Goal: Information Seeking & Learning: Learn about a topic

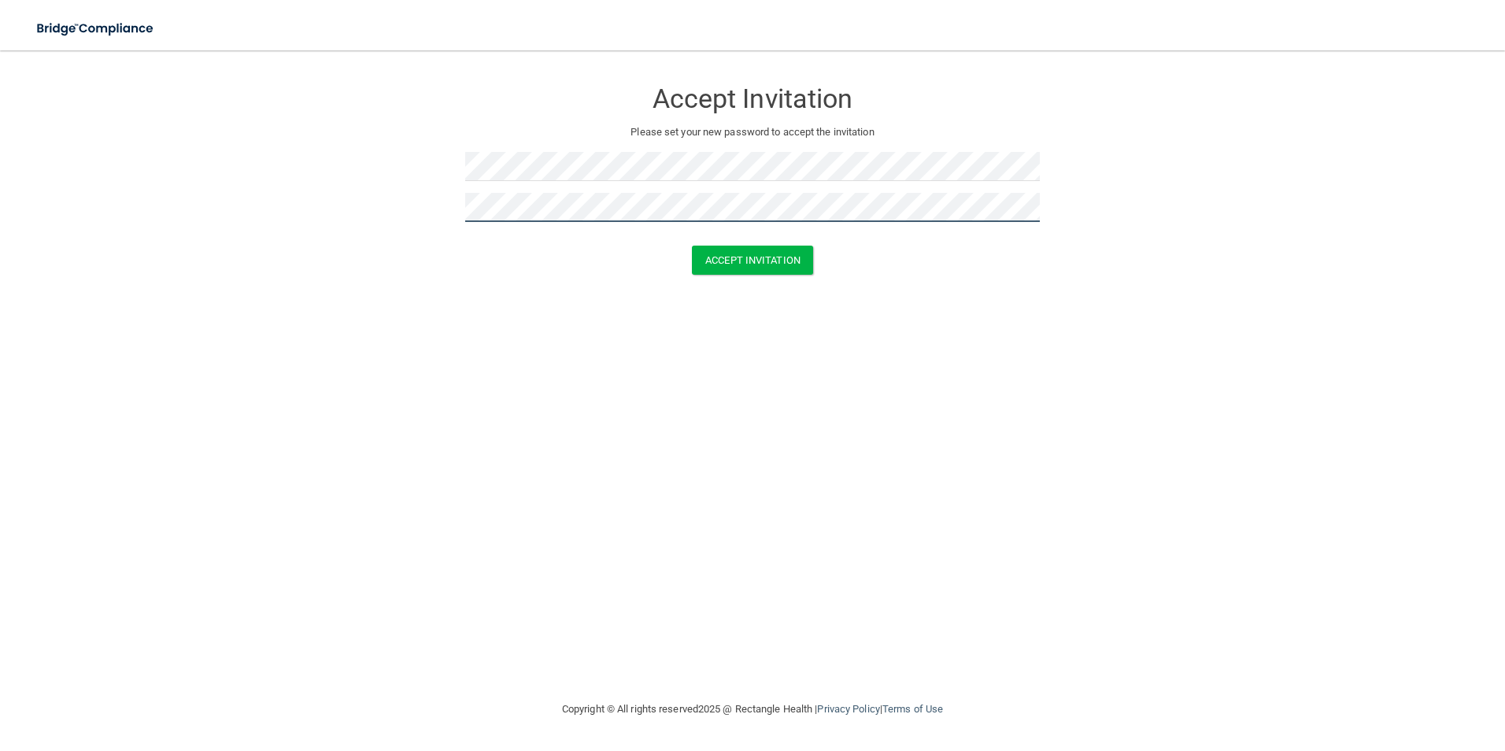
click at [692, 246] on button "Accept Invitation" at bounding box center [752, 260] width 121 height 29
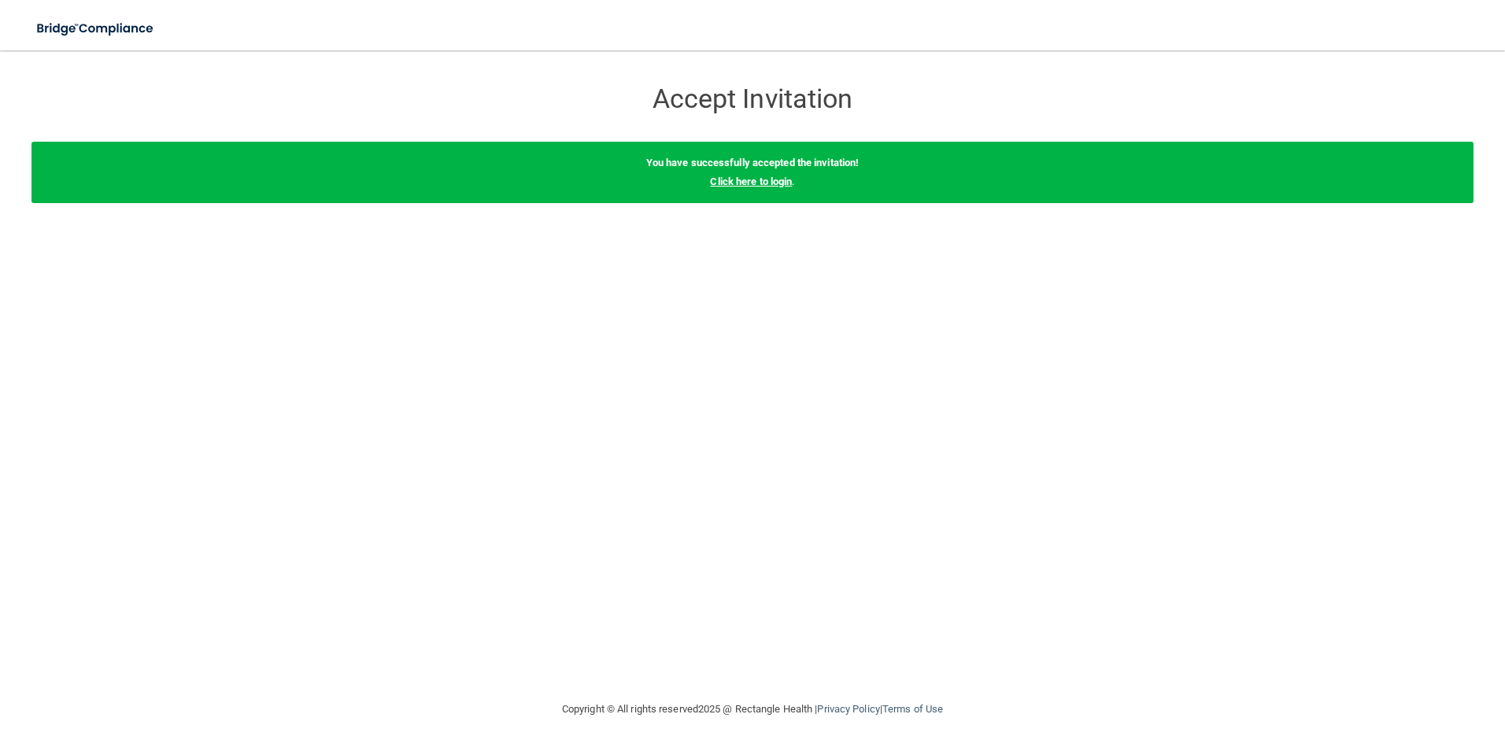
click at [750, 183] on link "Click here to login" at bounding box center [751, 182] width 82 height 12
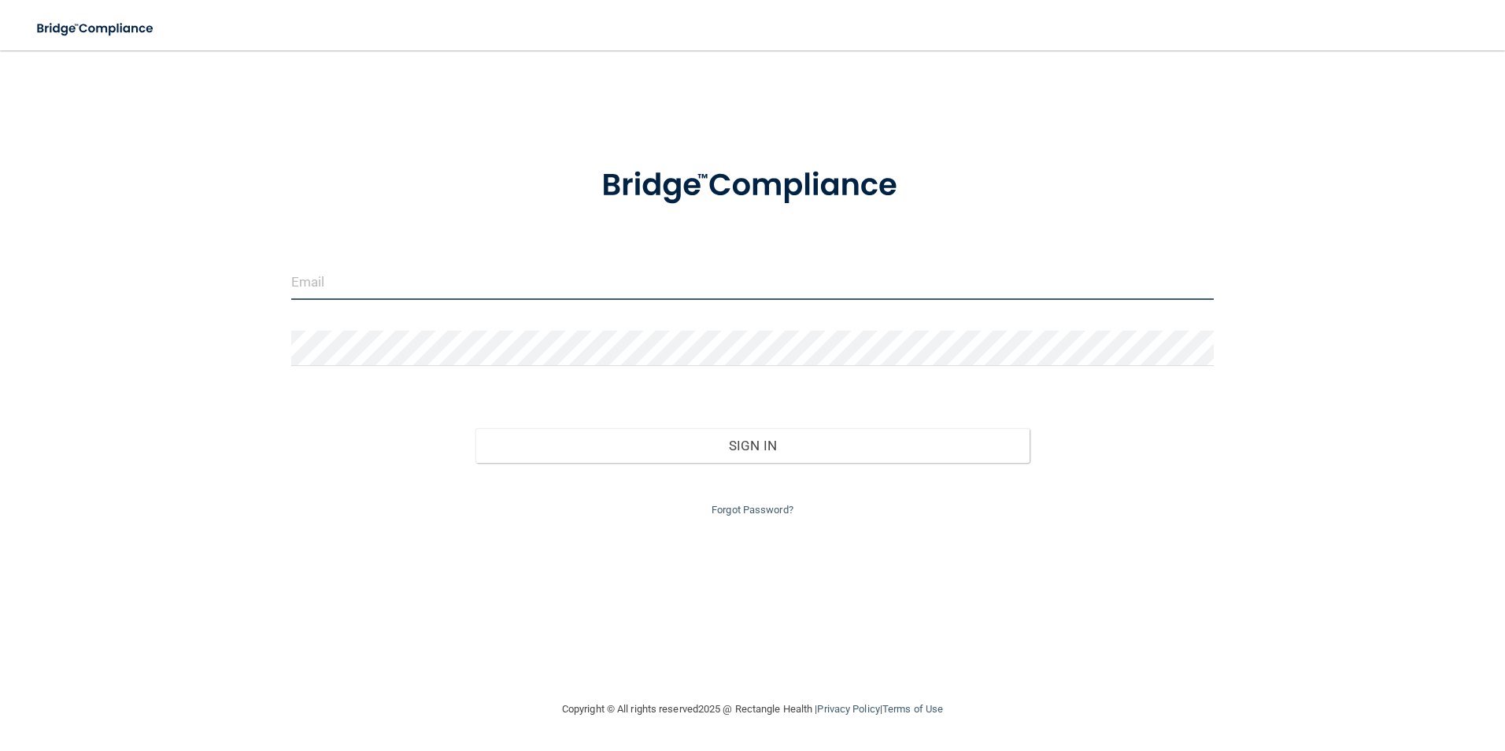
click at [624, 279] on input "email" at bounding box center [752, 281] width 923 height 35
type input "m"
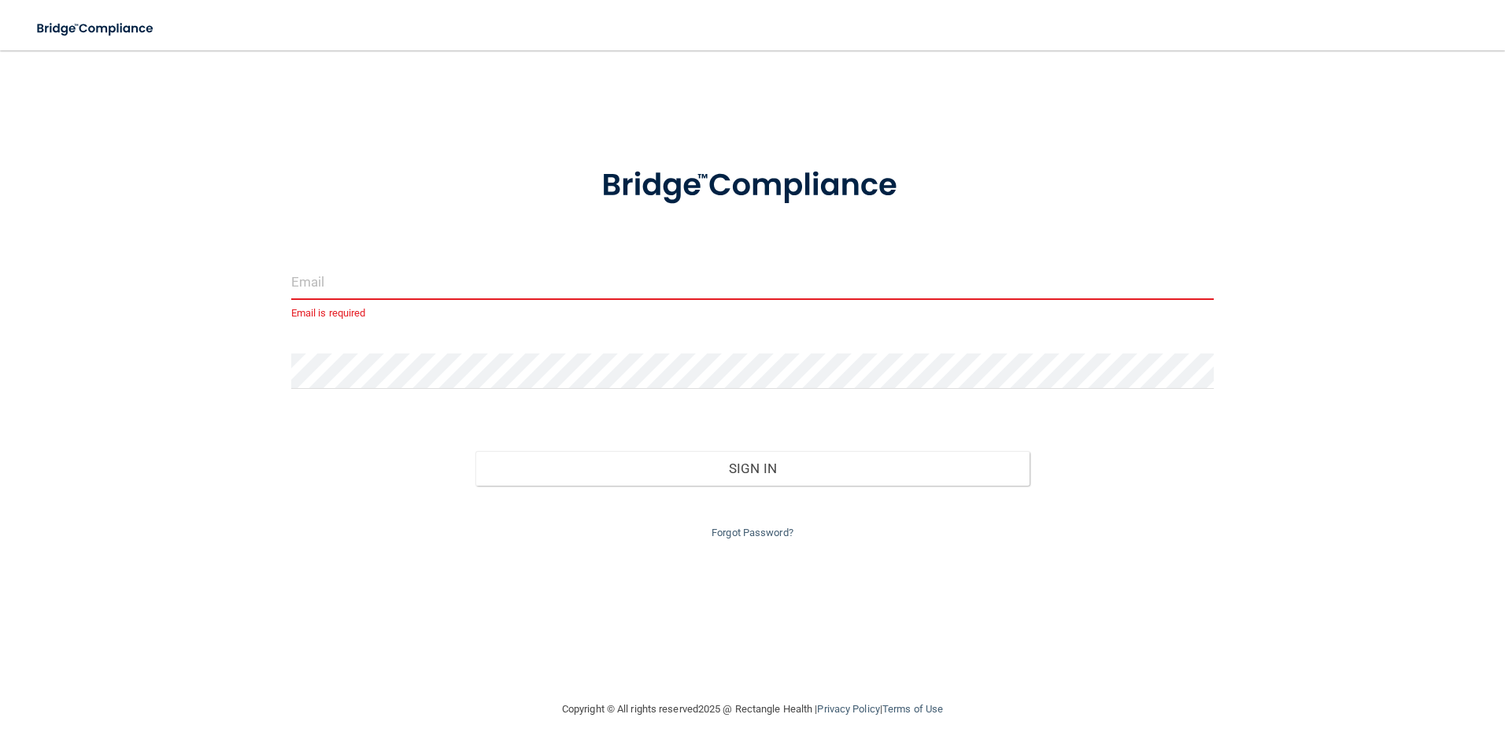
paste input "[EMAIL_ADDRESS][DOMAIN_NAME]"
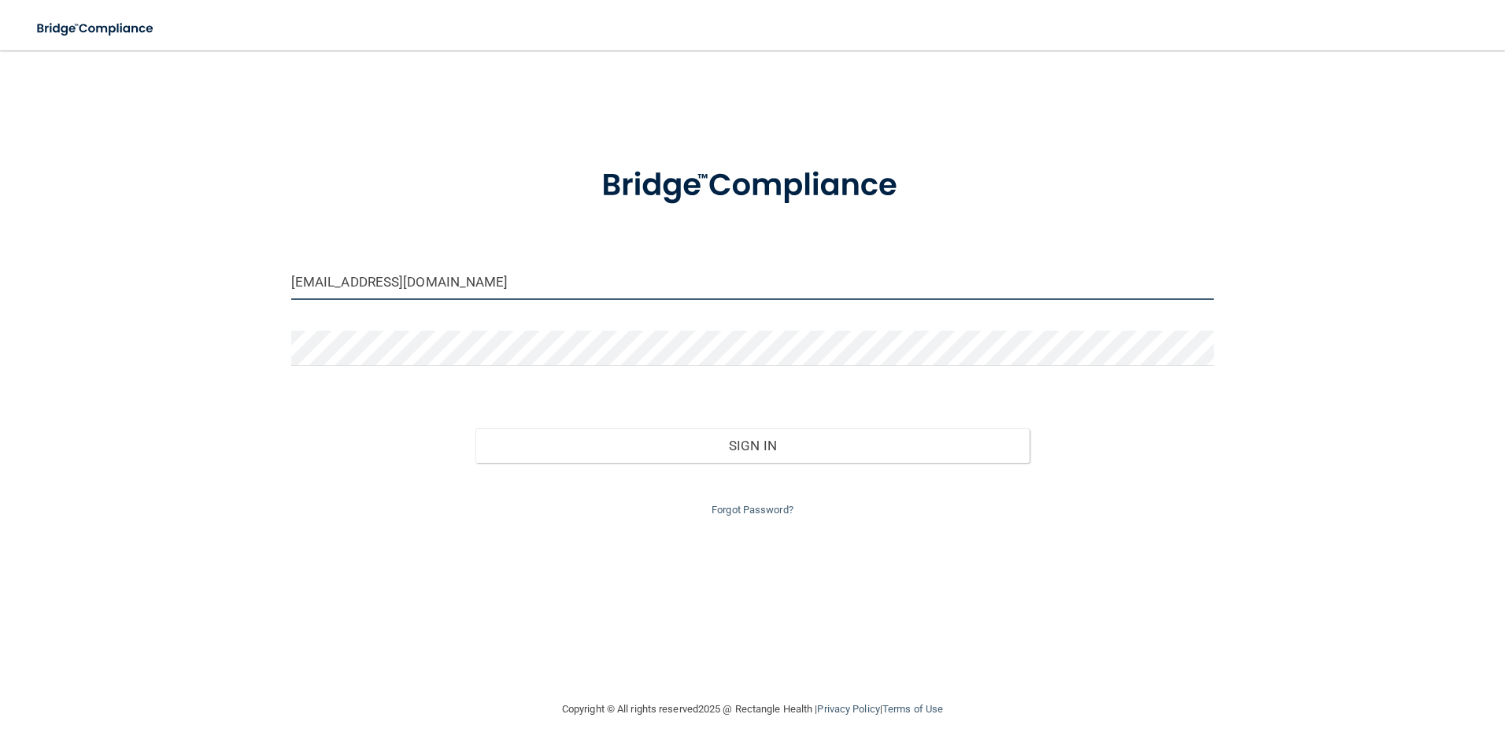
type input "[EMAIL_ADDRESS][DOMAIN_NAME]"
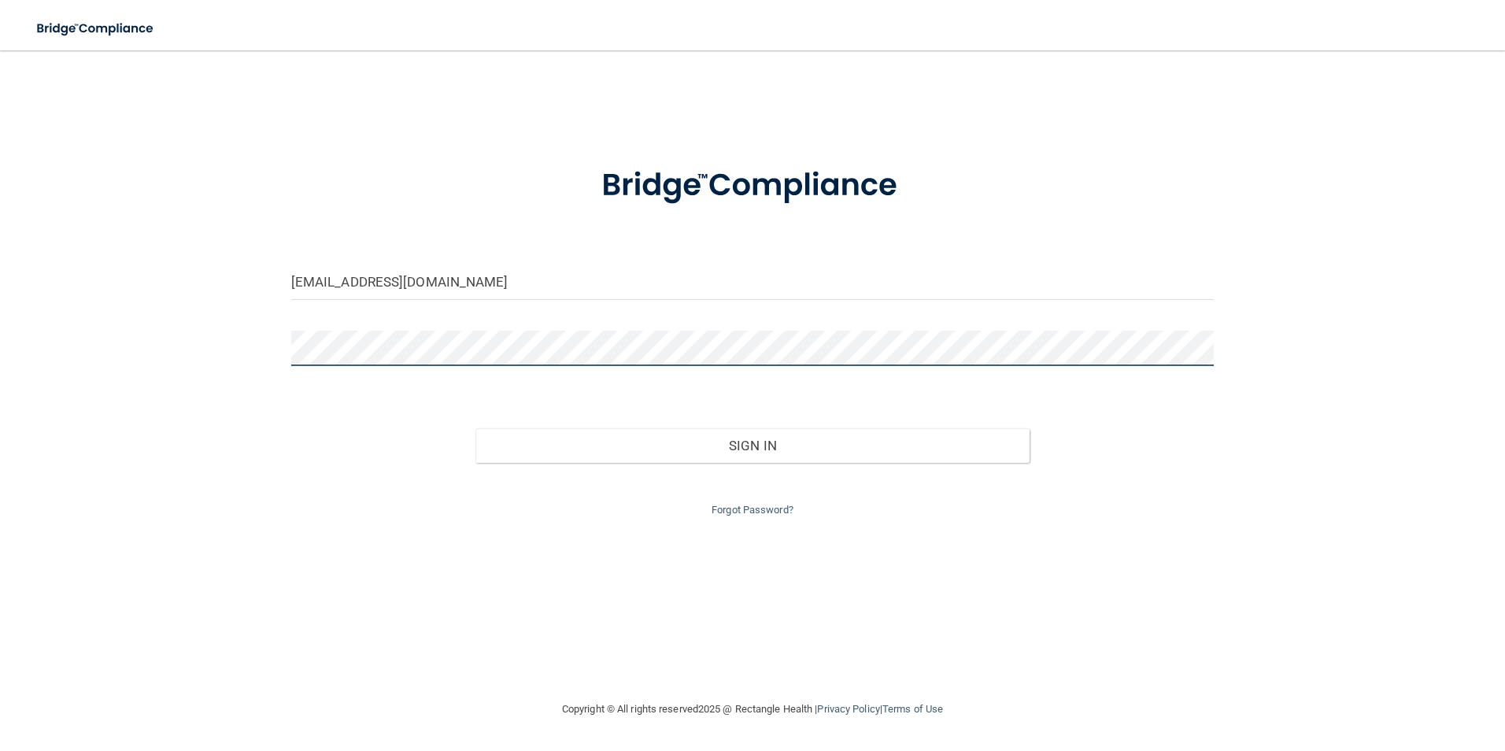
click at [475, 428] on button "Sign In" at bounding box center [752, 445] width 554 height 35
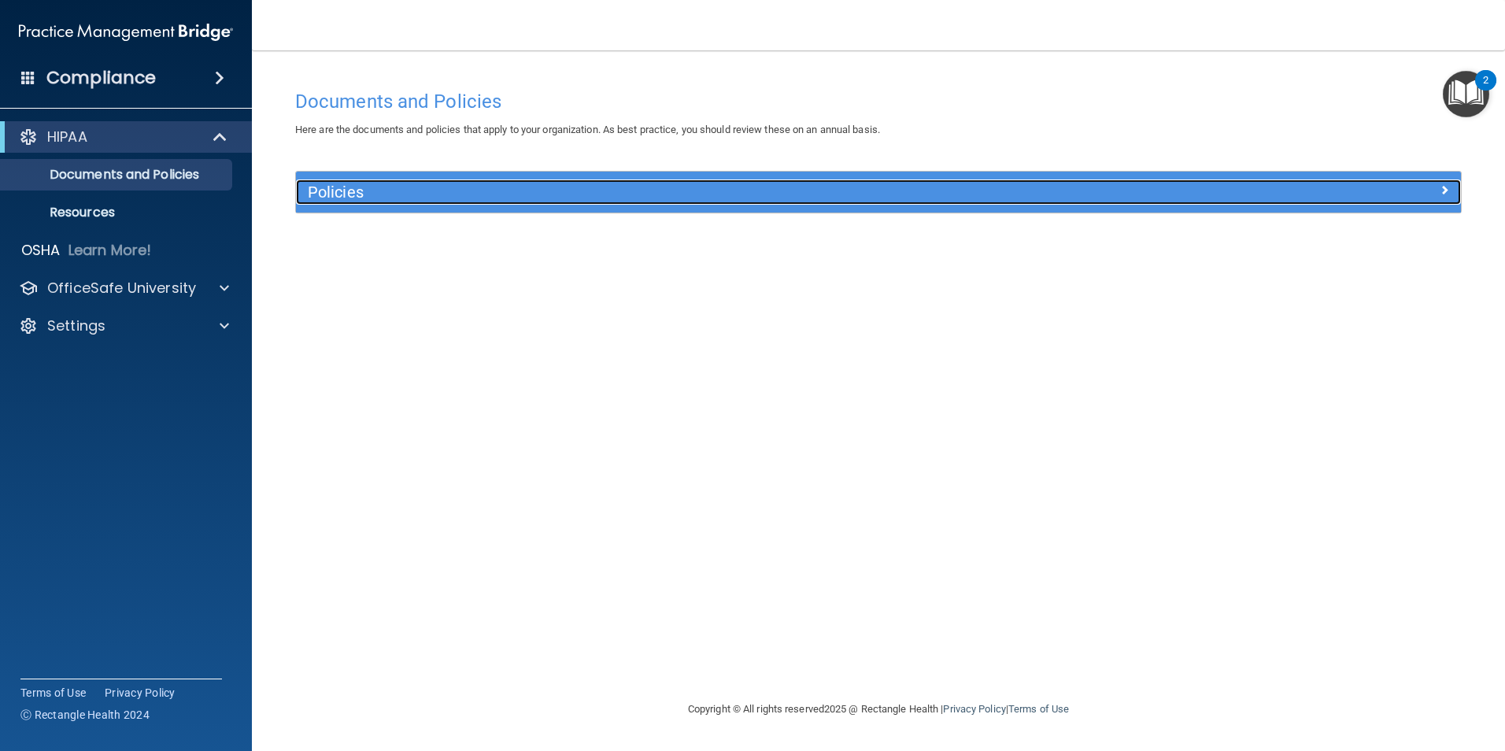
click at [350, 194] on h5 "Policies" at bounding box center [733, 191] width 850 height 17
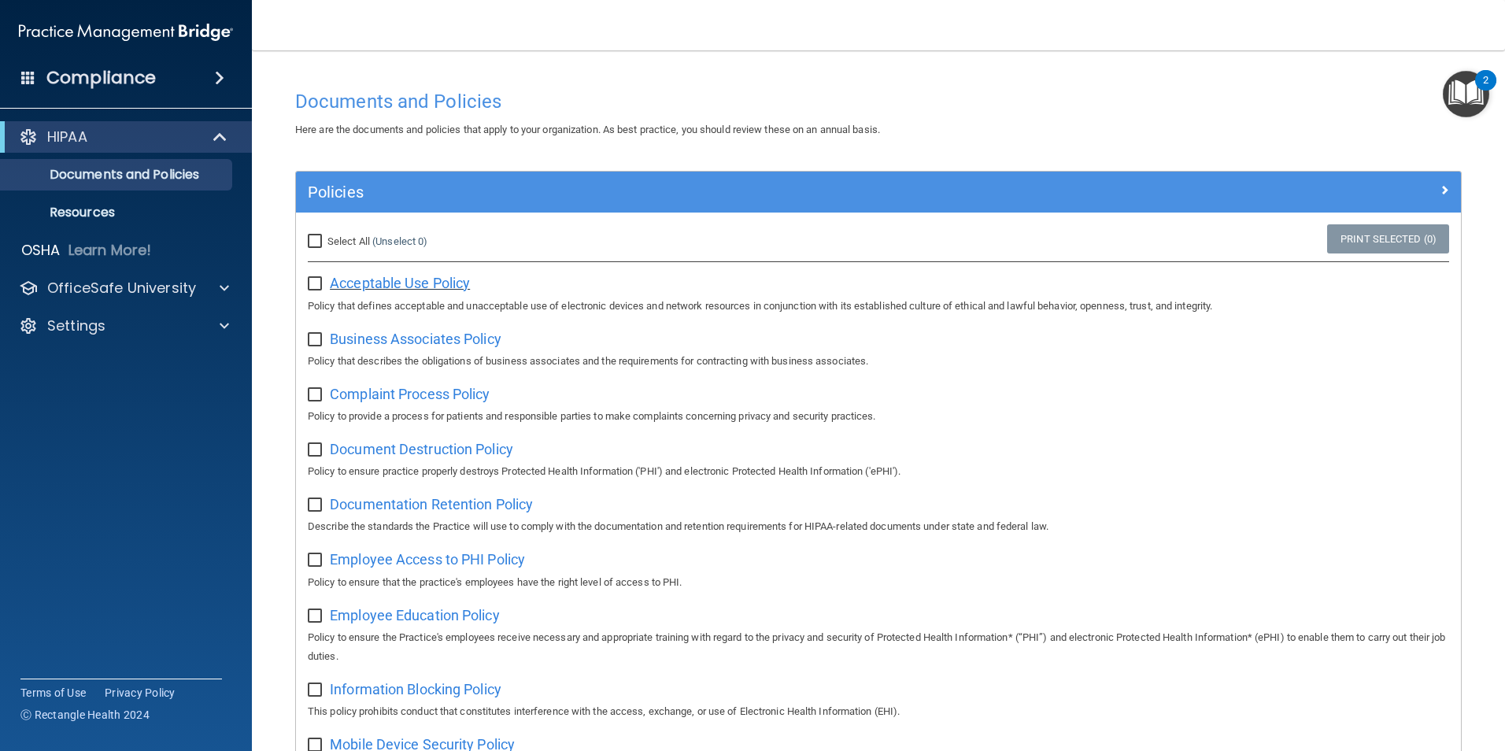
click at [401, 287] on span "Acceptable Use Policy" at bounding box center [400, 283] width 140 height 17
click at [313, 237] on input "Select All (Unselect 0) Unselect All" at bounding box center [317, 241] width 18 height 13
checkbox input "true"
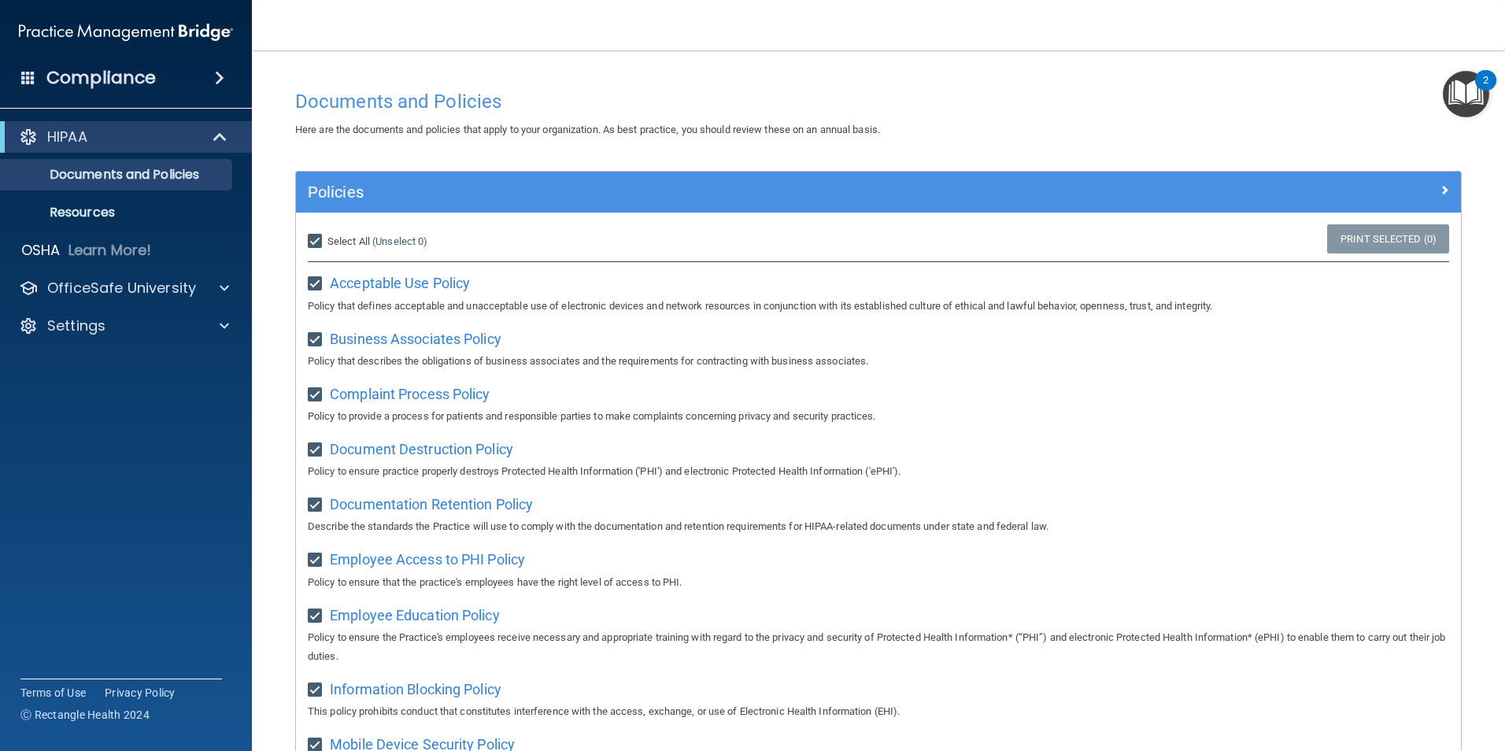
checkbox input "true"
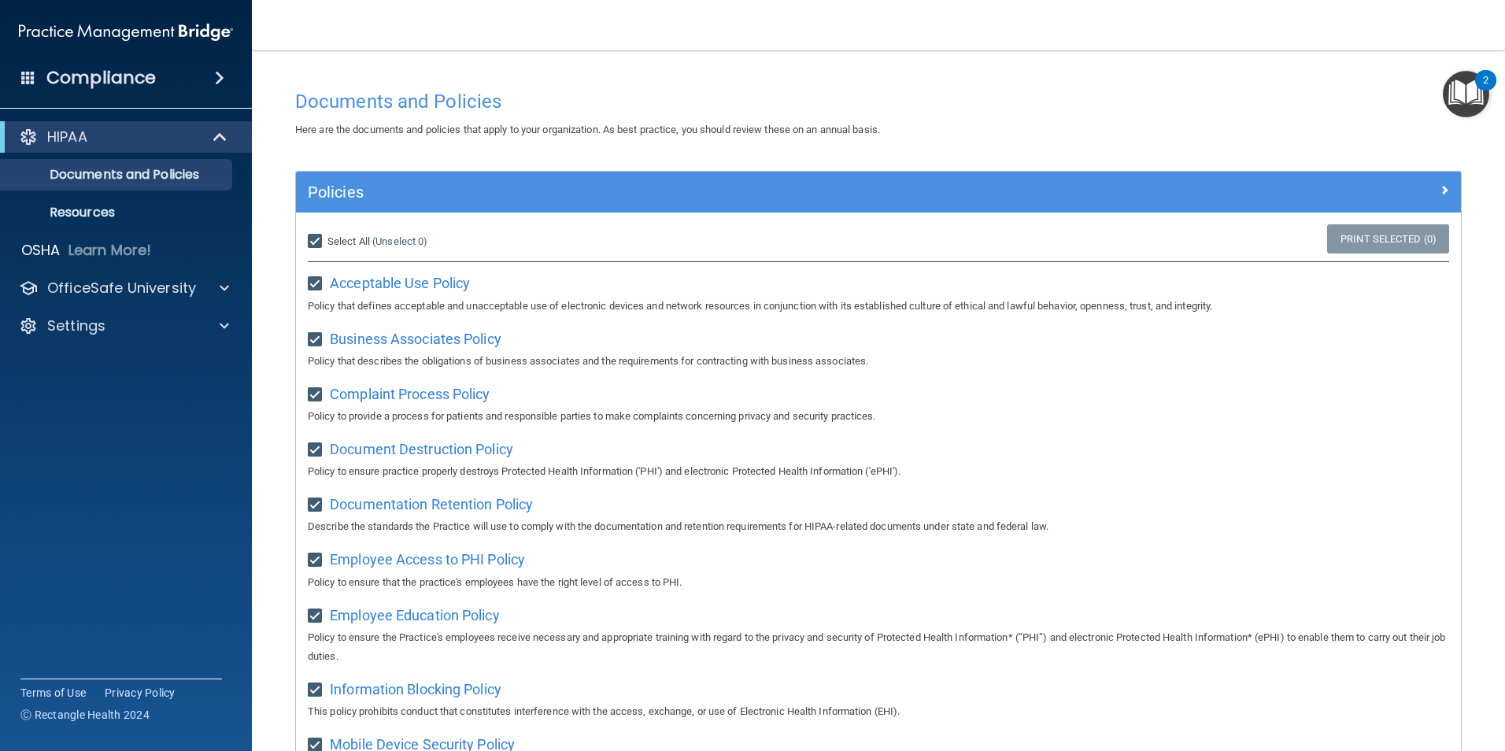
checkbox input "true"
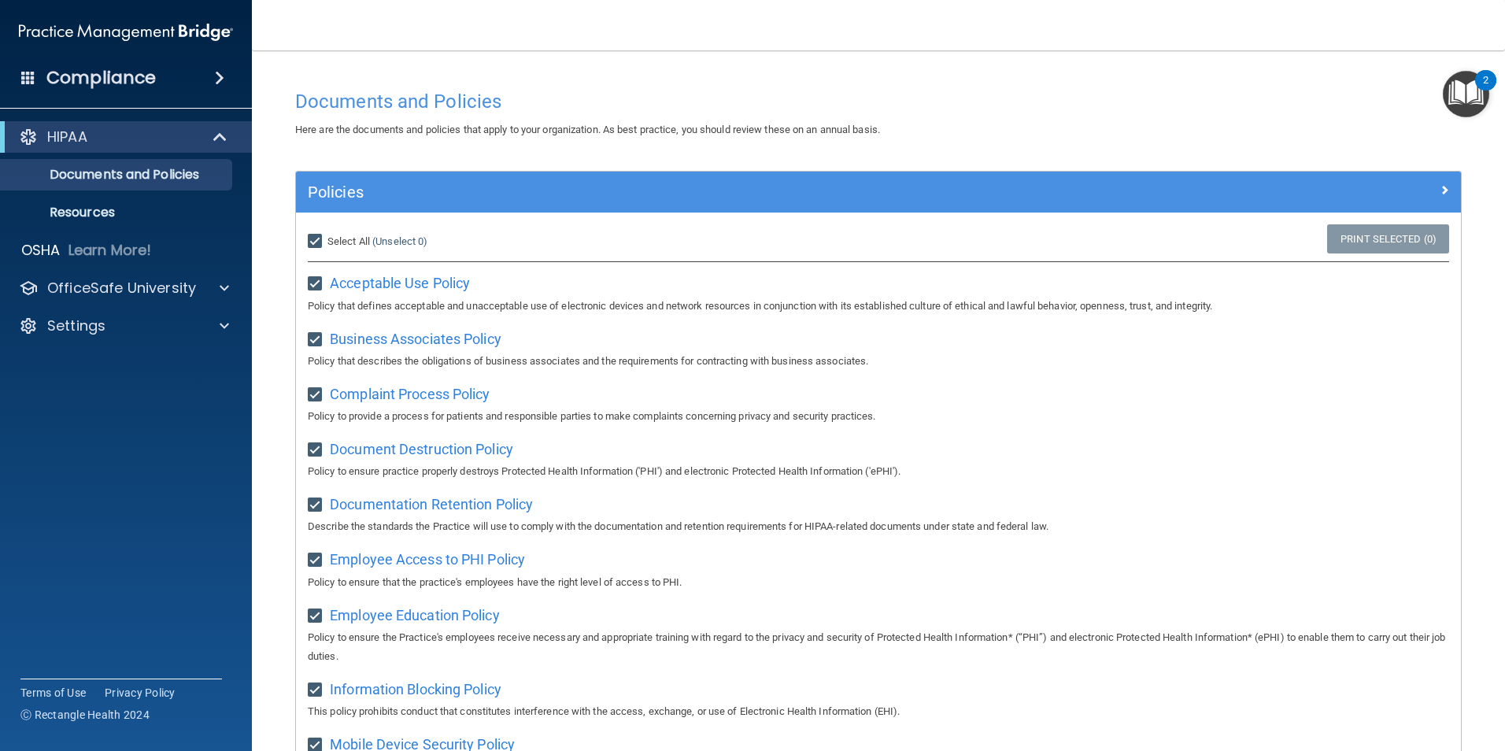
checkbox input "true"
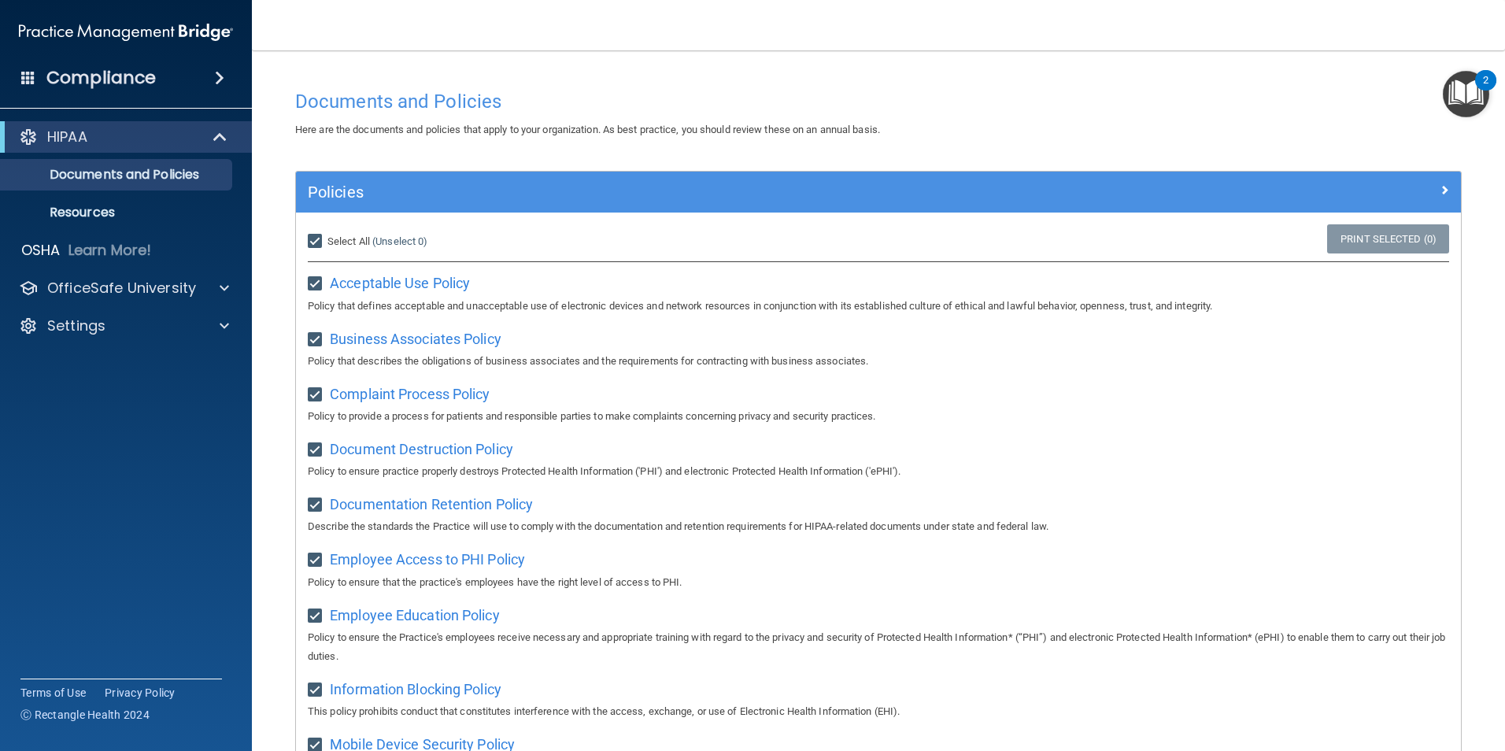
checkbox input "true"
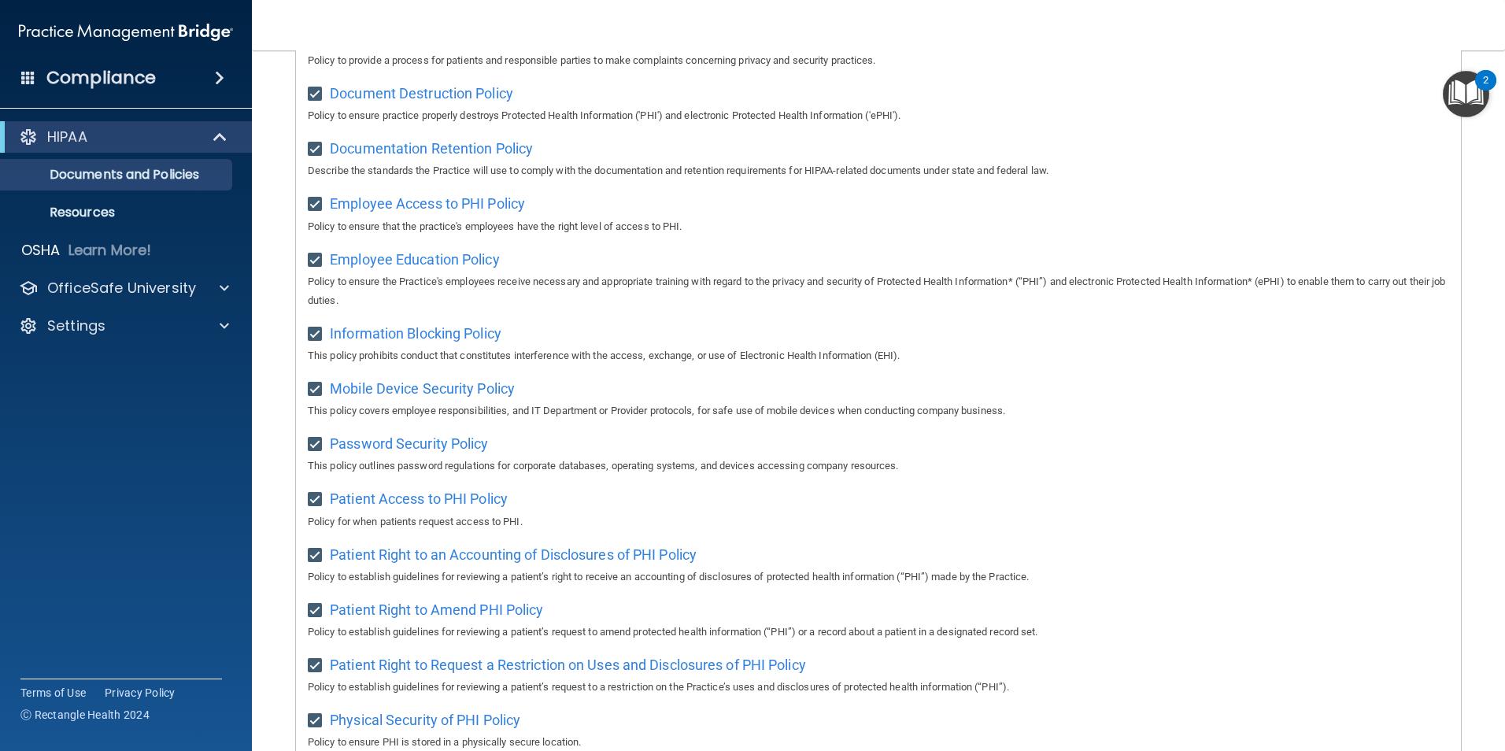
scroll to position [277, 0]
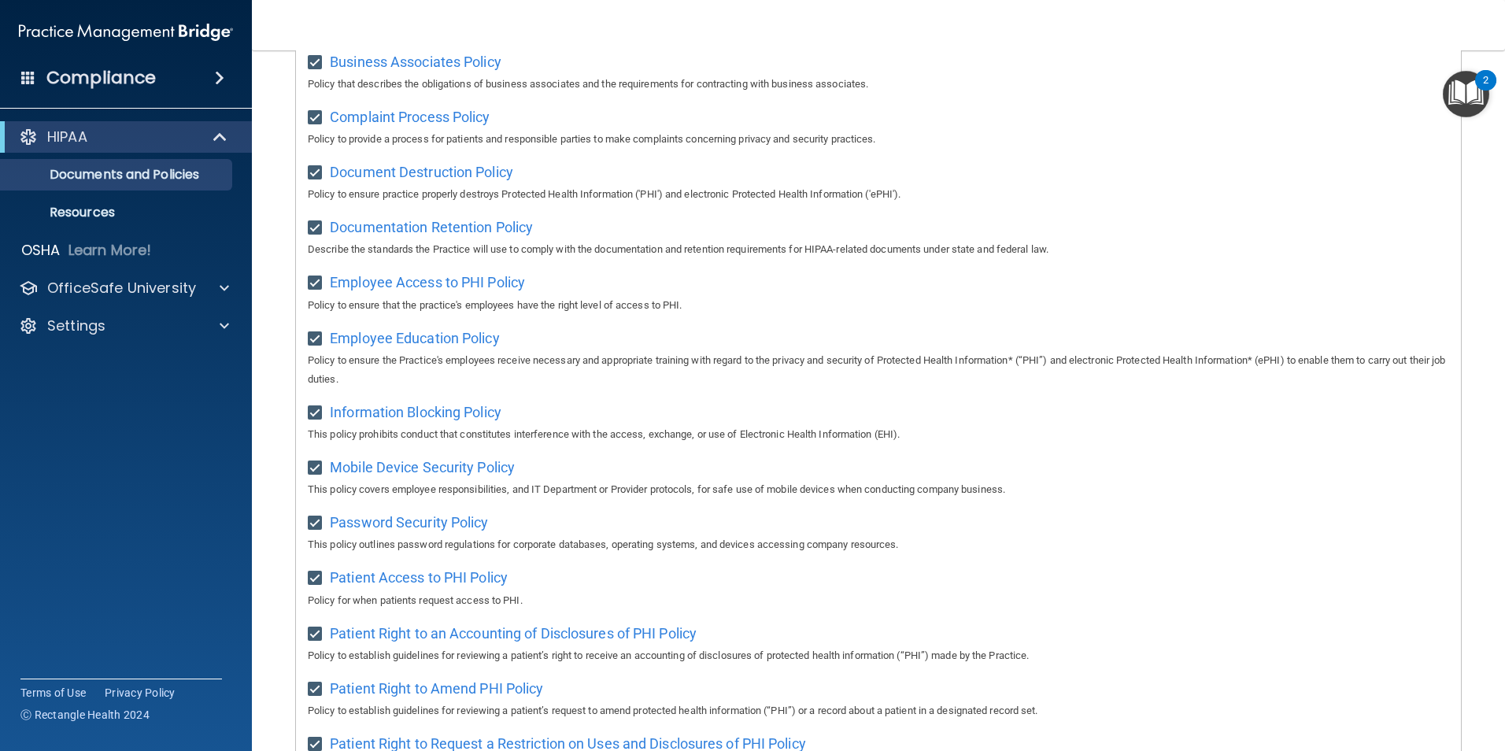
click at [186, 85] on div "Compliance" at bounding box center [126, 78] width 252 height 35
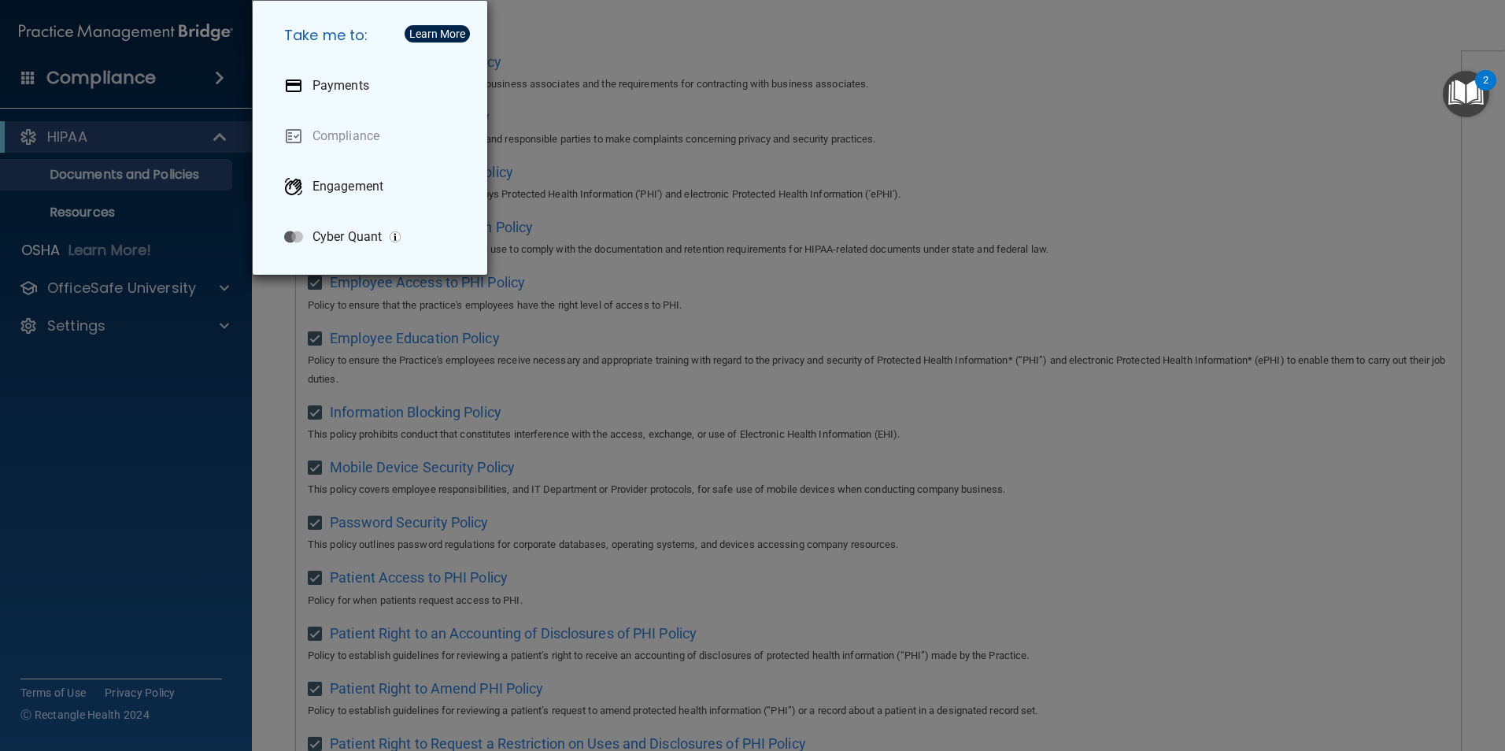
click at [166, 212] on div "Take me to: Payments Compliance Engagement Cyber Quant" at bounding box center [752, 375] width 1505 height 751
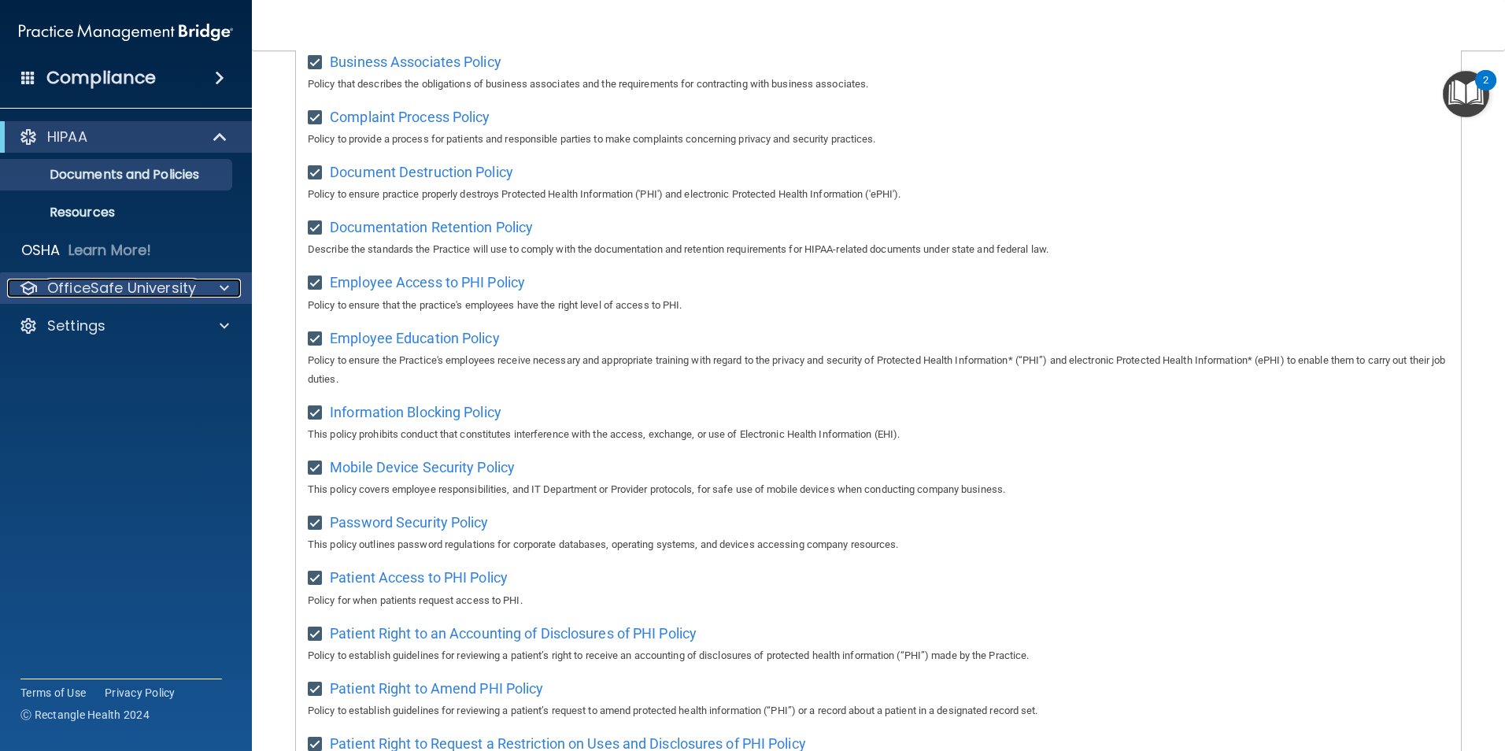
click at [223, 283] on span at bounding box center [224, 288] width 9 height 19
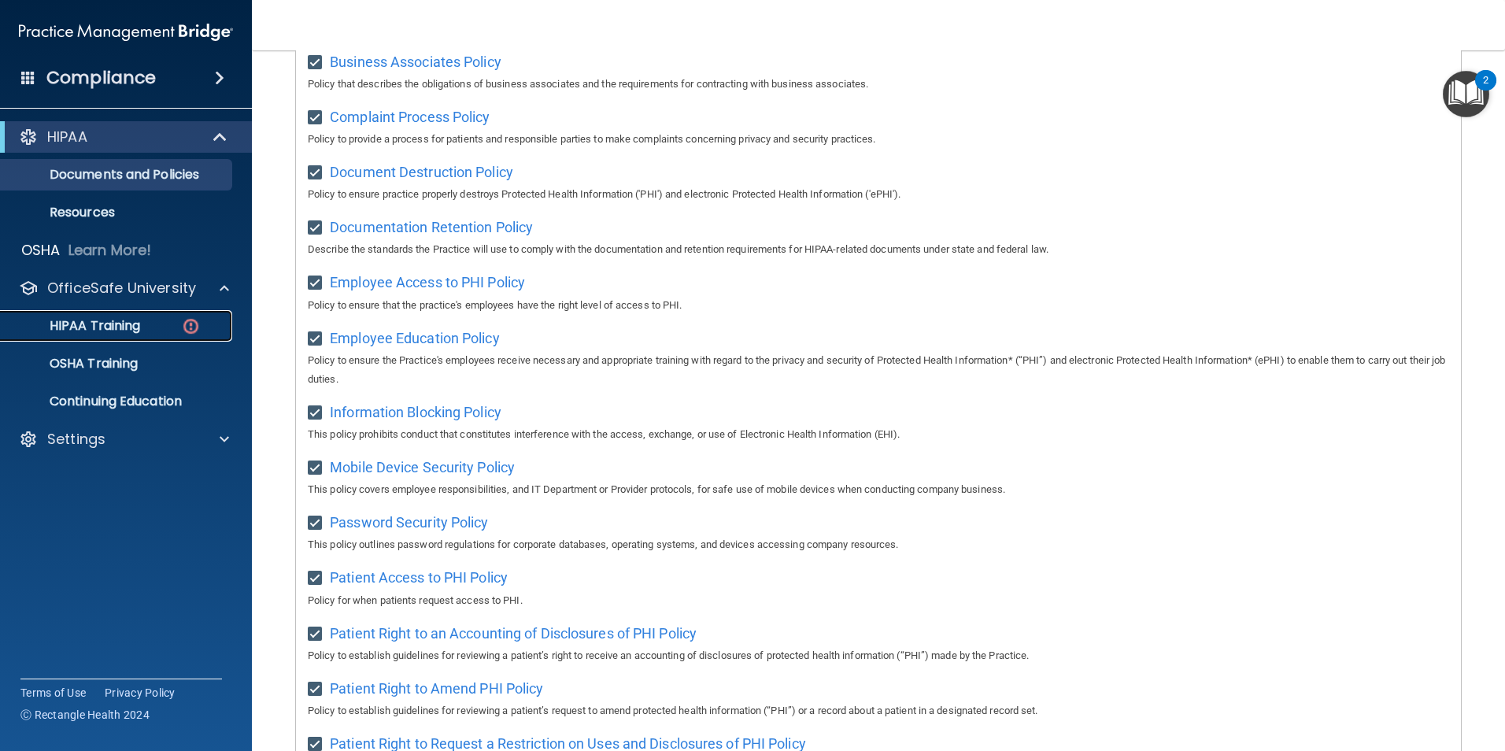
click at [133, 319] on p "HIPAA Training" at bounding box center [75, 326] width 130 height 16
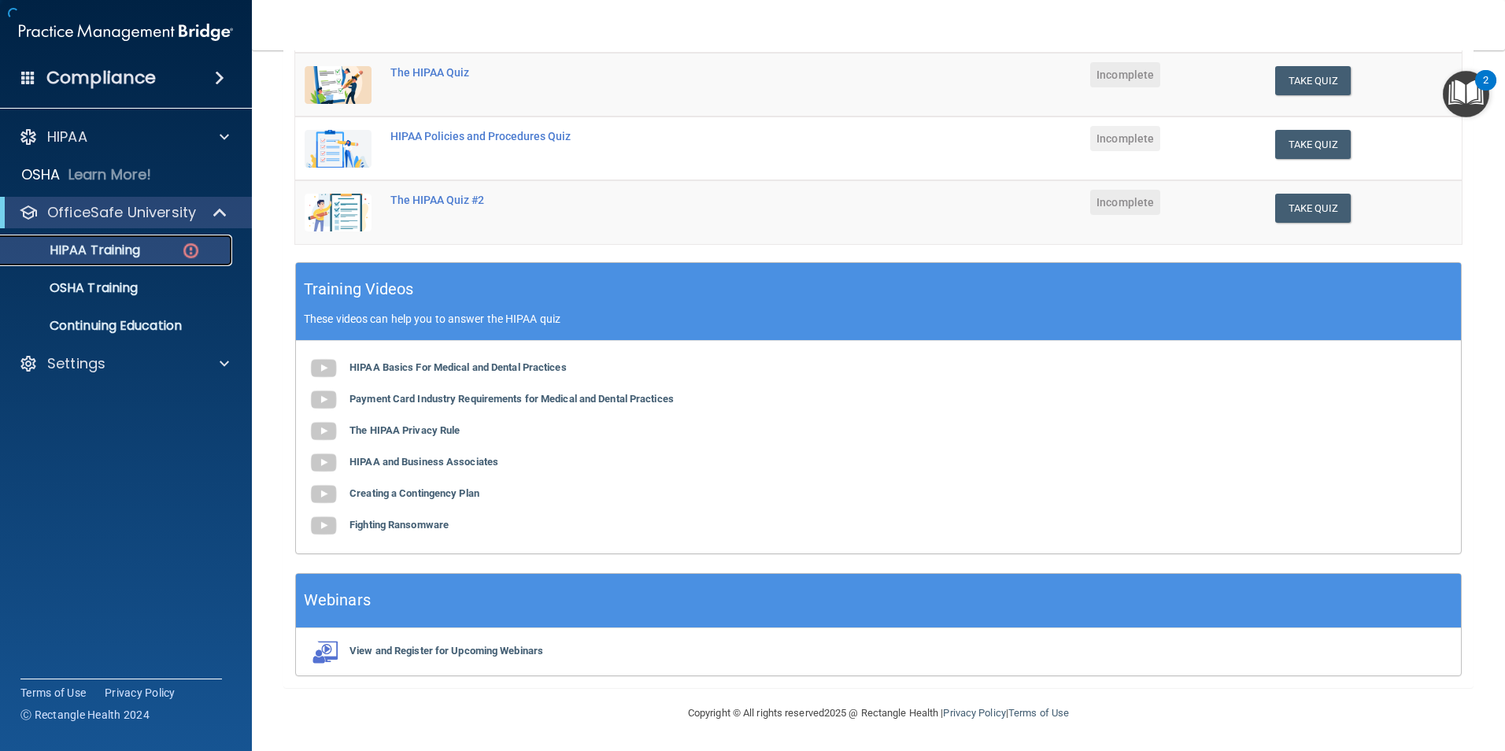
scroll to position [277, 0]
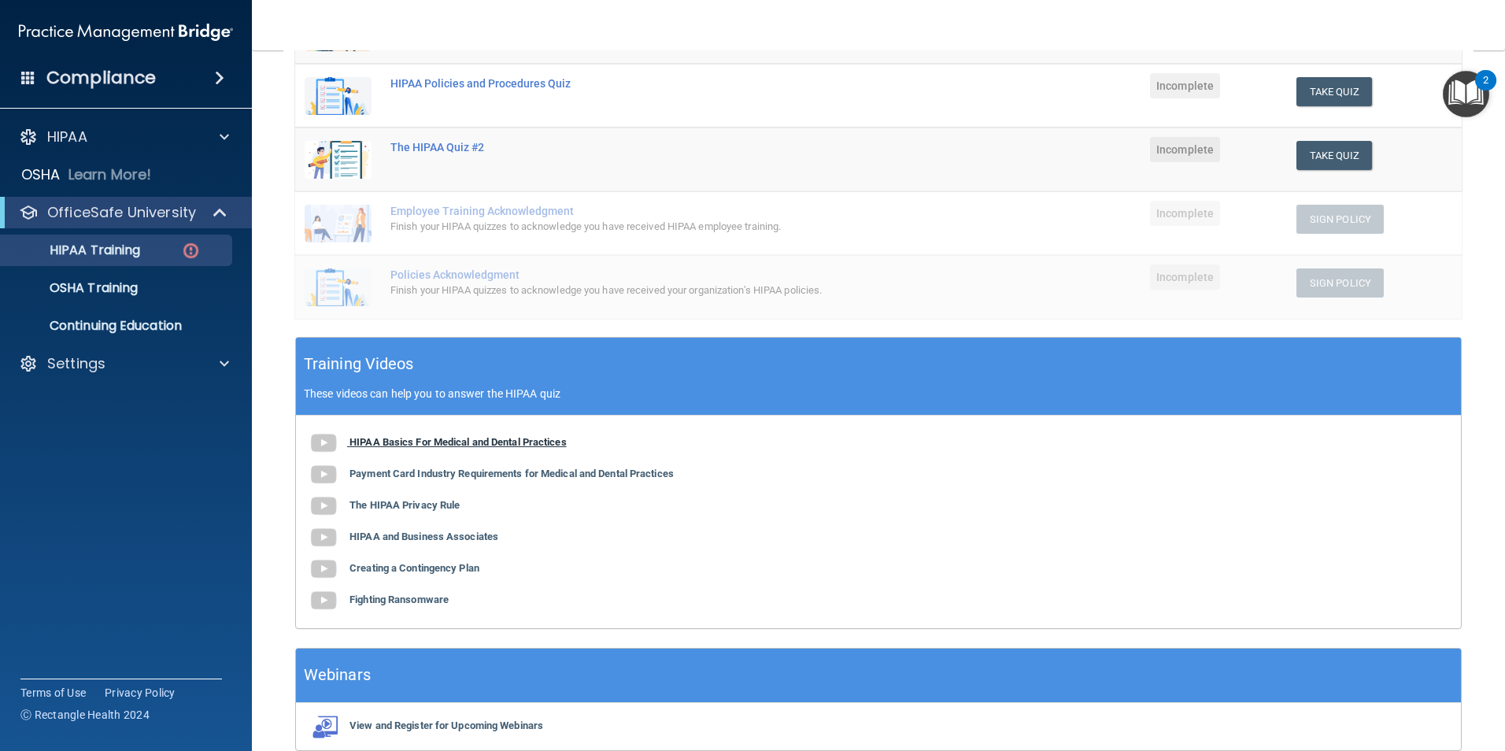
click at [471, 440] on b "HIPAA Basics For Medical and Dental Practices" at bounding box center [458, 442] width 217 height 12
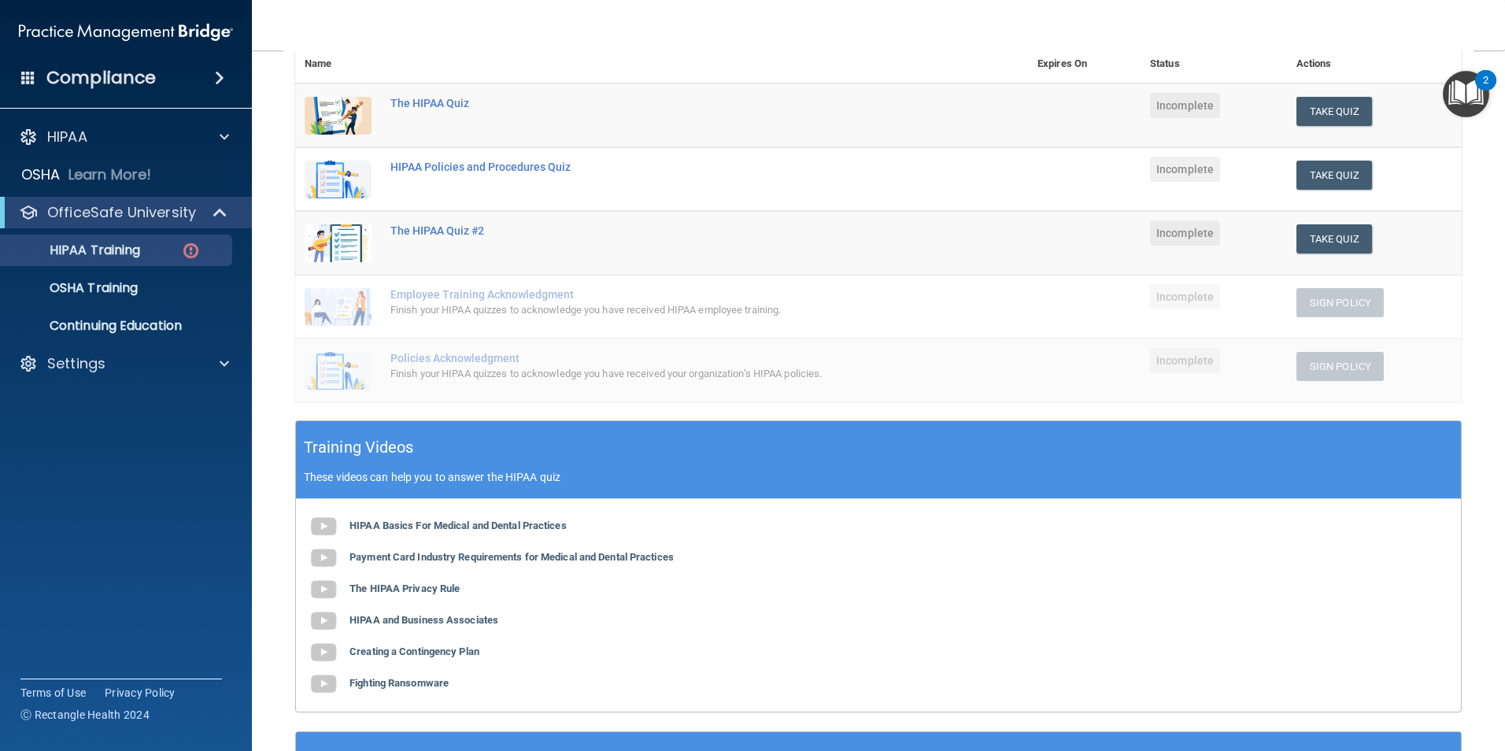
scroll to position [194, 0]
click at [562, 560] on b "Payment Card Industry Requirements for Medical and Dental Practices" at bounding box center [512, 556] width 324 height 12
click at [421, 583] on b "The HIPAA Privacy Rule" at bounding box center [405, 588] width 110 height 12
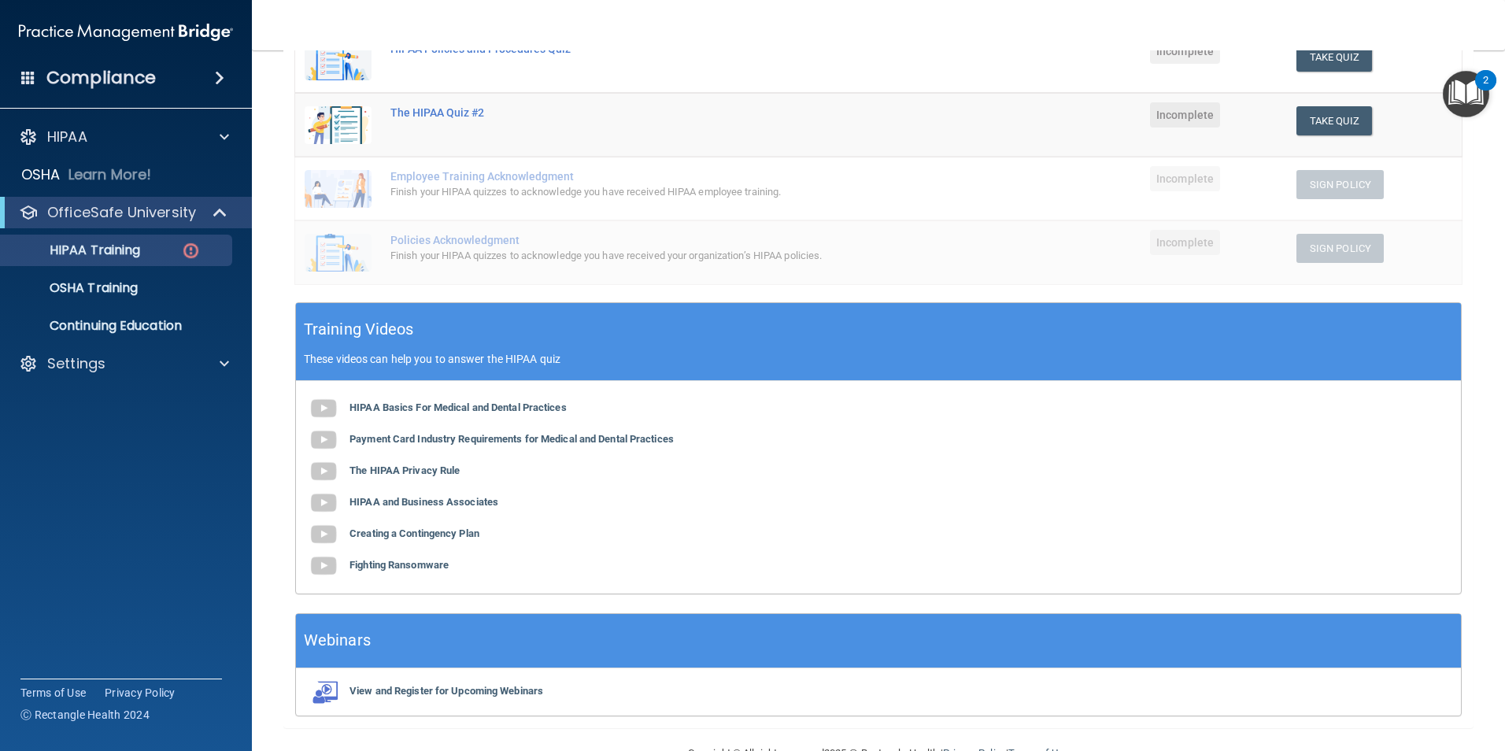
scroll to position [273, 0]
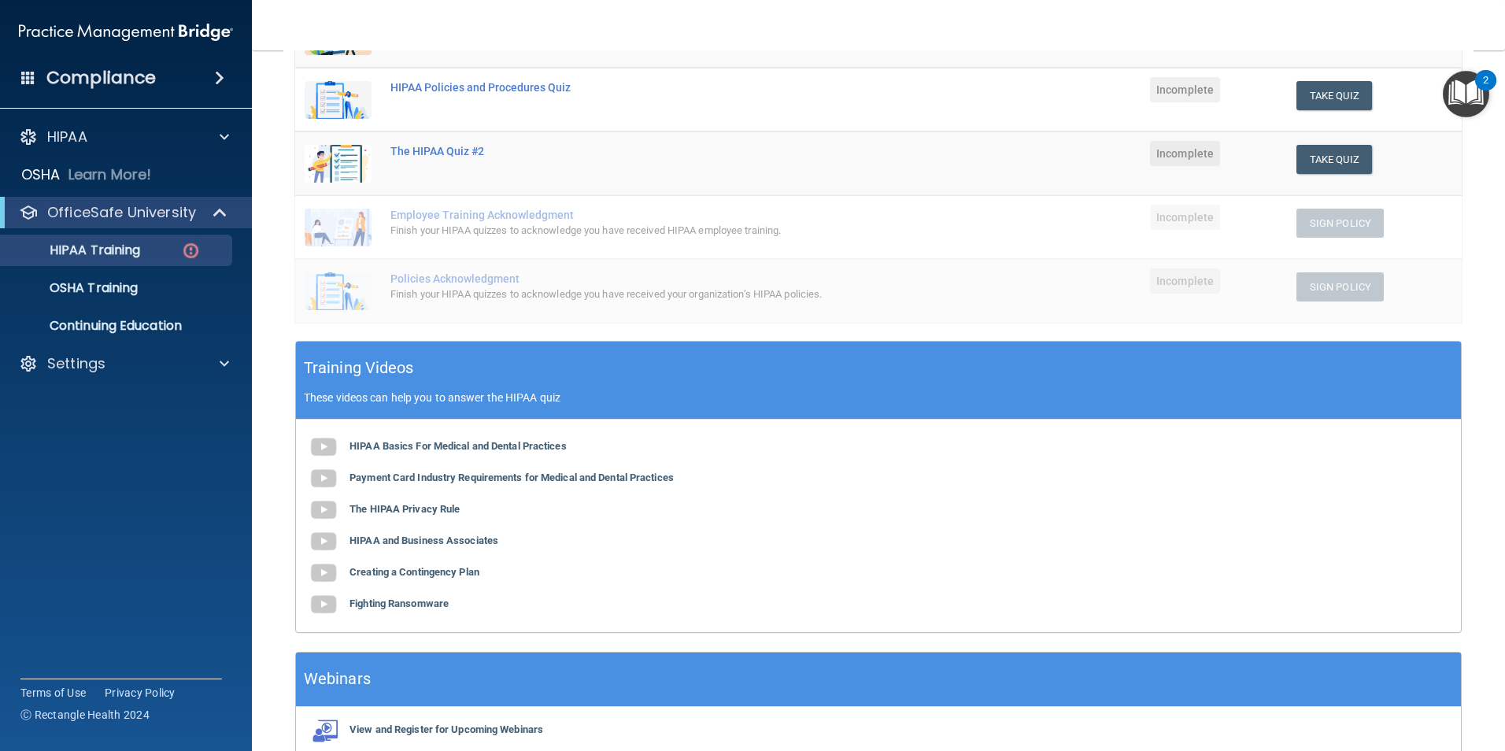
click at [417, 520] on div "HIPAA Basics For Medical and Dental Practices Payment Card Industry Requirement…" at bounding box center [878, 526] width 1165 height 213
click at [415, 514] on b "The HIPAA Privacy Rule" at bounding box center [405, 509] width 110 height 12
click at [401, 544] on b "HIPAA and Business Associates" at bounding box center [424, 541] width 149 height 12
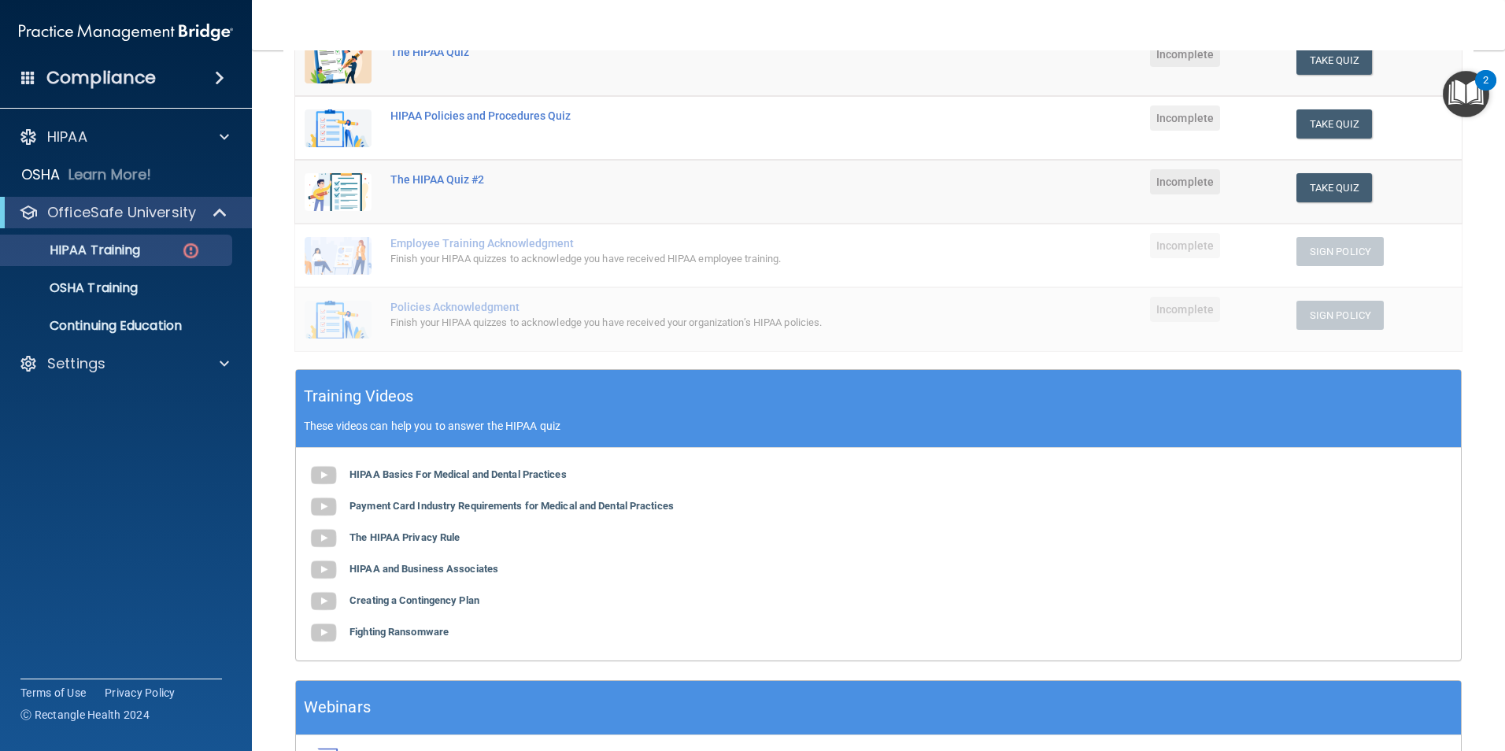
scroll to position [194, 0]
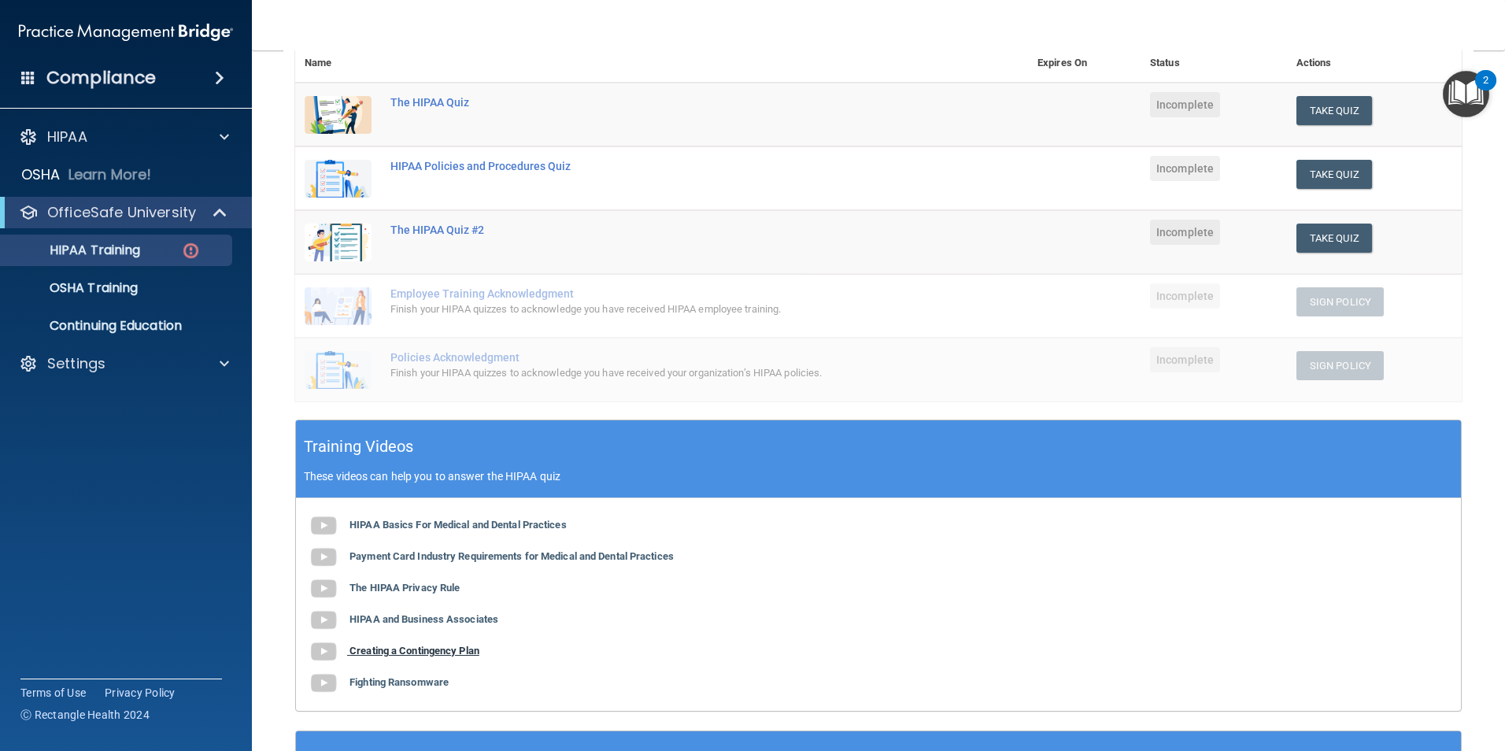
click at [463, 649] on b "Creating a Contingency Plan" at bounding box center [415, 651] width 130 height 12
click at [445, 680] on b "Fighting Ransomware" at bounding box center [399, 682] width 99 height 12
click at [134, 291] on p "OSHA Training" at bounding box center [74, 288] width 128 height 16
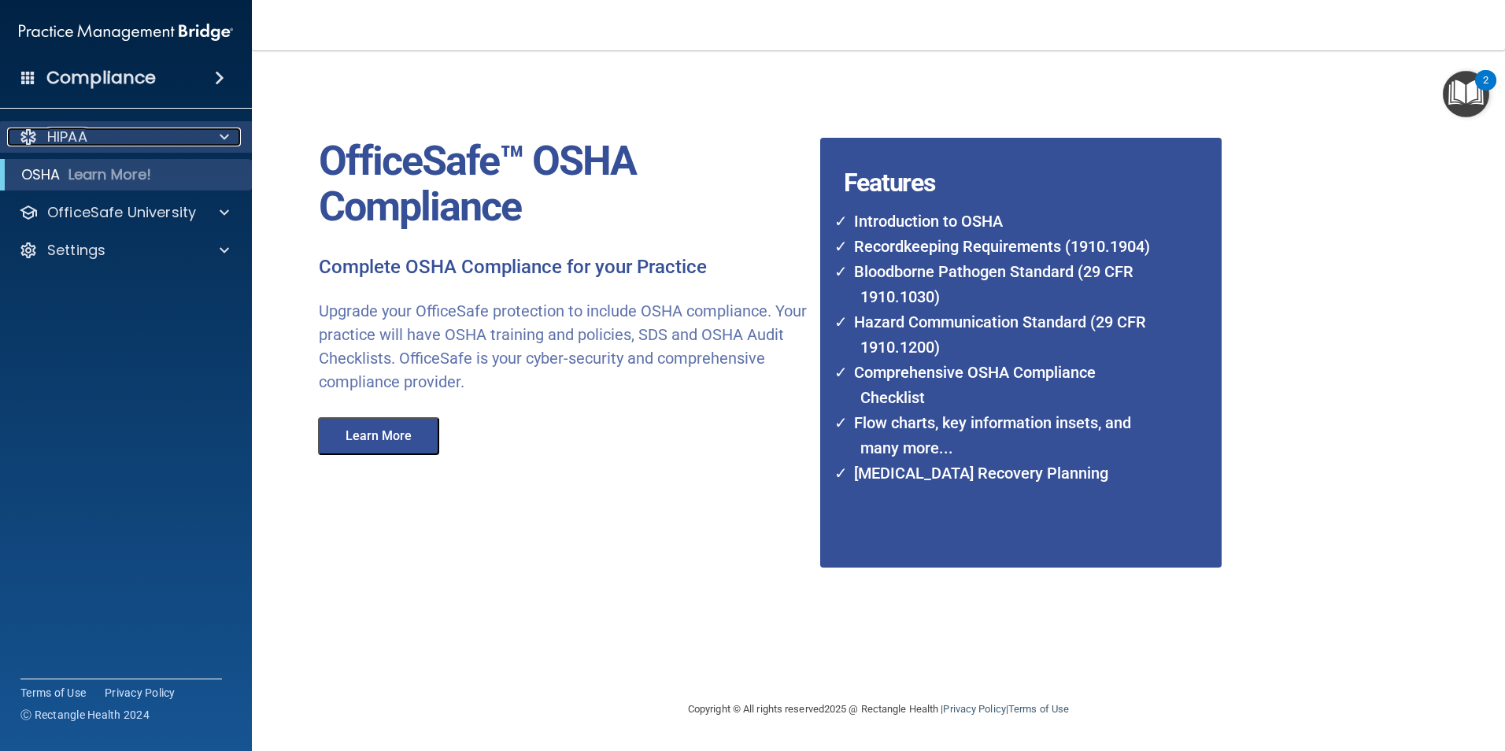
click at [91, 145] on div "HIPAA" at bounding box center [104, 137] width 195 height 19
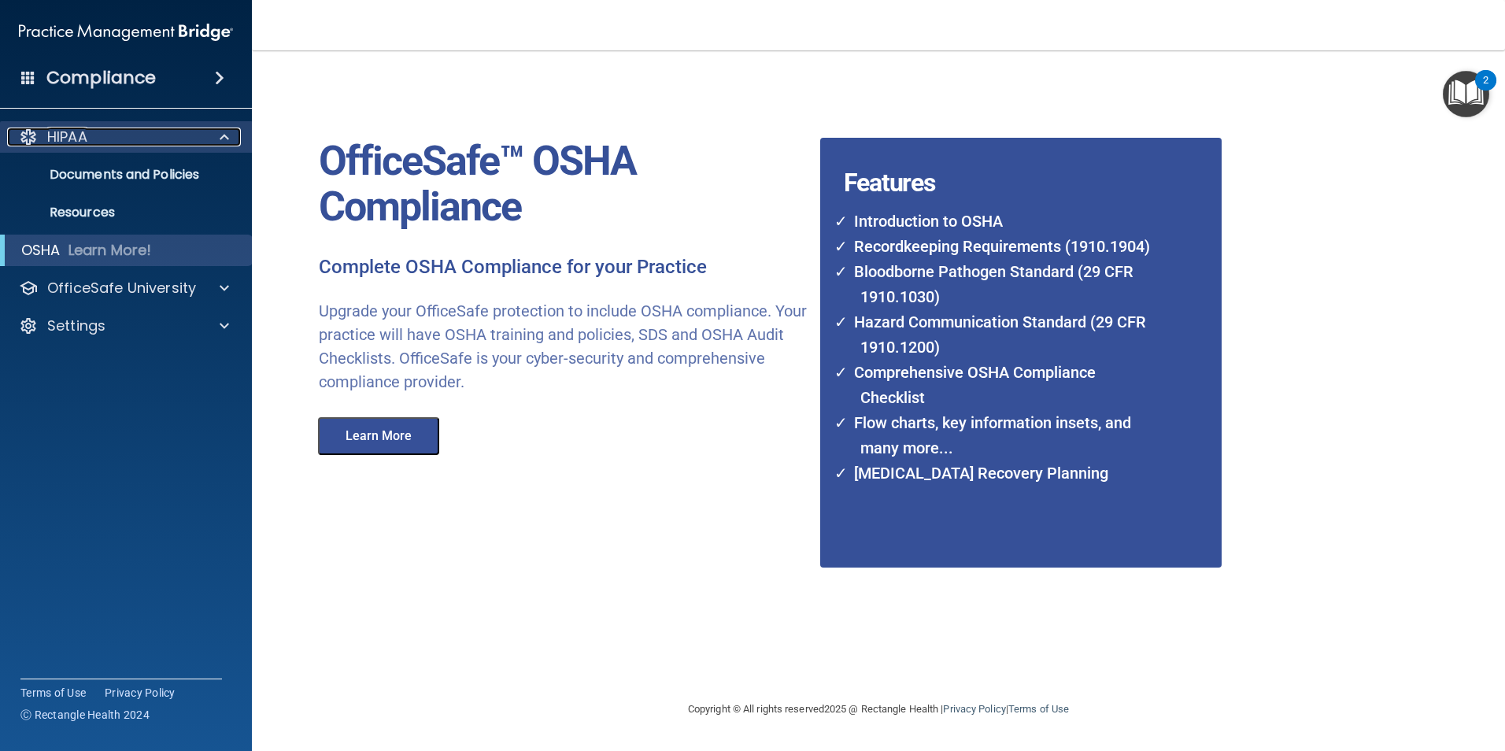
click at [130, 132] on div "HIPAA" at bounding box center [104, 137] width 195 height 19
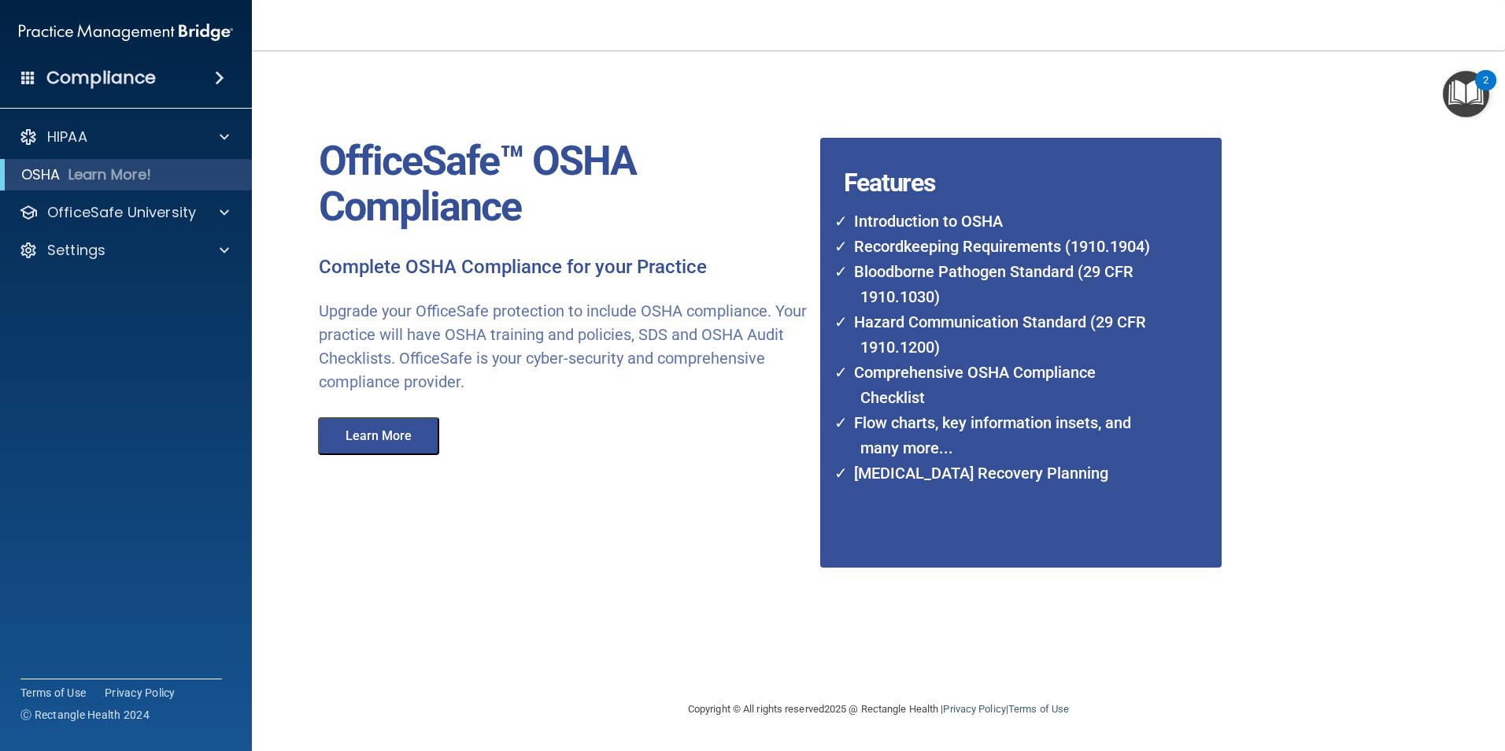
click at [127, 81] on h4 "Compliance" at bounding box center [100, 78] width 109 height 22
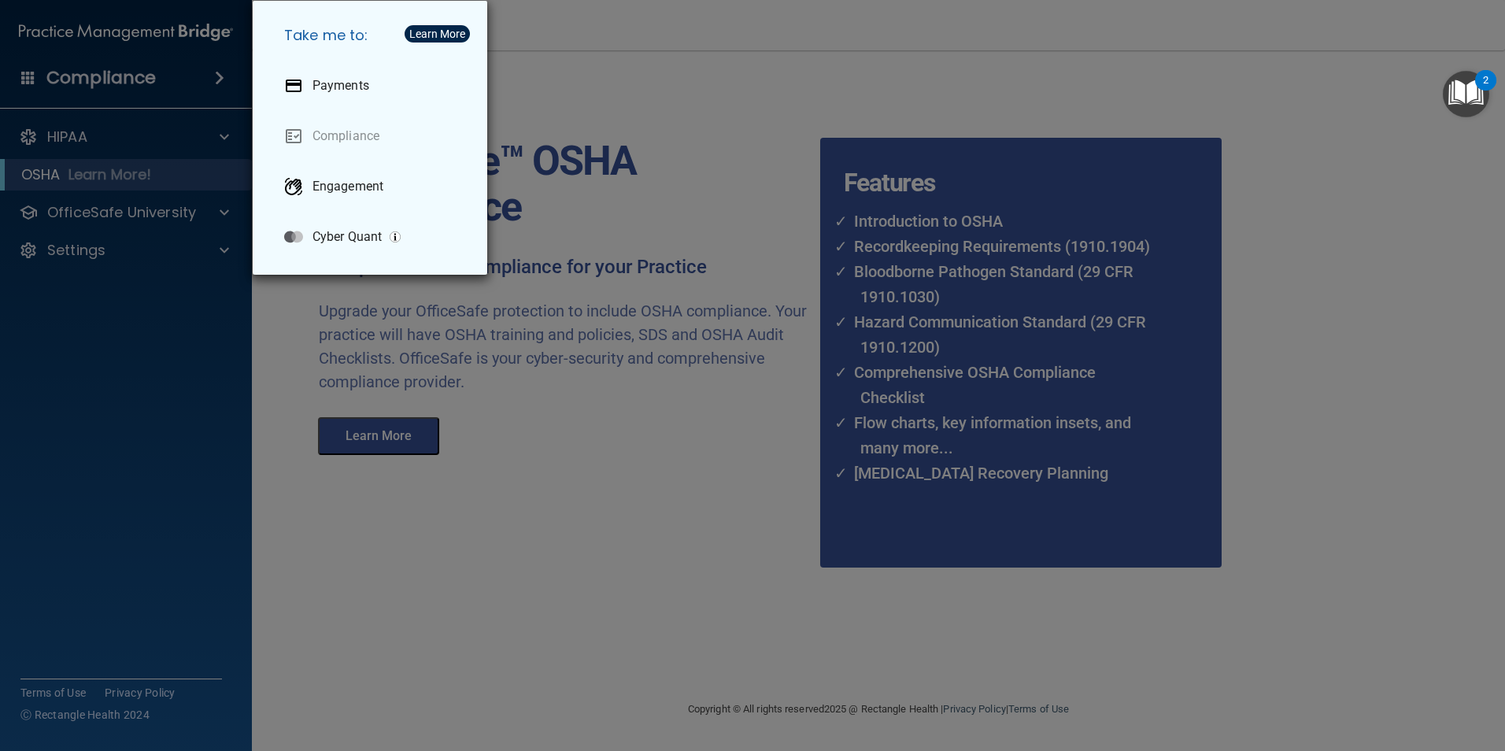
click at [125, 168] on div "Take me to: Payments Compliance Engagement Cyber Quant" at bounding box center [752, 375] width 1505 height 751
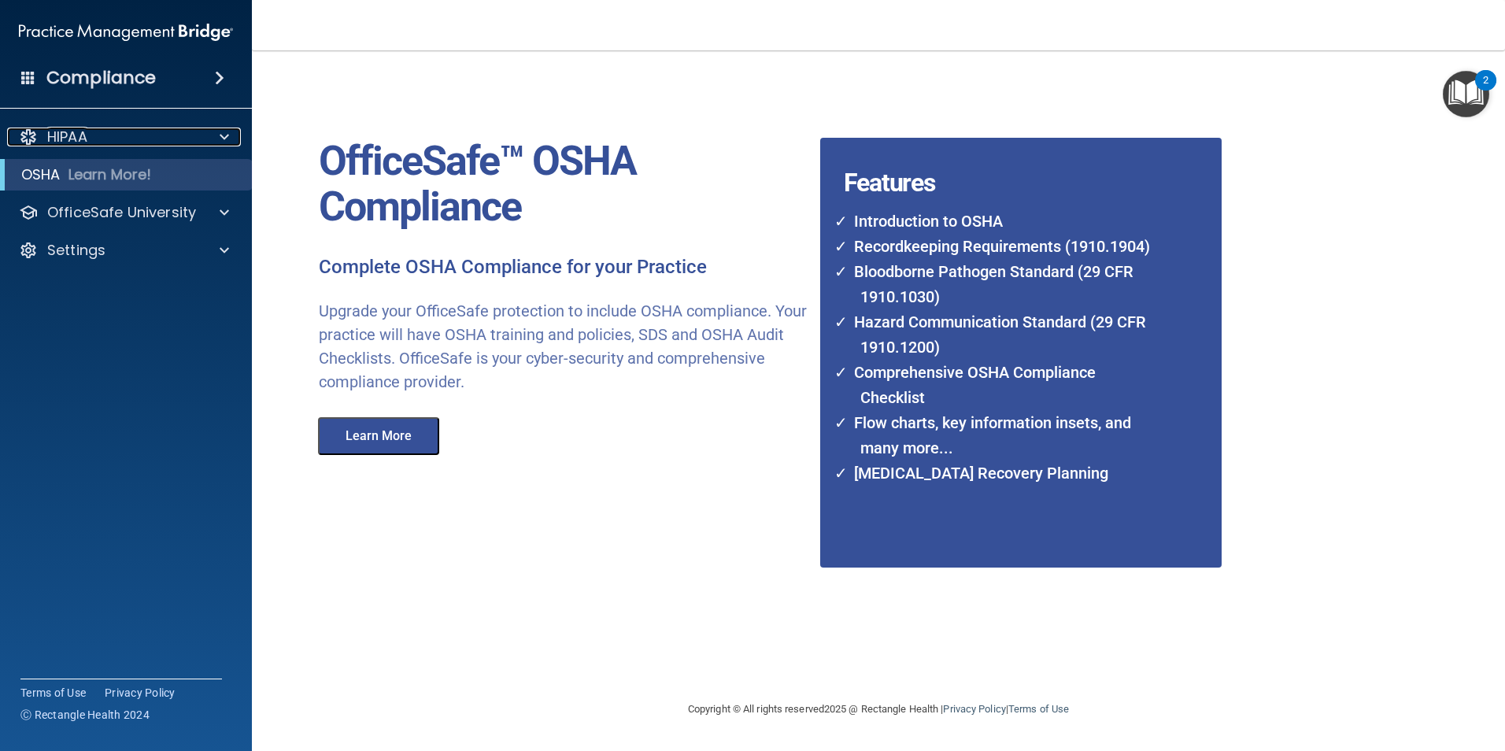
click at [113, 145] on div "HIPAA" at bounding box center [104, 137] width 195 height 19
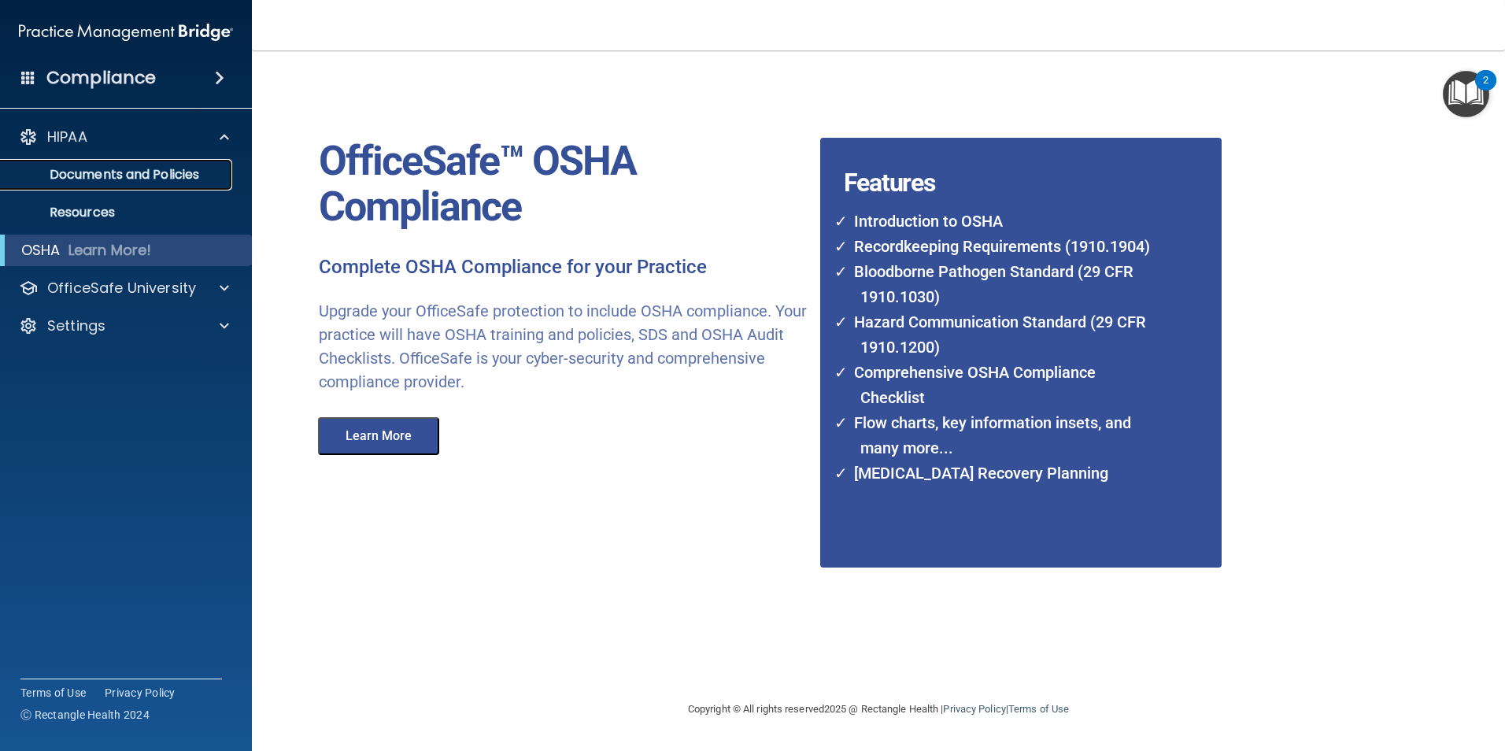
click at [163, 167] on p "Documents and Policies" at bounding box center [117, 175] width 215 height 16
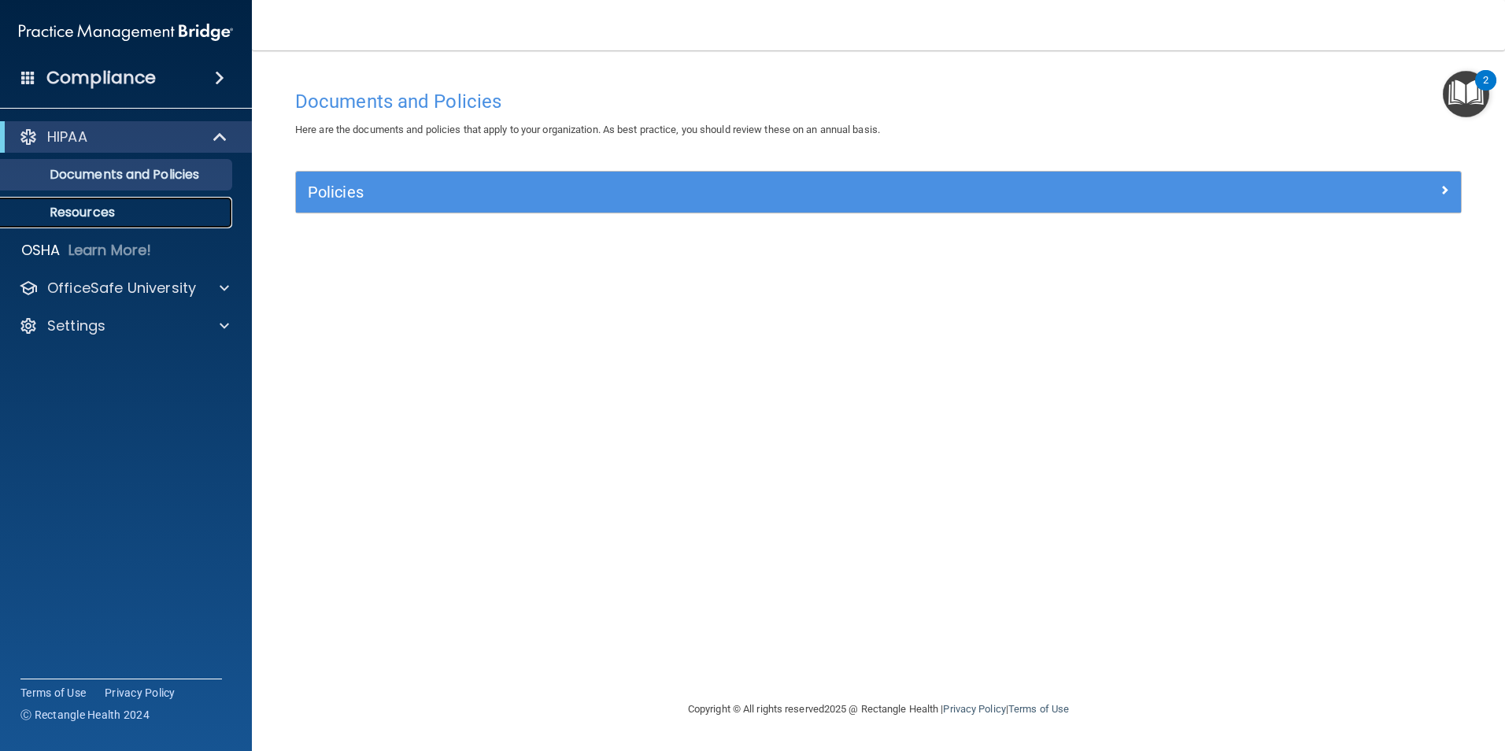
click at [140, 220] on p "Resources" at bounding box center [117, 213] width 215 height 16
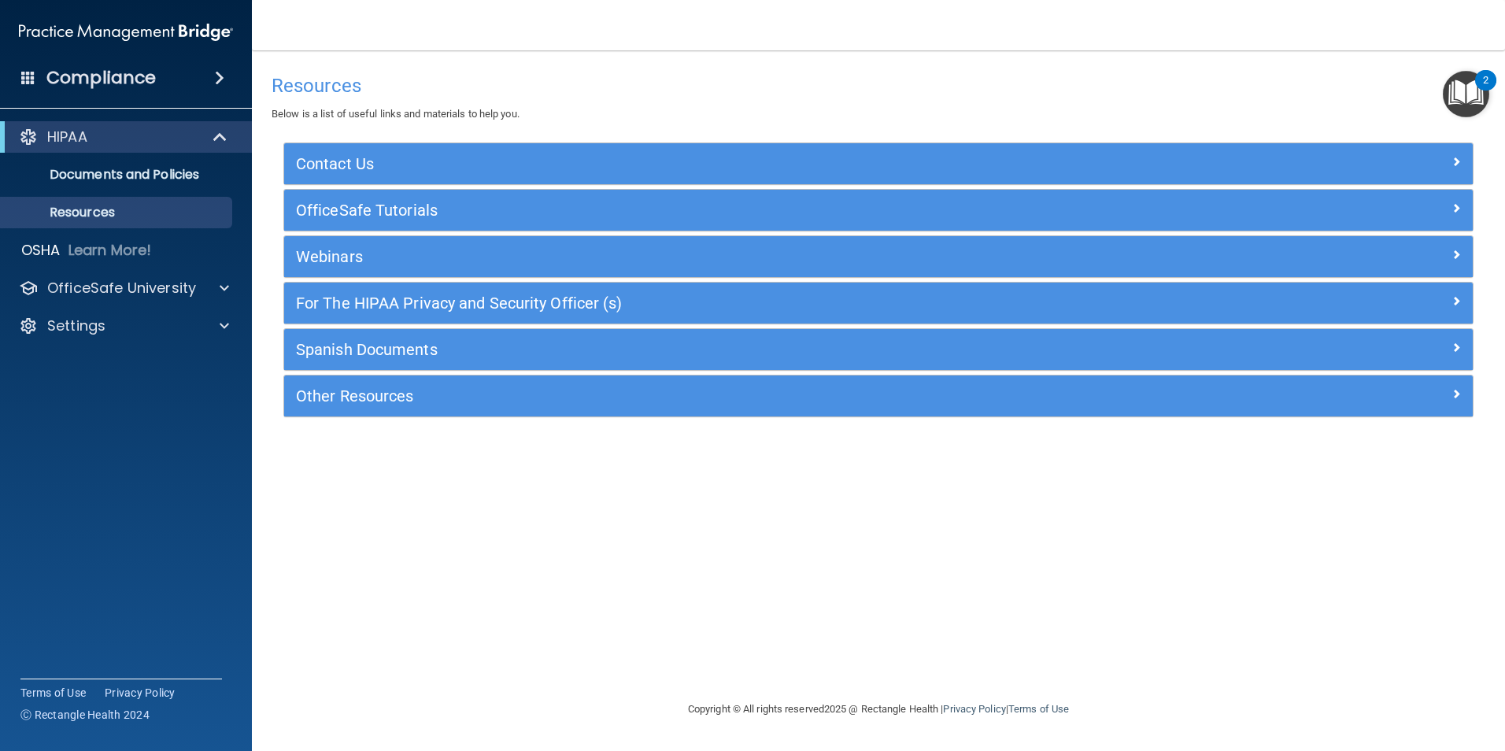
click at [98, 146] on div "HIPAA" at bounding box center [126, 136] width 252 height 31
click at [216, 284] on div at bounding box center [221, 288] width 39 height 19
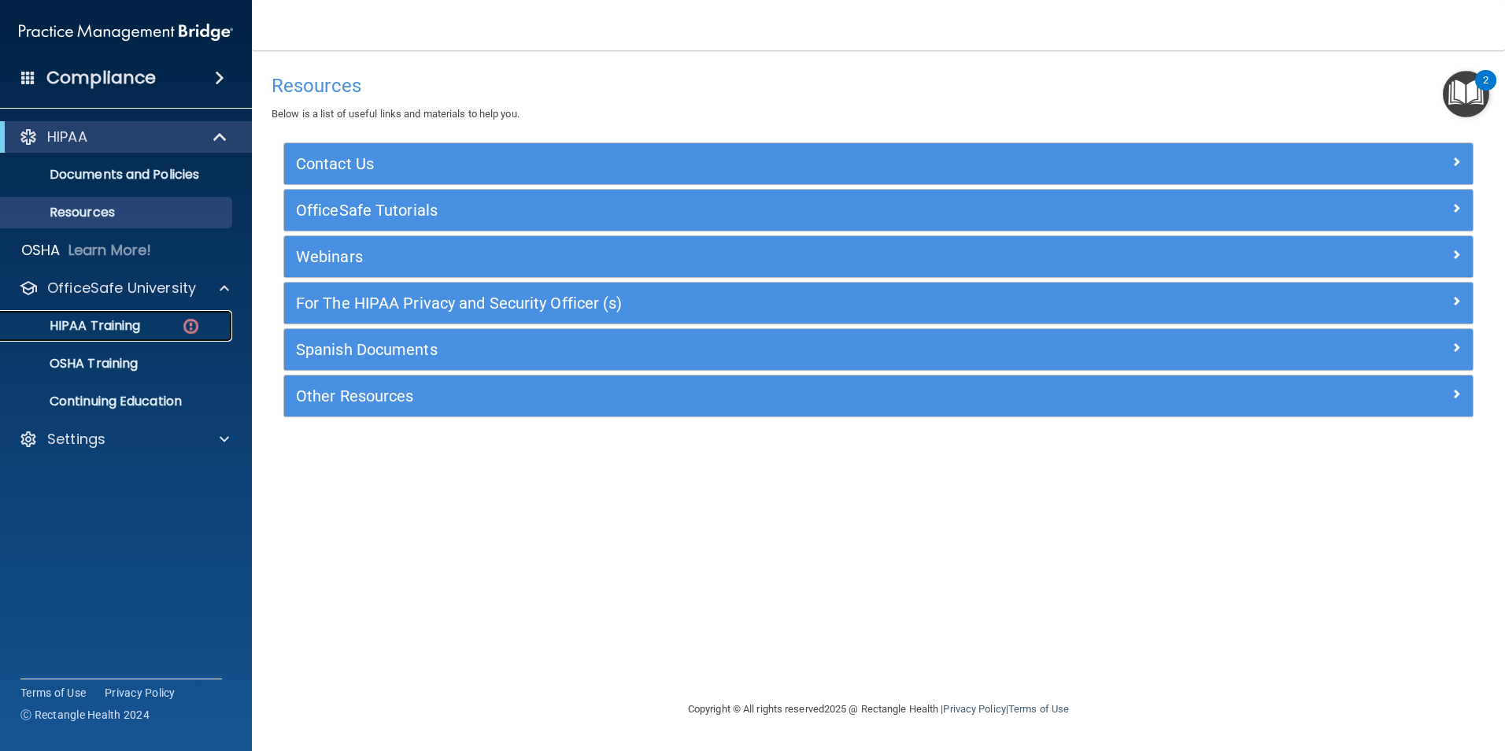
click at [120, 332] on p "HIPAA Training" at bounding box center [75, 326] width 130 height 16
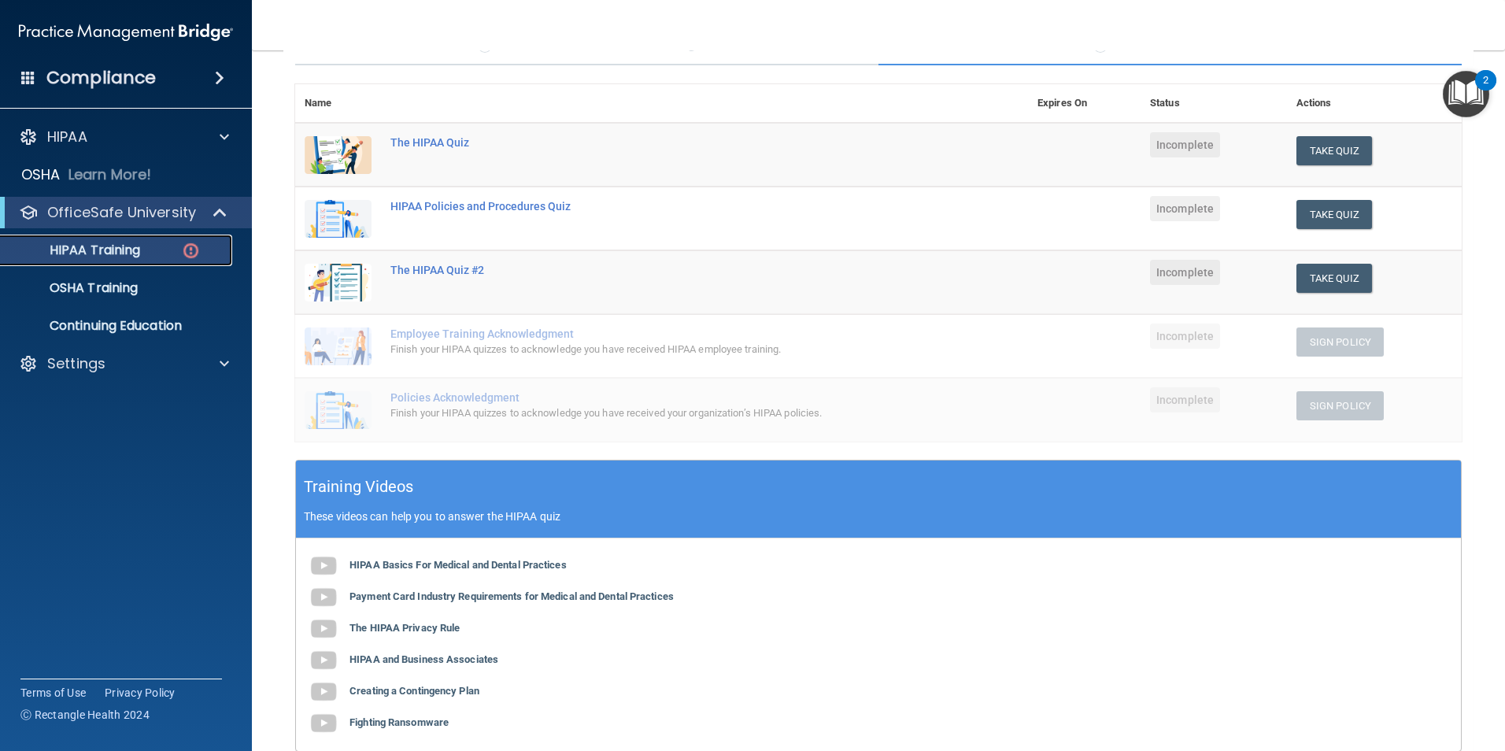
scroll to position [116, 0]
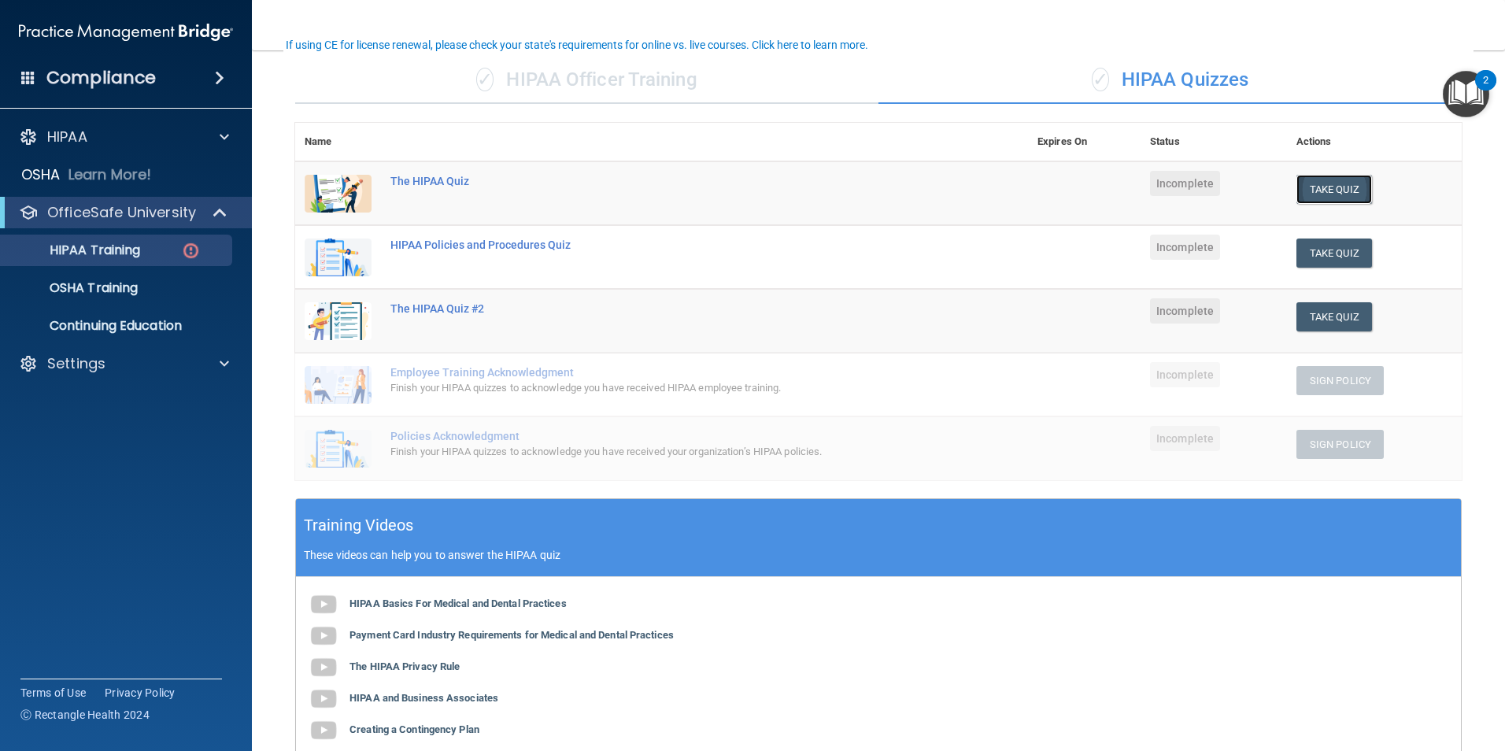
click at [1301, 191] on button "Take Quiz" at bounding box center [1335, 189] width 76 height 29
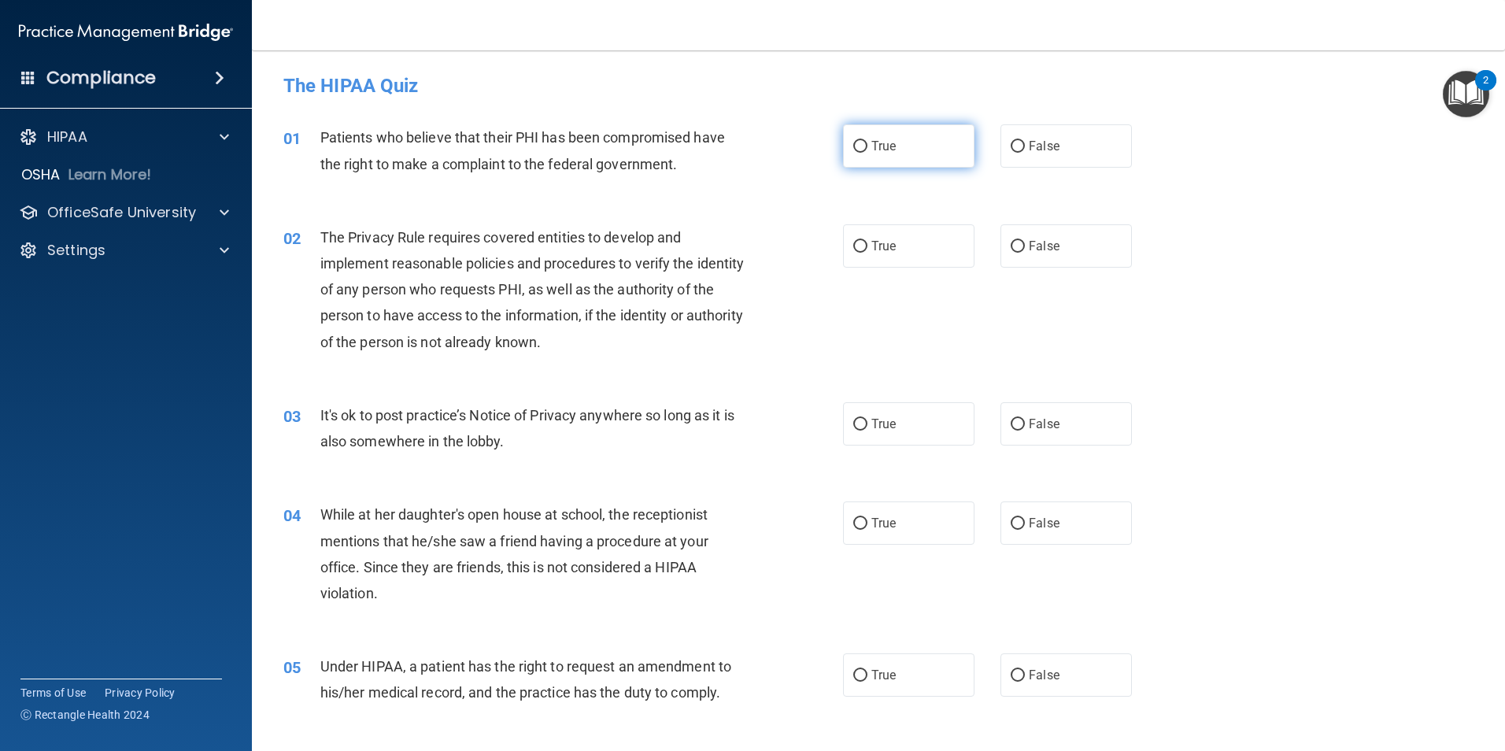
click at [882, 151] on span "True" at bounding box center [883, 146] width 24 height 15
click at [867, 151] on input "True" at bounding box center [860, 147] width 14 height 12
radio input "true"
click at [902, 246] on label "True" at bounding box center [908, 245] width 131 height 43
click at [867, 246] on input "True" at bounding box center [860, 247] width 14 height 12
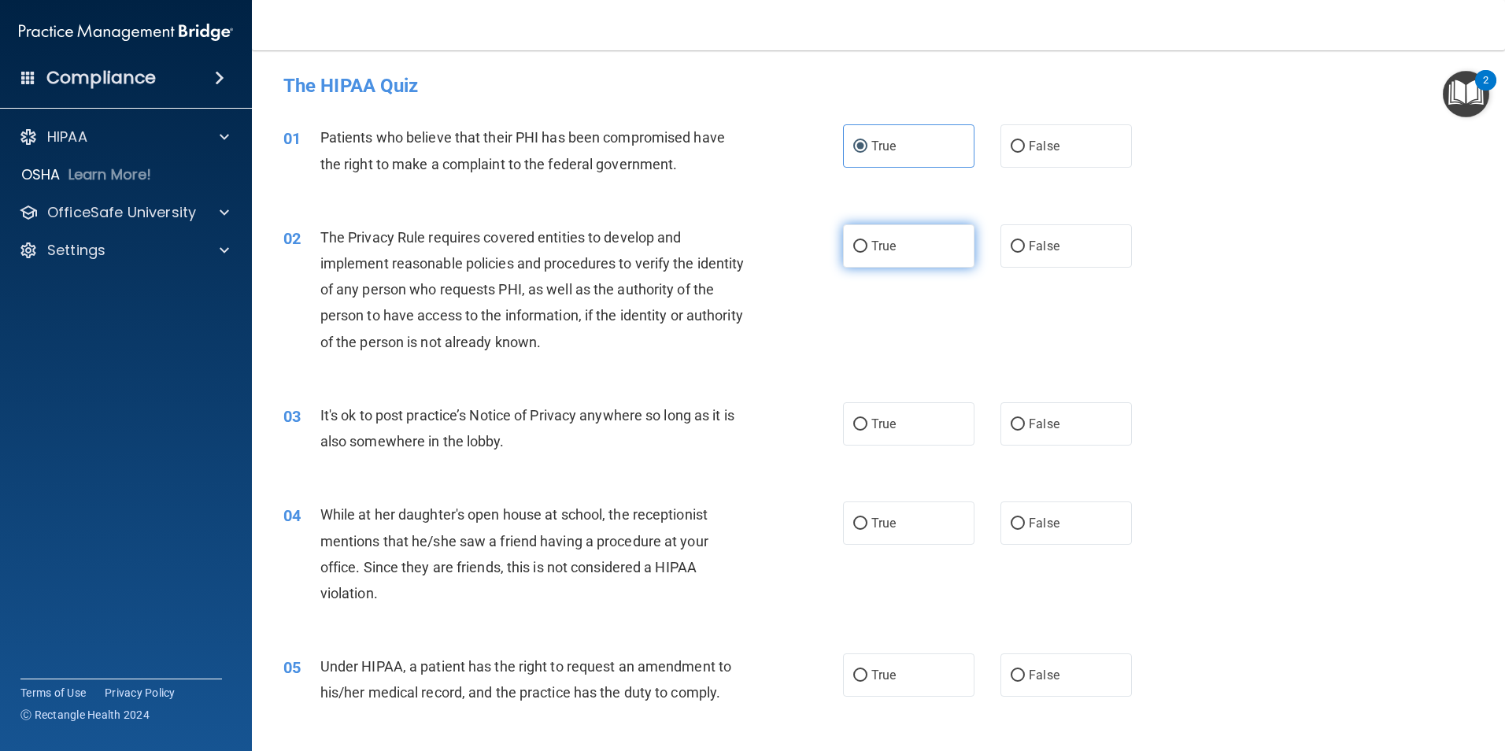
radio input "true"
click at [871, 424] on span "True" at bounding box center [883, 423] width 24 height 15
click at [867, 424] on input "True" at bounding box center [860, 425] width 14 height 12
radio input "true"
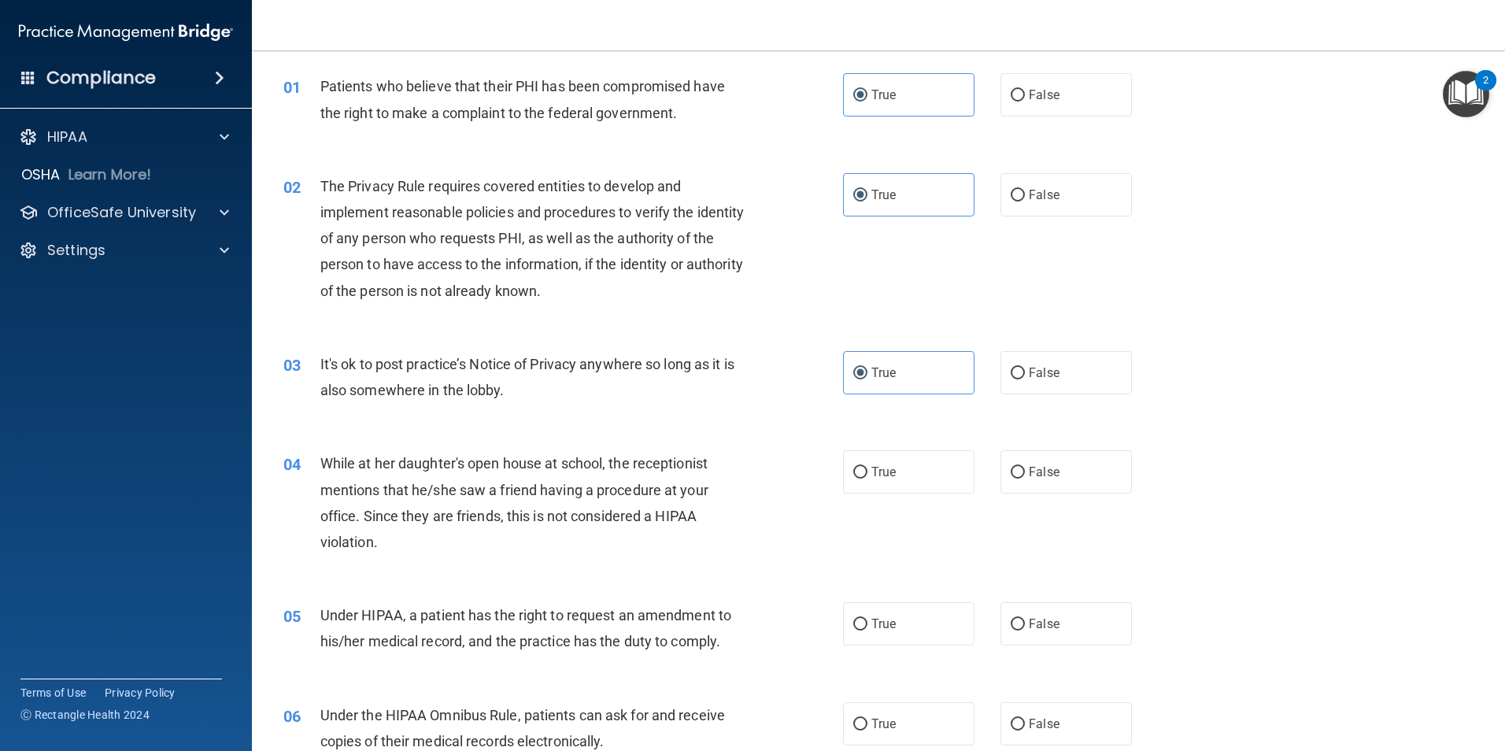
scroll to position [79, 0]
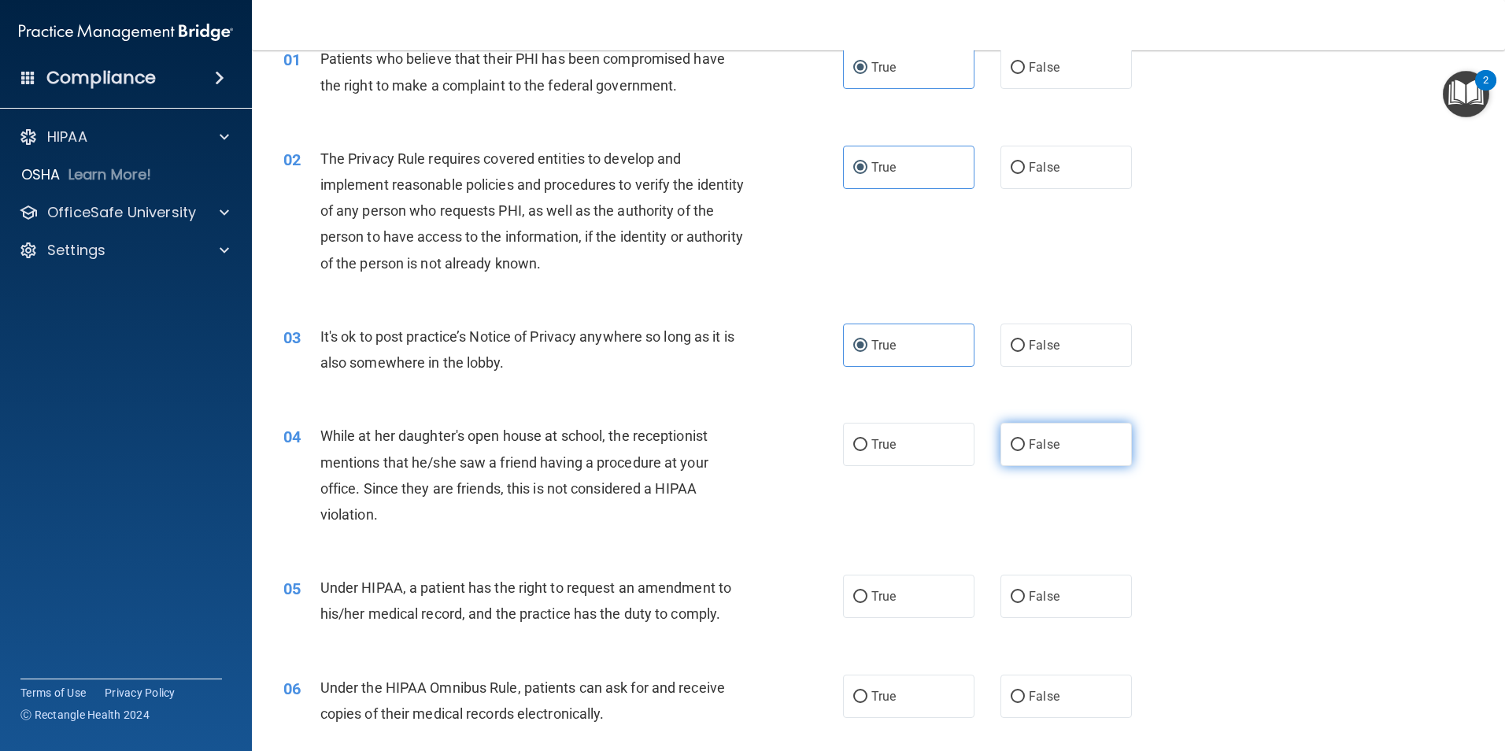
click at [1029, 441] on span "False" at bounding box center [1044, 444] width 31 height 15
click at [1025, 441] on input "False" at bounding box center [1018, 445] width 14 height 12
radio input "true"
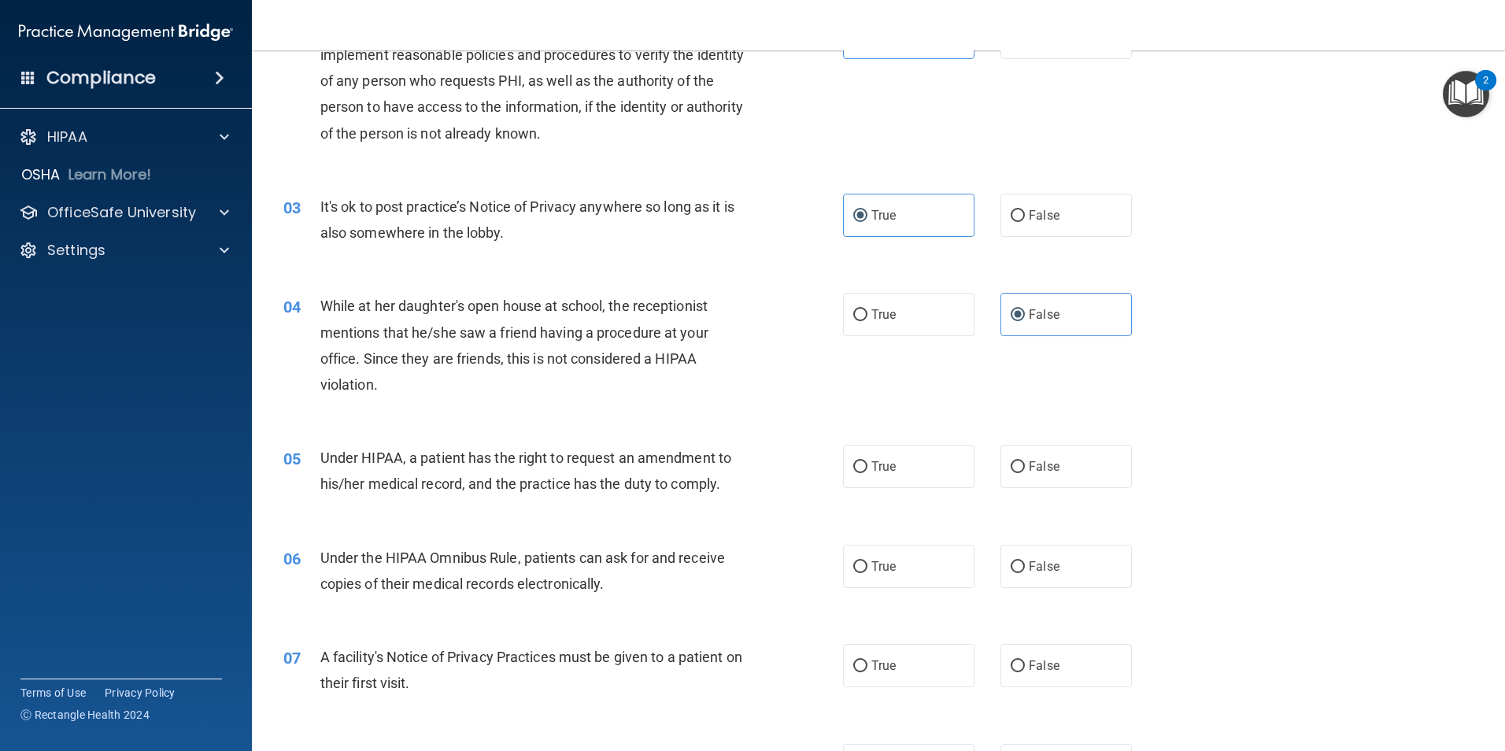
scroll to position [236, 0]
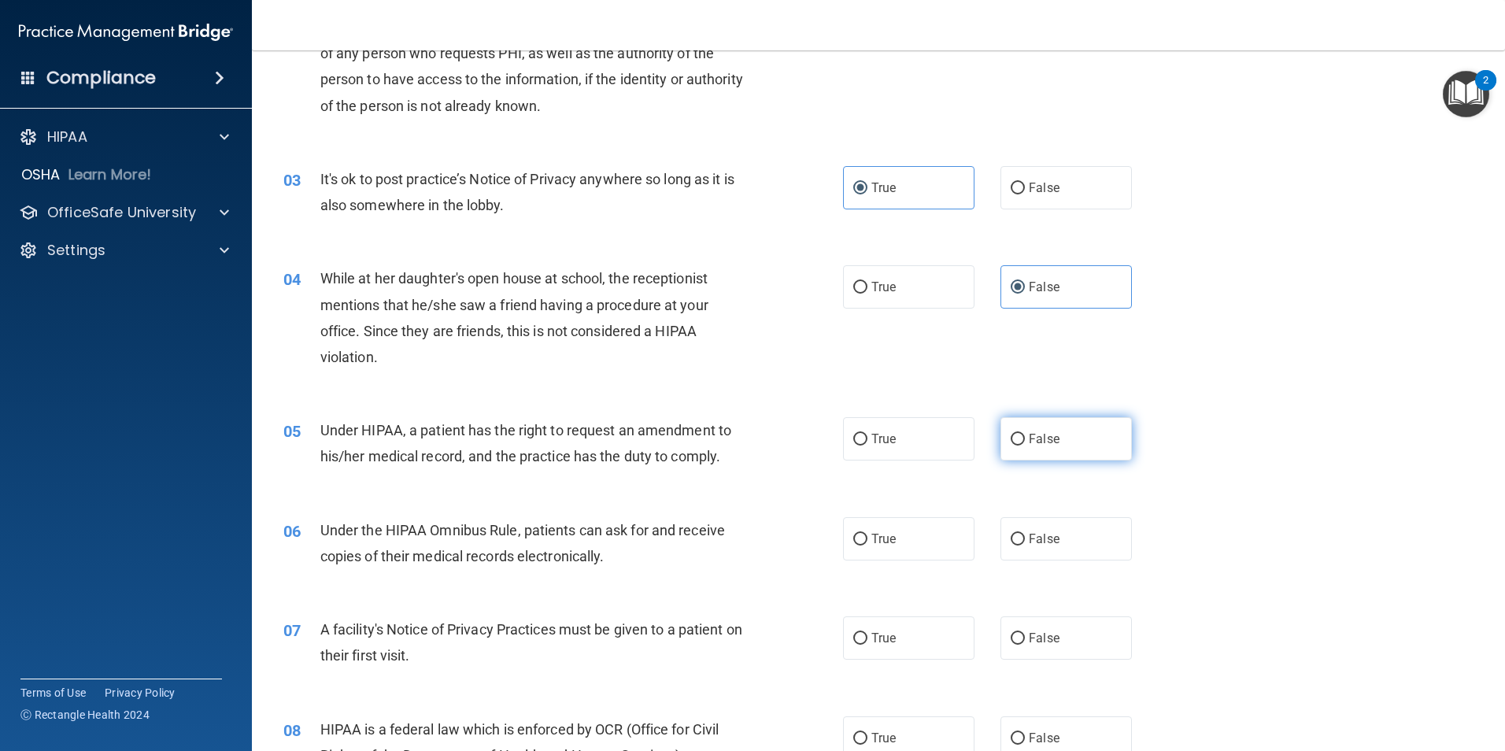
click at [1041, 442] on span "False" at bounding box center [1044, 438] width 31 height 15
click at [1025, 442] on input "False" at bounding box center [1018, 440] width 14 height 12
radio input "true"
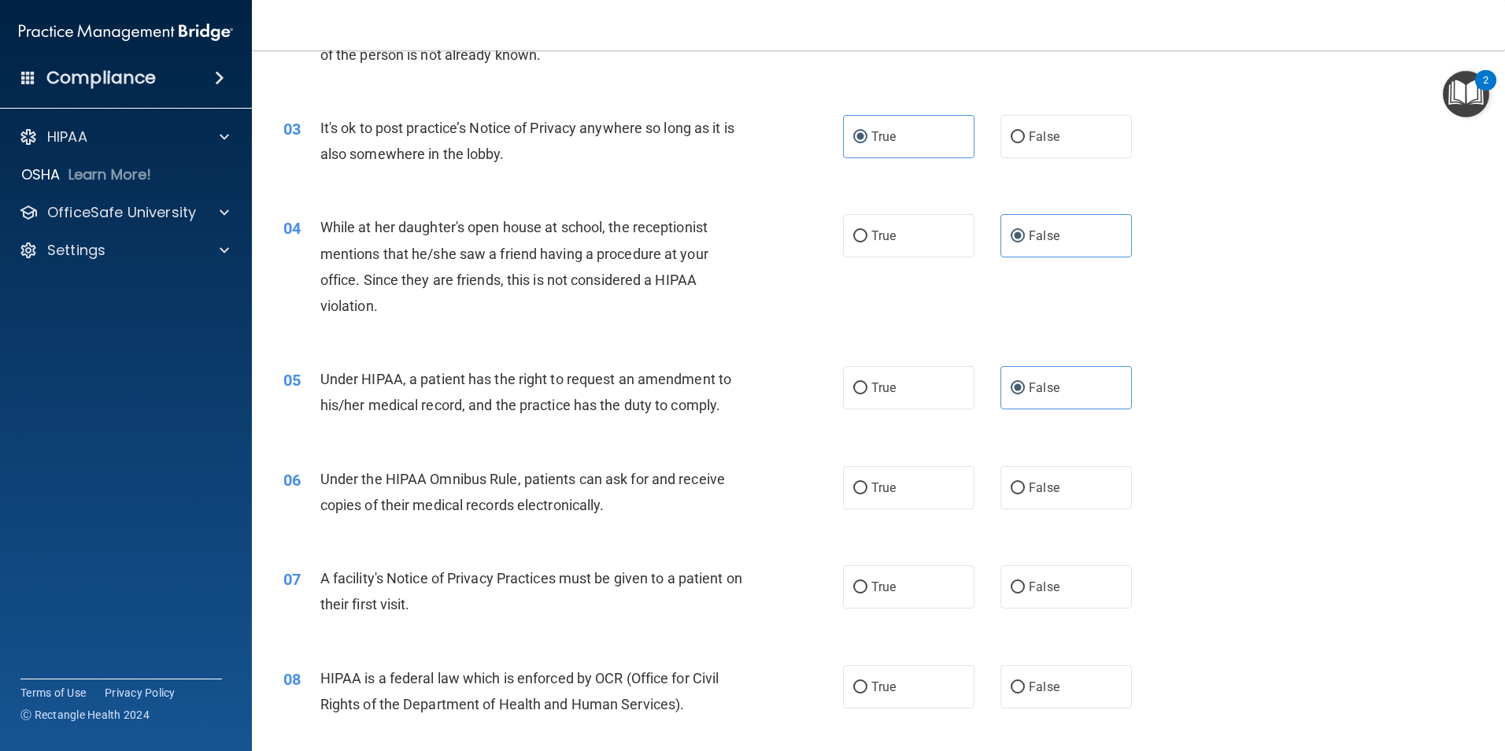
scroll to position [315, 0]
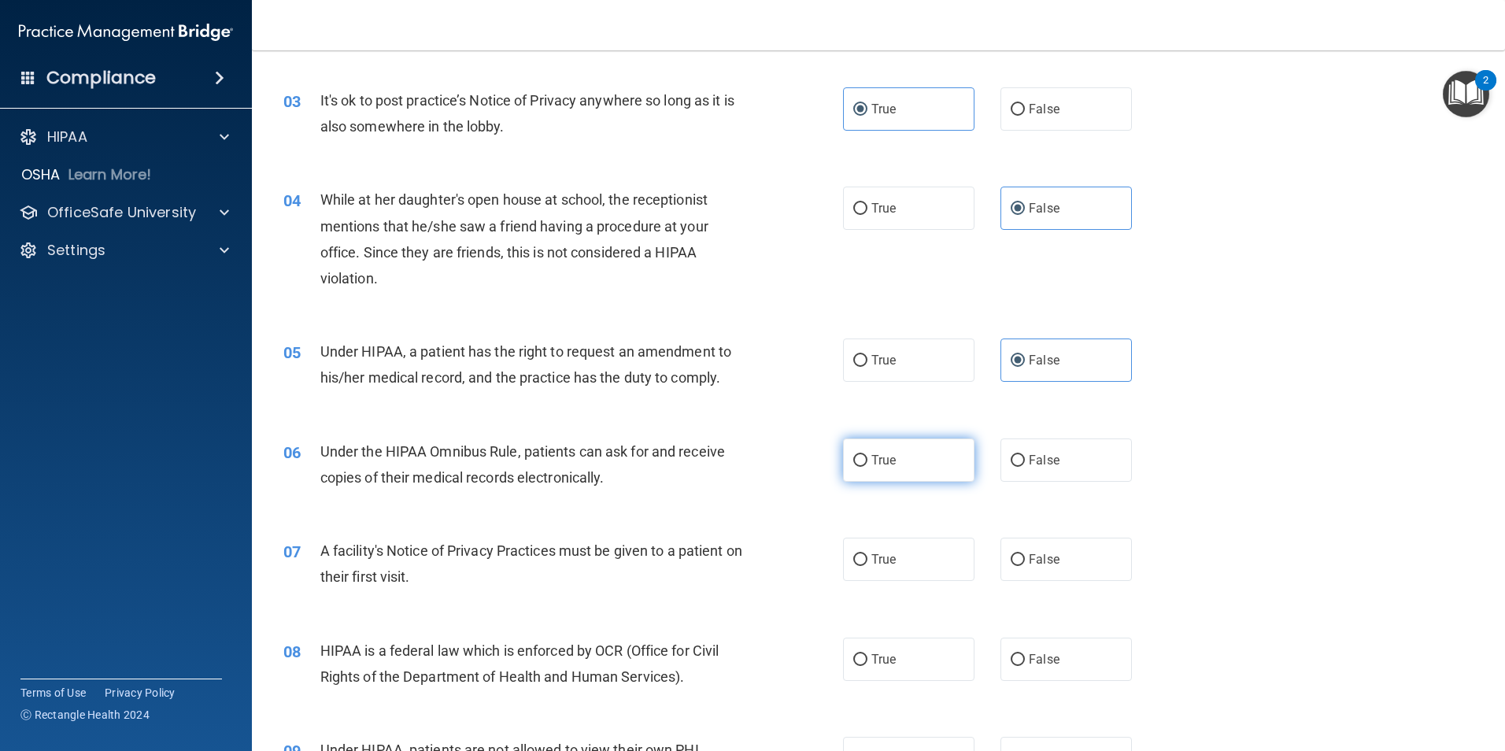
click at [915, 468] on label "True" at bounding box center [908, 459] width 131 height 43
click at [867, 467] on input "True" at bounding box center [860, 461] width 14 height 12
radio input "true"
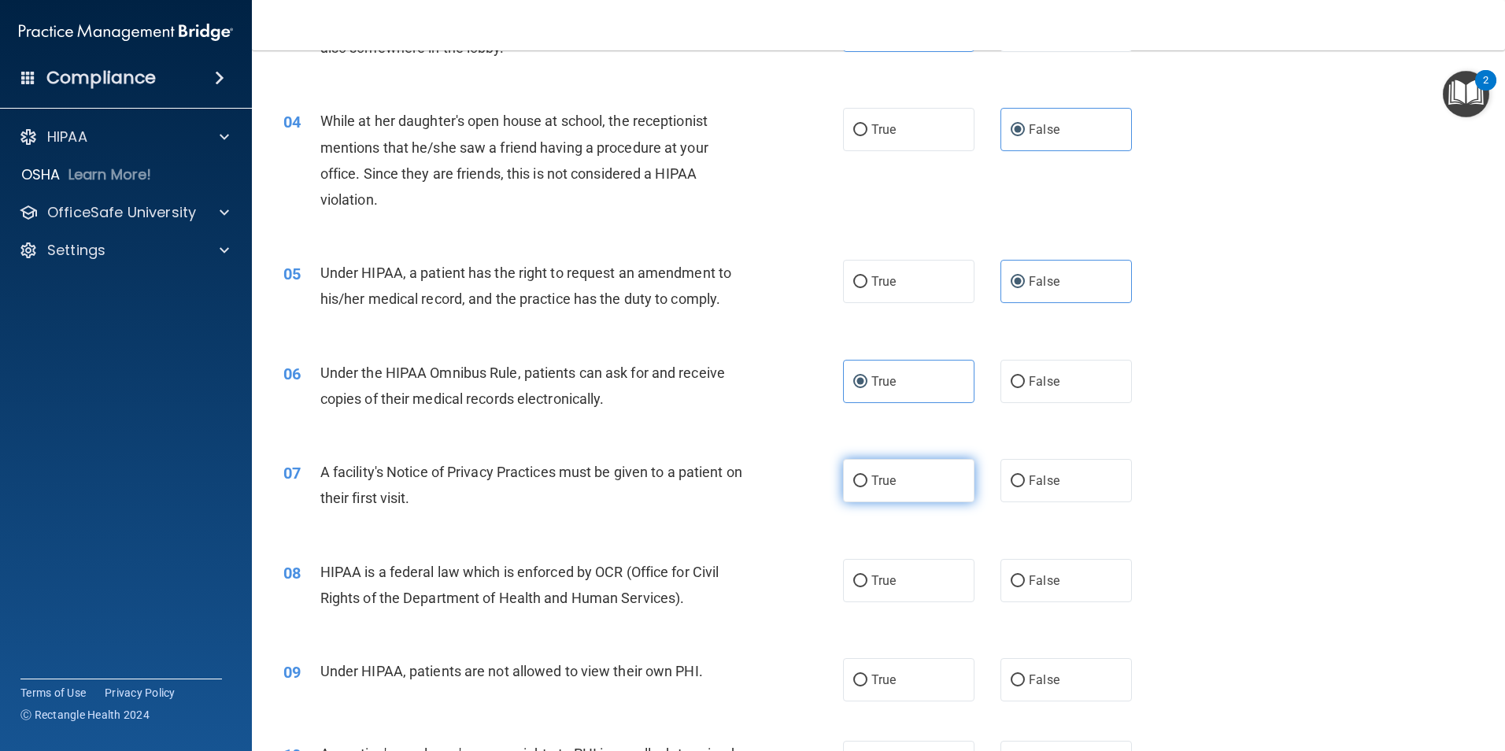
click at [931, 486] on label "True" at bounding box center [908, 480] width 131 height 43
click at [867, 486] on input "True" at bounding box center [860, 481] width 14 height 12
radio input "true"
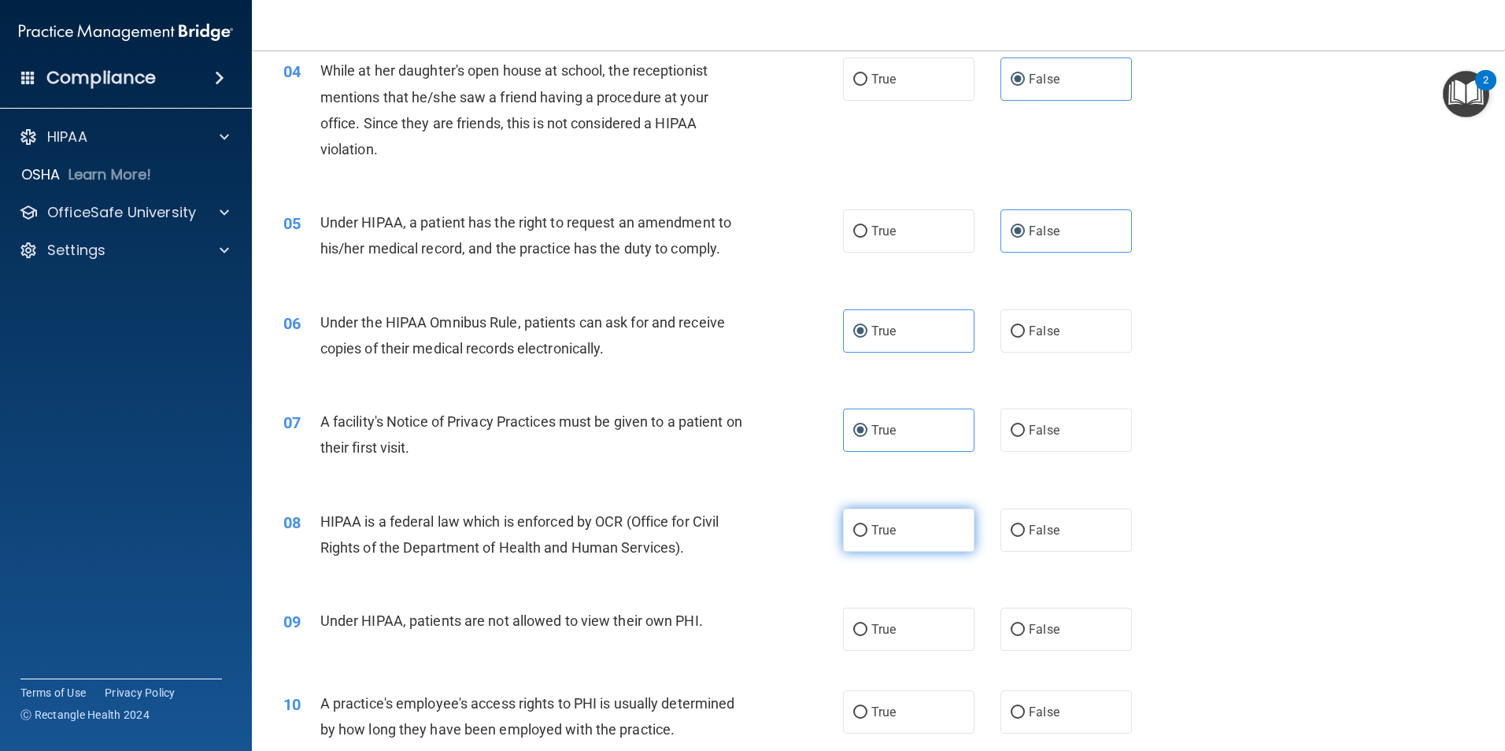
scroll to position [472, 0]
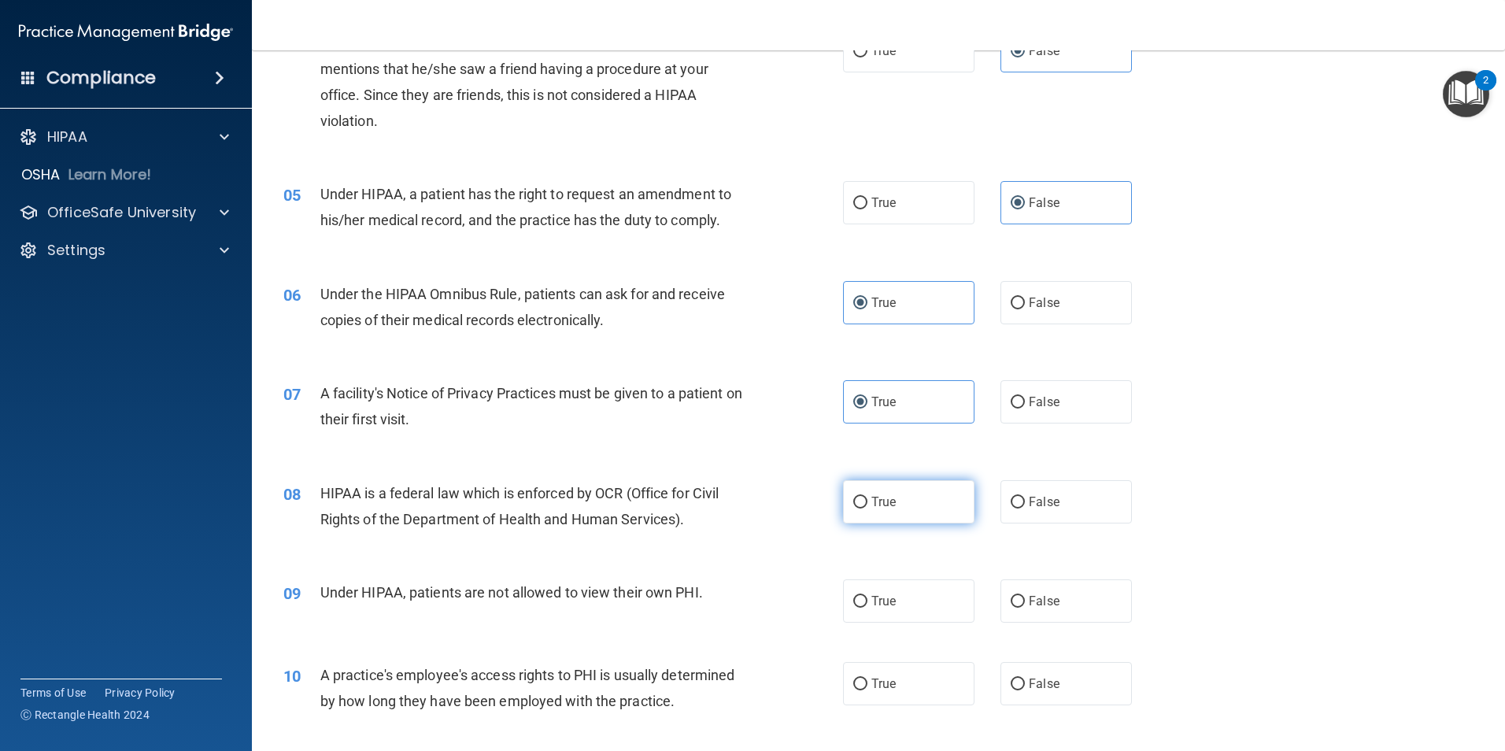
click at [885, 503] on span "True" at bounding box center [883, 501] width 24 height 15
click at [867, 503] on input "True" at bounding box center [860, 503] width 14 height 12
radio input "true"
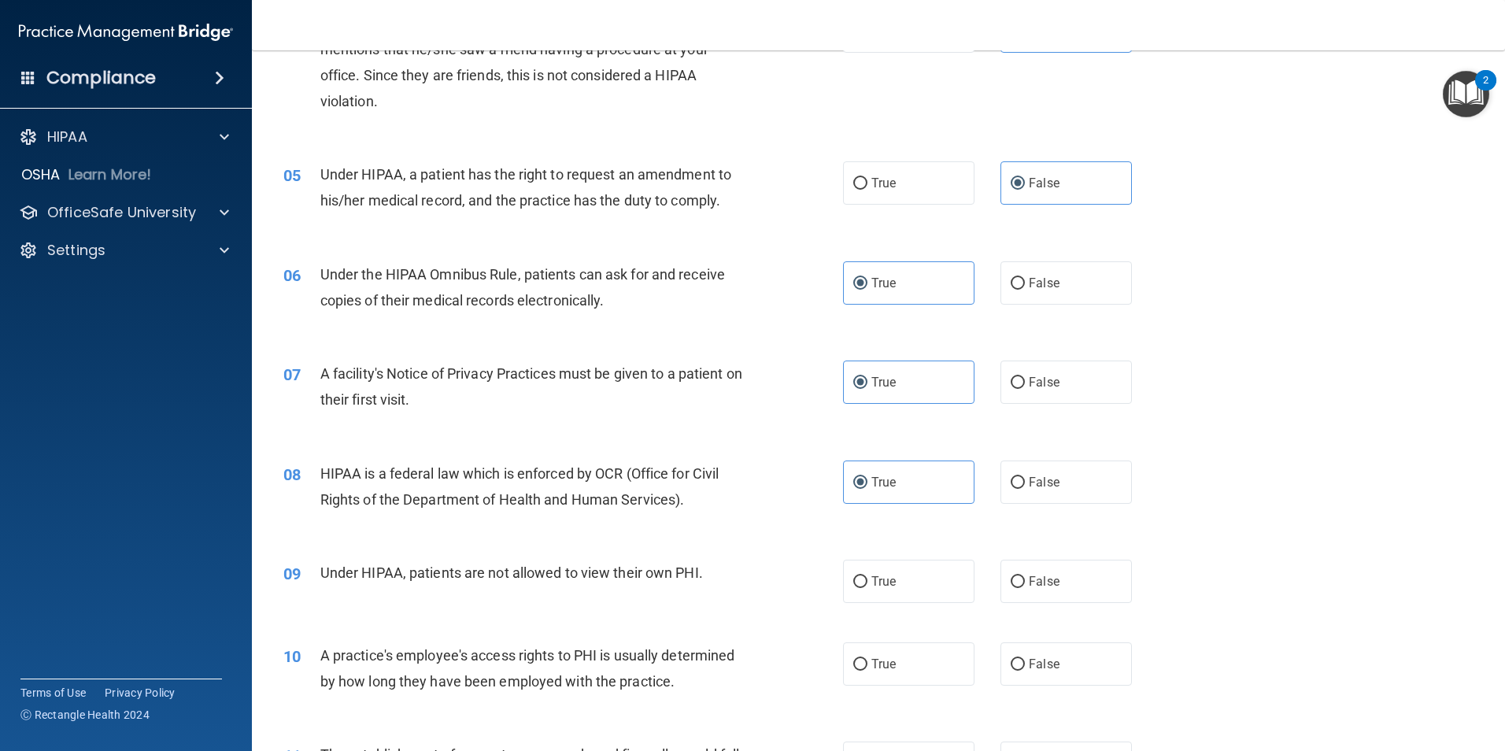
scroll to position [551, 0]
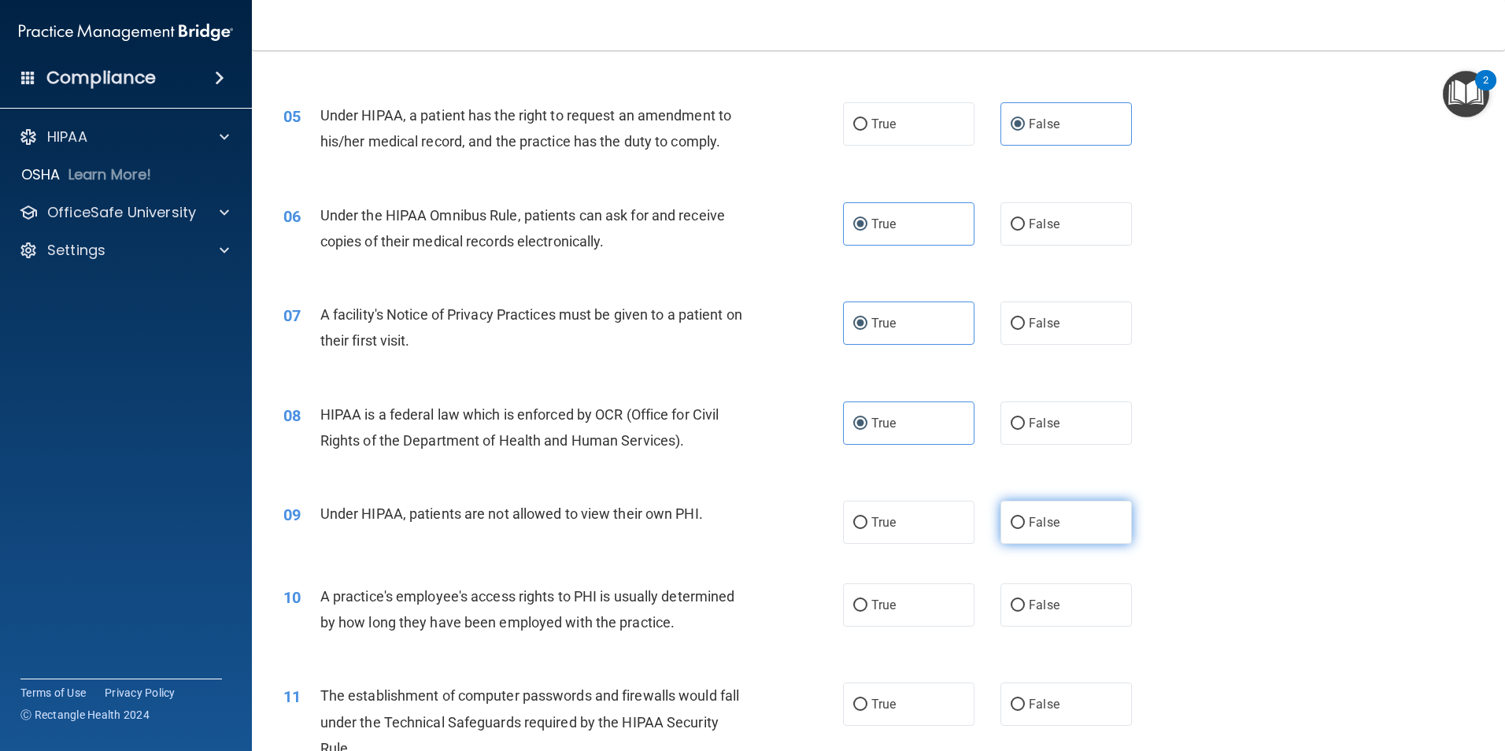
click at [1049, 520] on span "False" at bounding box center [1044, 522] width 31 height 15
click at [1025, 520] on input "False" at bounding box center [1018, 523] width 14 height 12
radio input "true"
click at [1039, 614] on label "False" at bounding box center [1066, 604] width 131 height 43
click at [1025, 612] on input "False" at bounding box center [1018, 606] width 14 height 12
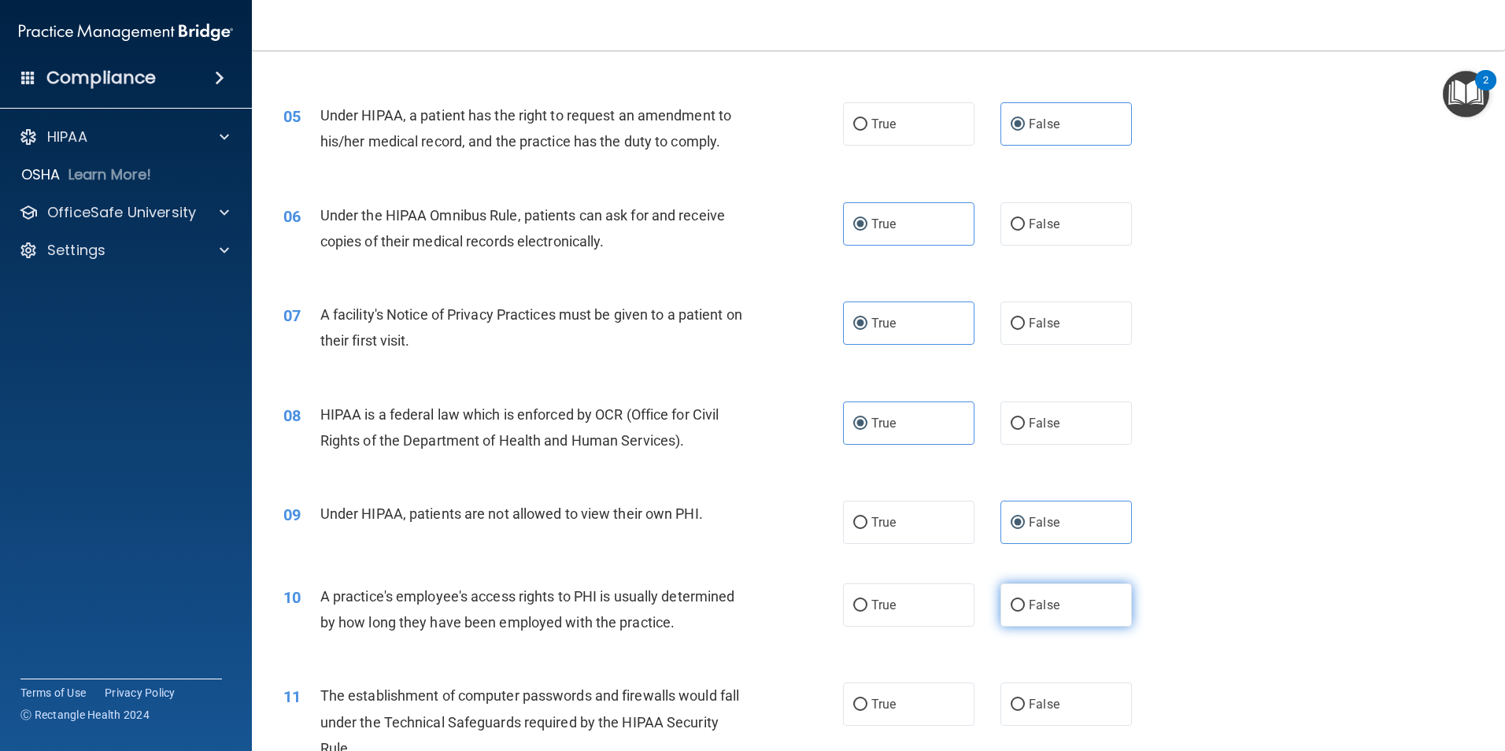
radio input "true"
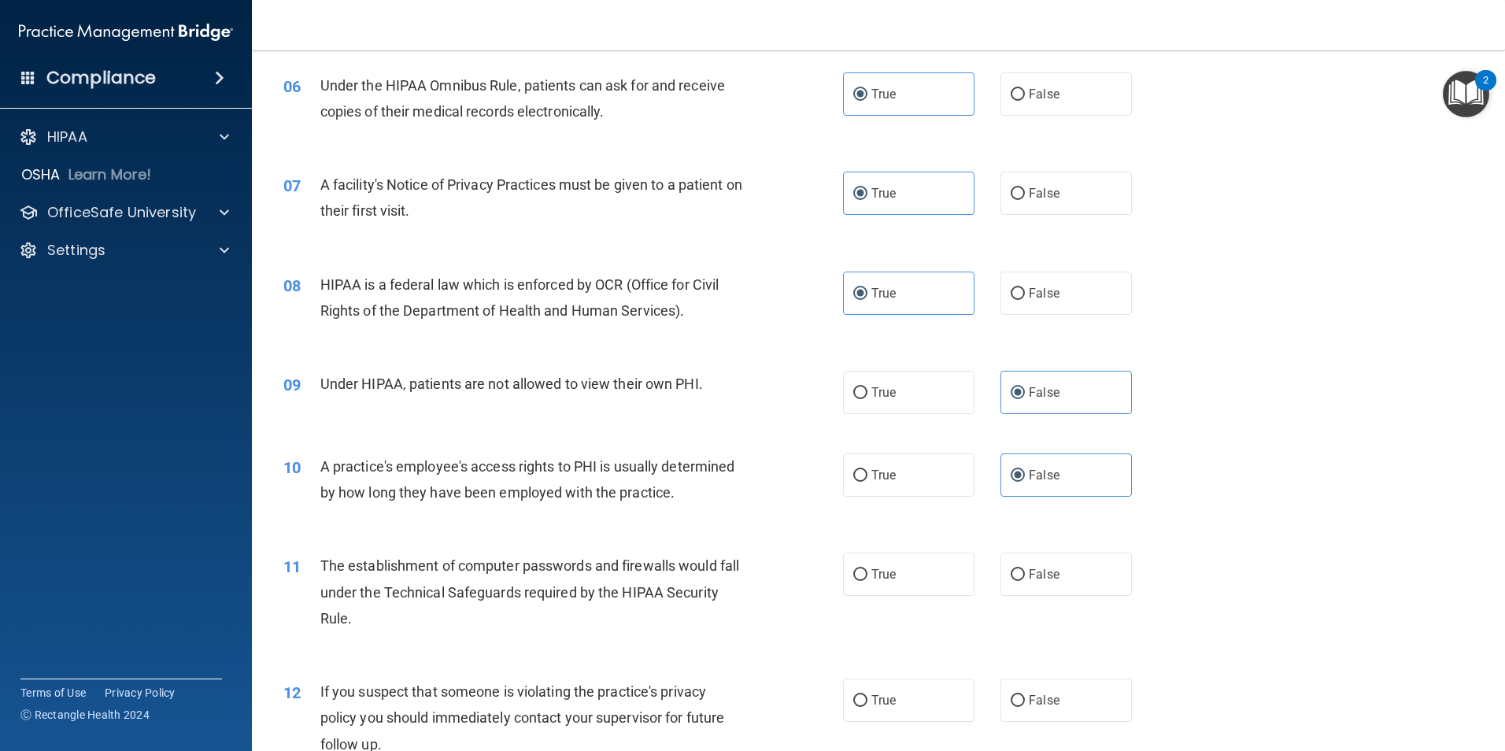
scroll to position [708, 0]
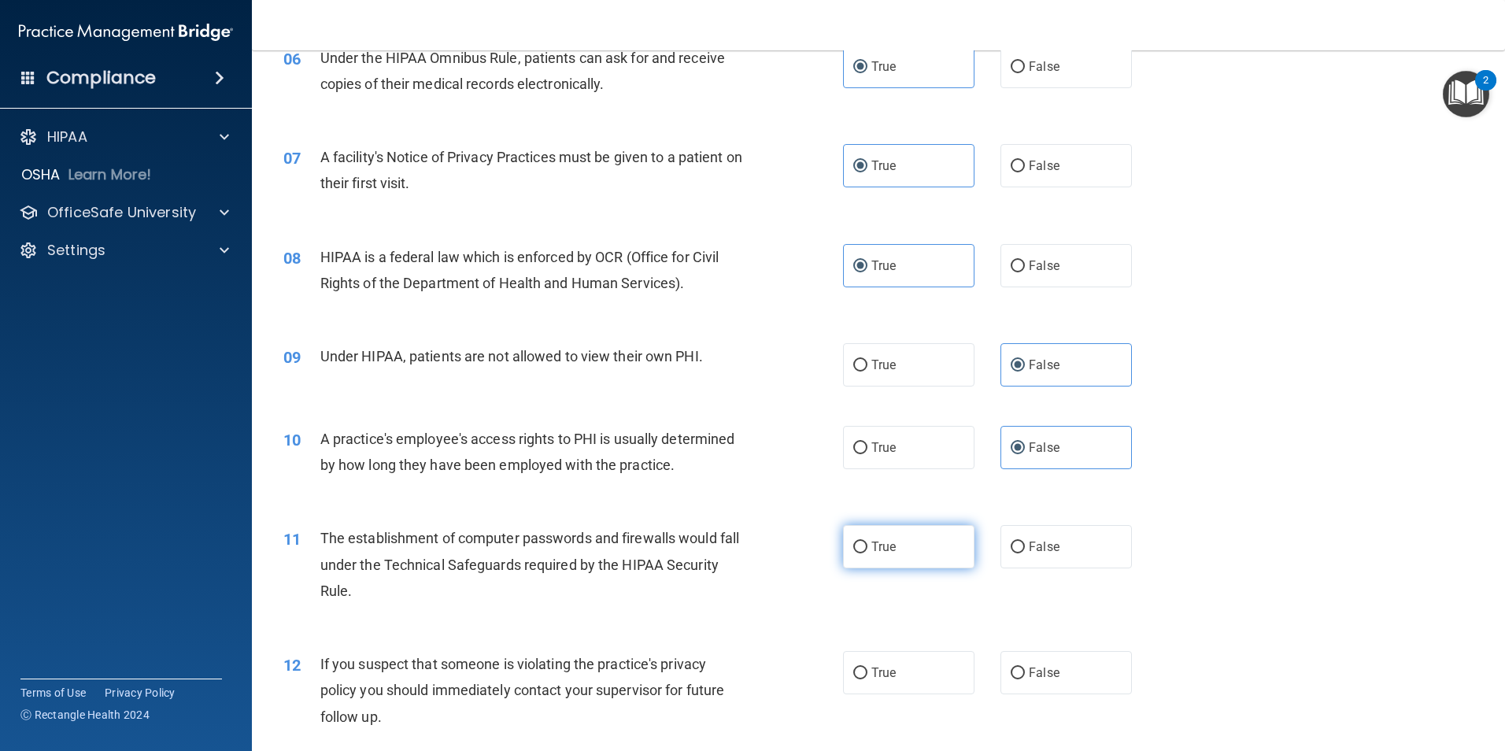
click at [922, 541] on label "True" at bounding box center [908, 546] width 131 height 43
click at [867, 542] on input "True" at bounding box center [860, 548] width 14 height 12
radio input "true"
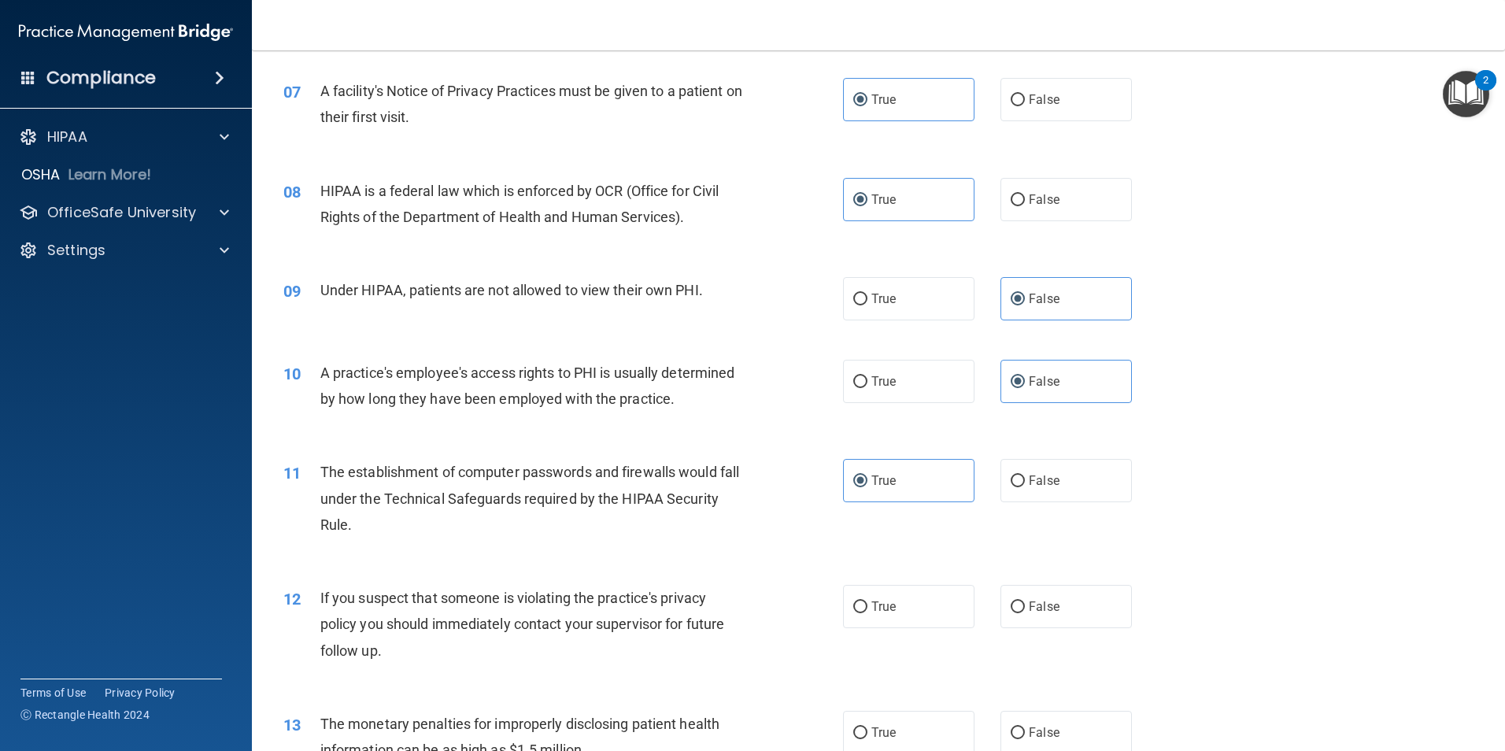
scroll to position [866, 0]
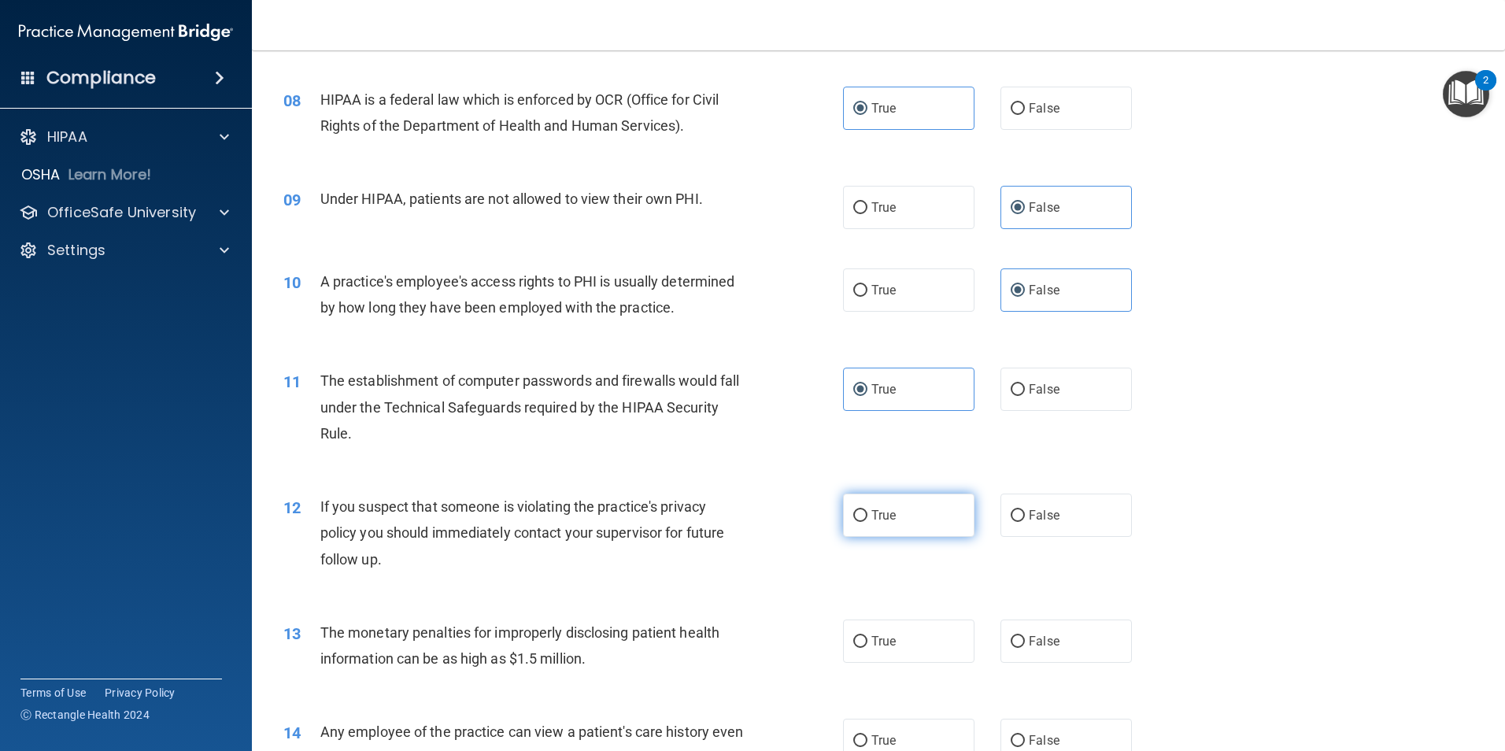
click at [923, 523] on label "True" at bounding box center [908, 515] width 131 height 43
click at [867, 522] on input "True" at bounding box center [860, 516] width 14 height 12
radio input "true"
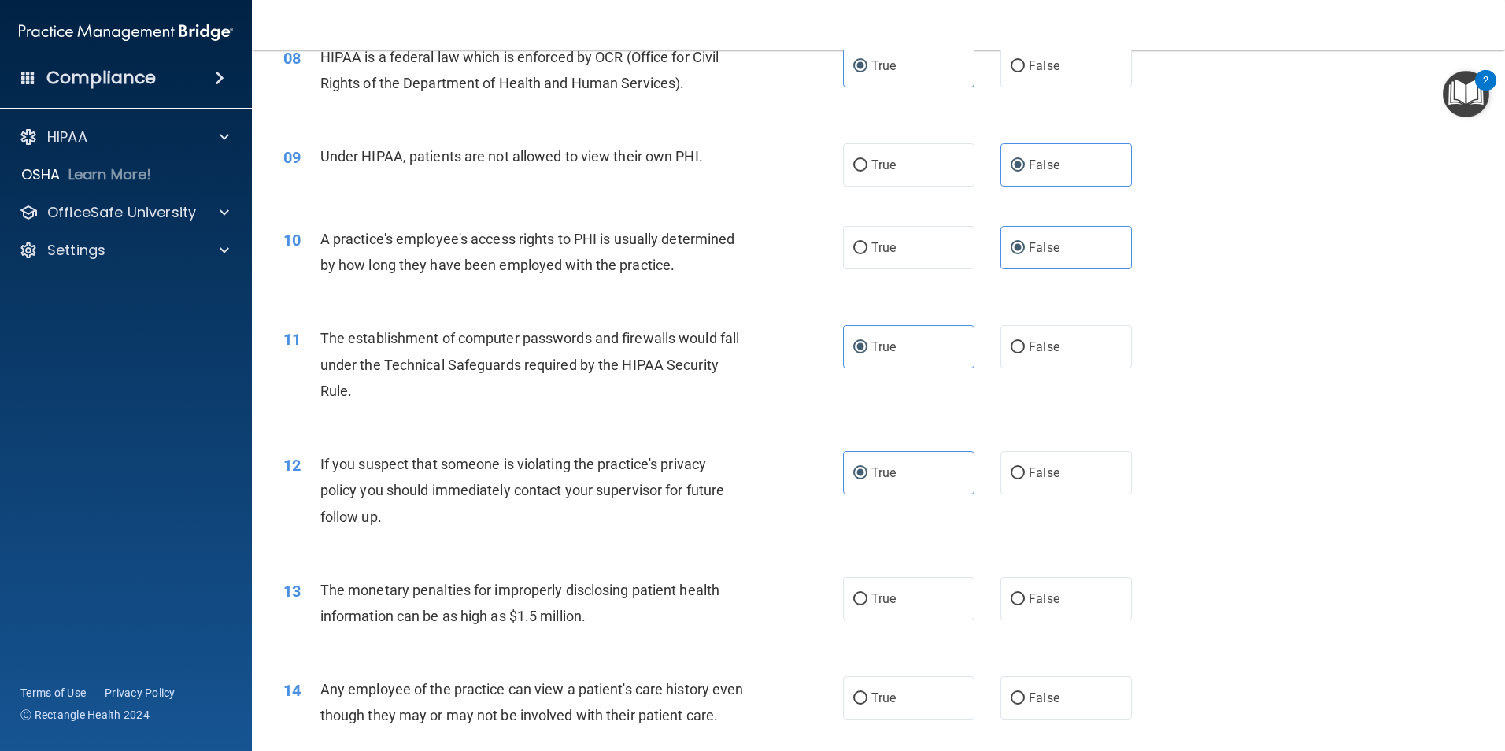
scroll to position [1023, 0]
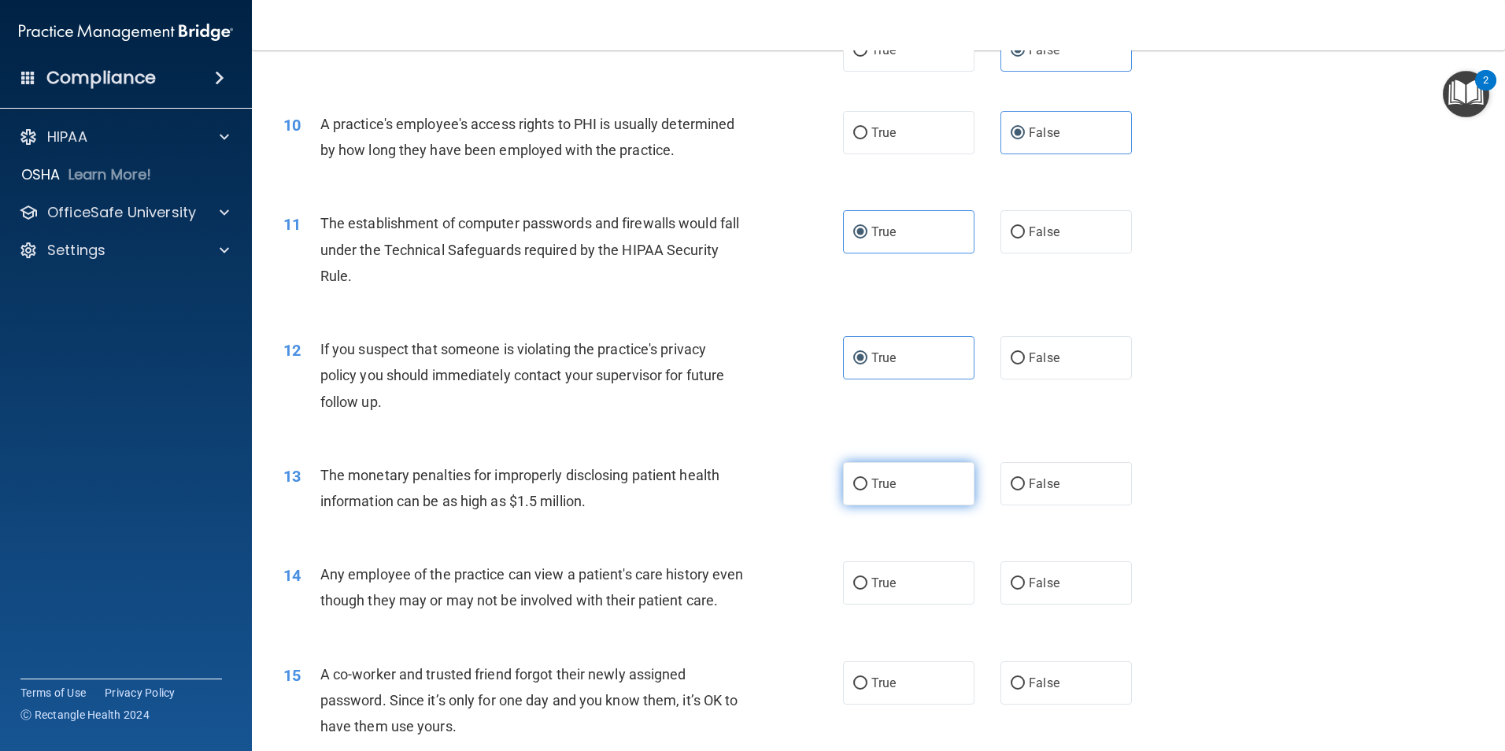
click at [909, 495] on label "True" at bounding box center [908, 483] width 131 height 43
click at [867, 490] on input "True" at bounding box center [860, 485] width 14 height 12
radio input "true"
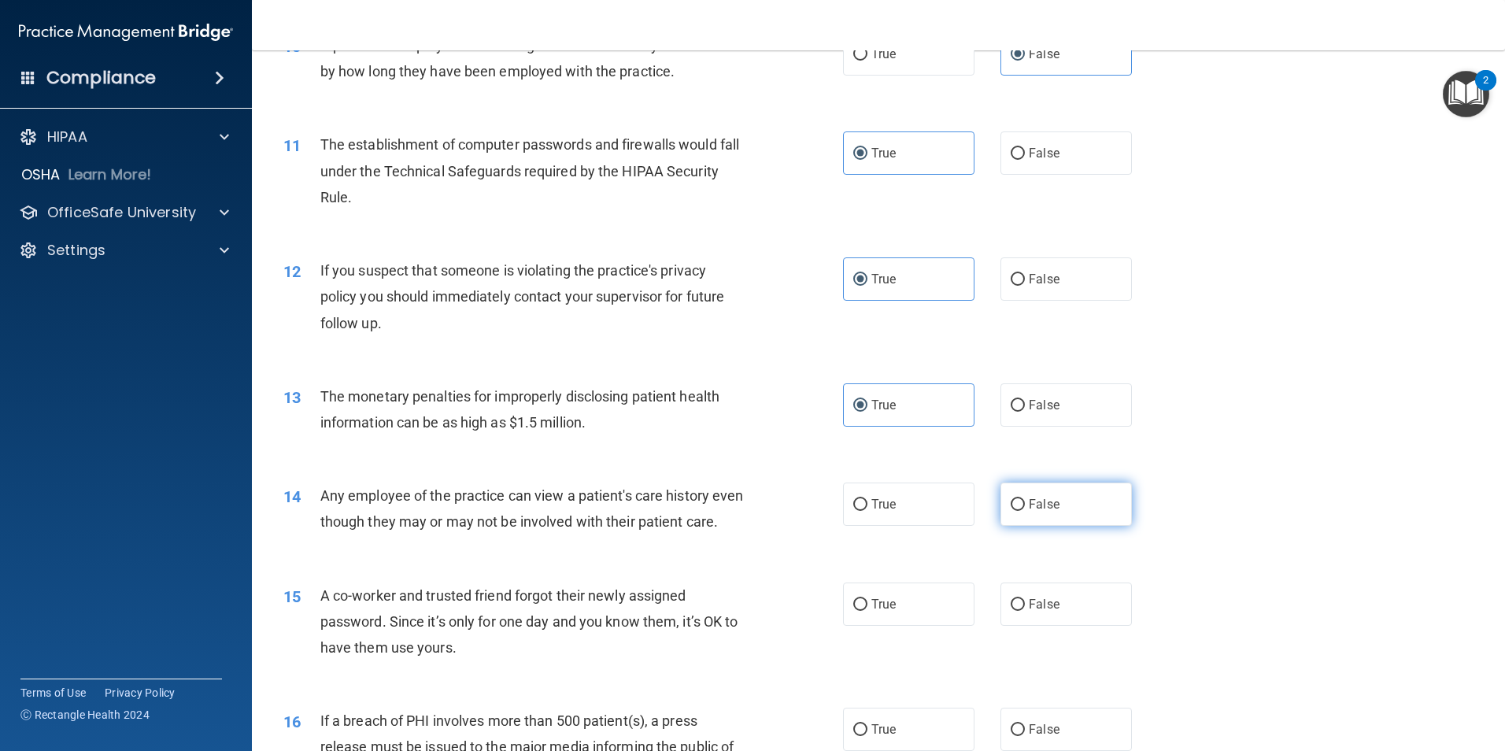
click at [1029, 505] on span "False" at bounding box center [1044, 504] width 31 height 15
click at [1025, 505] on input "False" at bounding box center [1018, 505] width 14 height 12
radio input "true"
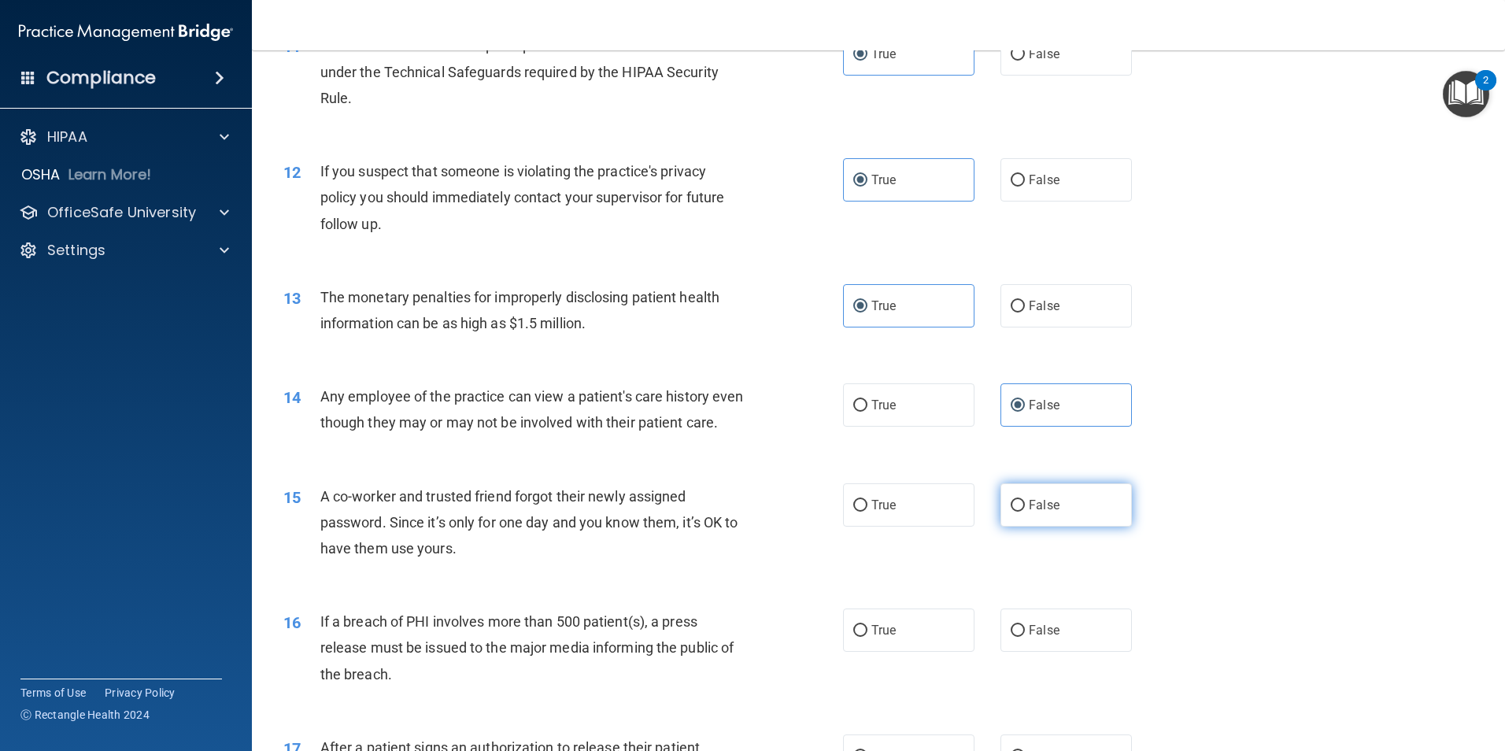
scroll to position [1260, 0]
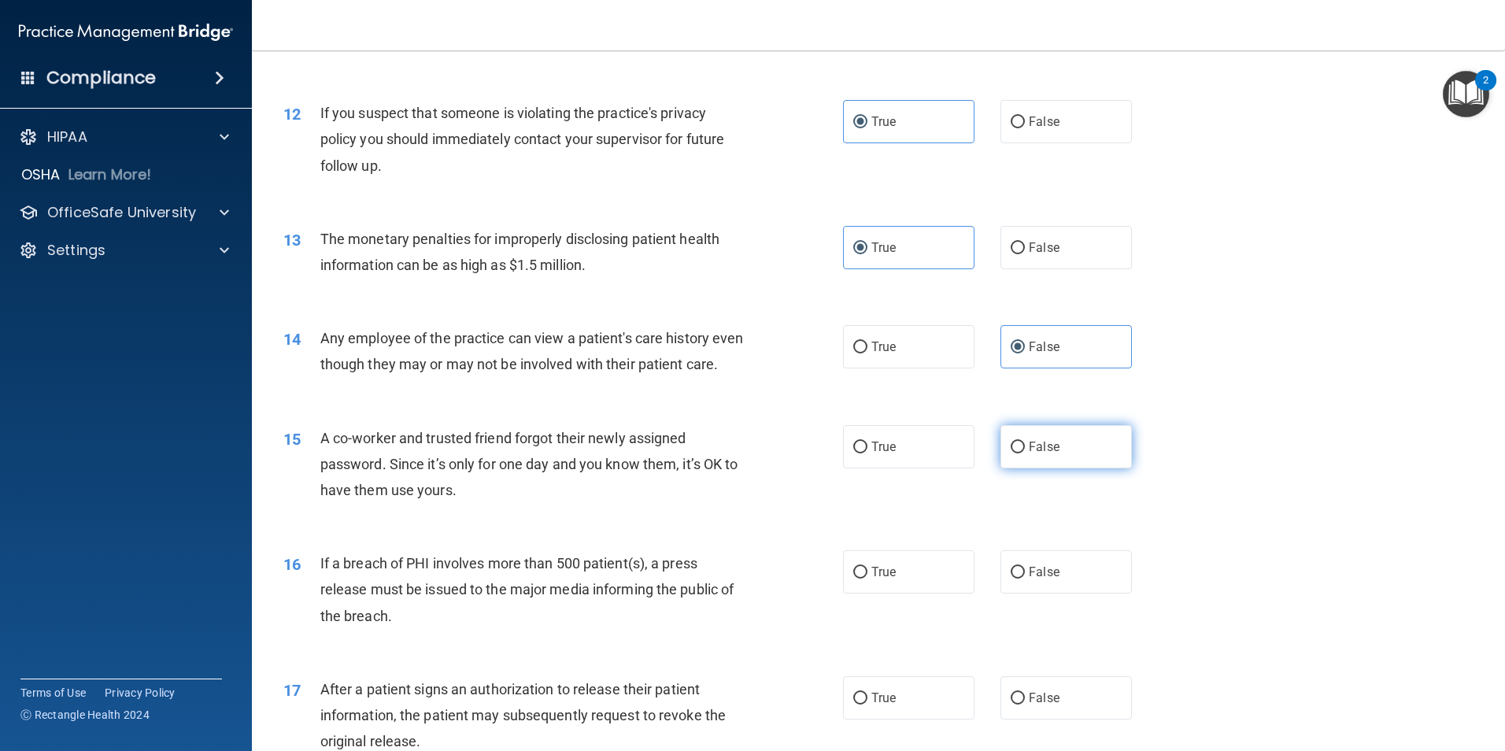
click at [1018, 468] on label "False" at bounding box center [1066, 446] width 131 height 43
click at [1018, 453] on input "False" at bounding box center [1018, 448] width 14 height 12
radio input "true"
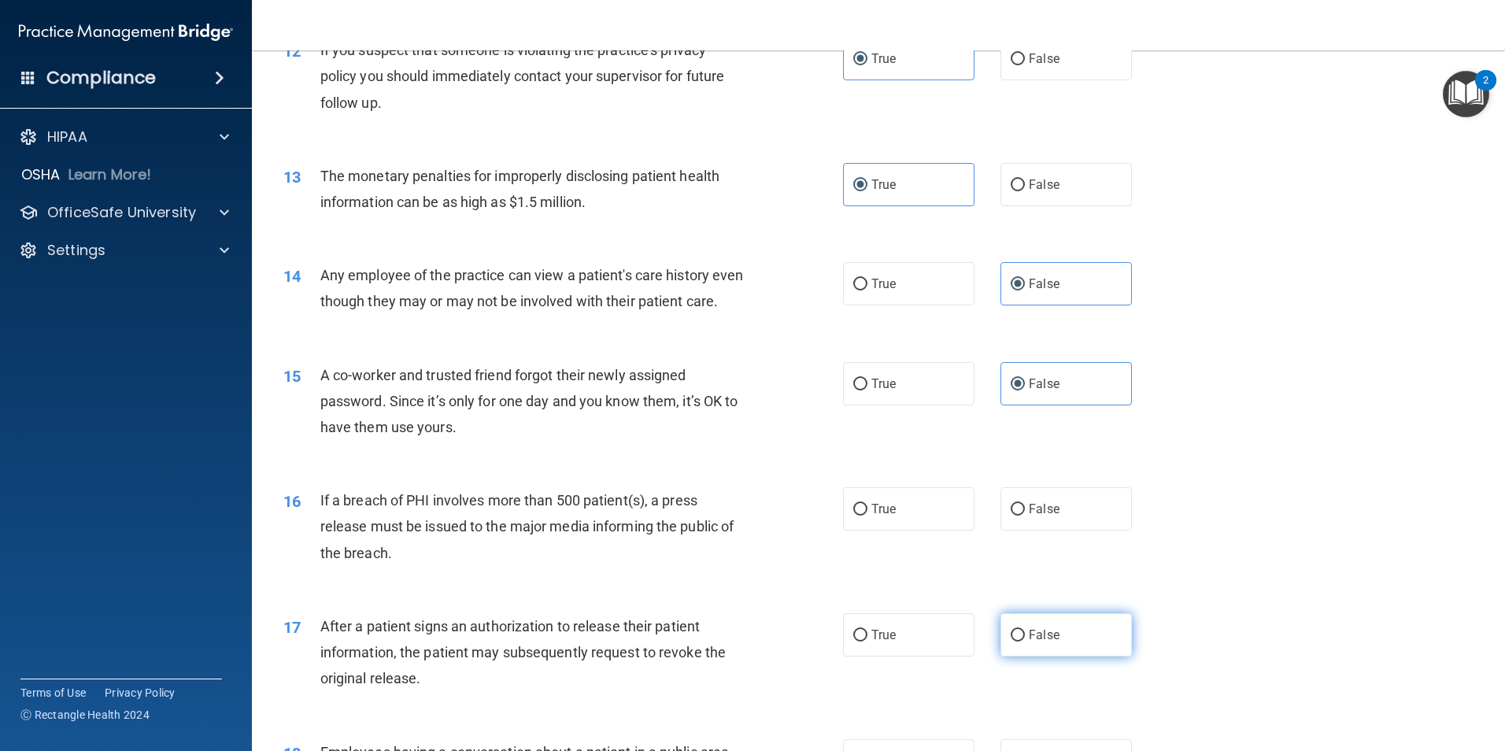
scroll to position [1417, 0]
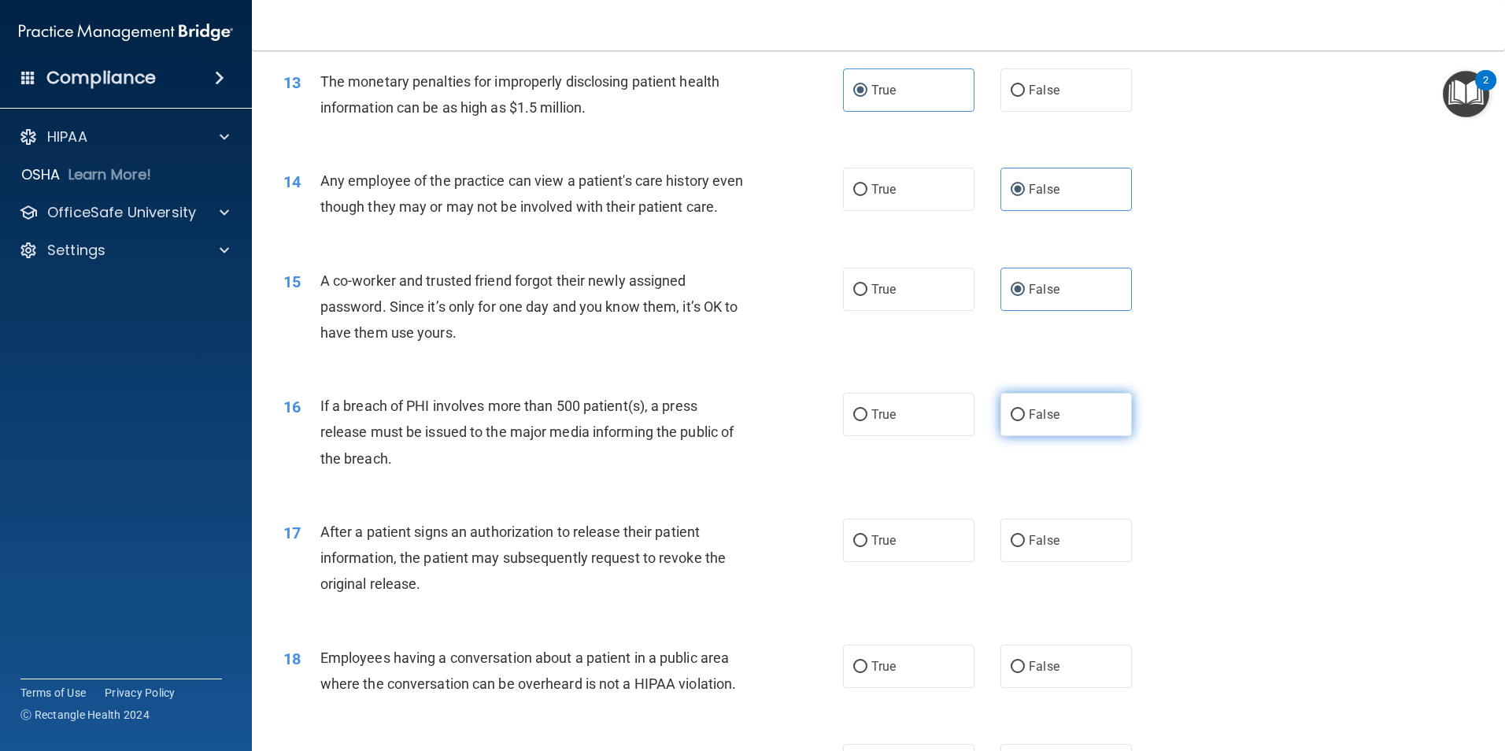
click at [1038, 436] on label "False" at bounding box center [1066, 414] width 131 height 43
click at [1025, 421] on input "False" at bounding box center [1018, 415] width 14 height 12
radio input "true"
click at [926, 561] on label "True" at bounding box center [908, 540] width 131 height 43
click at [867, 547] on input "True" at bounding box center [860, 541] width 14 height 12
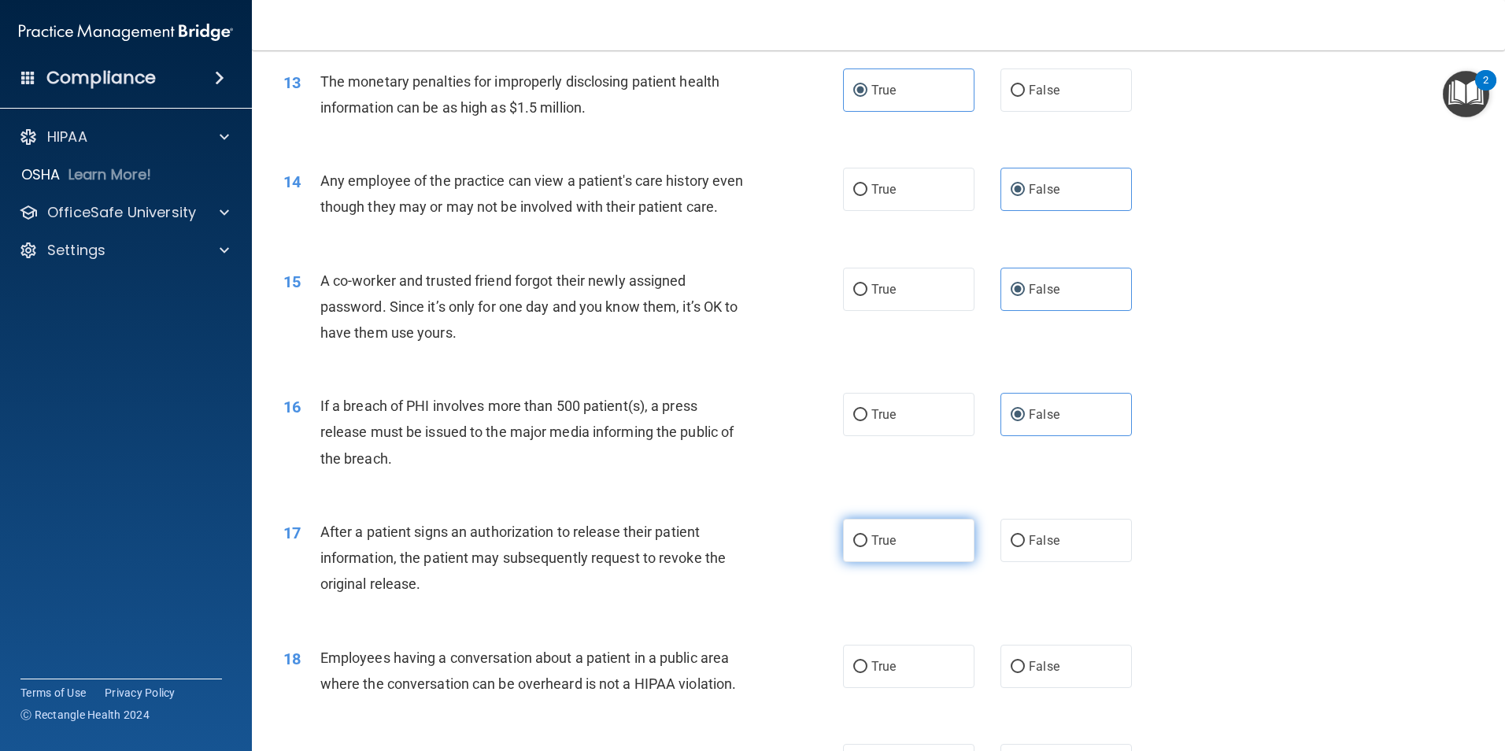
radio input "true"
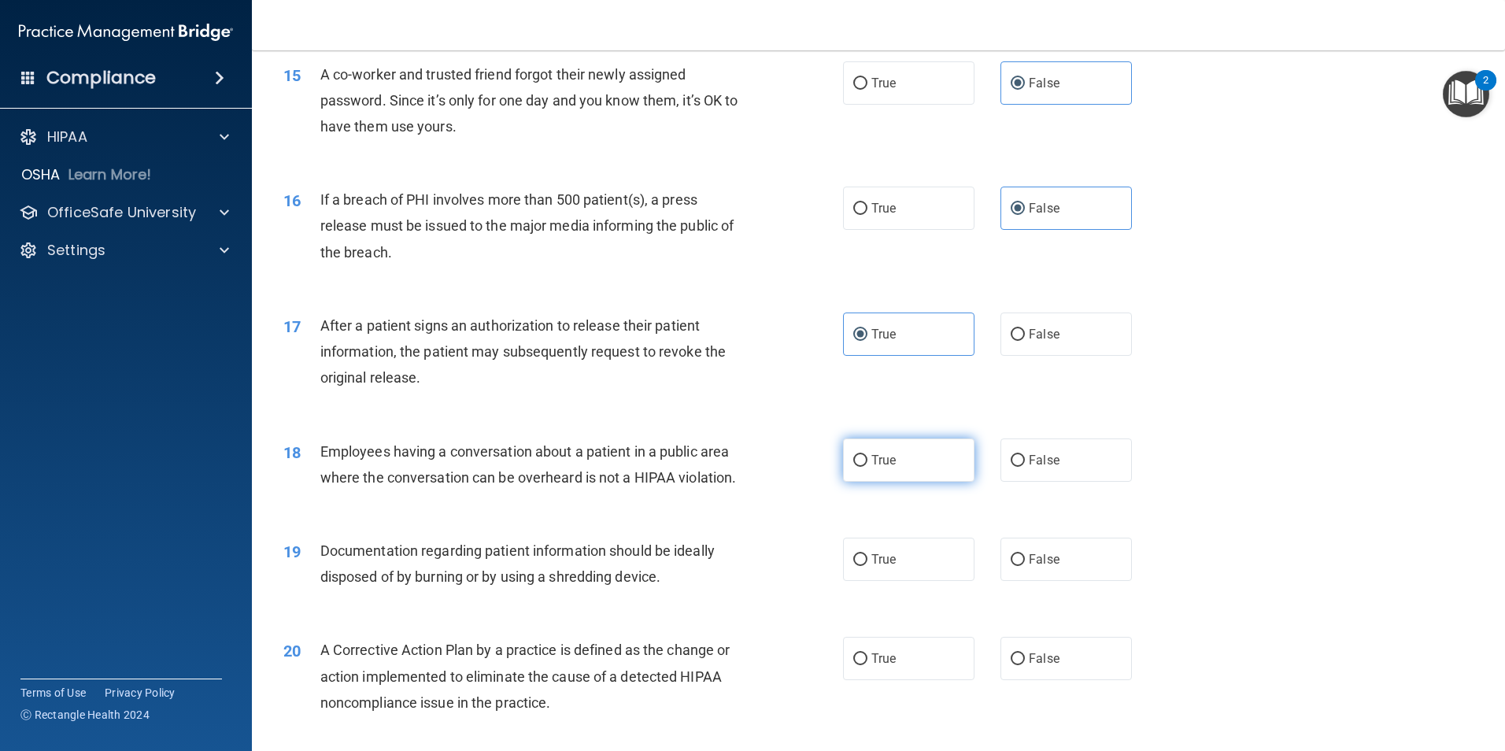
scroll to position [1653, 0]
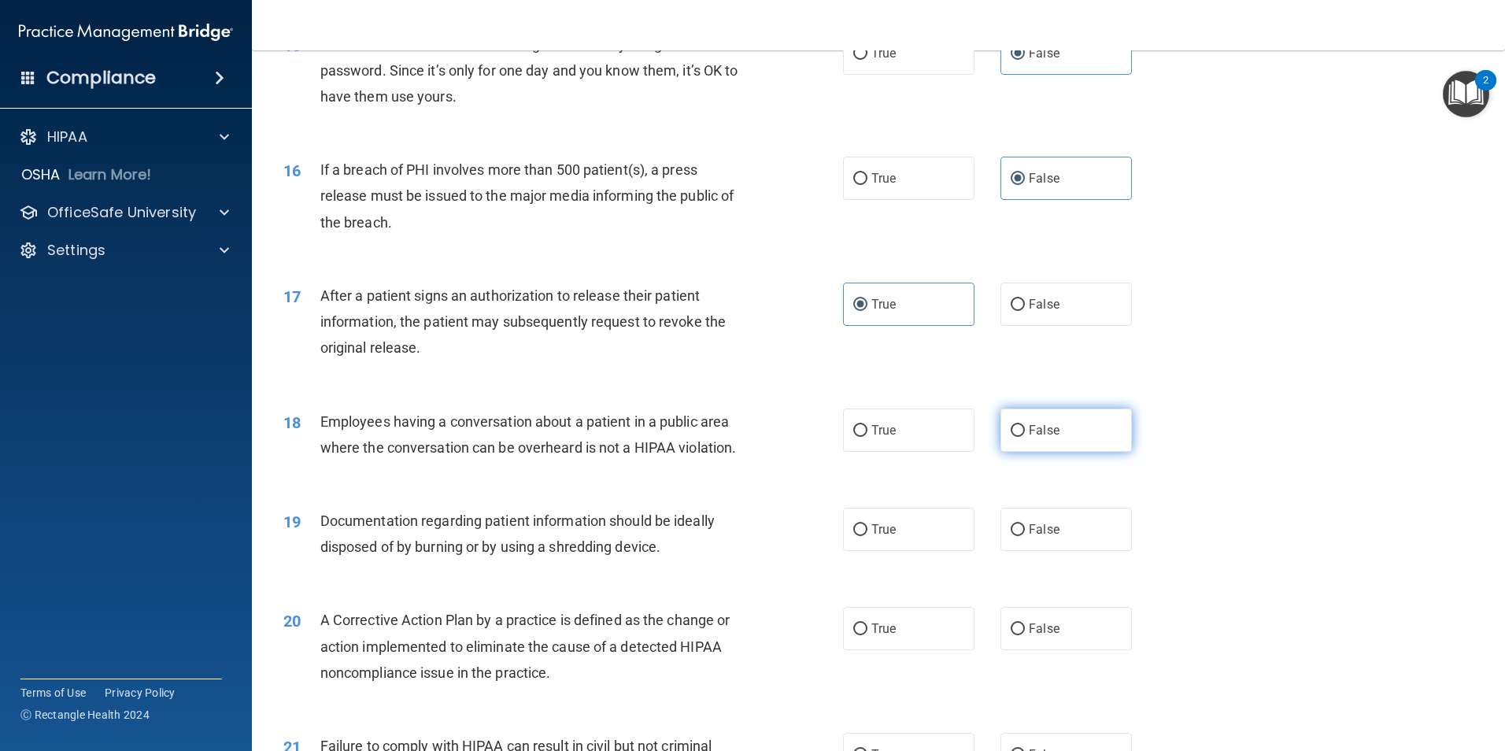
click at [1029, 438] on span "False" at bounding box center [1044, 430] width 31 height 15
click at [1023, 437] on input "False" at bounding box center [1018, 431] width 14 height 12
radio input "true"
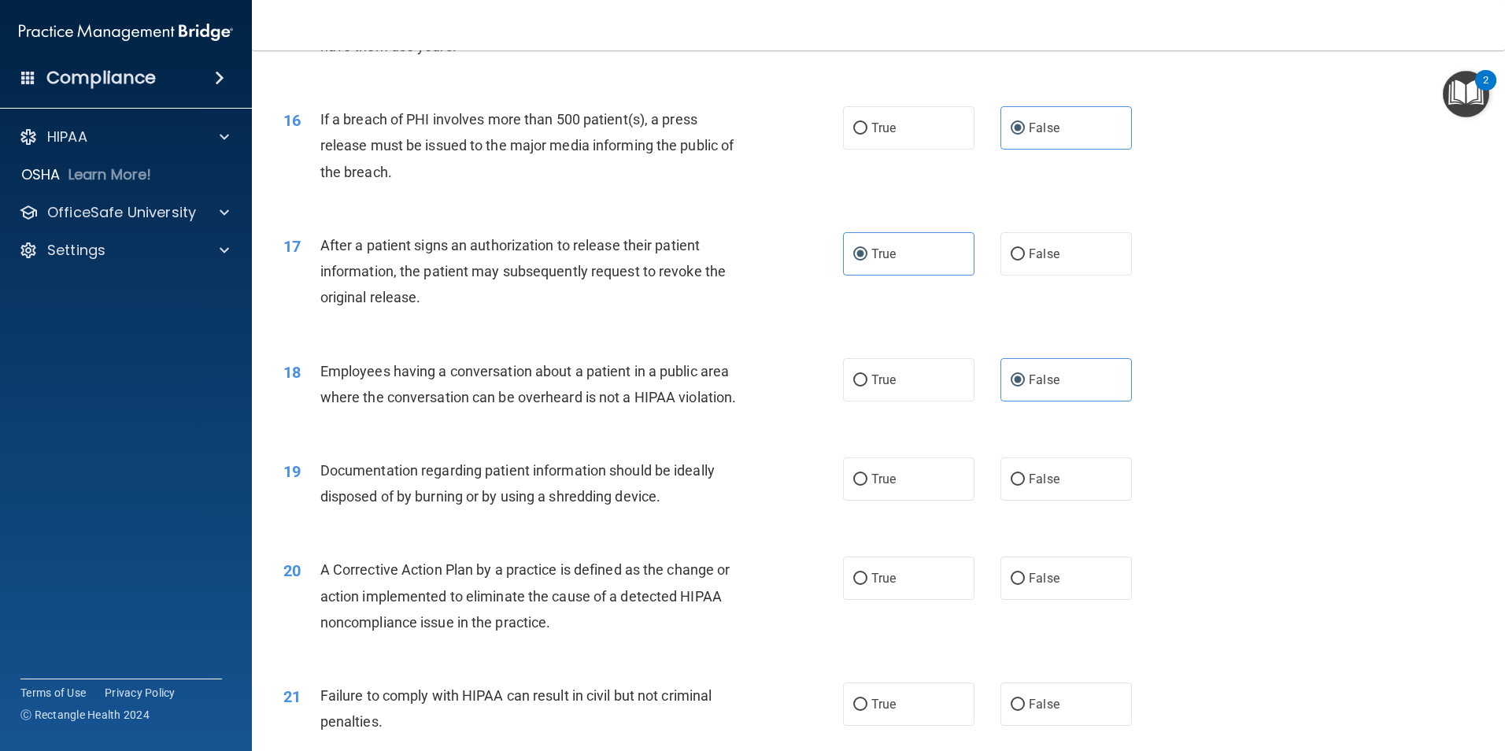
scroll to position [1732, 0]
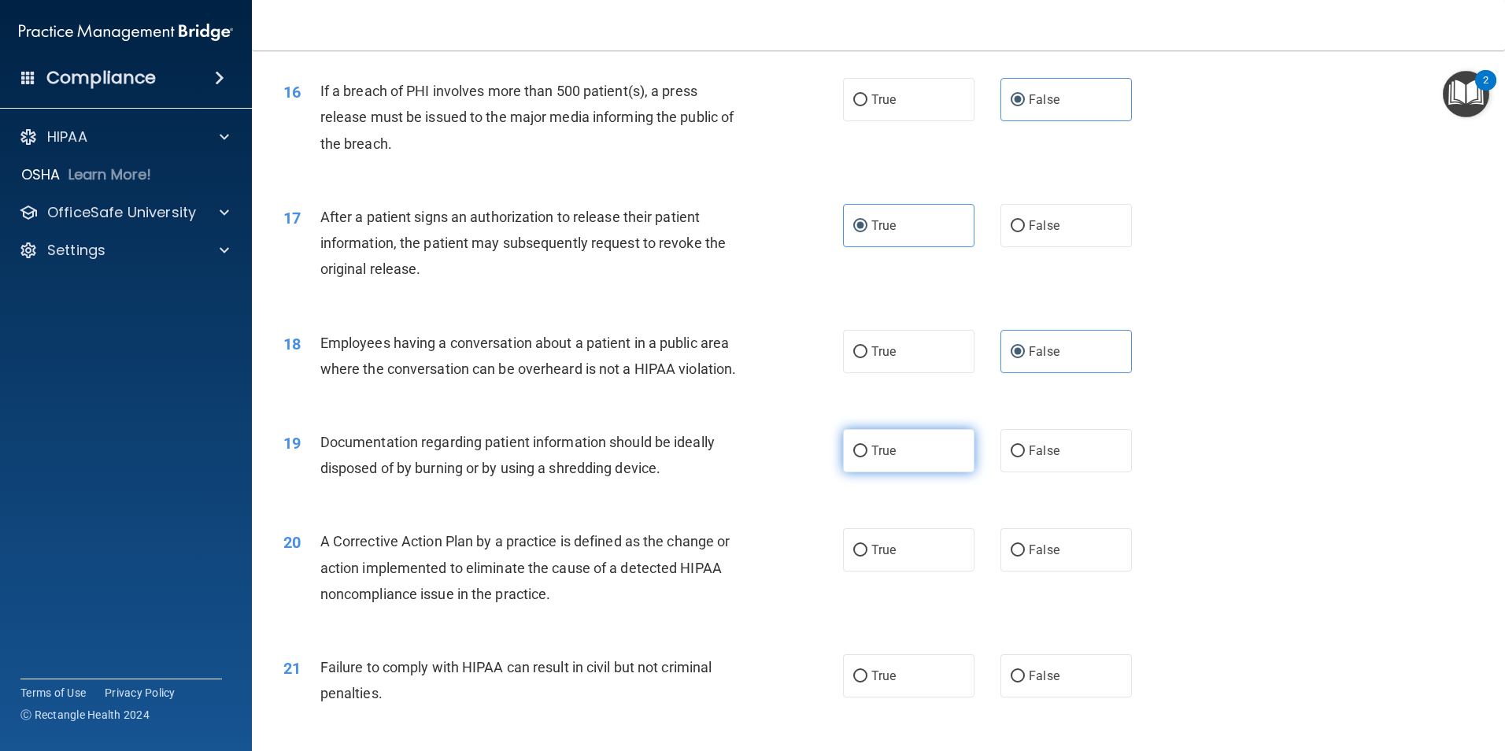
click at [921, 472] on label "True" at bounding box center [908, 450] width 131 height 43
click at [867, 457] on input "True" at bounding box center [860, 452] width 14 height 12
radio input "true"
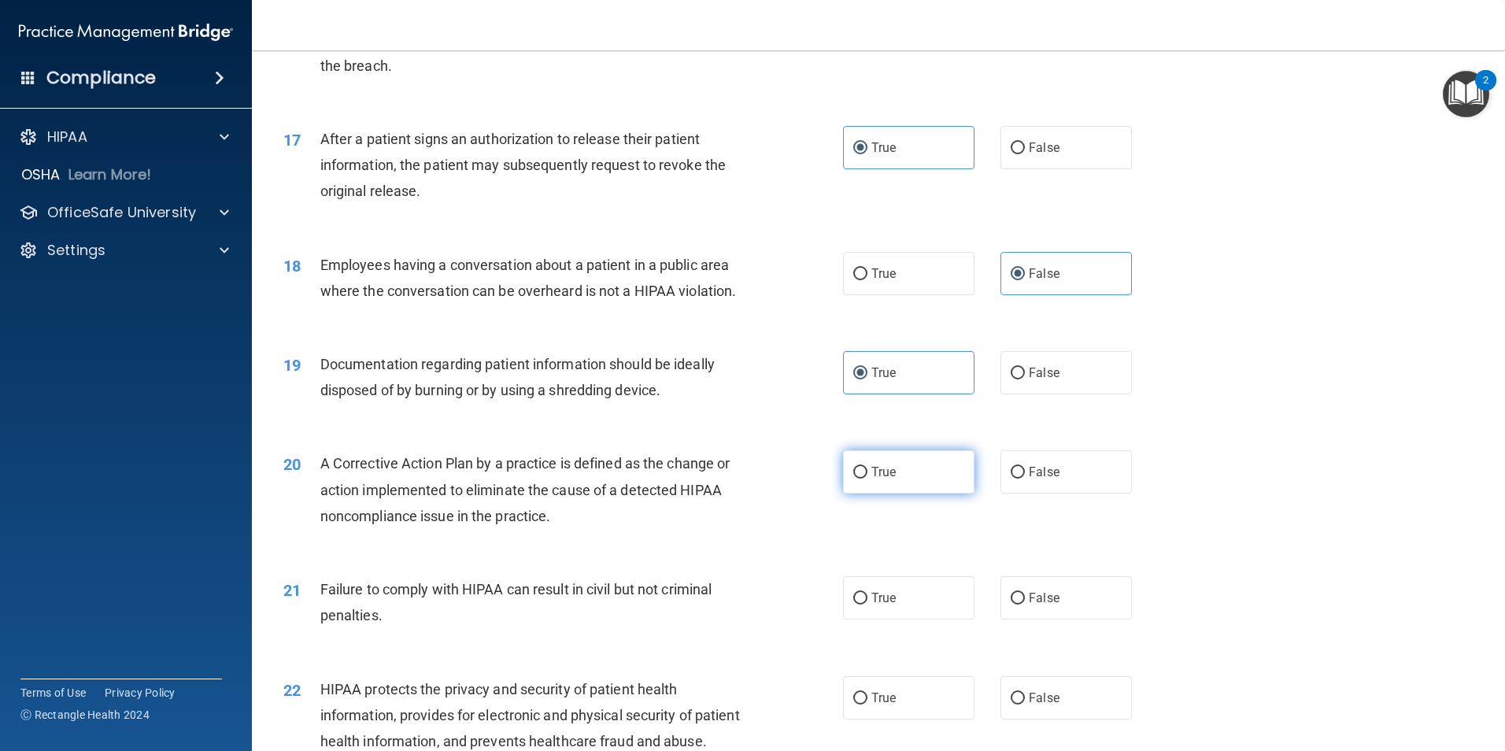
scroll to position [1811, 0]
drag, startPoint x: 912, startPoint y: 504, endPoint x: 923, endPoint y: 545, distance: 42.4
click at [912, 493] on label "True" at bounding box center [908, 470] width 131 height 43
click at [867, 478] on input "True" at bounding box center [860, 472] width 14 height 12
radio input "true"
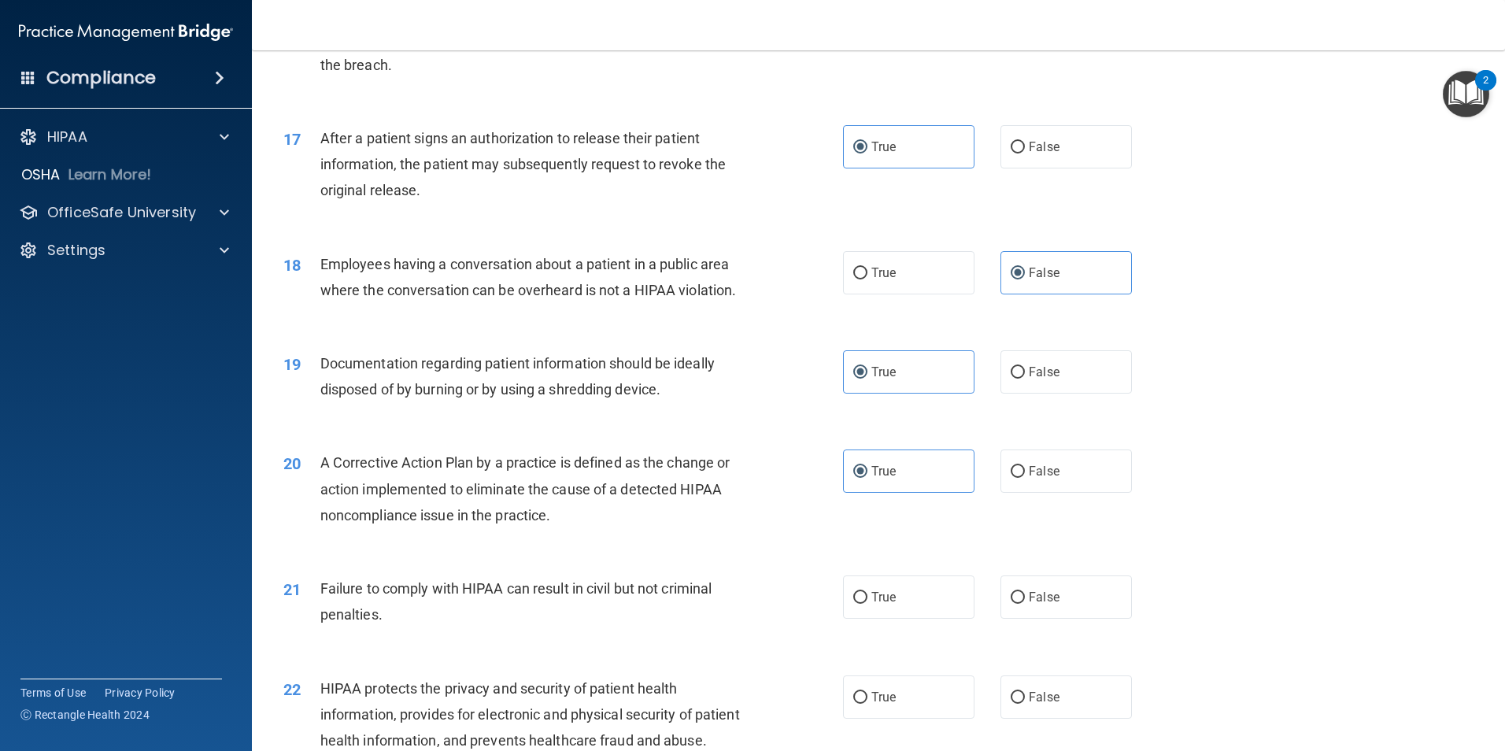
scroll to position [1889, 0]
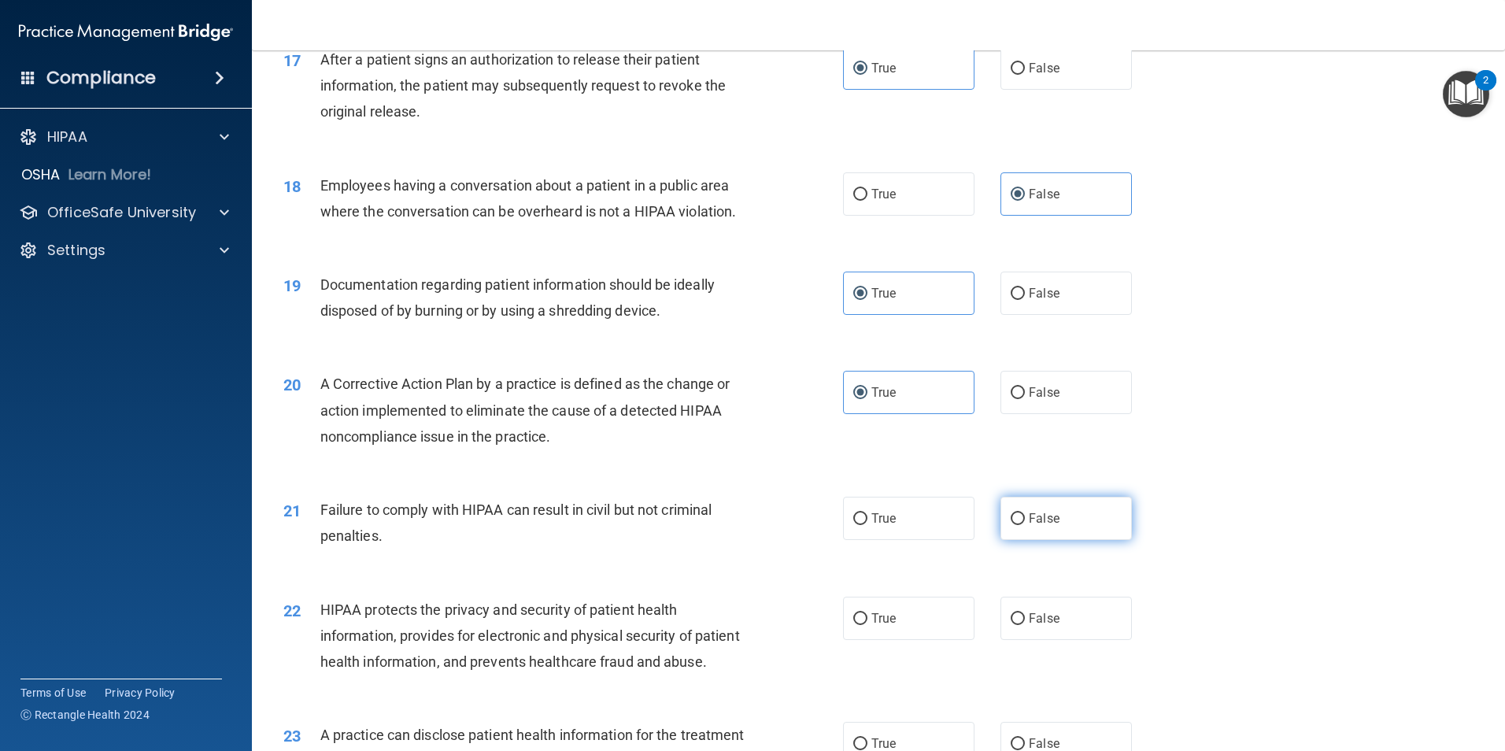
click at [1031, 540] on label "False" at bounding box center [1066, 518] width 131 height 43
click at [1025, 525] on input "False" at bounding box center [1018, 519] width 14 height 12
radio input "true"
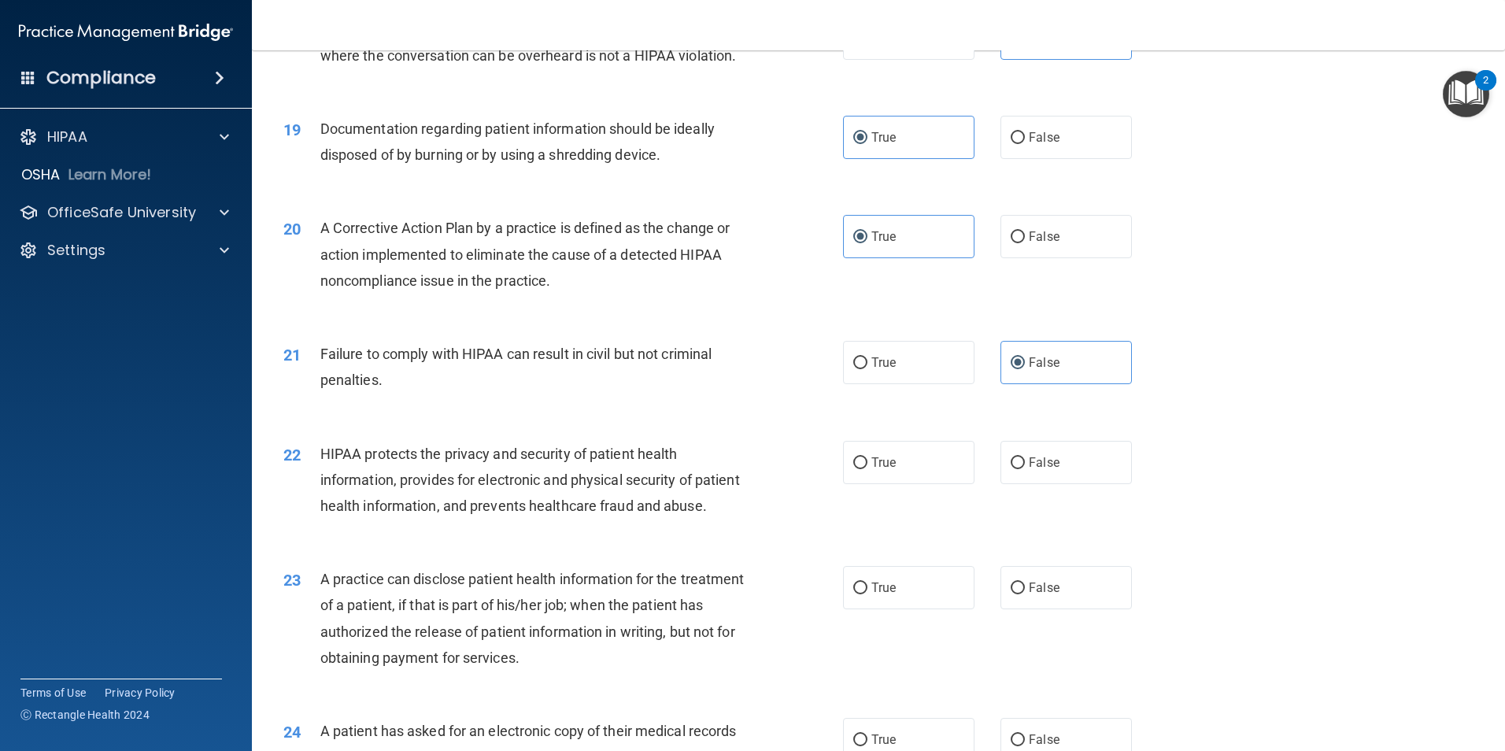
scroll to position [2047, 0]
click at [937, 383] on label "True" at bounding box center [908, 360] width 131 height 43
click at [867, 368] on input "True" at bounding box center [860, 362] width 14 height 12
radio input "true"
radio input "false"
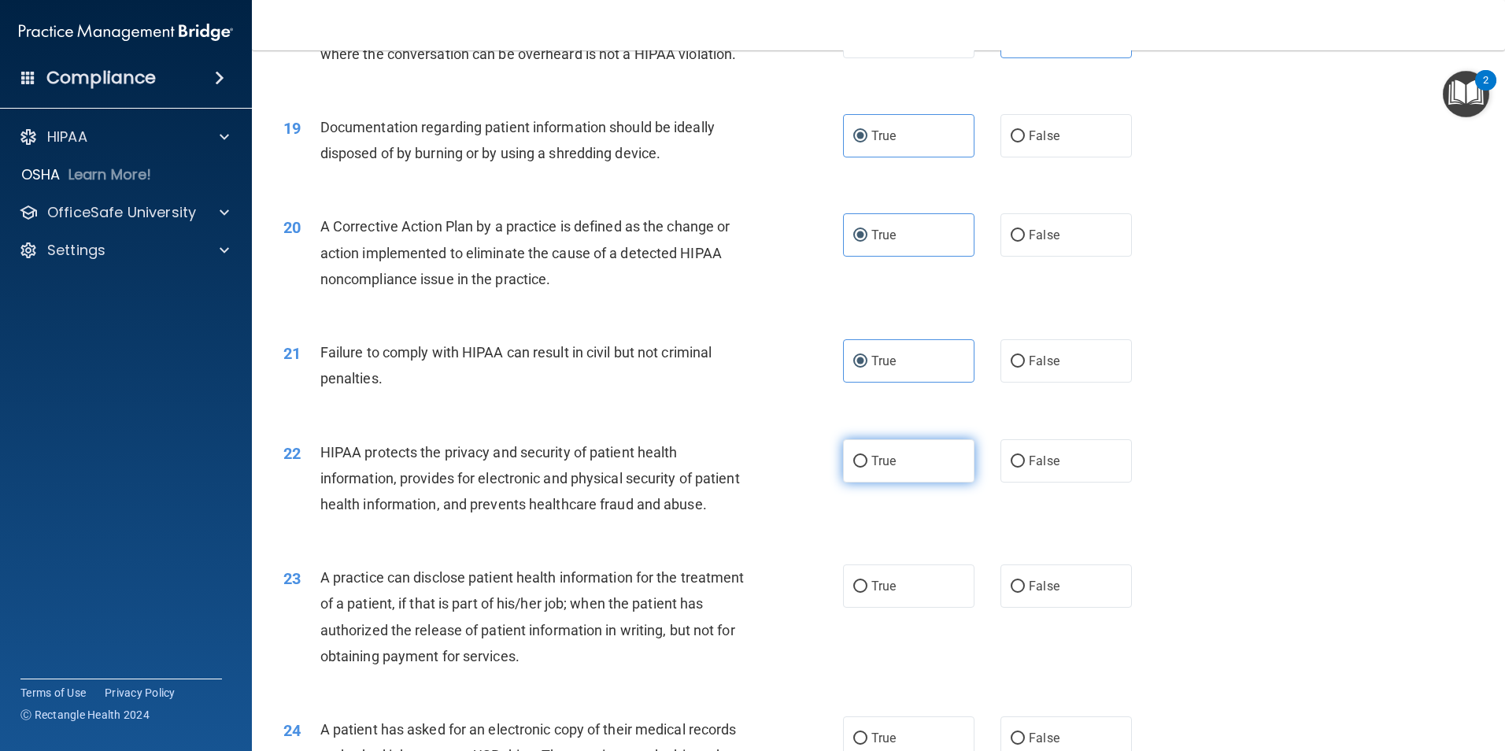
click at [919, 483] on label "True" at bounding box center [908, 460] width 131 height 43
click at [867, 468] on input "True" at bounding box center [860, 462] width 14 height 12
radio input "true"
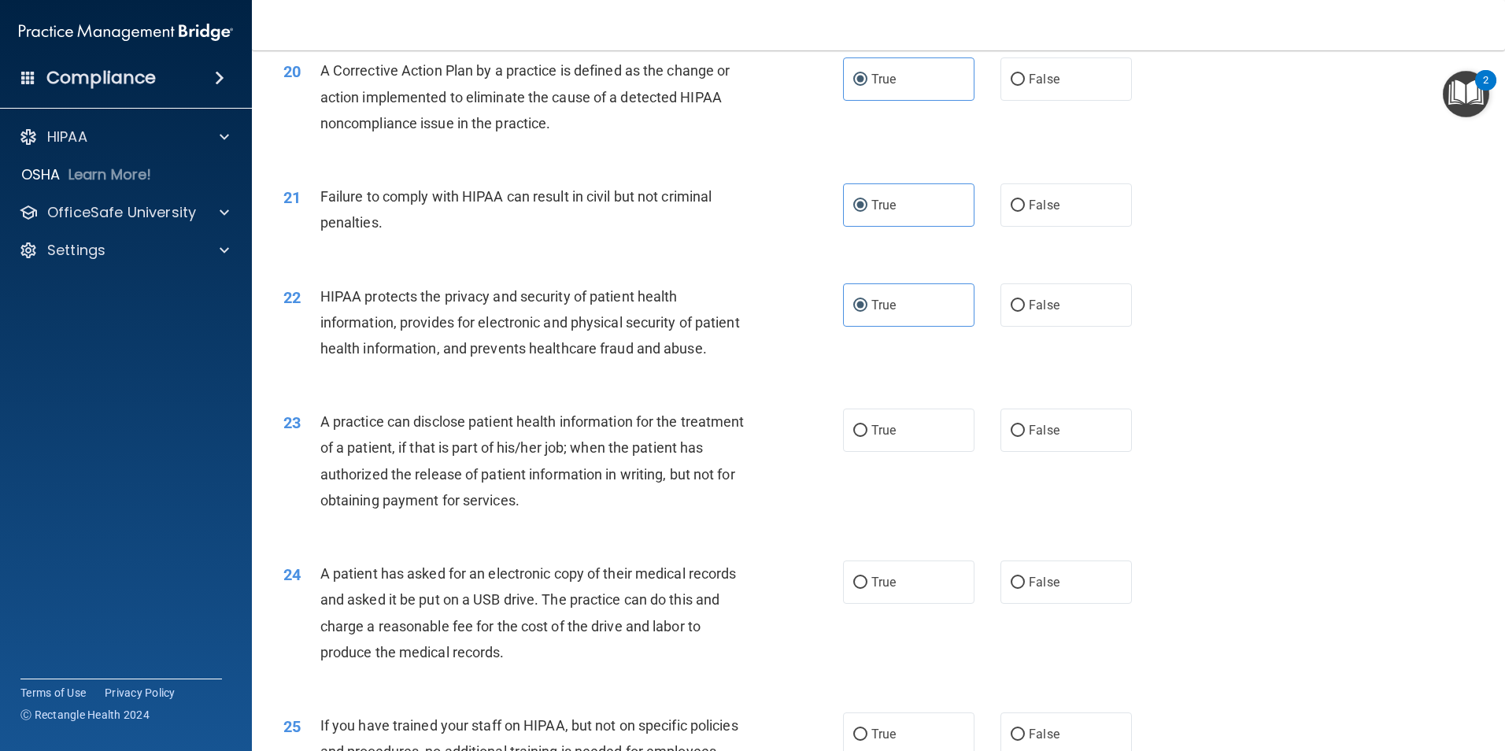
scroll to position [2204, 0]
click at [1020, 450] on label "False" at bounding box center [1066, 428] width 131 height 43
click at [1020, 435] on input "False" at bounding box center [1018, 430] width 14 height 12
radio input "true"
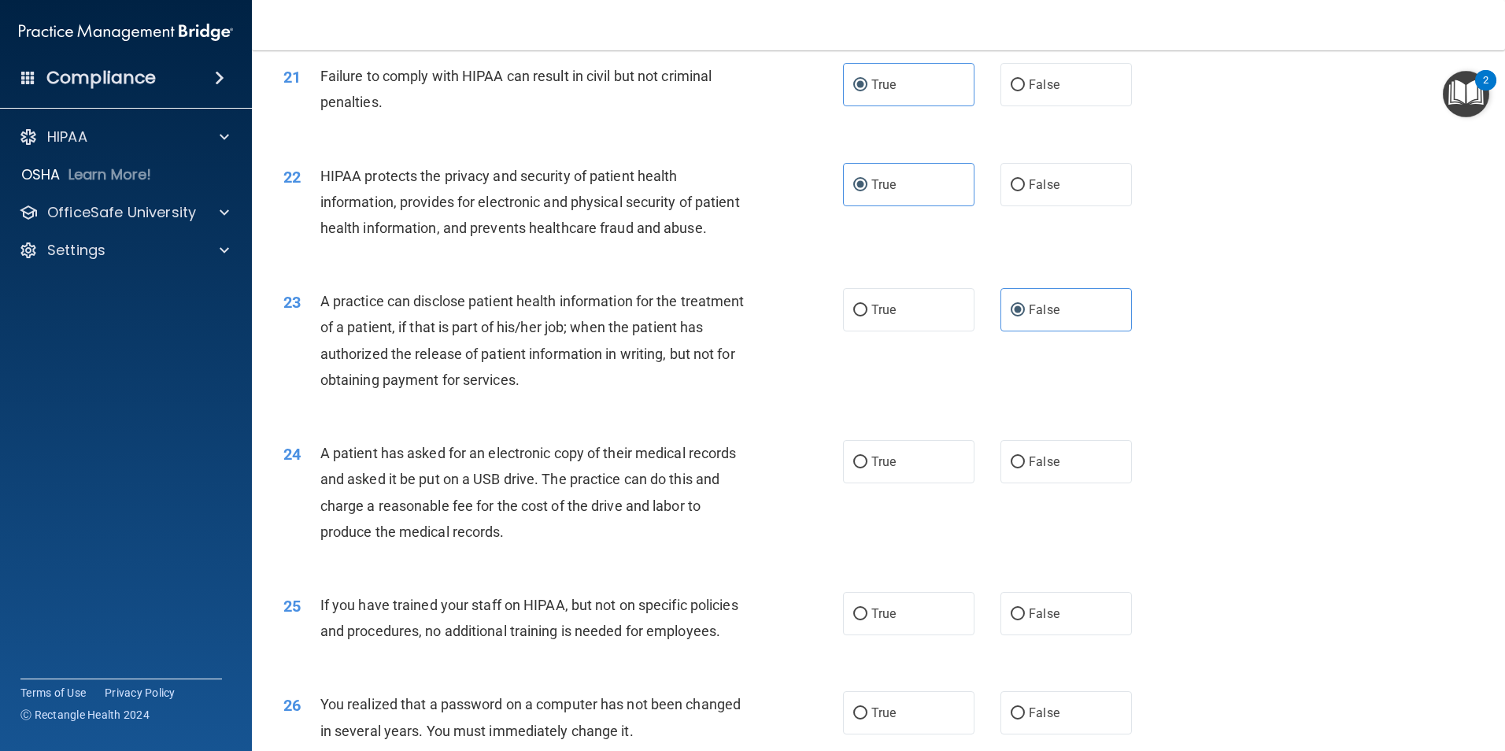
scroll to position [2362, 0]
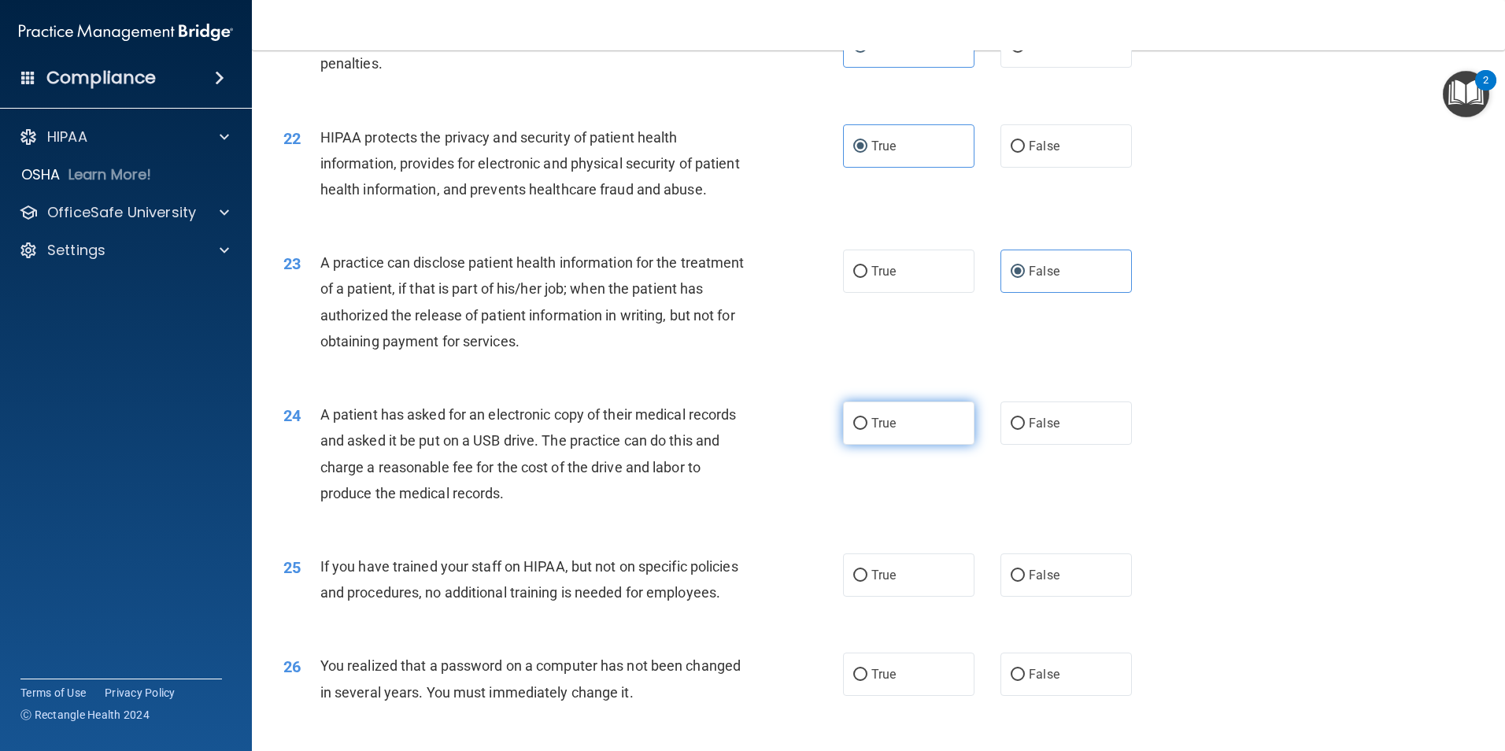
click at [868, 445] on label "True" at bounding box center [908, 422] width 131 height 43
click at [867, 430] on input "True" at bounding box center [860, 424] width 14 height 12
radio input "true"
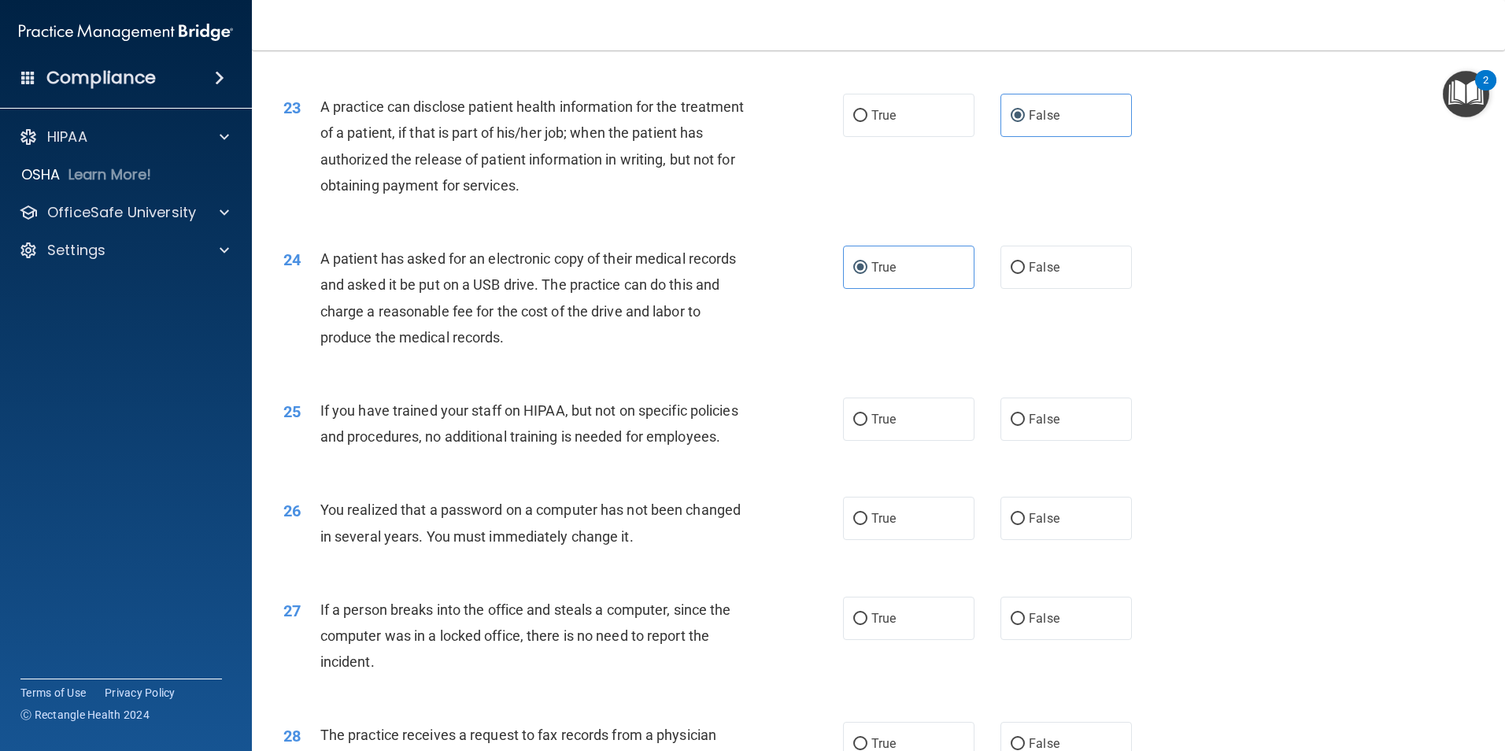
scroll to position [2519, 0]
click at [1029, 425] on span "False" at bounding box center [1044, 417] width 31 height 15
click at [1023, 424] on input "False" at bounding box center [1018, 418] width 14 height 12
radio input "true"
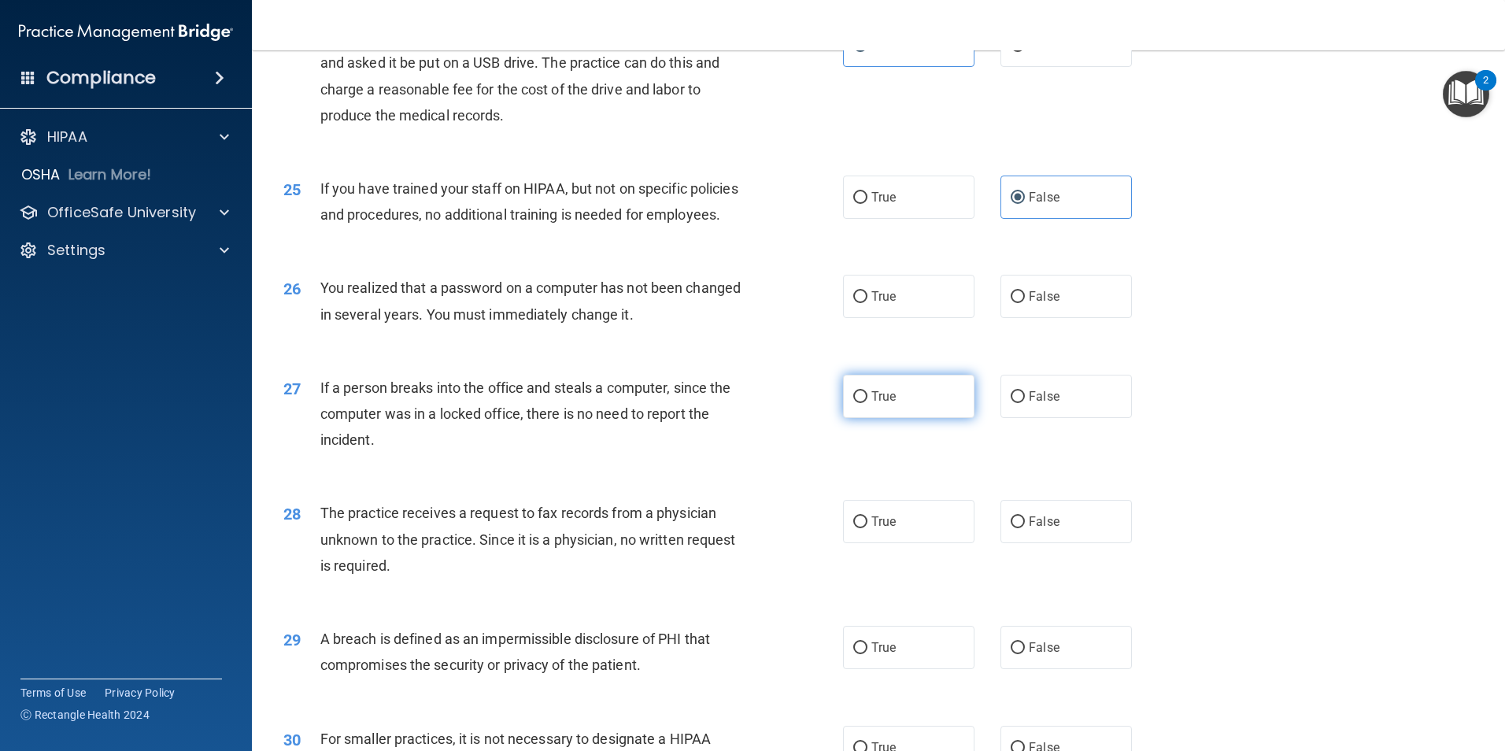
scroll to position [2755, 0]
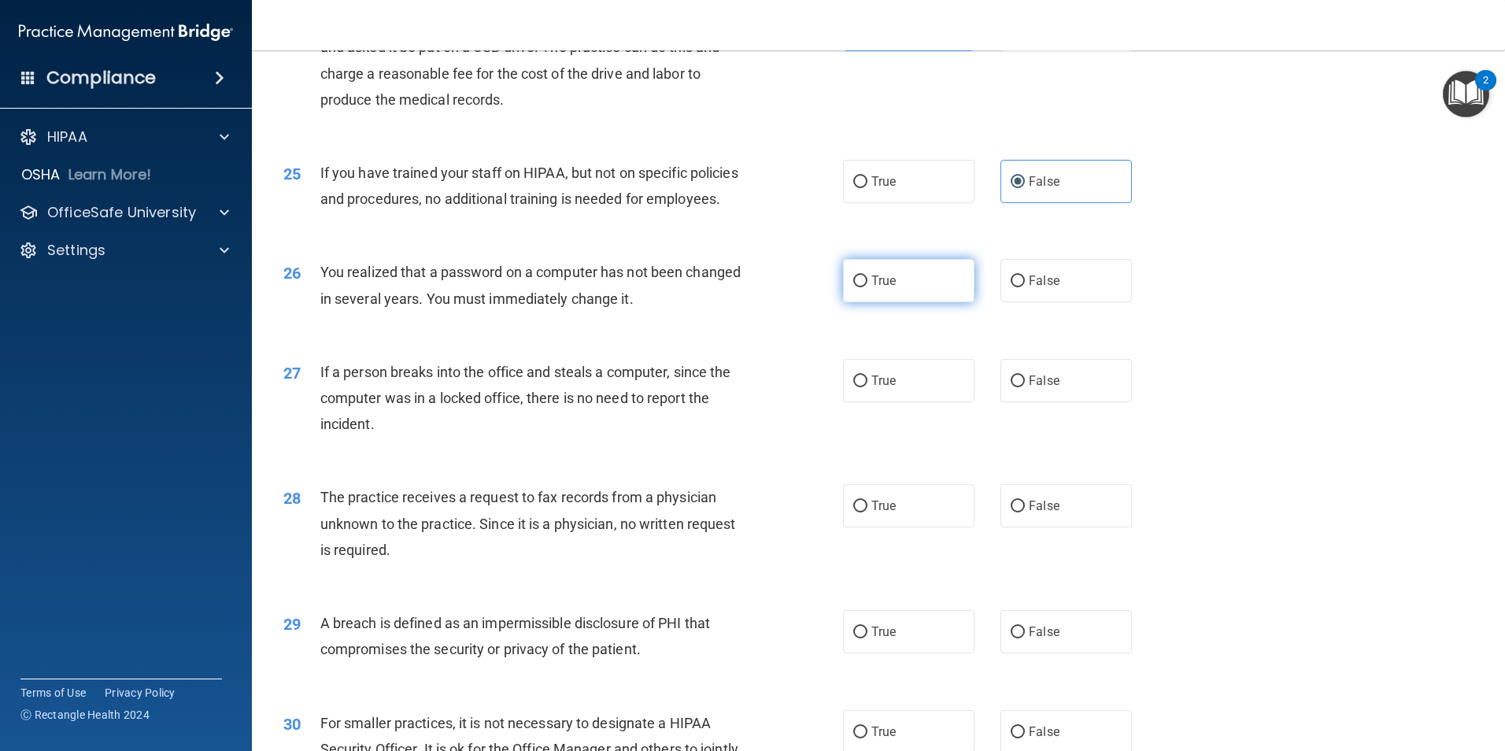
click at [860, 302] on label "True" at bounding box center [908, 280] width 131 height 43
click at [860, 287] on input "True" at bounding box center [860, 282] width 14 height 12
radio input "true"
click at [1011, 387] on input "False" at bounding box center [1018, 381] width 14 height 12
radio input "true"
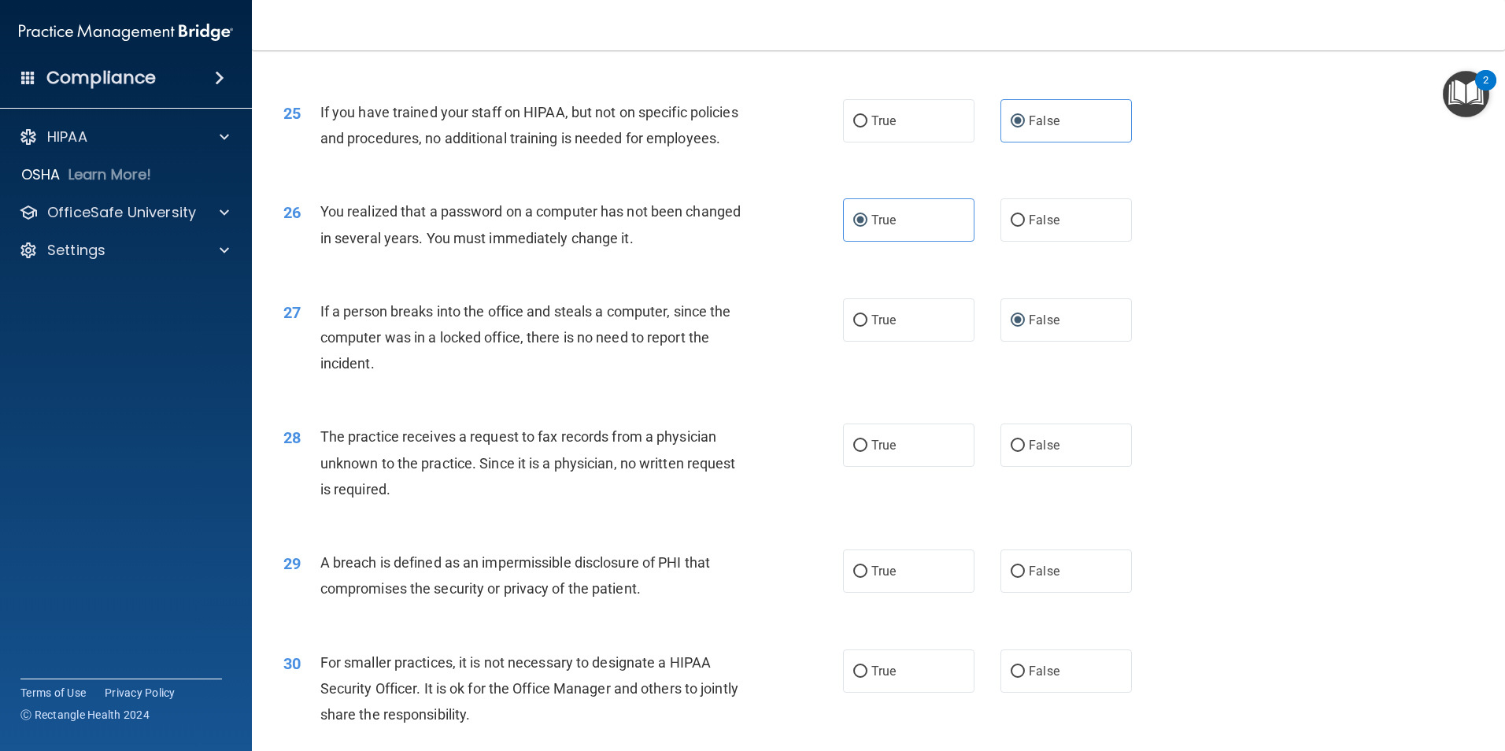
scroll to position [2913, 0]
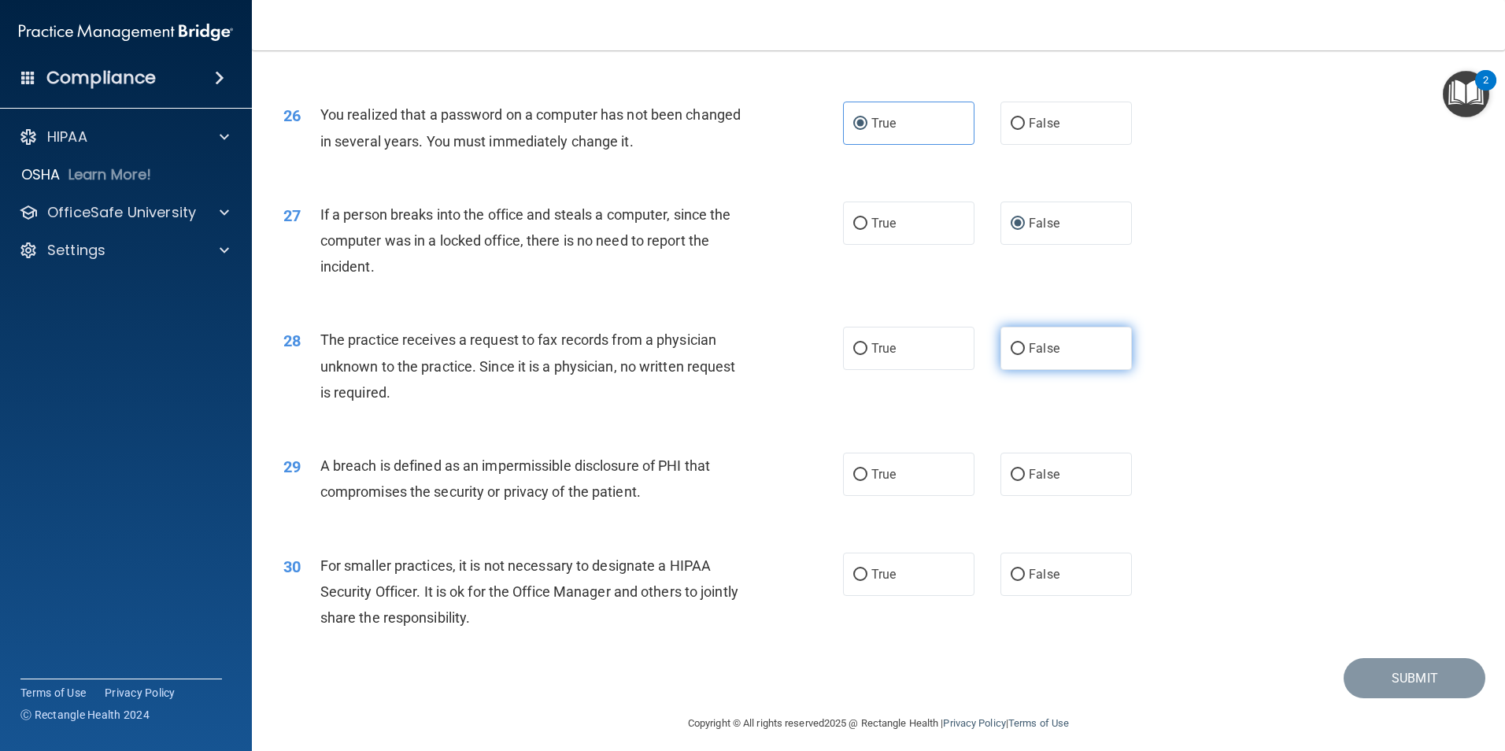
click at [1008, 370] on label "False" at bounding box center [1066, 348] width 131 height 43
click at [1011, 355] on input "False" at bounding box center [1018, 349] width 14 height 12
radio input "true"
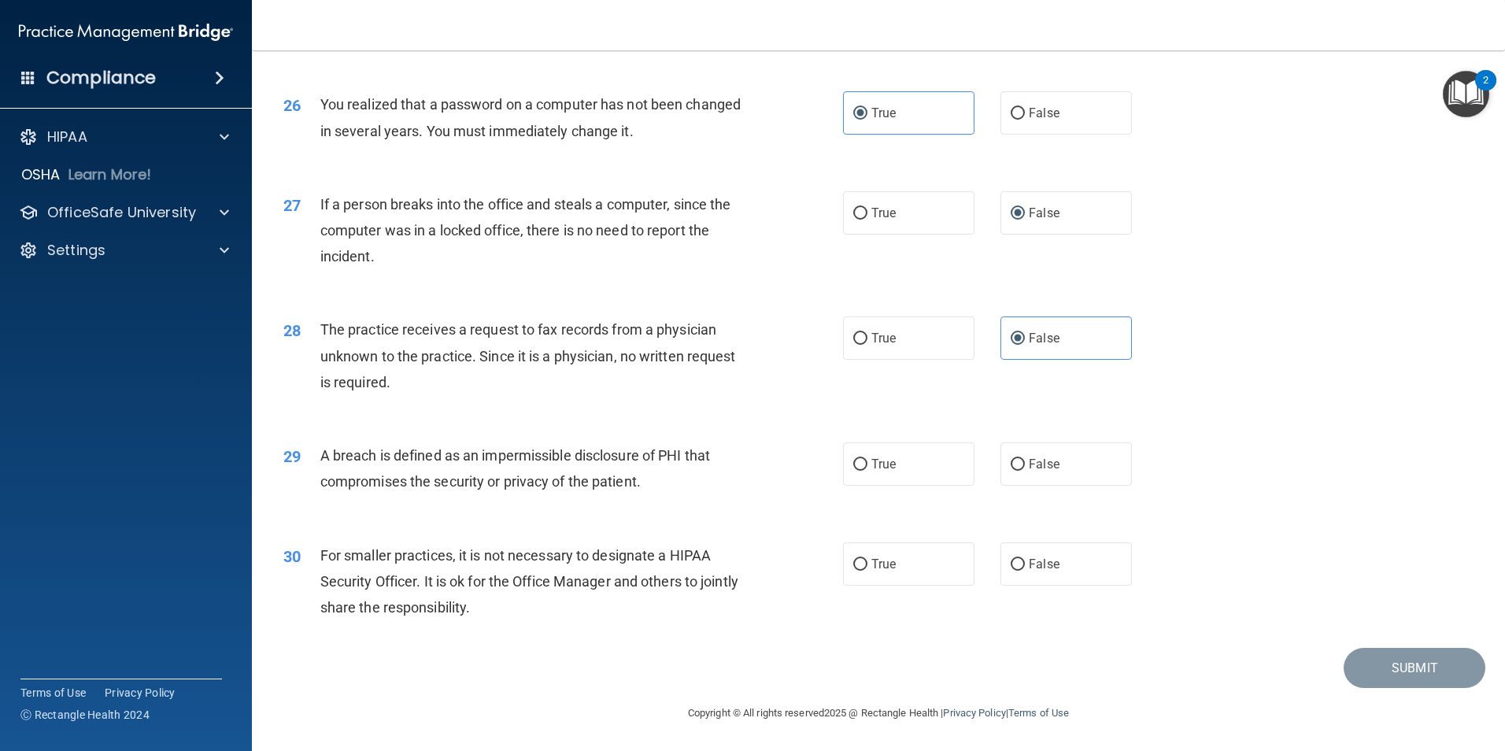
scroll to position [3001, 0]
click at [929, 456] on label "True" at bounding box center [908, 463] width 131 height 43
click at [867, 459] on input "True" at bounding box center [860, 465] width 14 height 12
radio input "true"
click at [1104, 577] on label "False" at bounding box center [1066, 563] width 131 height 43
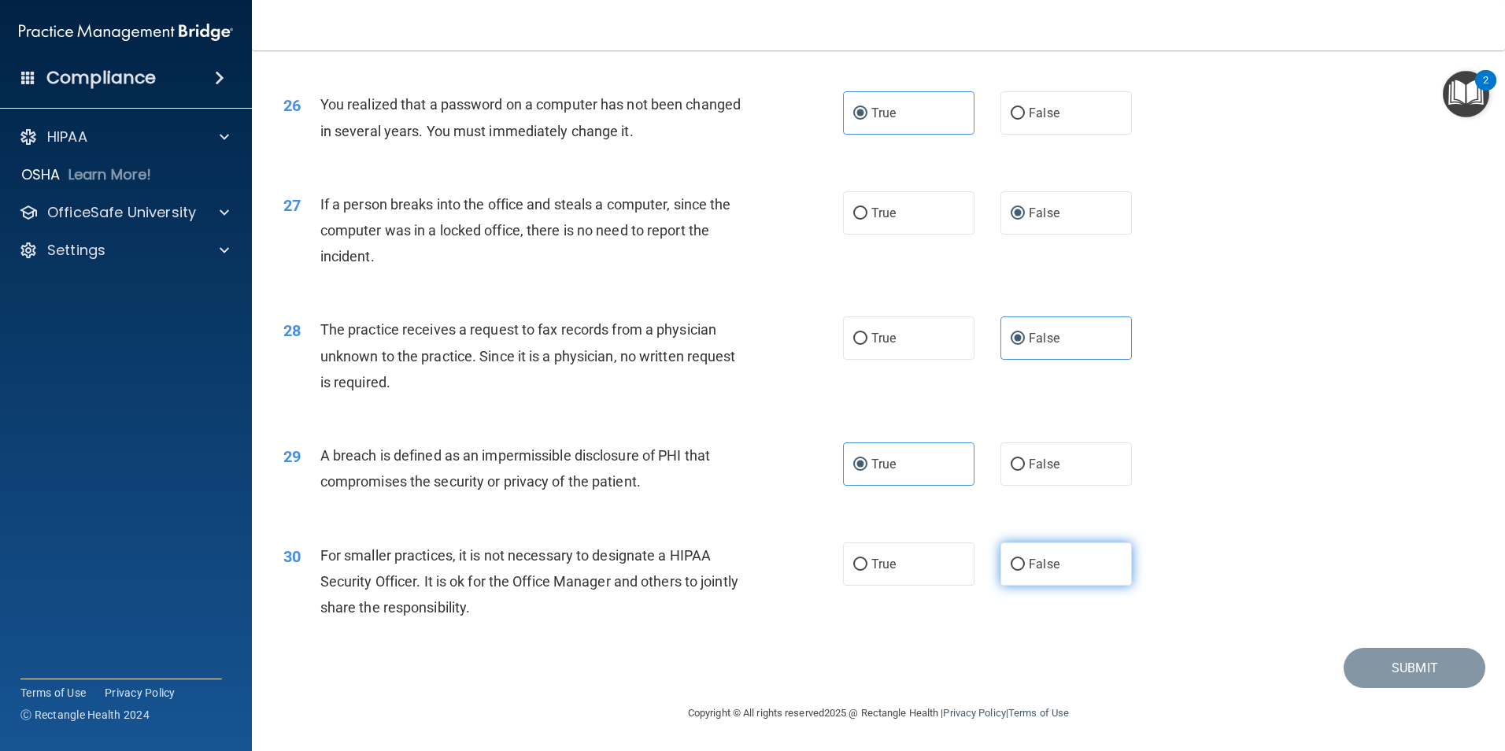
click at [1025, 571] on input "False" at bounding box center [1018, 565] width 14 height 12
radio input "true"
click at [1365, 667] on button "Submit" at bounding box center [1415, 668] width 142 height 40
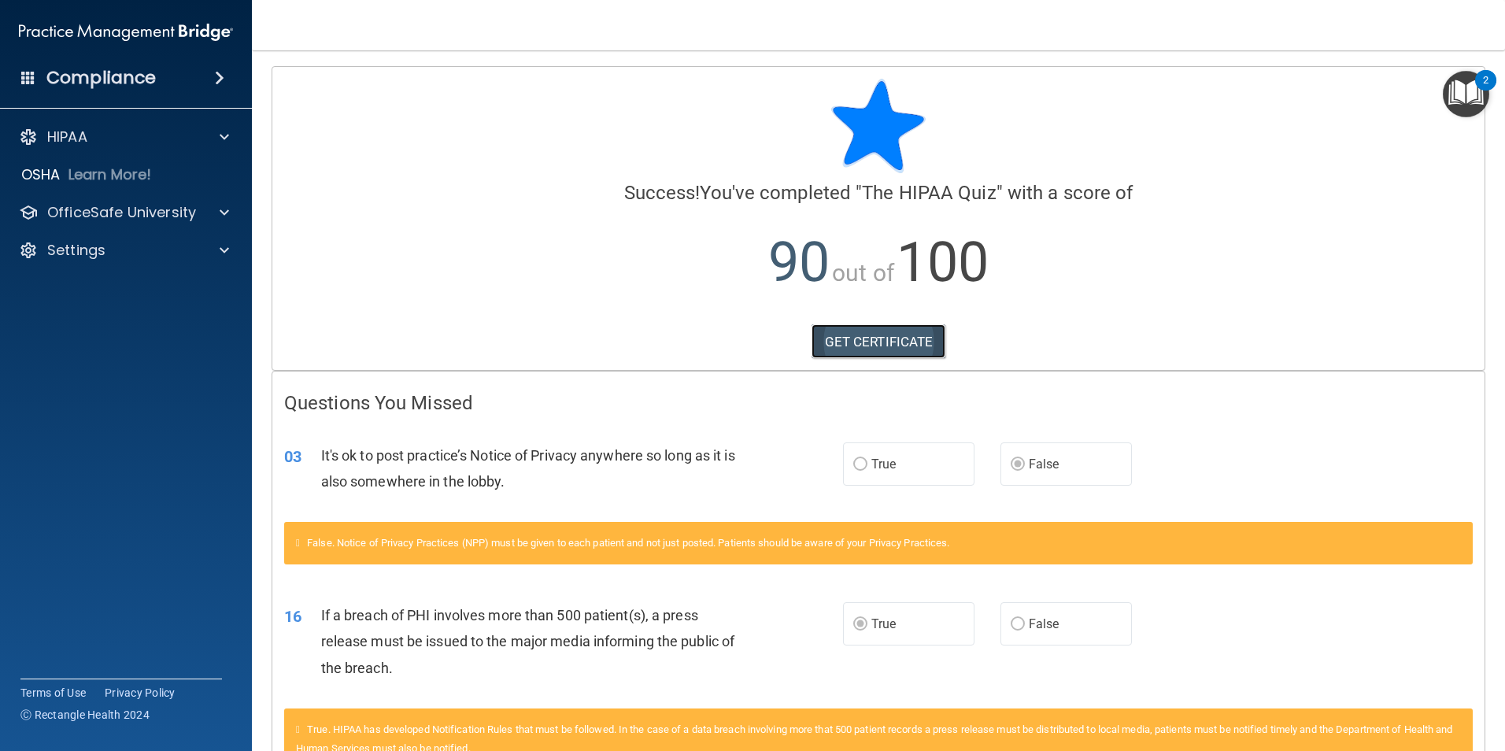
click at [838, 335] on link "GET CERTIFICATE" at bounding box center [879, 341] width 135 height 35
click at [115, 128] on div "HIPAA" at bounding box center [104, 137] width 195 height 19
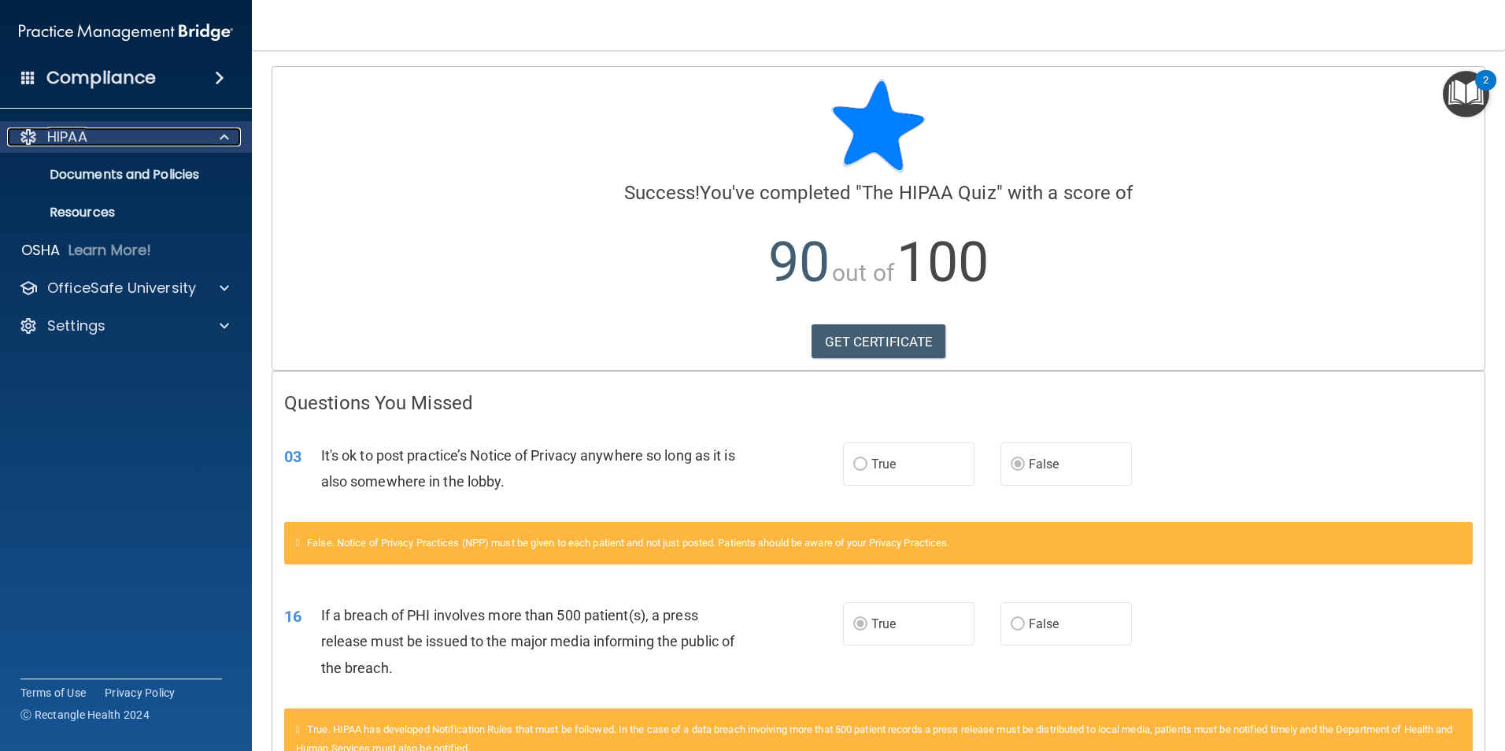
click at [223, 142] on span at bounding box center [224, 137] width 9 height 19
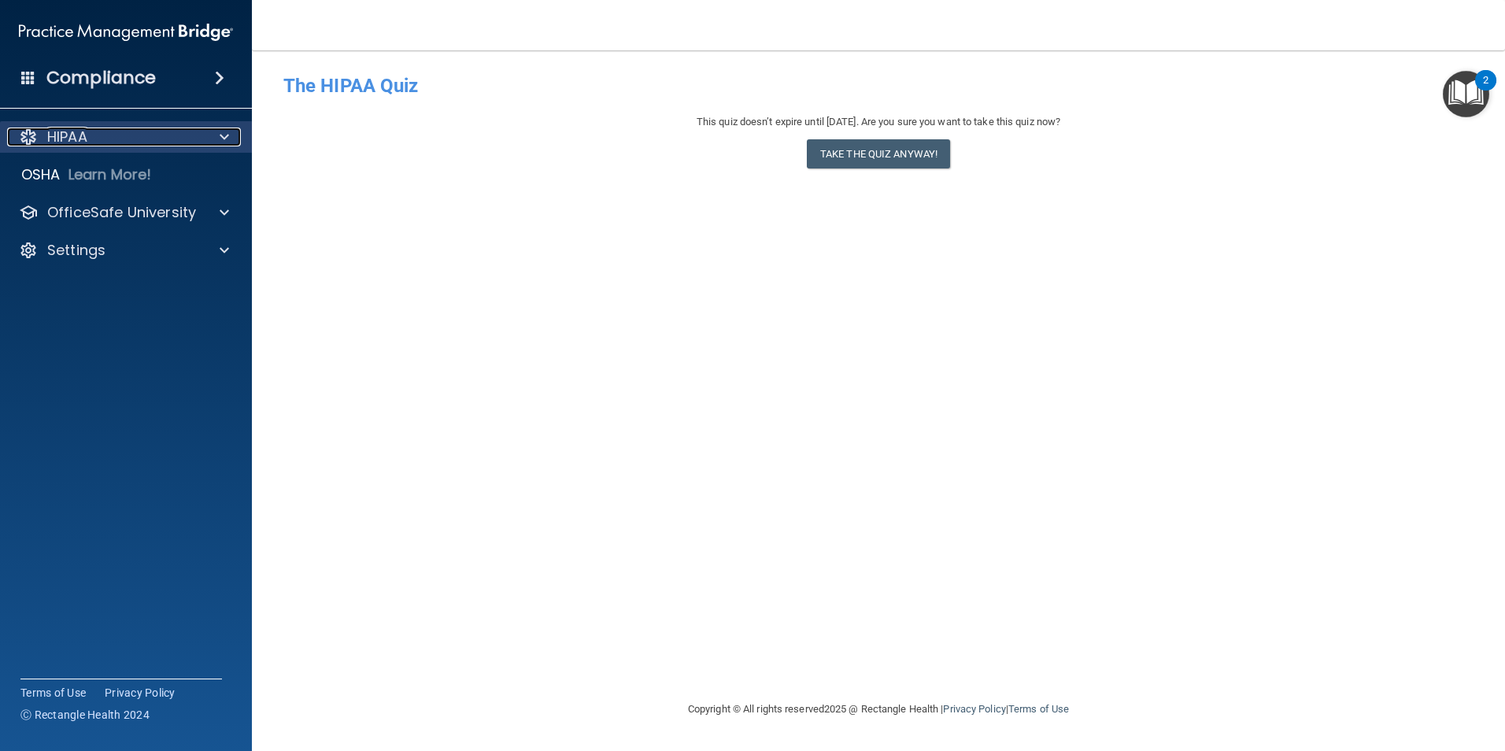
click at [128, 139] on div "HIPAA" at bounding box center [104, 137] width 195 height 19
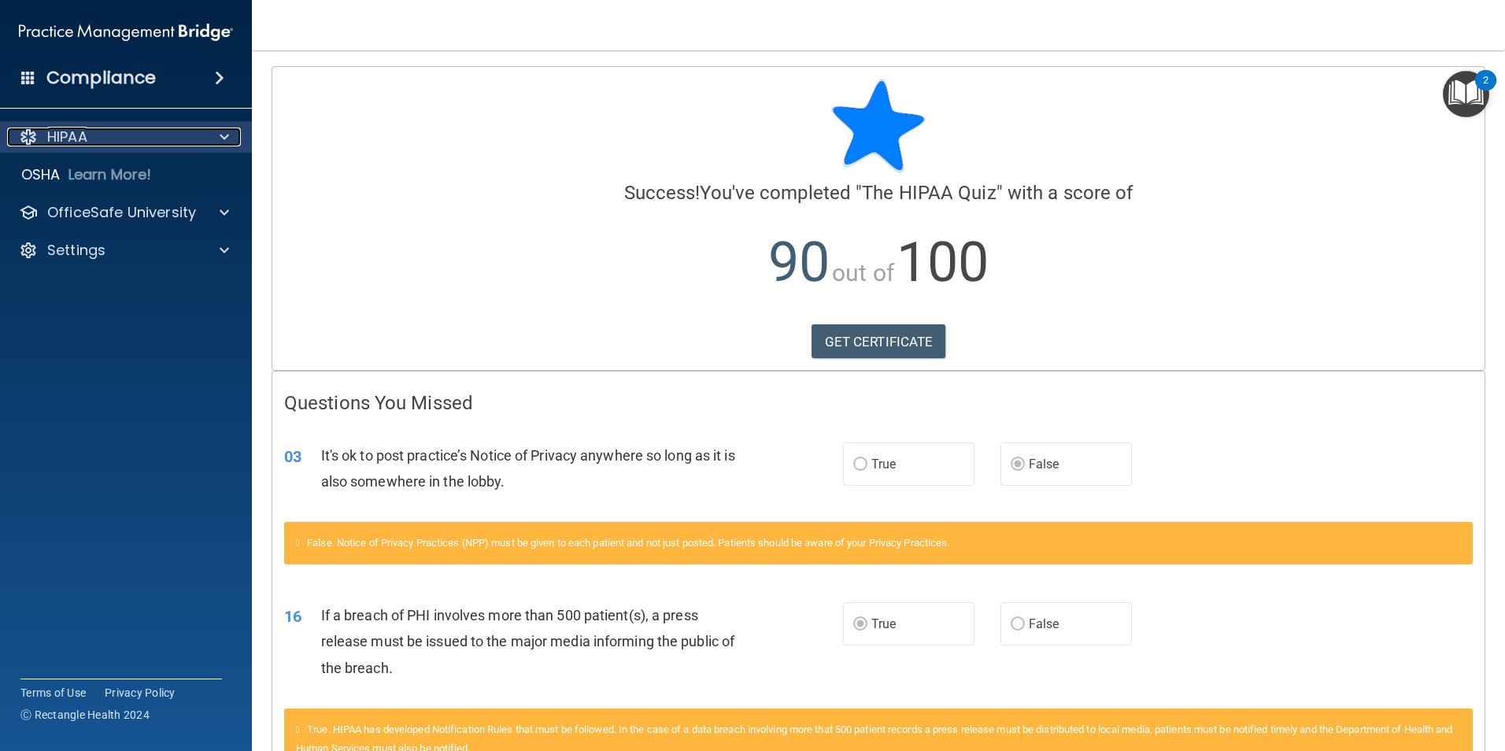
click at [167, 138] on div "HIPAA" at bounding box center [104, 137] width 195 height 19
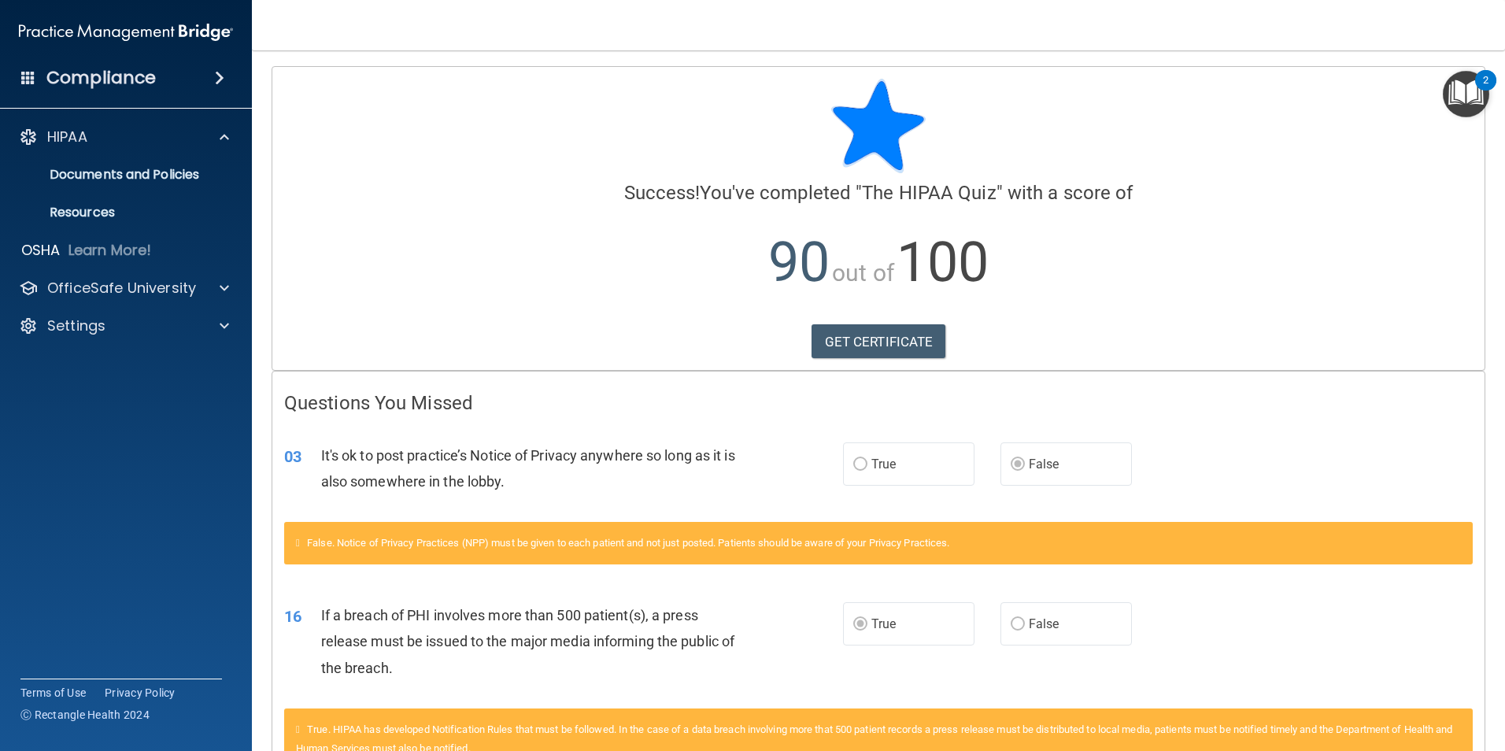
click at [223, 84] on span at bounding box center [219, 77] width 9 height 19
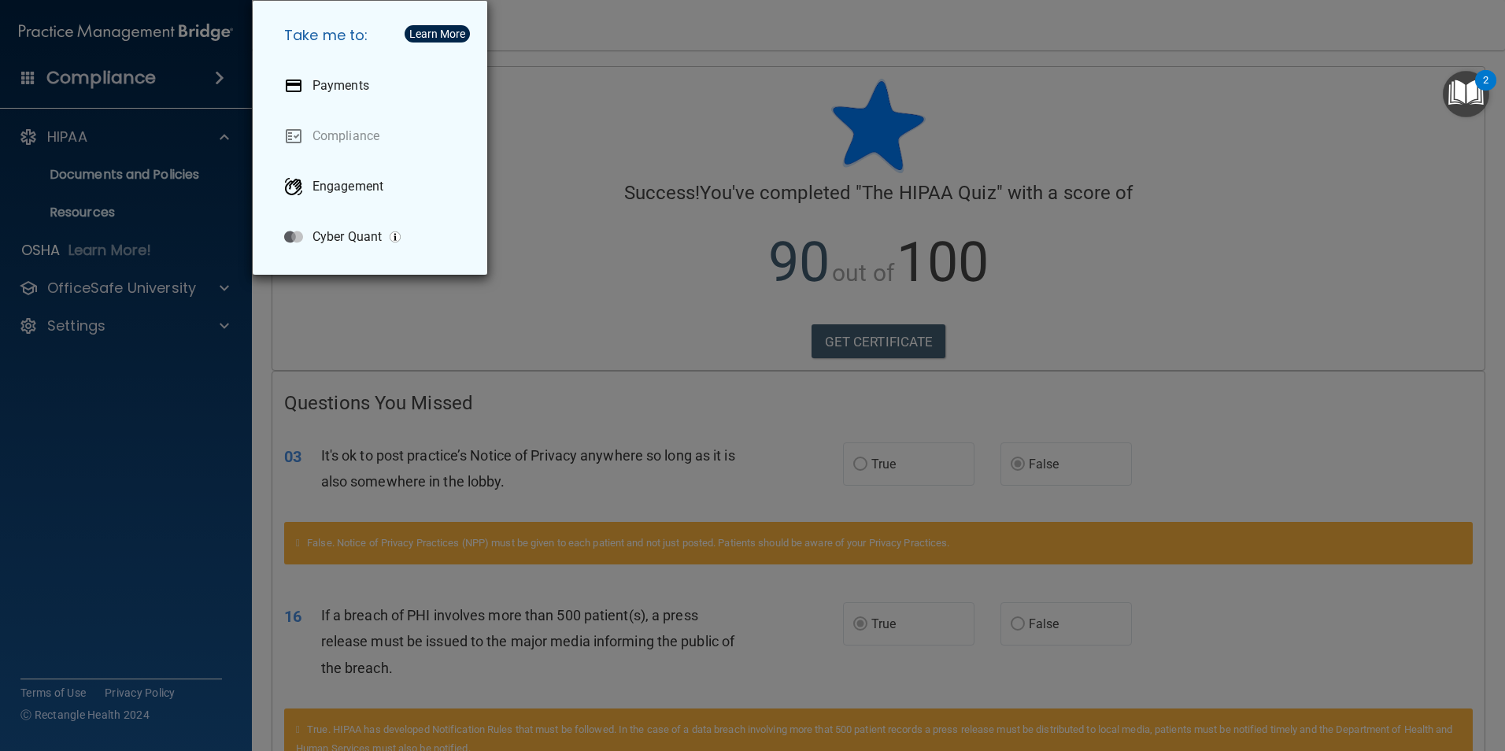
click at [191, 148] on div "Take me to: Payments Compliance Engagement Cyber Quant" at bounding box center [752, 375] width 1505 height 751
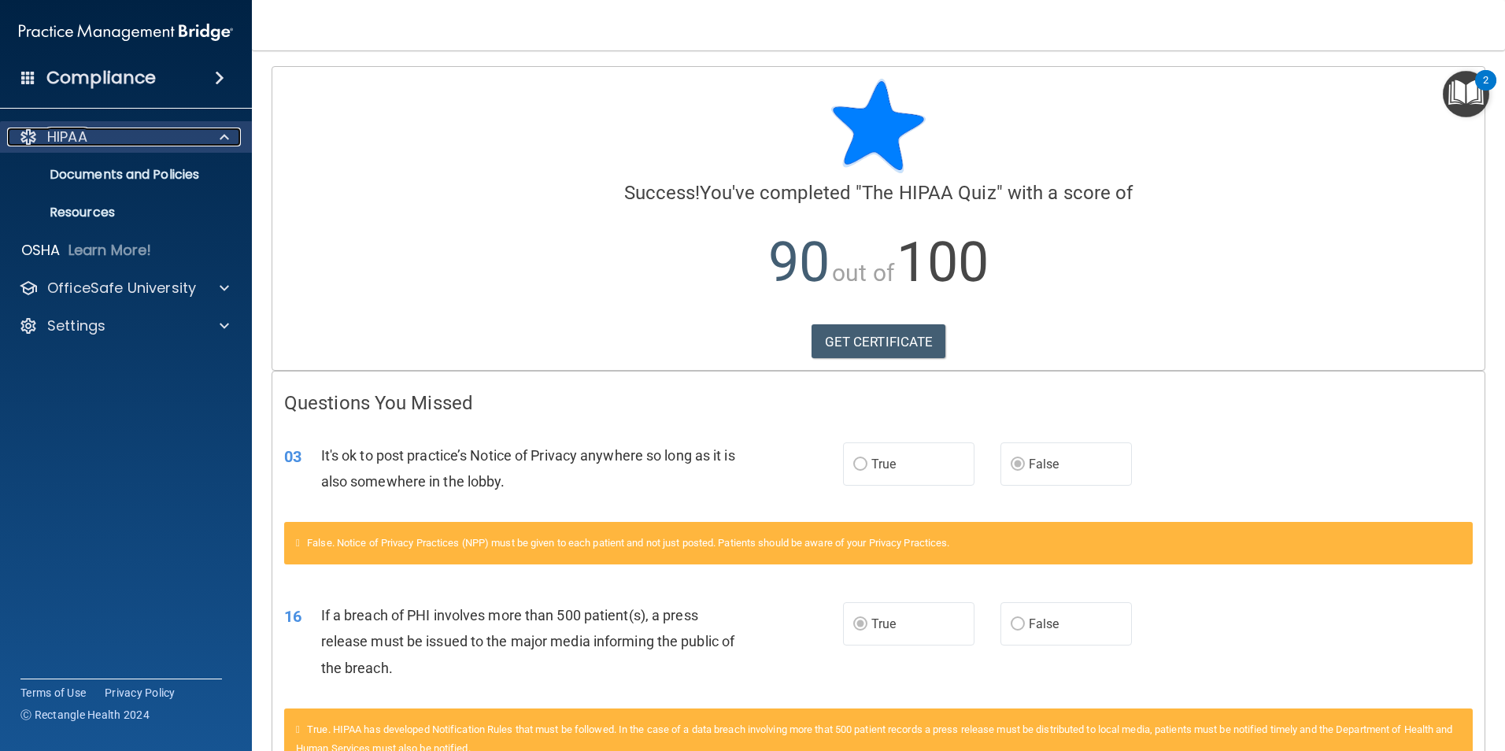
click at [190, 137] on div "HIPAA" at bounding box center [104, 137] width 195 height 19
click at [190, 140] on div "HIPAA" at bounding box center [104, 137] width 195 height 19
click at [174, 179] on p "Documents and Policies" at bounding box center [117, 175] width 215 height 16
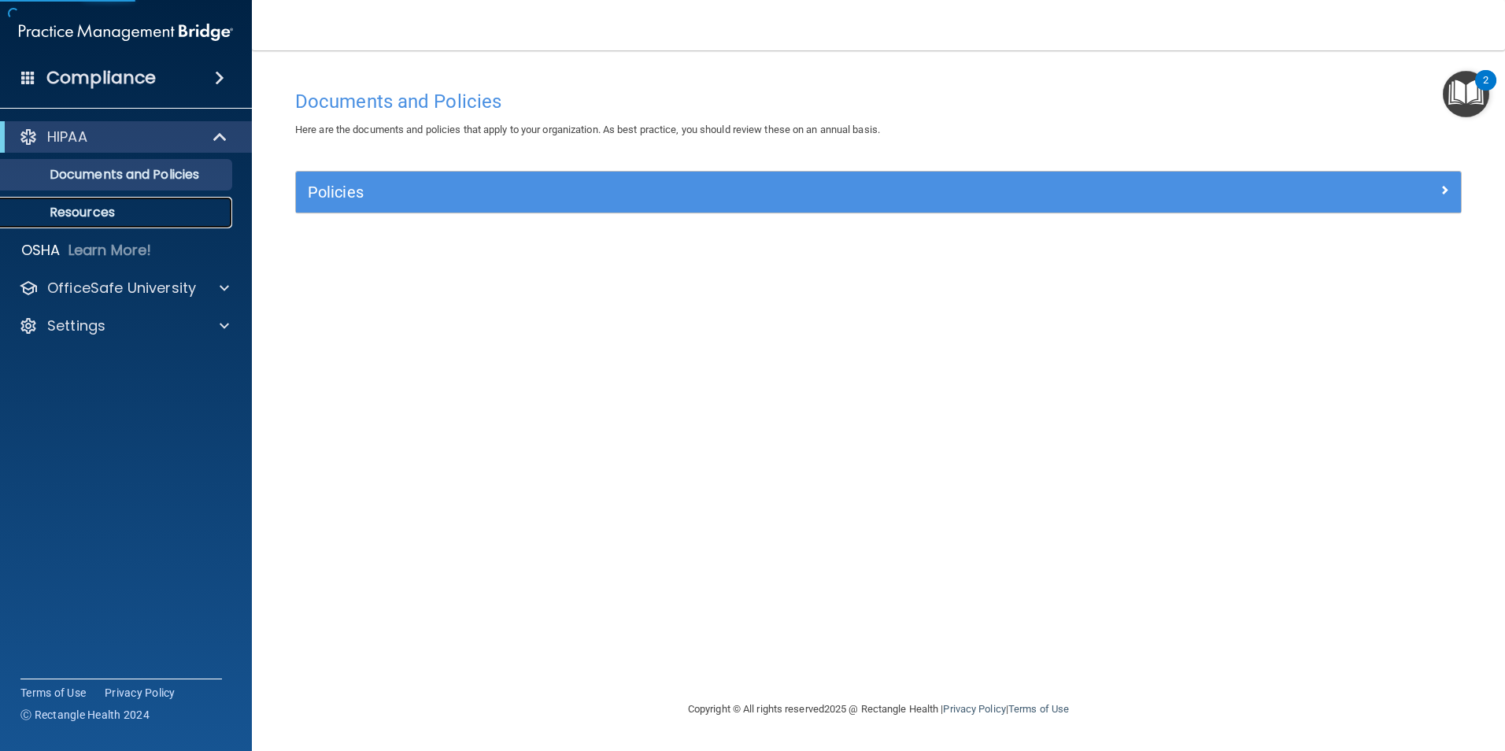
click at [142, 205] on p "Resources" at bounding box center [117, 213] width 215 height 16
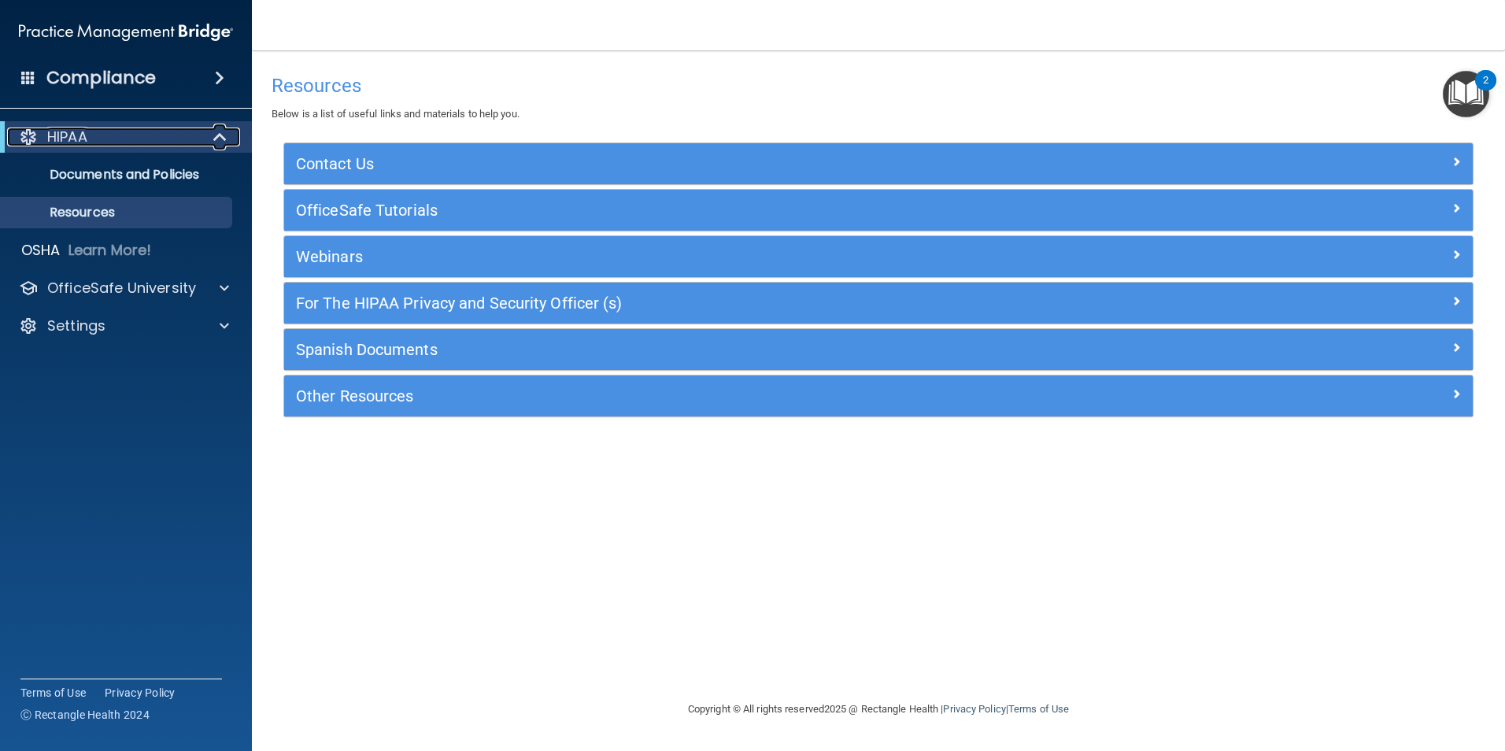
click at [139, 137] on div "HIPAA" at bounding box center [104, 137] width 194 height 19
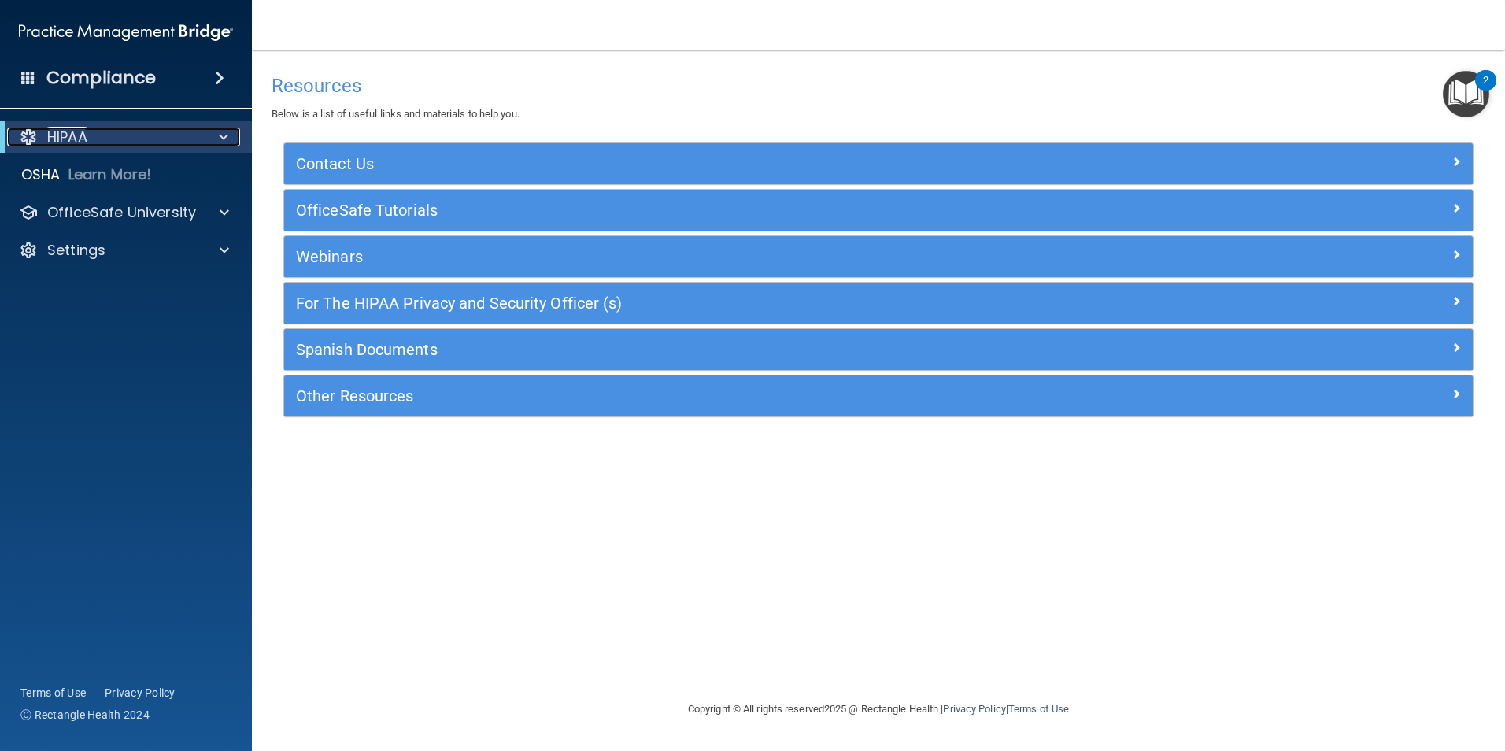
click at [139, 137] on div "HIPAA" at bounding box center [104, 137] width 194 height 19
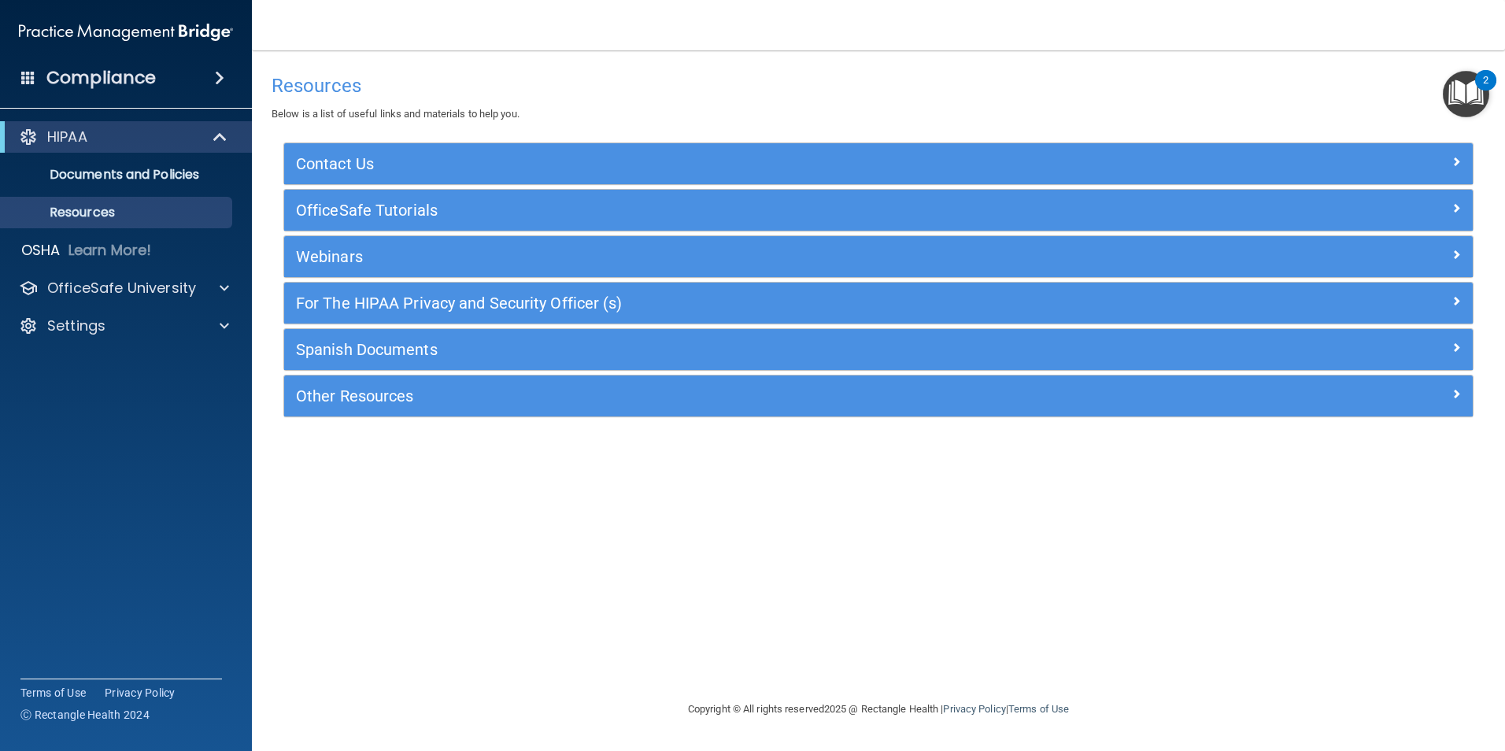
click at [155, 94] on div "Compliance" at bounding box center [126, 78] width 252 height 35
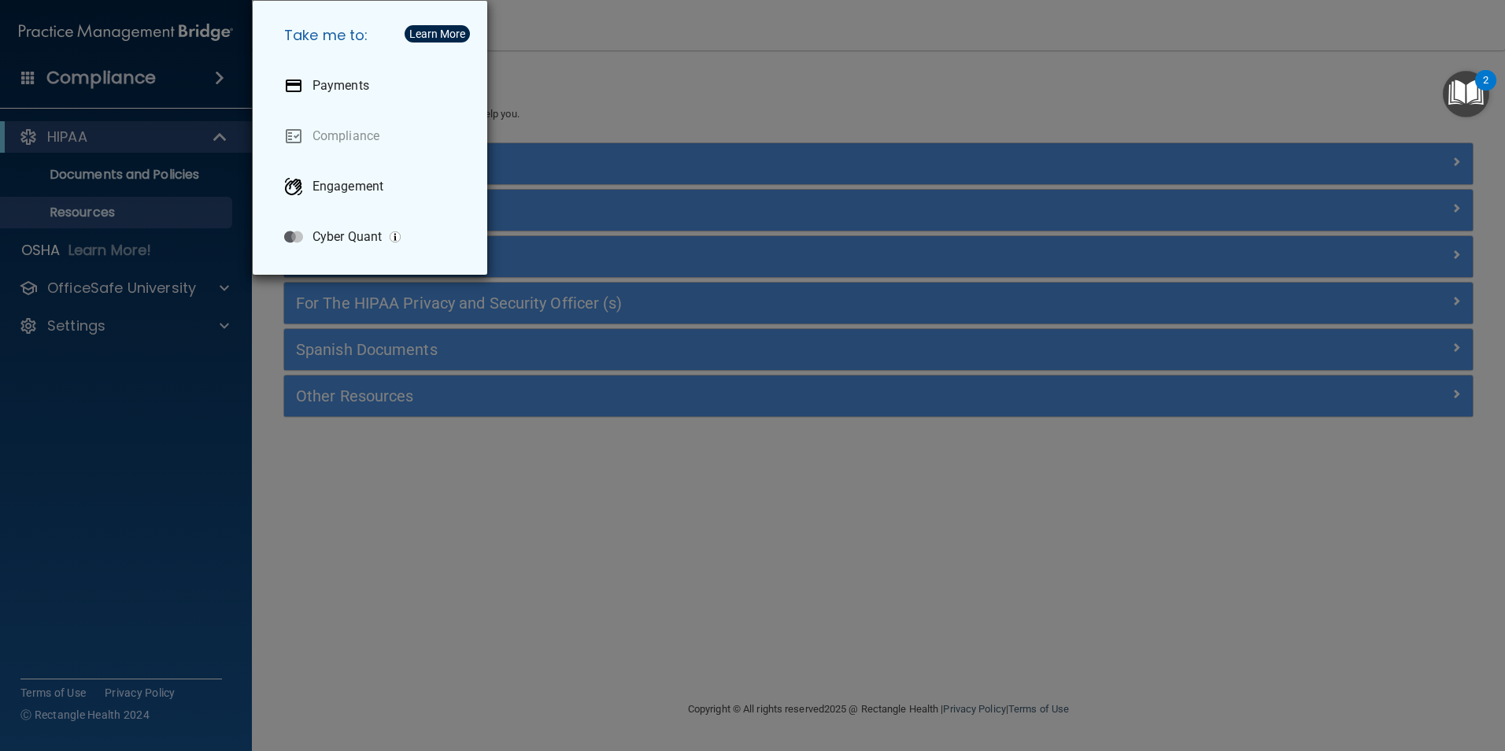
click at [68, 83] on div "Take me to: Payments Compliance Engagement Cyber Quant" at bounding box center [752, 375] width 1505 height 751
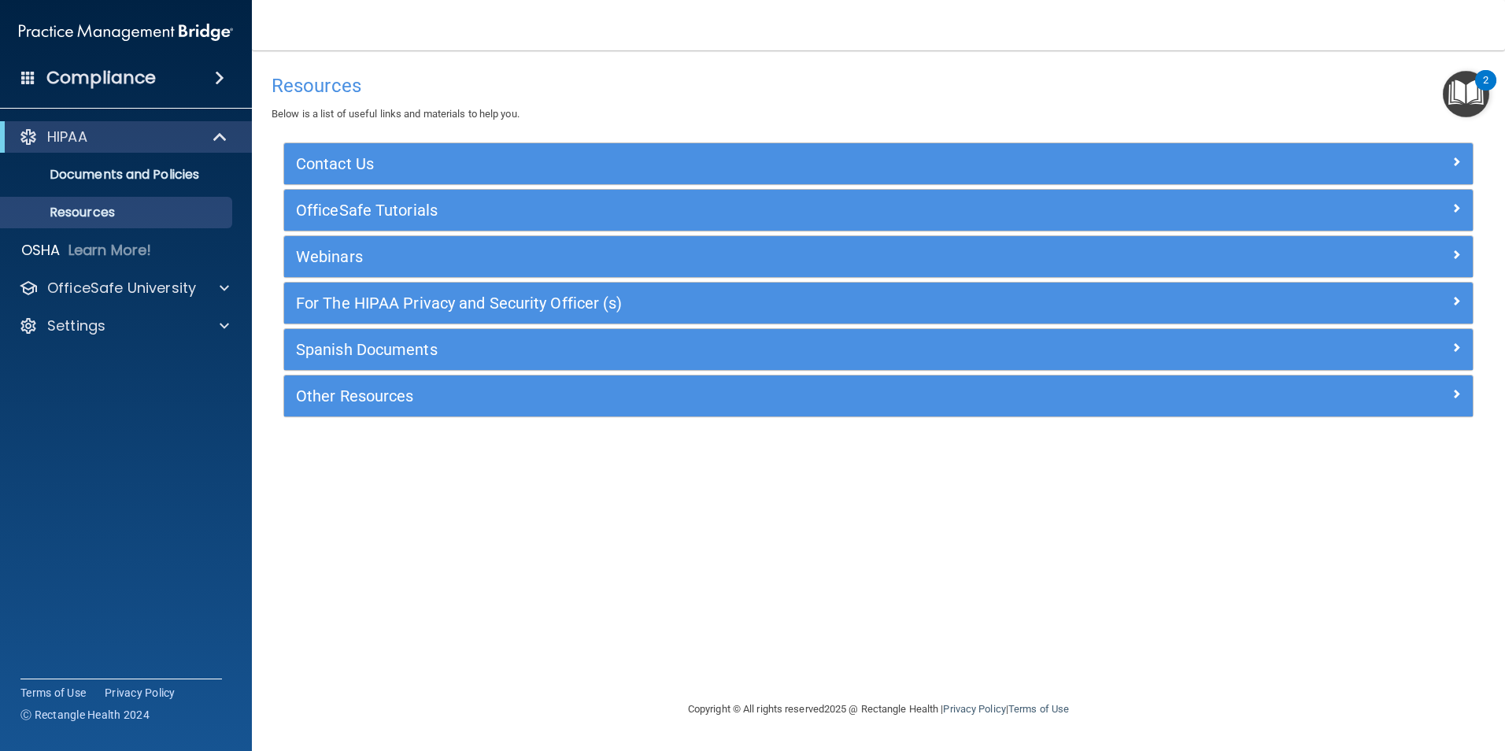
click at [30, 77] on span at bounding box center [28, 77] width 14 height 14
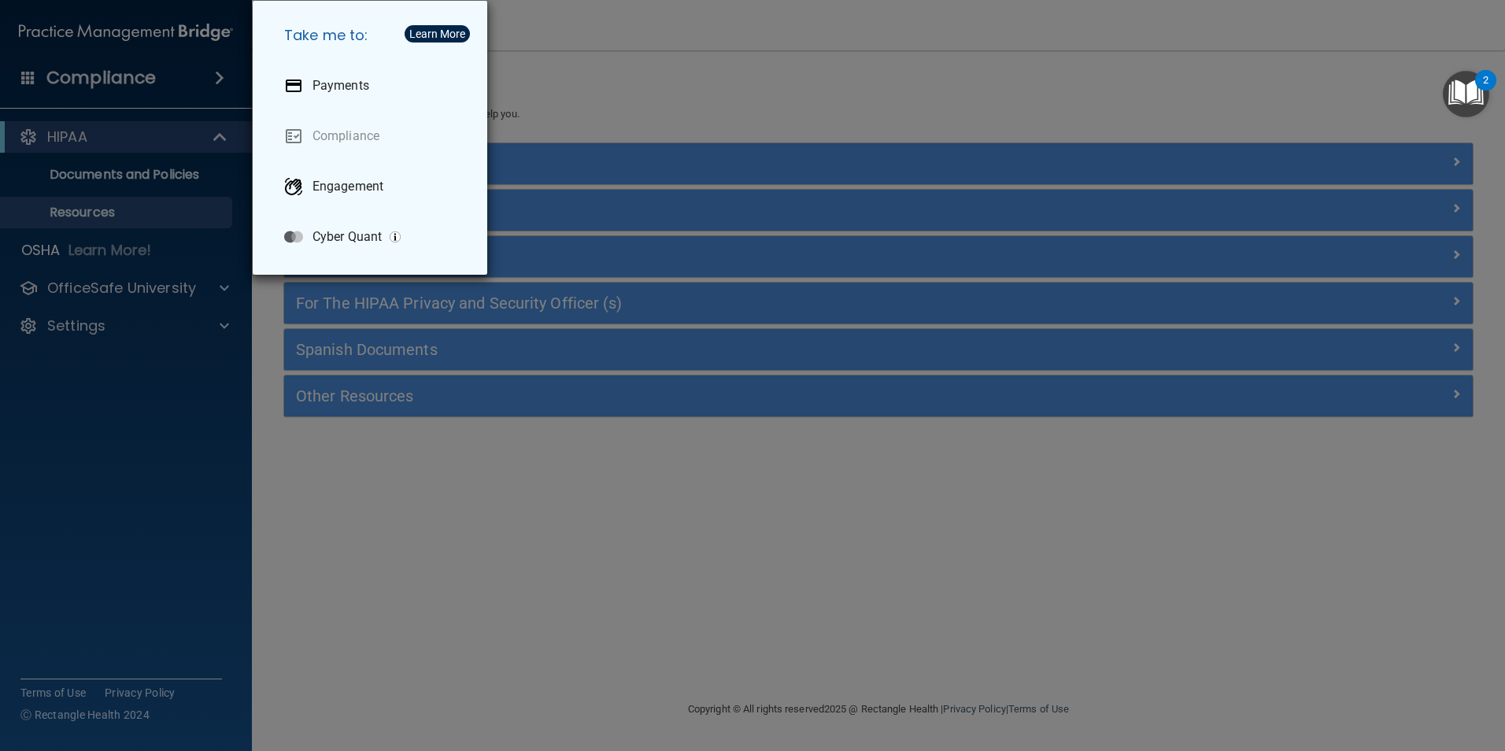
click at [113, 227] on div "Take me to: Payments Compliance Engagement Cyber Quant" at bounding box center [752, 375] width 1505 height 751
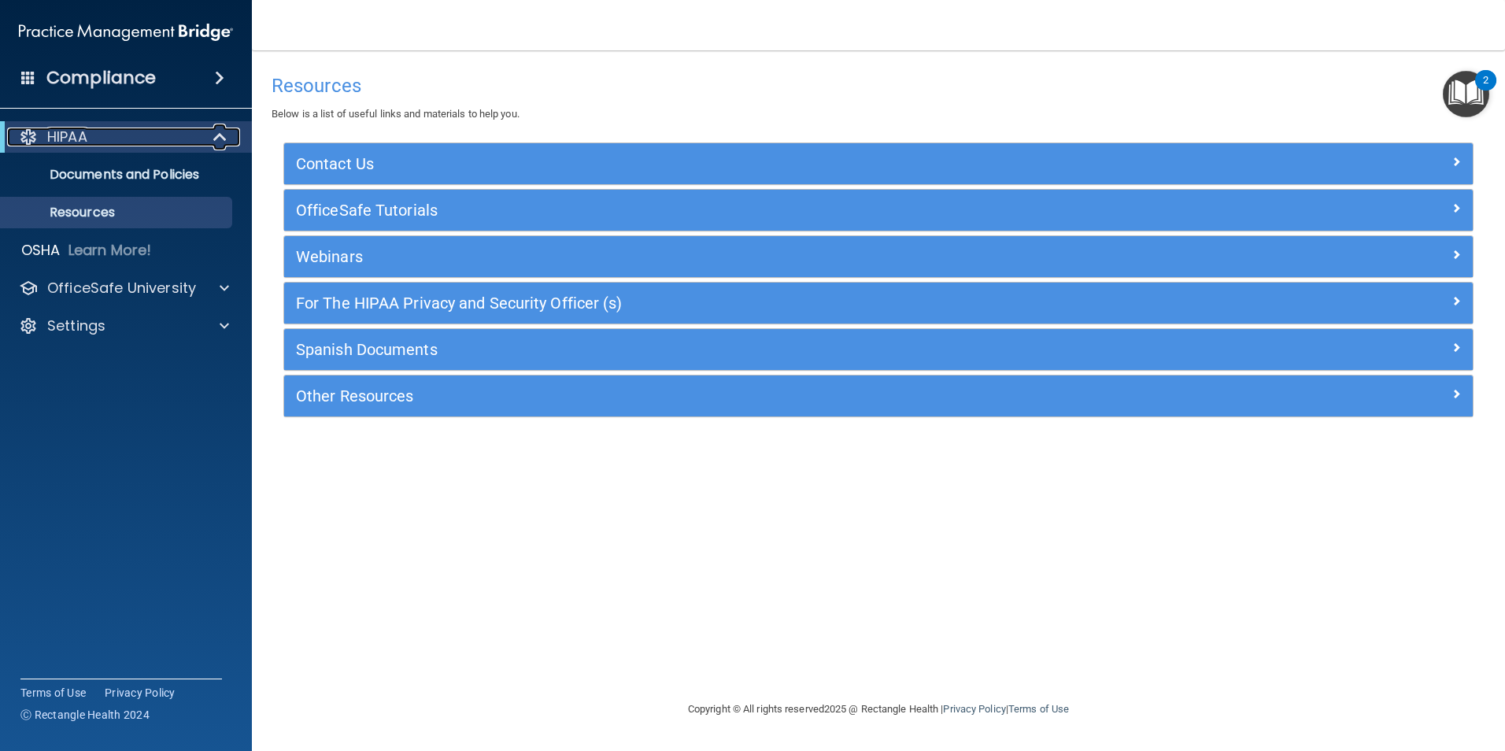
click at [208, 139] on div at bounding box center [221, 137] width 39 height 19
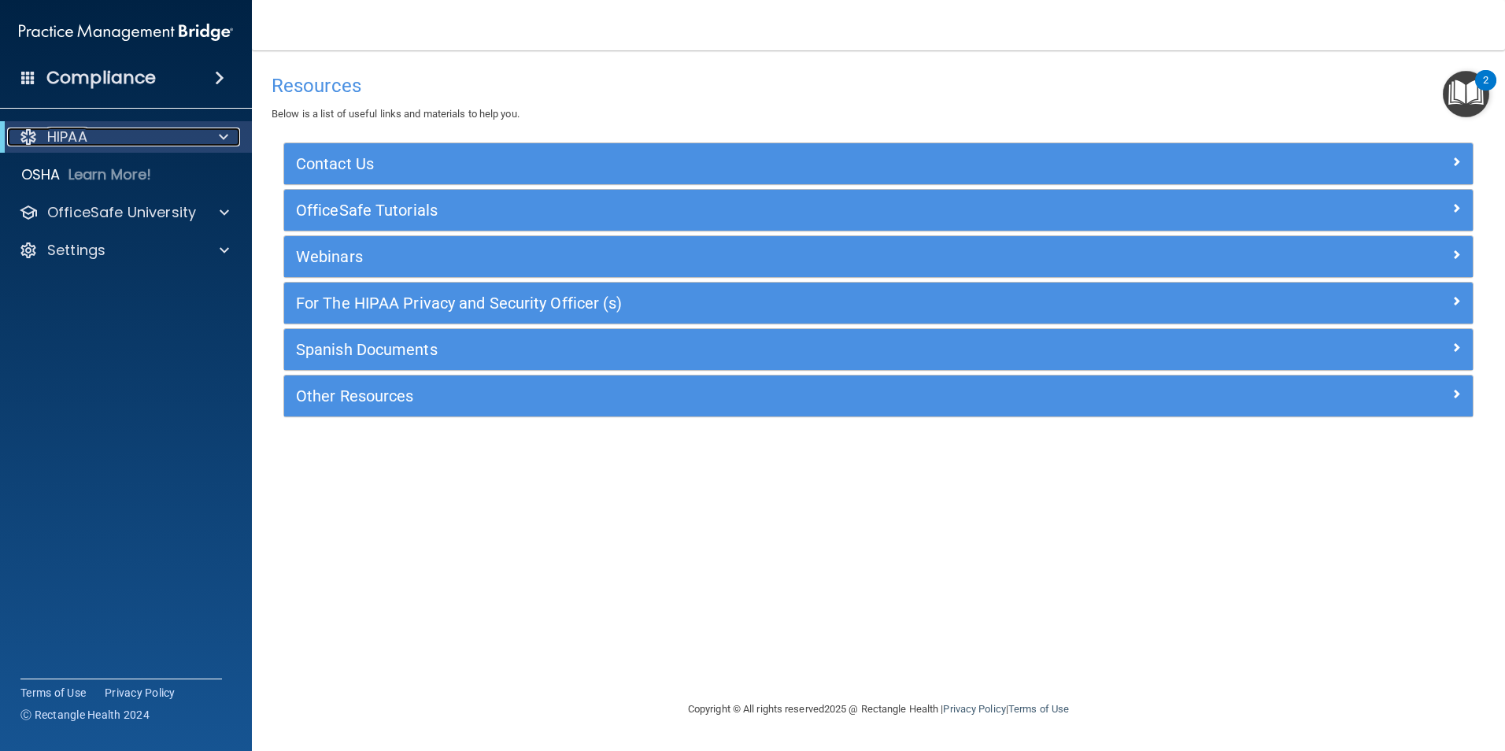
click at [208, 139] on div at bounding box center [221, 137] width 39 height 19
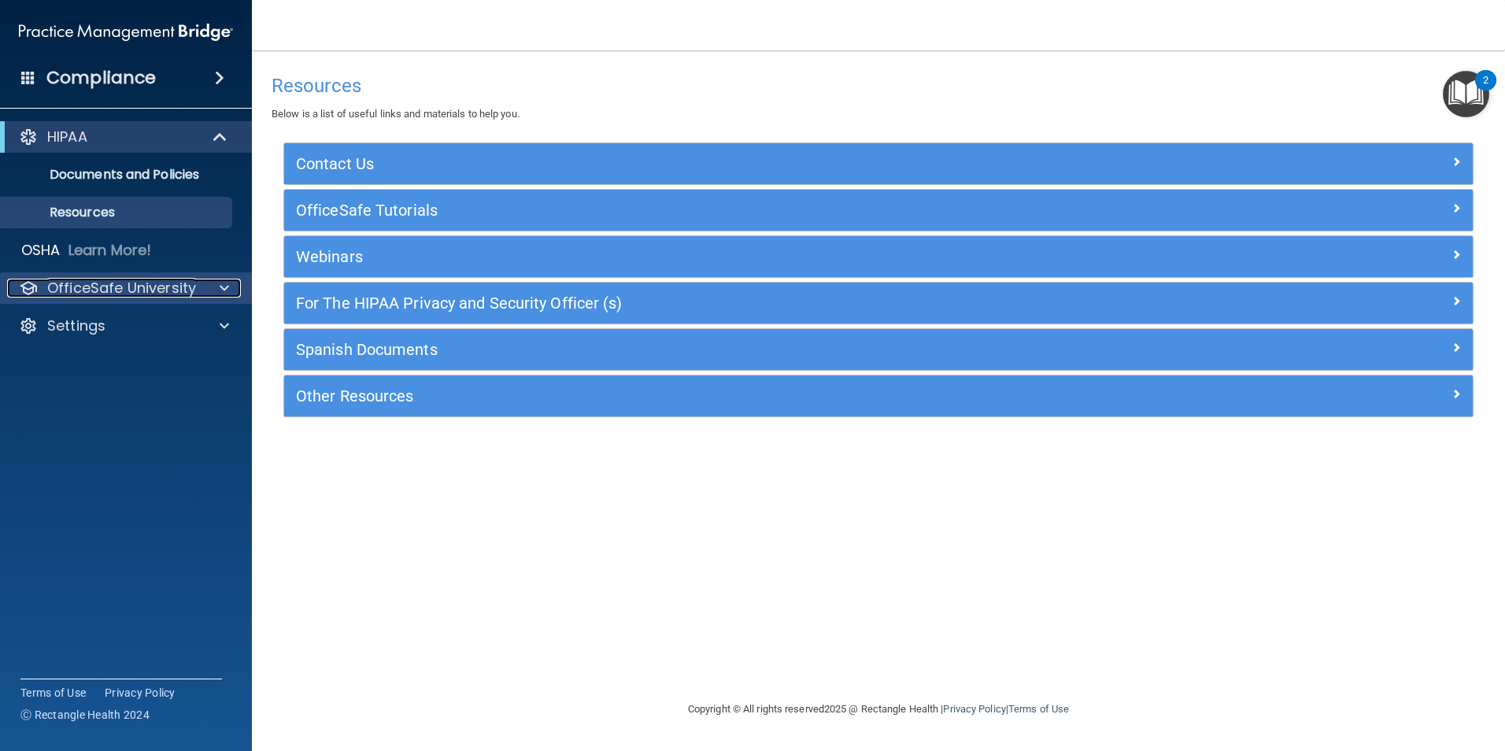
click at [224, 281] on span at bounding box center [224, 288] width 9 height 19
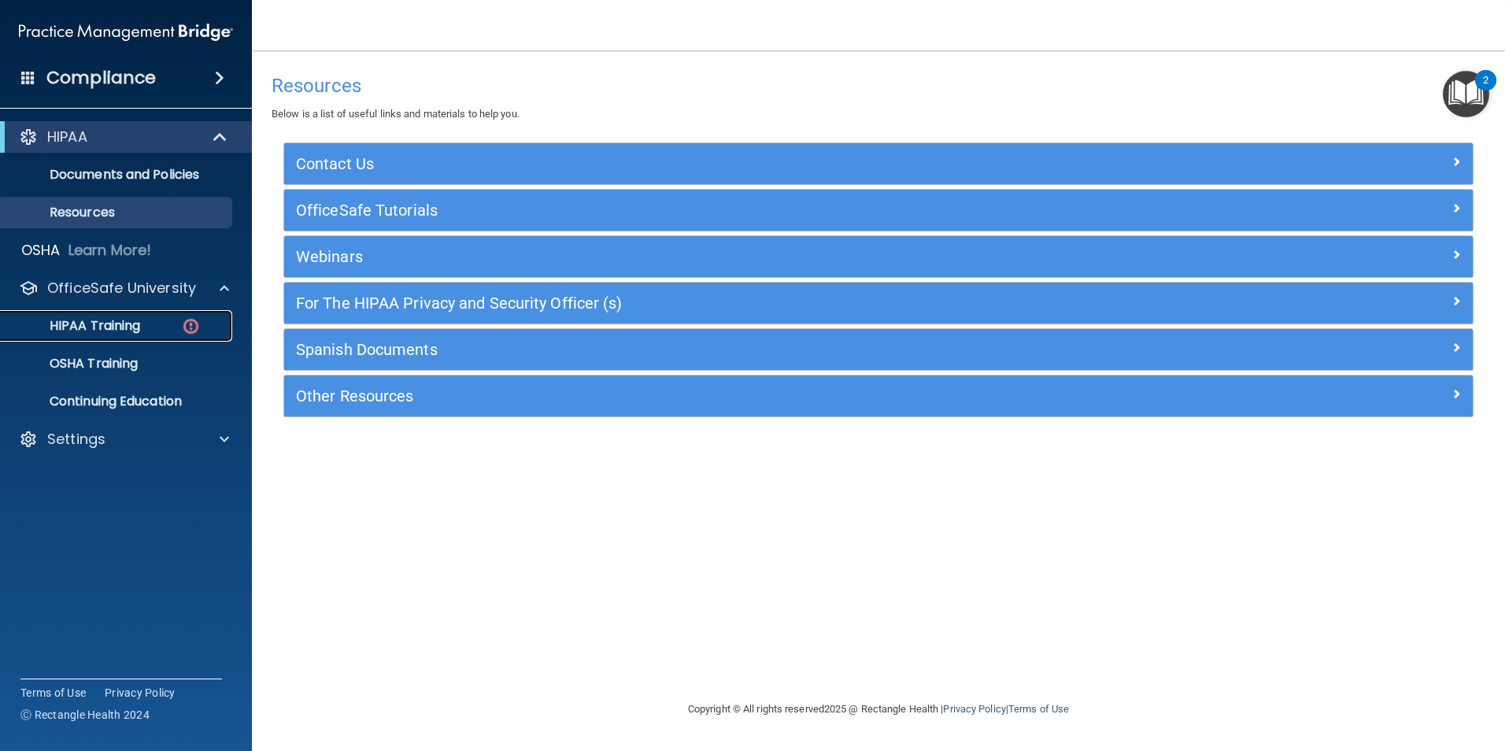
click at [125, 320] on p "HIPAA Training" at bounding box center [75, 326] width 130 height 16
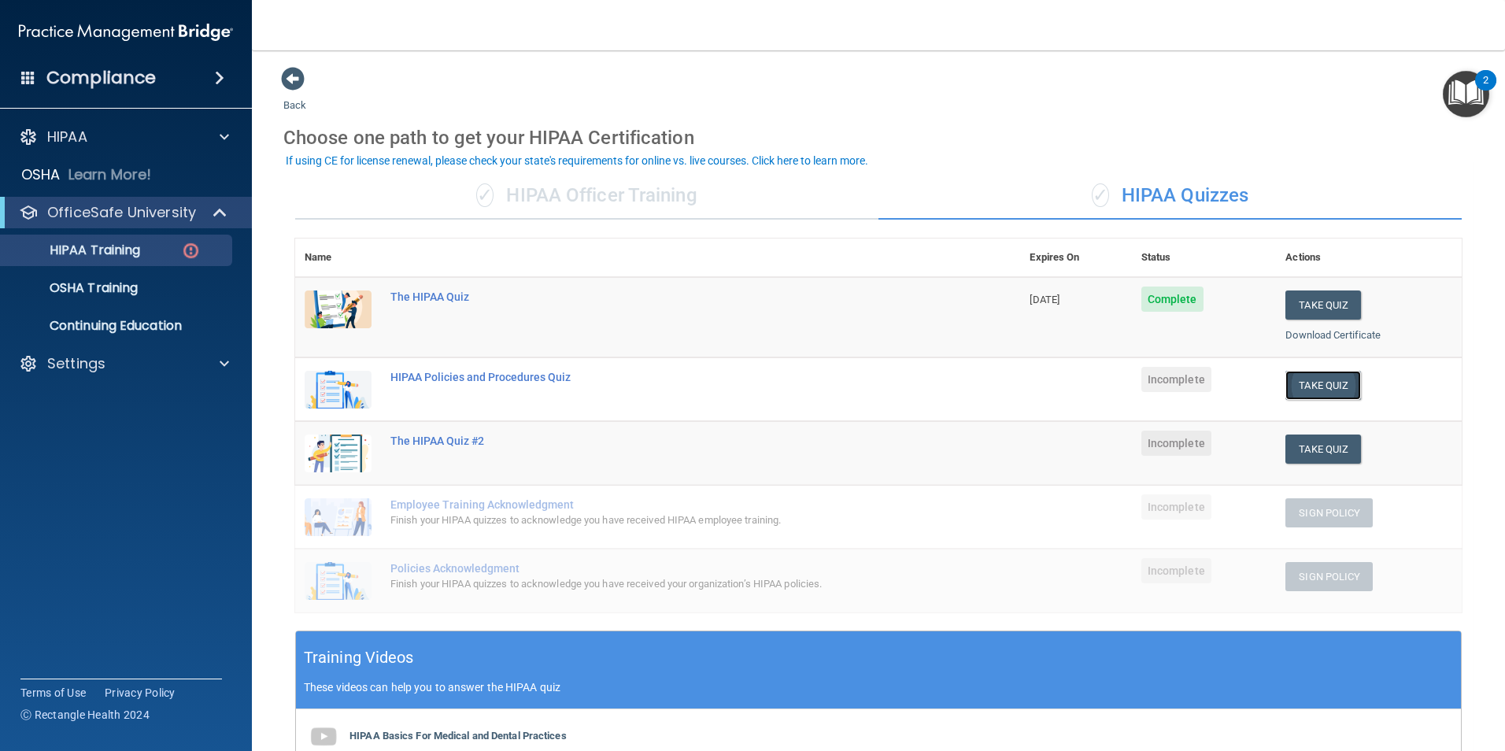
click at [1300, 386] on button "Take Quiz" at bounding box center [1323, 385] width 76 height 29
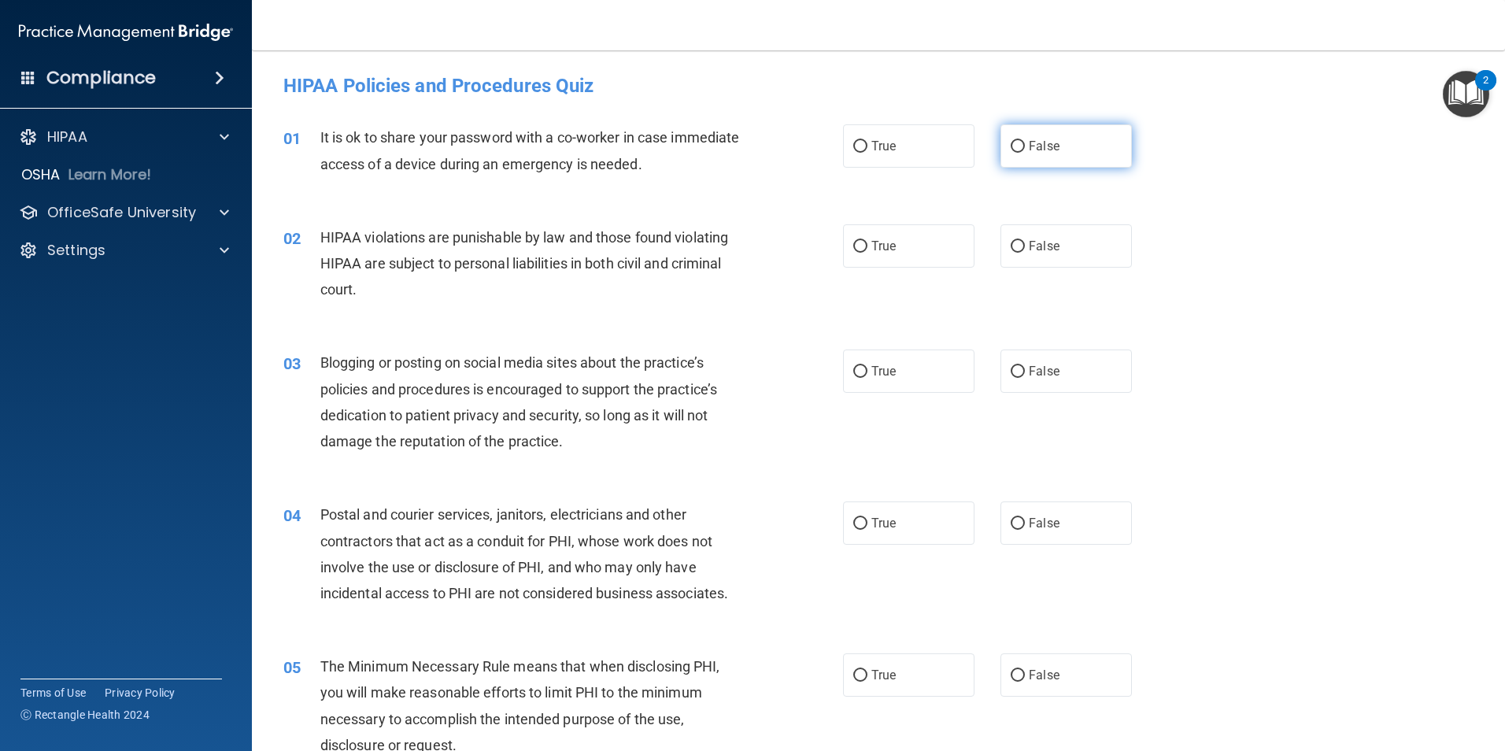
click at [1001, 150] on label "False" at bounding box center [1066, 145] width 131 height 43
click at [1011, 150] on input "False" at bounding box center [1018, 147] width 14 height 12
radio input "true"
click at [909, 246] on label "True" at bounding box center [908, 245] width 131 height 43
click at [867, 246] on input "True" at bounding box center [860, 247] width 14 height 12
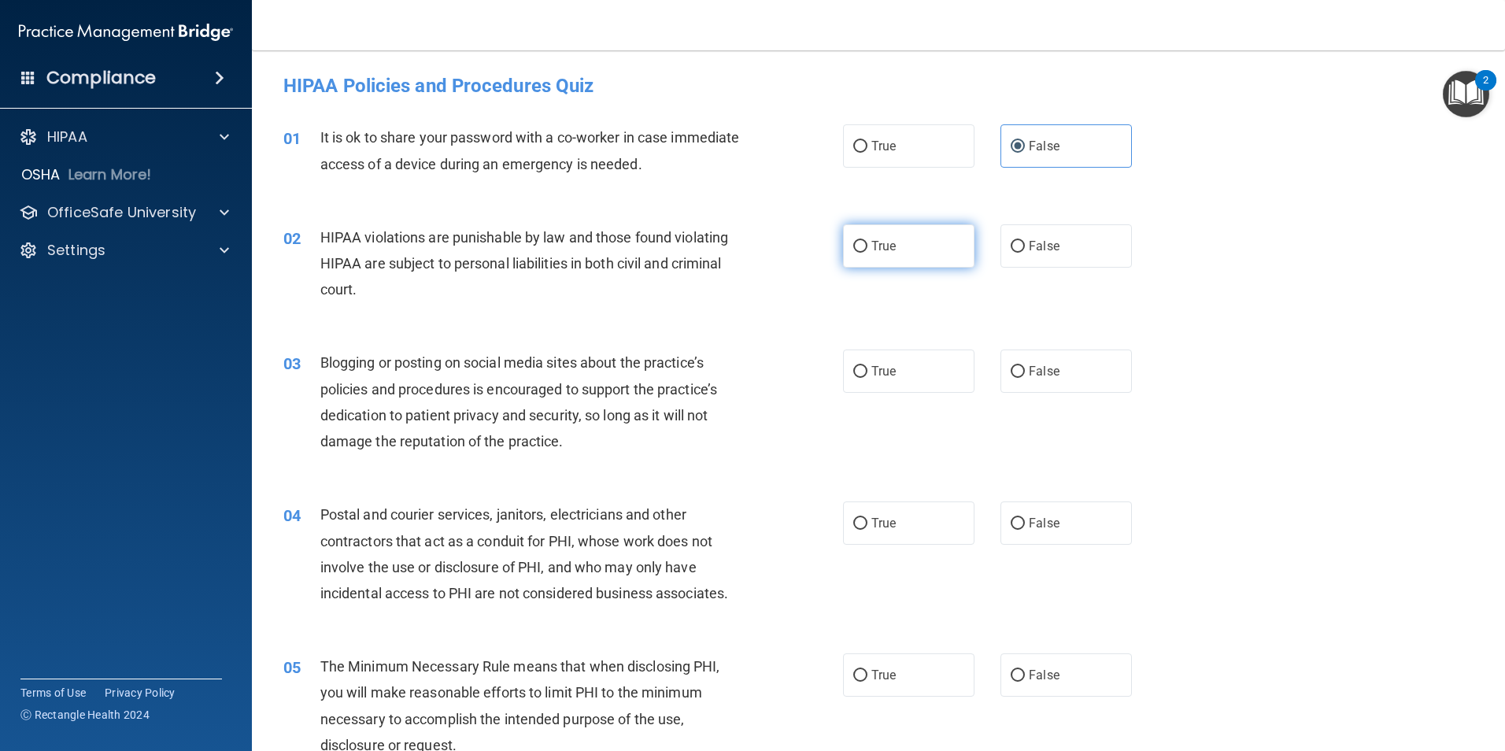
radio input "true"
click at [1046, 380] on label "False" at bounding box center [1066, 371] width 131 height 43
click at [1025, 378] on input "False" at bounding box center [1018, 372] width 14 height 12
radio input "true"
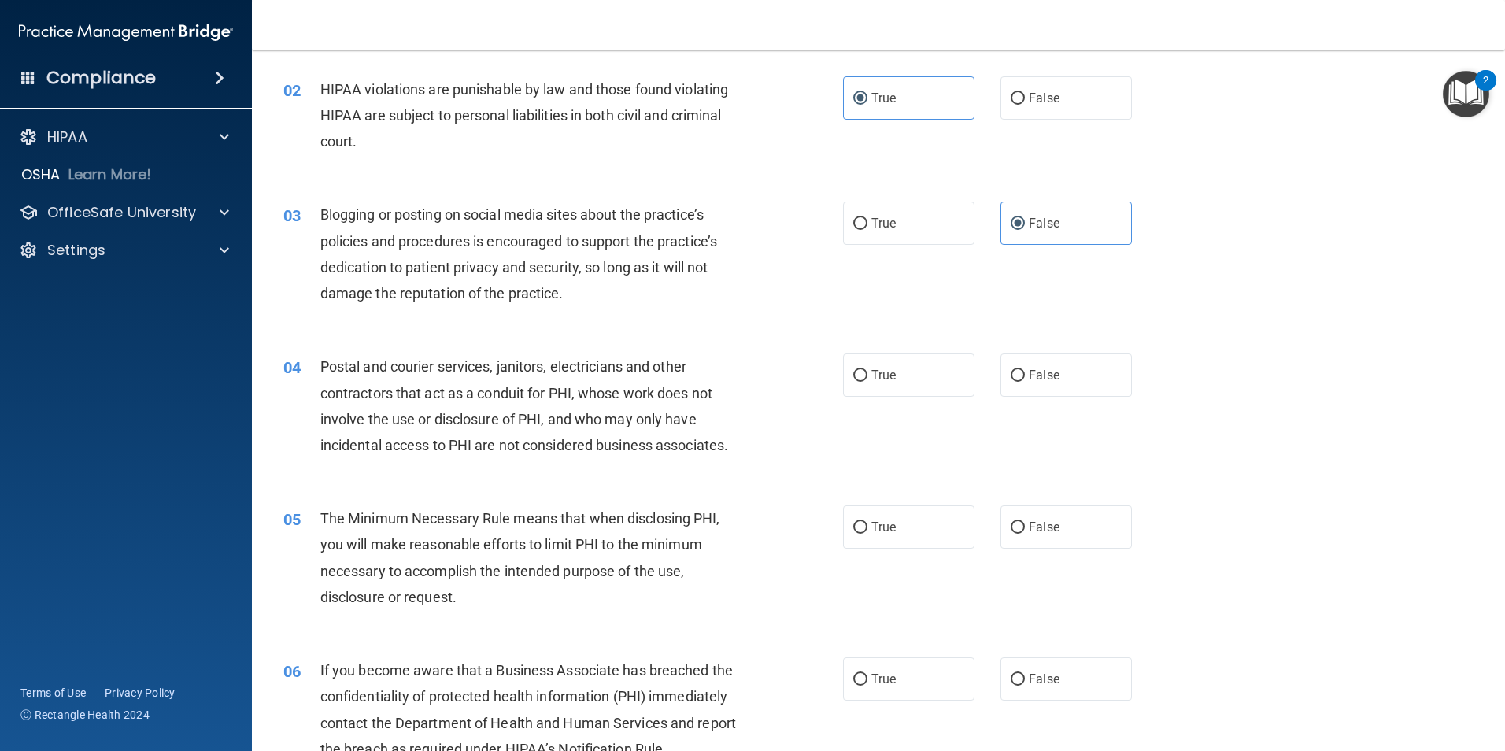
scroll to position [157, 0]
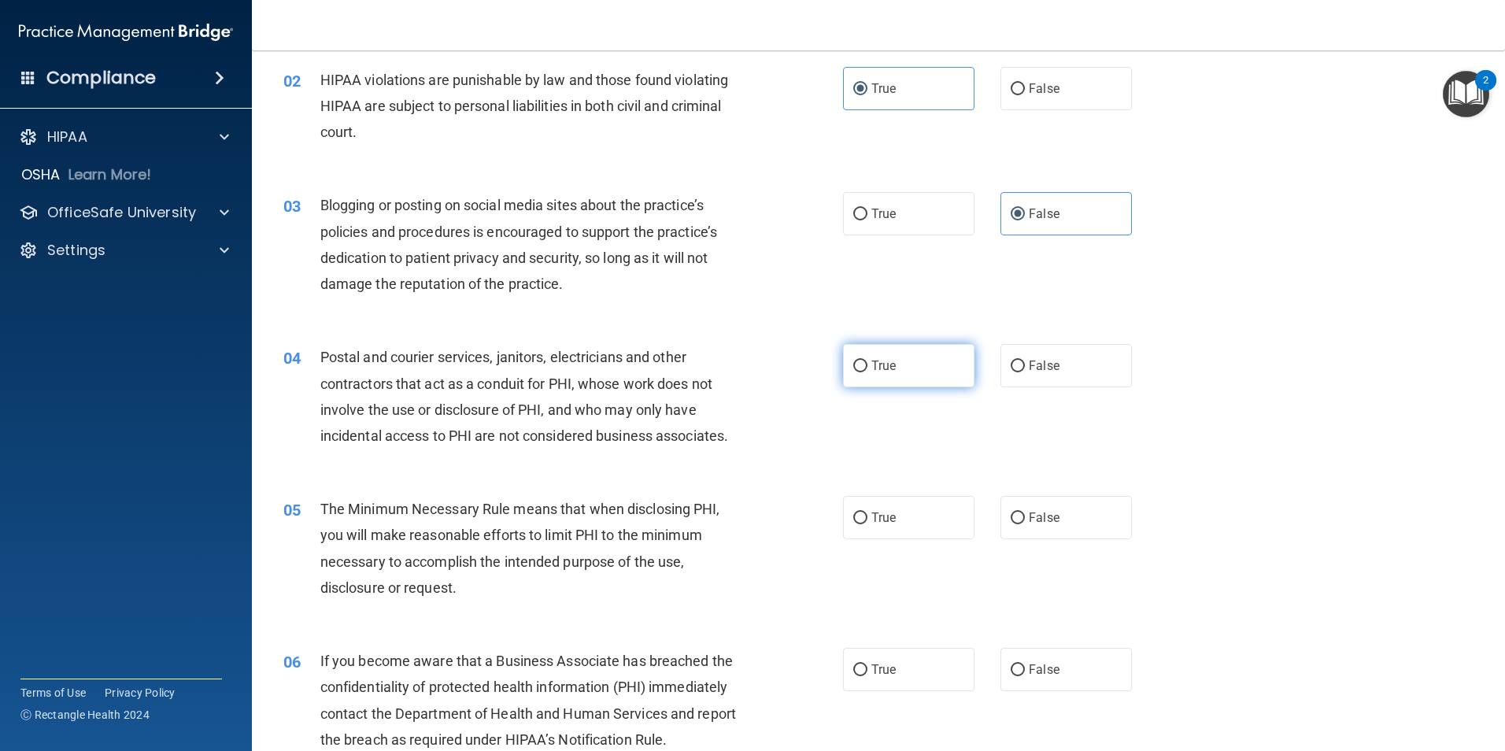
click at [942, 361] on label "True" at bounding box center [908, 365] width 131 height 43
click at [867, 361] on input "True" at bounding box center [860, 367] width 14 height 12
radio input "true"
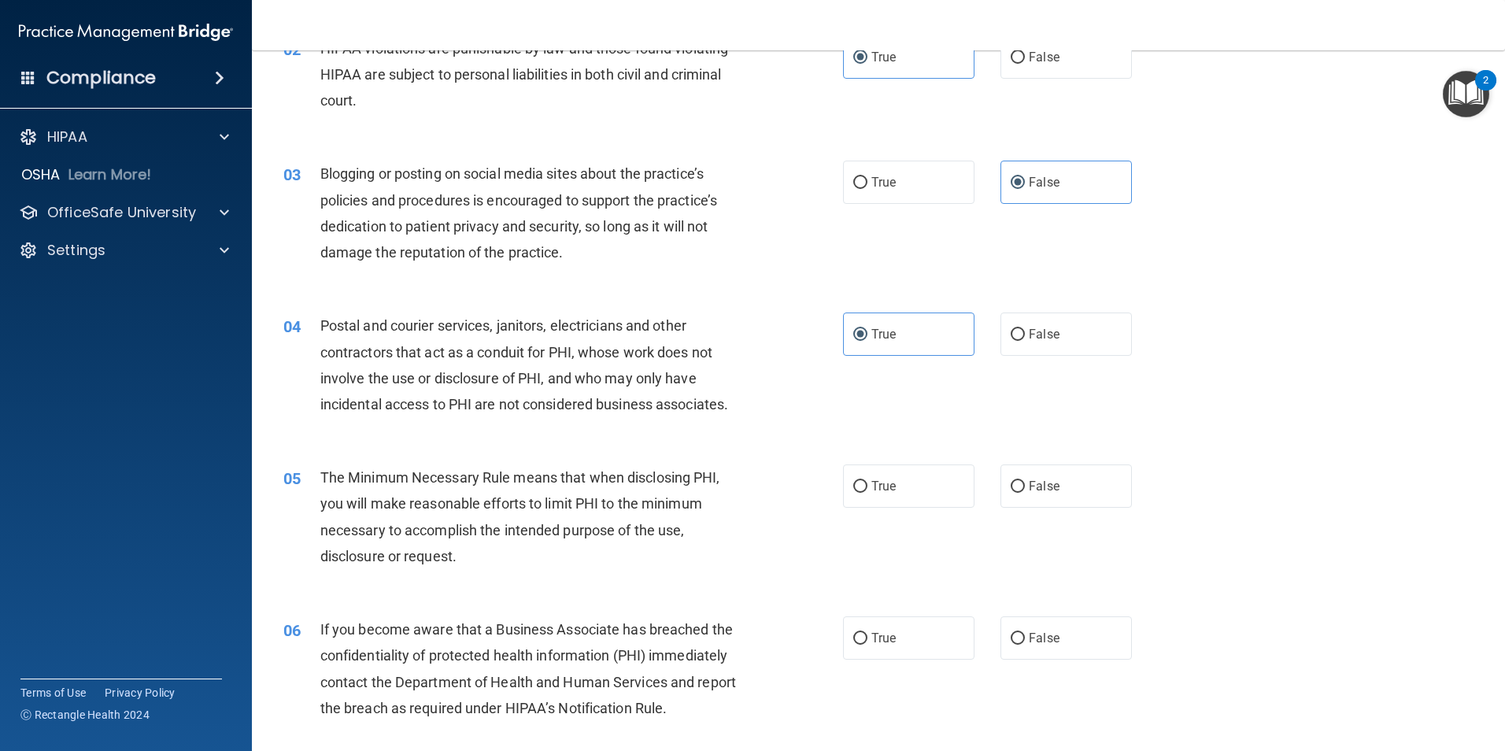
scroll to position [236, 0]
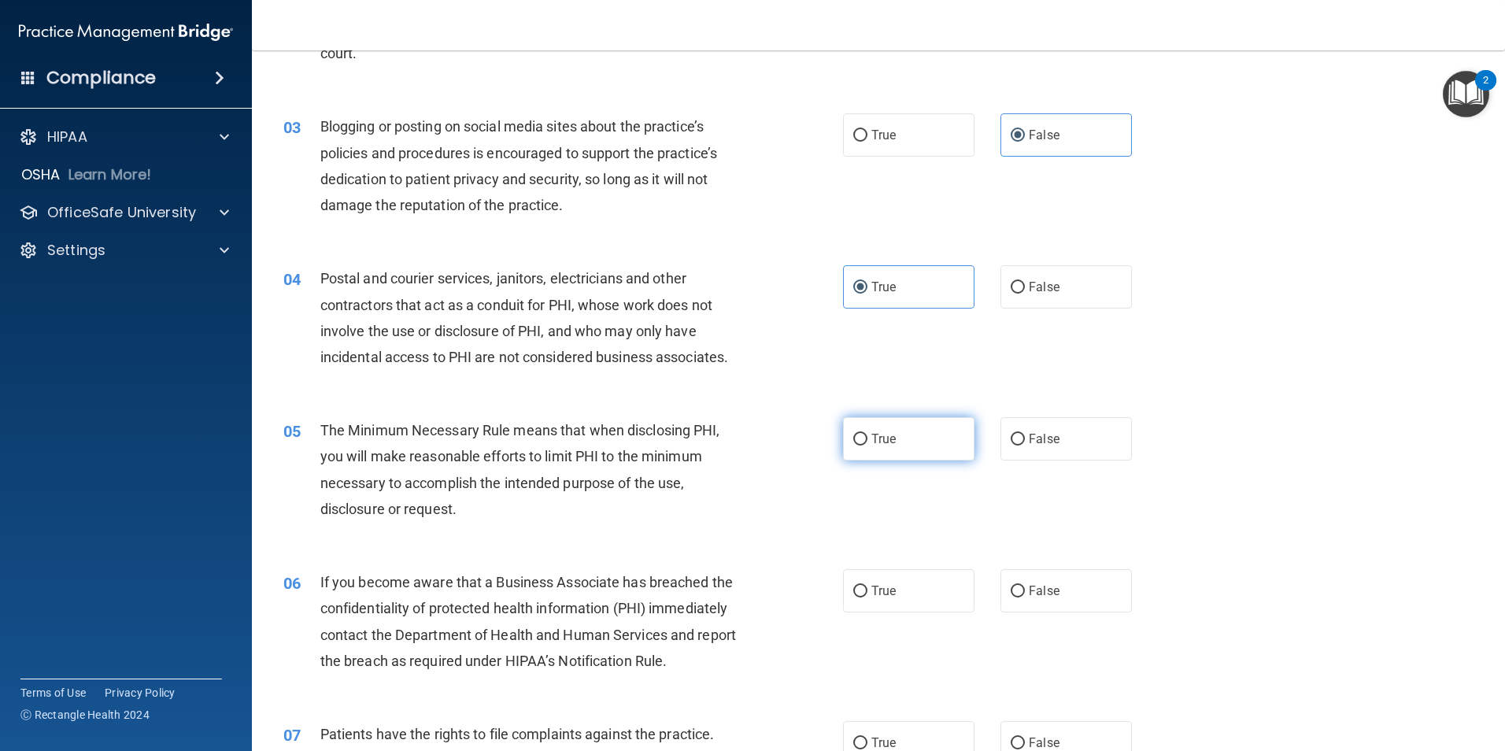
click at [921, 432] on label "True" at bounding box center [908, 438] width 131 height 43
click at [867, 434] on input "True" at bounding box center [860, 440] width 14 height 12
radio input "true"
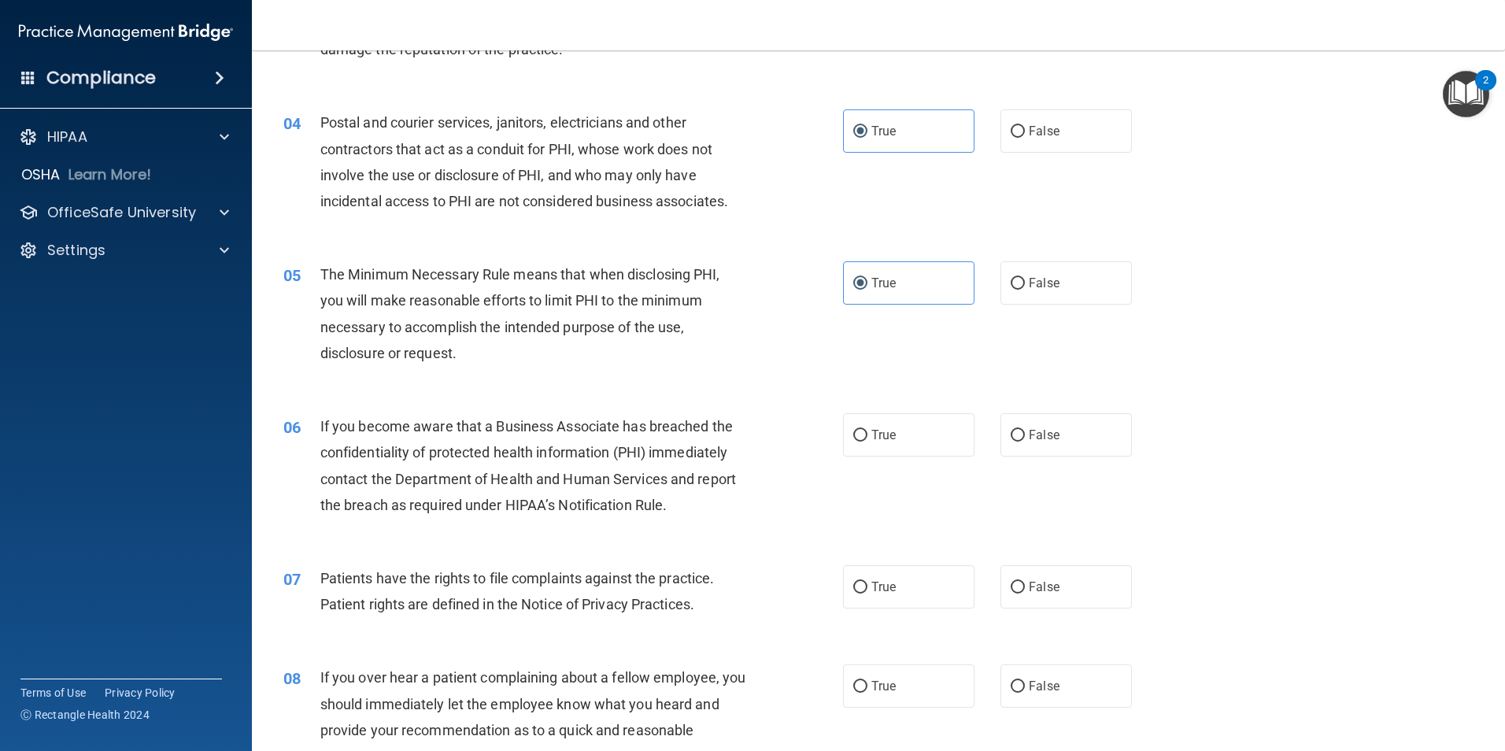
scroll to position [394, 0]
click at [879, 431] on span "True" at bounding box center [883, 433] width 24 height 15
click at [867, 431] on input "True" at bounding box center [860, 434] width 14 height 12
radio input "true"
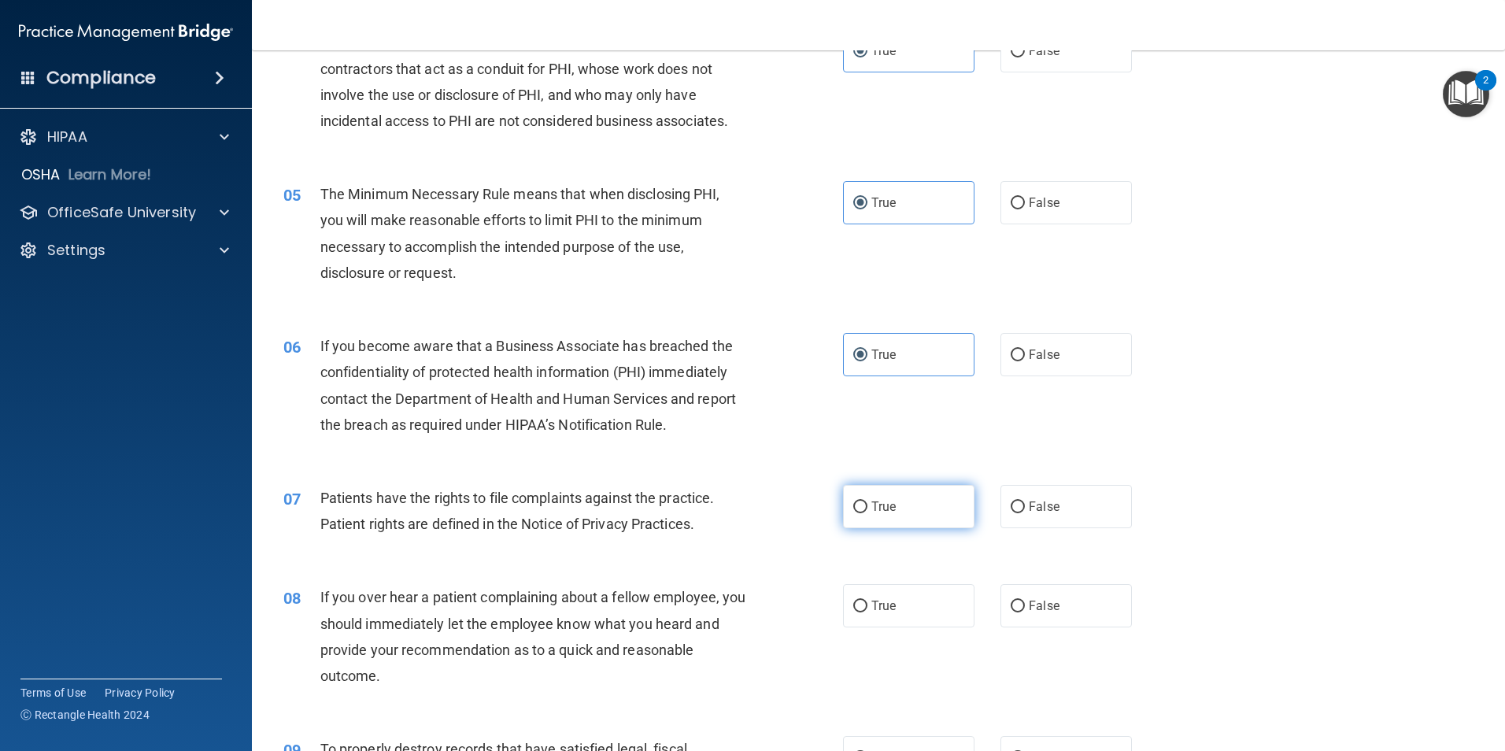
scroll to position [551, 0]
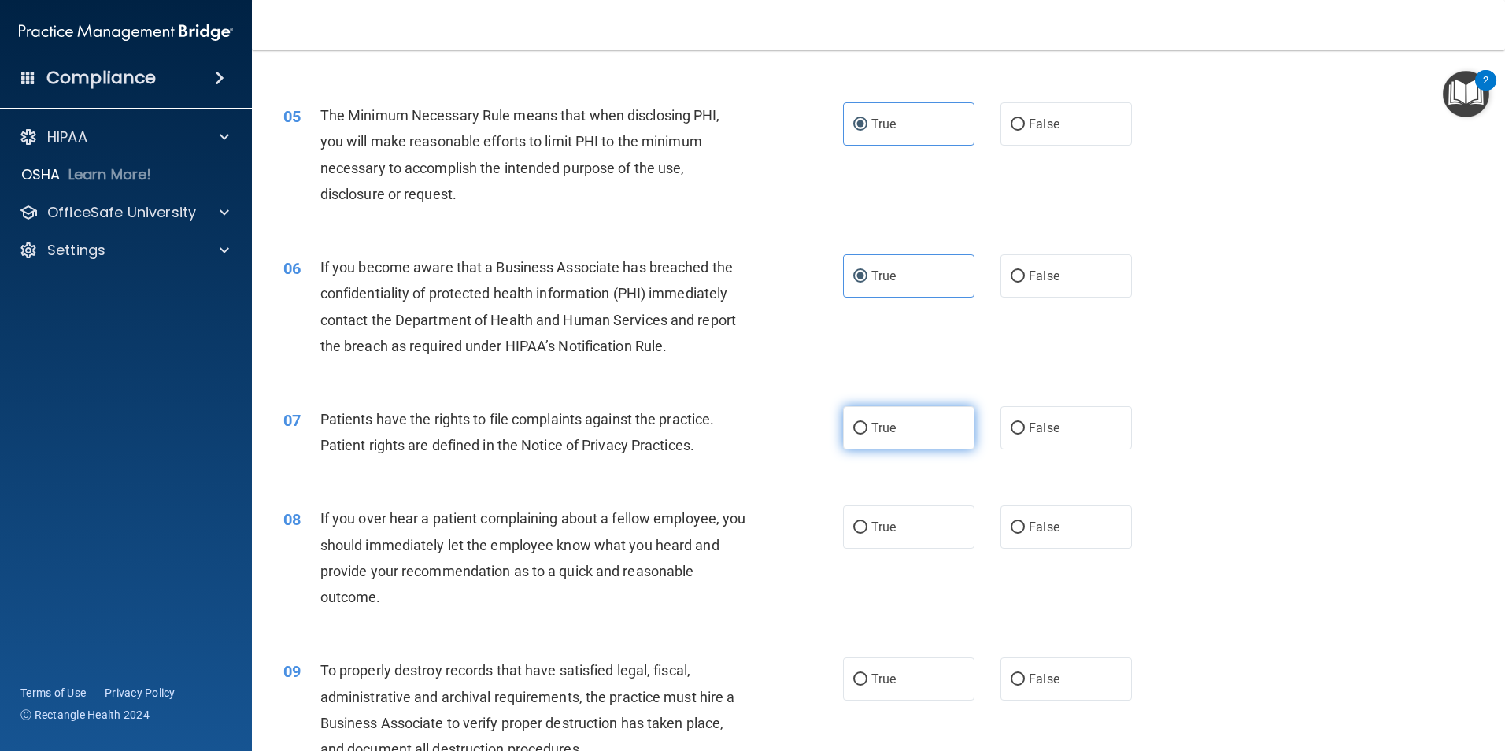
click at [893, 442] on label "True" at bounding box center [908, 427] width 131 height 43
click at [867, 435] on input "True" at bounding box center [860, 429] width 14 height 12
radio input "true"
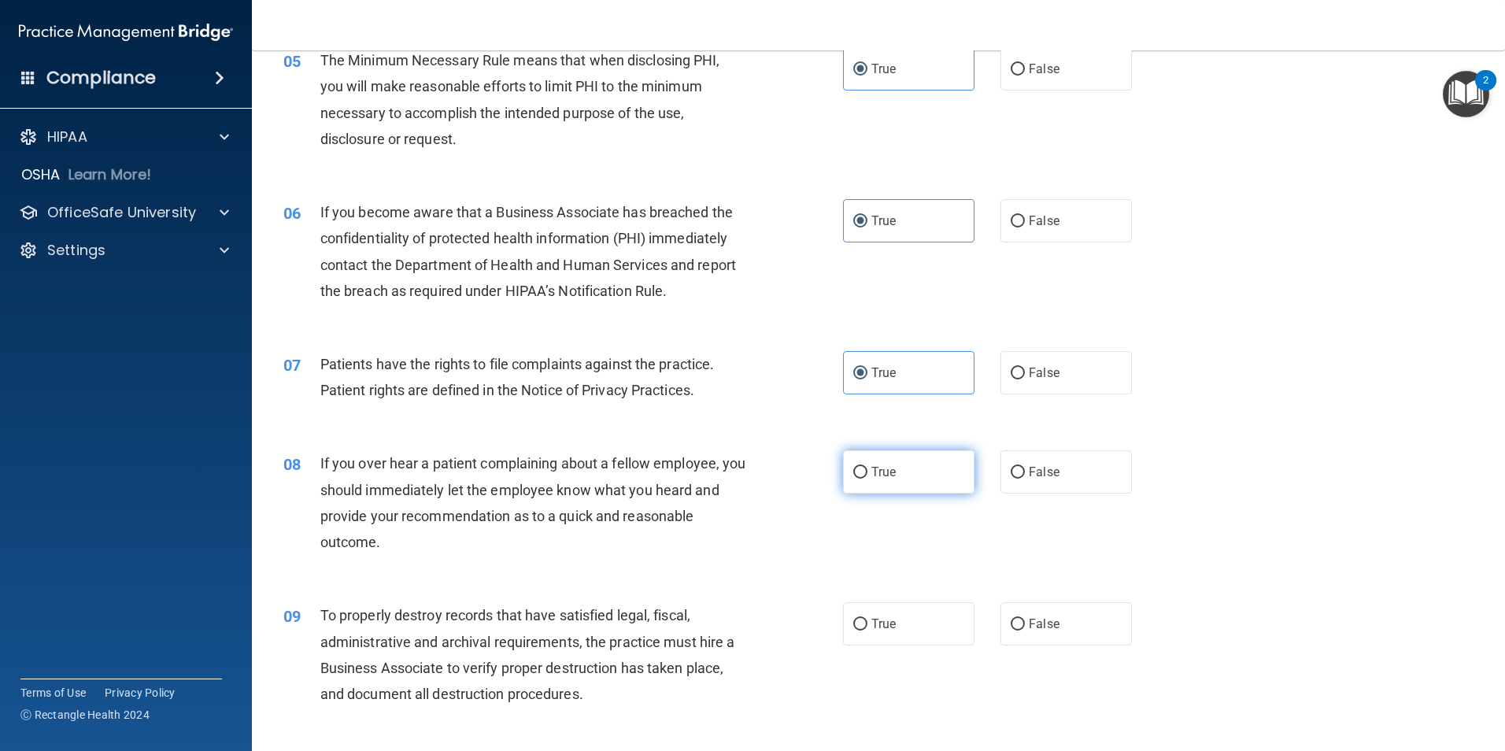
scroll to position [630, 0]
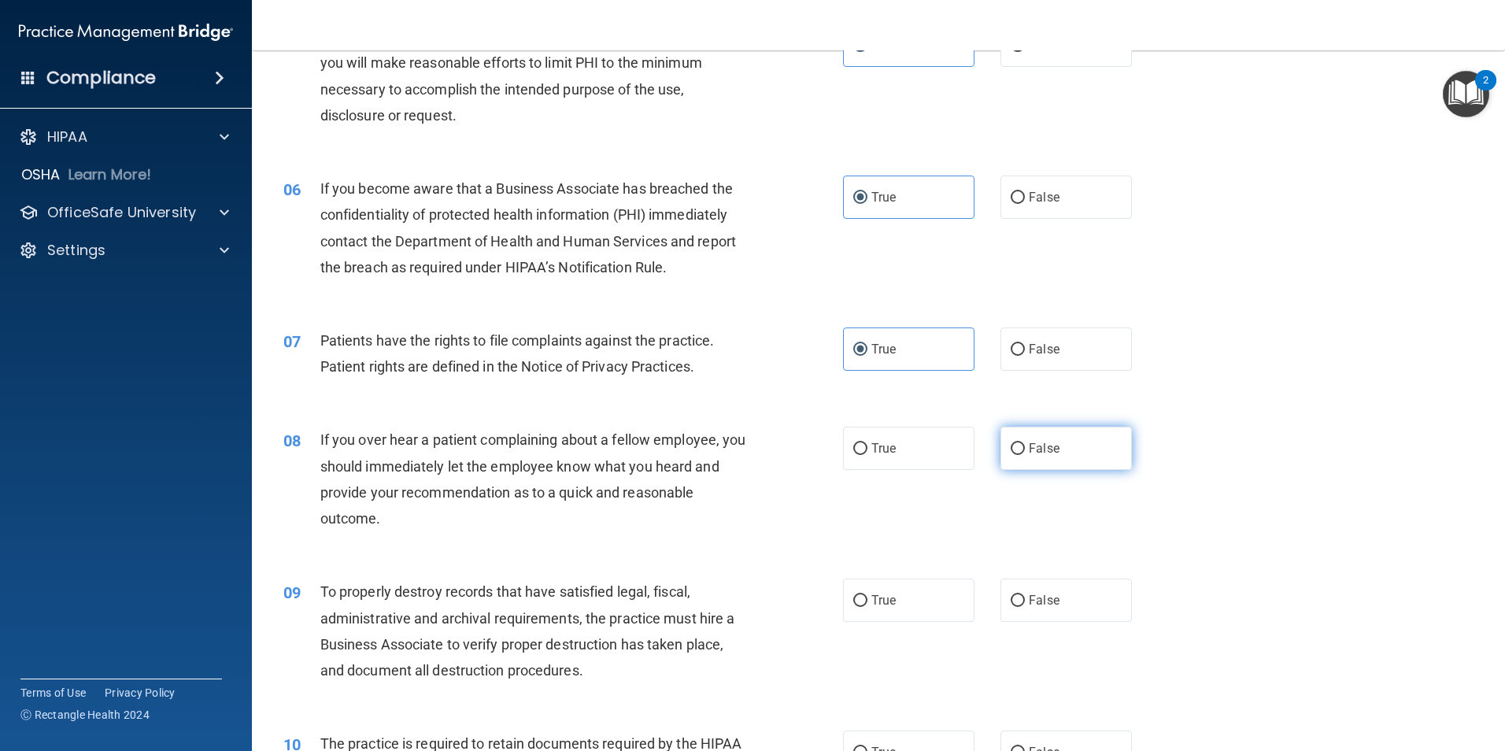
click at [1014, 450] on input "False" at bounding box center [1018, 449] width 14 height 12
radio input "true"
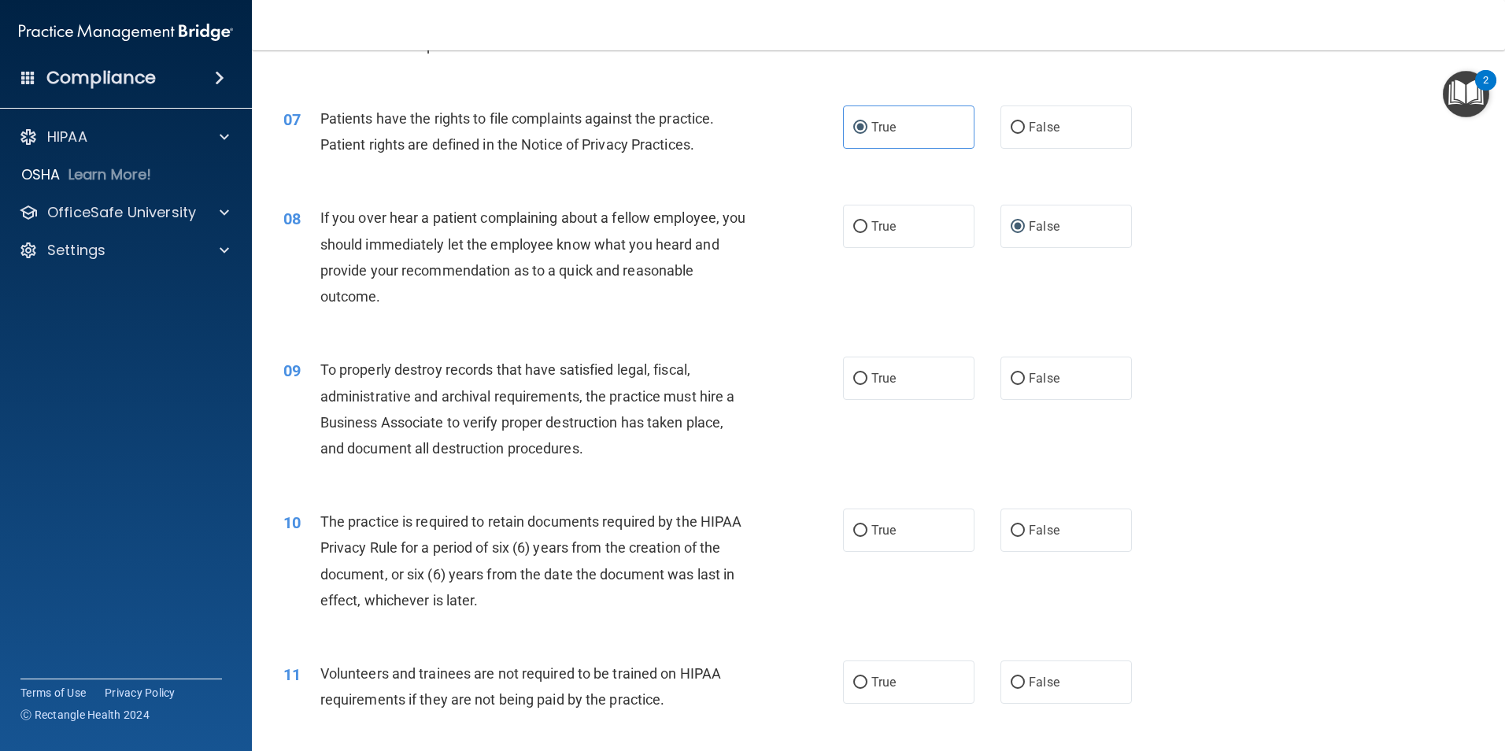
scroll to position [866, 0]
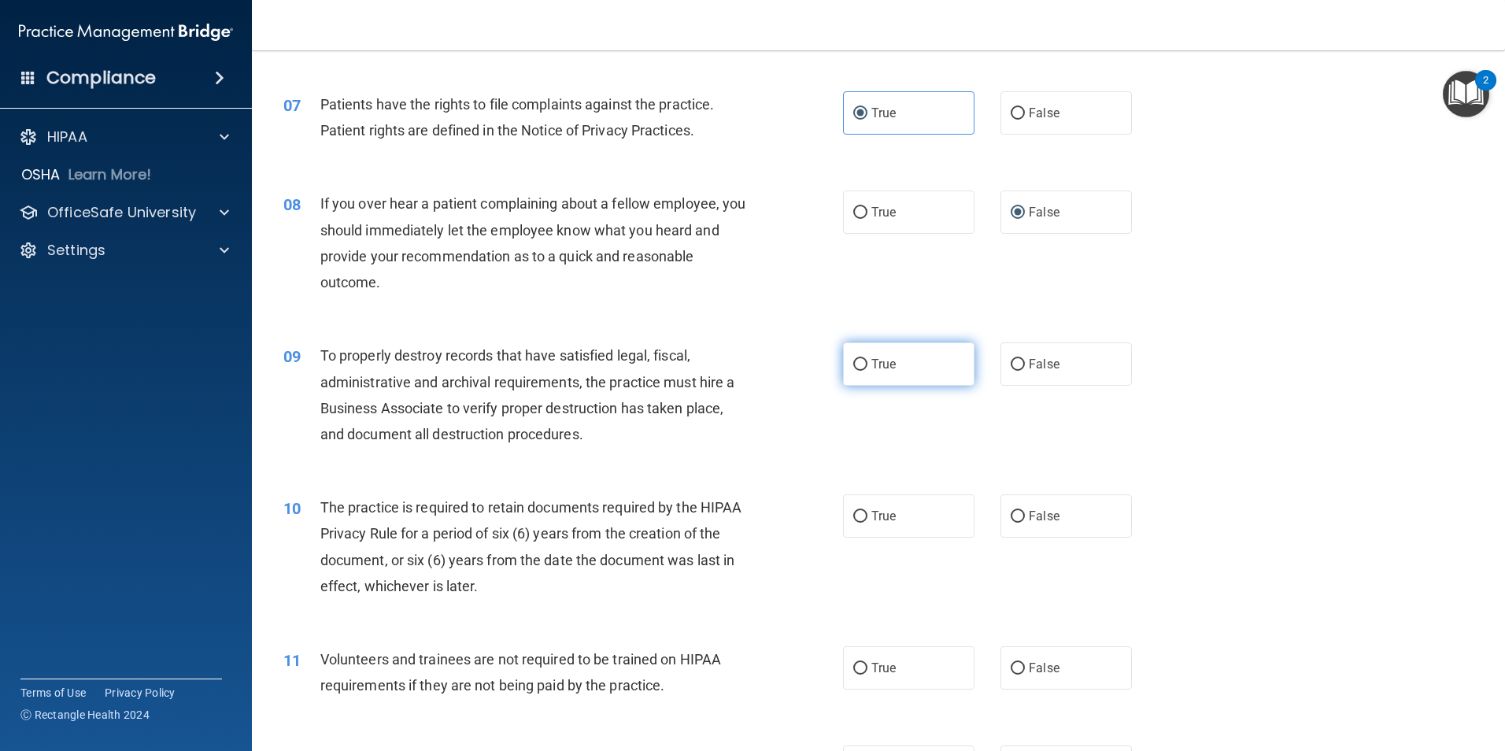
click at [911, 369] on label "True" at bounding box center [908, 363] width 131 height 43
click at [867, 369] on input "True" at bounding box center [860, 365] width 14 height 12
radio input "true"
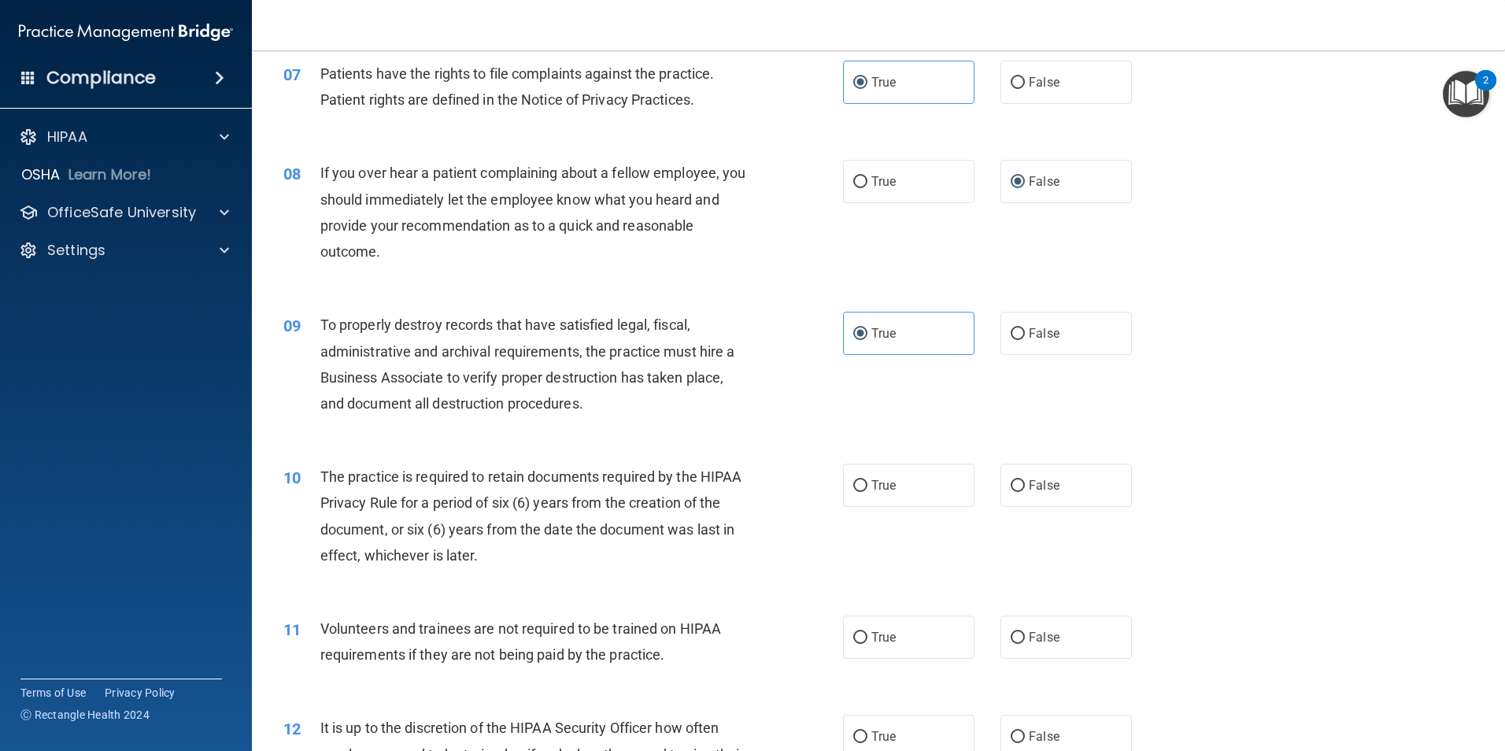
scroll to position [945, 0]
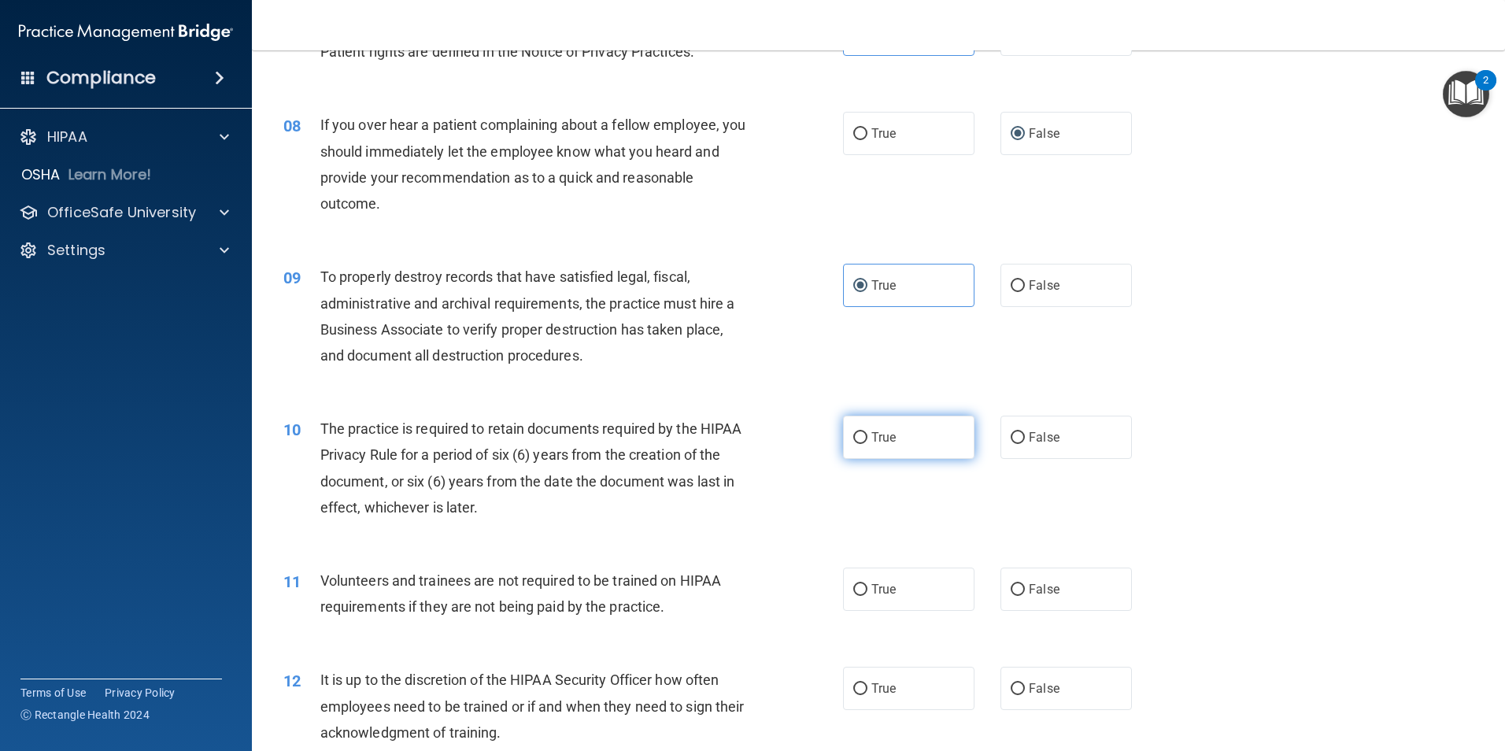
click at [912, 449] on label "True" at bounding box center [908, 437] width 131 height 43
click at [867, 444] on input "True" at bounding box center [860, 438] width 14 height 12
radio input "true"
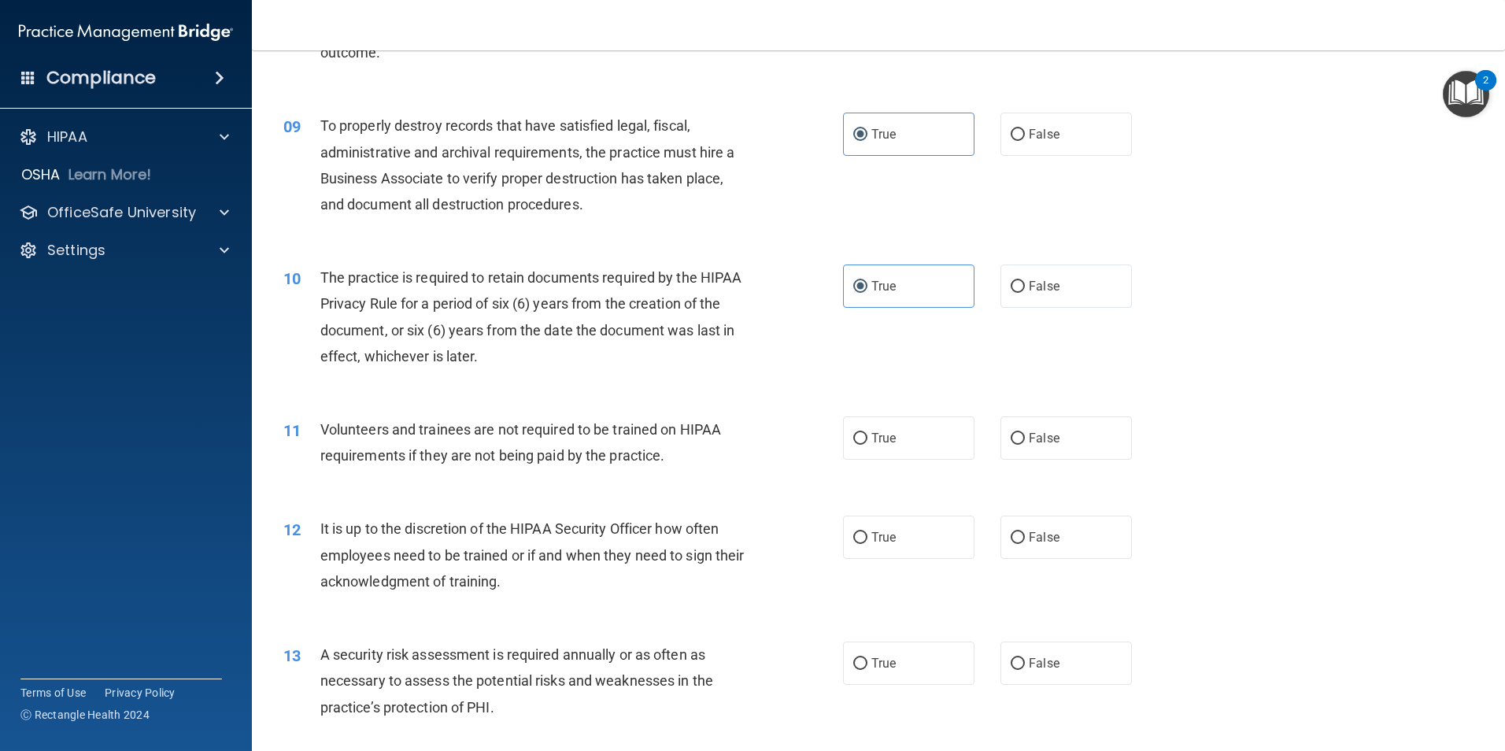
scroll to position [1102, 0]
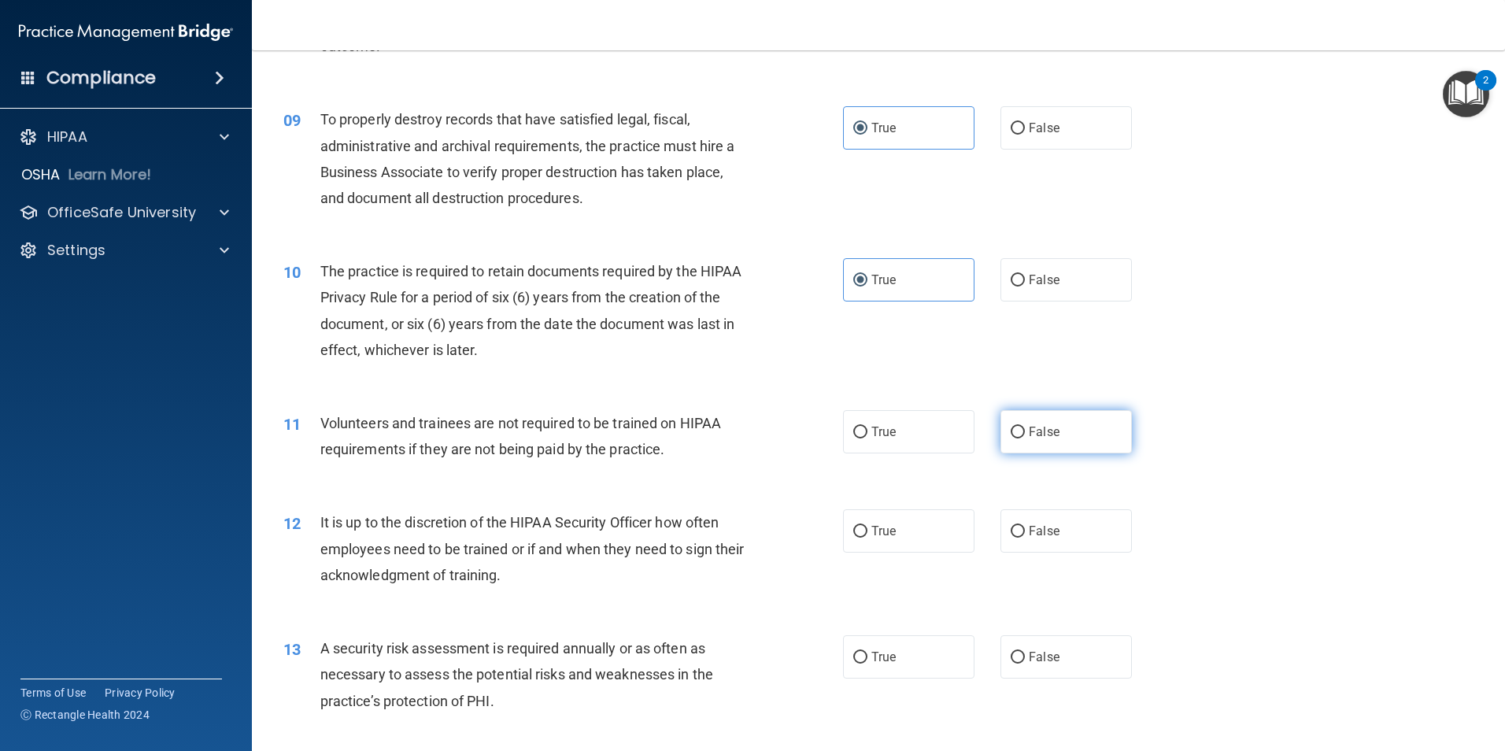
click at [1031, 447] on label "False" at bounding box center [1066, 431] width 131 height 43
click at [1025, 438] on input "False" at bounding box center [1018, 433] width 14 height 12
radio input "true"
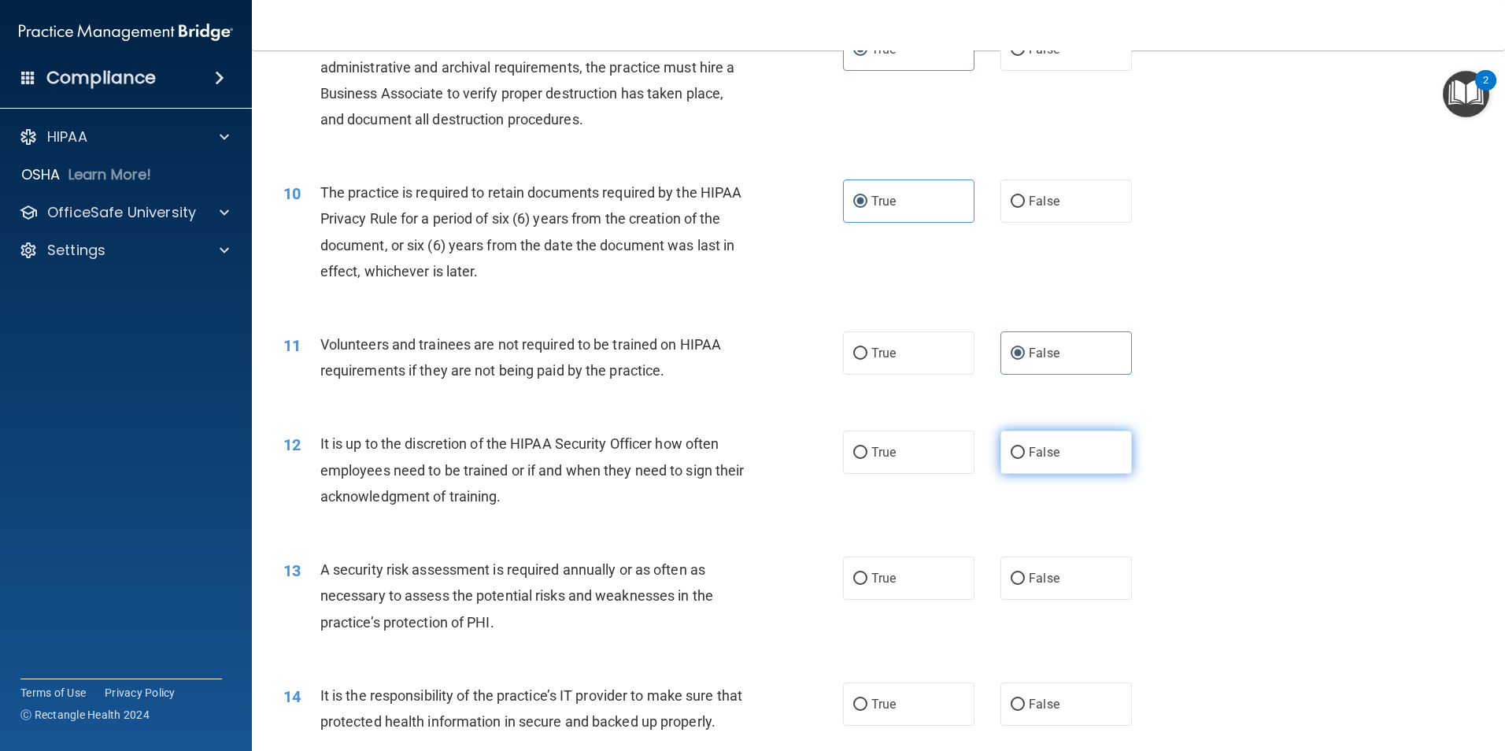
click at [1029, 457] on span "False" at bounding box center [1044, 452] width 31 height 15
click at [1025, 457] on input "False" at bounding box center [1018, 453] width 14 height 12
radio input "true"
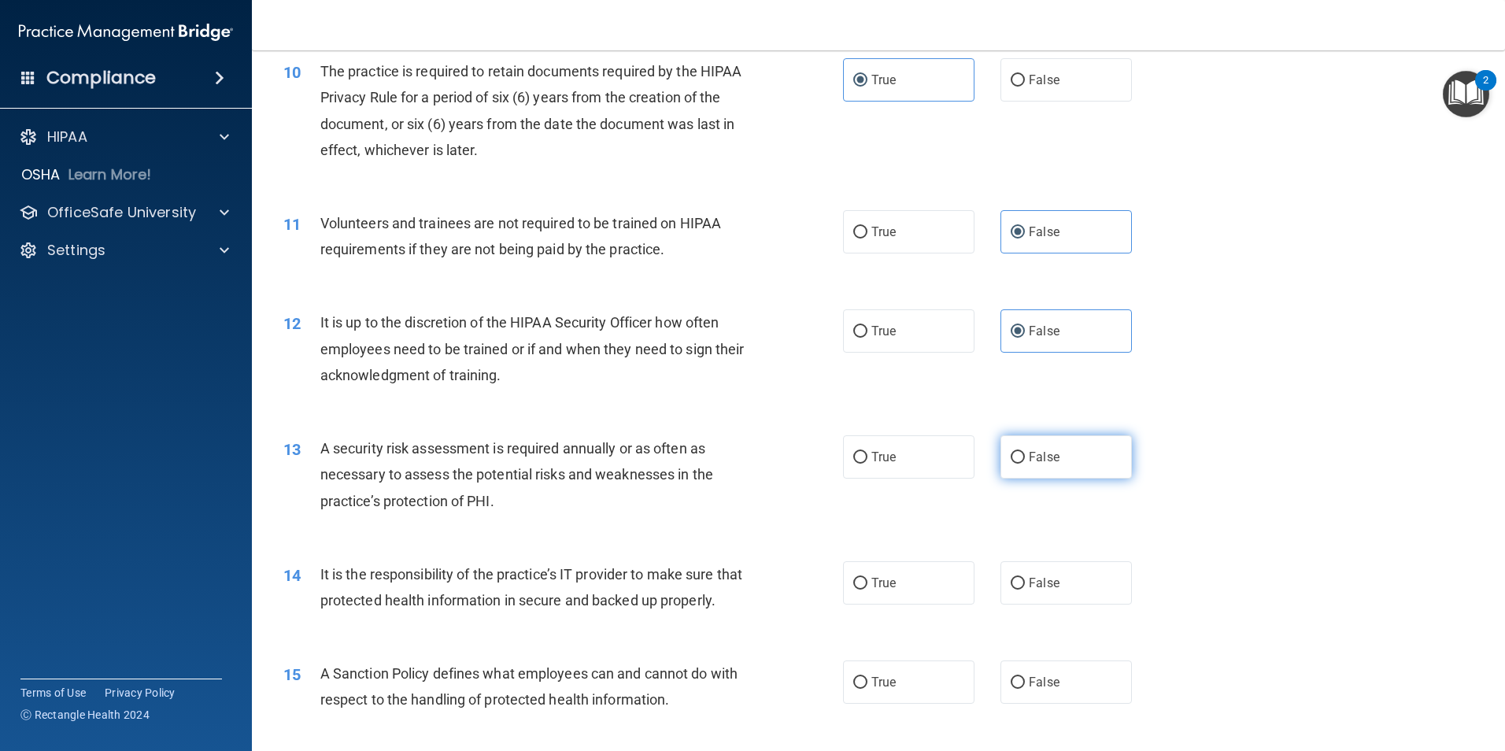
scroll to position [1338, 0]
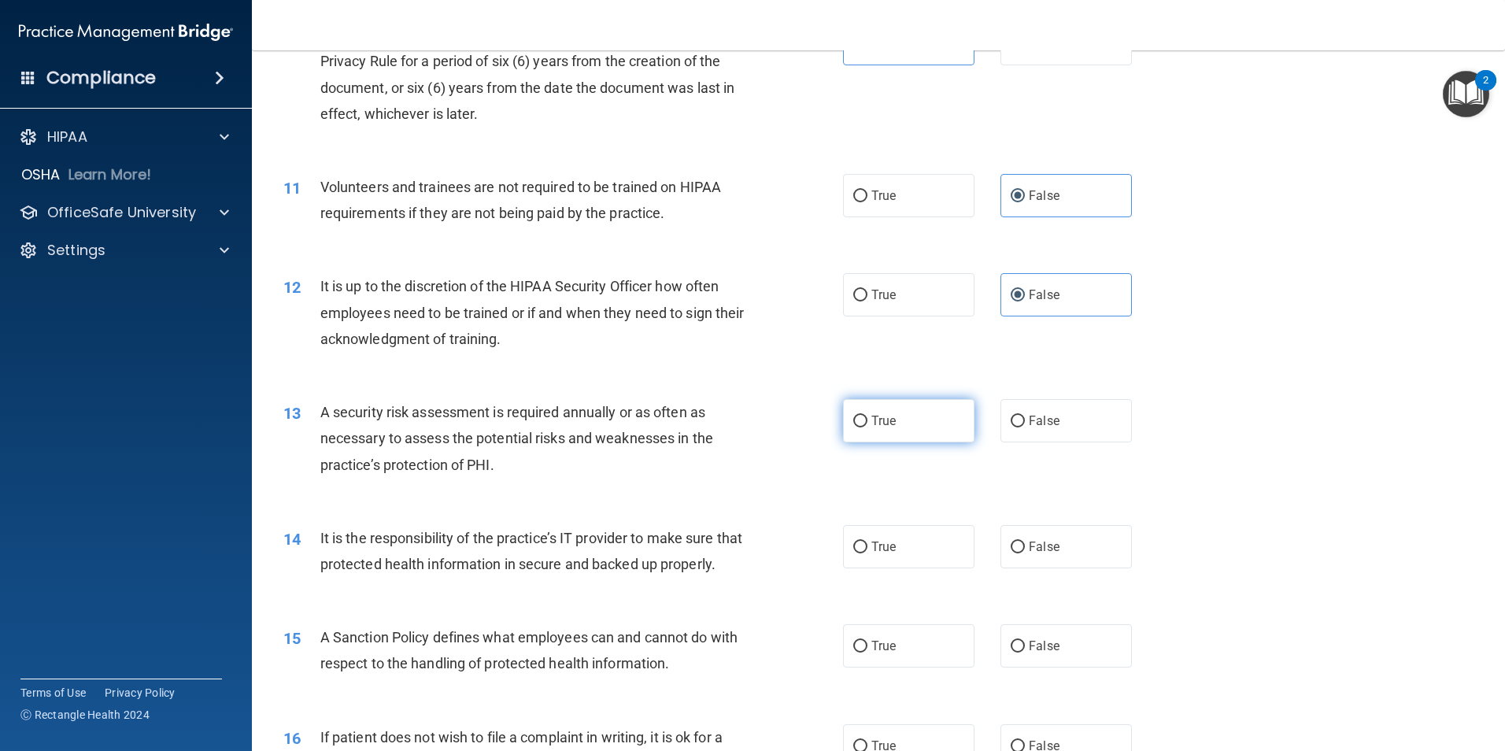
click at [917, 433] on label "True" at bounding box center [908, 420] width 131 height 43
click at [867, 427] on input "True" at bounding box center [860, 422] width 14 height 12
radio input "true"
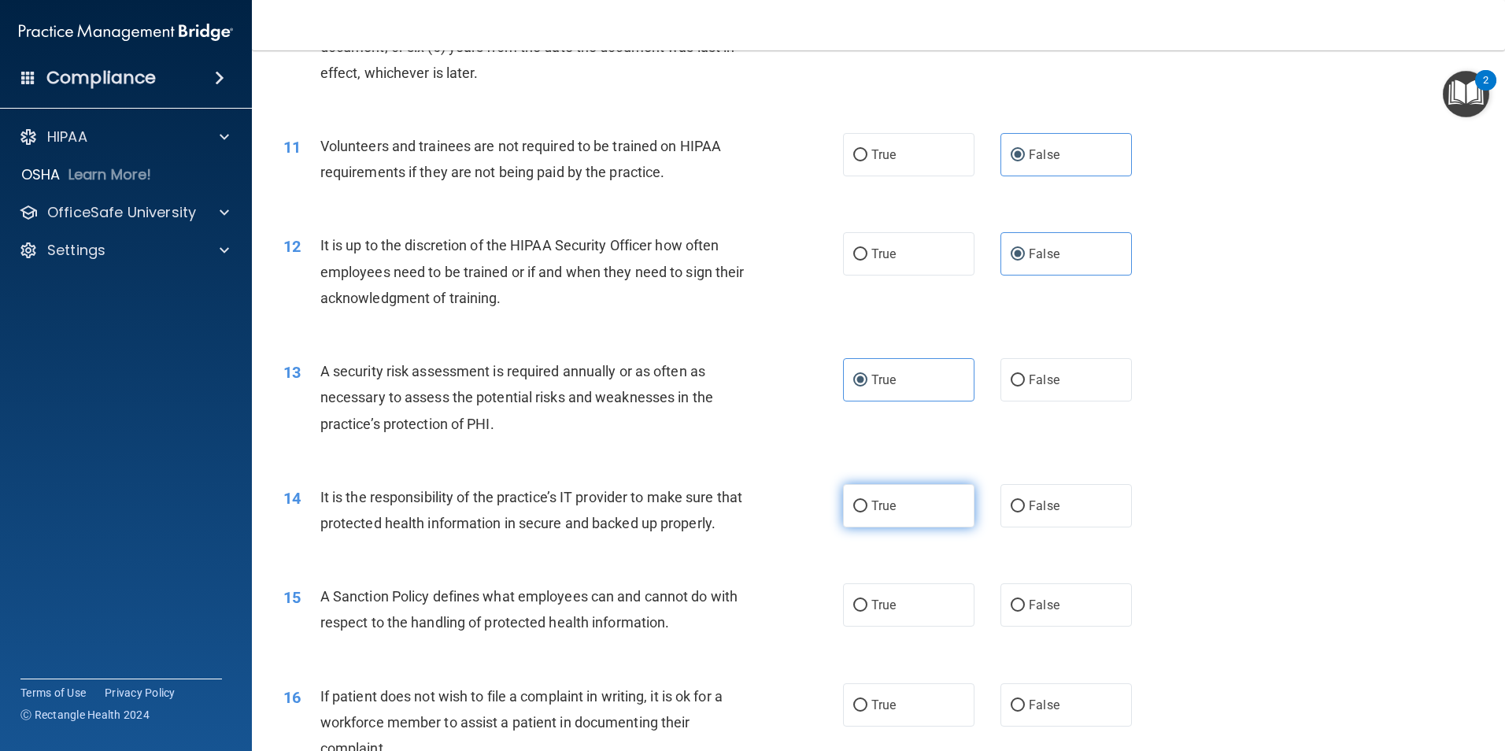
scroll to position [1496, 0]
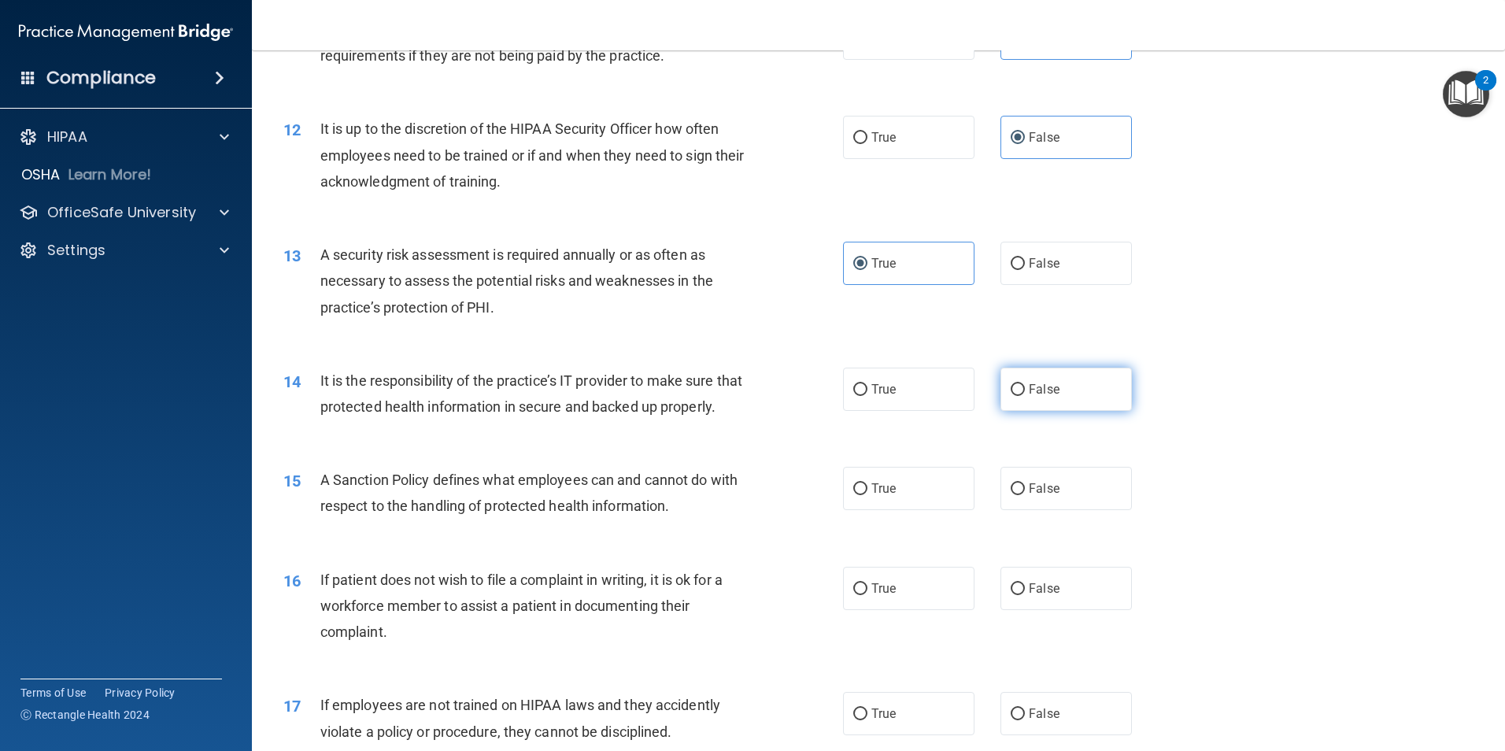
click at [1033, 398] on label "False" at bounding box center [1066, 389] width 131 height 43
click at [1025, 396] on input "False" at bounding box center [1018, 390] width 14 height 12
radio input "true"
click at [927, 510] on label "True" at bounding box center [908, 488] width 131 height 43
click at [867, 495] on input "True" at bounding box center [860, 489] width 14 height 12
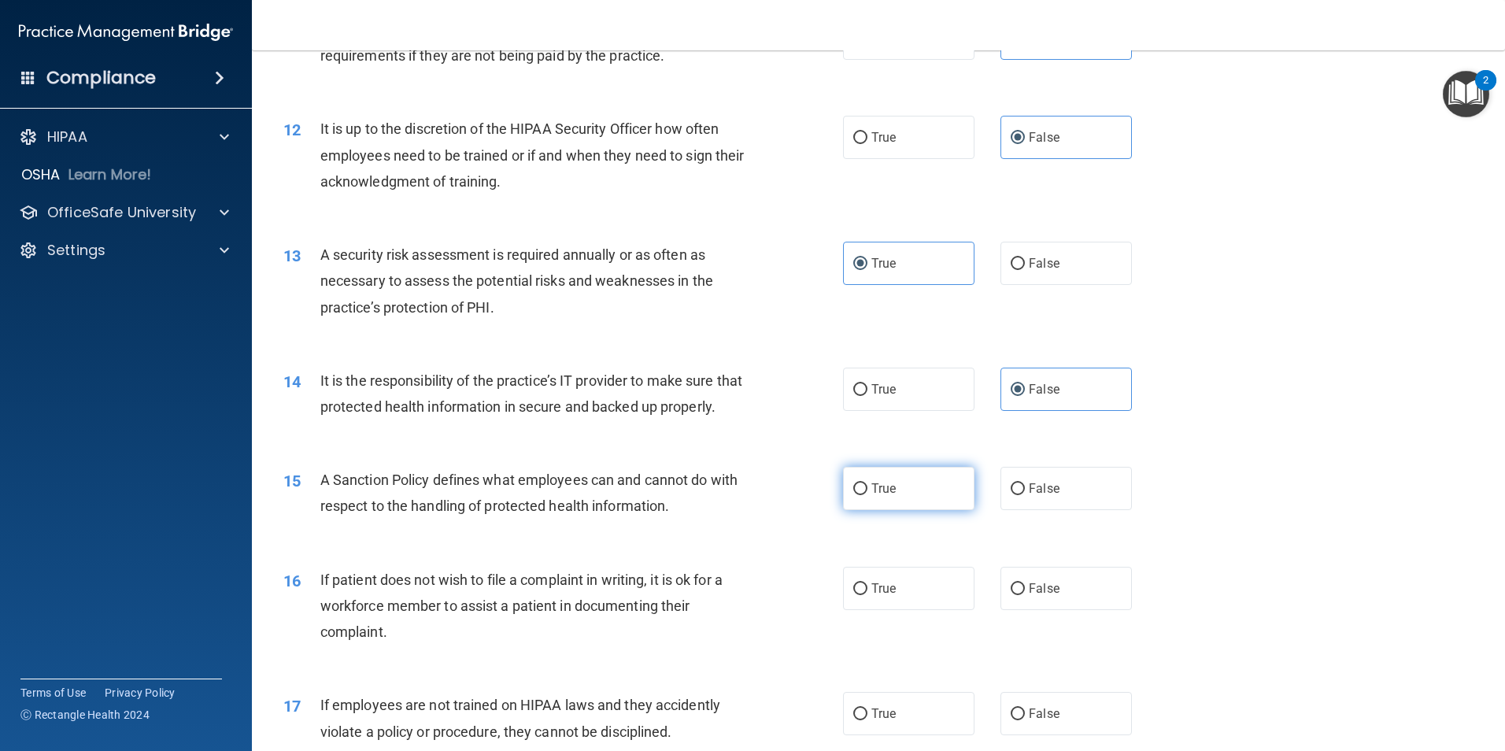
radio input "true"
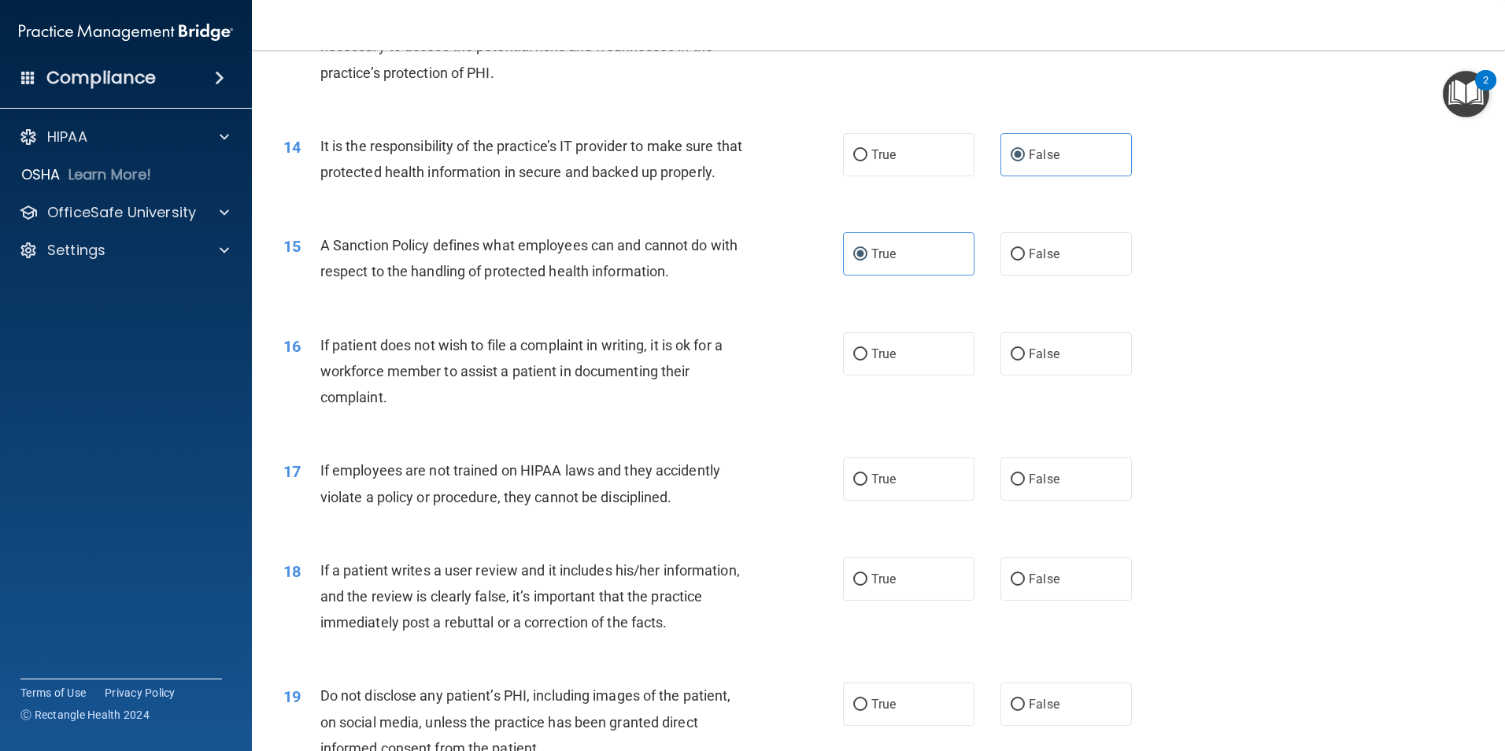
scroll to position [1732, 0]
click at [1020, 374] on label "False" at bounding box center [1066, 352] width 131 height 43
click at [1020, 359] on input "False" at bounding box center [1018, 353] width 14 height 12
radio input "true"
click at [1002, 499] on label "False" at bounding box center [1066, 477] width 131 height 43
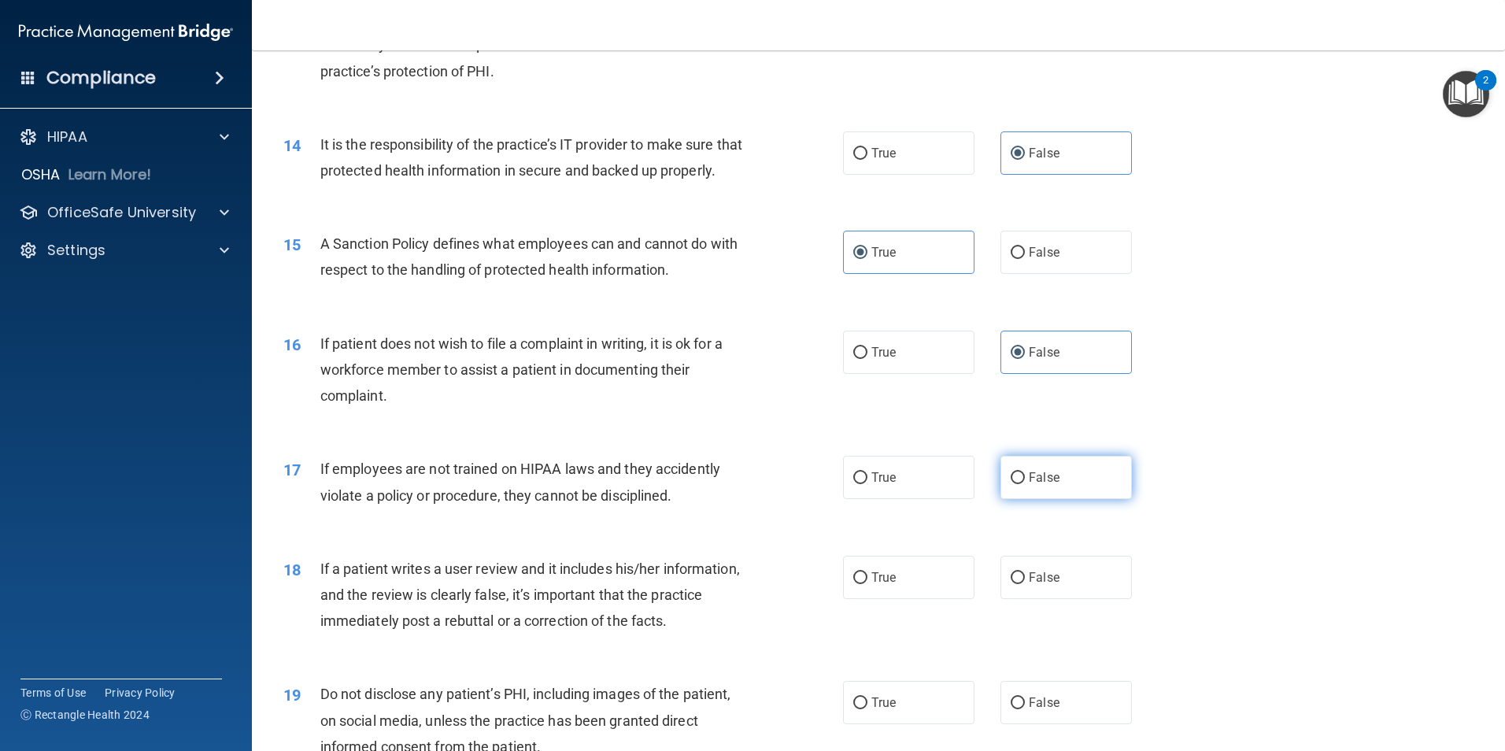
click at [1011, 484] on input "False" at bounding box center [1018, 478] width 14 height 12
radio input "true"
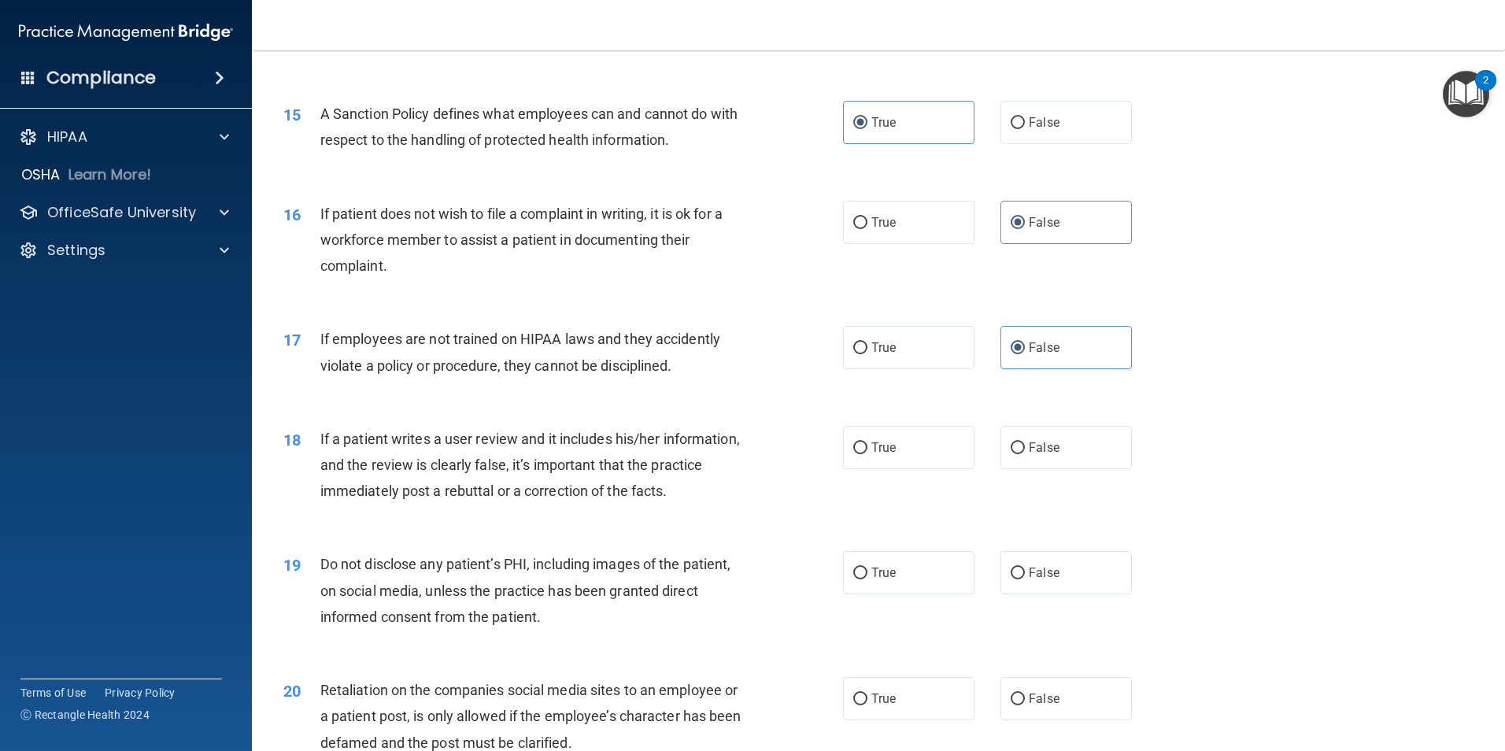
scroll to position [1889, 0]
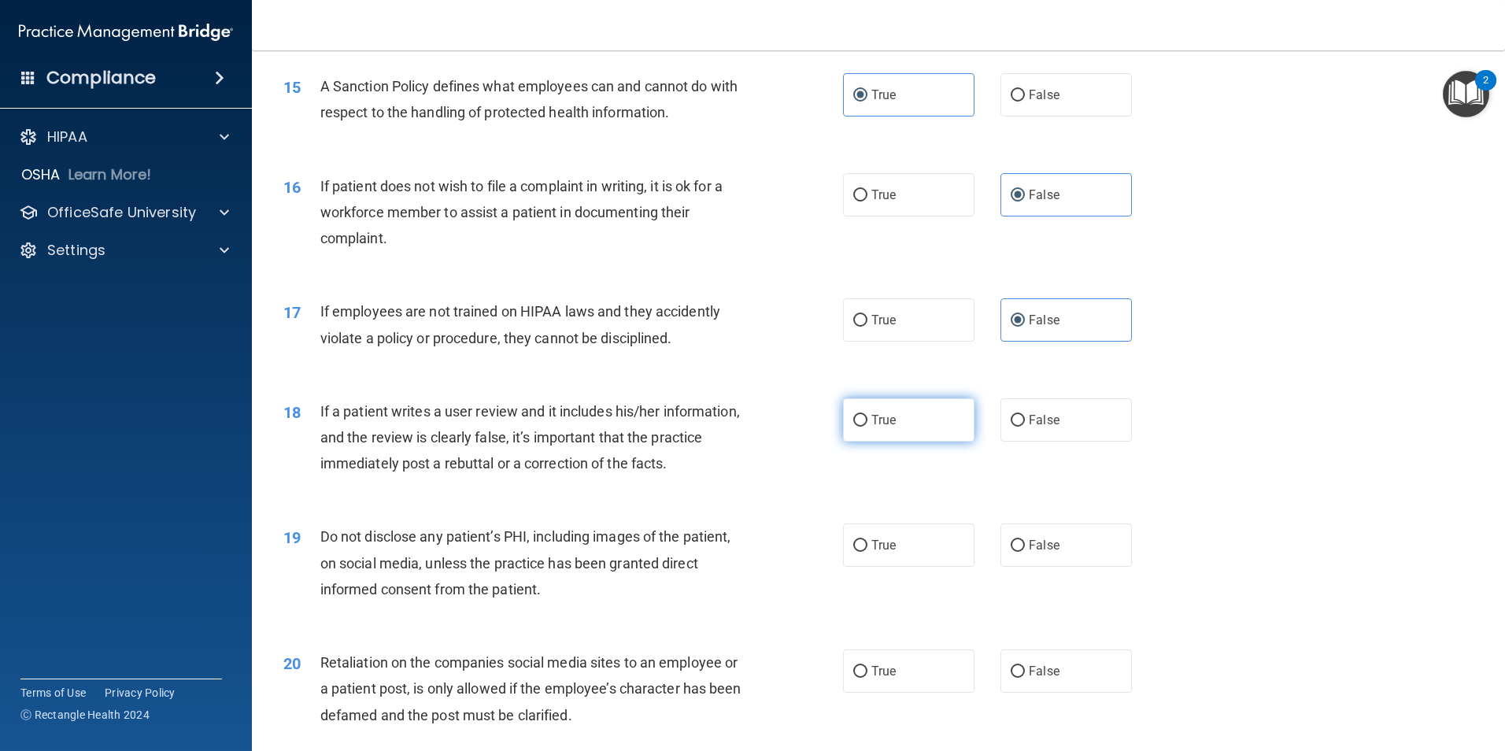
click at [874, 442] on label "True" at bounding box center [908, 419] width 131 height 43
click at [867, 427] on input "True" at bounding box center [860, 421] width 14 height 12
radio input "true"
click at [1010, 567] on label "False" at bounding box center [1066, 544] width 131 height 43
click at [1011, 552] on input "False" at bounding box center [1018, 546] width 14 height 12
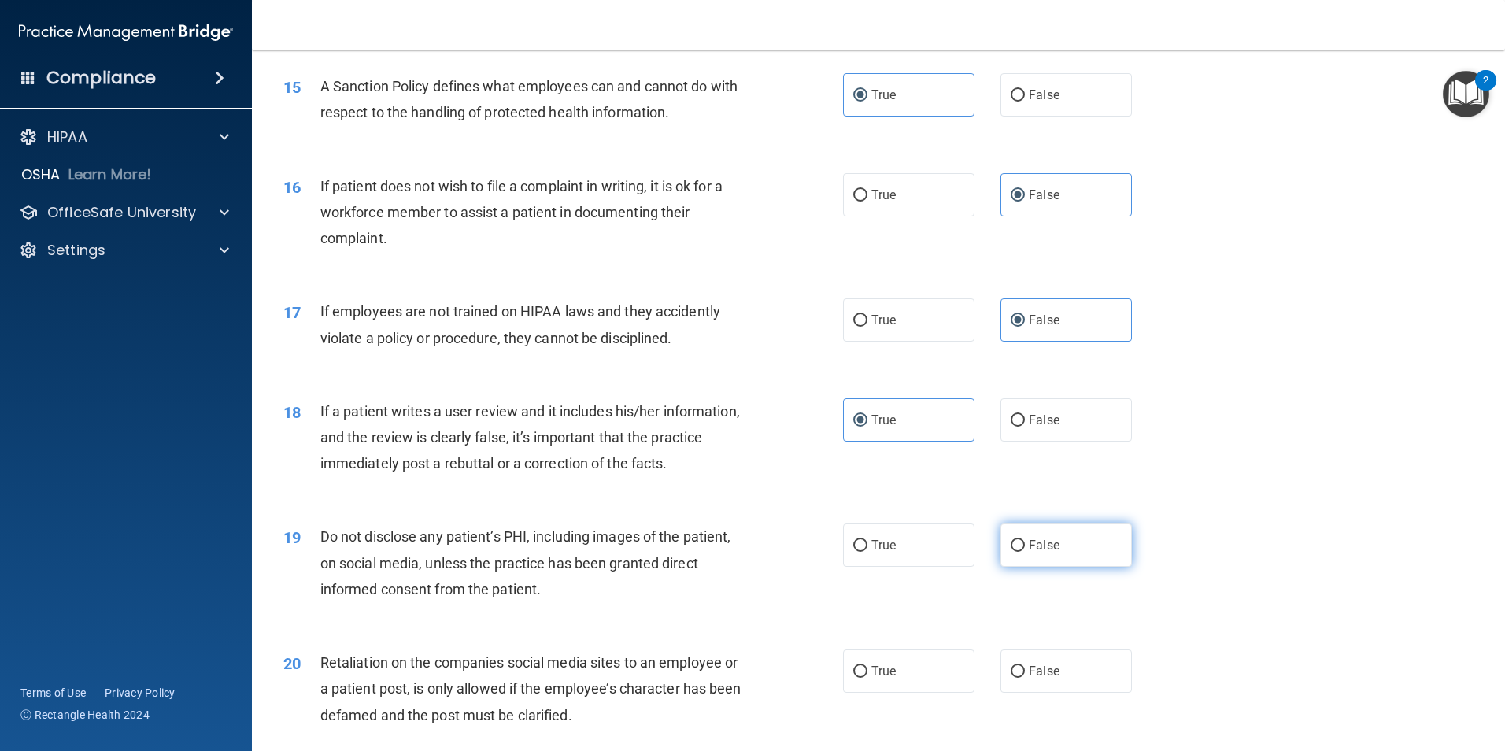
radio input "true"
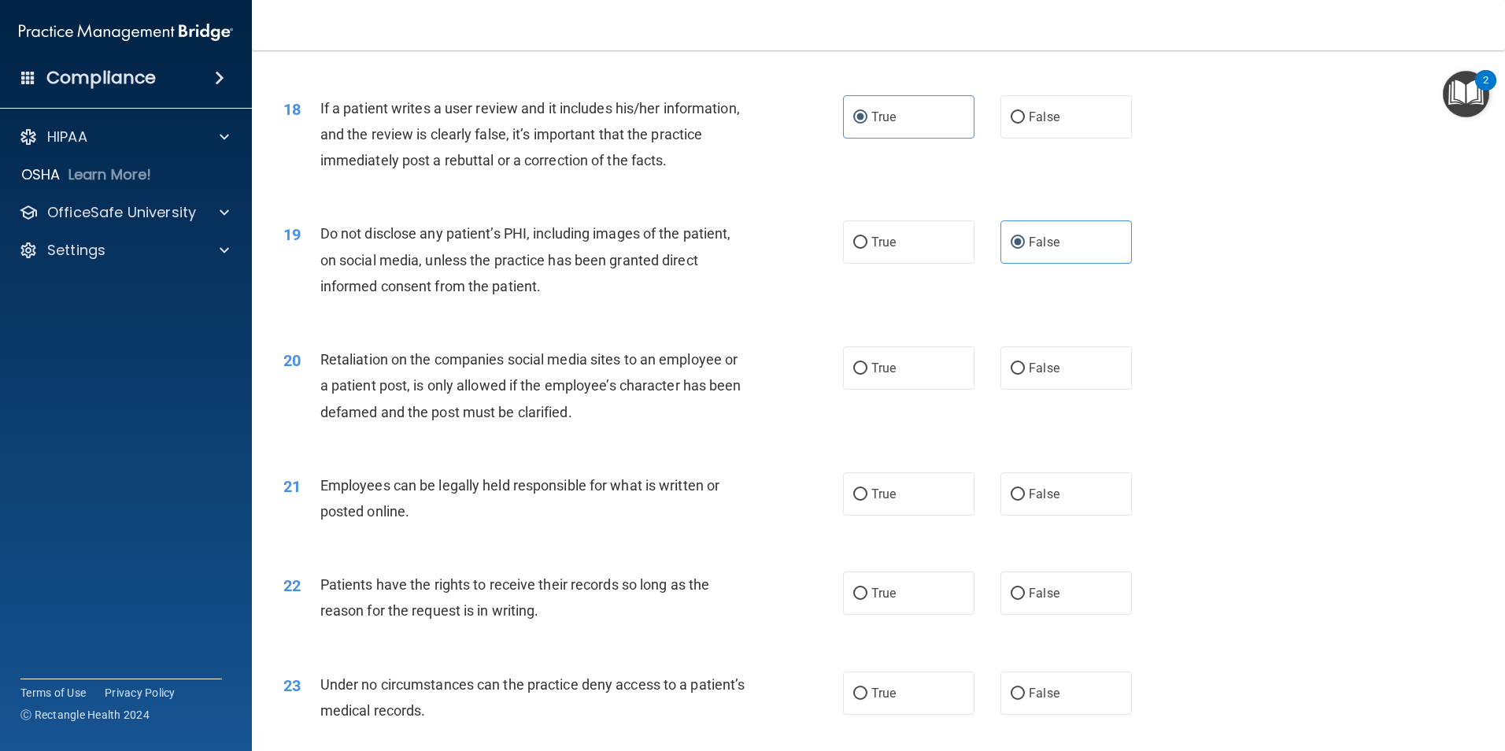
scroll to position [2204, 0]
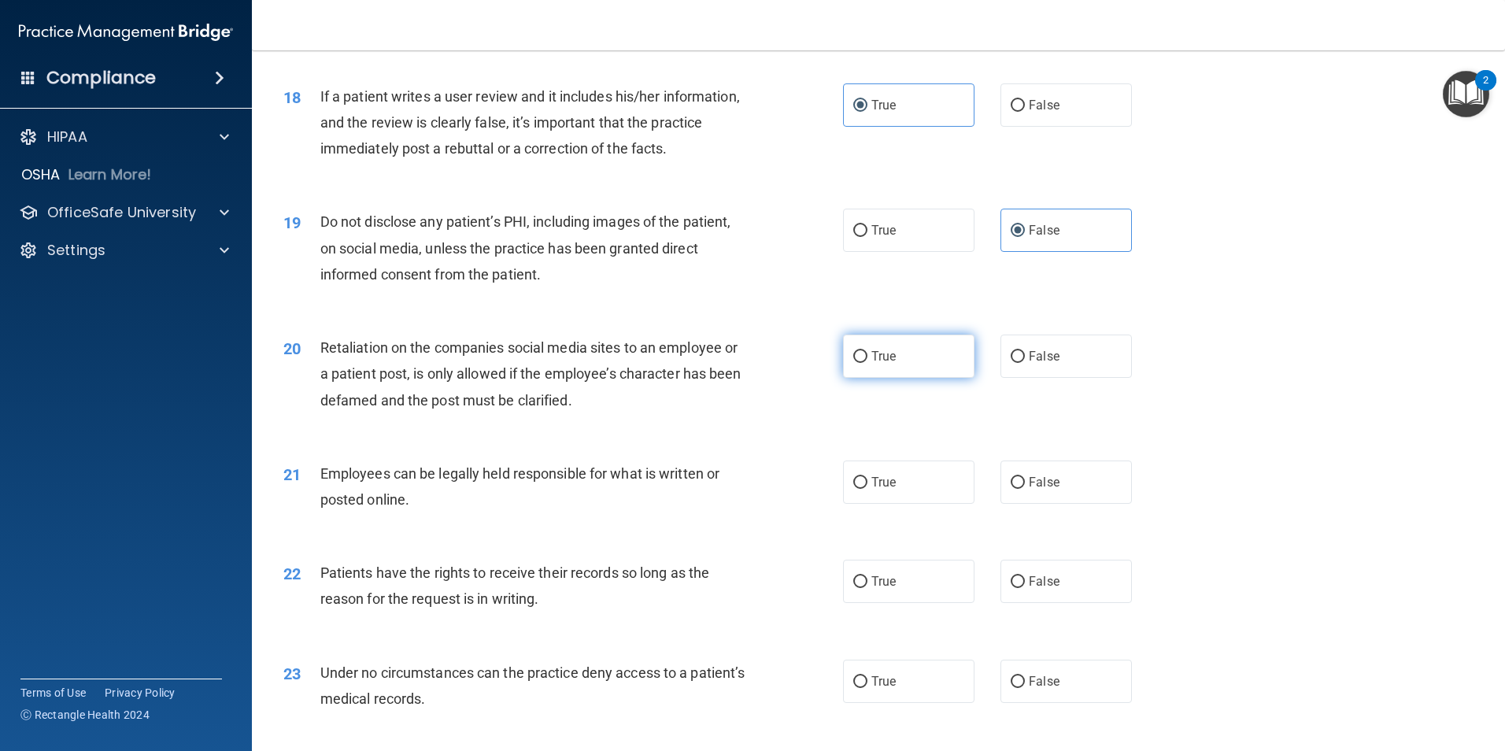
click at [927, 375] on label "True" at bounding box center [908, 356] width 131 height 43
click at [867, 363] on input "True" at bounding box center [860, 357] width 14 height 12
radio input "true"
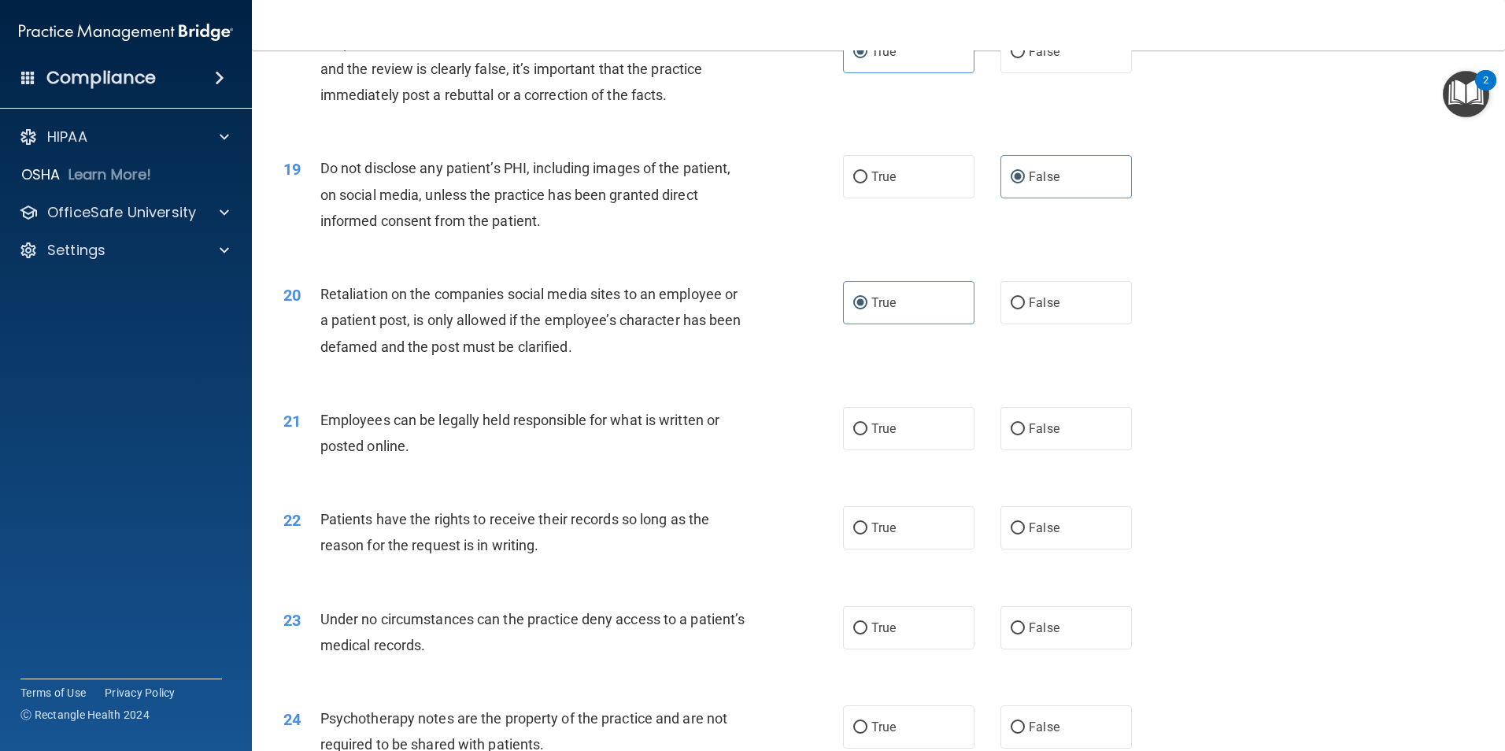
scroll to position [2283, 0]
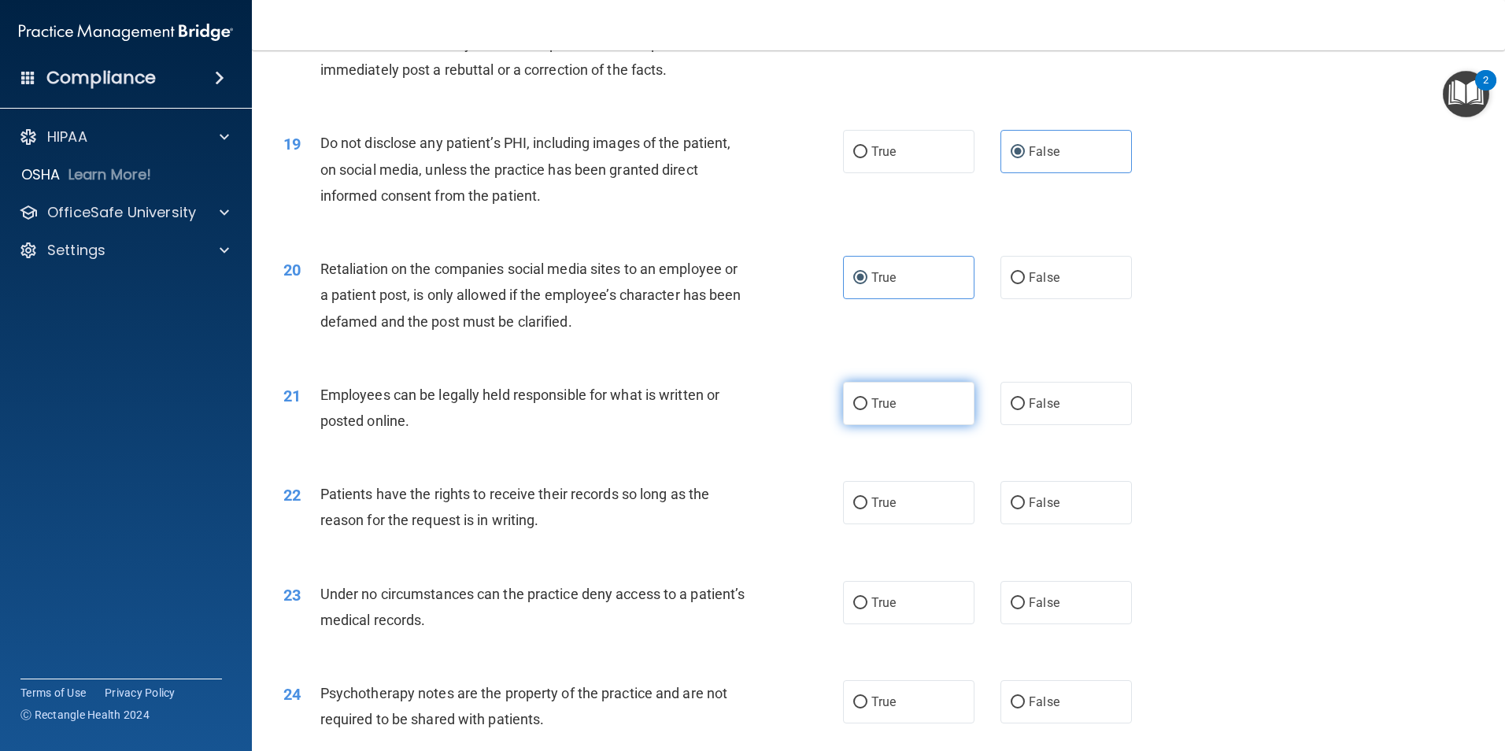
click at [922, 425] on label "True" at bounding box center [908, 403] width 131 height 43
click at [867, 410] on input "True" at bounding box center [860, 404] width 14 height 12
radio input "true"
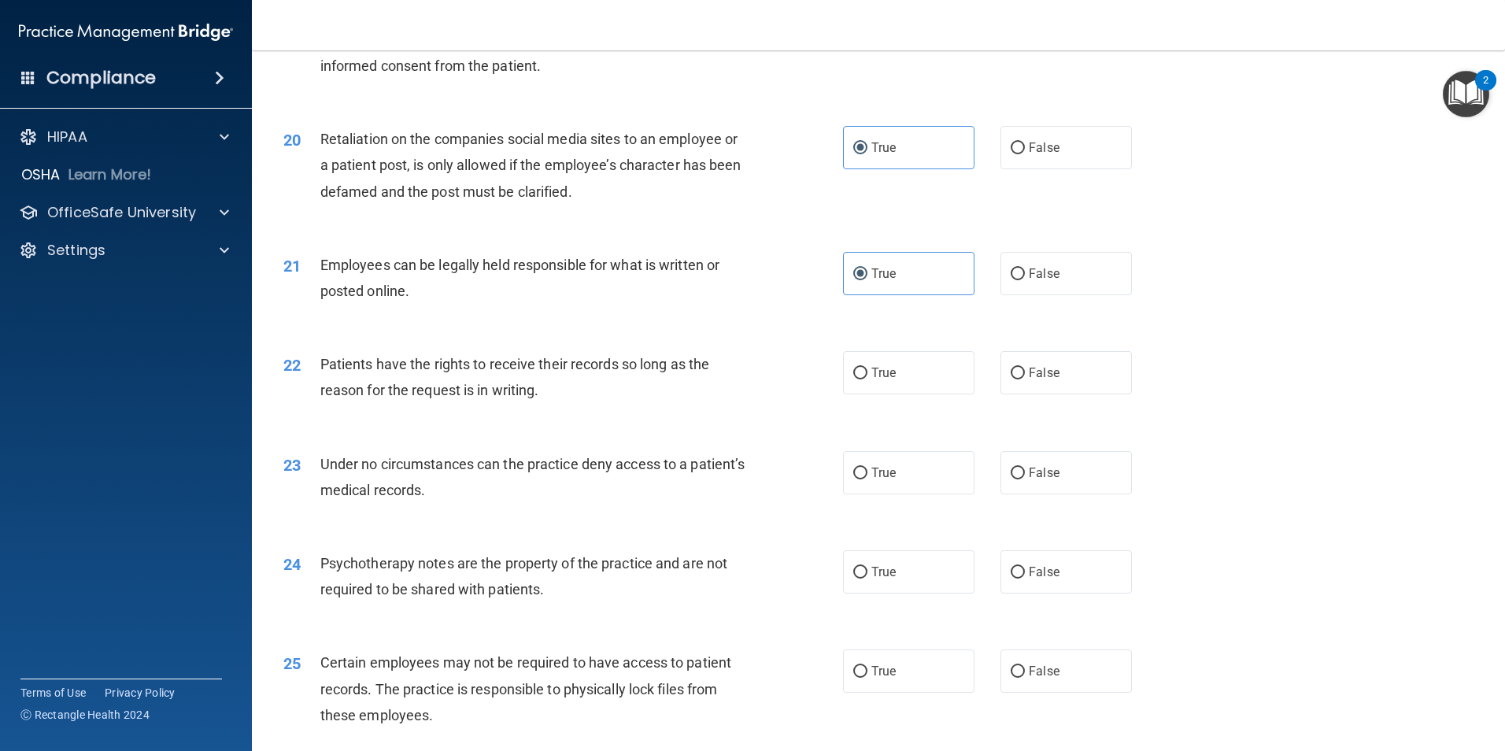
scroll to position [2440, 0]
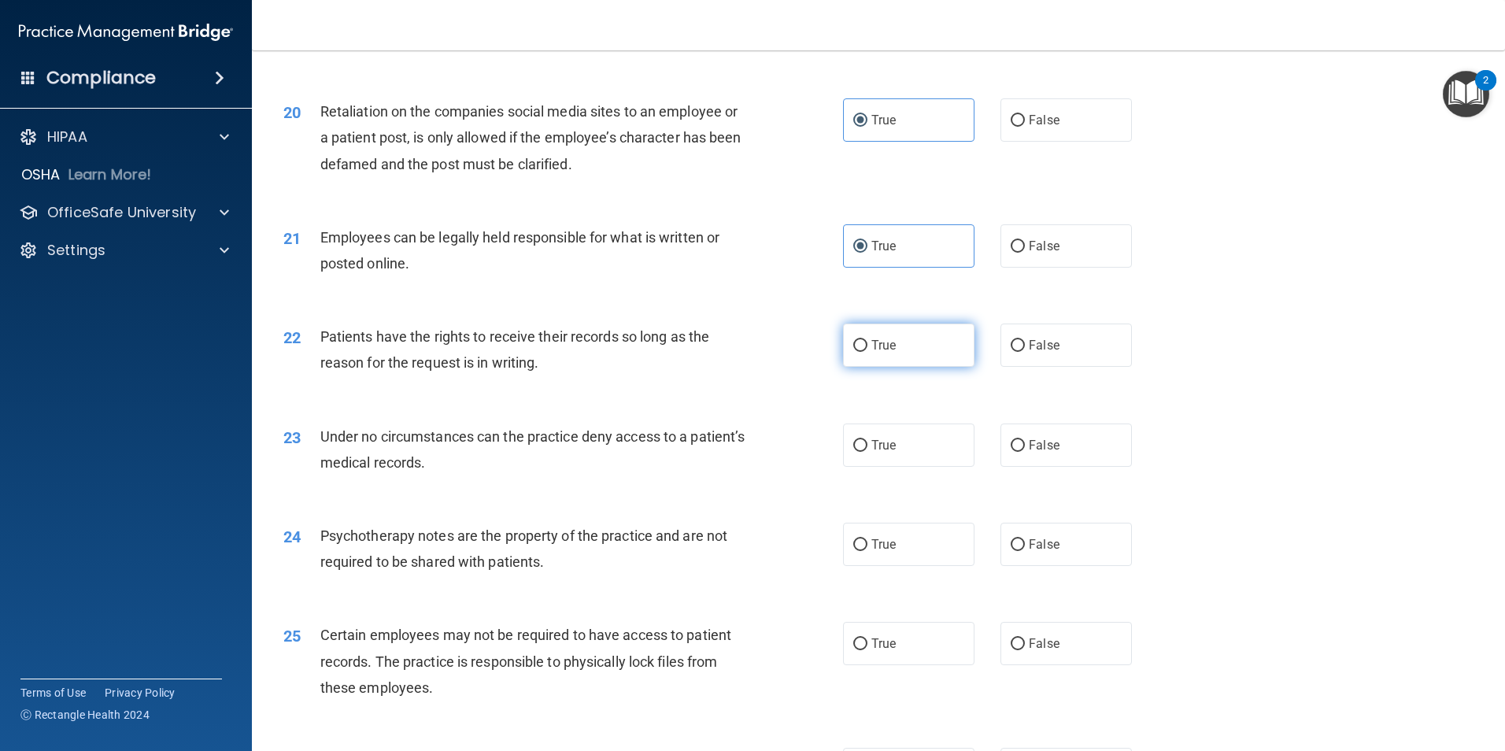
click at [912, 367] on label "True" at bounding box center [908, 345] width 131 height 43
click at [867, 352] on input "True" at bounding box center [860, 346] width 14 height 12
radio input "true"
click at [941, 467] on label "True" at bounding box center [908, 445] width 131 height 43
click at [867, 452] on input "True" at bounding box center [860, 446] width 14 height 12
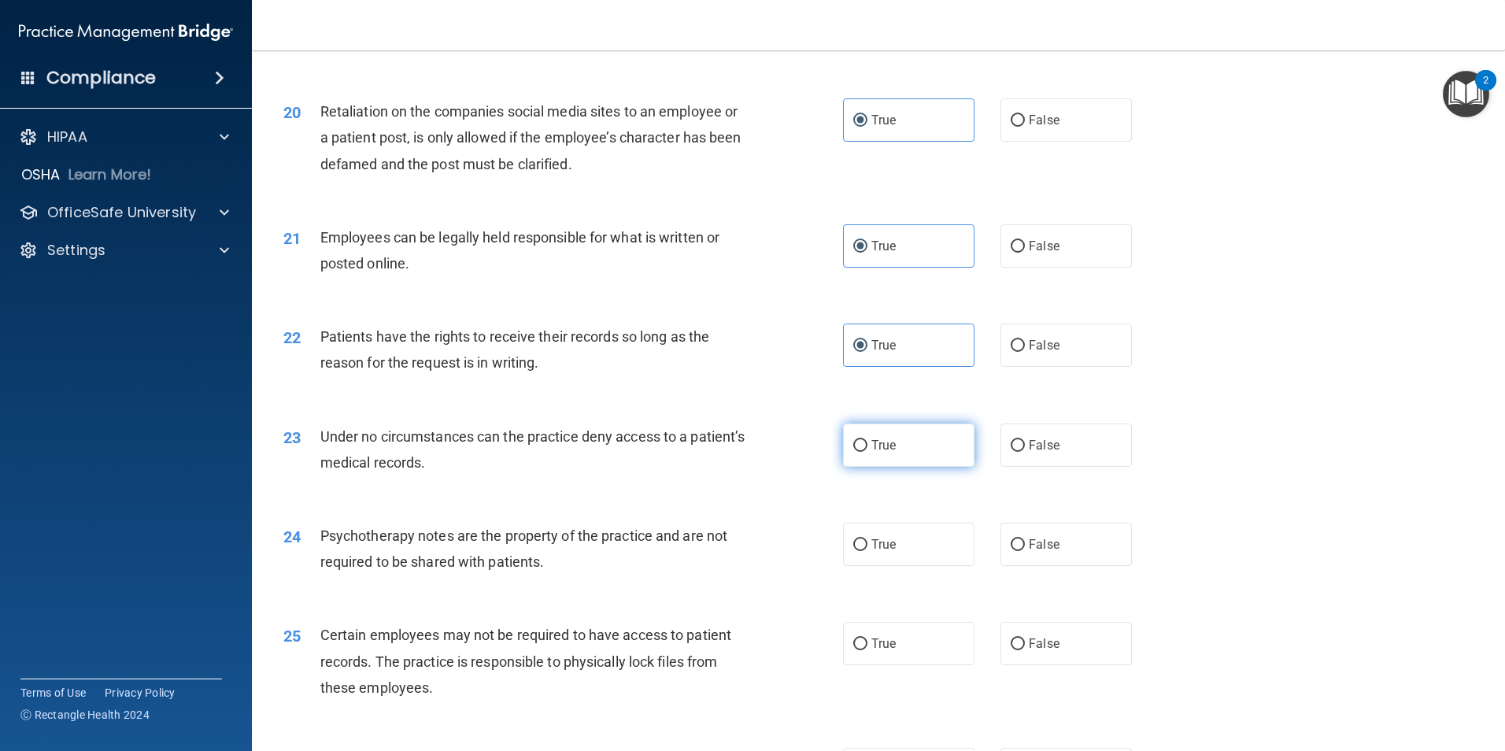
radio input "true"
drag, startPoint x: 1044, startPoint y: 563, endPoint x: 1031, endPoint y: 555, distance: 14.9
click at [1042, 552] on span "False" at bounding box center [1044, 544] width 31 height 15
click at [1025, 551] on input "False" at bounding box center [1018, 545] width 14 height 12
radio input "true"
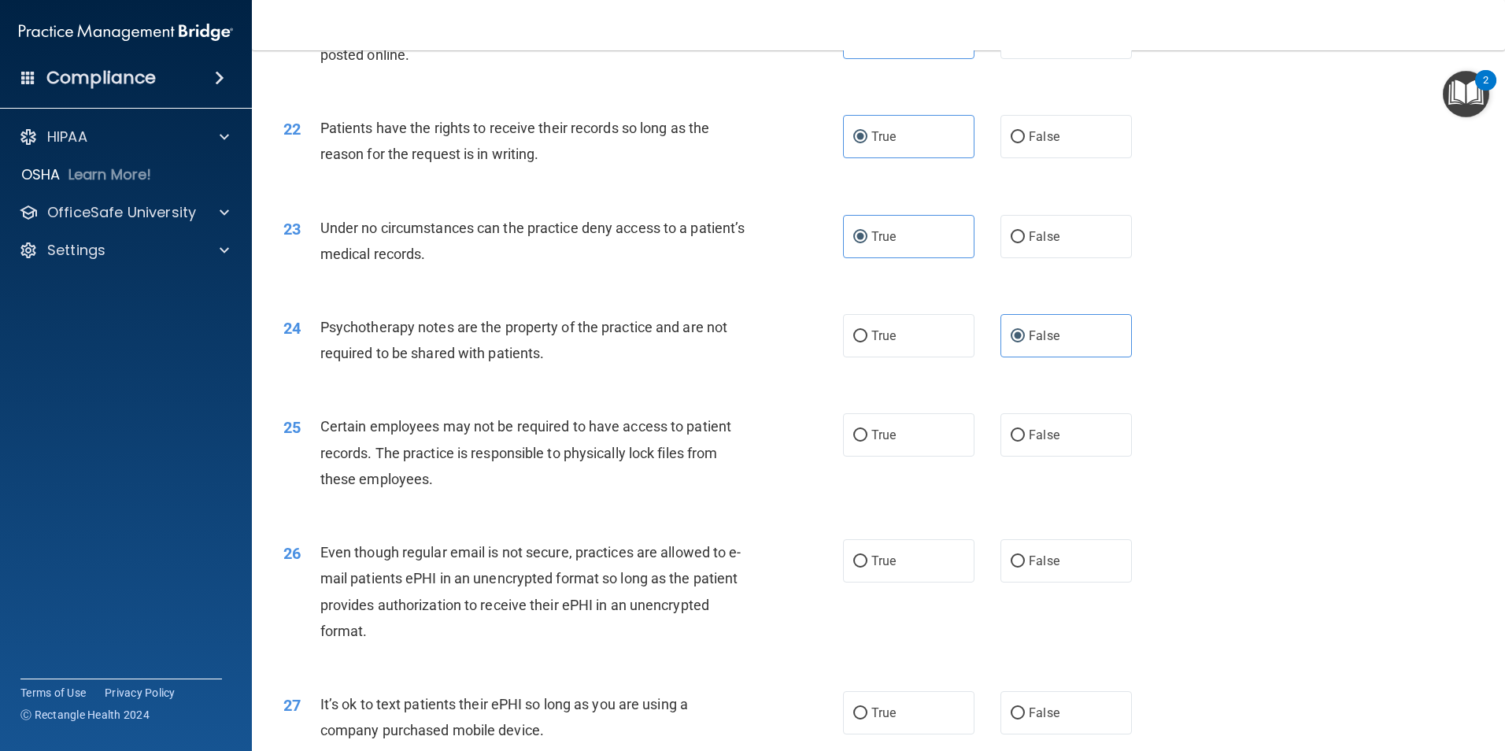
scroll to position [2676, 0]
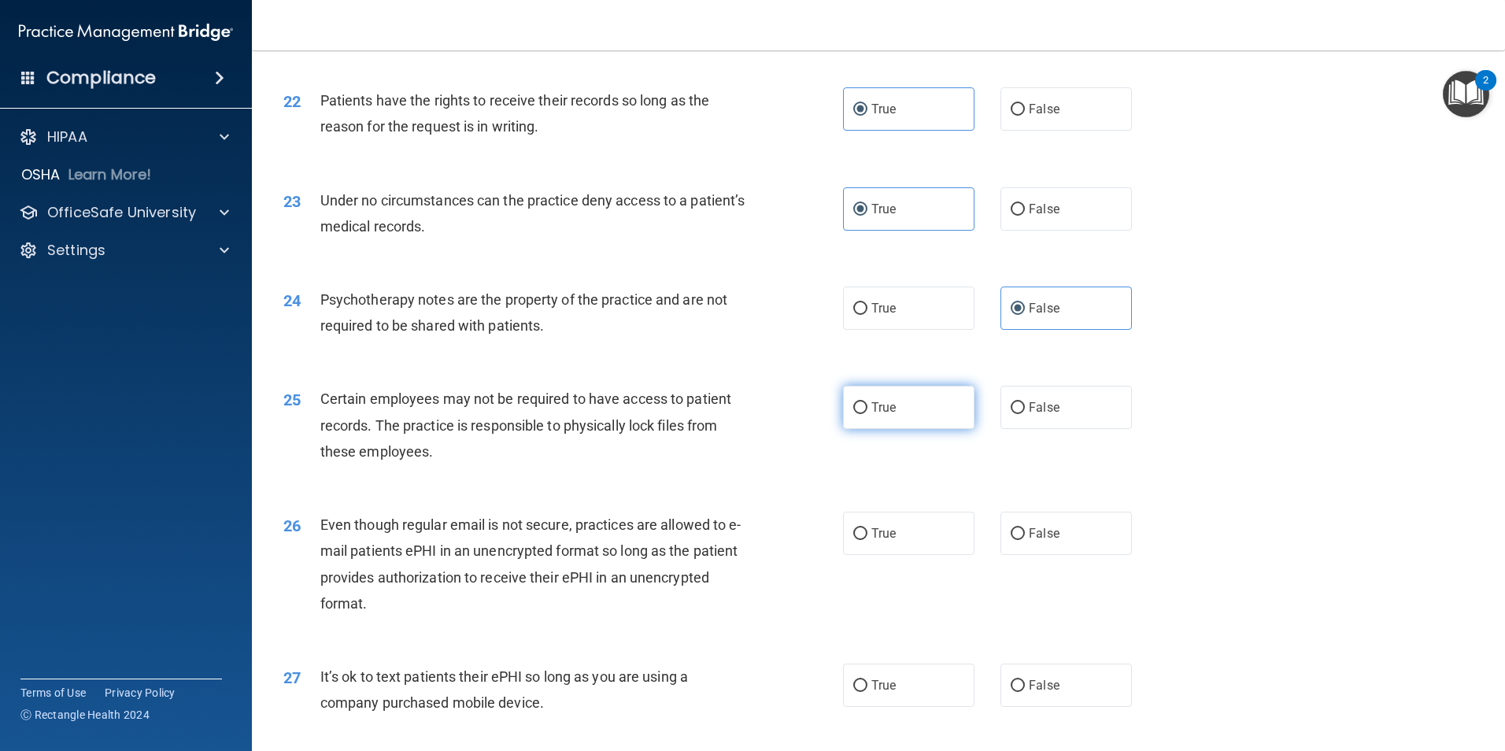
click at [924, 429] on label "True" at bounding box center [908, 407] width 131 height 43
click at [867, 414] on input "True" at bounding box center [860, 408] width 14 height 12
radio input "true"
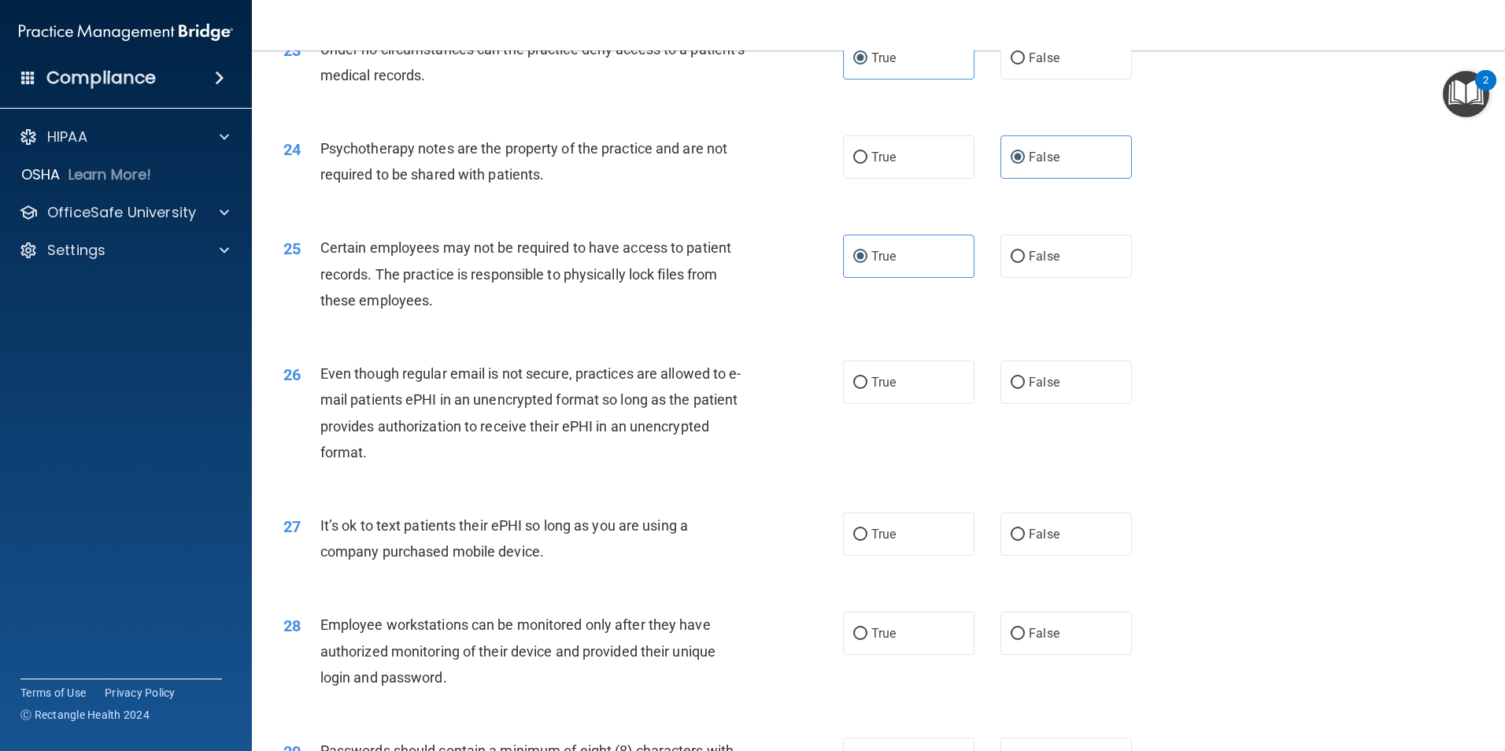
scroll to position [2834, 0]
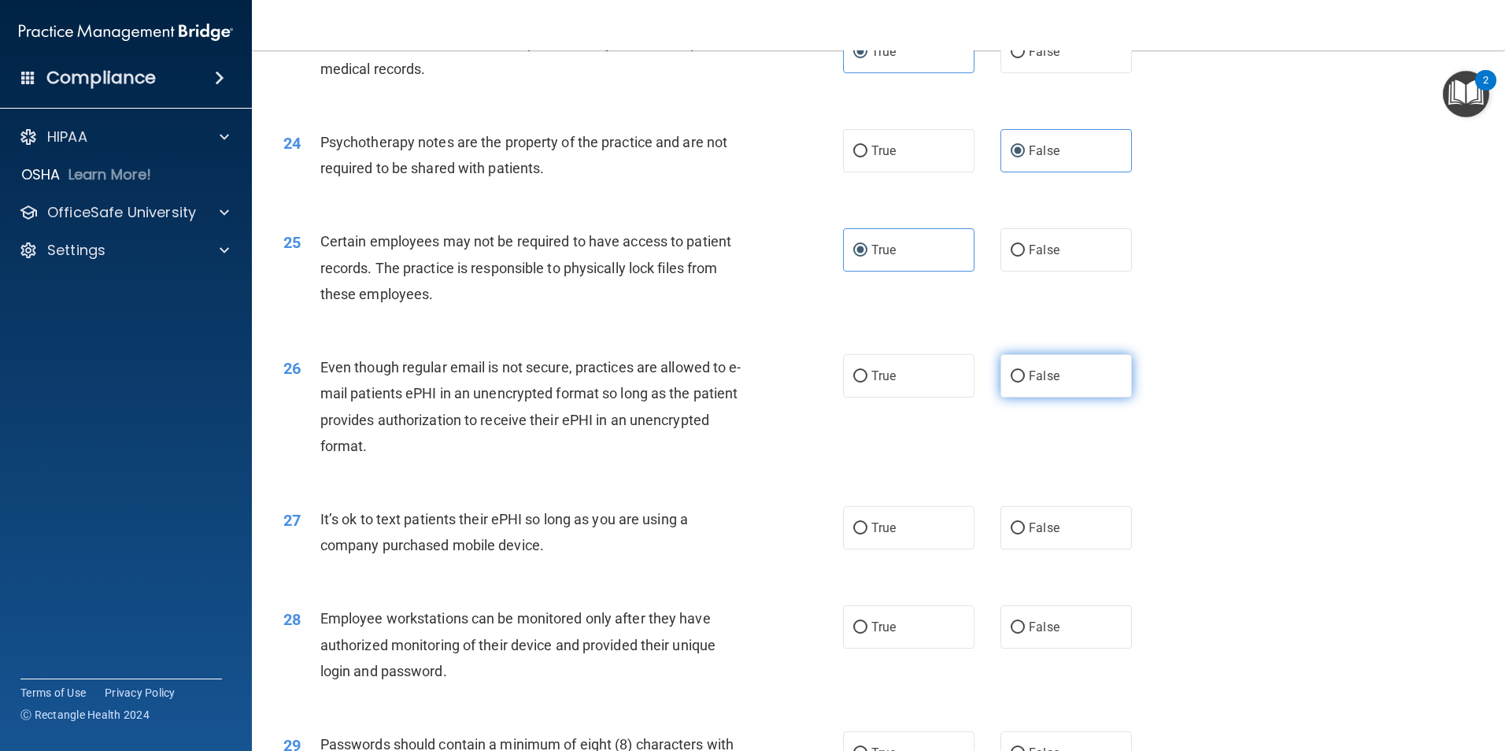
click at [1034, 398] on label "False" at bounding box center [1066, 375] width 131 height 43
click at [1025, 383] on input "False" at bounding box center [1018, 377] width 14 height 12
radio input "true"
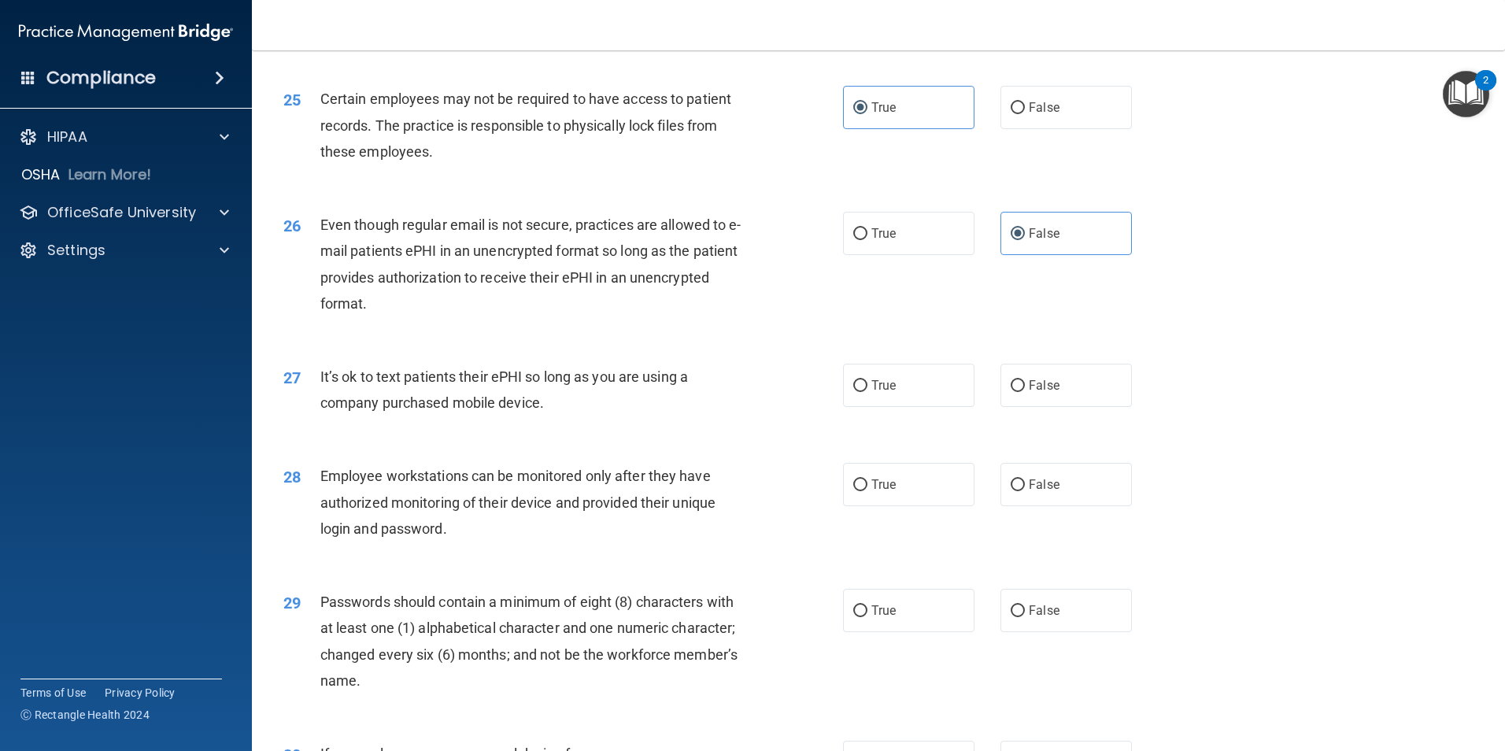
scroll to position [2991, 0]
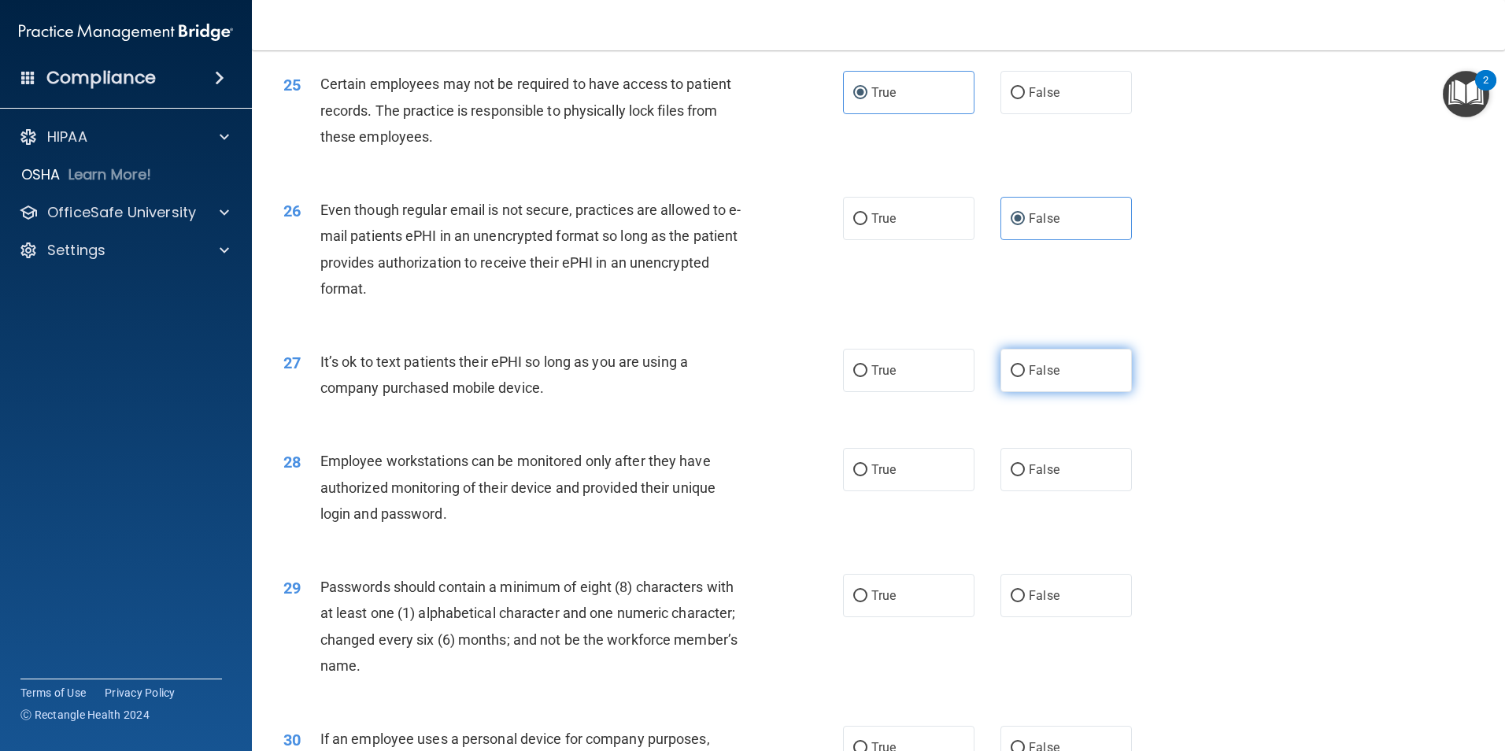
click at [1041, 392] on label "False" at bounding box center [1066, 370] width 131 height 43
click at [1025, 377] on input "False" at bounding box center [1018, 371] width 14 height 12
radio input "true"
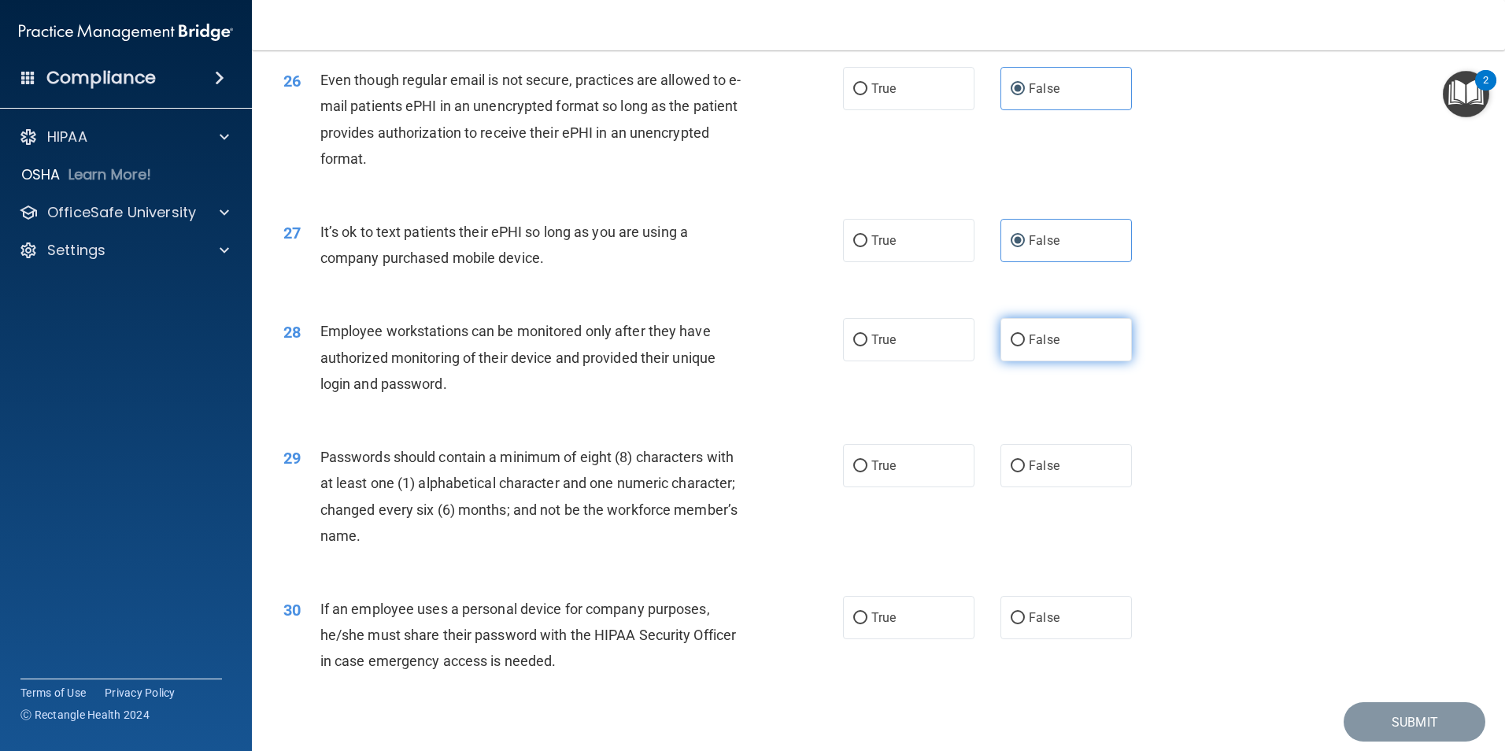
scroll to position [3149, 0]
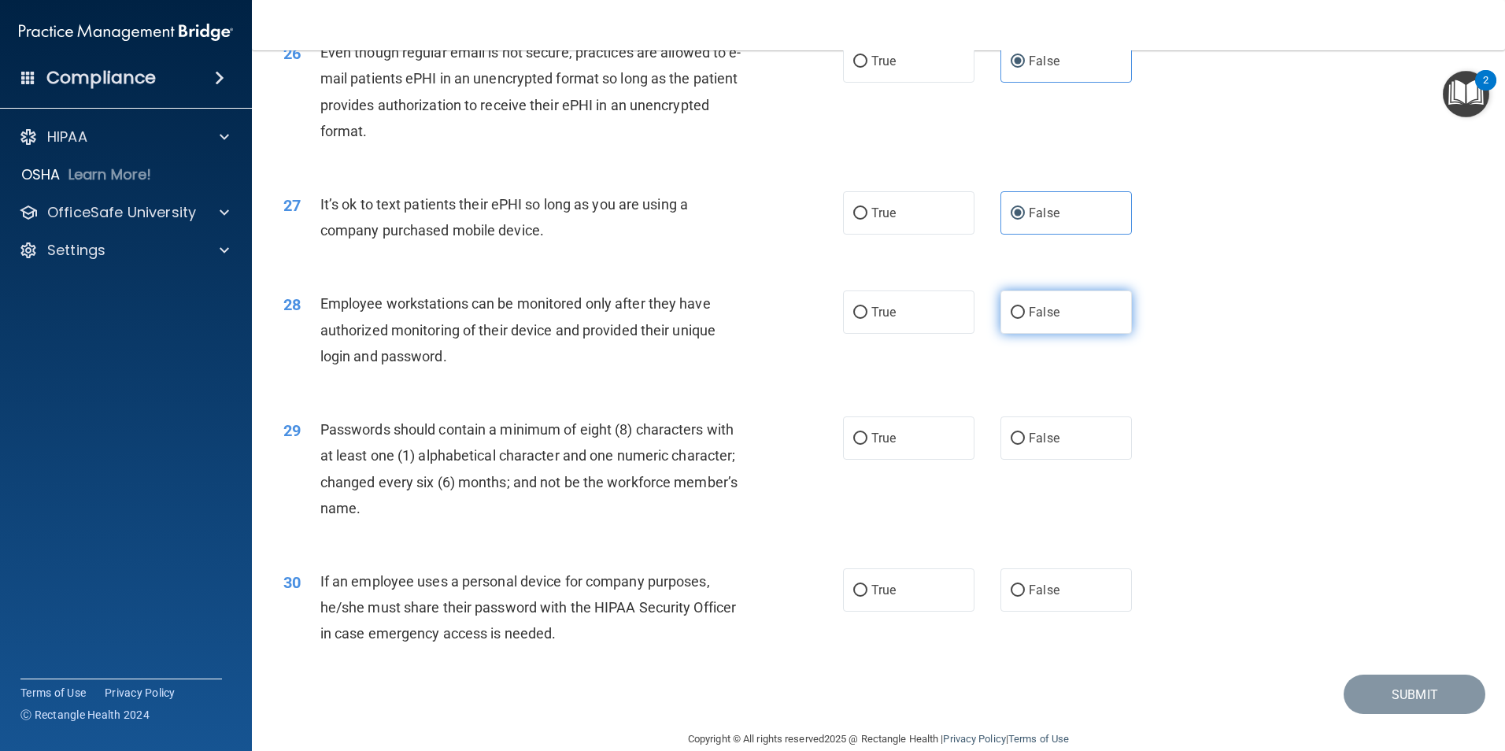
click at [1047, 334] on label "False" at bounding box center [1066, 311] width 131 height 43
click at [1025, 319] on input "False" at bounding box center [1018, 313] width 14 height 12
radio input "true"
click at [964, 460] on label "True" at bounding box center [908, 437] width 131 height 43
click at [867, 445] on input "True" at bounding box center [860, 439] width 14 height 12
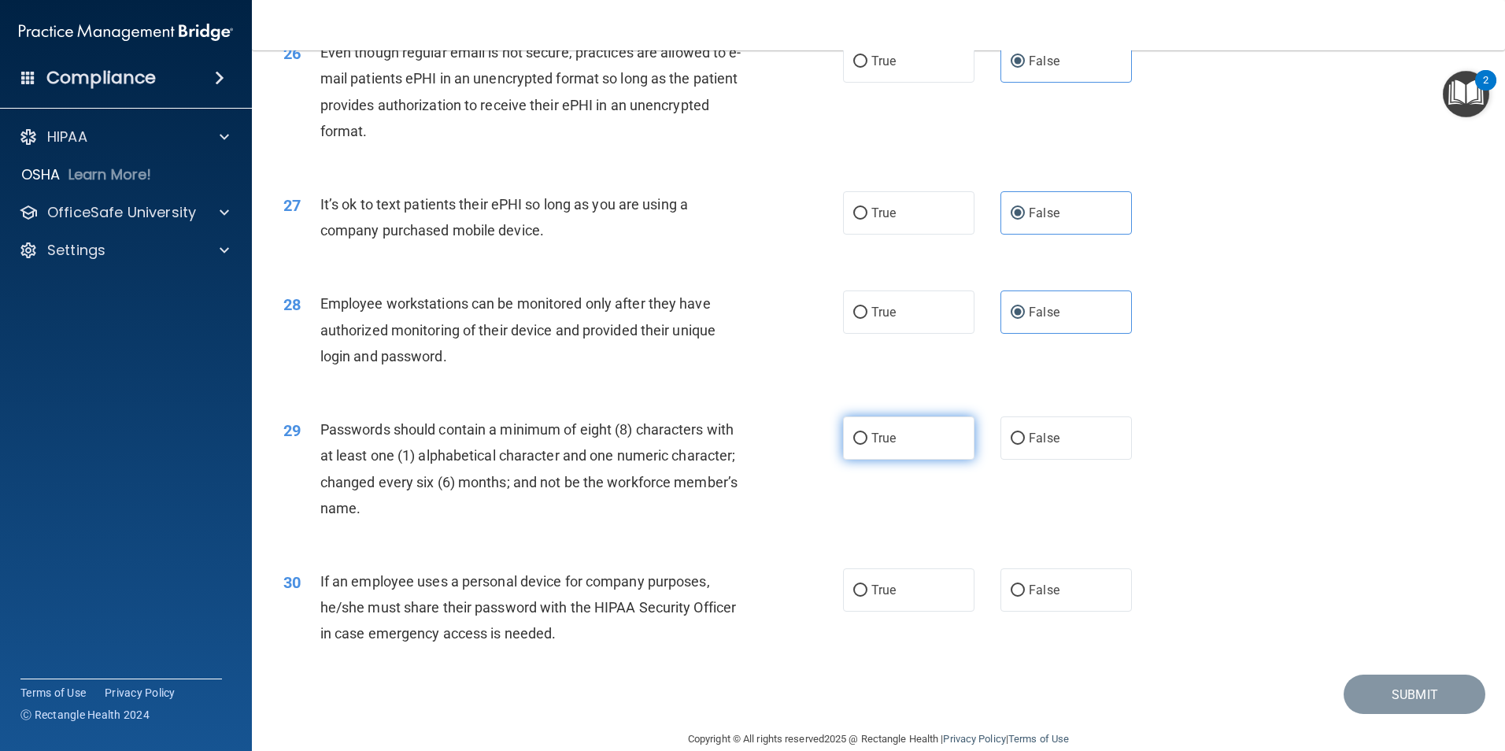
radio input "true"
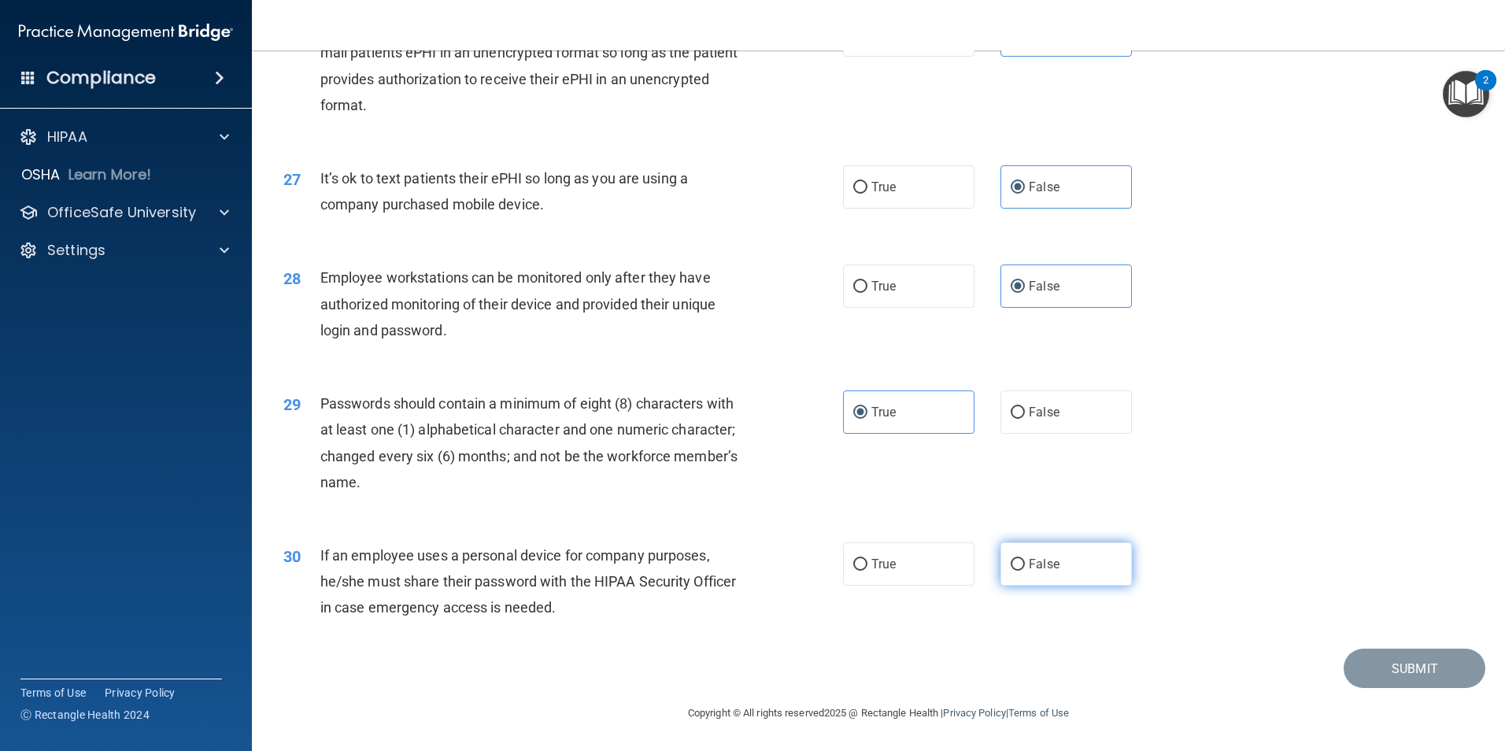
drag, startPoint x: 1065, startPoint y: 565, endPoint x: 1075, endPoint y: 556, distance: 13.9
click at [1067, 565] on label "False" at bounding box center [1066, 563] width 131 height 43
click at [1025, 565] on input "False" at bounding box center [1018, 565] width 14 height 12
radio input "true"
drag, startPoint x: 1359, startPoint y: 671, endPoint x: 1359, endPoint y: 662, distance: 9.5
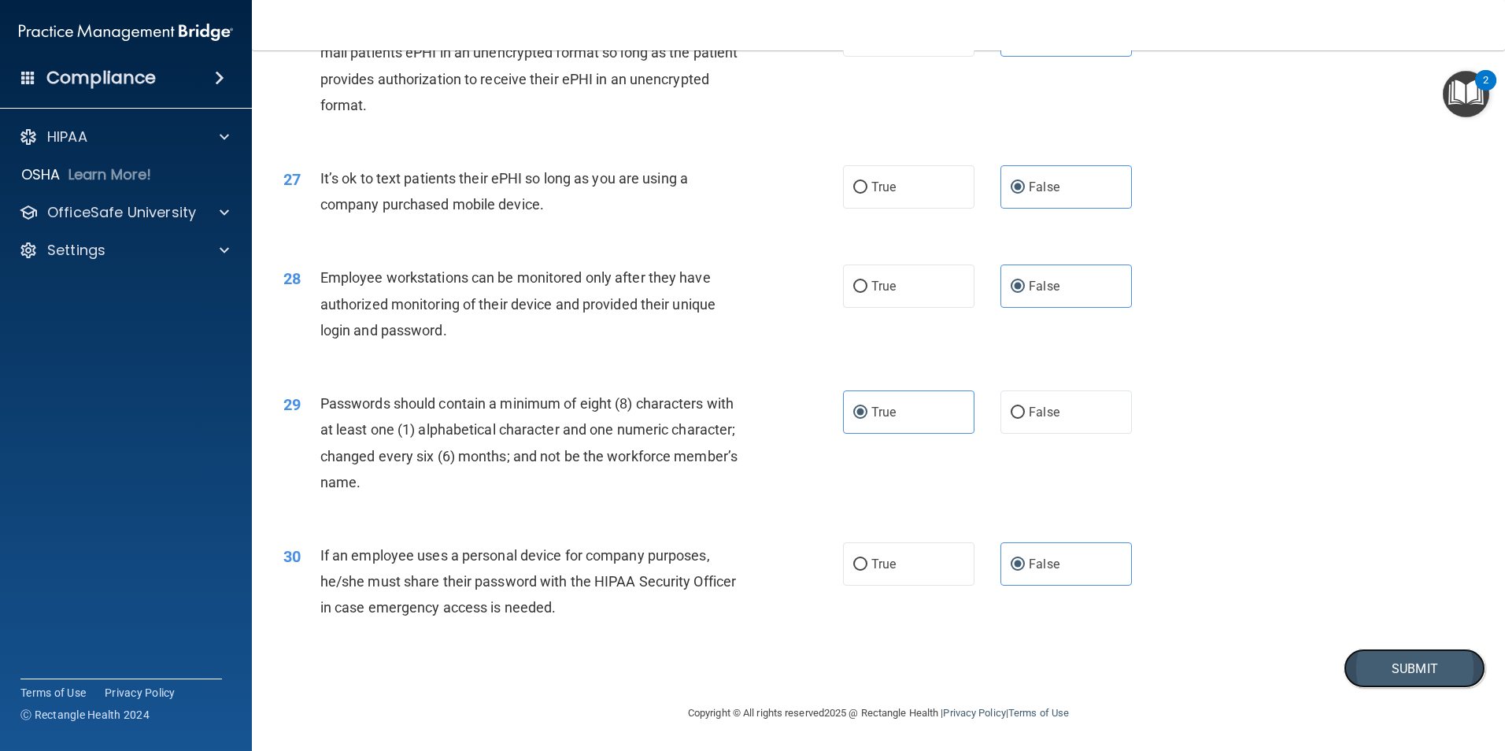
click at [1359, 671] on button "Submit" at bounding box center [1415, 669] width 142 height 40
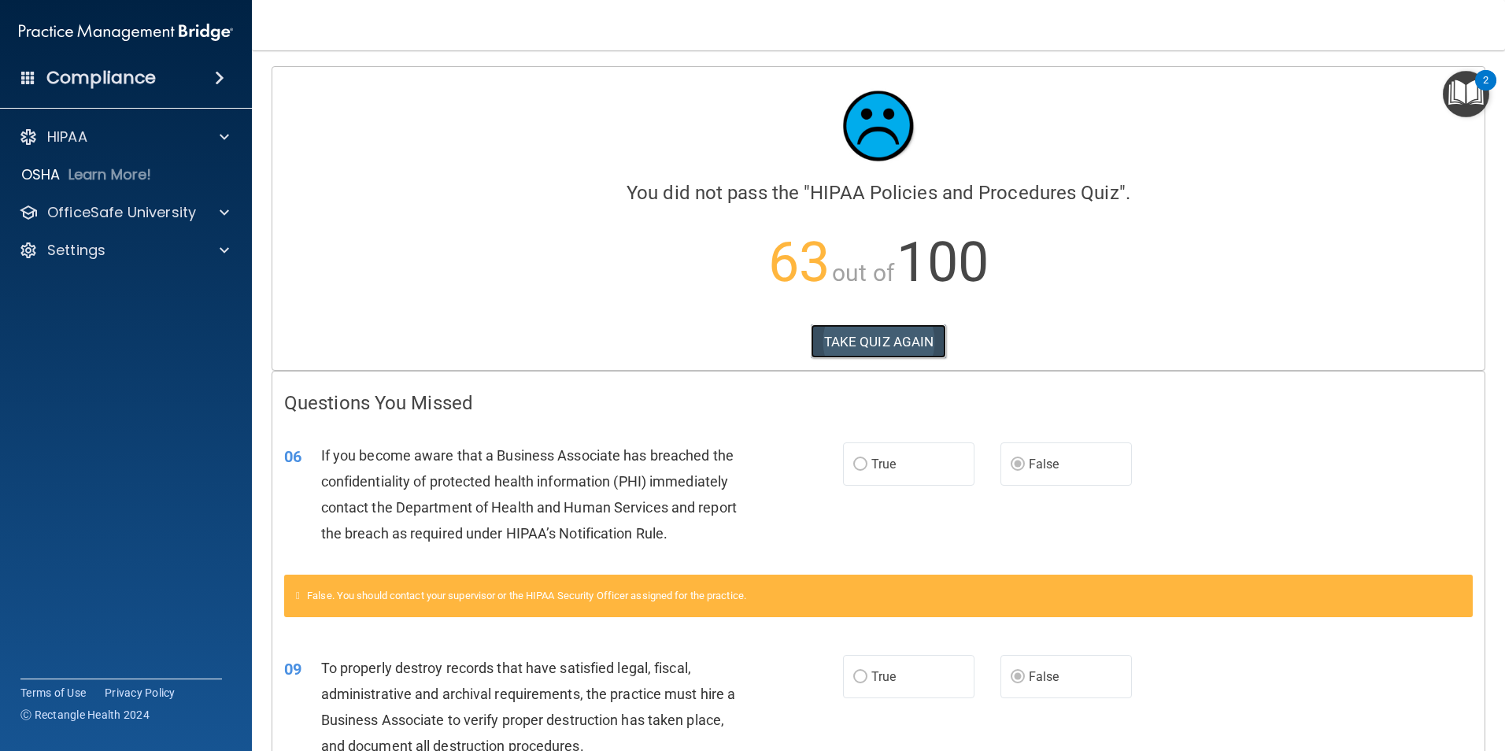
click at [925, 335] on button "TAKE QUIZ AGAIN" at bounding box center [879, 341] width 136 height 35
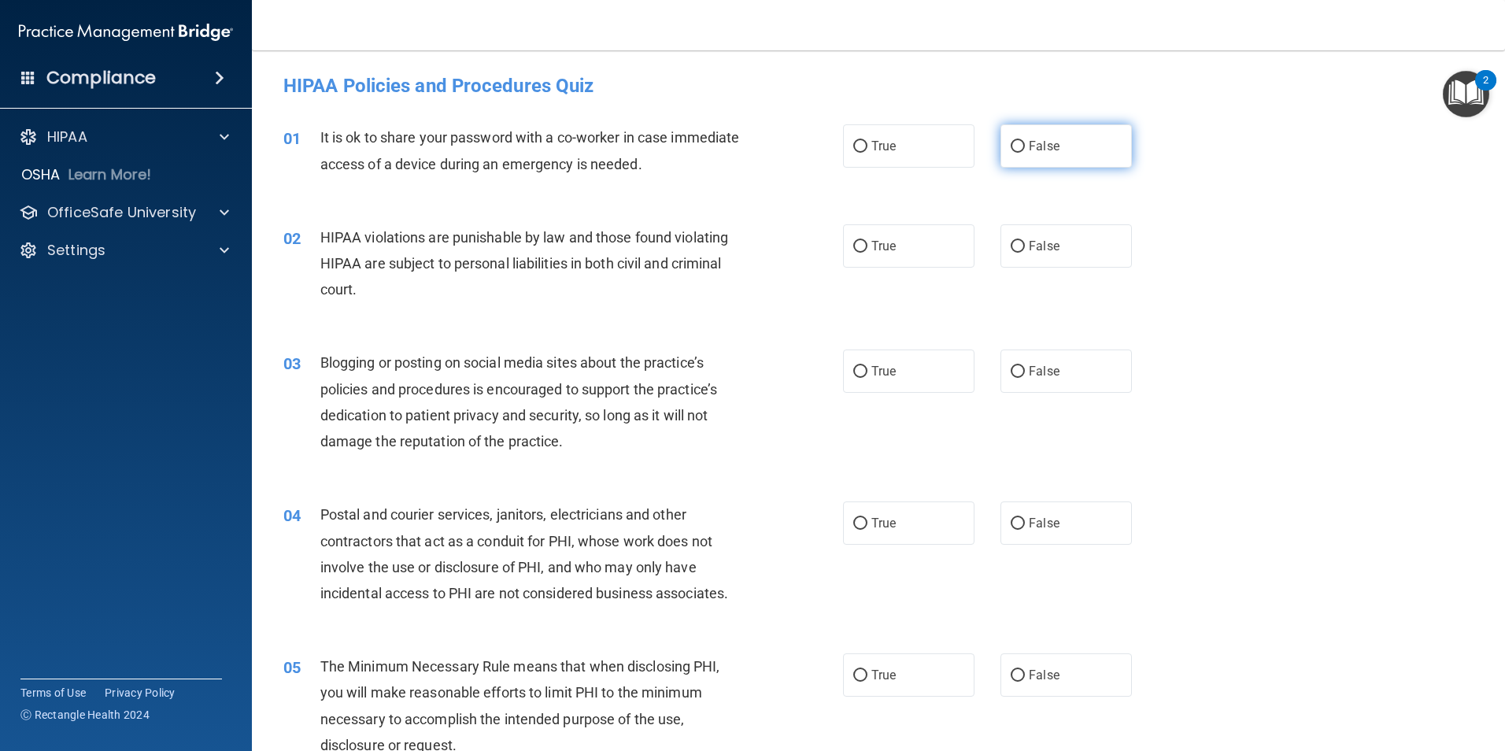
click at [1015, 159] on label "False" at bounding box center [1066, 145] width 131 height 43
click at [1015, 153] on input "False" at bounding box center [1018, 147] width 14 height 12
radio input "true"
click at [1029, 247] on span "False" at bounding box center [1044, 246] width 31 height 15
click at [1024, 247] on input "False" at bounding box center [1018, 247] width 14 height 12
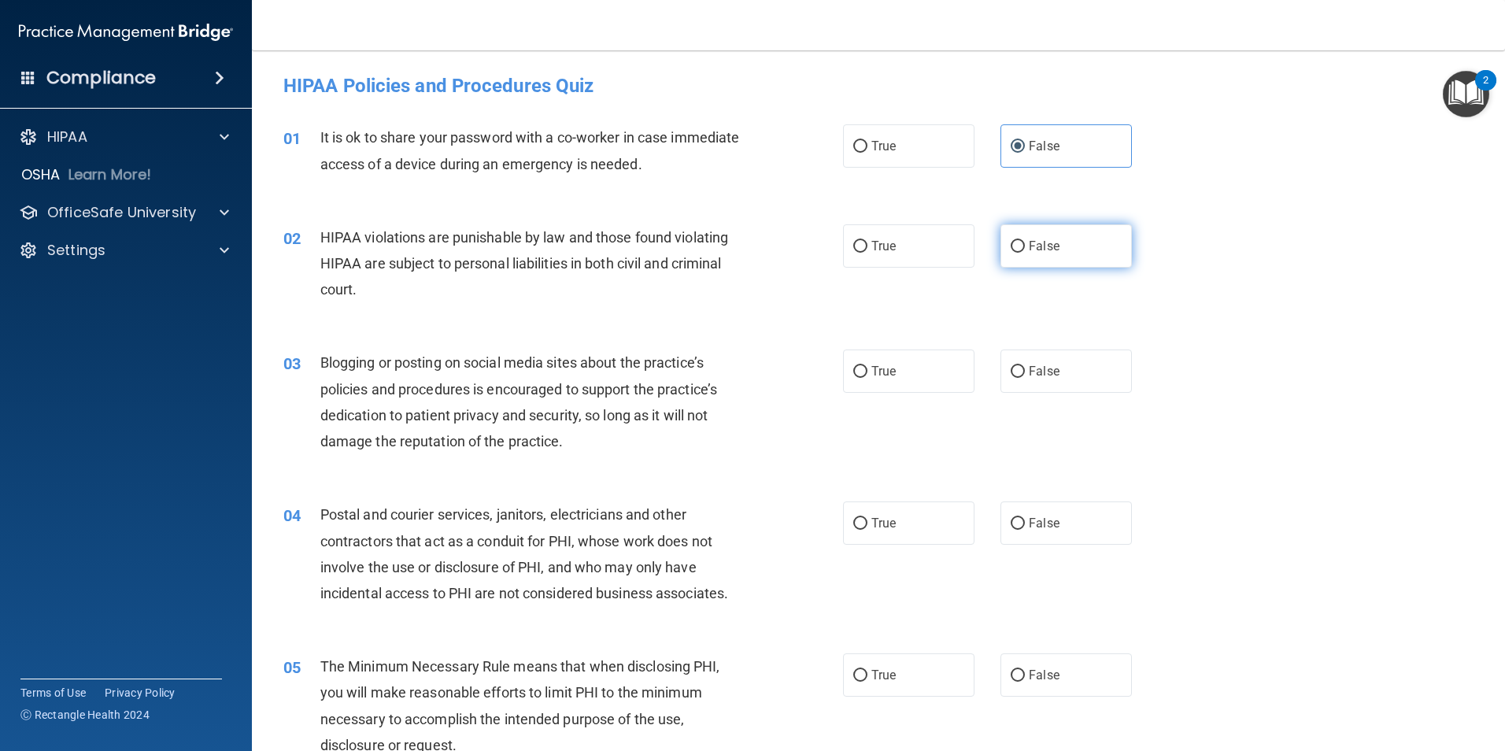
radio input "true"
click at [1006, 384] on label "False" at bounding box center [1066, 371] width 131 height 43
click at [1011, 378] on input "False" at bounding box center [1018, 372] width 14 height 12
radio input "true"
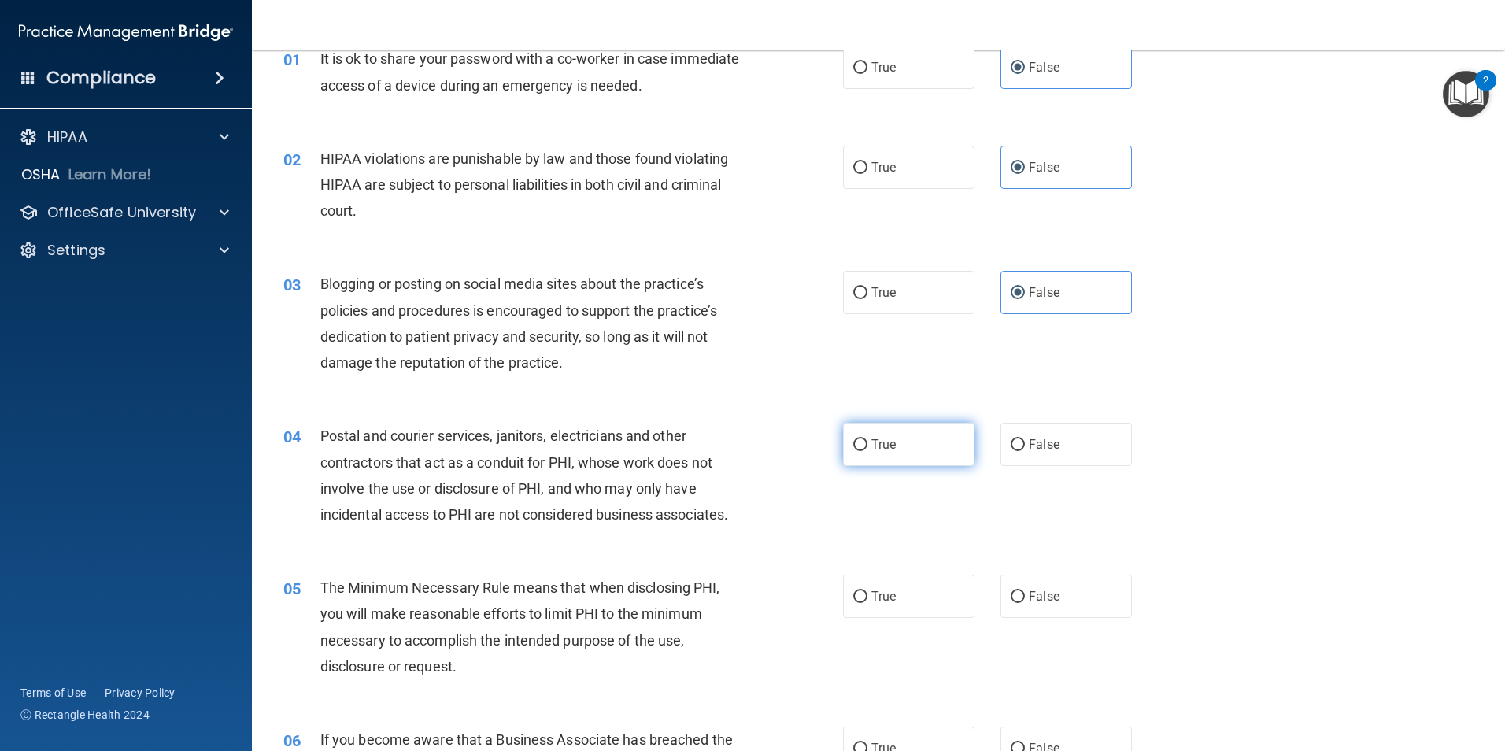
click at [941, 443] on label "True" at bounding box center [908, 444] width 131 height 43
click at [867, 443] on input "True" at bounding box center [860, 445] width 14 height 12
radio input "true"
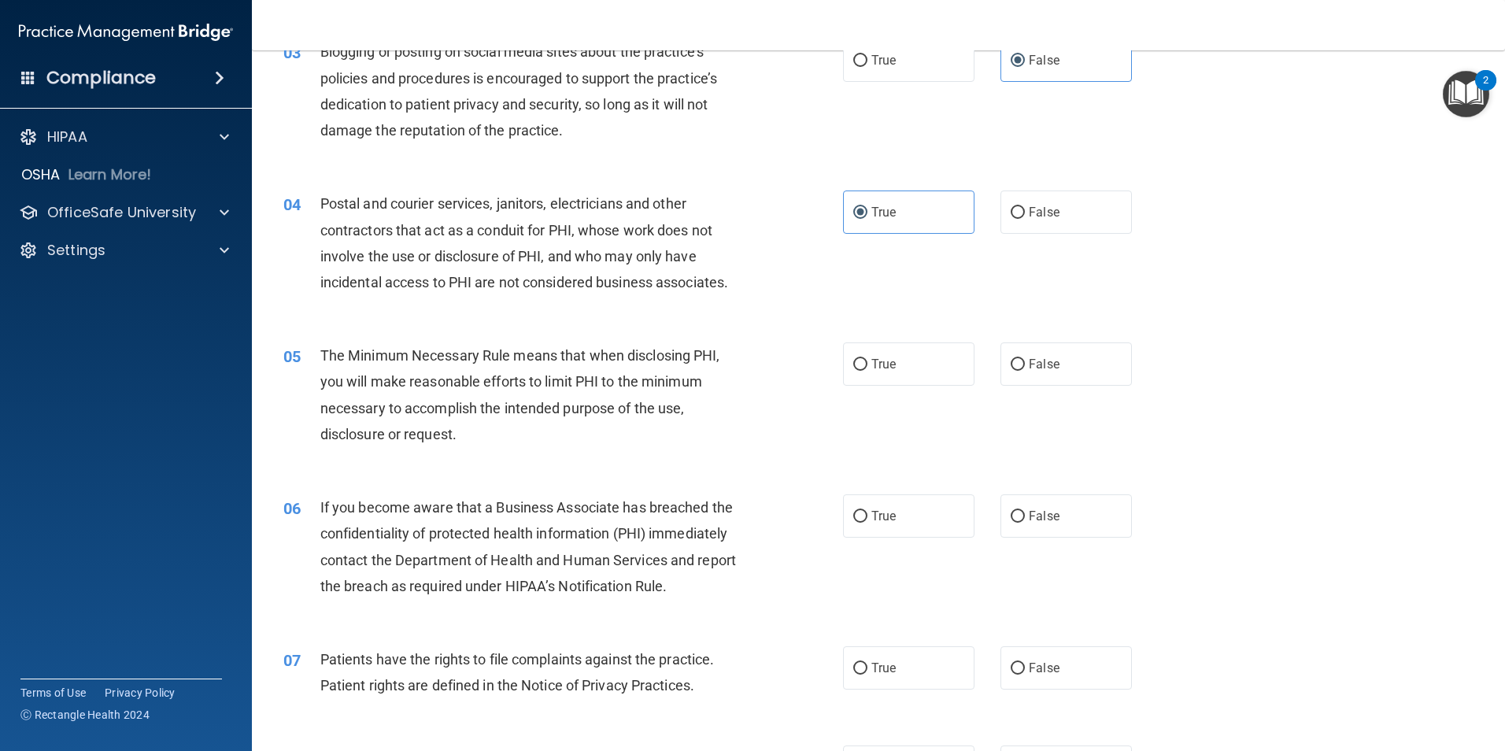
scroll to position [315, 0]
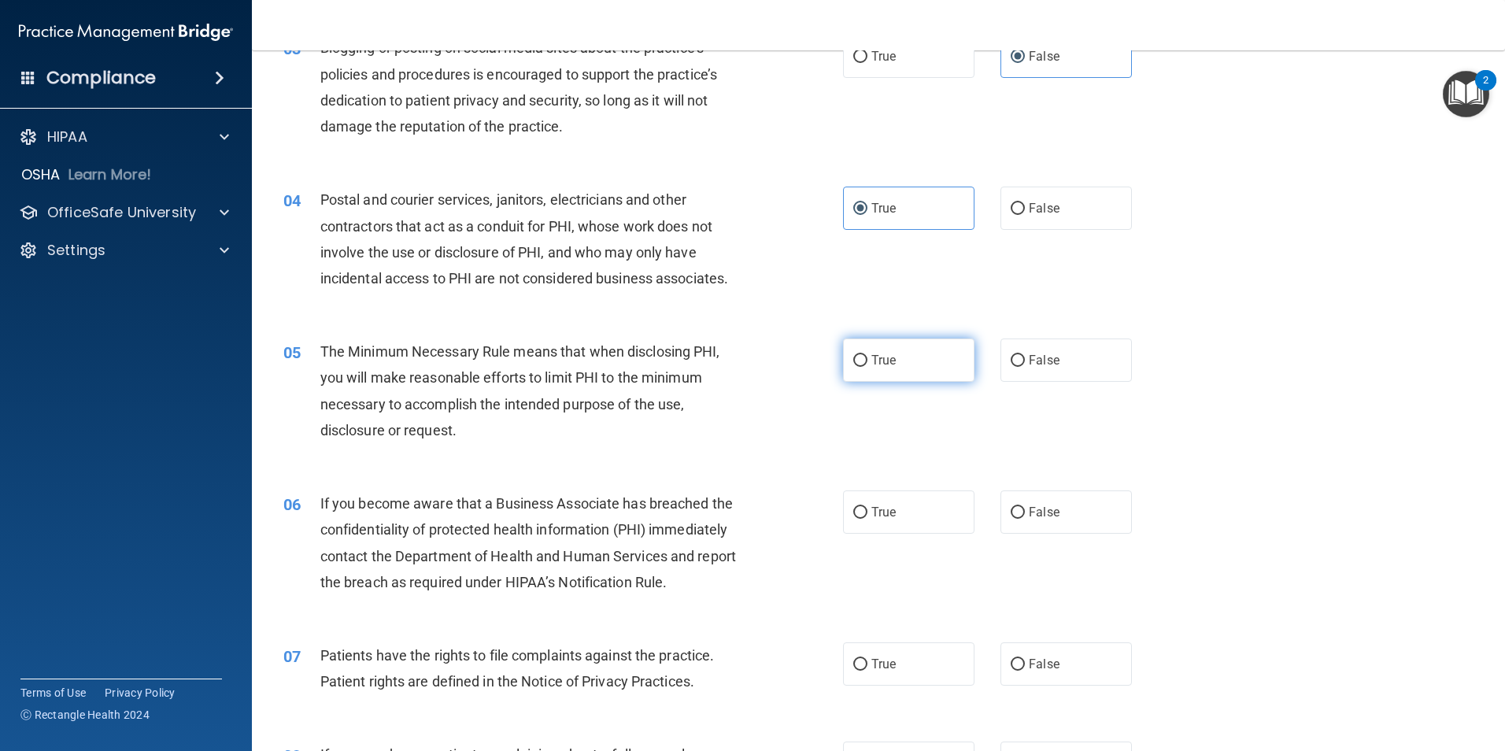
click at [897, 364] on label "True" at bounding box center [908, 359] width 131 height 43
click at [867, 364] on input "True" at bounding box center [860, 361] width 14 height 12
radio input "true"
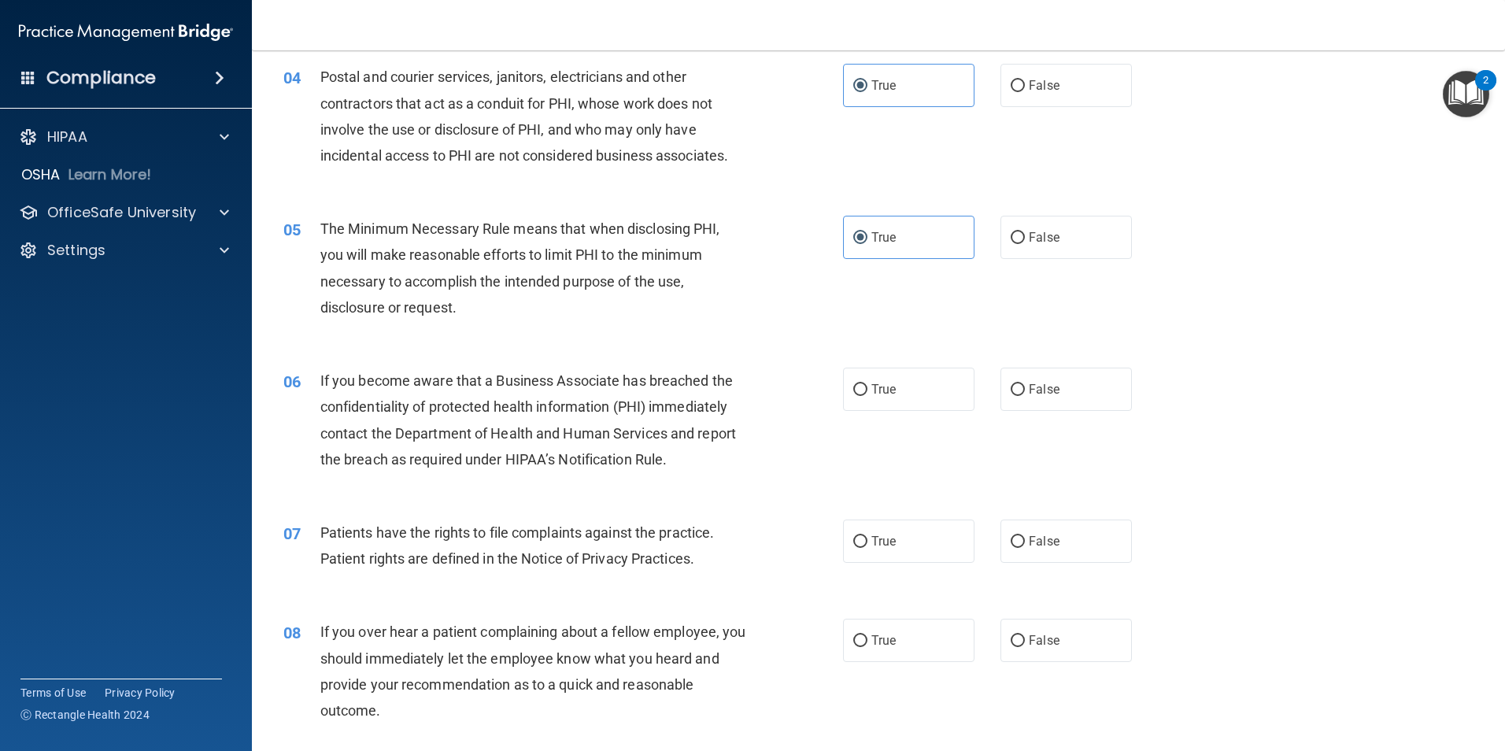
scroll to position [472, 0]
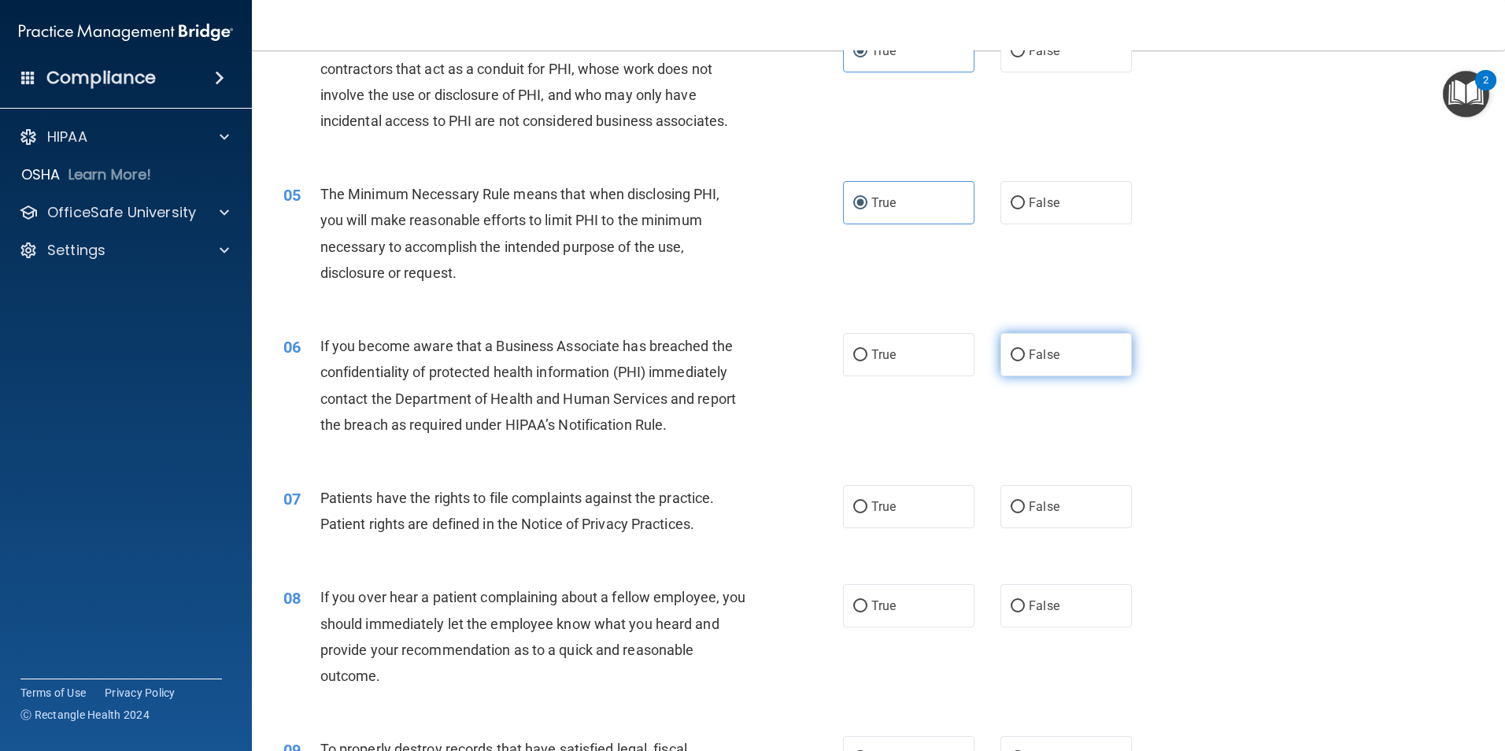
click at [1005, 362] on label "False" at bounding box center [1066, 354] width 131 height 43
click at [1011, 361] on input "False" at bounding box center [1018, 356] width 14 height 12
radio input "true"
click at [927, 496] on label "True" at bounding box center [908, 506] width 131 height 43
click at [867, 501] on input "True" at bounding box center [860, 507] width 14 height 12
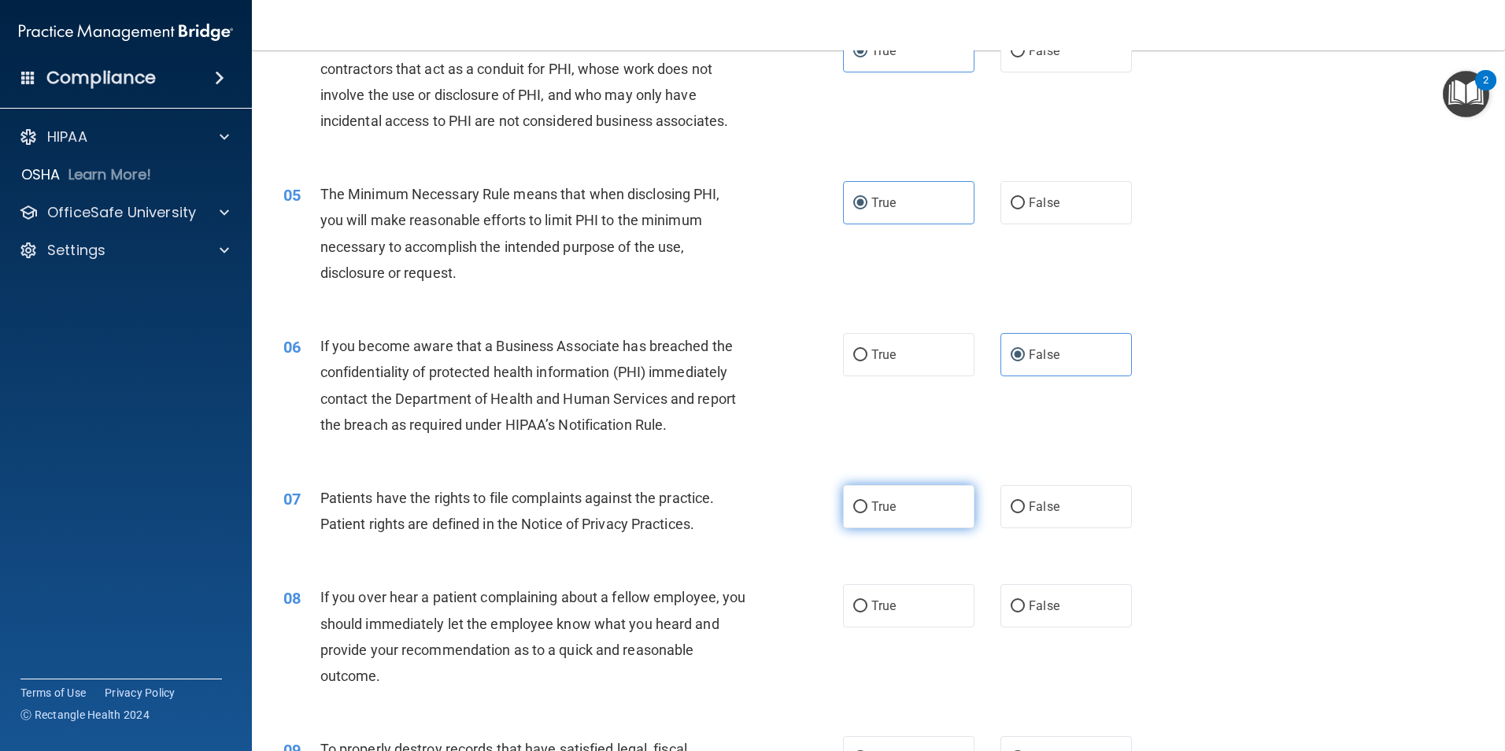
radio input "true"
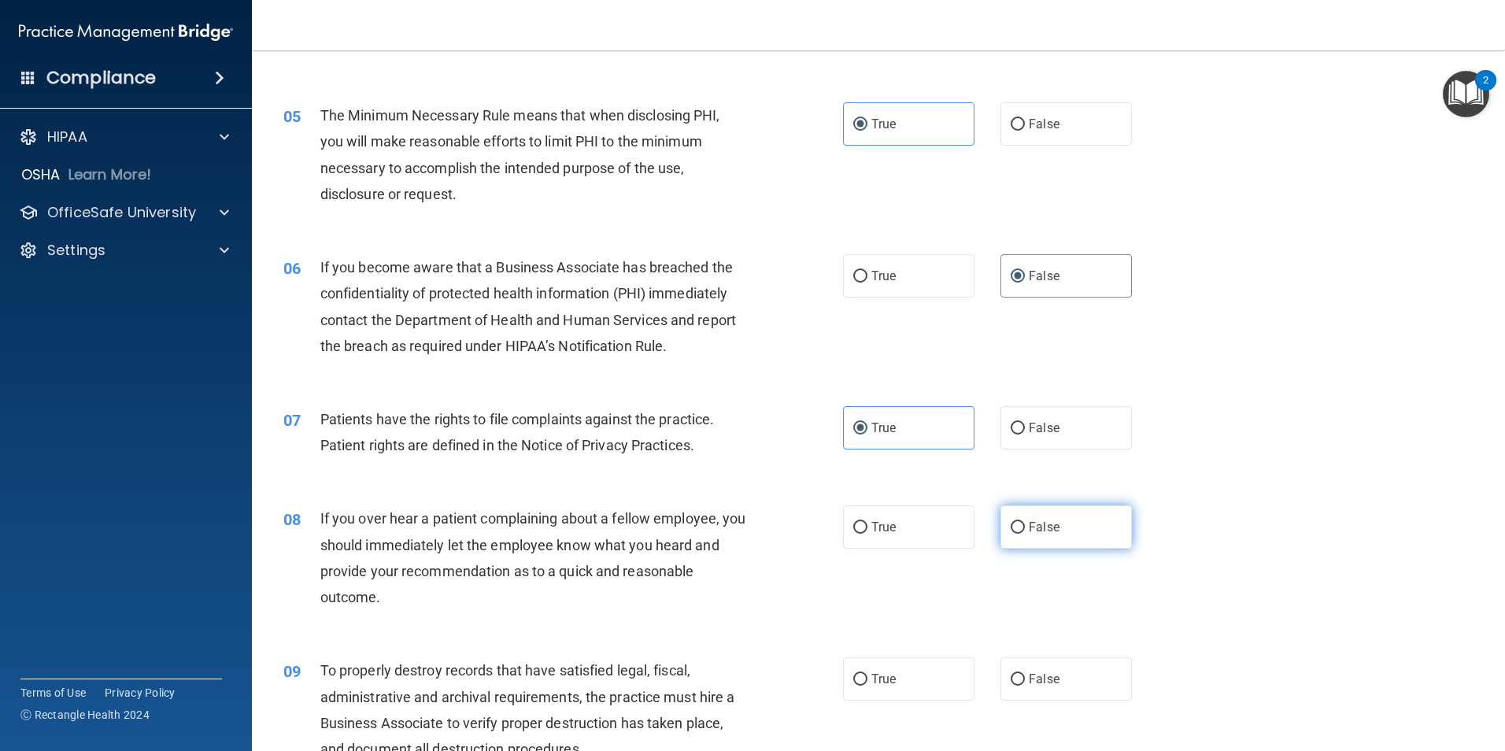
click at [1039, 523] on span "False" at bounding box center [1044, 527] width 31 height 15
click at [1025, 523] on input "False" at bounding box center [1018, 528] width 14 height 12
radio input "true"
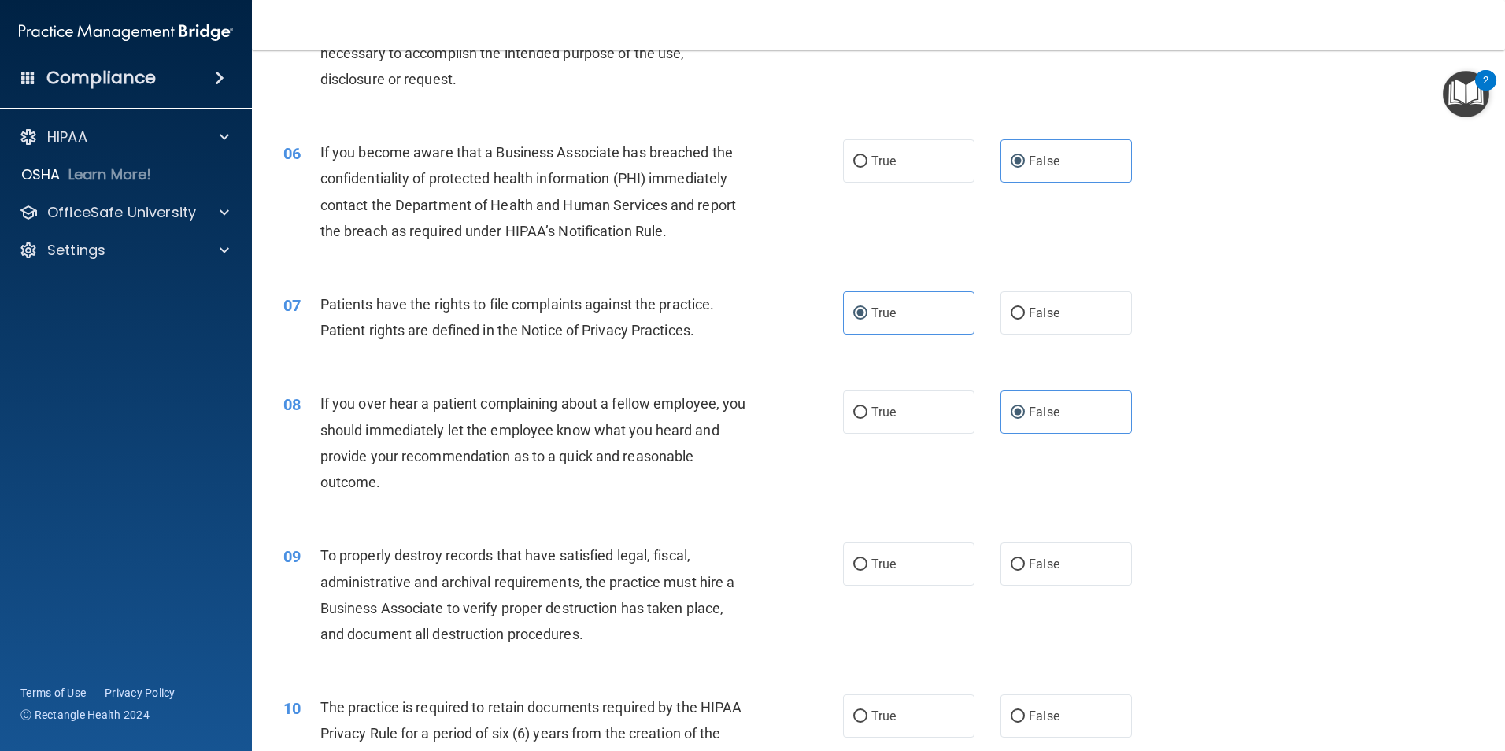
scroll to position [708, 0]
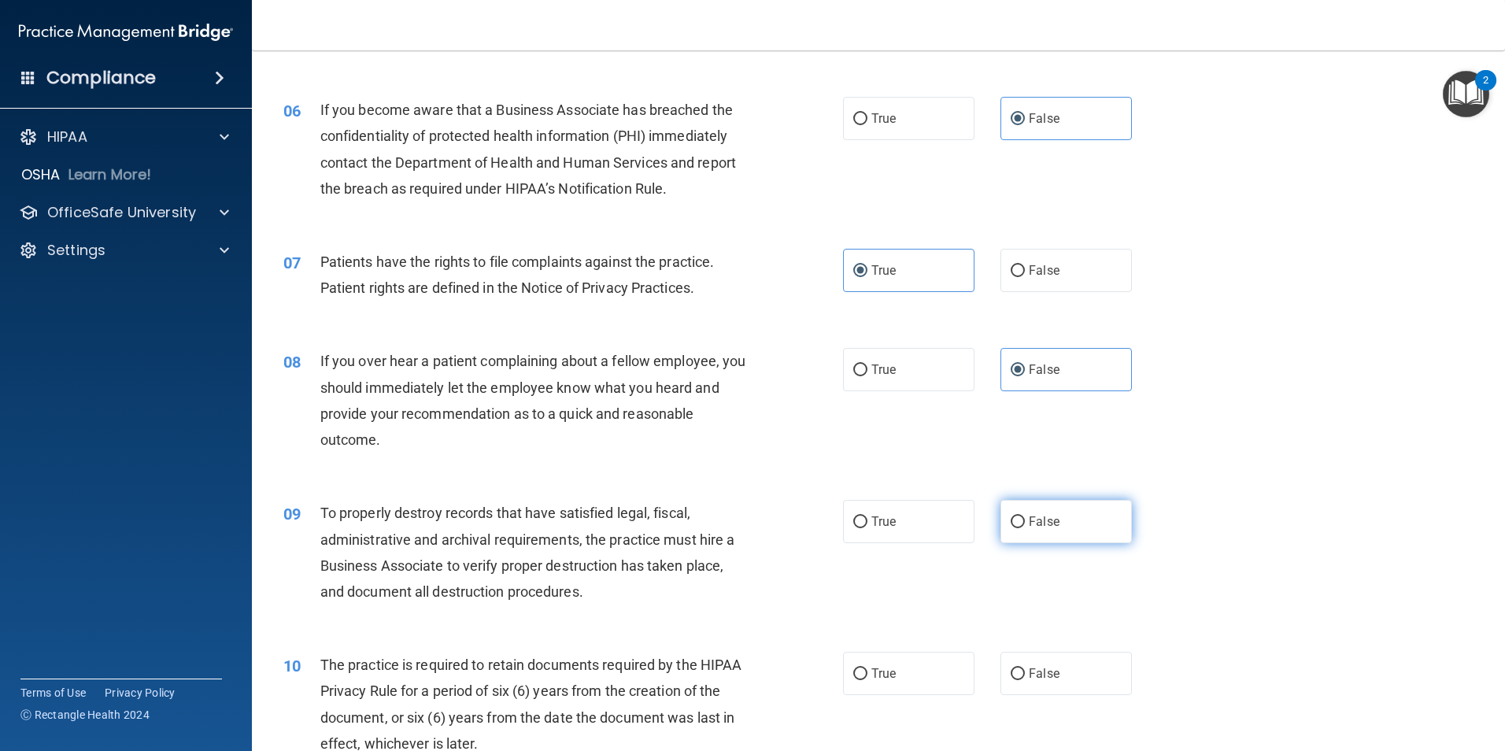
click at [1049, 531] on label "False" at bounding box center [1066, 521] width 131 height 43
click at [1025, 528] on input "False" at bounding box center [1018, 522] width 14 height 12
radio input "true"
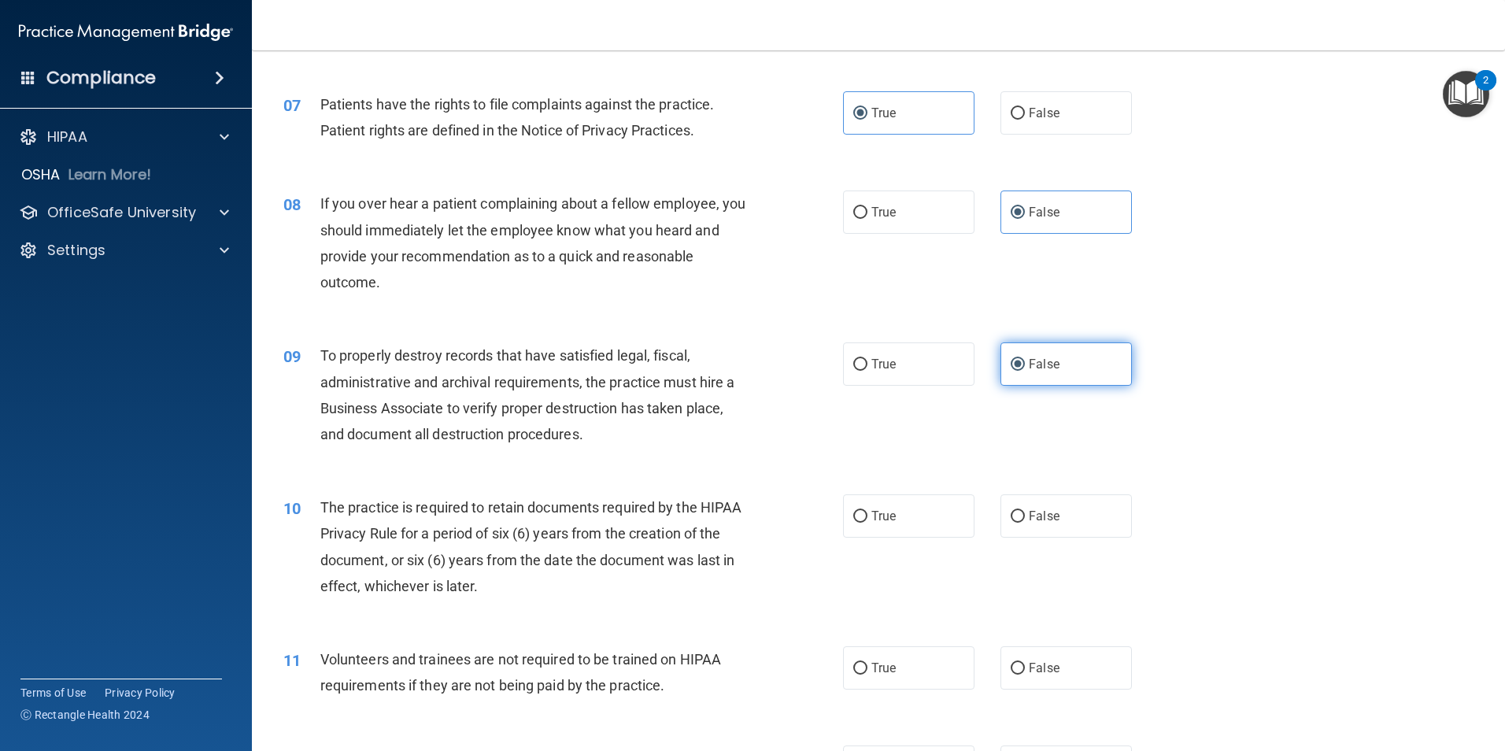
scroll to position [945, 0]
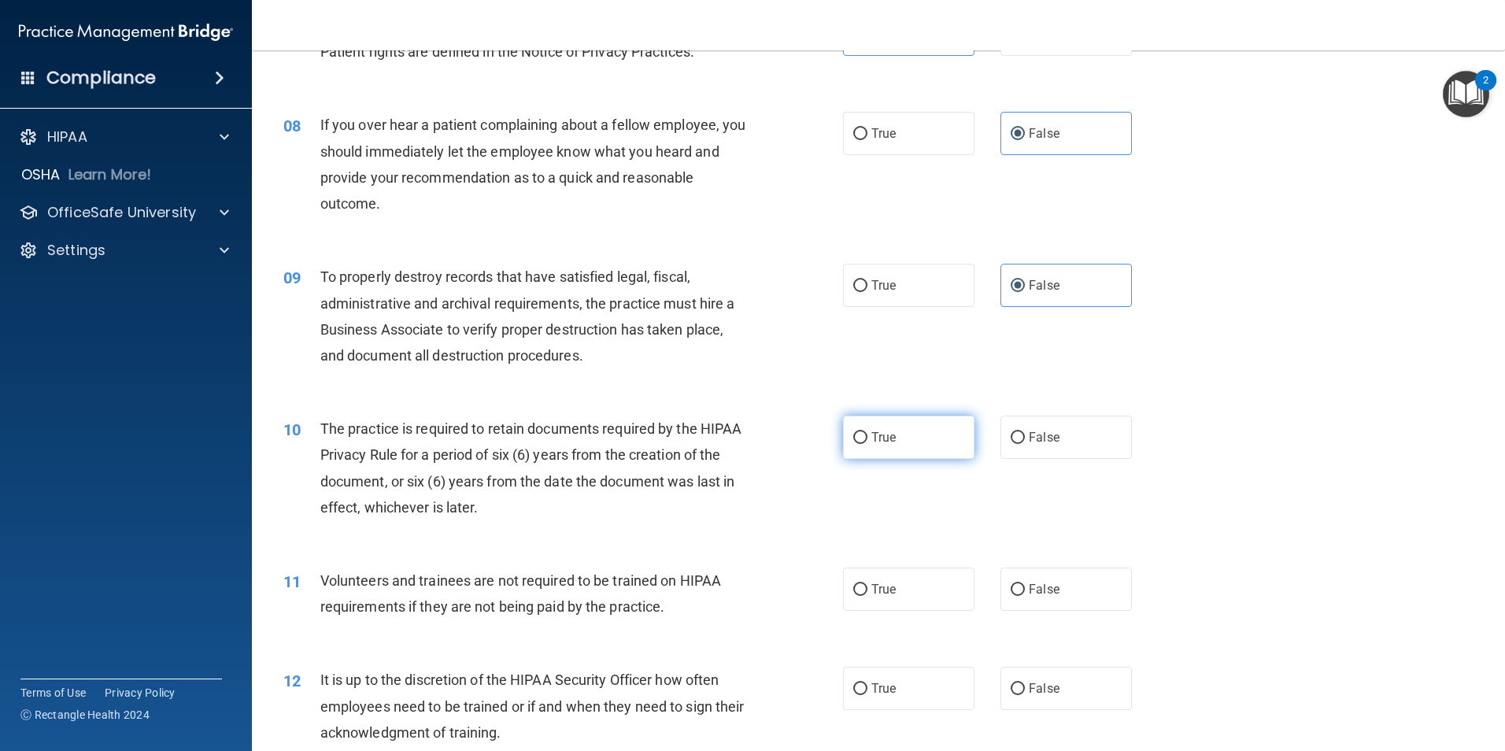
click at [935, 447] on label "True" at bounding box center [908, 437] width 131 height 43
click at [867, 444] on input "True" at bounding box center [860, 438] width 14 height 12
radio input "true"
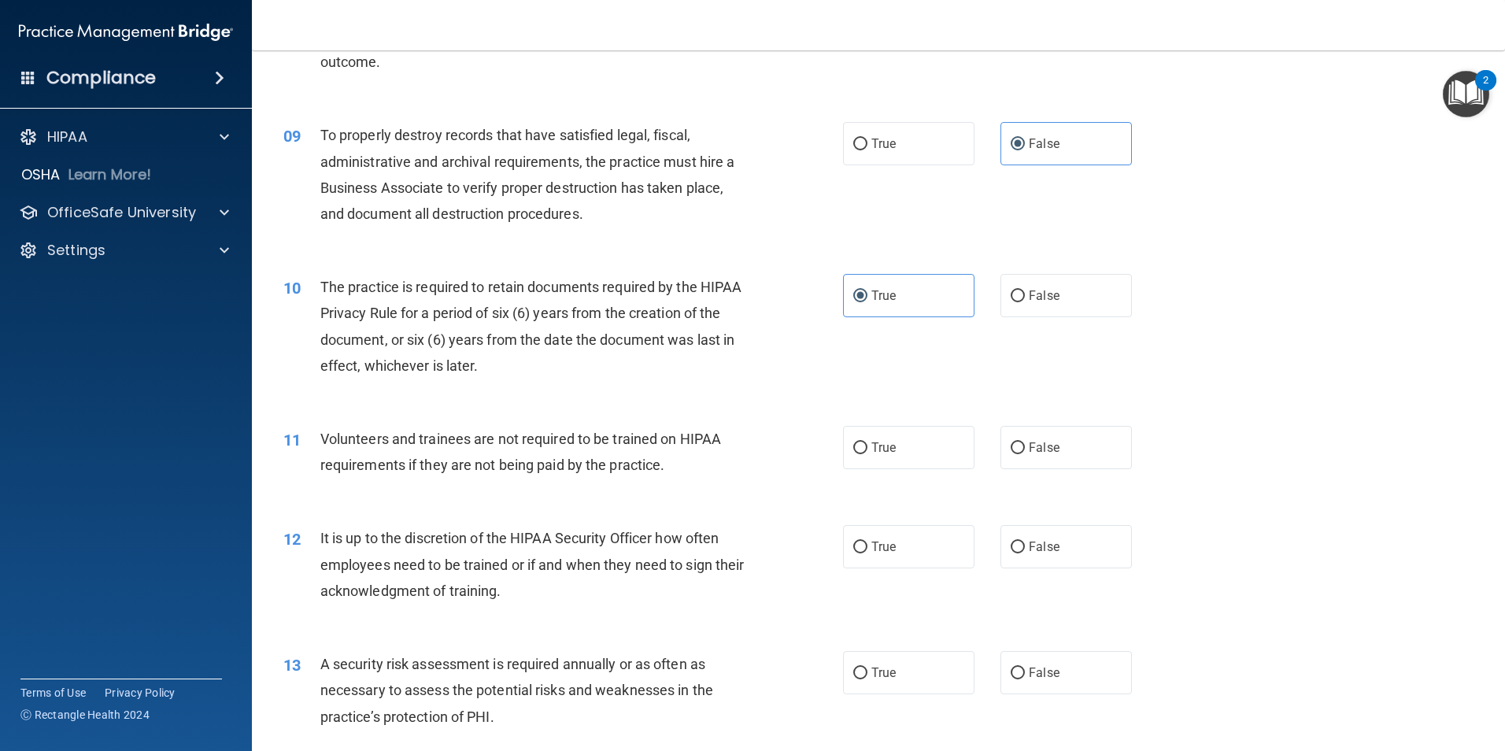
scroll to position [1102, 0]
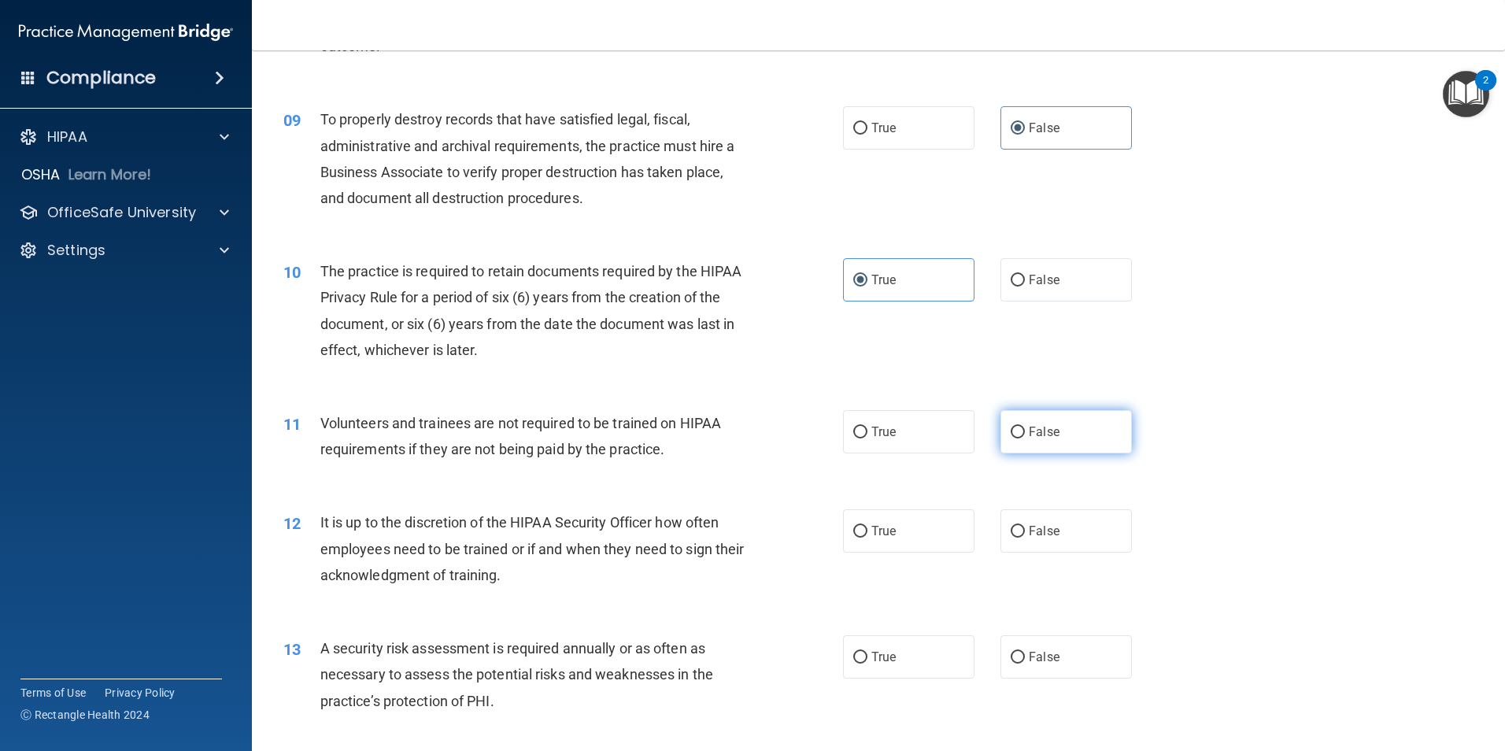
click at [1016, 448] on label "False" at bounding box center [1066, 431] width 131 height 43
click at [1016, 438] on input "False" at bounding box center [1018, 433] width 14 height 12
radio input "true"
click at [1040, 527] on span "False" at bounding box center [1044, 530] width 31 height 15
click at [1025, 527] on input "False" at bounding box center [1018, 532] width 14 height 12
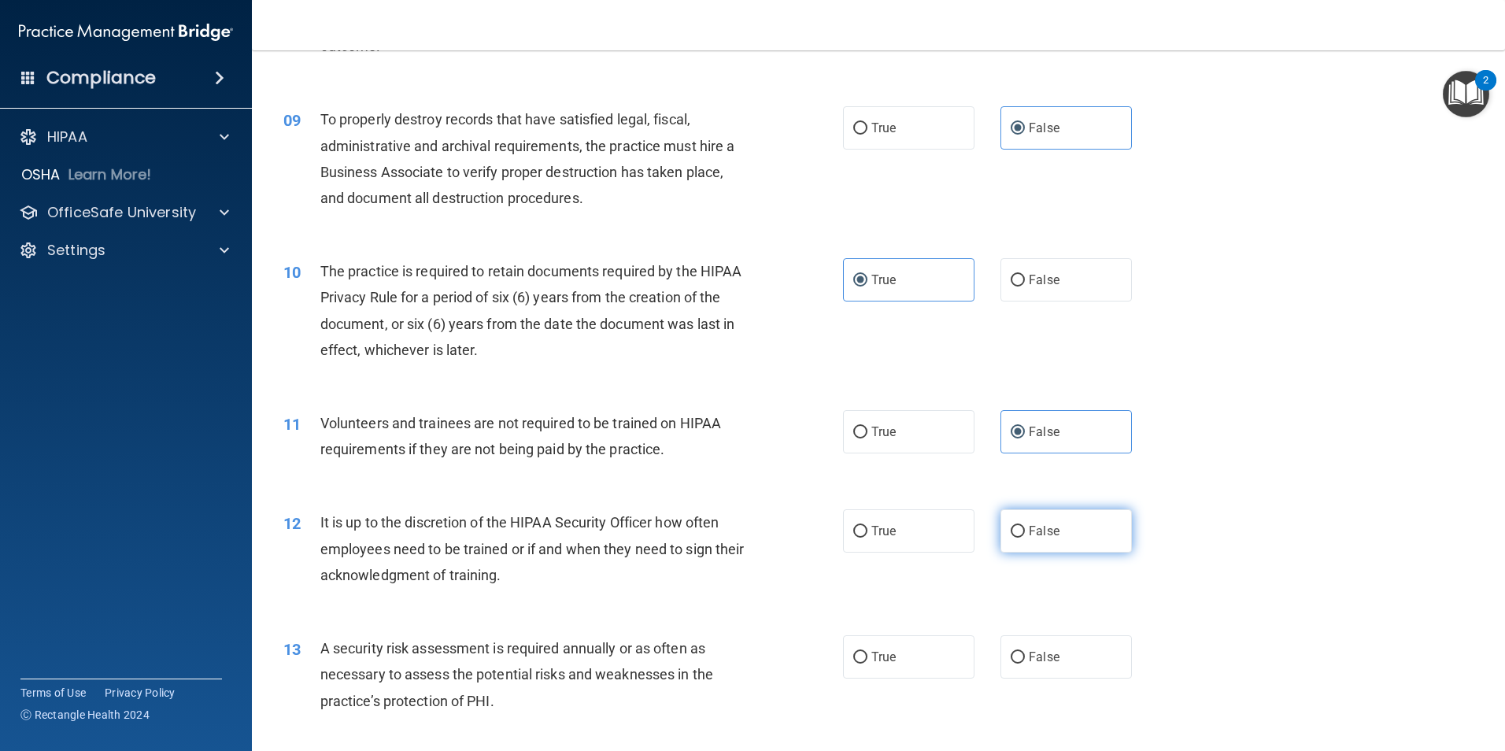
radio input "true"
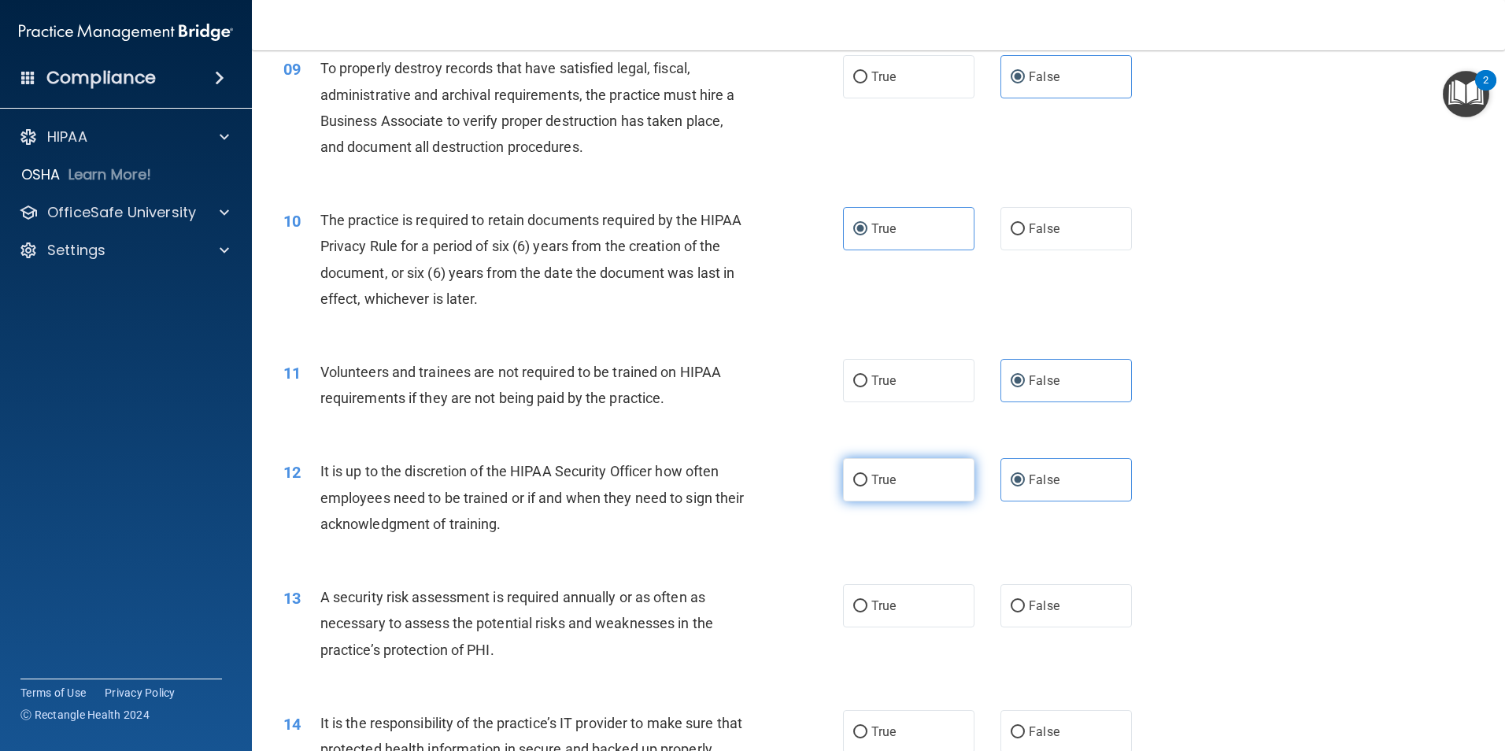
scroll to position [1181, 0]
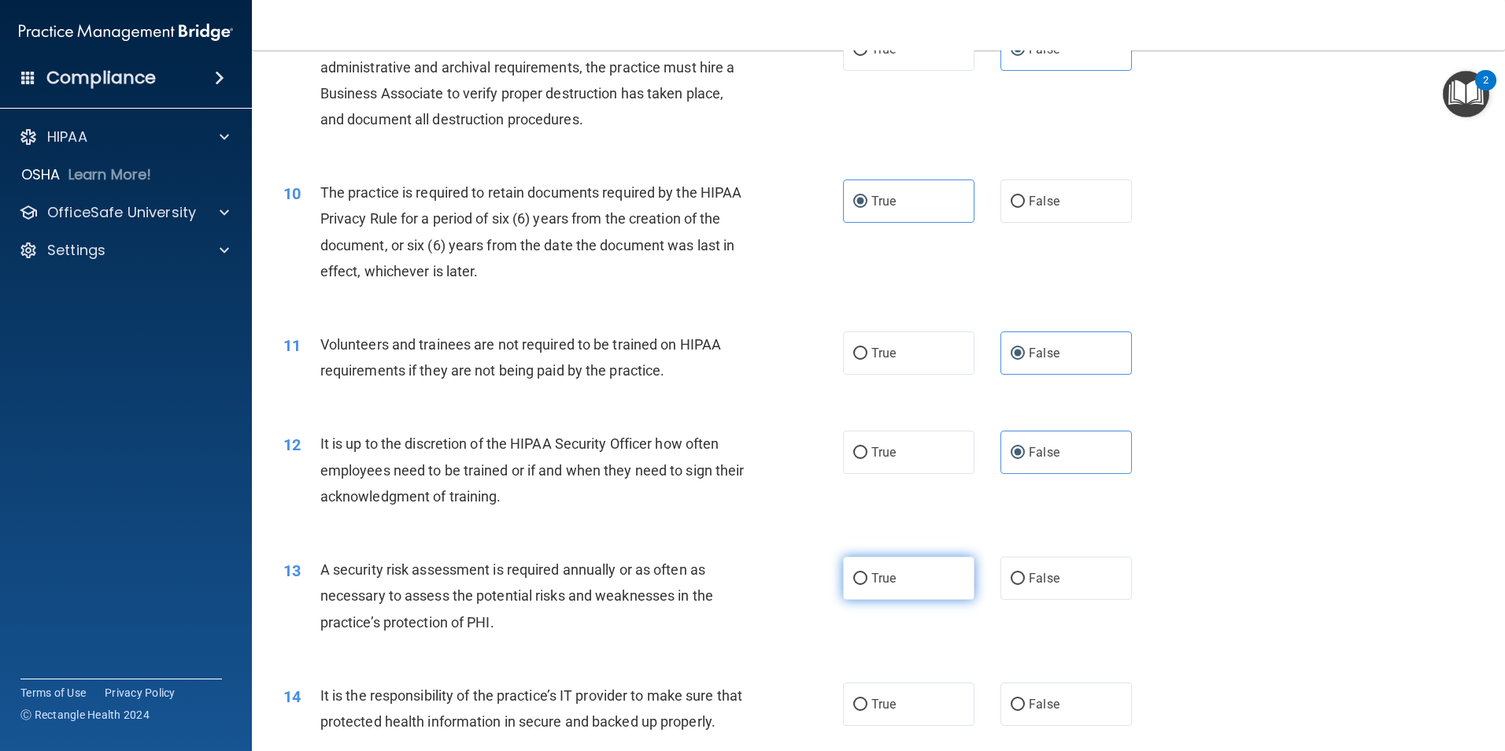
click at [949, 568] on label "True" at bounding box center [908, 578] width 131 height 43
click at [867, 573] on input "True" at bounding box center [860, 579] width 14 height 12
radio input "true"
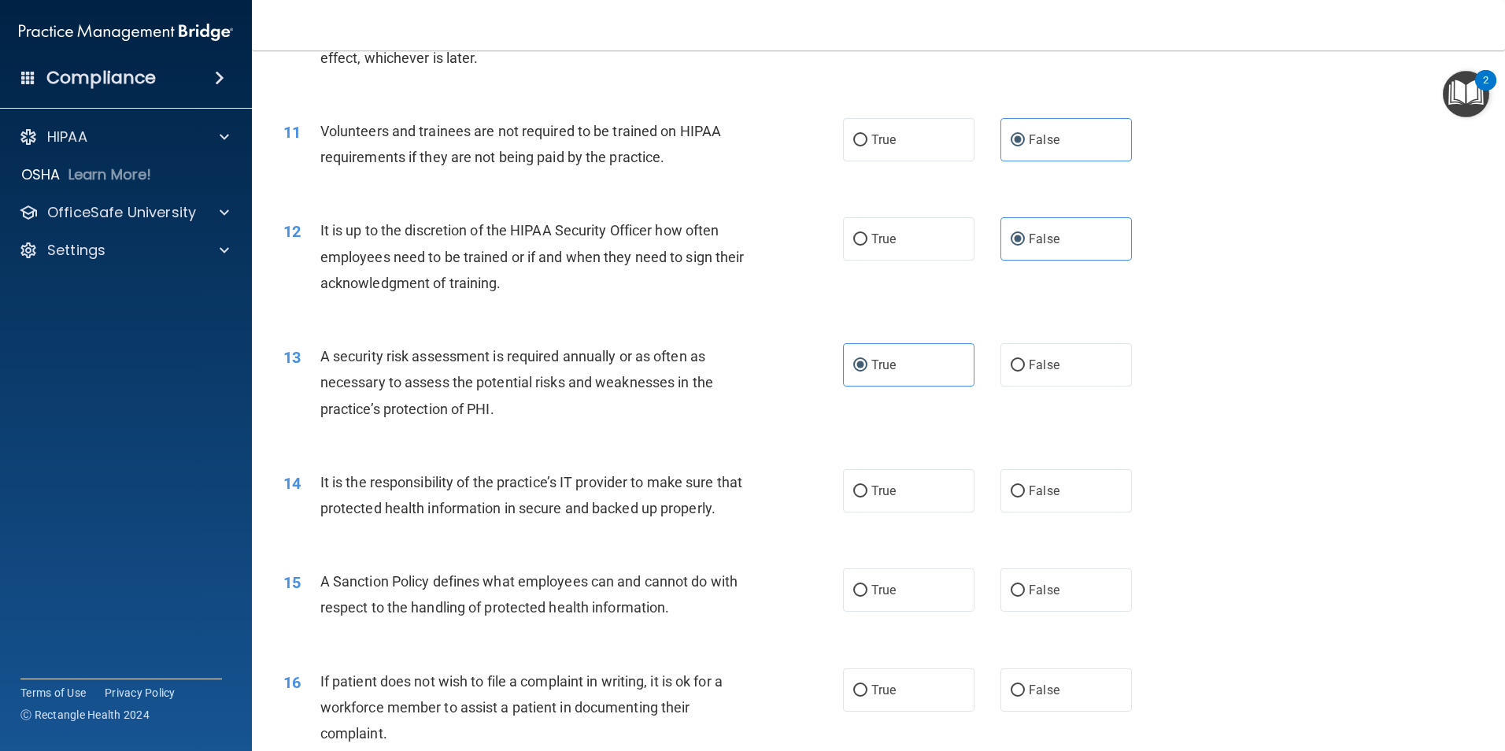
scroll to position [1417, 0]
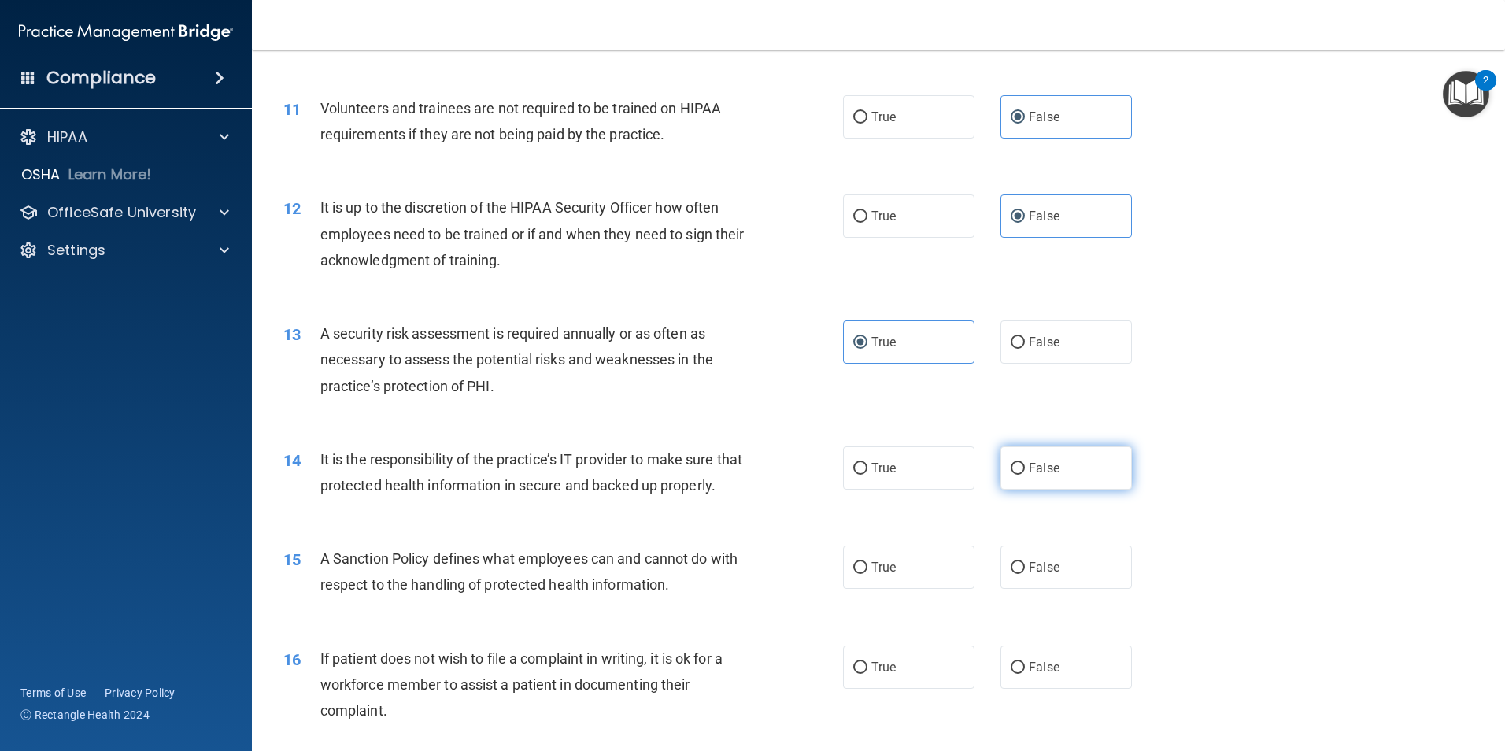
click at [1034, 485] on label "False" at bounding box center [1066, 467] width 131 height 43
click at [1025, 475] on input "False" at bounding box center [1018, 469] width 14 height 12
radio input "true"
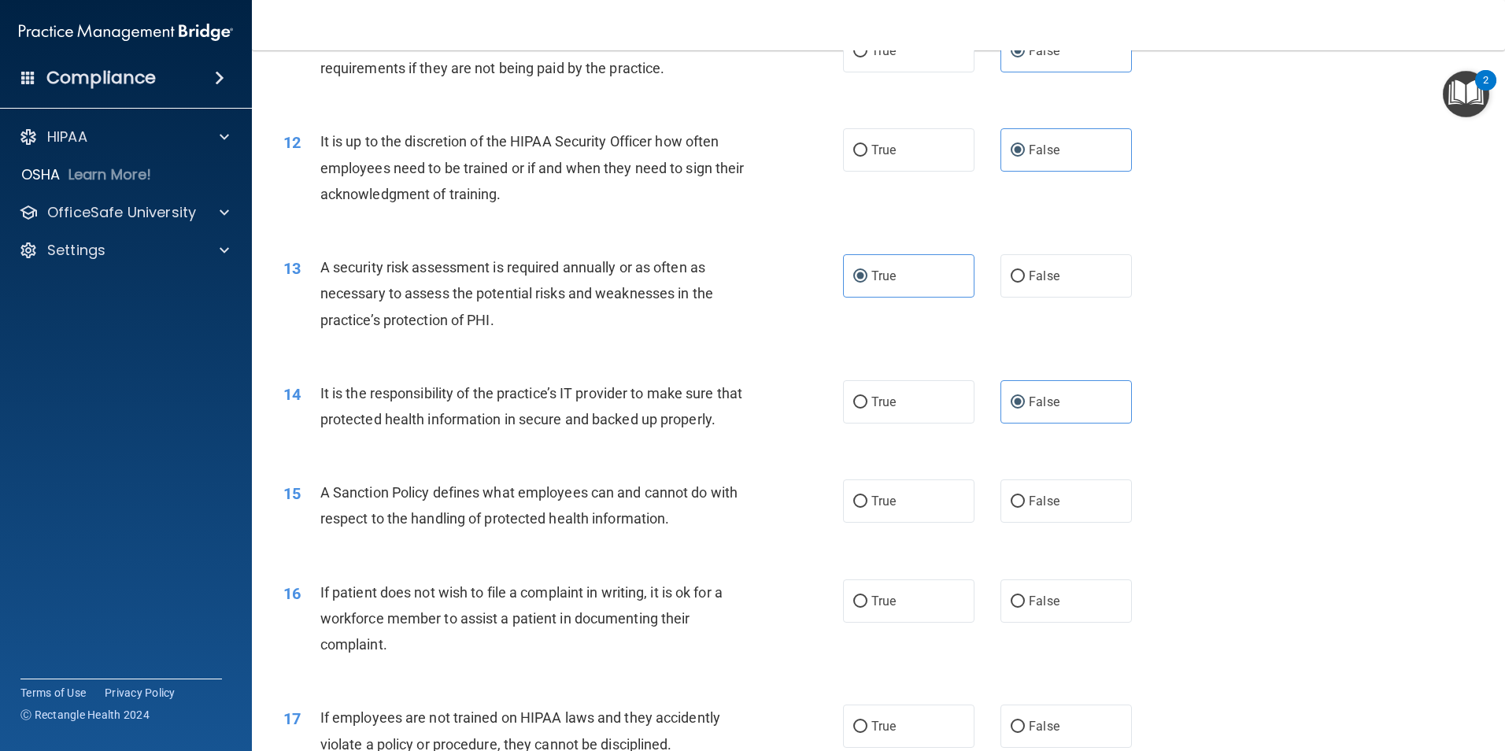
scroll to position [1574, 0]
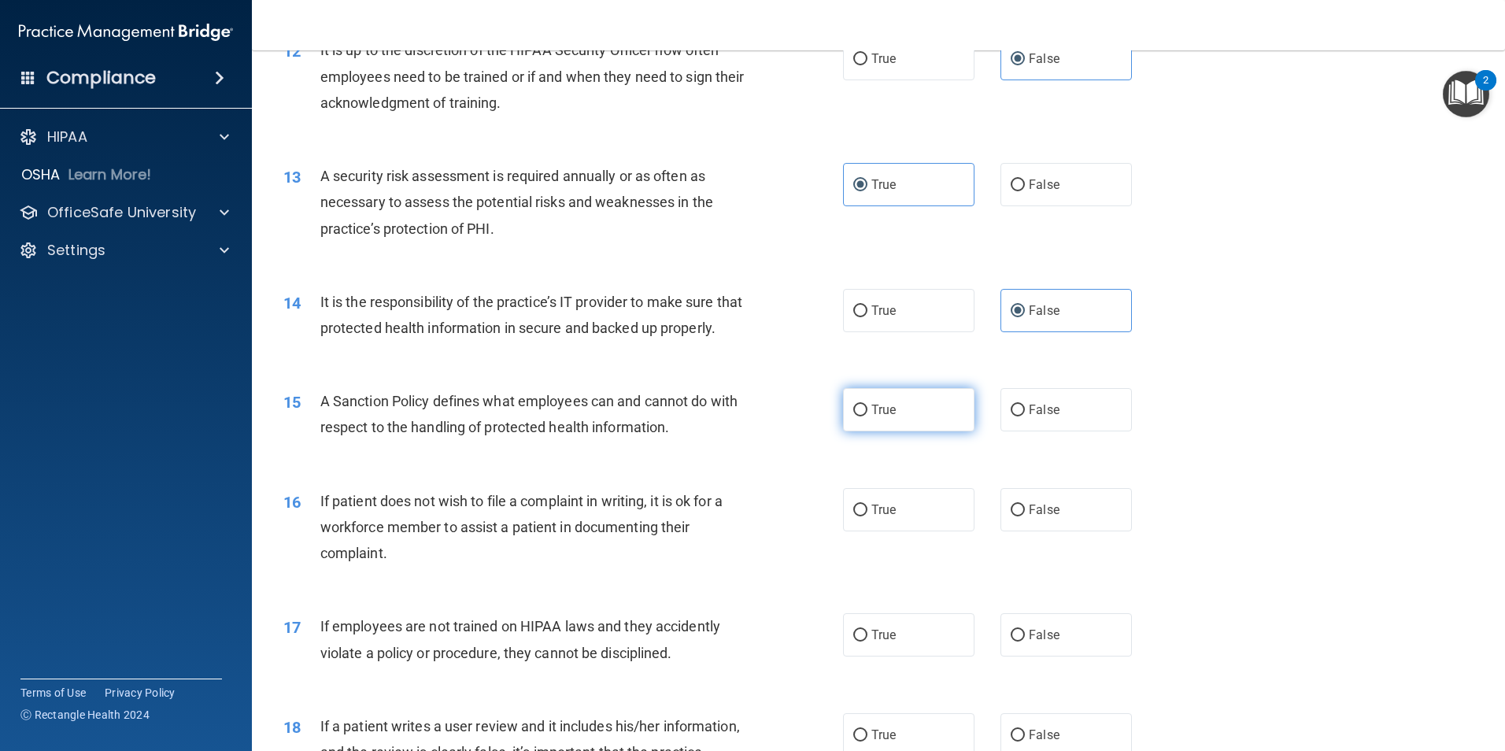
click at [936, 431] on label "True" at bounding box center [908, 409] width 131 height 43
click at [867, 416] on input "True" at bounding box center [860, 411] width 14 height 12
radio input "true"
click at [956, 523] on label "True" at bounding box center [908, 509] width 131 height 43
click at [867, 516] on input "True" at bounding box center [860, 511] width 14 height 12
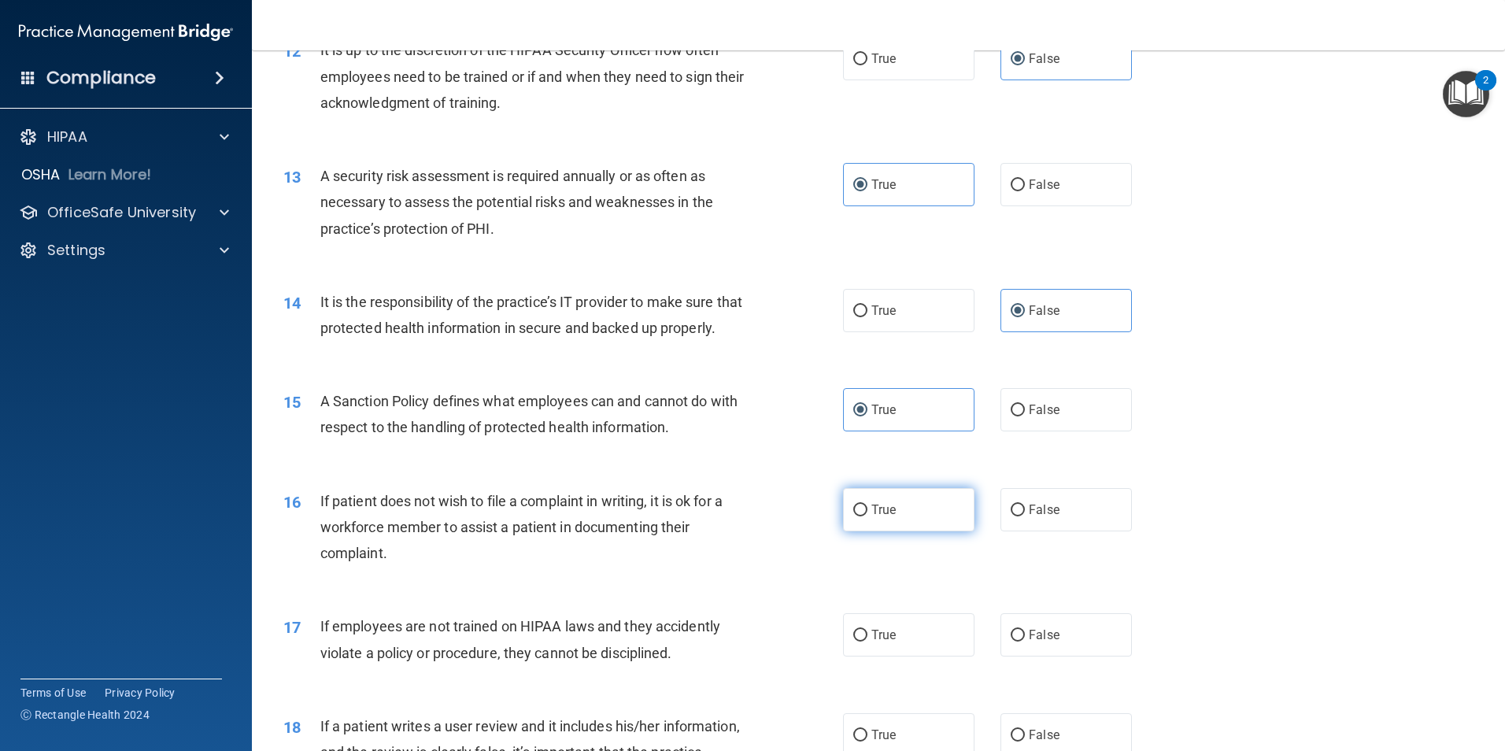
radio input "true"
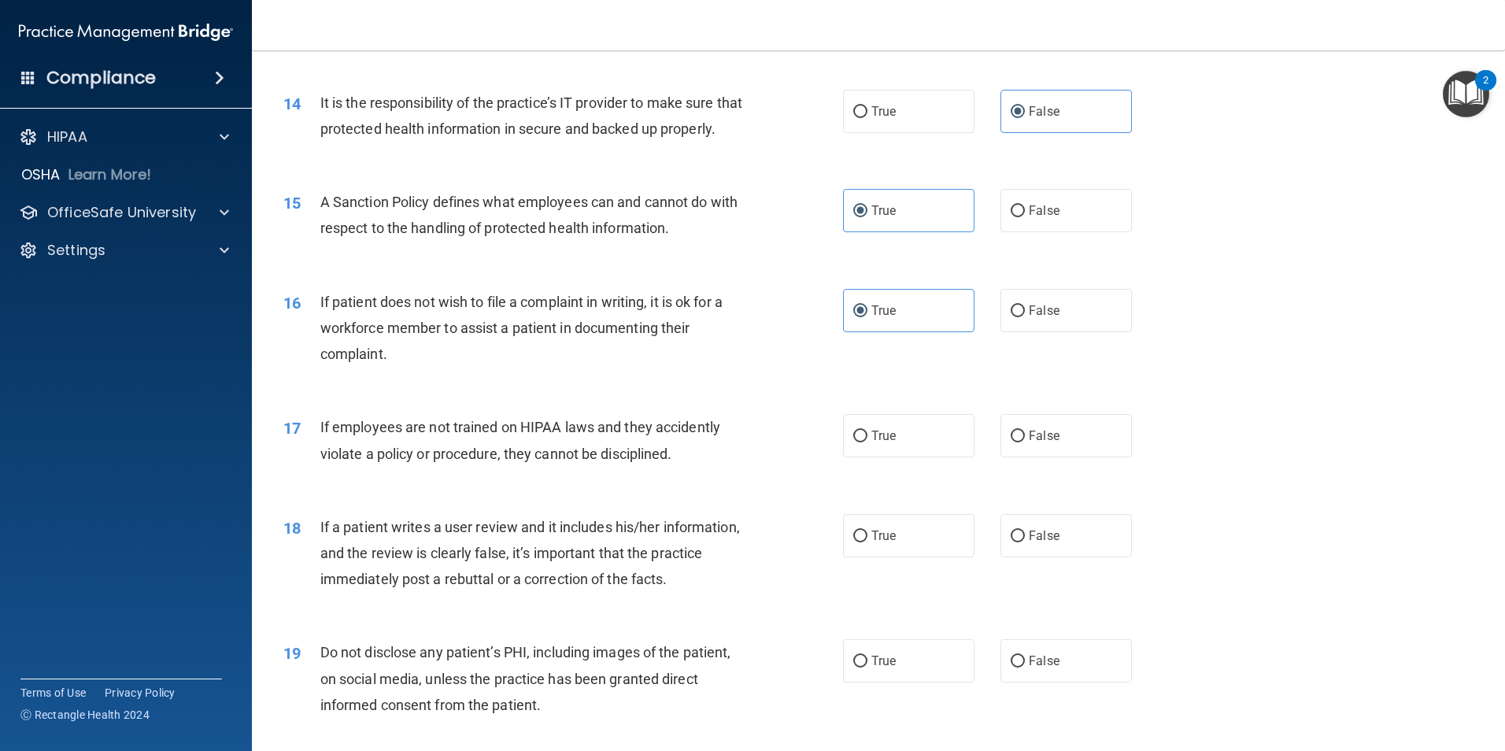
scroll to position [1811, 0]
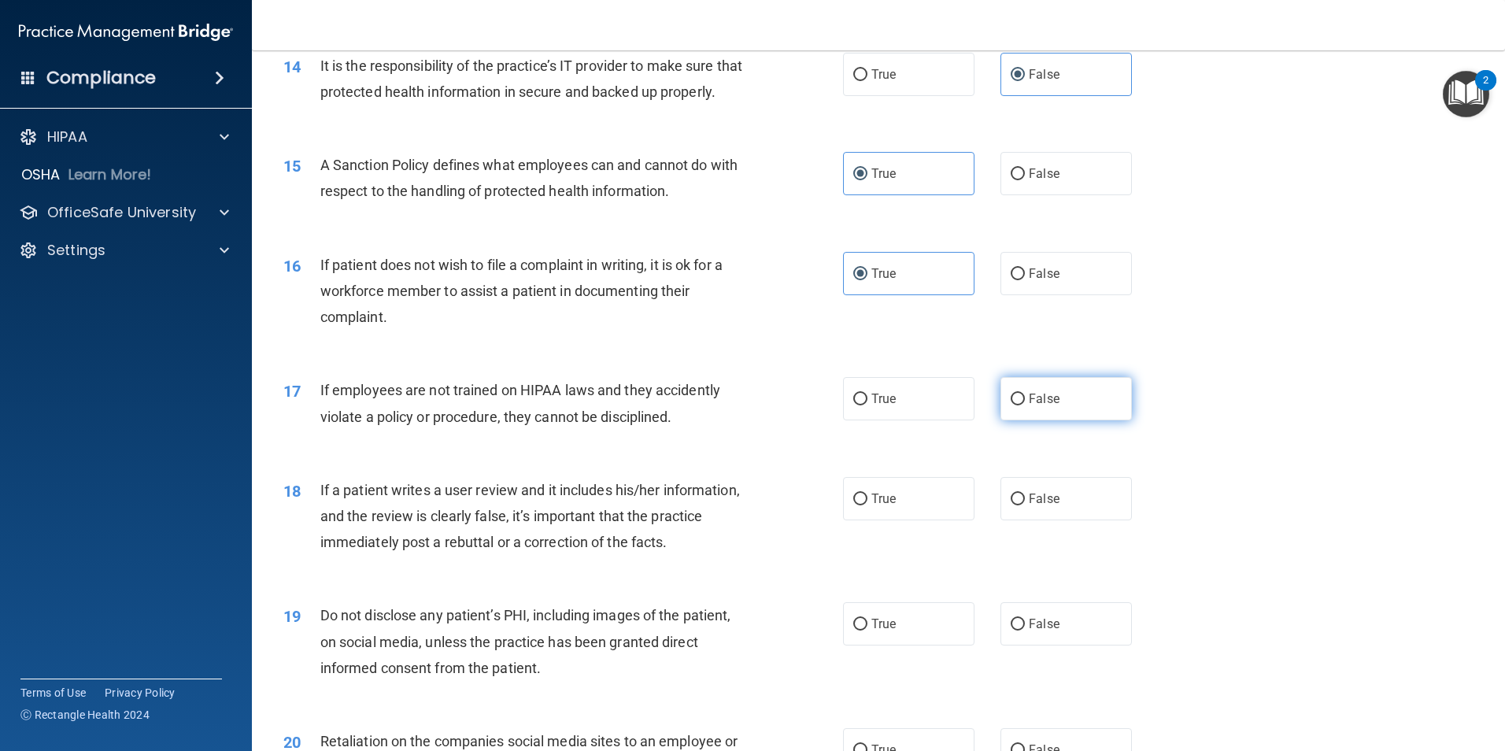
click at [1022, 420] on label "False" at bounding box center [1066, 398] width 131 height 43
click at [1022, 405] on input "False" at bounding box center [1018, 400] width 14 height 12
radio input "true"
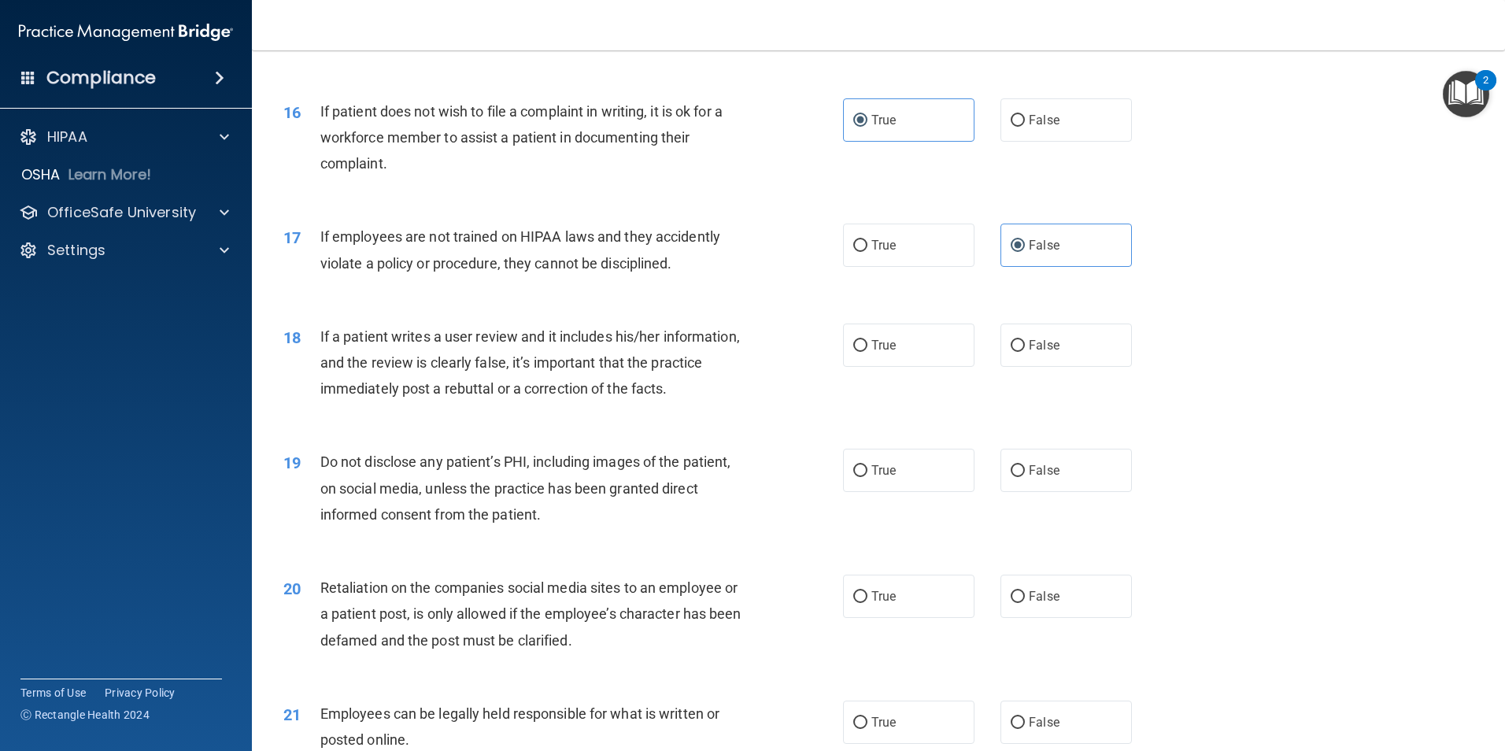
scroll to position [1968, 0]
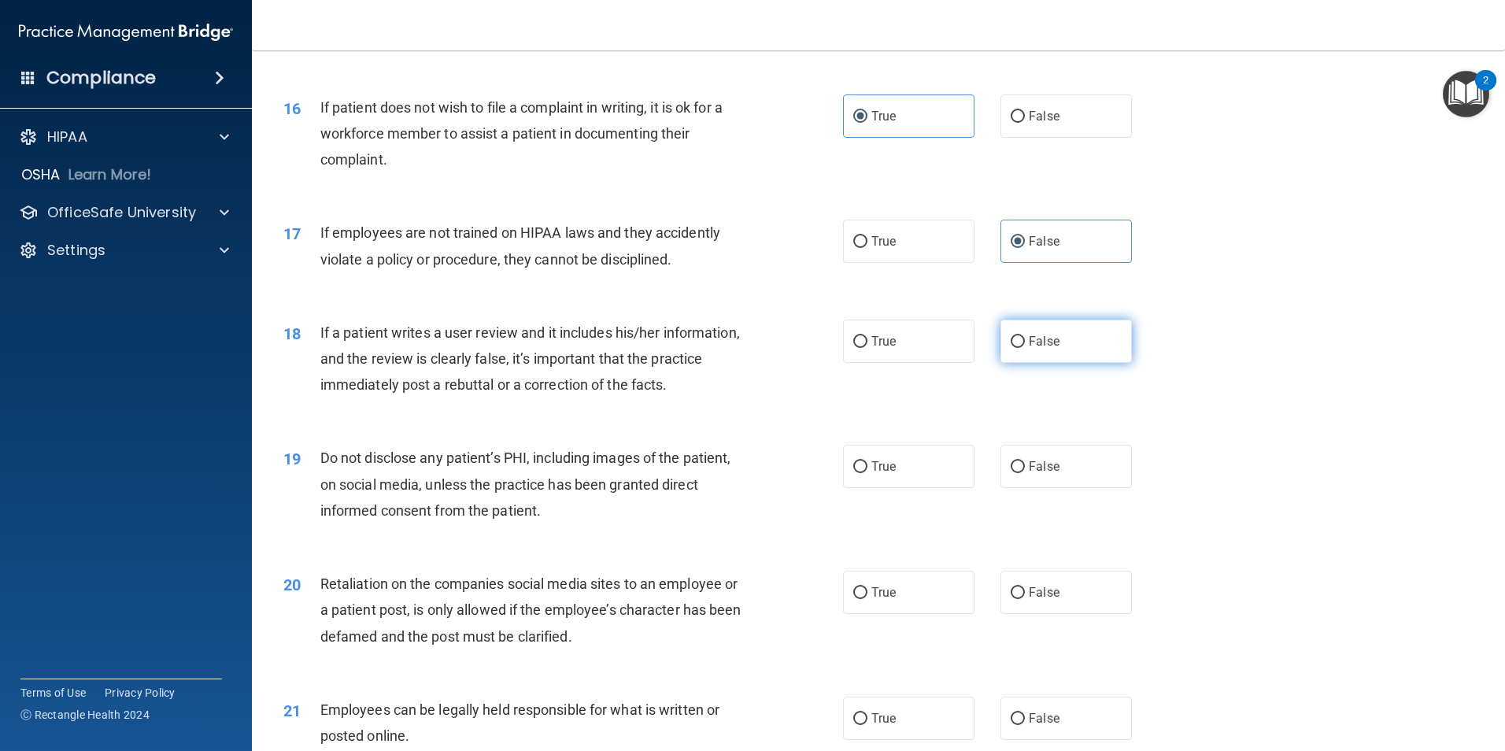
click at [1027, 363] on label "False" at bounding box center [1066, 341] width 131 height 43
click at [1025, 348] on input "False" at bounding box center [1018, 342] width 14 height 12
radio input "true"
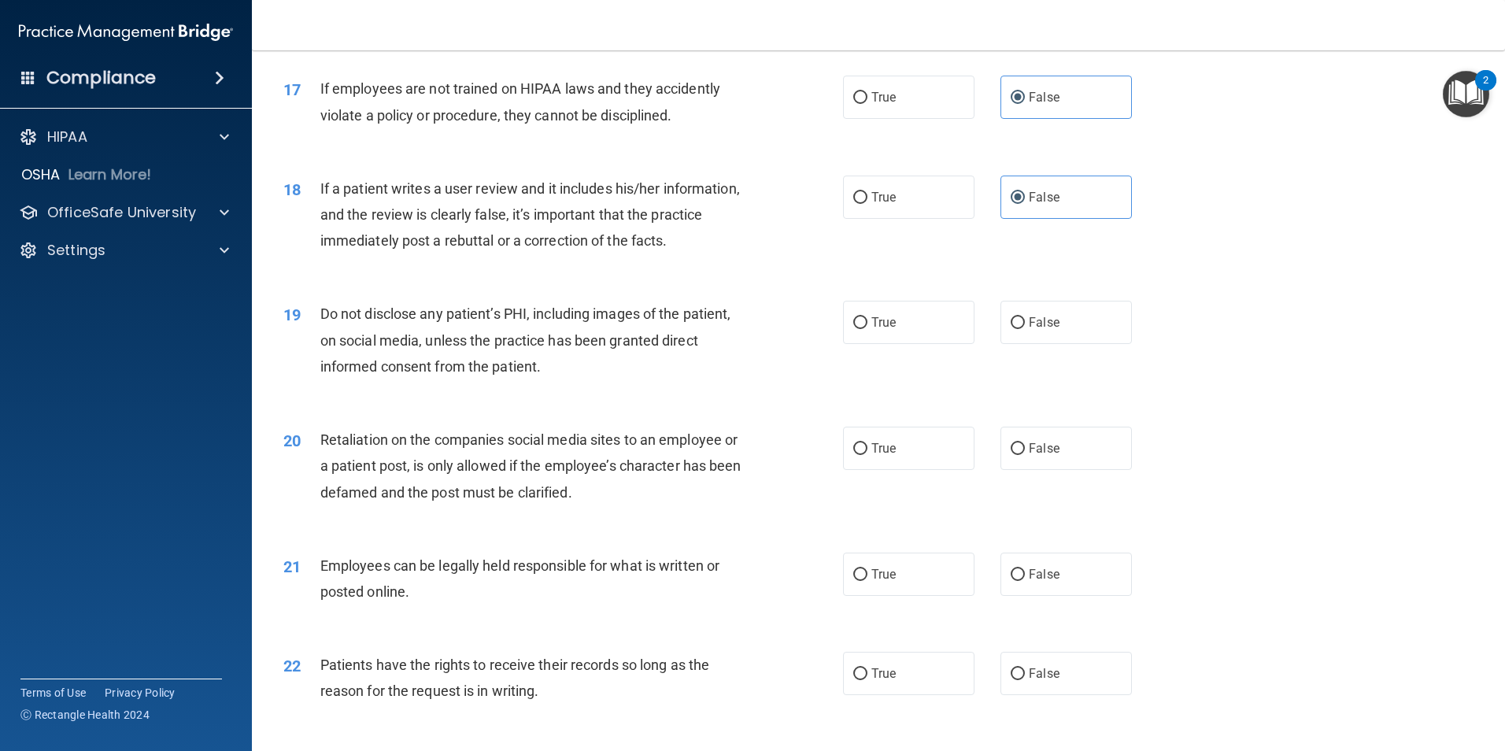
scroll to position [2125, 0]
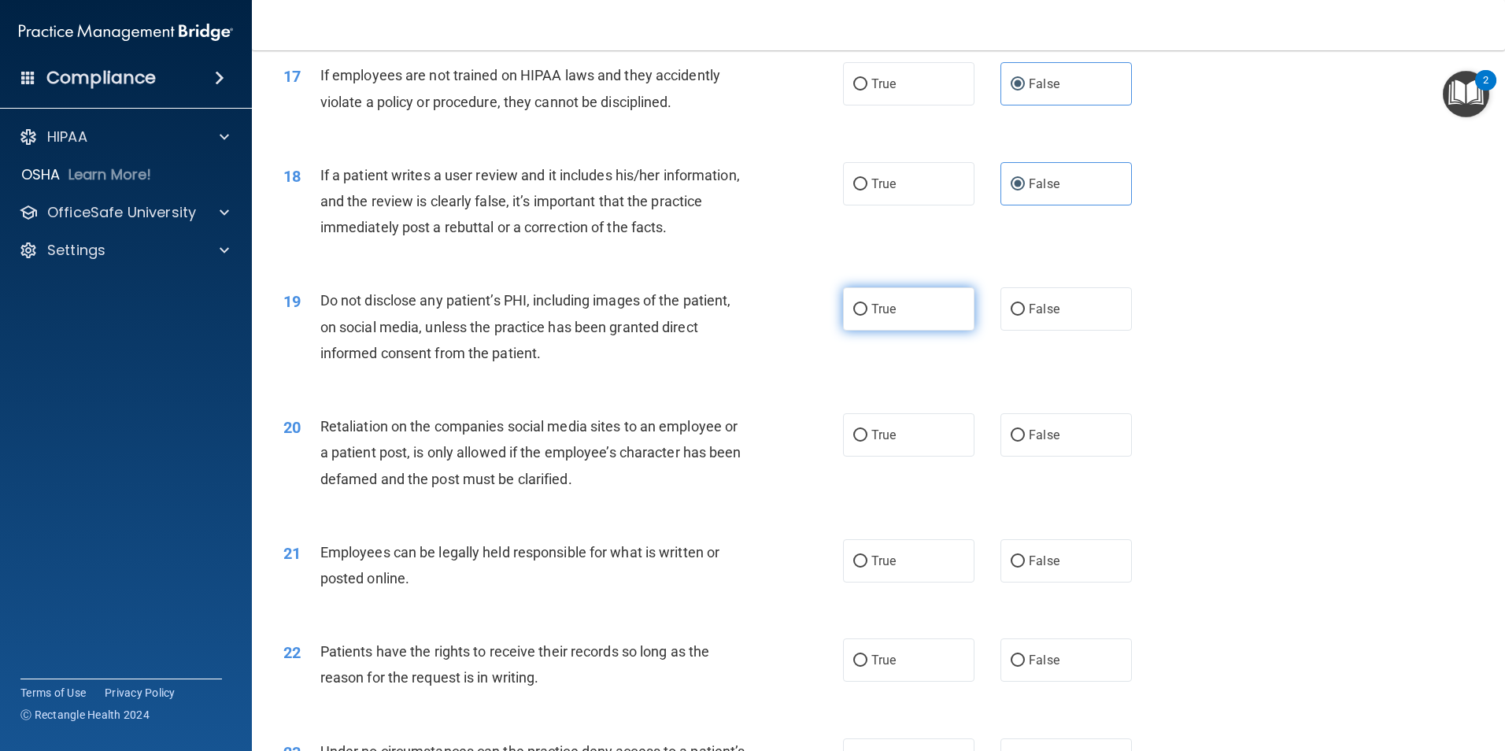
click at [933, 331] on label "True" at bounding box center [908, 308] width 131 height 43
click at [867, 316] on input "True" at bounding box center [860, 310] width 14 height 12
radio input "true"
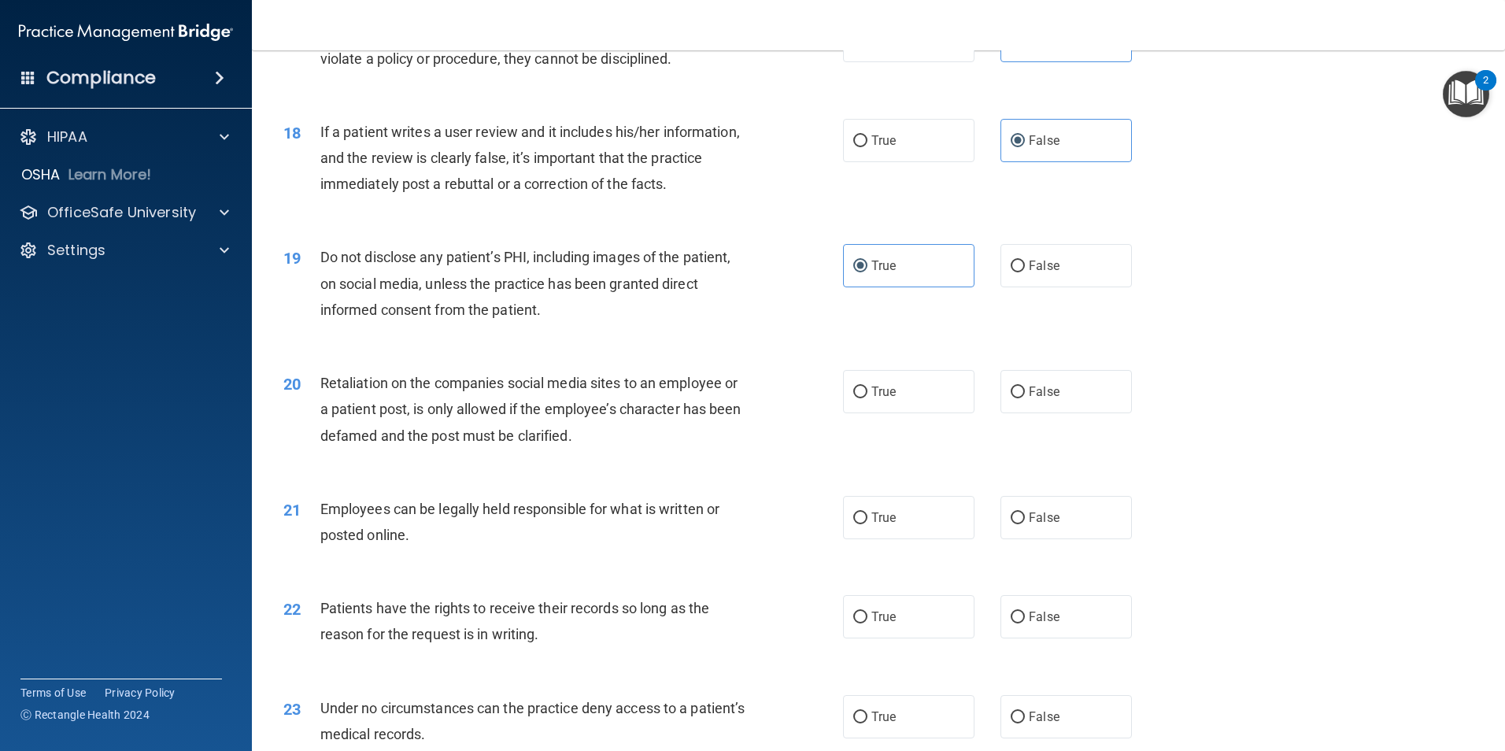
scroll to position [2204, 0]
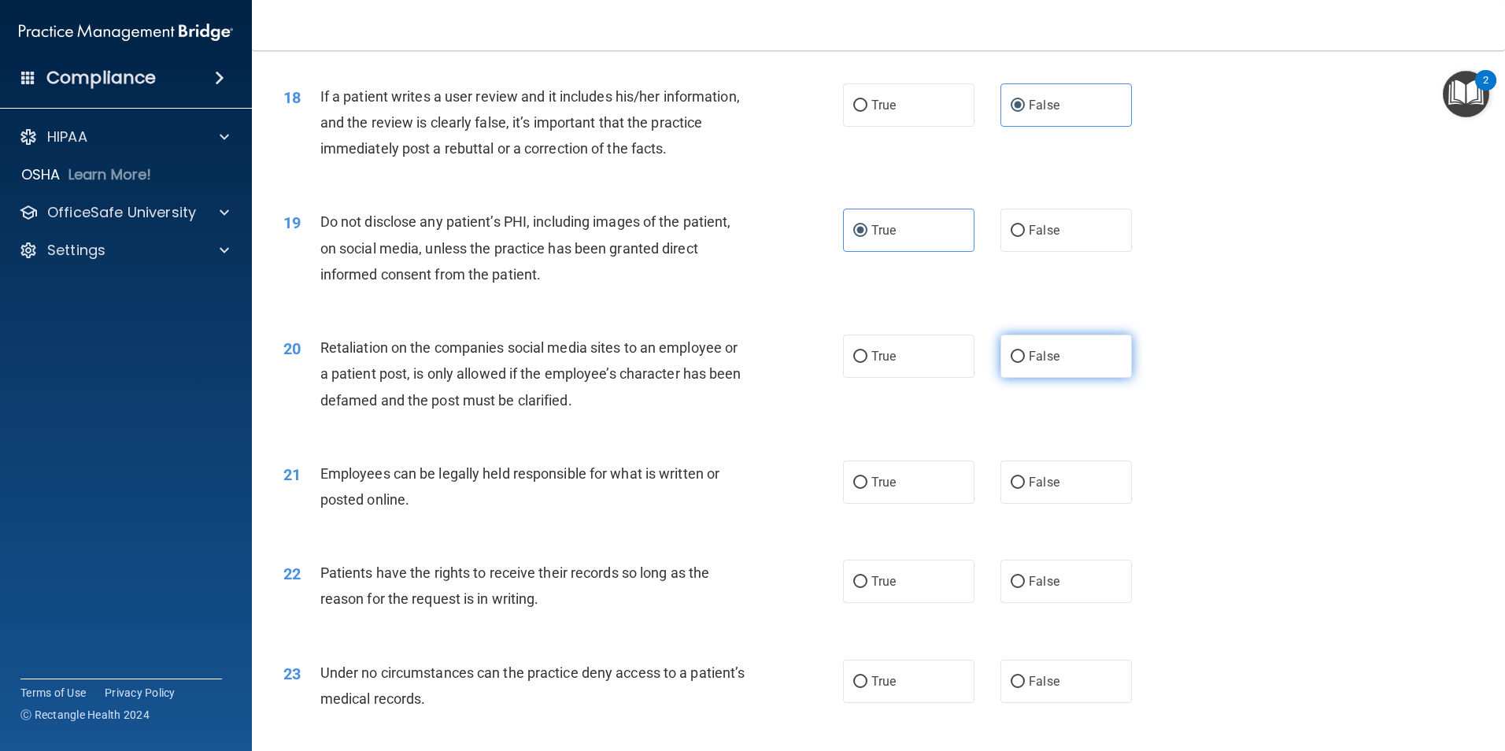
click at [1036, 364] on span "False" at bounding box center [1044, 356] width 31 height 15
click at [1025, 363] on input "False" at bounding box center [1018, 357] width 14 height 12
radio input "true"
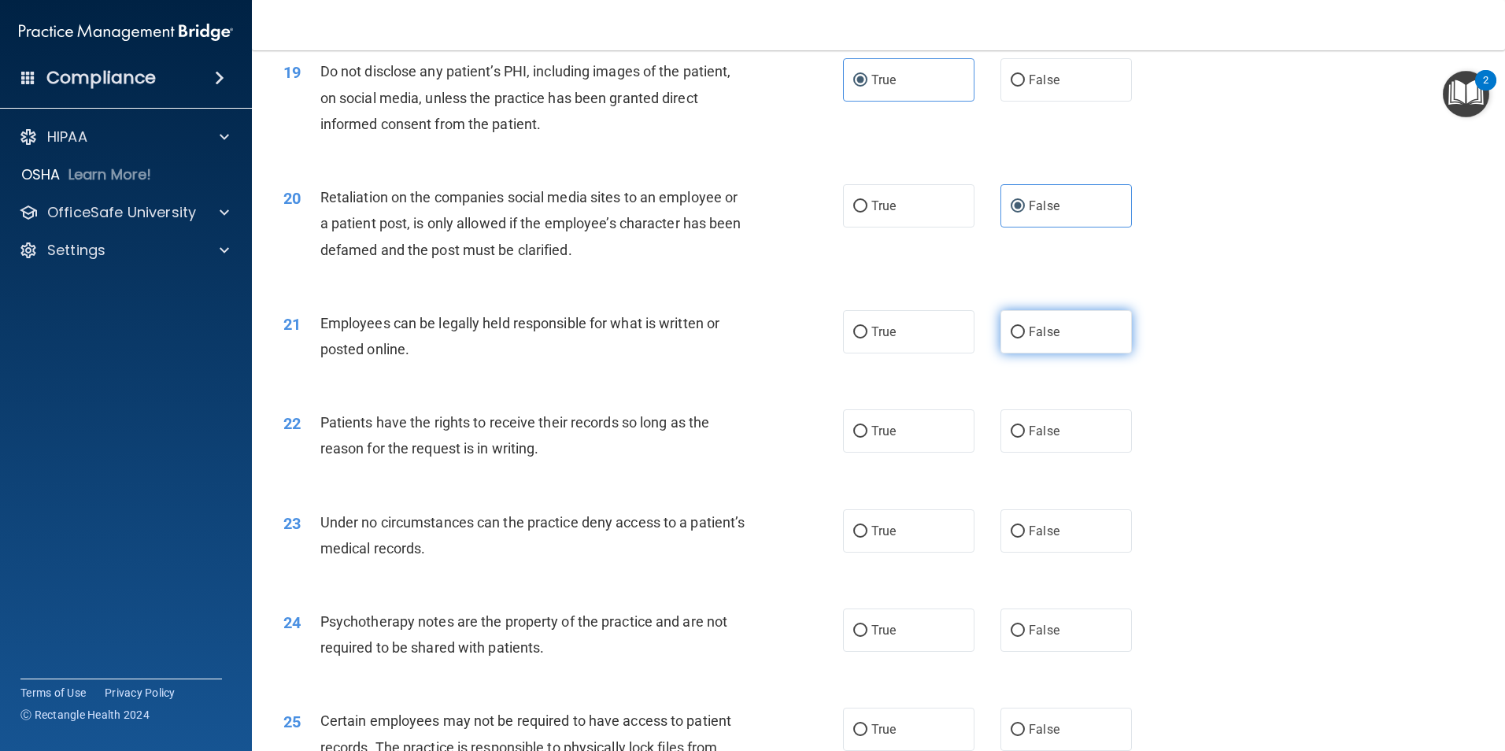
scroll to position [2362, 0]
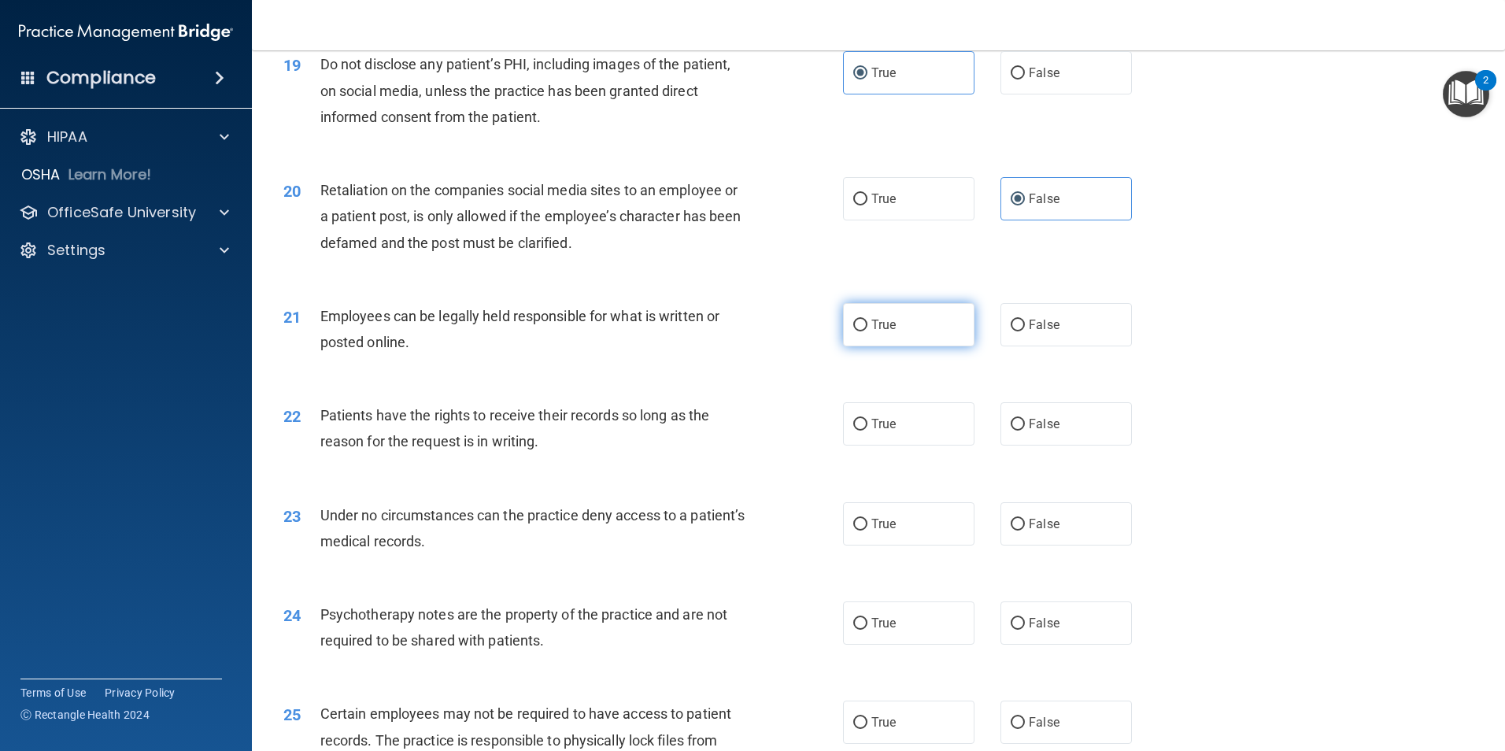
click at [933, 346] on label "True" at bounding box center [908, 324] width 131 height 43
click at [867, 331] on input "True" at bounding box center [860, 326] width 14 height 12
radio input "true"
click at [939, 438] on label "True" at bounding box center [908, 423] width 131 height 43
click at [867, 431] on input "True" at bounding box center [860, 425] width 14 height 12
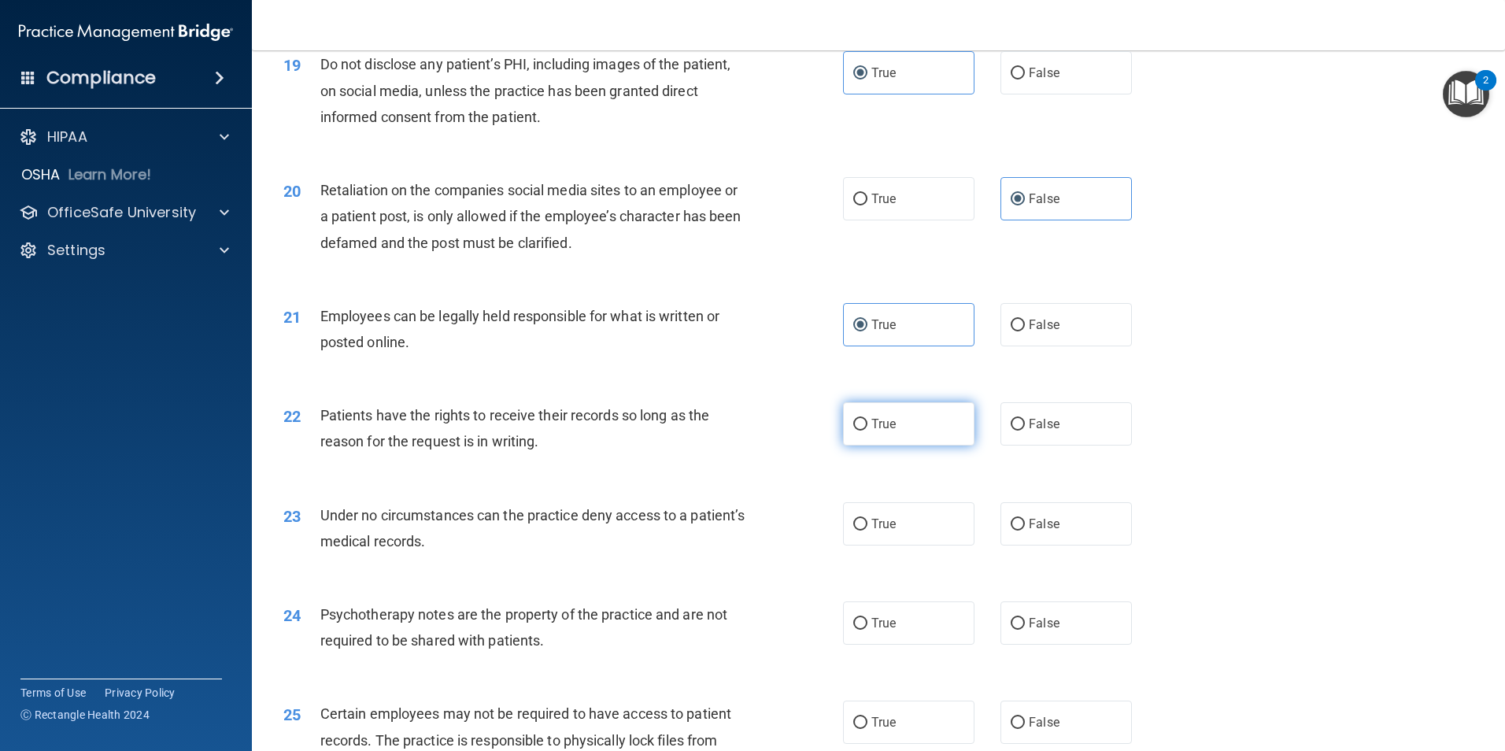
radio input "true"
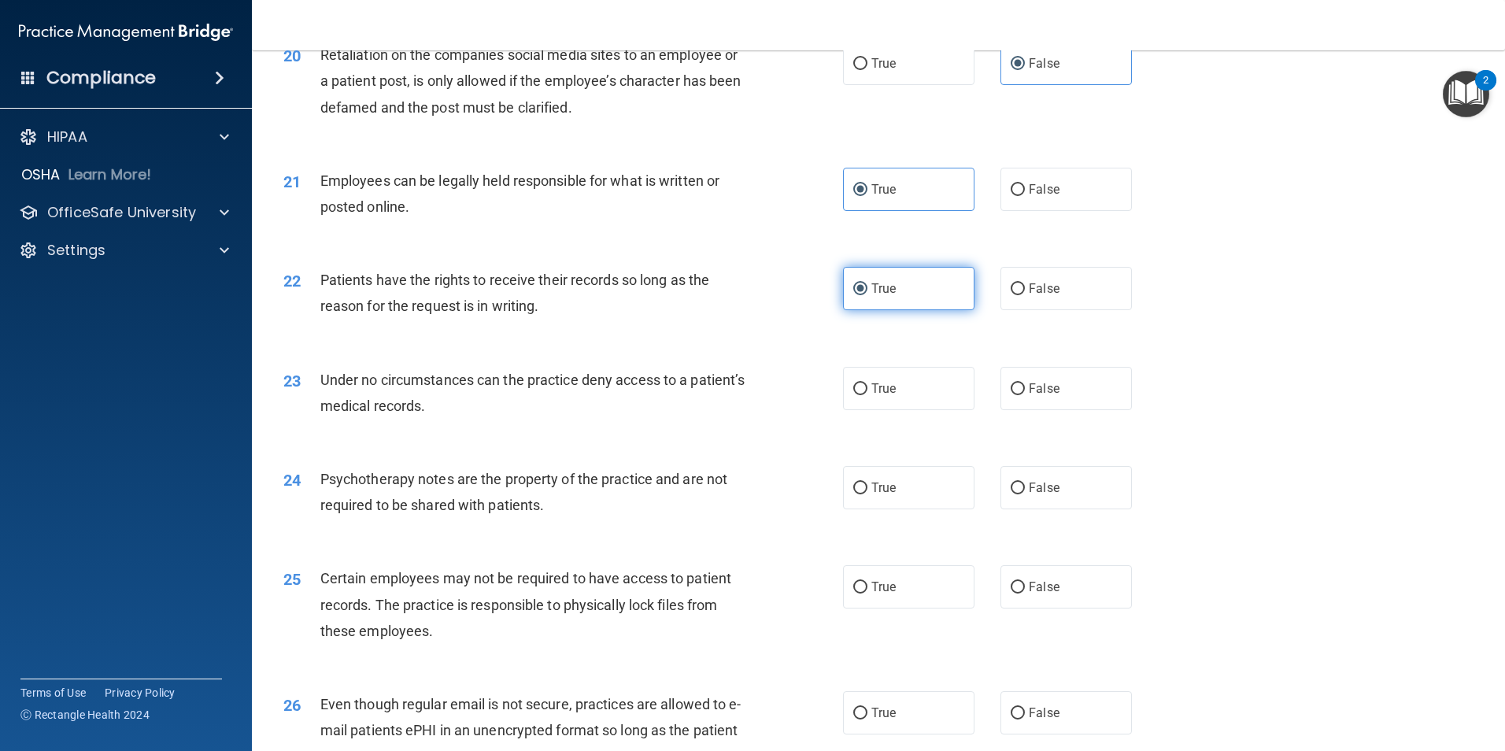
scroll to position [2519, 0]
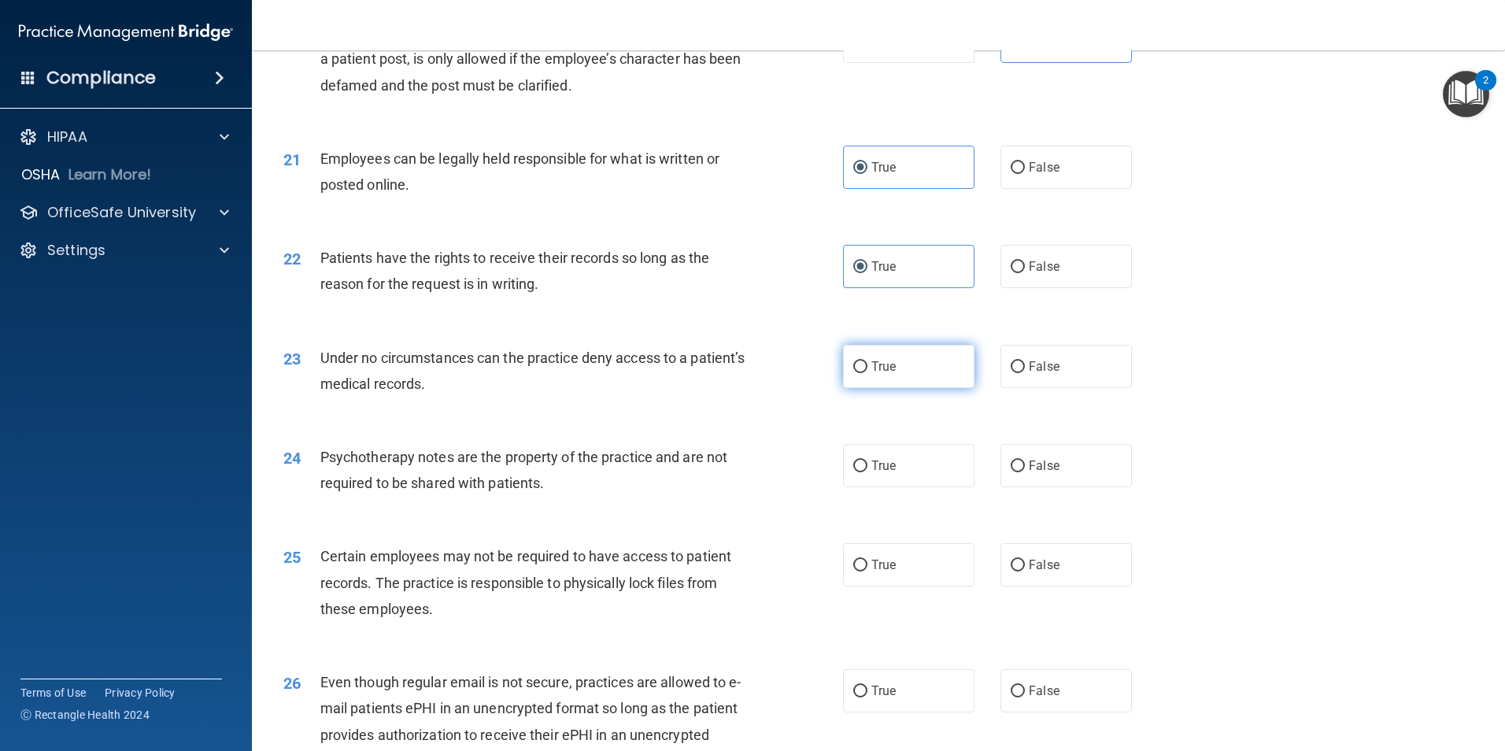
click at [933, 388] on label "True" at bounding box center [908, 366] width 131 height 43
click at [867, 373] on input "True" at bounding box center [860, 367] width 14 height 12
radio input "true"
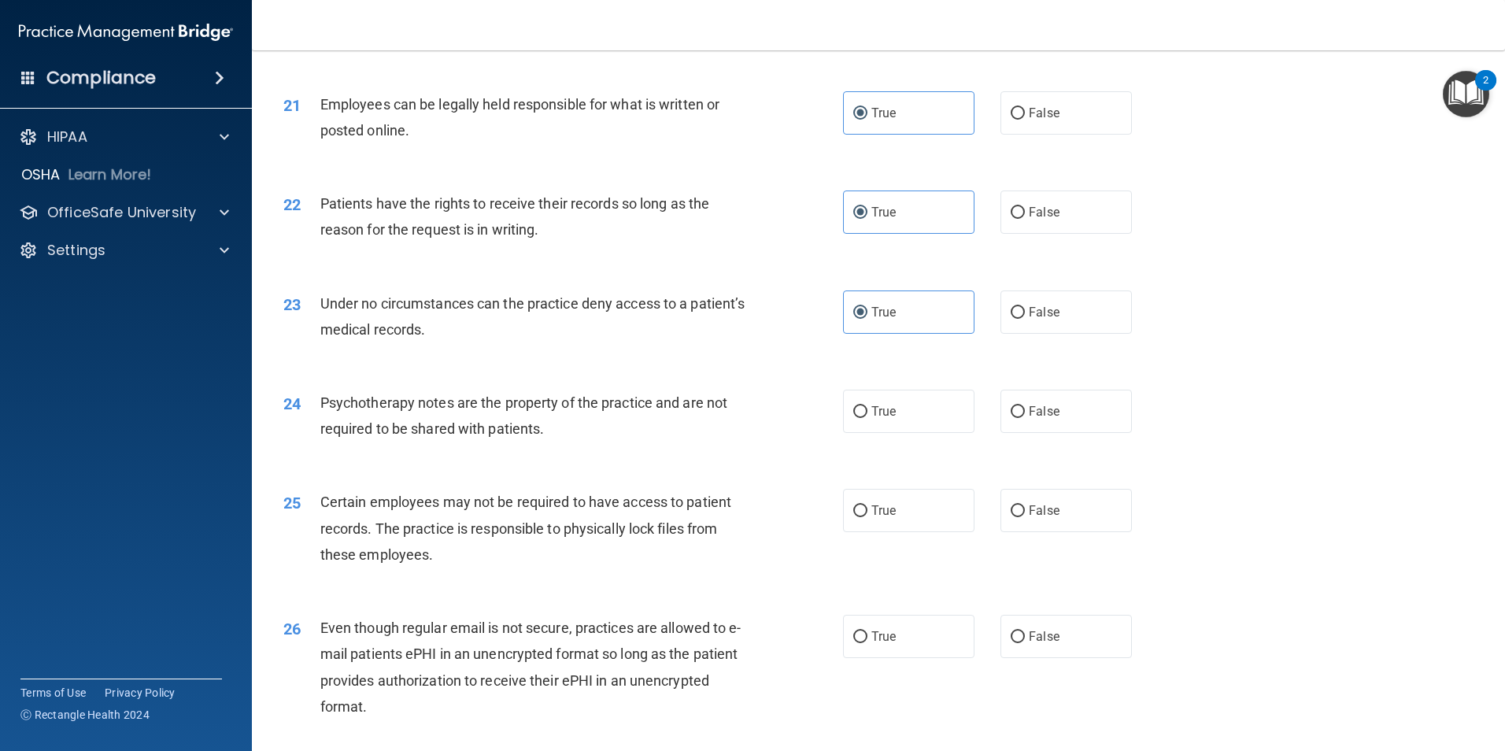
scroll to position [2676, 0]
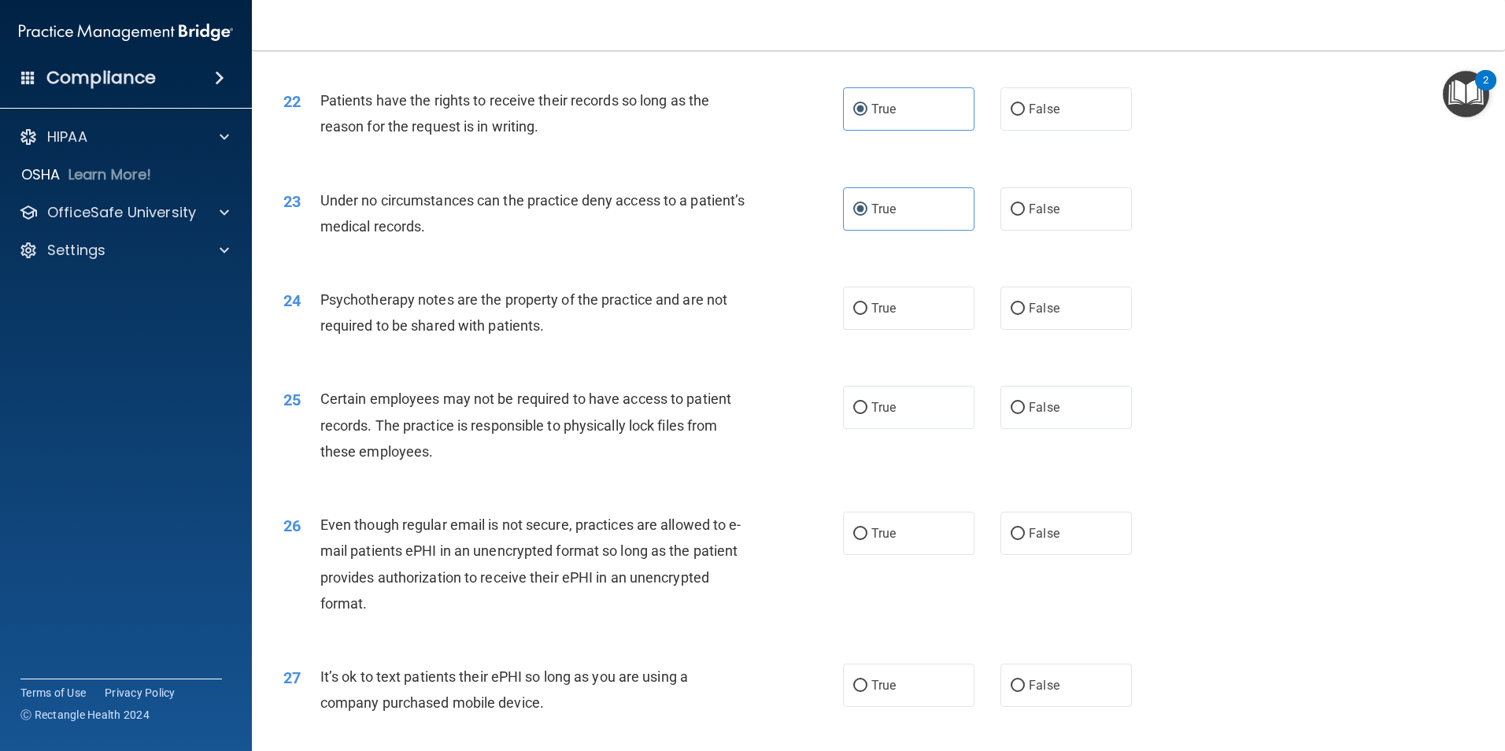
click at [1015, 358] on div "24 Psychotherapy notes are the property of the practice and are not required to…" at bounding box center [879, 316] width 1214 height 99
click at [1021, 330] on label "False" at bounding box center [1066, 308] width 131 height 43
click at [1021, 315] on input "False" at bounding box center [1018, 309] width 14 height 12
radio input "true"
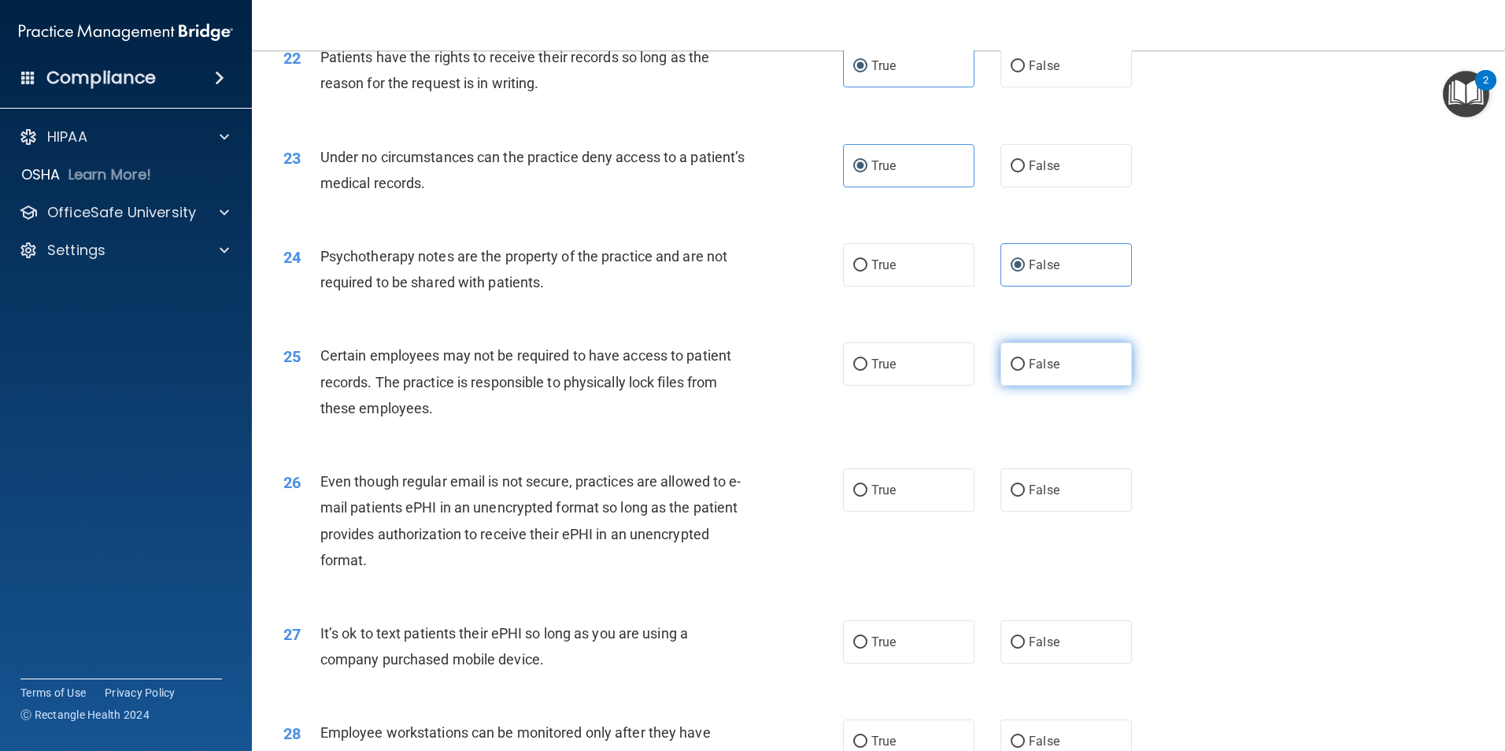
scroll to position [2755, 0]
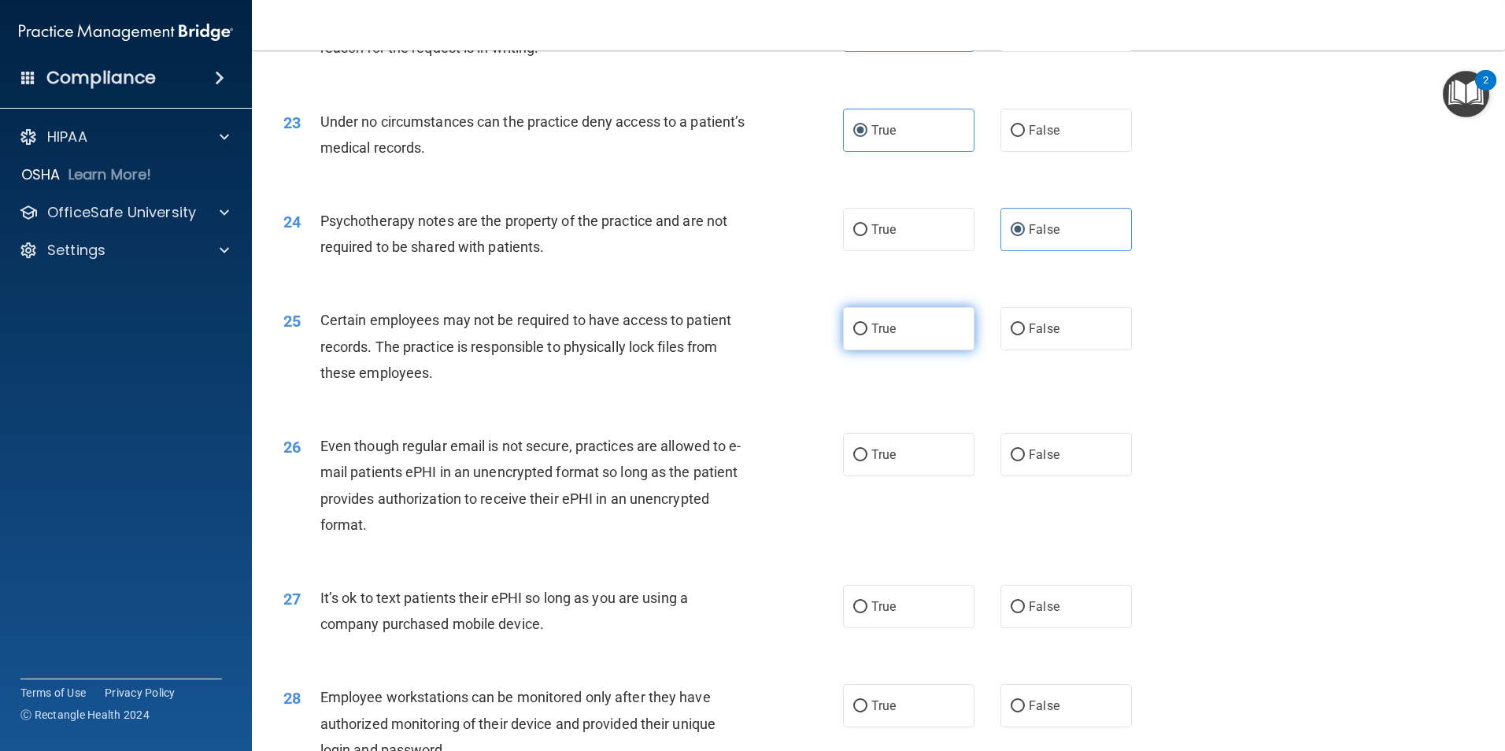
click at [959, 350] on label "True" at bounding box center [908, 328] width 131 height 43
click at [867, 335] on input "True" at bounding box center [860, 330] width 14 height 12
radio input "true"
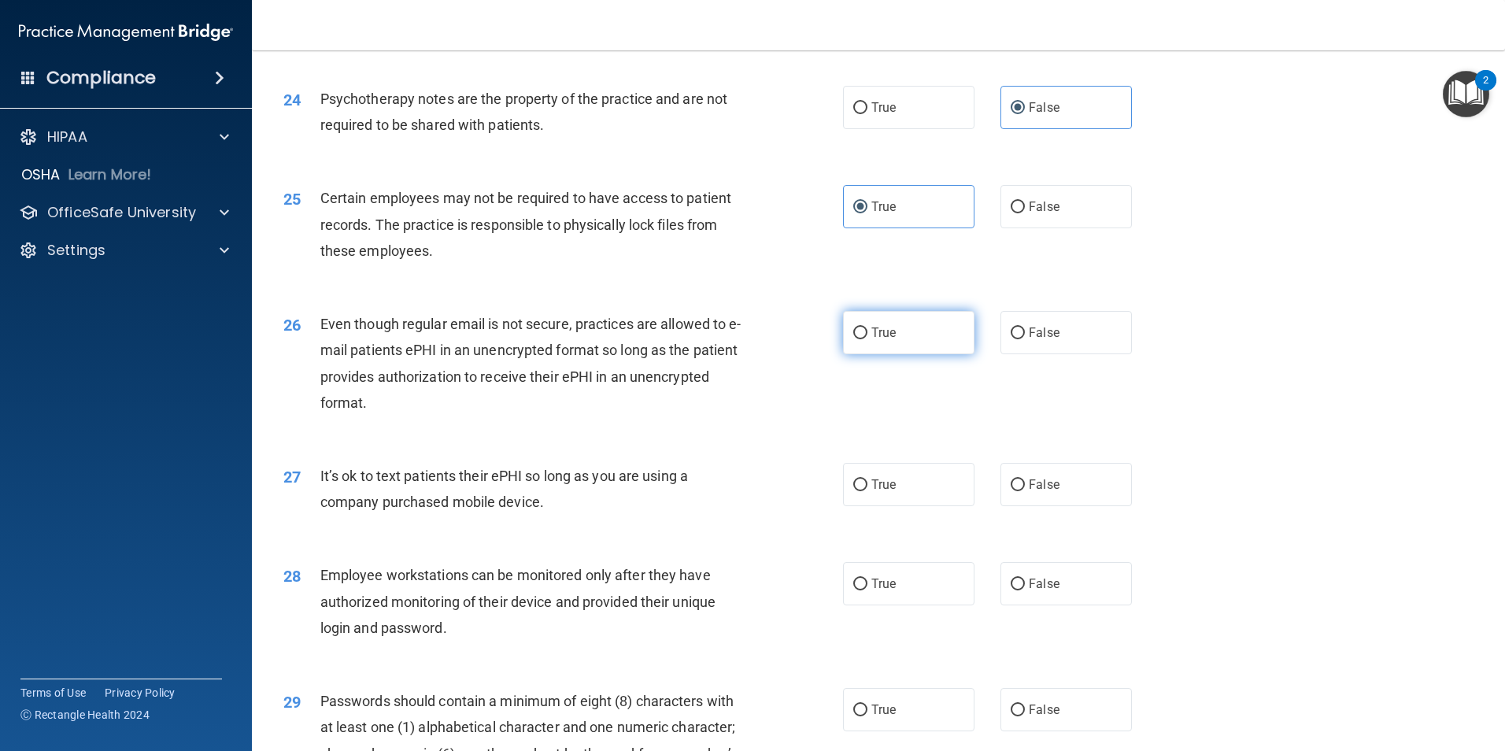
scroll to position [2913, 0]
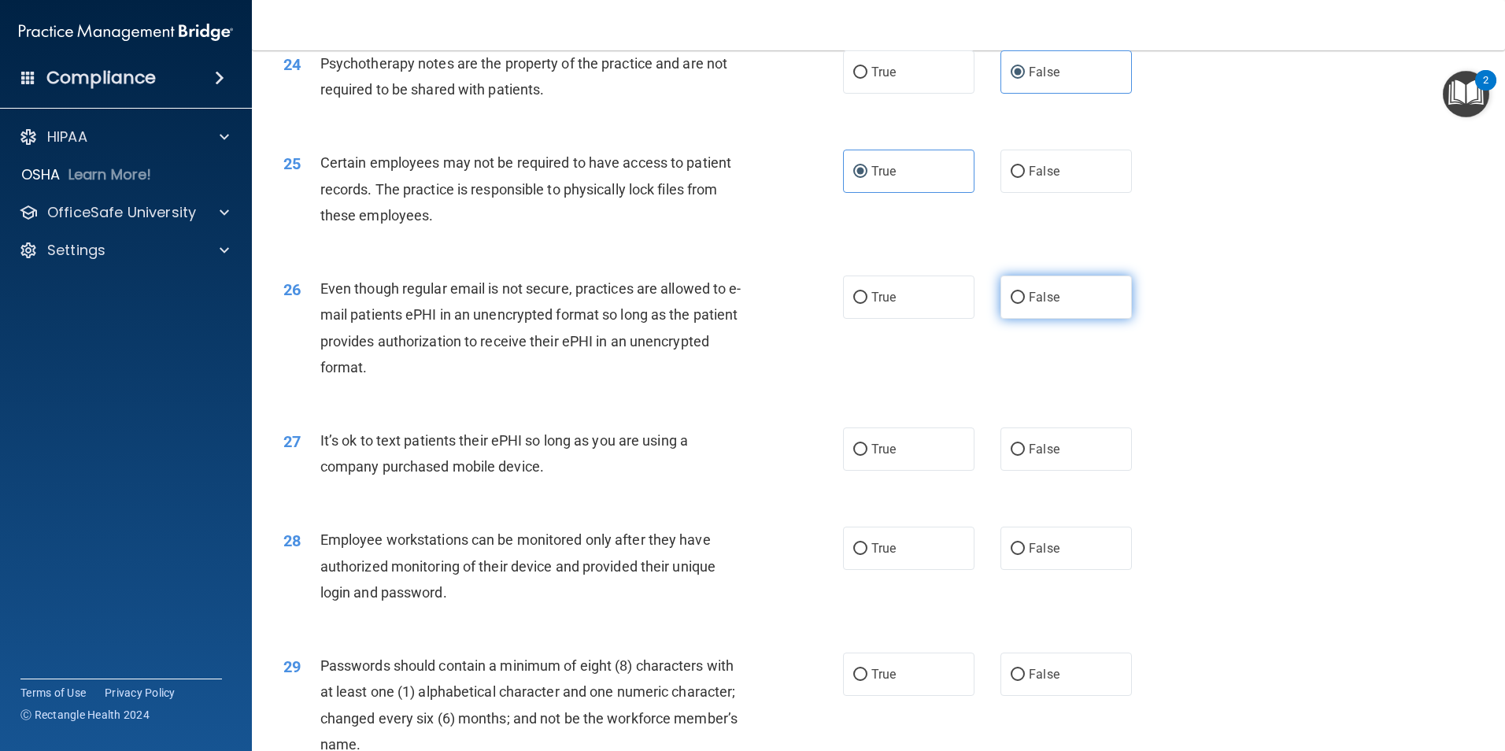
click at [1015, 304] on input "False" at bounding box center [1018, 298] width 14 height 12
radio input "true"
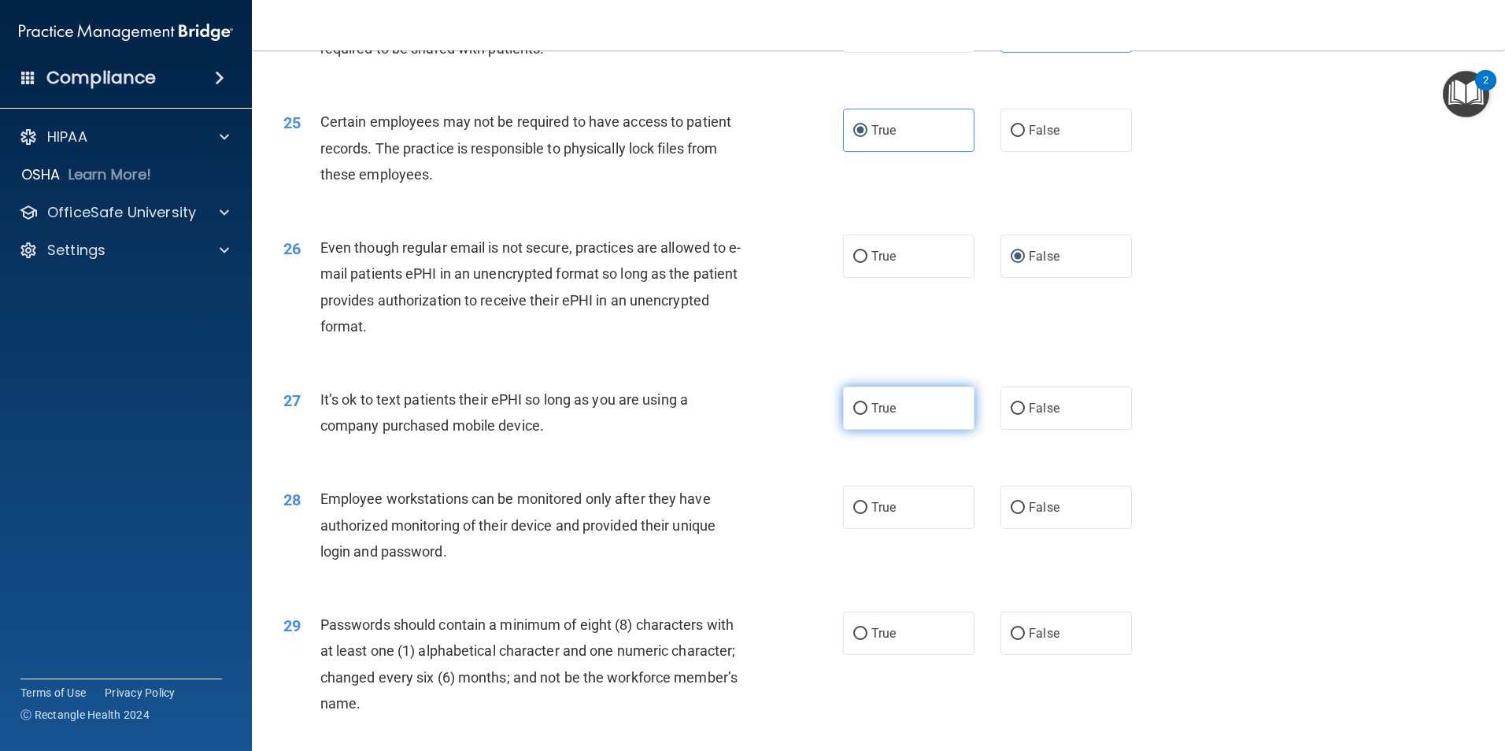
scroll to position [2991, 0]
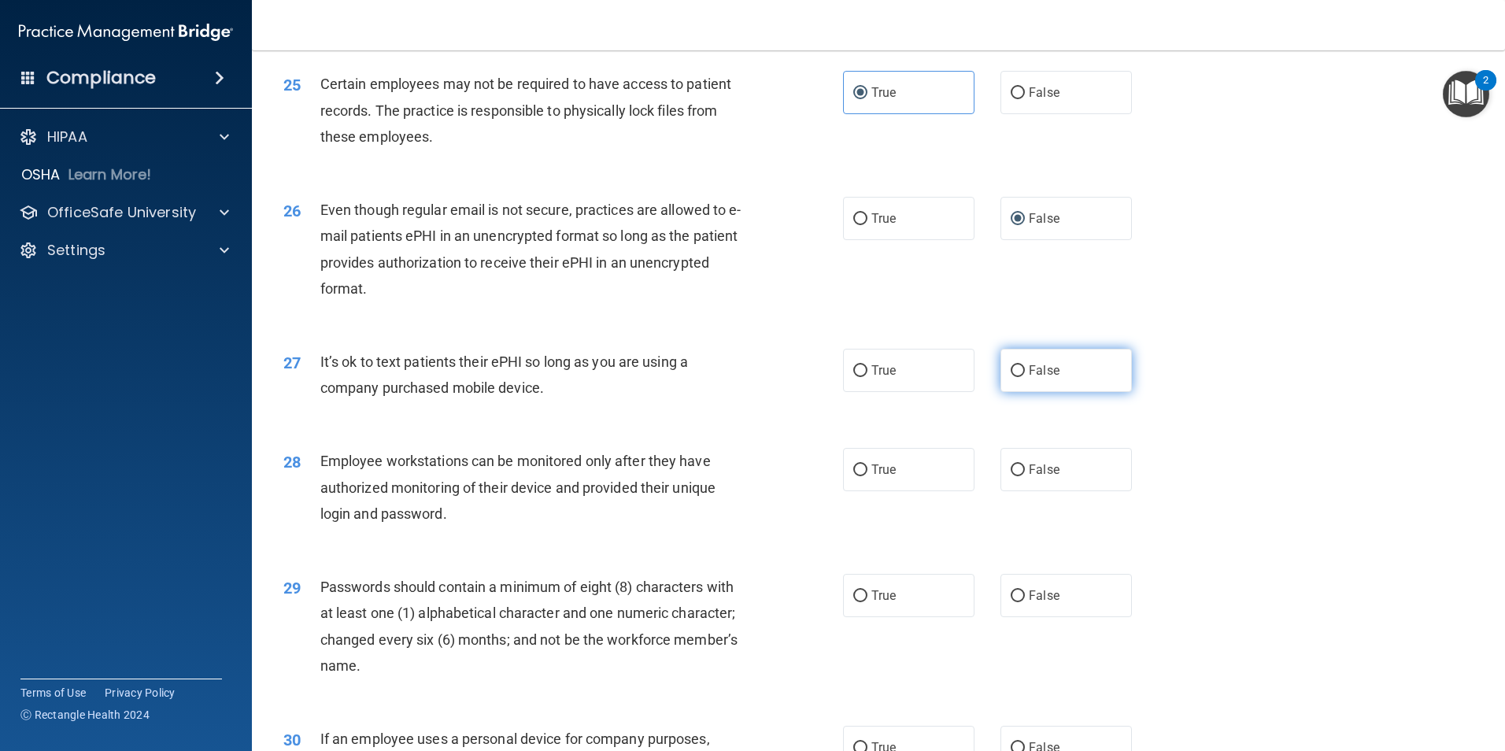
drag, startPoint x: 1038, startPoint y: 393, endPoint x: 1043, endPoint y: 401, distance: 9.6
click at [1041, 378] on span "False" at bounding box center [1044, 370] width 31 height 15
click at [1025, 377] on input "False" at bounding box center [1018, 371] width 14 height 12
radio input "true"
click at [1029, 477] on span "False" at bounding box center [1044, 469] width 31 height 15
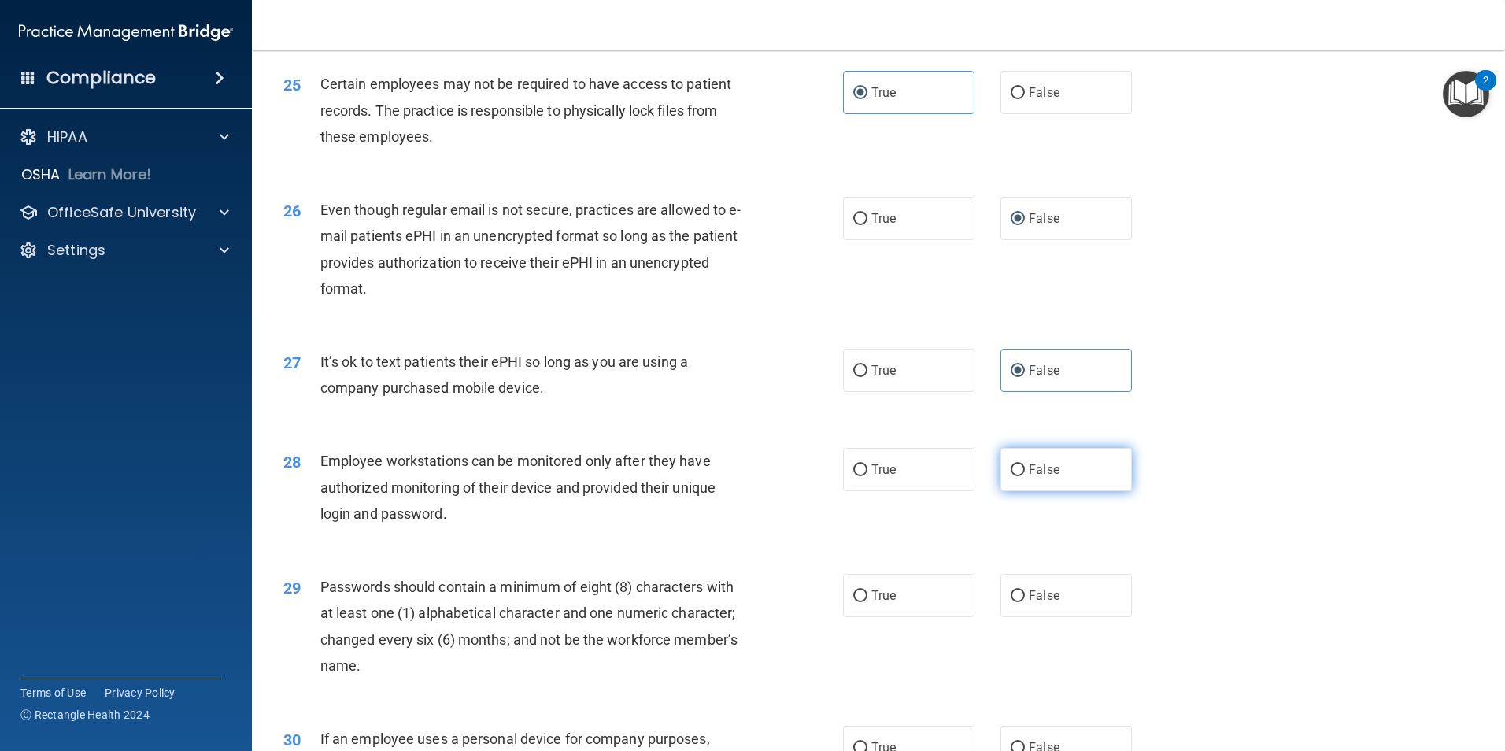
click at [1025, 476] on input "False" at bounding box center [1018, 470] width 14 height 12
radio input "true"
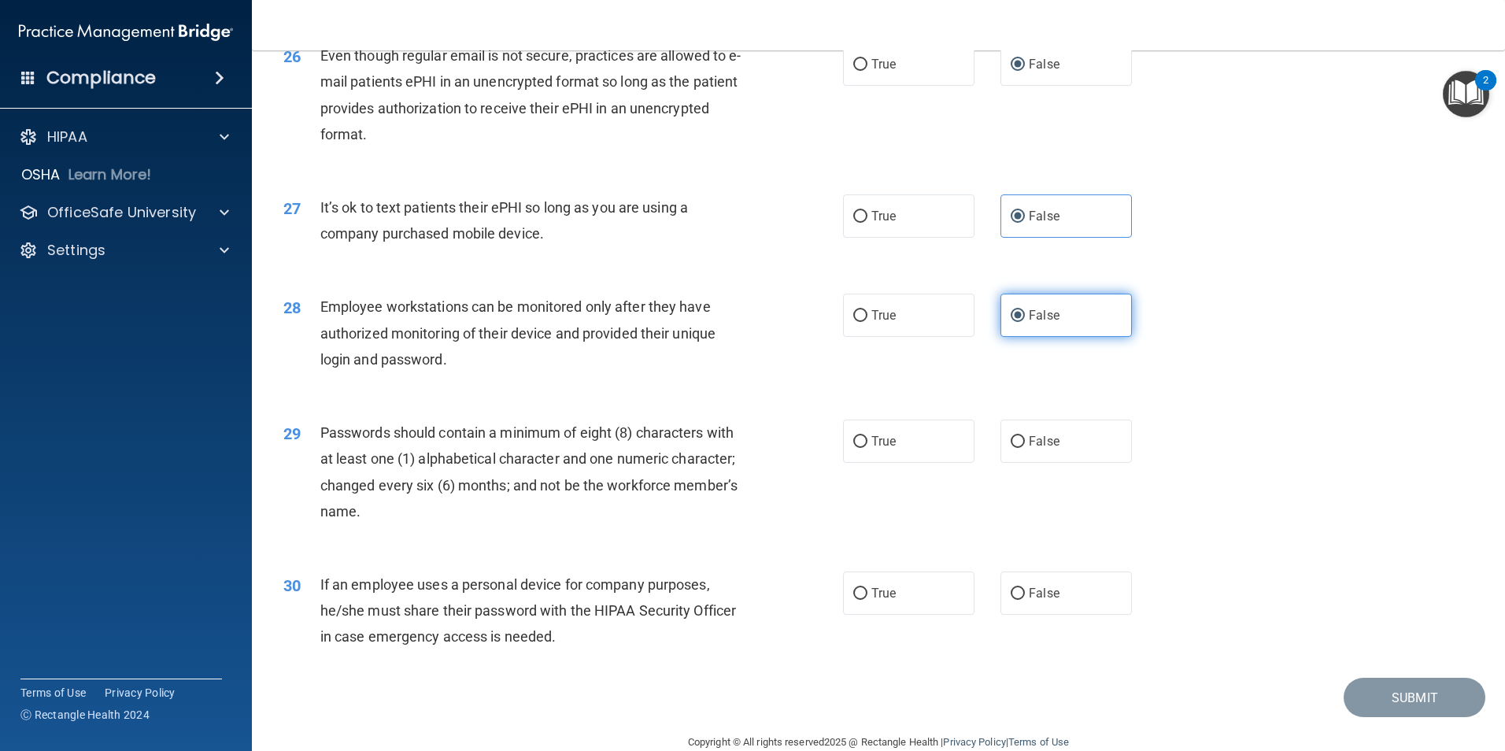
scroll to position [3149, 0]
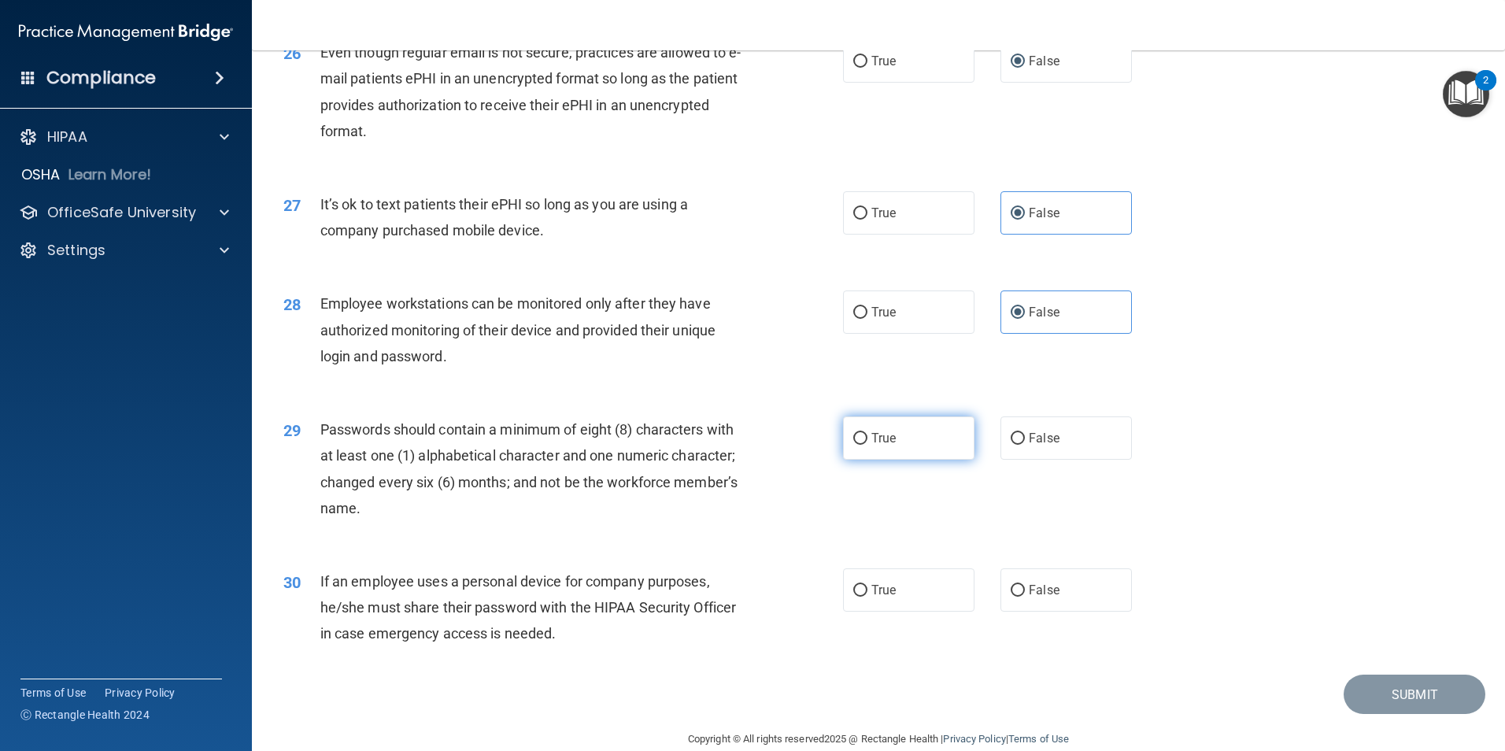
click at [869, 456] on label "True" at bounding box center [908, 437] width 131 height 43
click at [867, 445] on input "True" at bounding box center [860, 439] width 14 height 12
radio input "true"
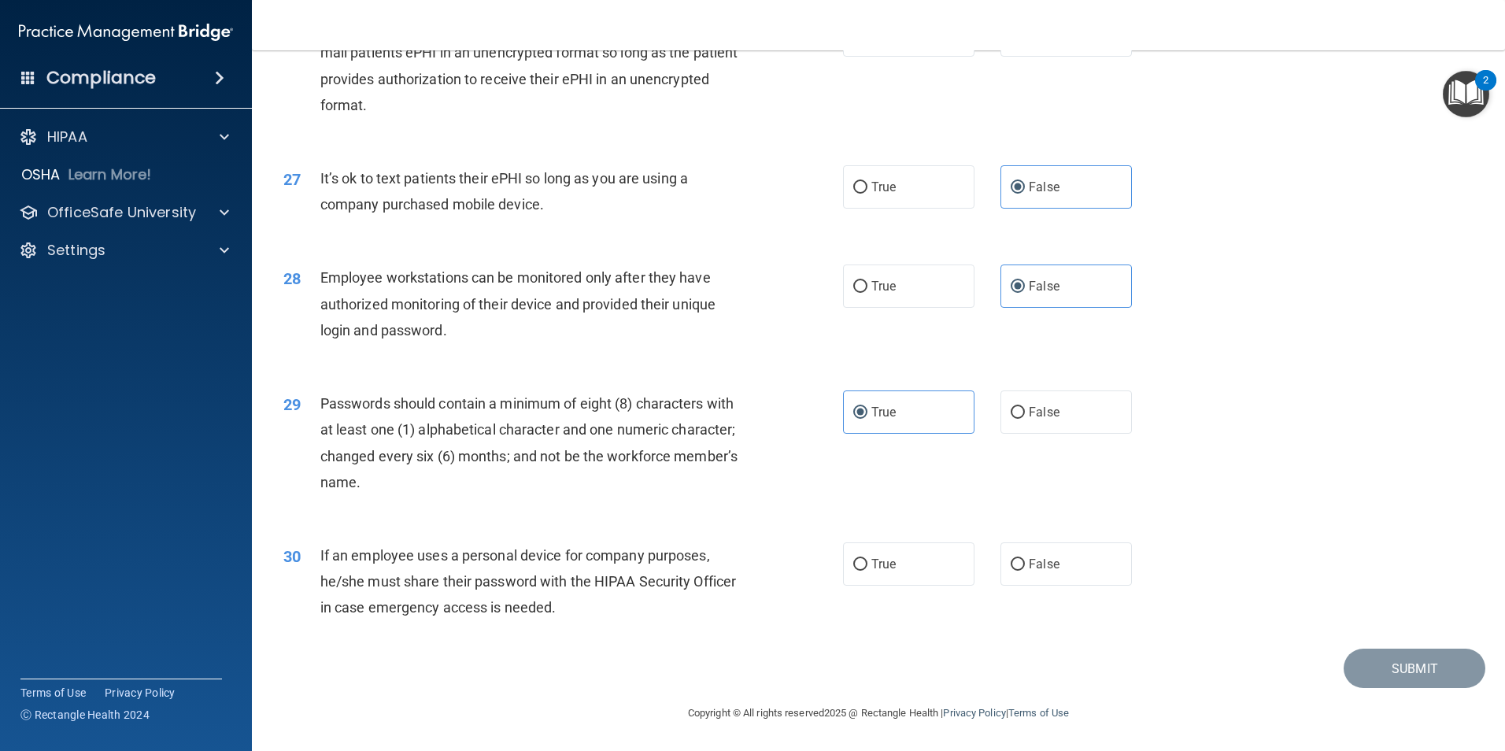
scroll to position [3201, 0]
click at [1044, 553] on label "False" at bounding box center [1066, 563] width 131 height 43
click at [1025, 559] on input "False" at bounding box center [1018, 565] width 14 height 12
radio input "true"
click at [1370, 664] on button "Submit" at bounding box center [1415, 669] width 142 height 40
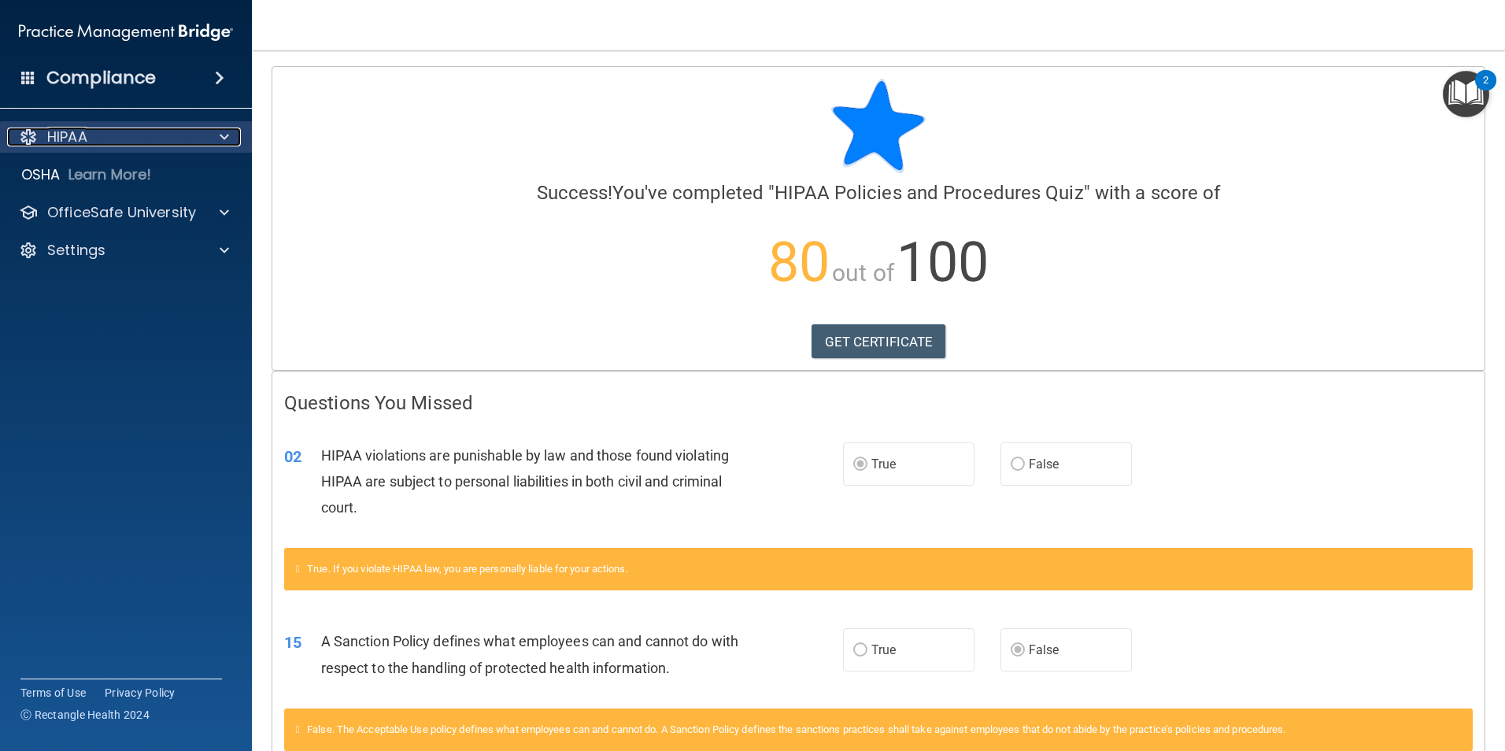
click at [227, 142] on span at bounding box center [224, 137] width 9 height 19
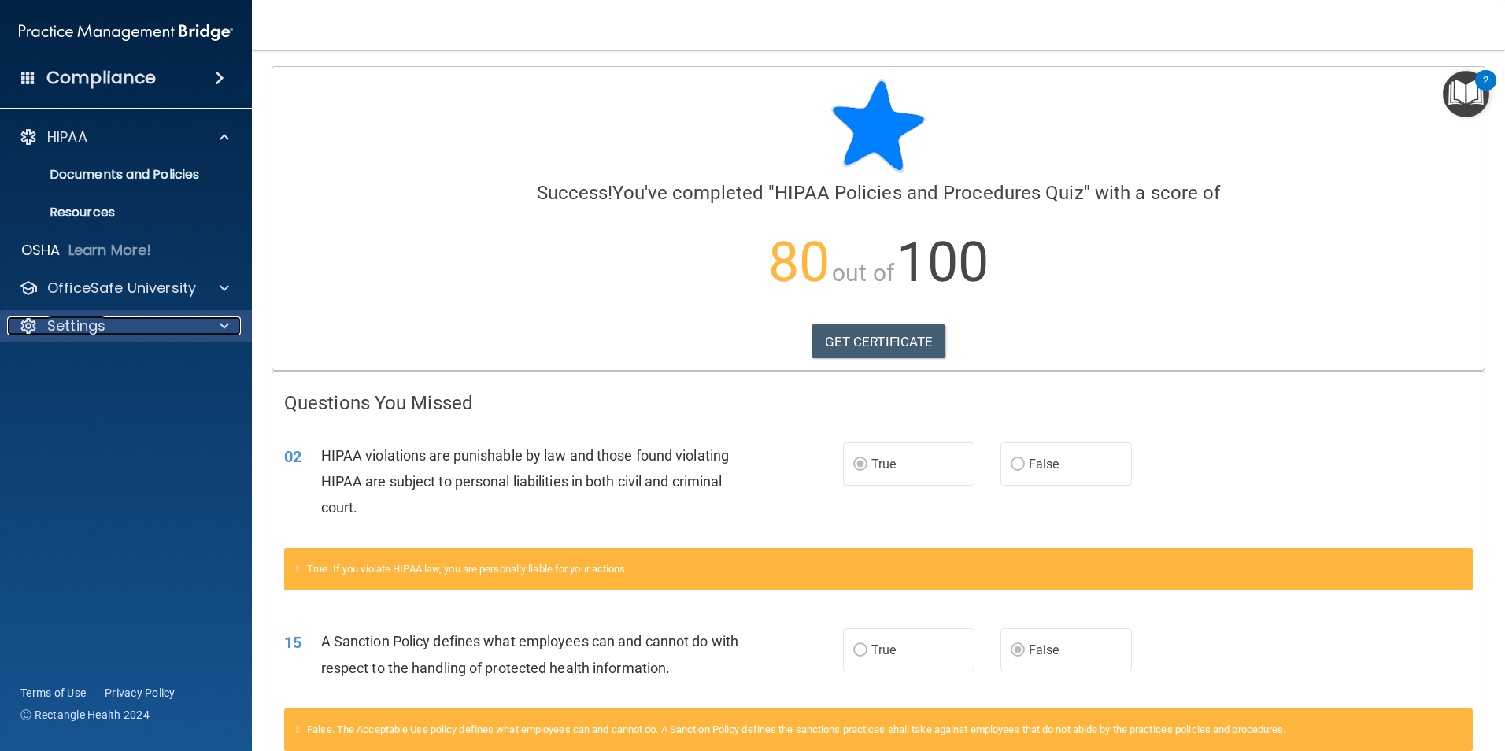
click at [222, 323] on span at bounding box center [224, 325] width 9 height 19
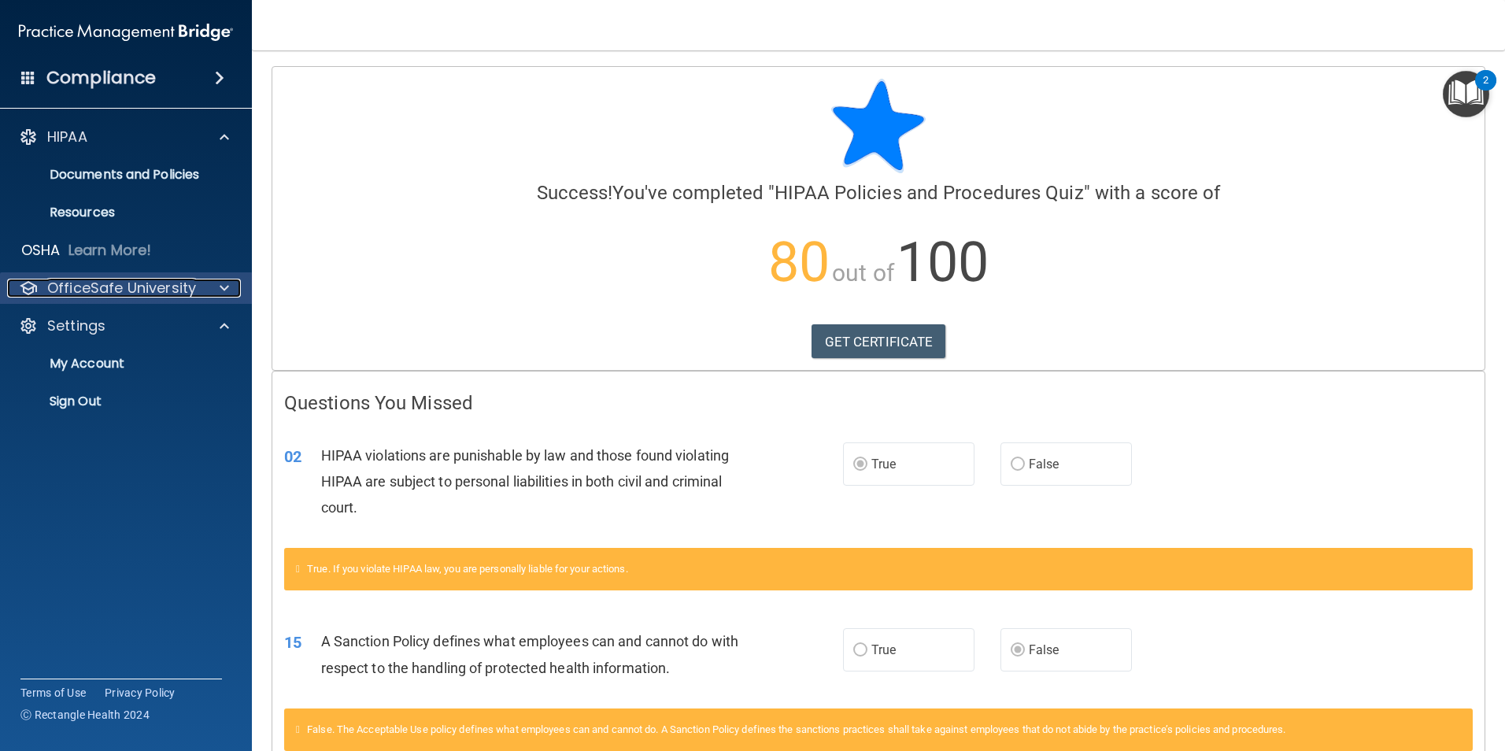
click at [222, 293] on span at bounding box center [224, 288] width 9 height 19
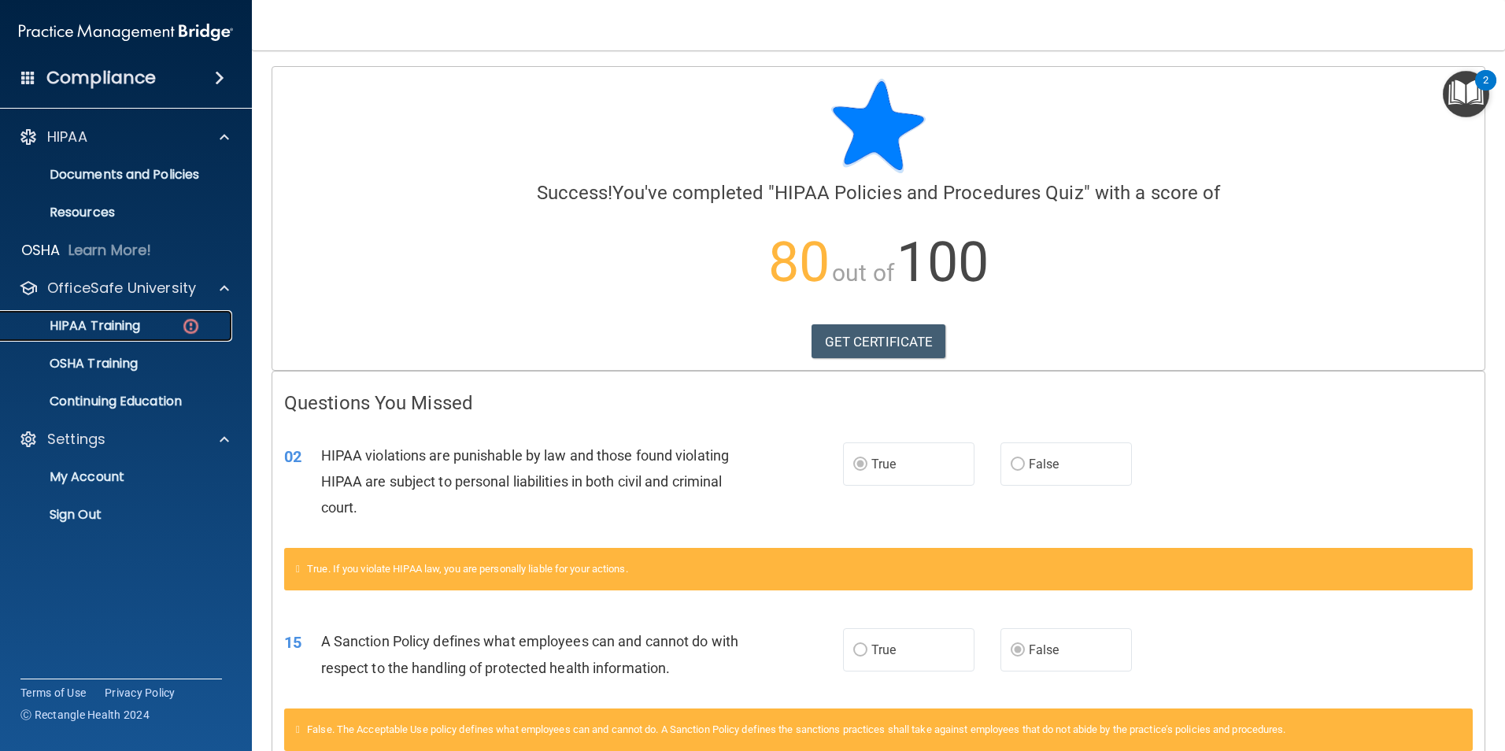
click at [125, 324] on p "HIPAA Training" at bounding box center [75, 326] width 130 height 16
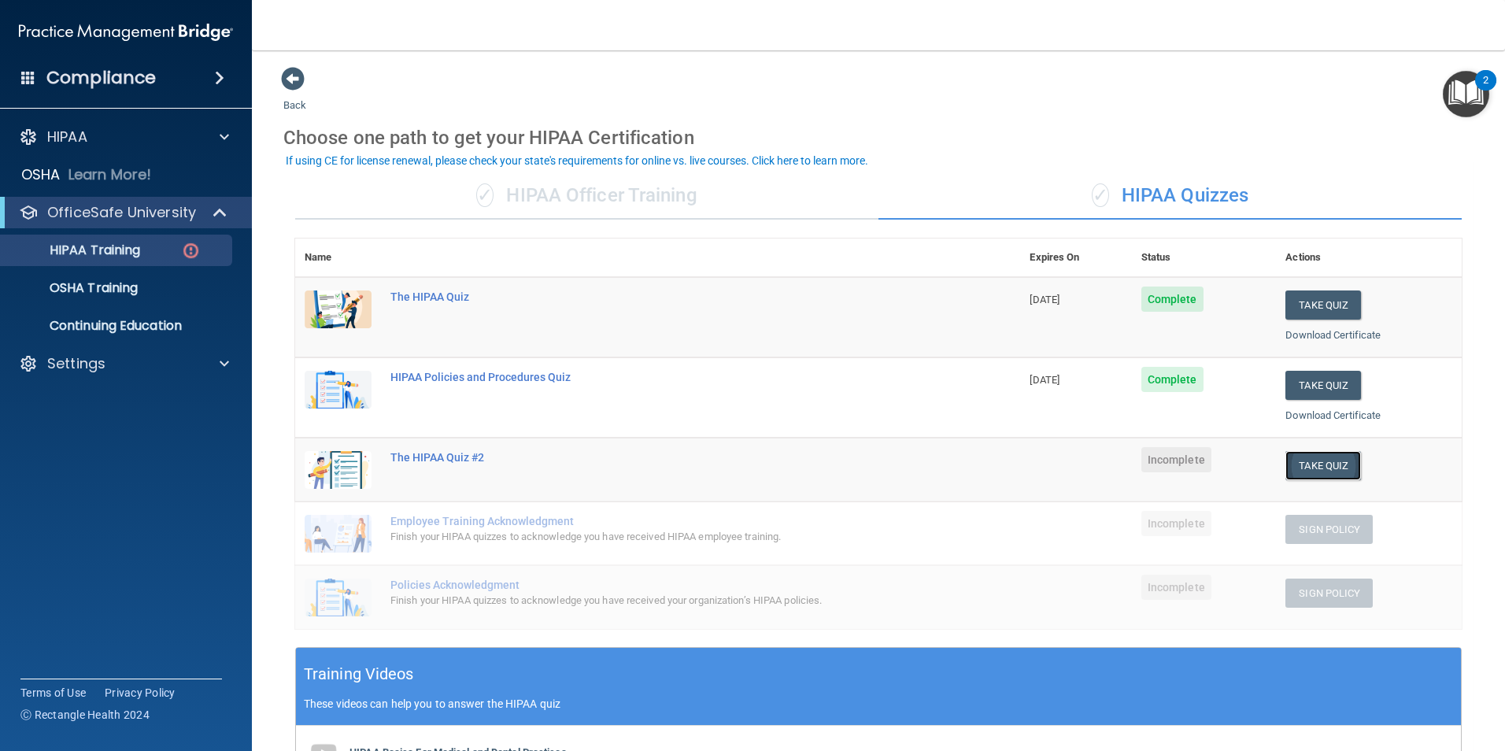
click at [1293, 460] on button "Take Quiz" at bounding box center [1323, 465] width 76 height 29
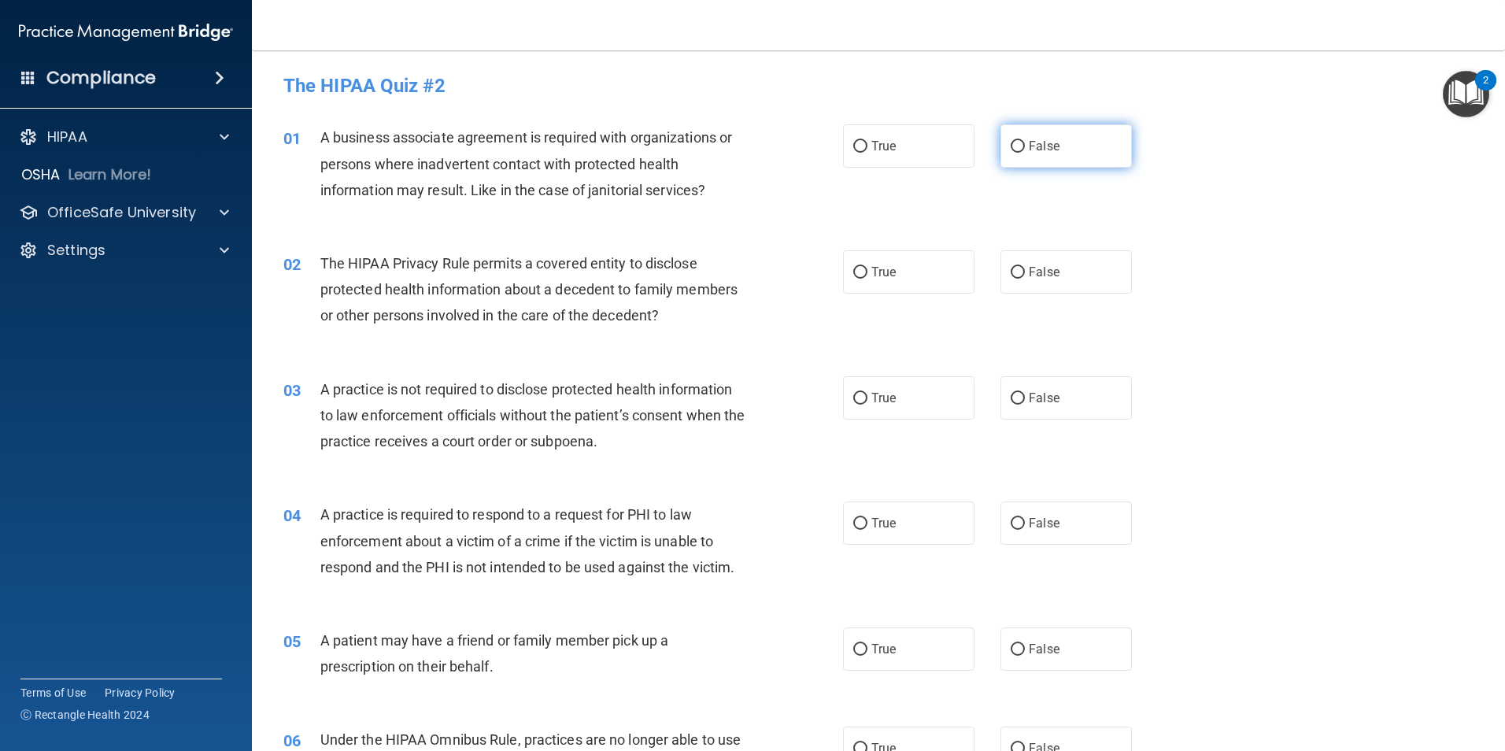
drag, startPoint x: 1012, startPoint y: 154, endPoint x: 1012, endPoint y: 164, distance: 9.4
click at [1012, 157] on label "False" at bounding box center [1066, 145] width 131 height 43
click at [1012, 153] on input "False" at bounding box center [1018, 147] width 14 height 12
radio input "true"
click at [1030, 272] on span "False" at bounding box center [1044, 271] width 31 height 15
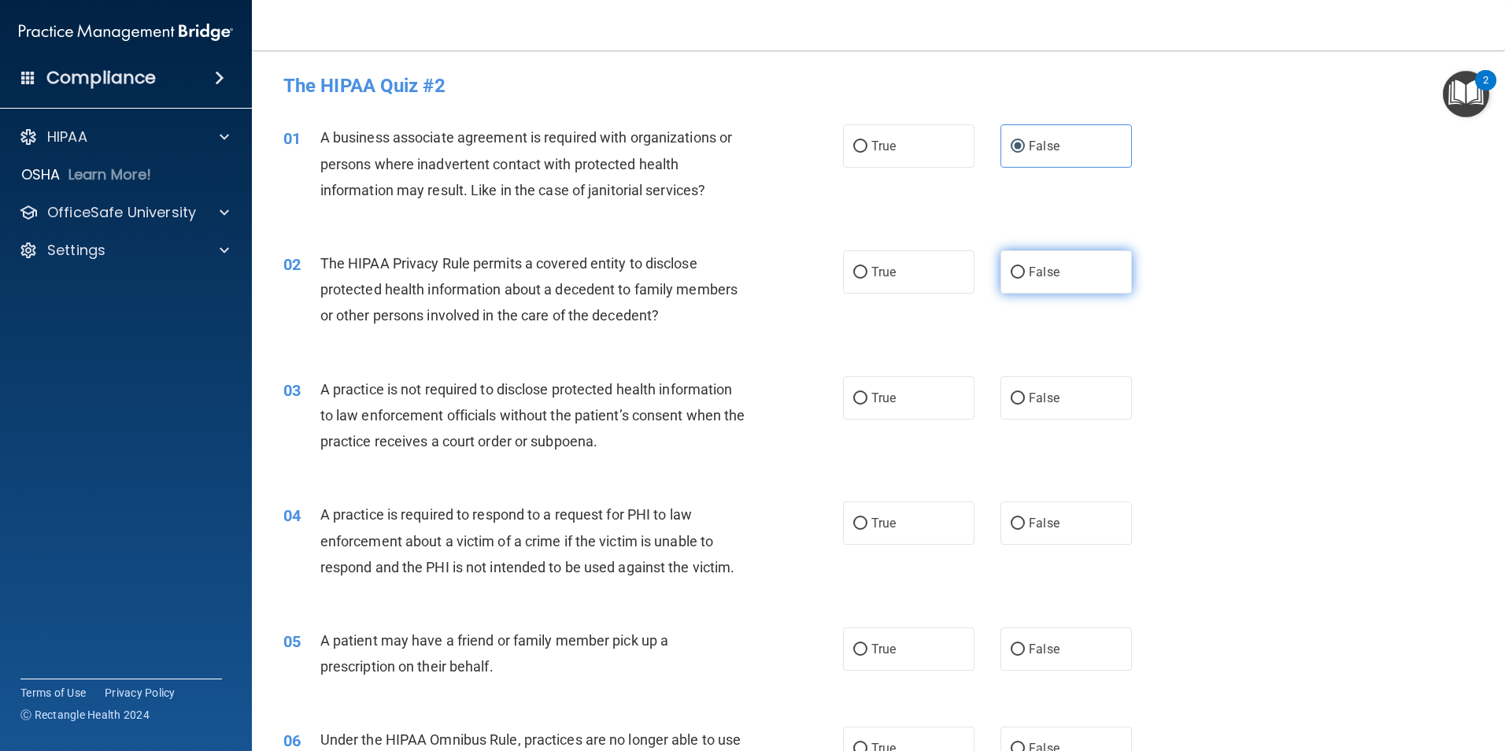
click at [1025, 272] on input "False" at bounding box center [1018, 273] width 14 height 12
radio input "true"
click at [938, 390] on label "True" at bounding box center [908, 397] width 131 height 43
click at [867, 393] on input "True" at bounding box center [860, 399] width 14 height 12
radio input "true"
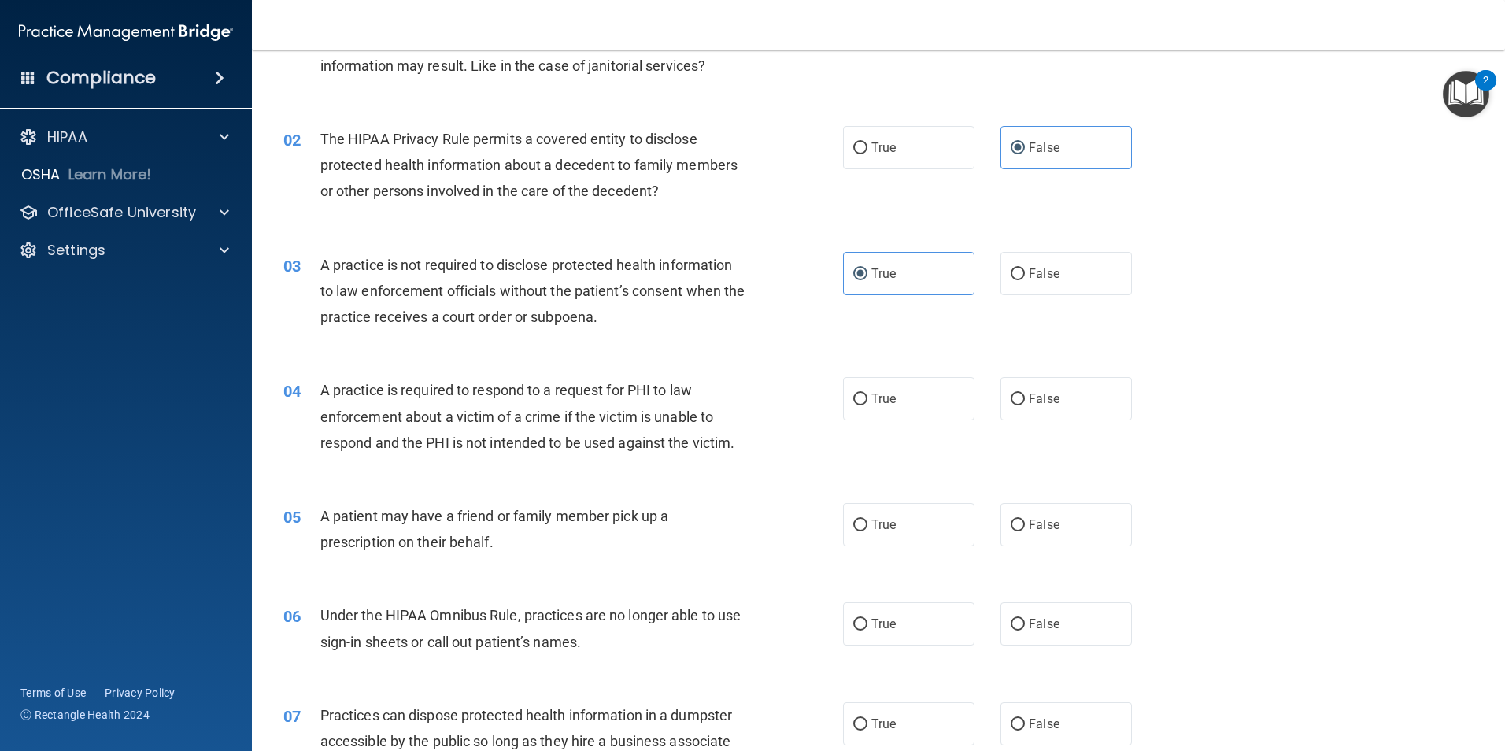
scroll to position [157, 0]
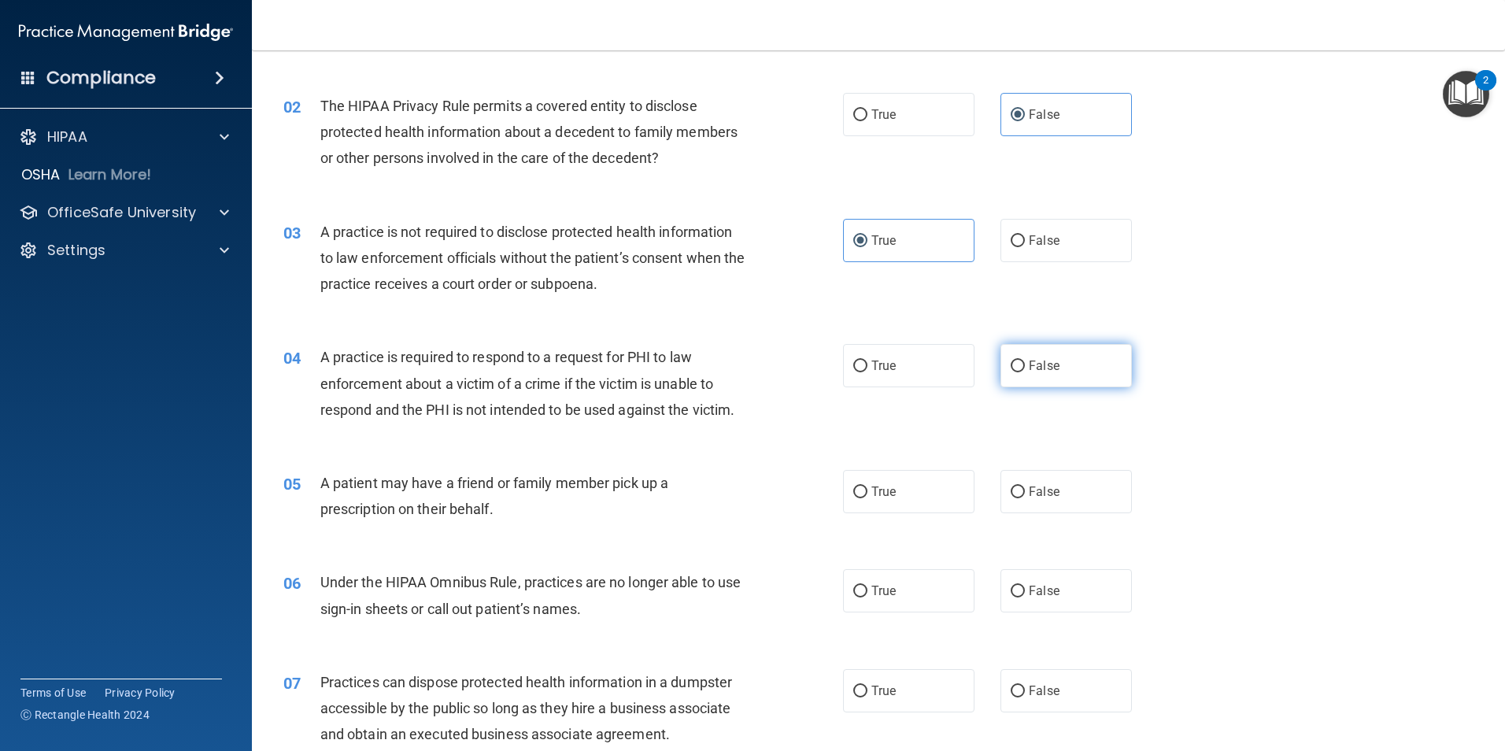
click at [1009, 379] on label "False" at bounding box center [1066, 365] width 131 height 43
click at [1011, 372] on input "False" at bounding box center [1018, 367] width 14 height 12
radio input "true"
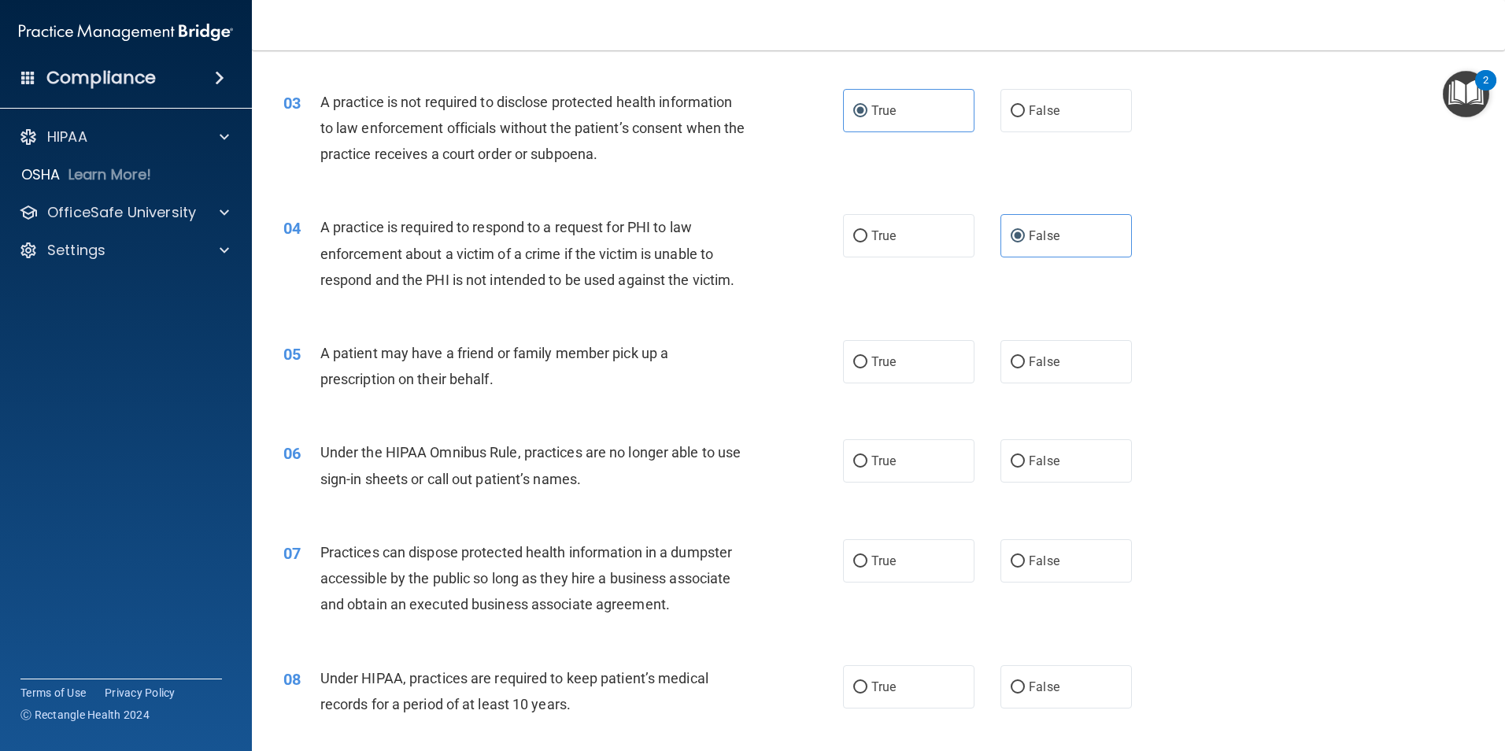
scroll to position [315, 0]
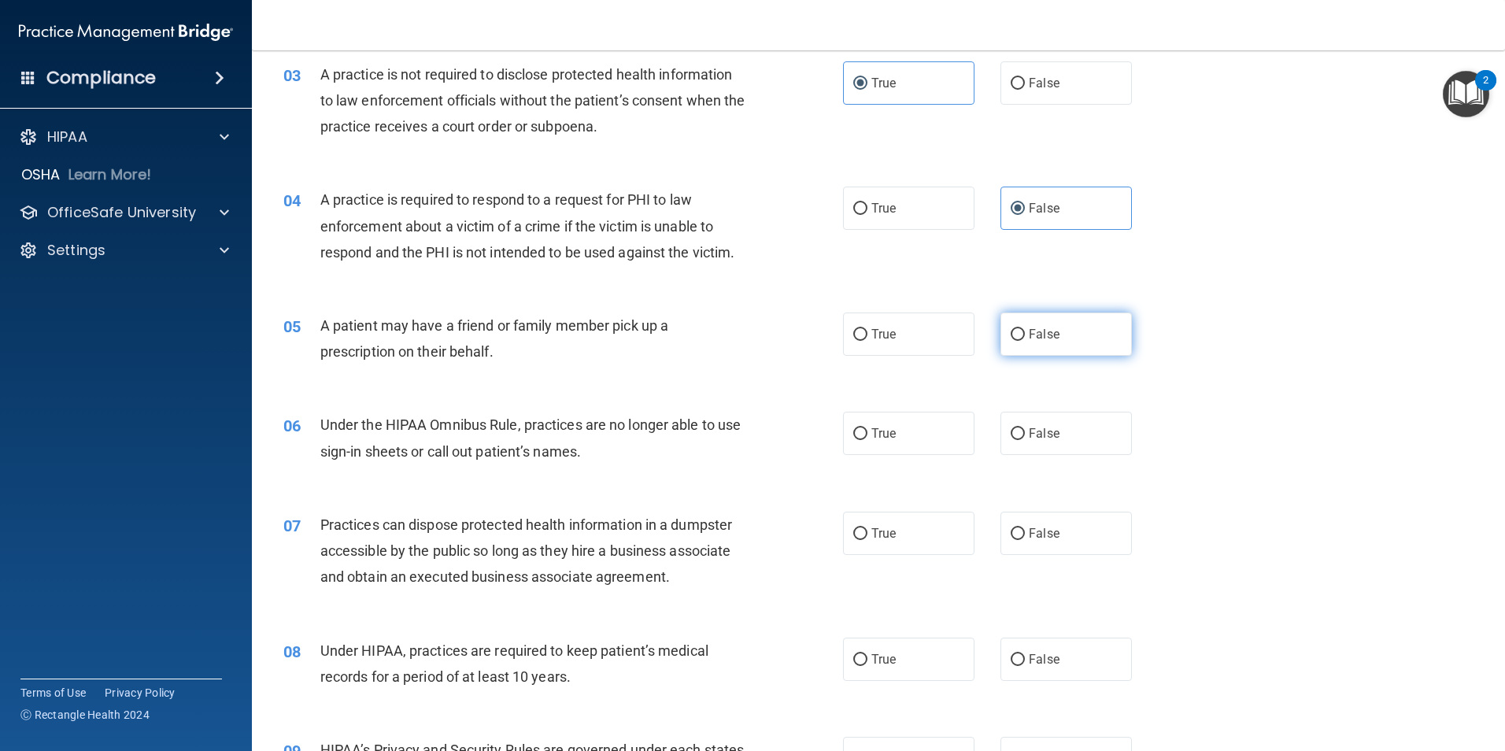
click at [1021, 345] on label "False" at bounding box center [1066, 334] width 131 height 43
click at [1021, 341] on input "False" at bounding box center [1018, 335] width 14 height 12
radio input "true"
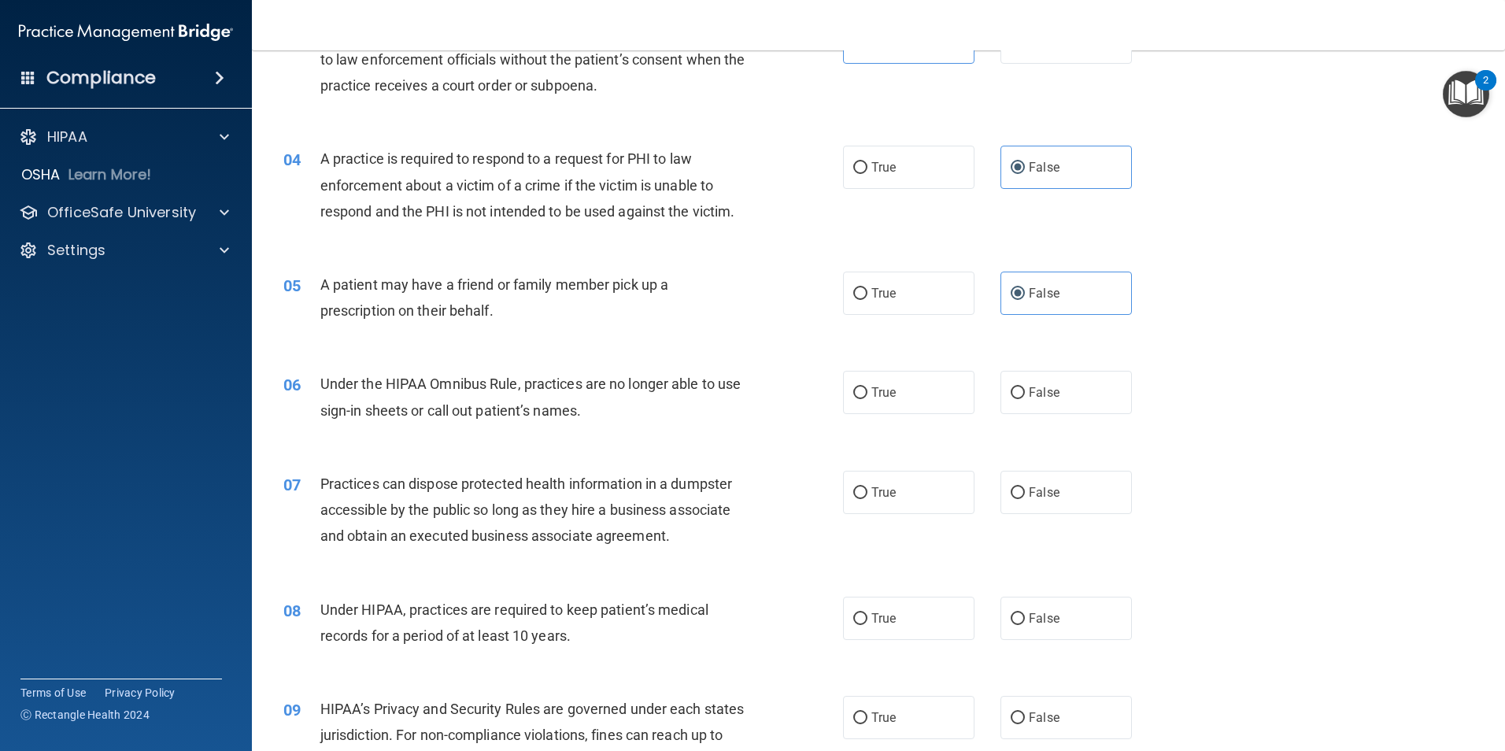
scroll to position [394, 0]
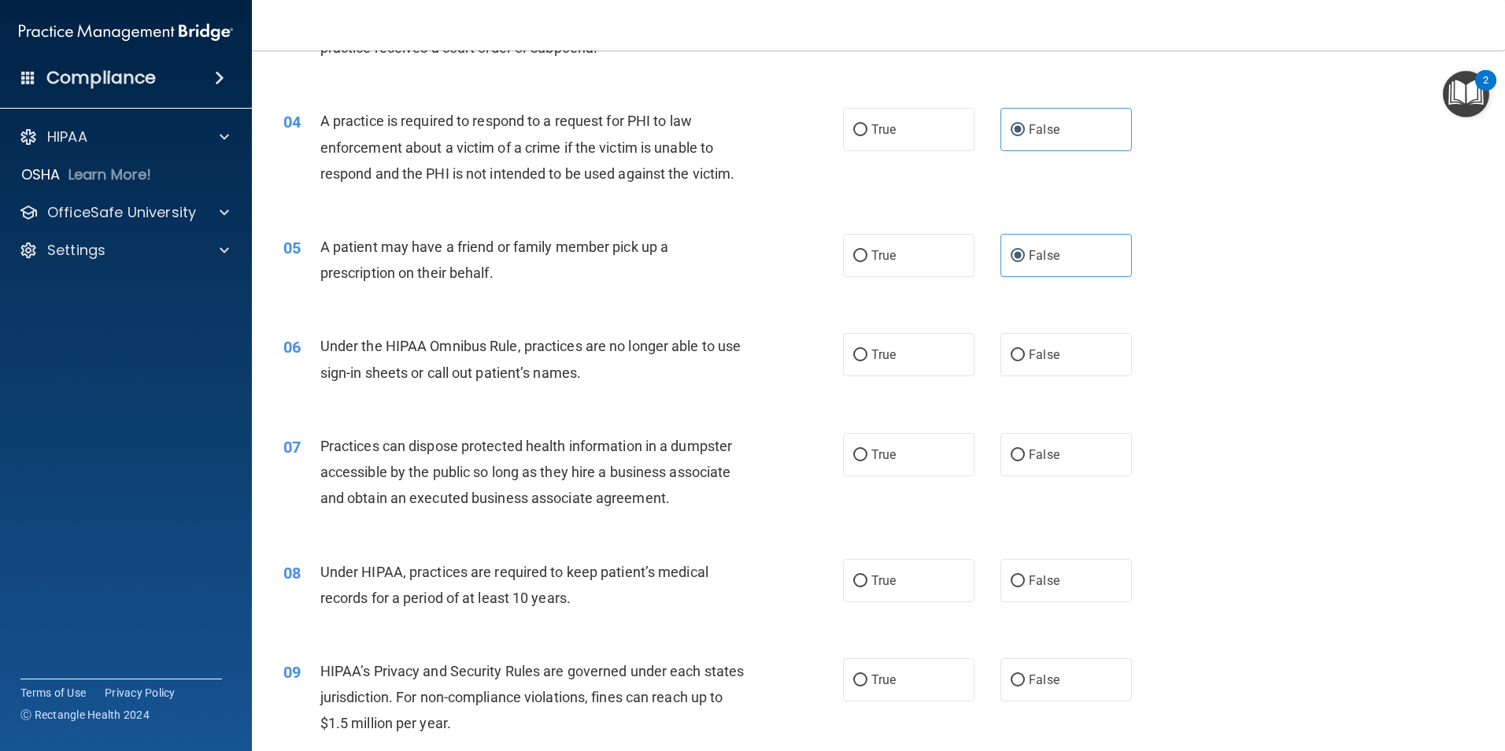
click at [929, 280] on div "05 A patient may have a friend or family member pick up a prescription on their…" at bounding box center [879, 263] width 1214 height 99
click at [923, 269] on label "True" at bounding box center [908, 255] width 131 height 43
click at [867, 262] on input "True" at bounding box center [860, 256] width 14 height 12
radio input "true"
radio input "false"
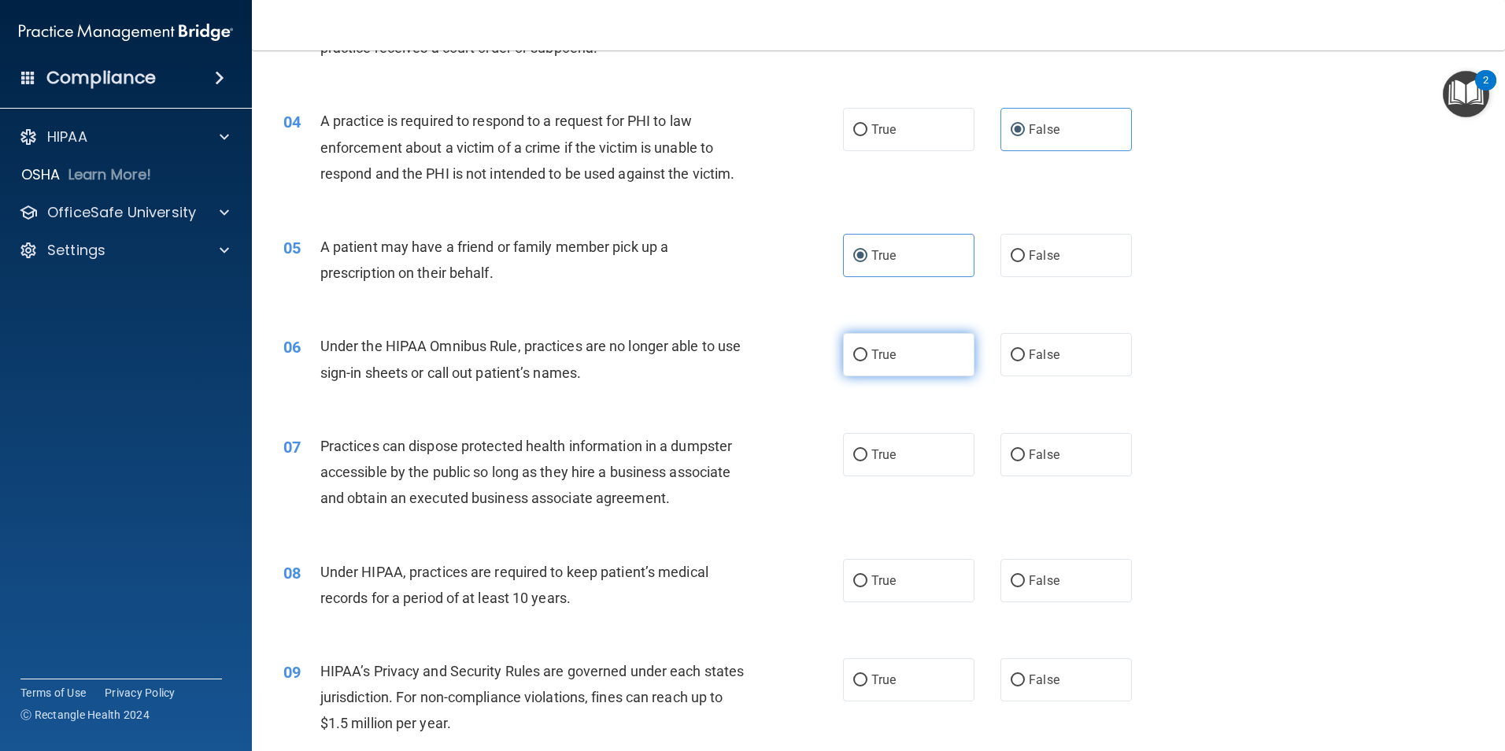
click at [935, 362] on label "True" at bounding box center [908, 354] width 131 height 43
click at [867, 361] on input "True" at bounding box center [860, 356] width 14 height 12
radio input "true"
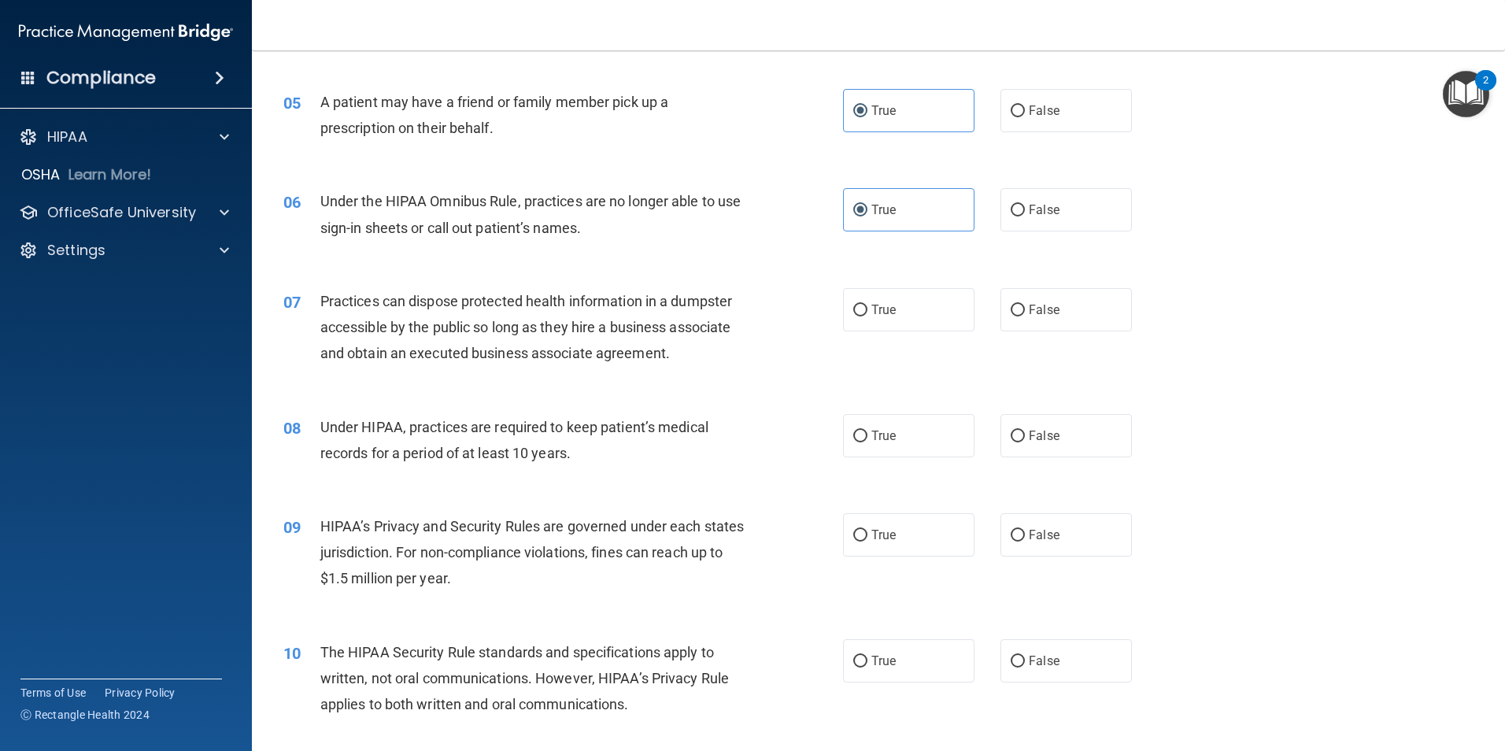
scroll to position [551, 0]
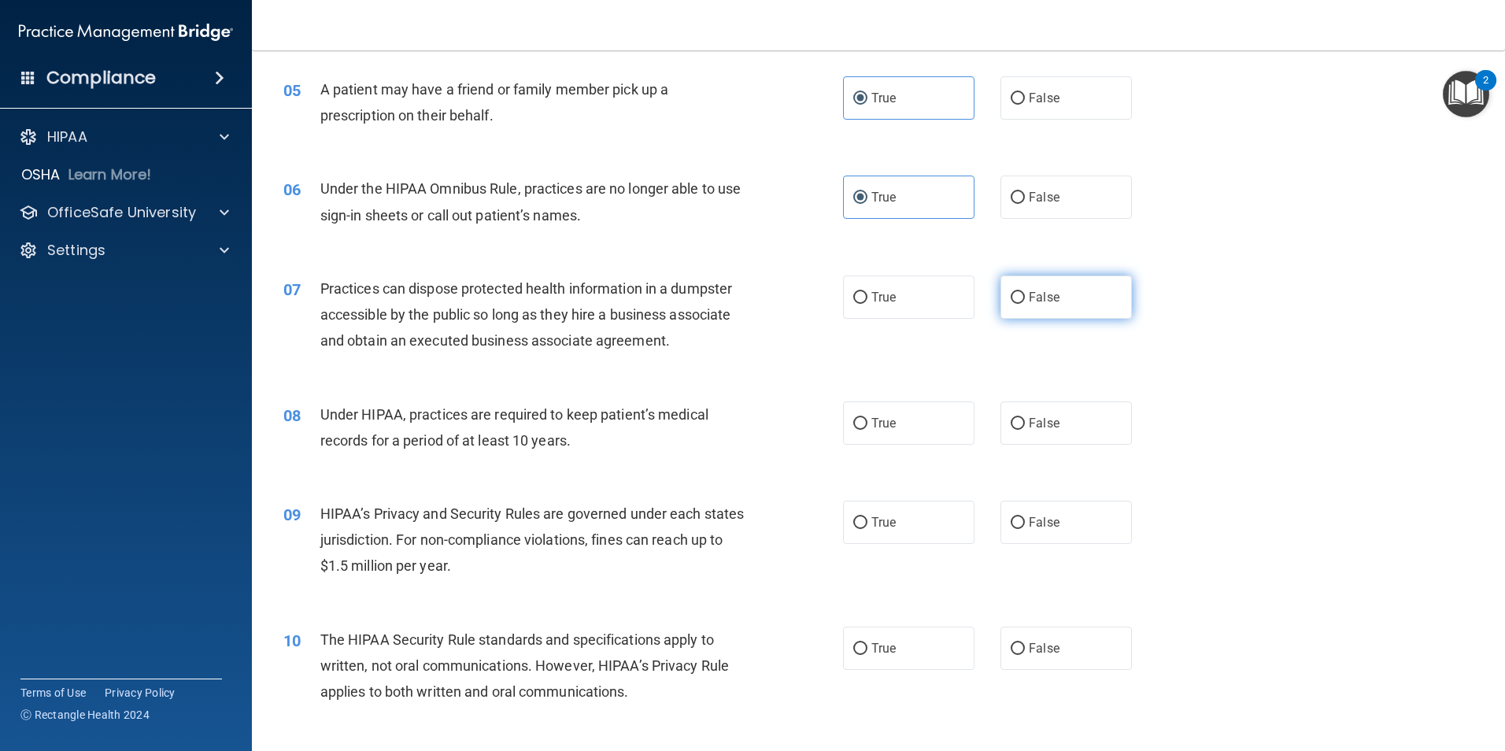
click at [1001, 296] on label "False" at bounding box center [1066, 297] width 131 height 43
click at [1011, 296] on input "False" at bounding box center [1018, 298] width 14 height 12
radio input "true"
click at [882, 427] on span "True" at bounding box center [883, 423] width 24 height 15
click at [867, 427] on input "True" at bounding box center [860, 424] width 14 height 12
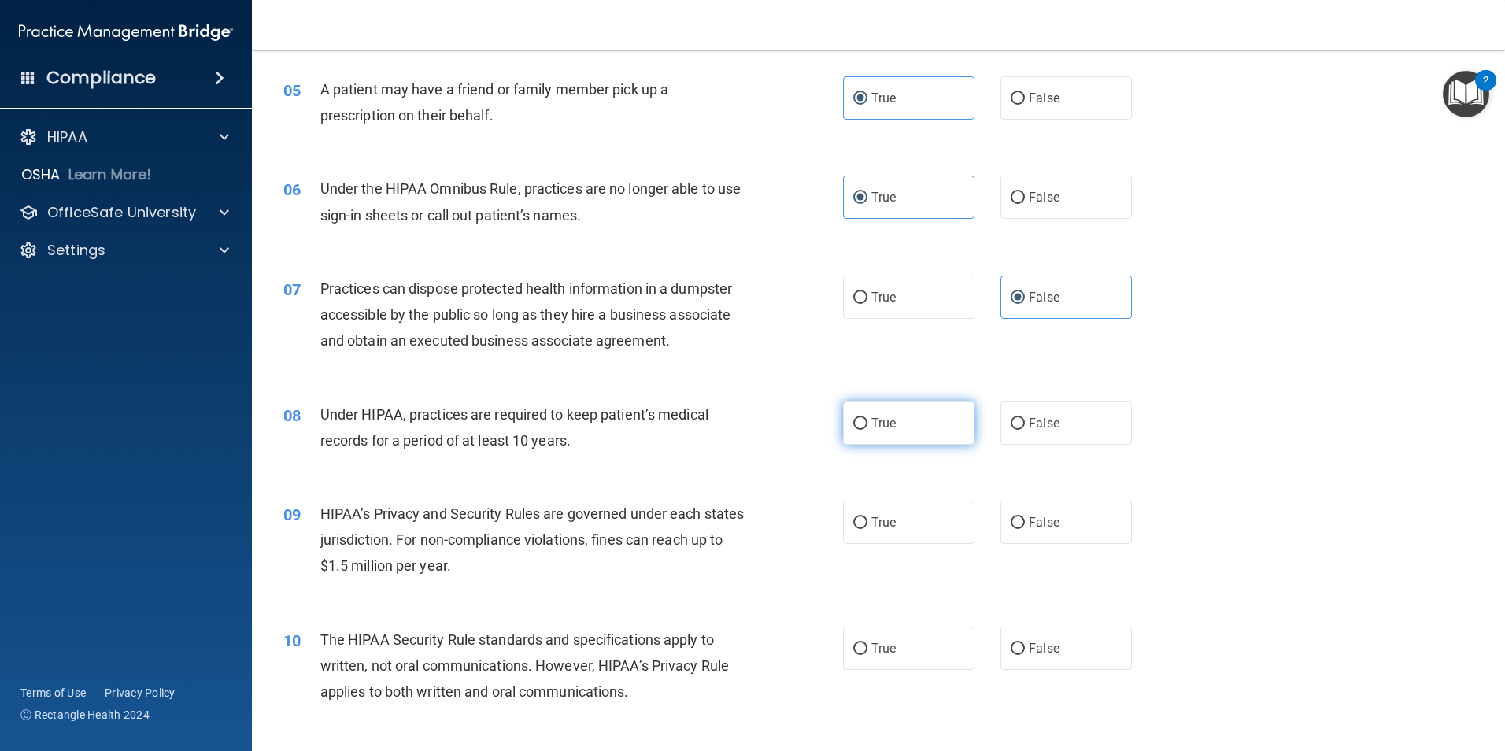
radio input "true"
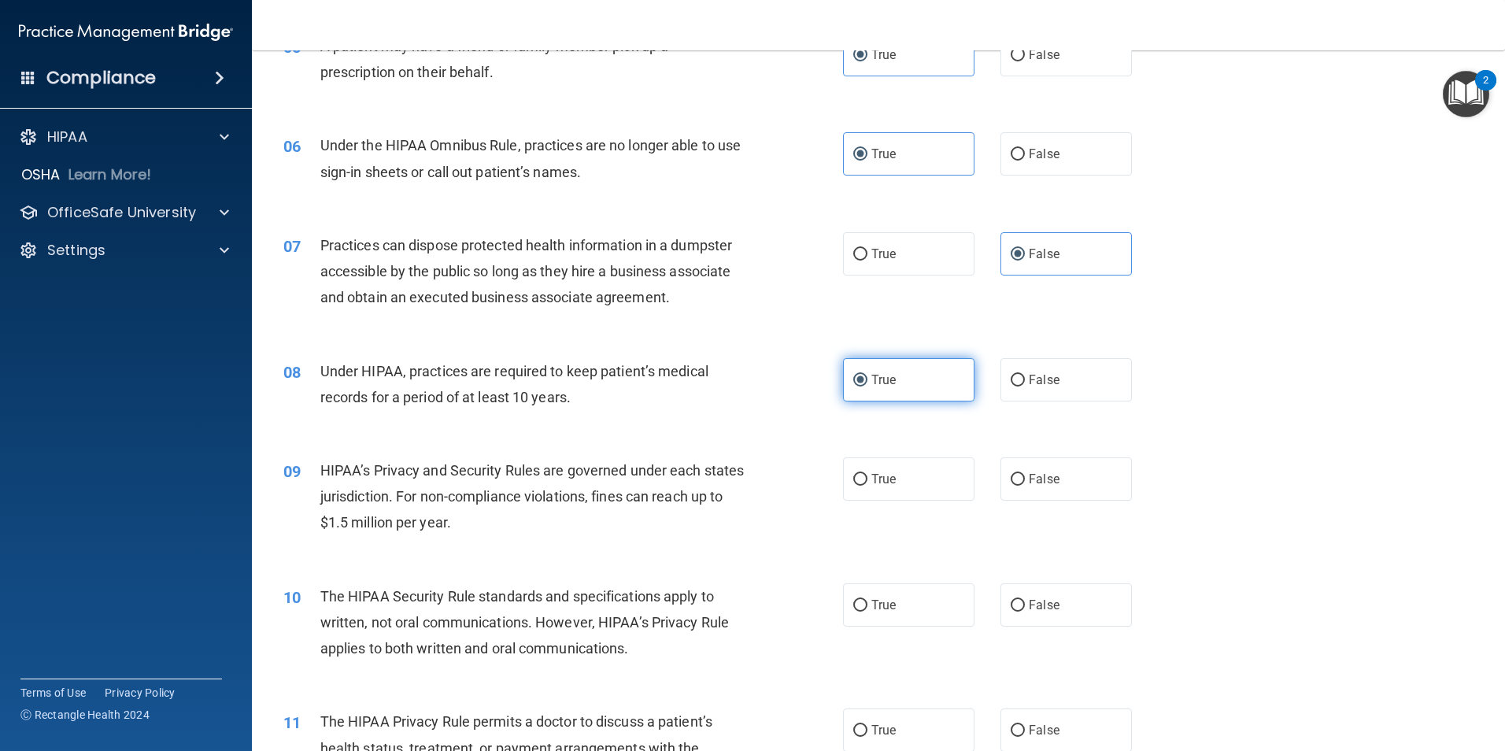
scroll to position [630, 0]
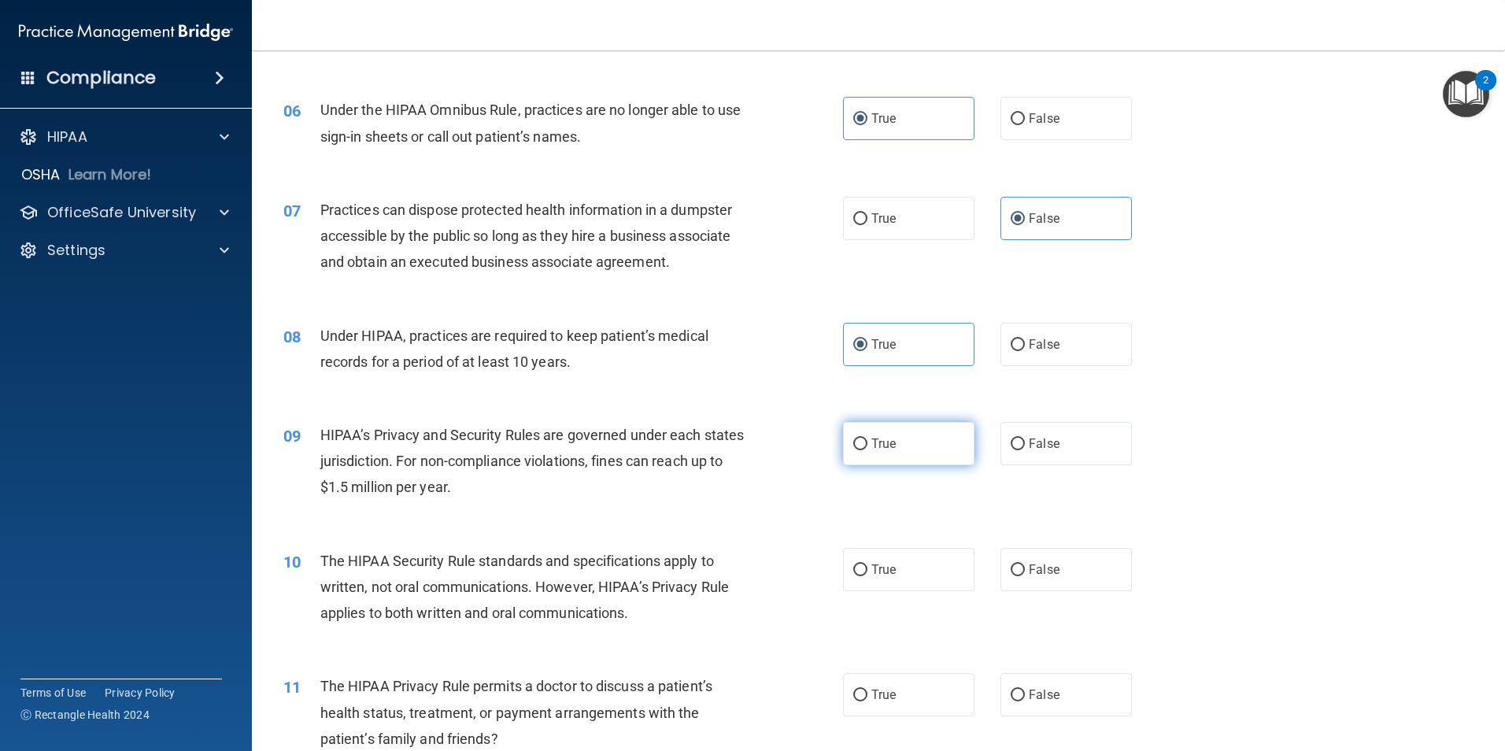
click at [915, 439] on label "True" at bounding box center [908, 443] width 131 height 43
click at [867, 439] on input "True" at bounding box center [860, 444] width 14 height 12
radio input "true"
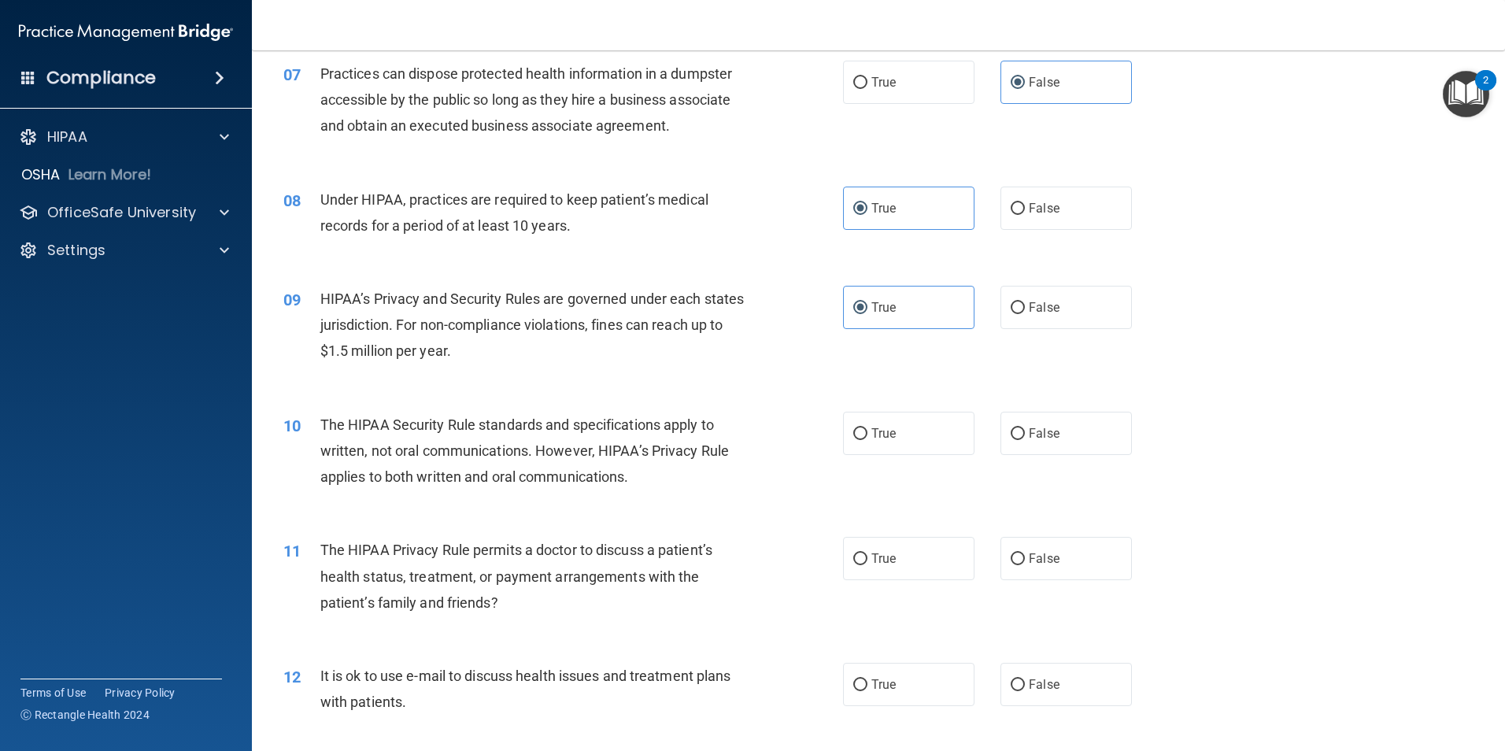
scroll to position [787, 0]
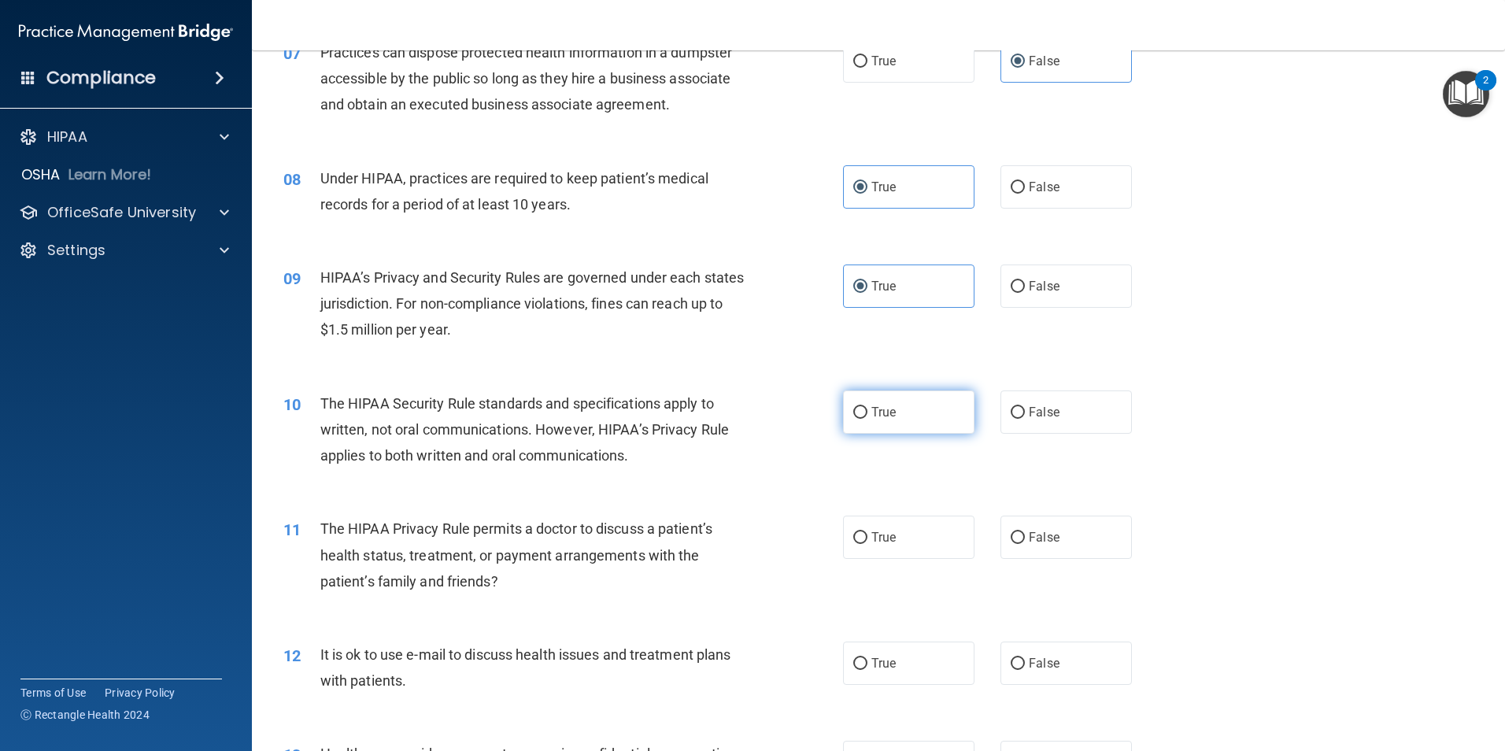
click at [893, 424] on label "True" at bounding box center [908, 411] width 131 height 43
click at [867, 419] on input "True" at bounding box center [860, 413] width 14 height 12
radio input "true"
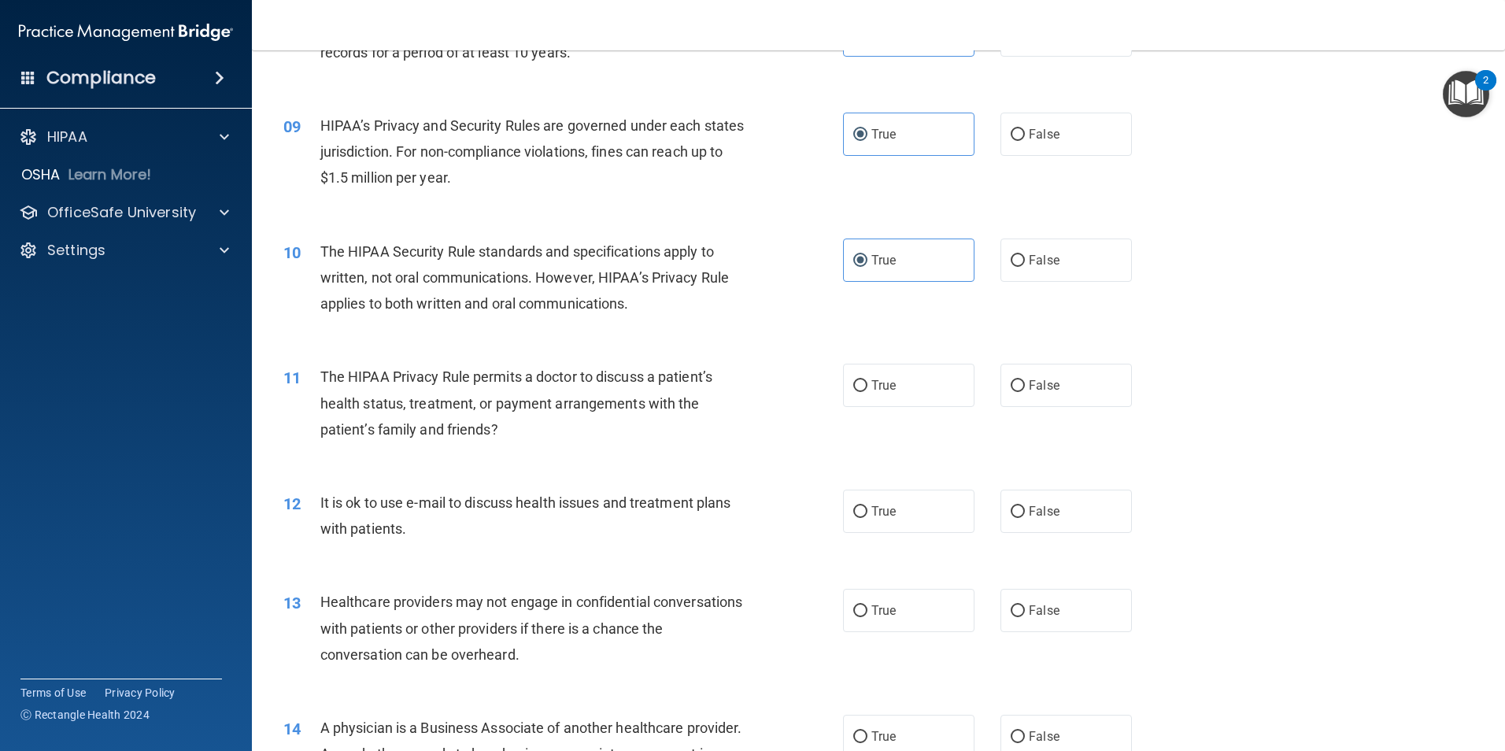
scroll to position [945, 0]
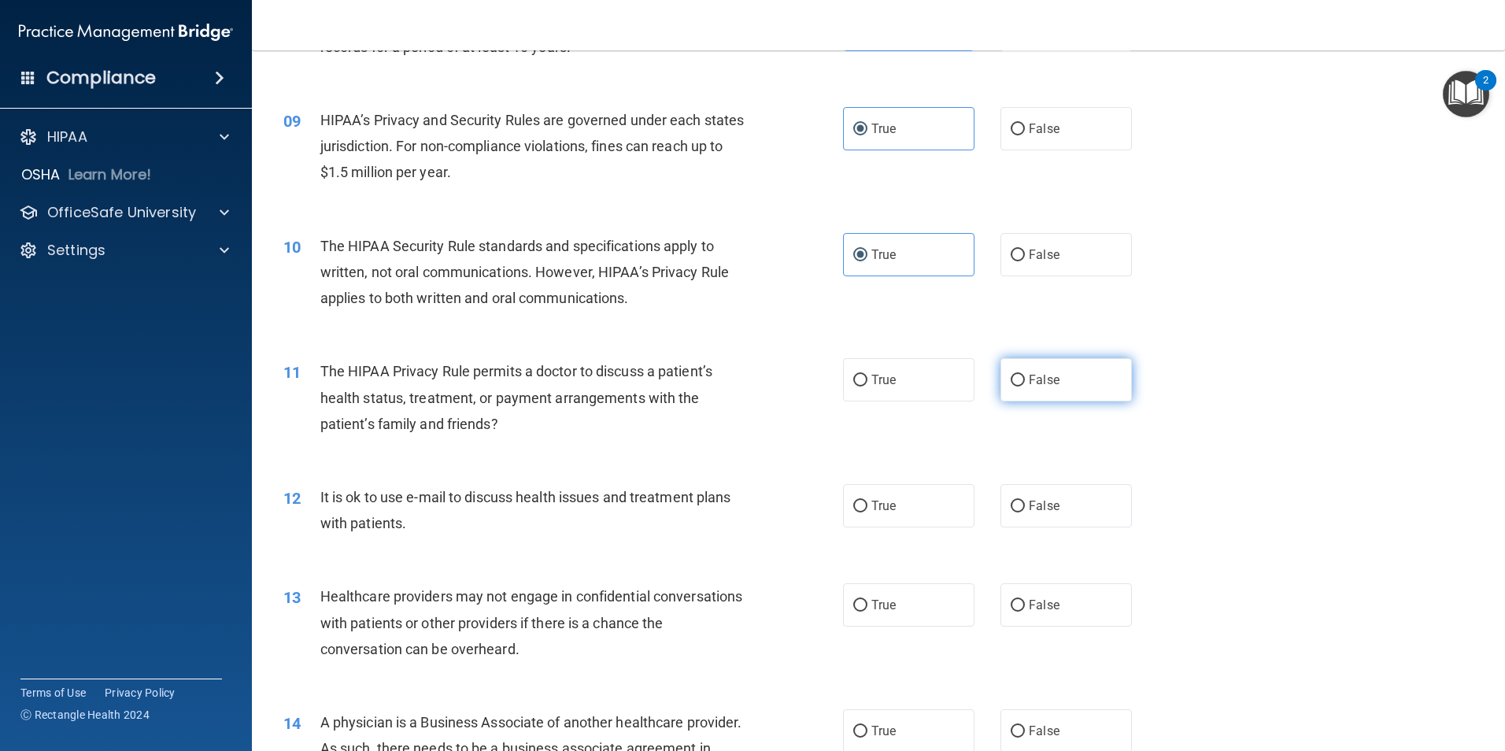
click at [1021, 389] on label "False" at bounding box center [1066, 379] width 131 height 43
click at [1021, 387] on input "False" at bounding box center [1018, 381] width 14 height 12
radio input "true"
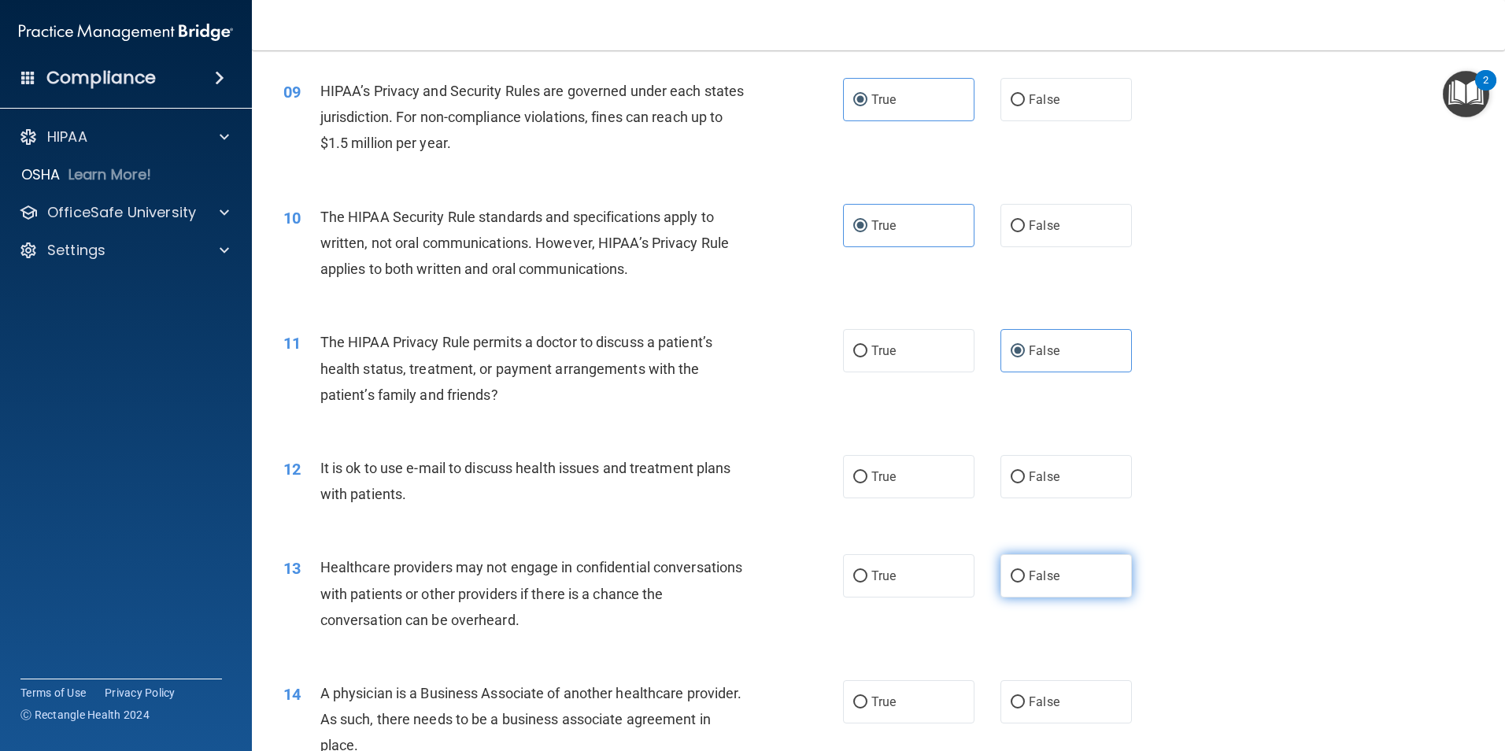
scroll to position [1023, 0]
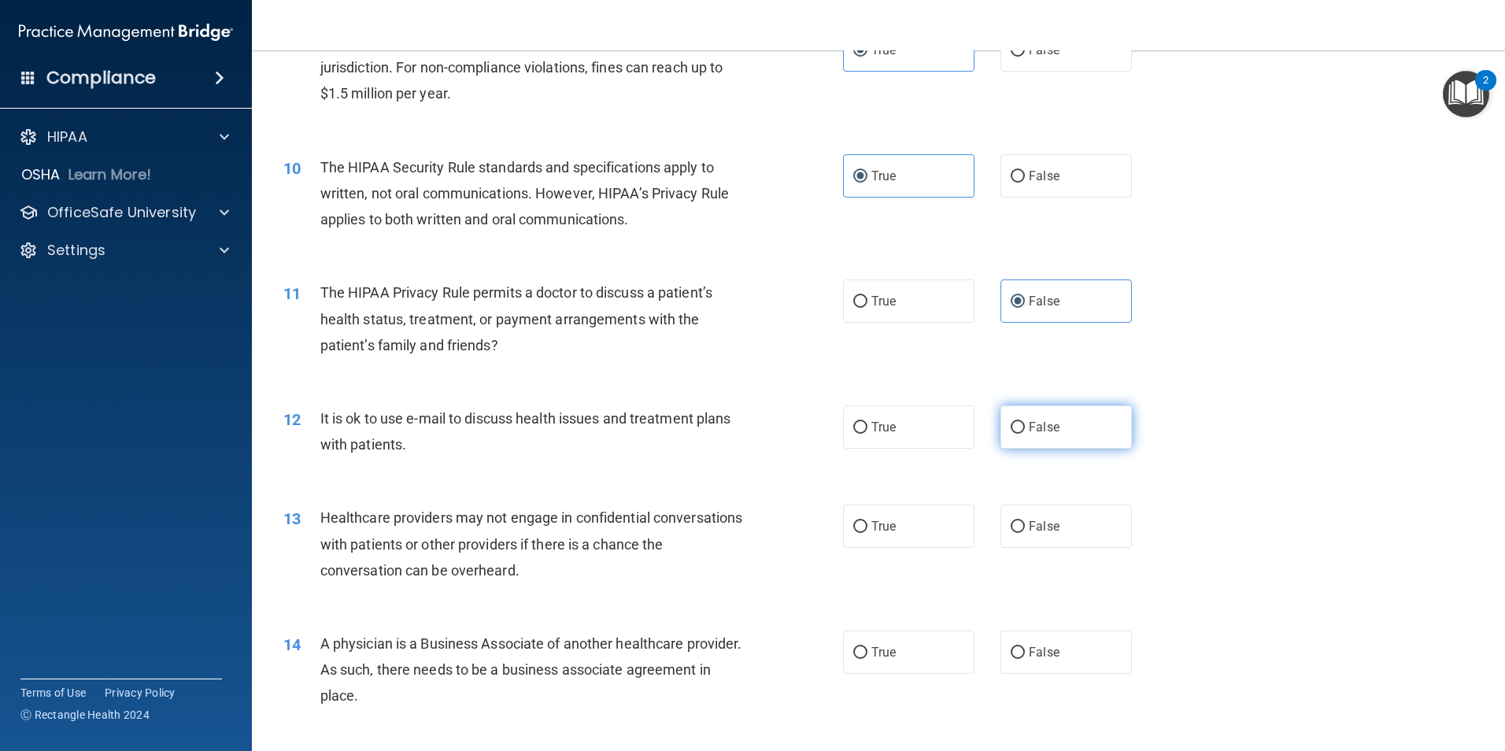
click at [1018, 441] on label "False" at bounding box center [1066, 426] width 131 height 43
click at [1018, 434] on input "False" at bounding box center [1018, 428] width 14 height 12
radio input "true"
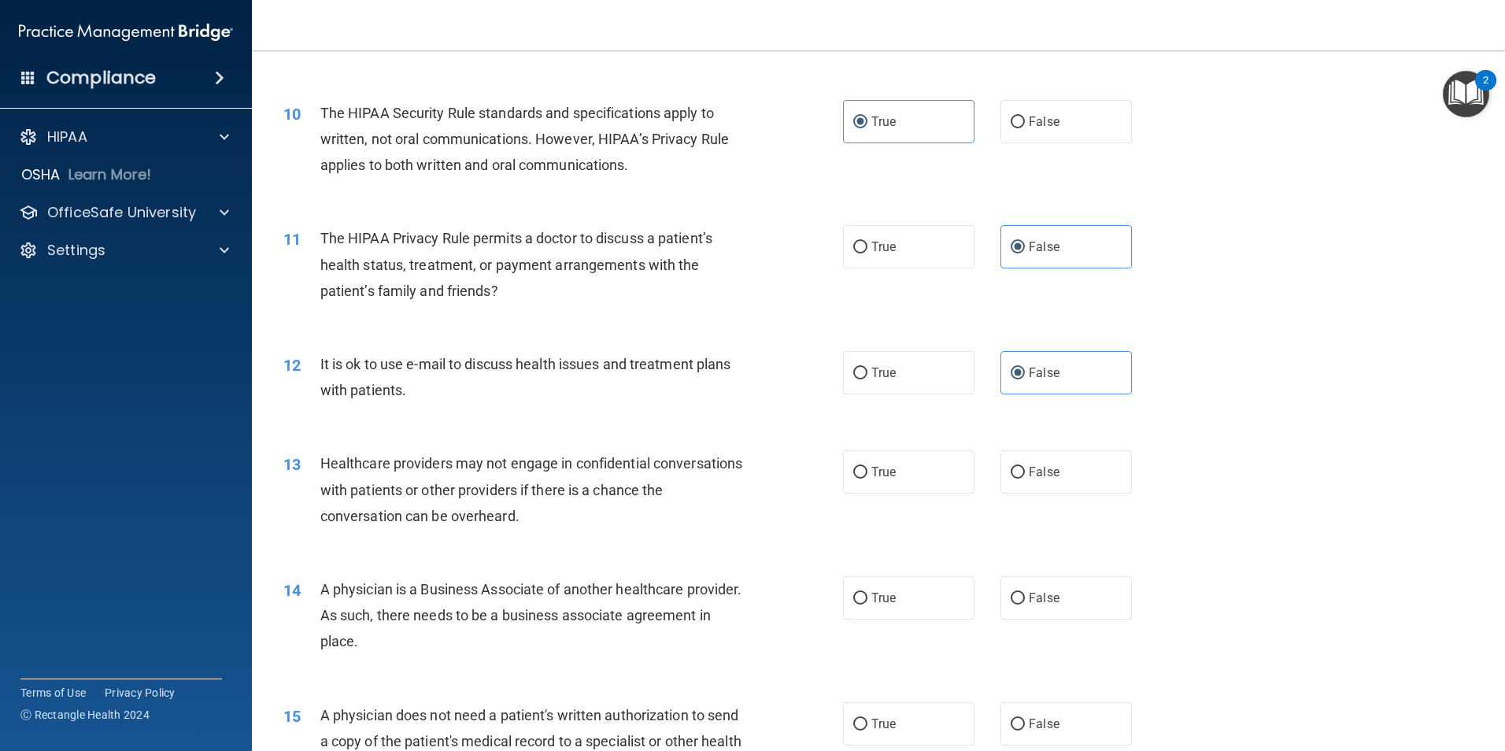
scroll to position [1102, 0]
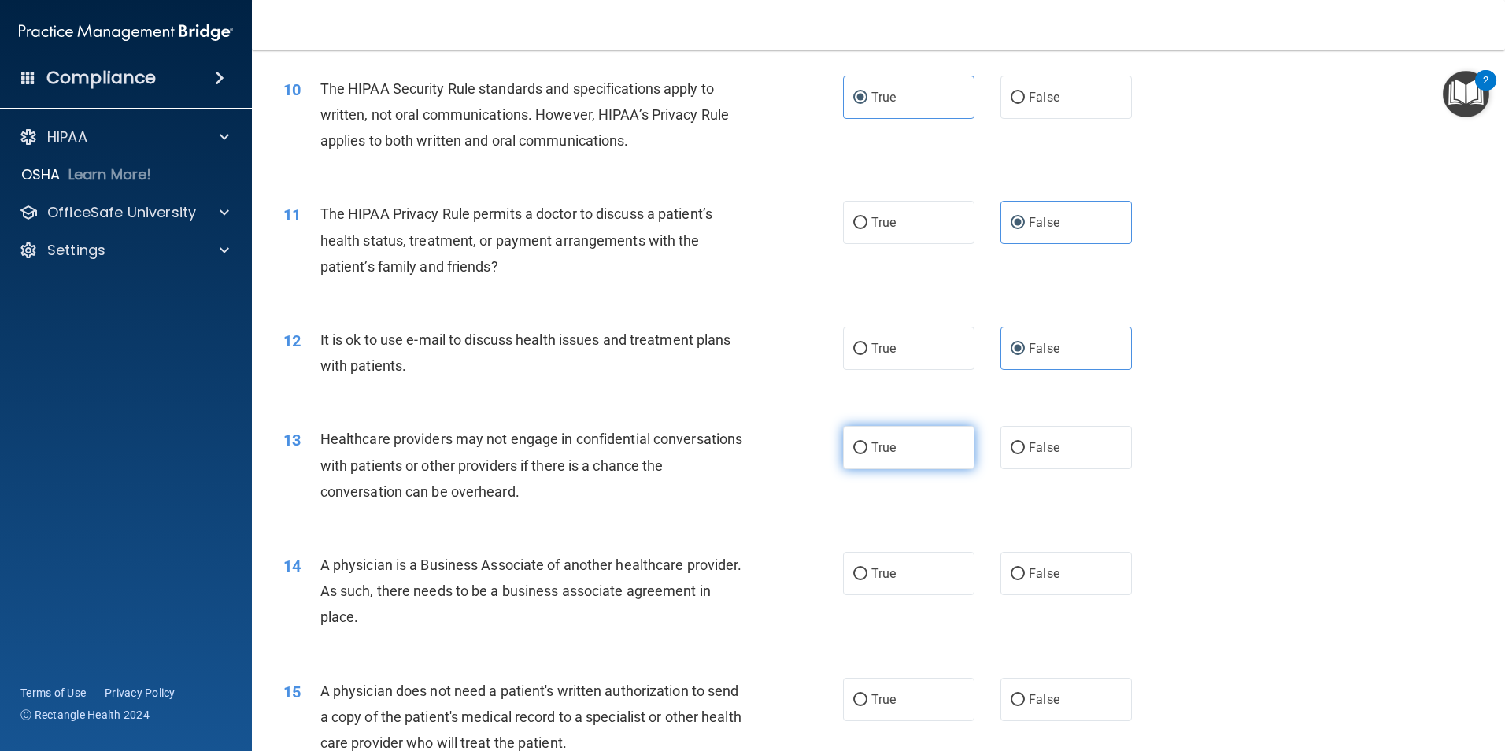
click at [956, 451] on label "True" at bounding box center [908, 447] width 131 height 43
click at [867, 451] on input "True" at bounding box center [860, 448] width 14 height 12
radio input "true"
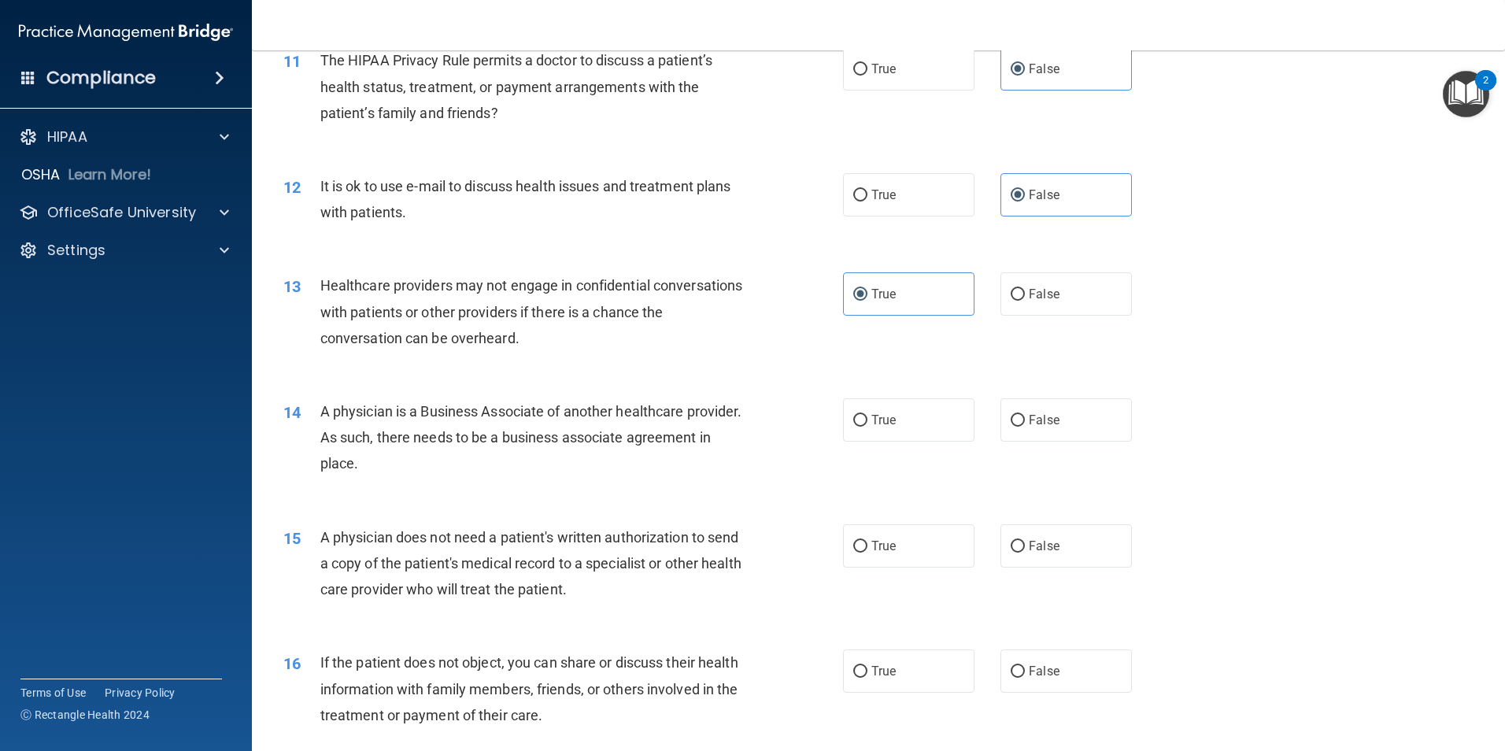
scroll to position [1260, 0]
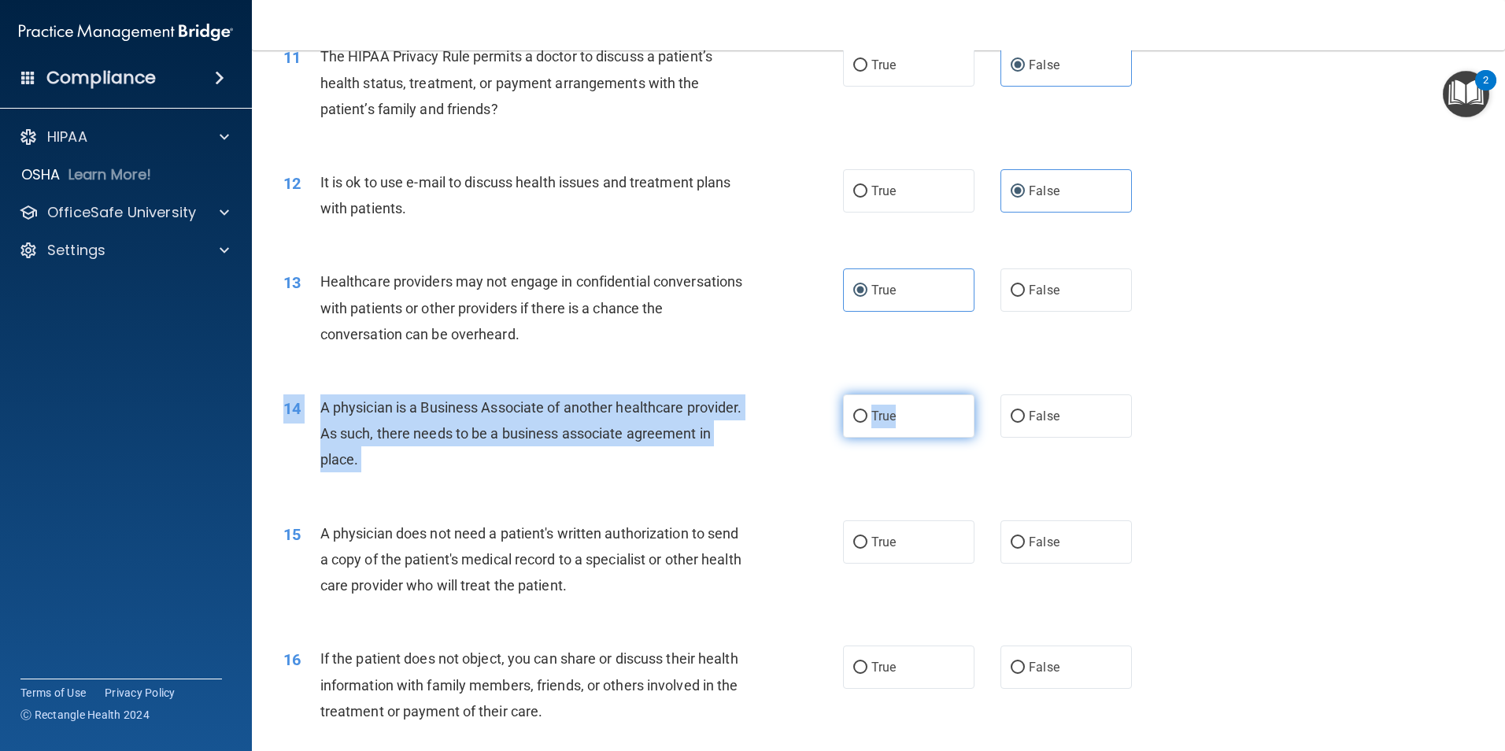
click at [908, 398] on div "14 A physician is a Business Associate of another healthcare provider. As such,…" at bounding box center [879, 438] width 1214 height 126
click at [908, 404] on label "True" at bounding box center [908, 415] width 131 height 43
click at [867, 411] on input "True" at bounding box center [860, 417] width 14 height 12
radio input "true"
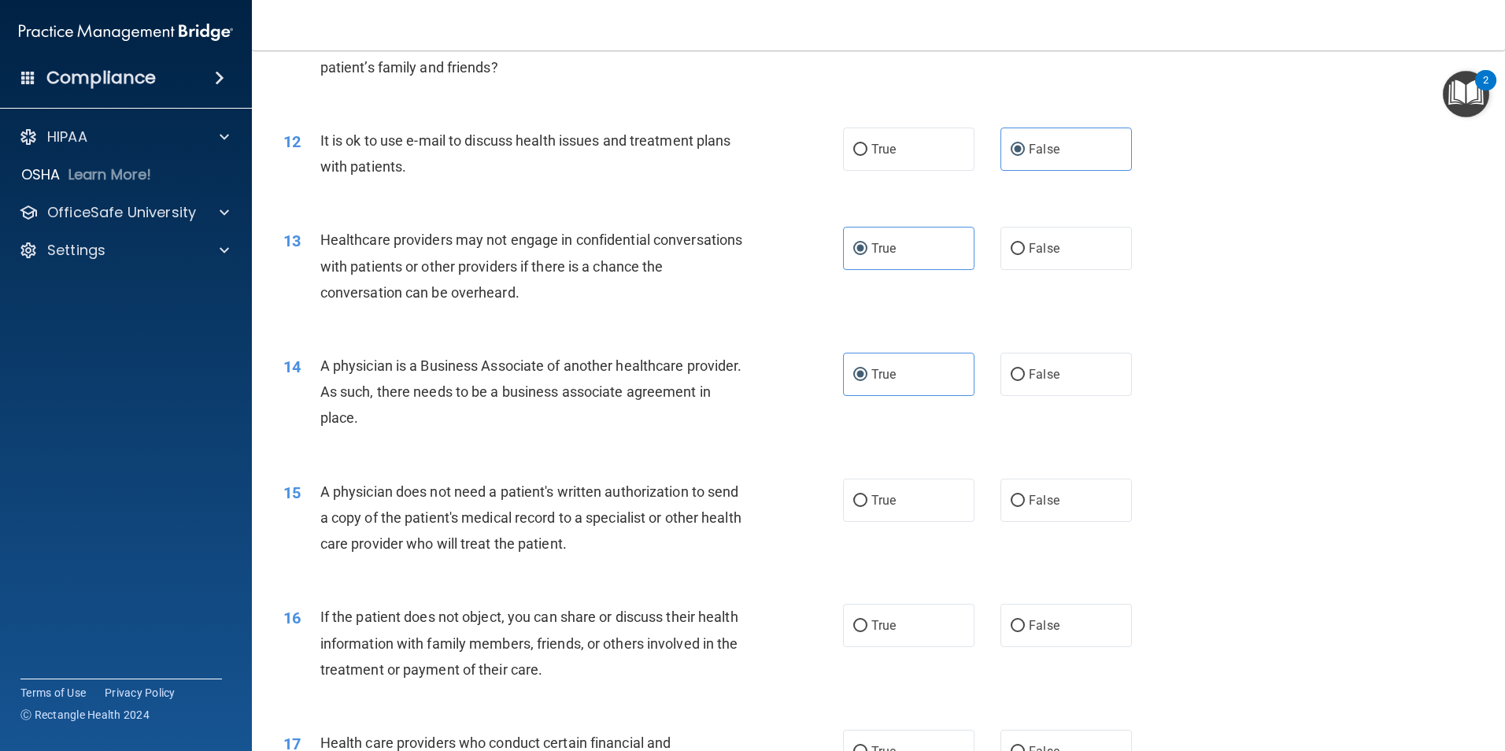
scroll to position [1417, 0]
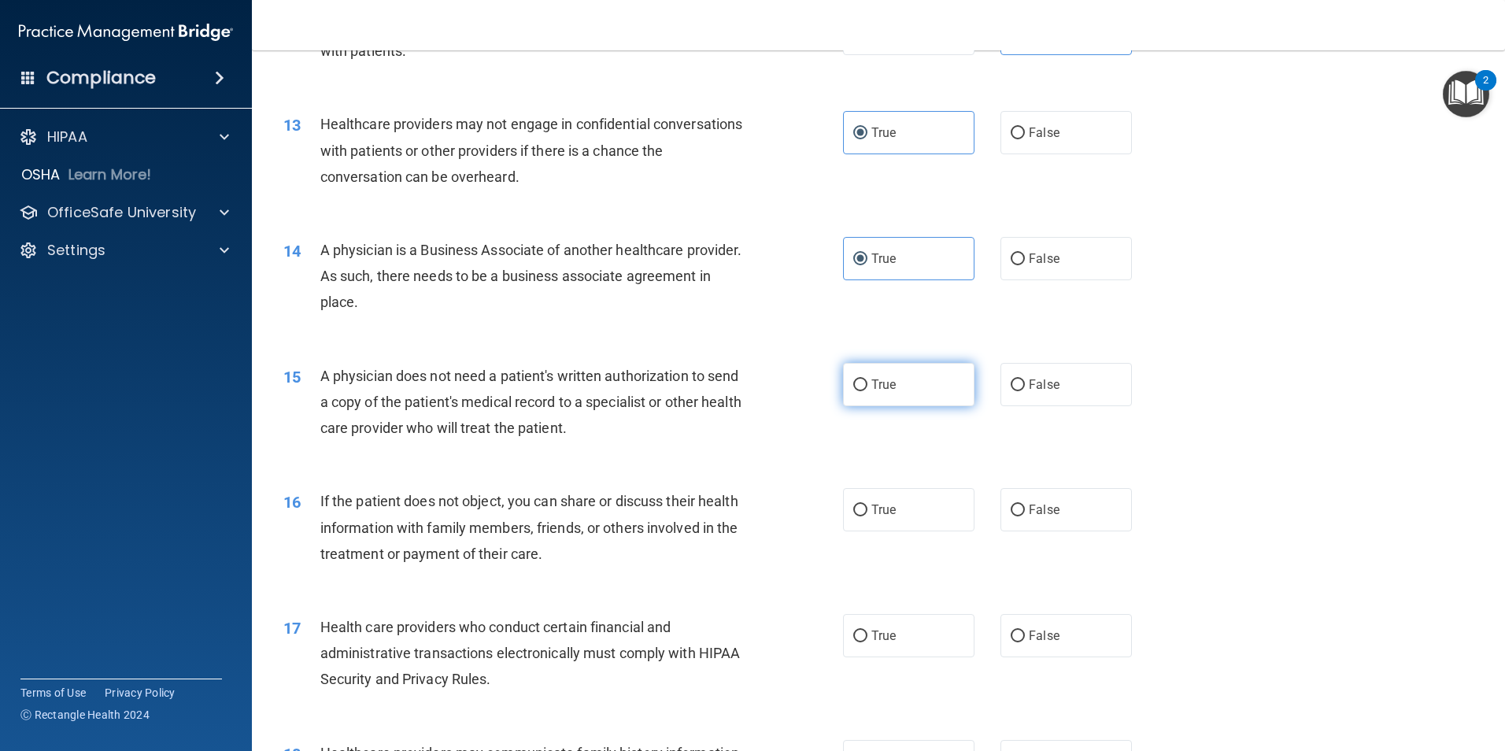
click at [920, 373] on label "True" at bounding box center [908, 384] width 131 height 43
click at [867, 379] on input "True" at bounding box center [860, 385] width 14 height 12
radio input "true"
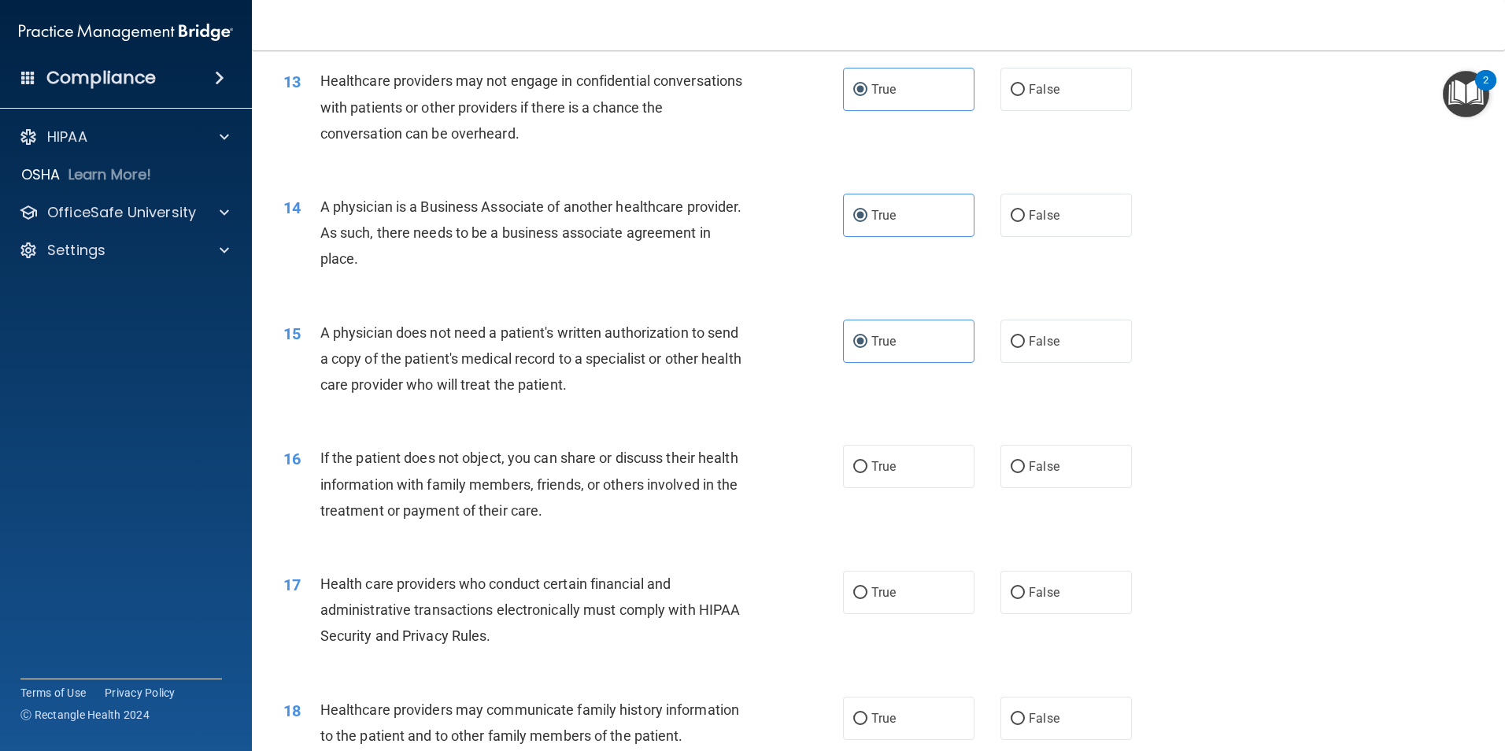
scroll to position [1574, 0]
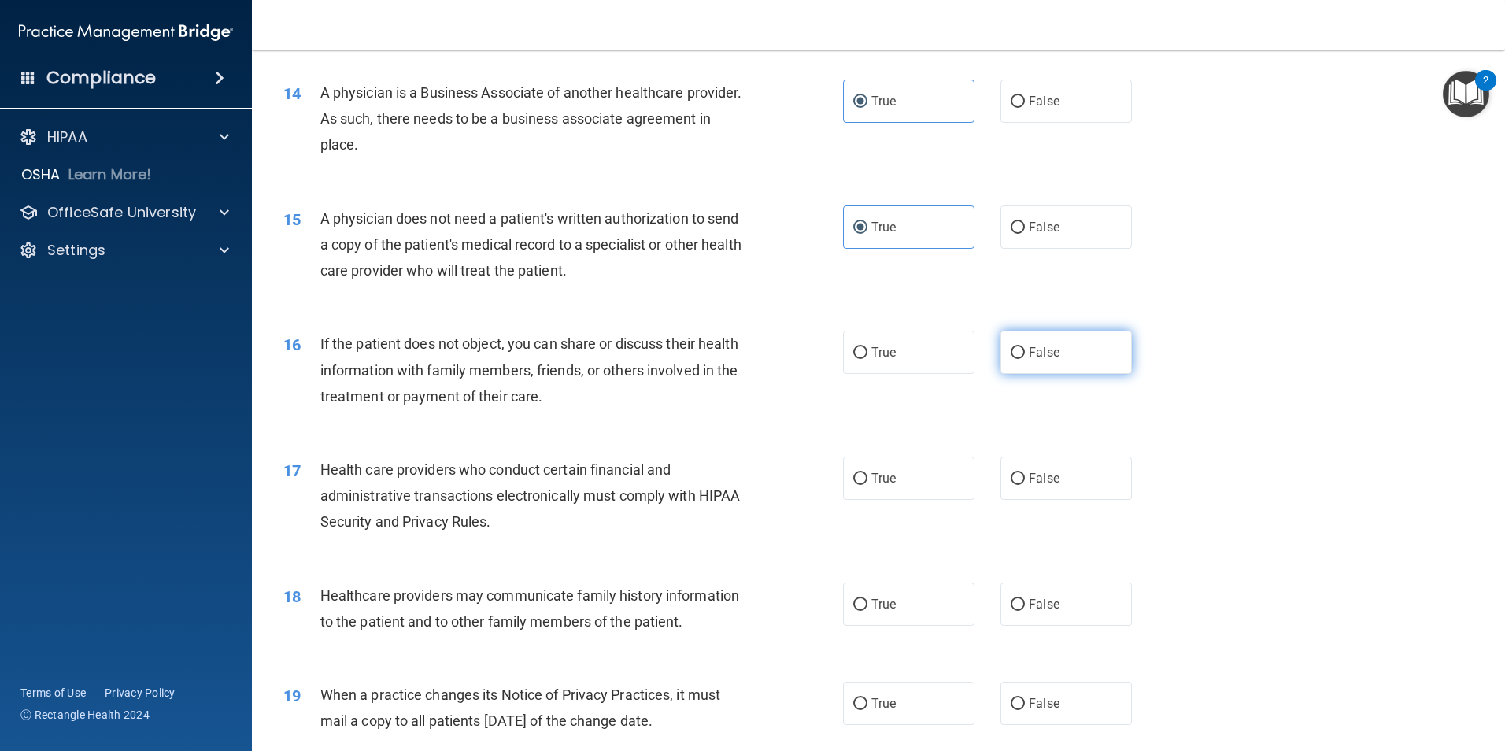
click at [1018, 352] on label "False" at bounding box center [1066, 352] width 131 height 43
click at [1018, 352] on input "False" at bounding box center [1018, 353] width 14 height 12
radio input "true"
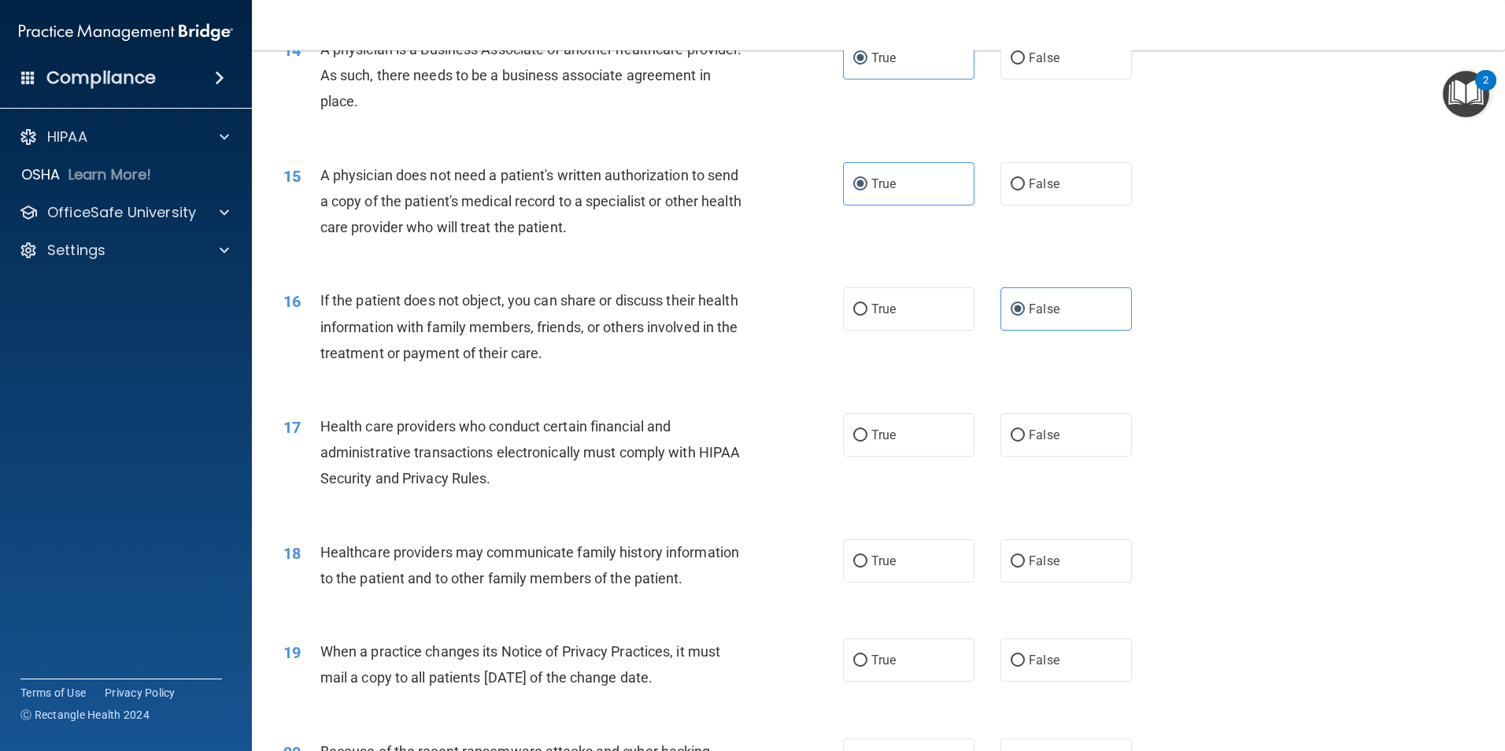
scroll to position [1653, 0]
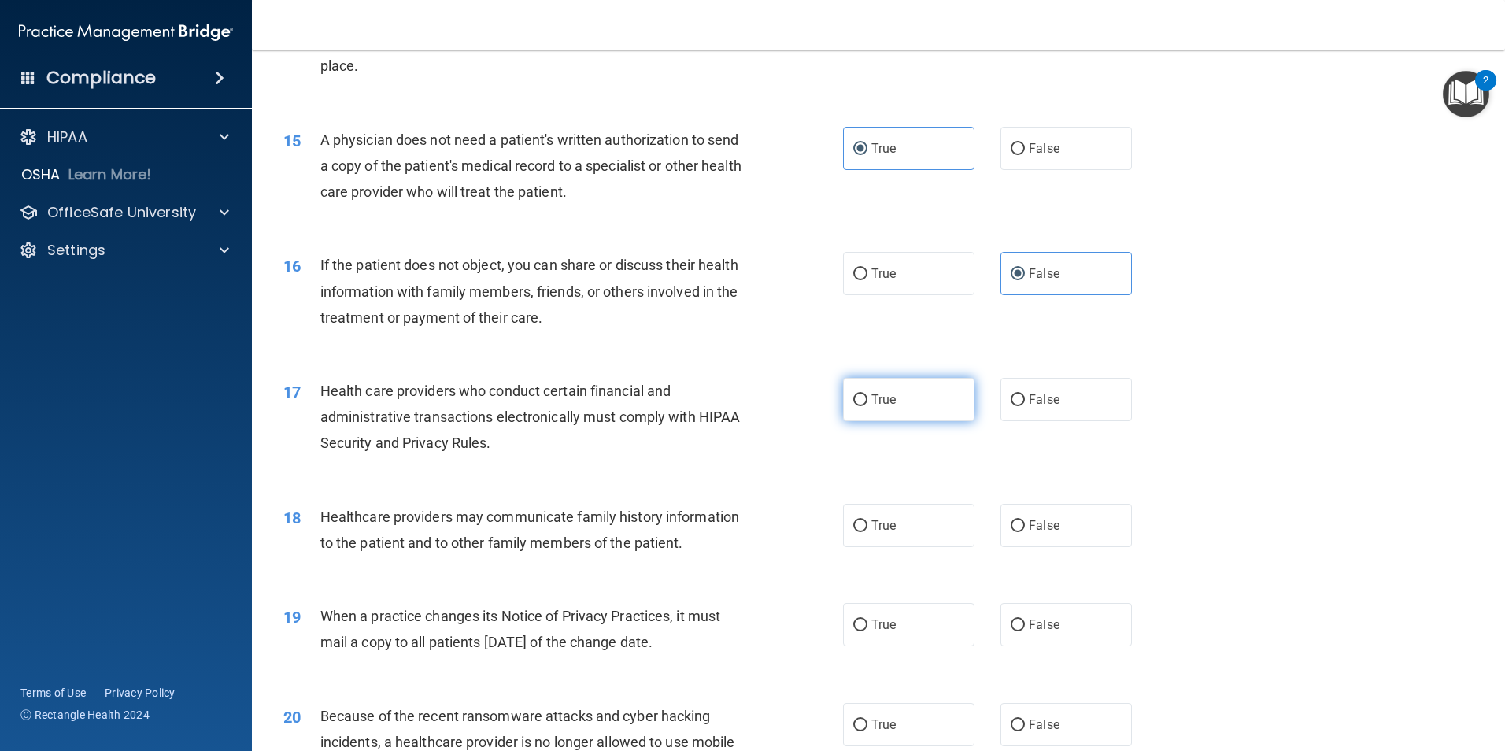
click at [940, 418] on label "True" at bounding box center [908, 399] width 131 height 43
click at [867, 406] on input "True" at bounding box center [860, 400] width 14 height 12
radio input "true"
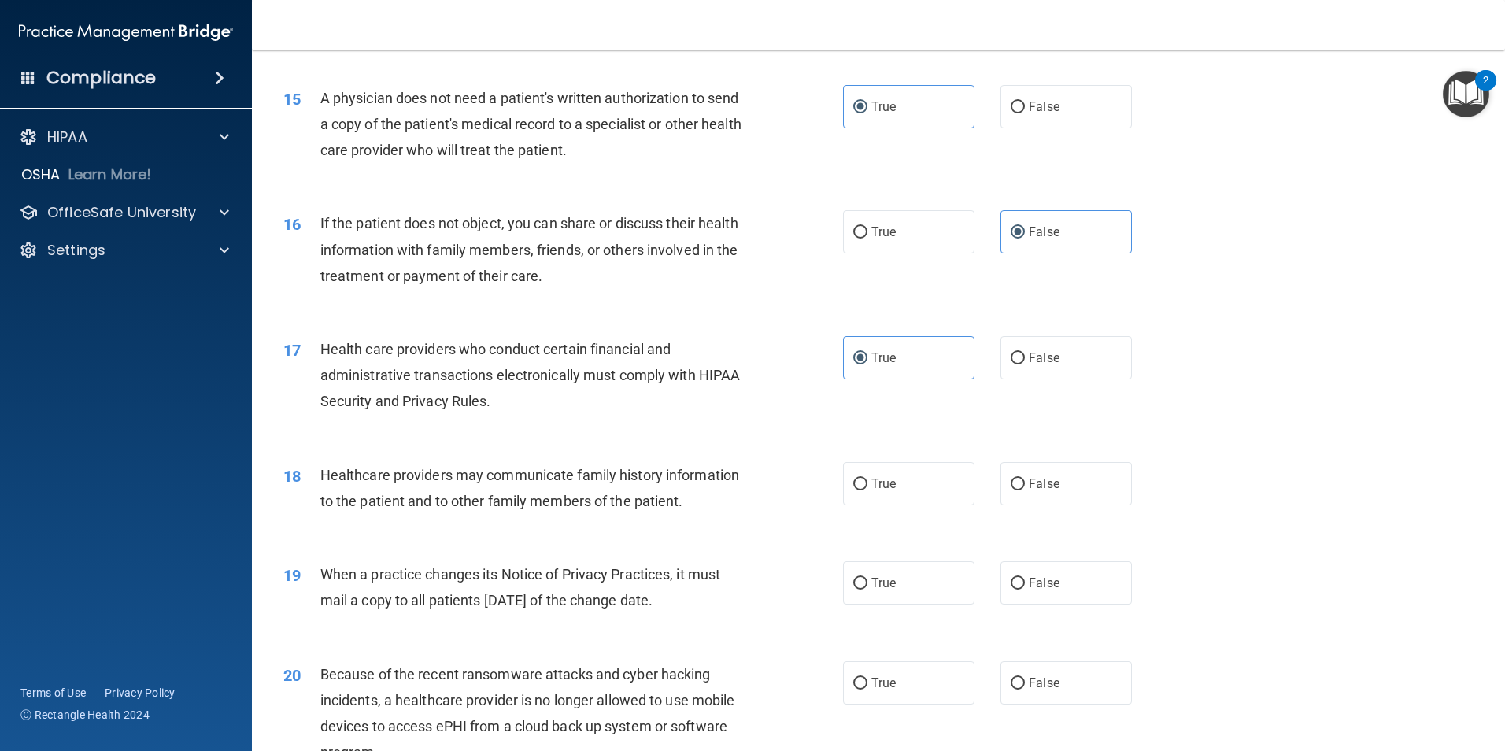
scroll to position [1811, 0]
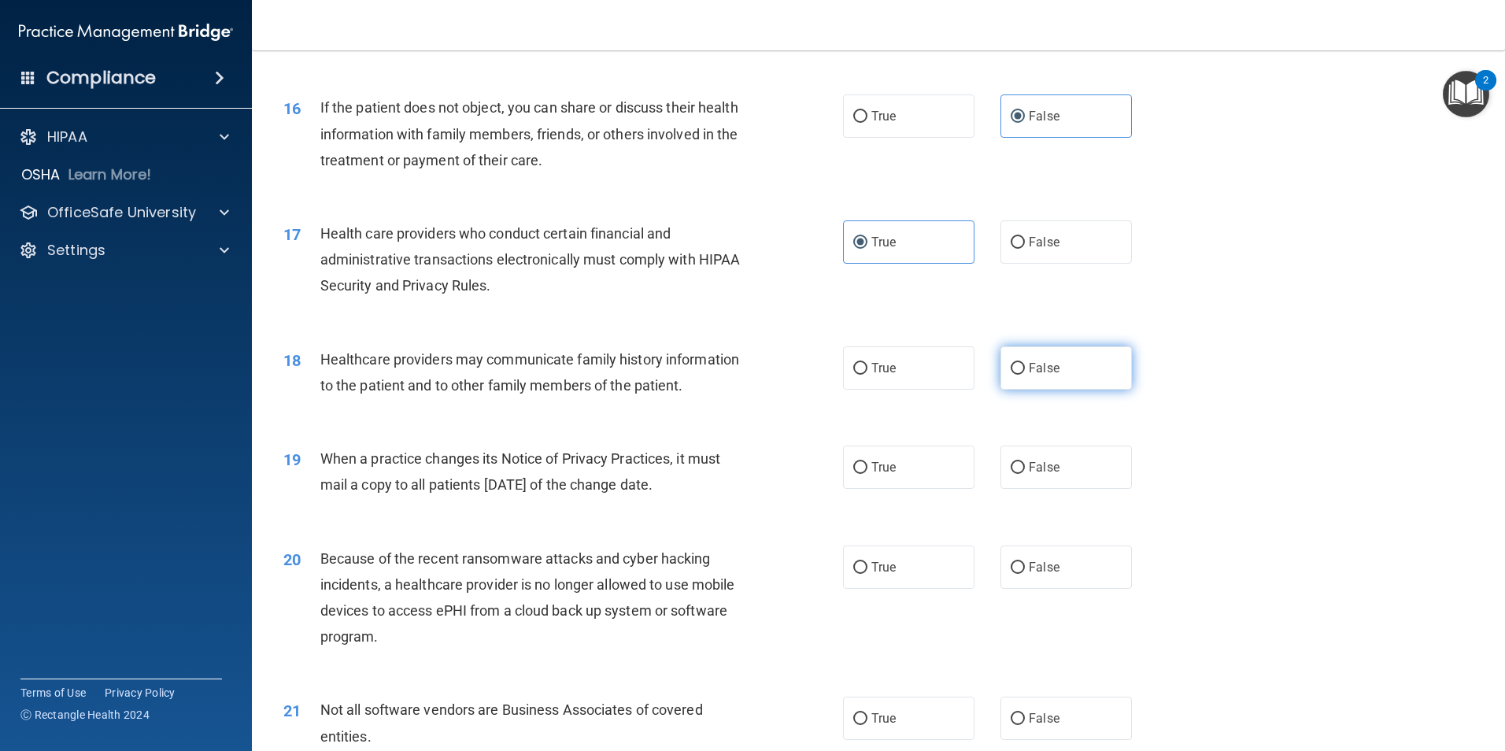
drag, startPoint x: 1063, startPoint y: 357, endPoint x: 1057, endPoint y: 375, distance: 19.7
click at [1063, 363] on label "False" at bounding box center [1066, 367] width 131 height 43
click at [1025, 363] on input "False" at bounding box center [1018, 369] width 14 height 12
radio input "true"
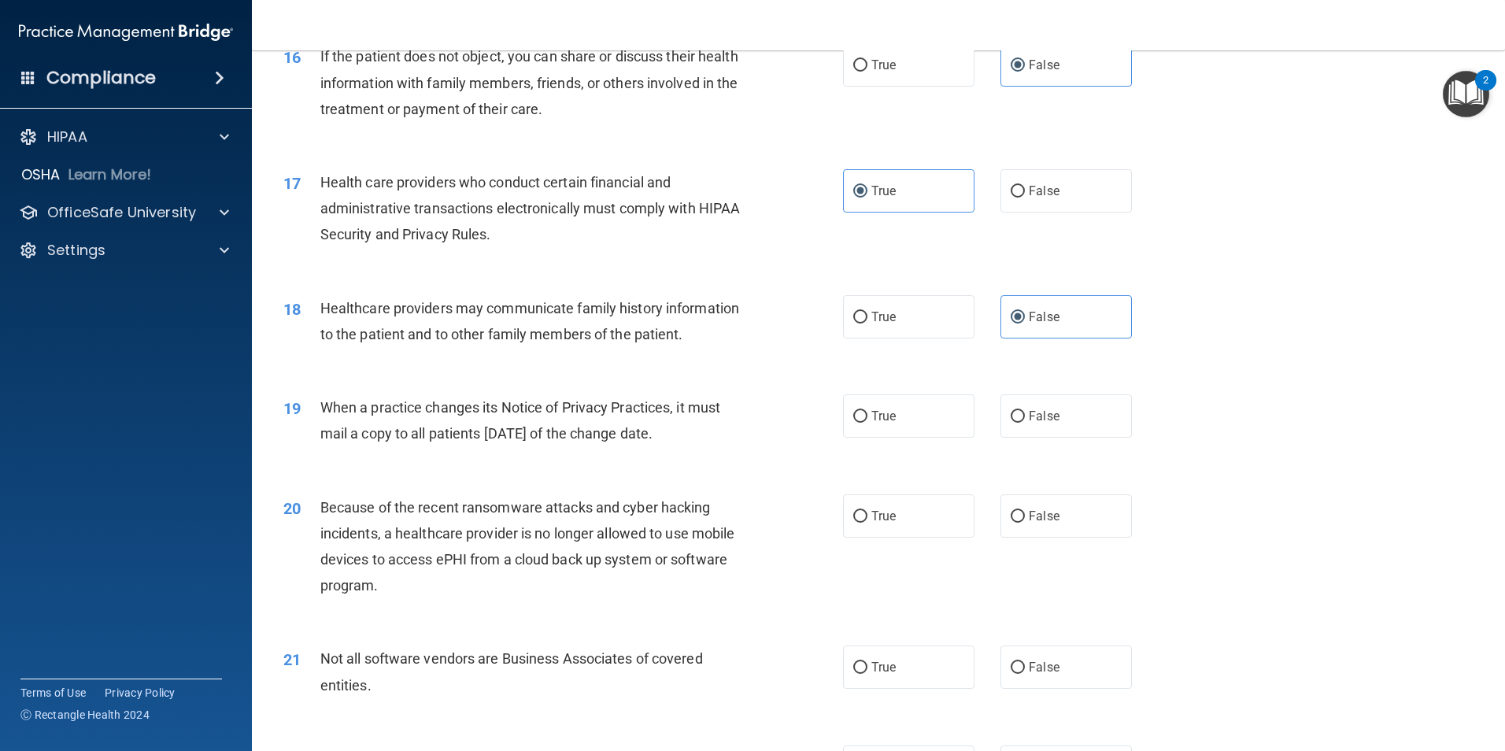
scroll to position [1889, 0]
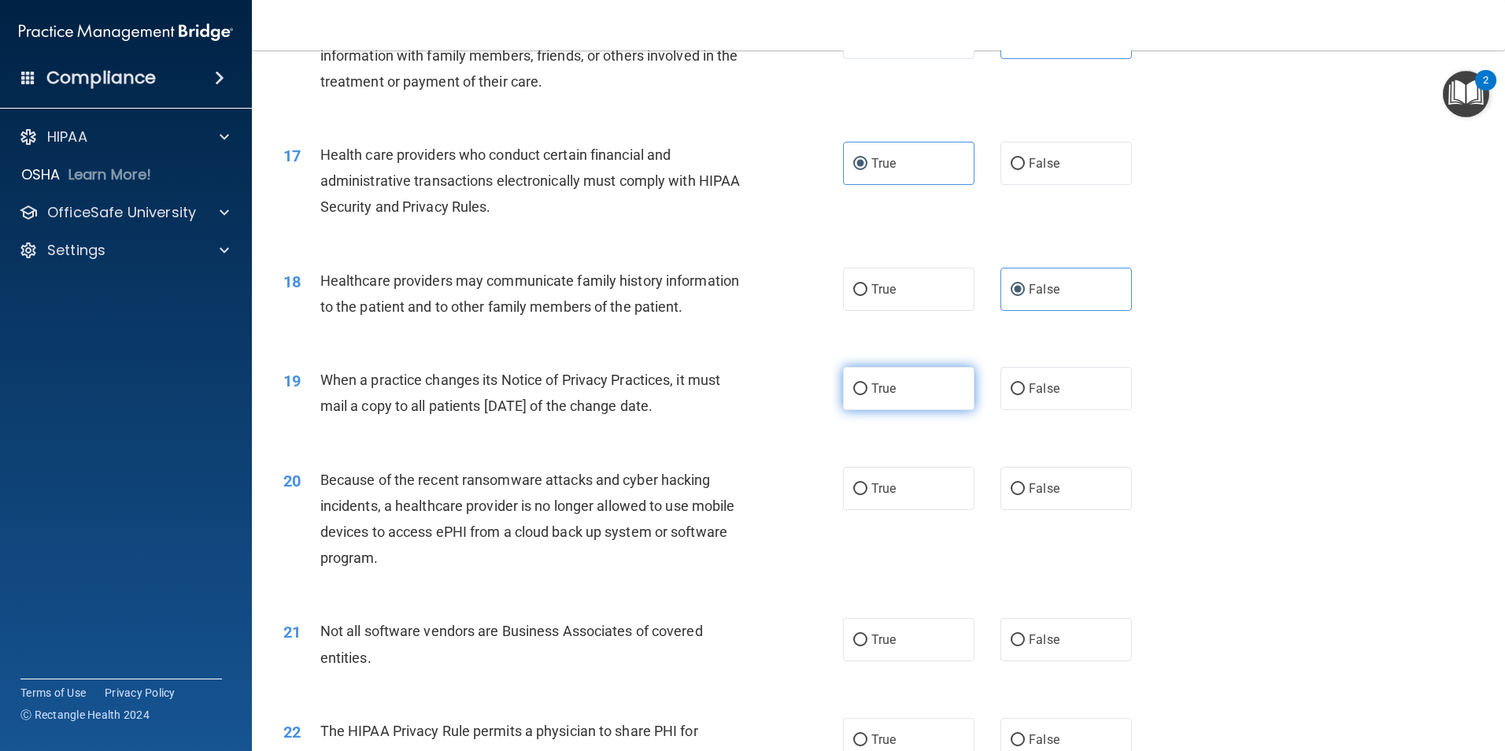
click at [930, 394] on label "True" at bounding box center [908, 388] width 131 height 43
click at [867, 394] on input "True" at bounding box center [860, 389] width 14 height 12
radio input "true"
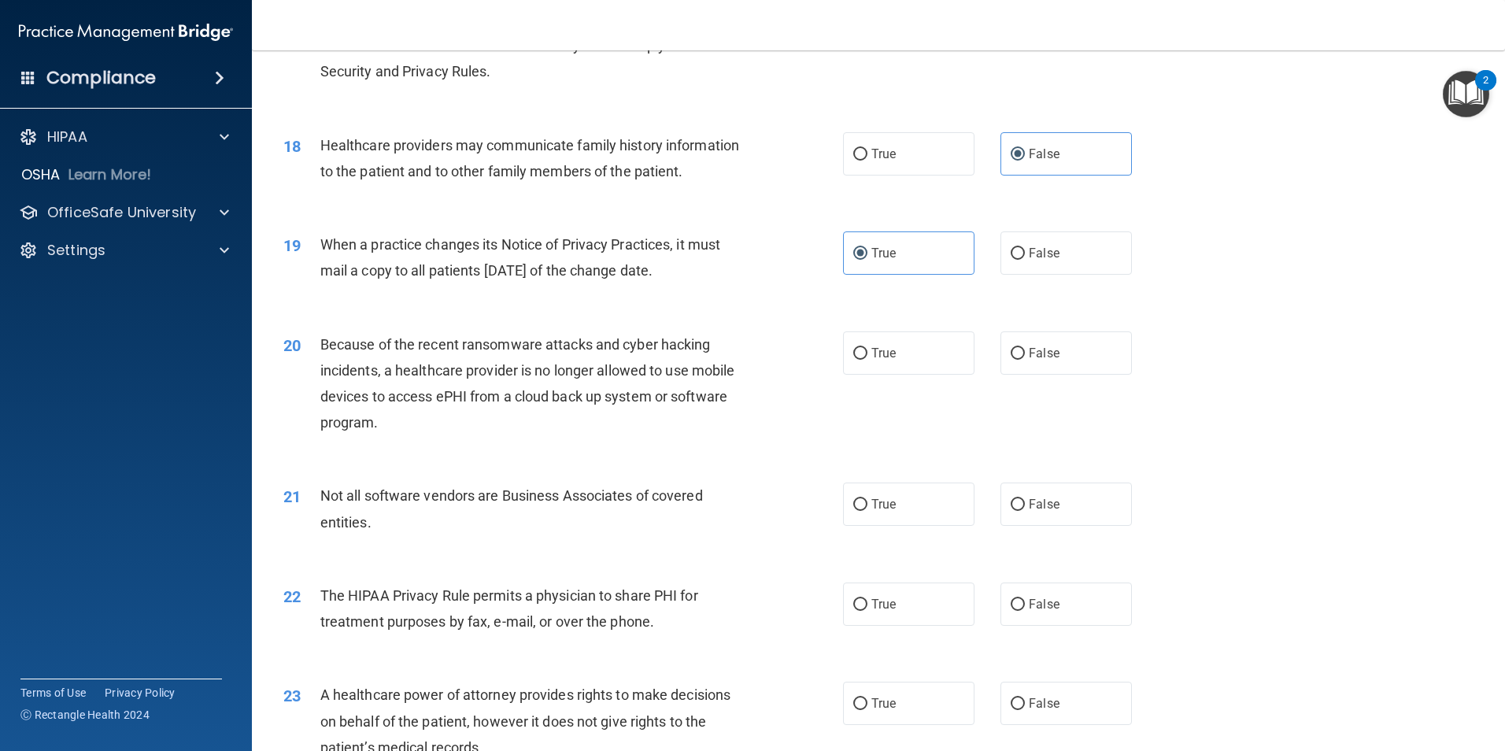
scroll to position [2047, 0]
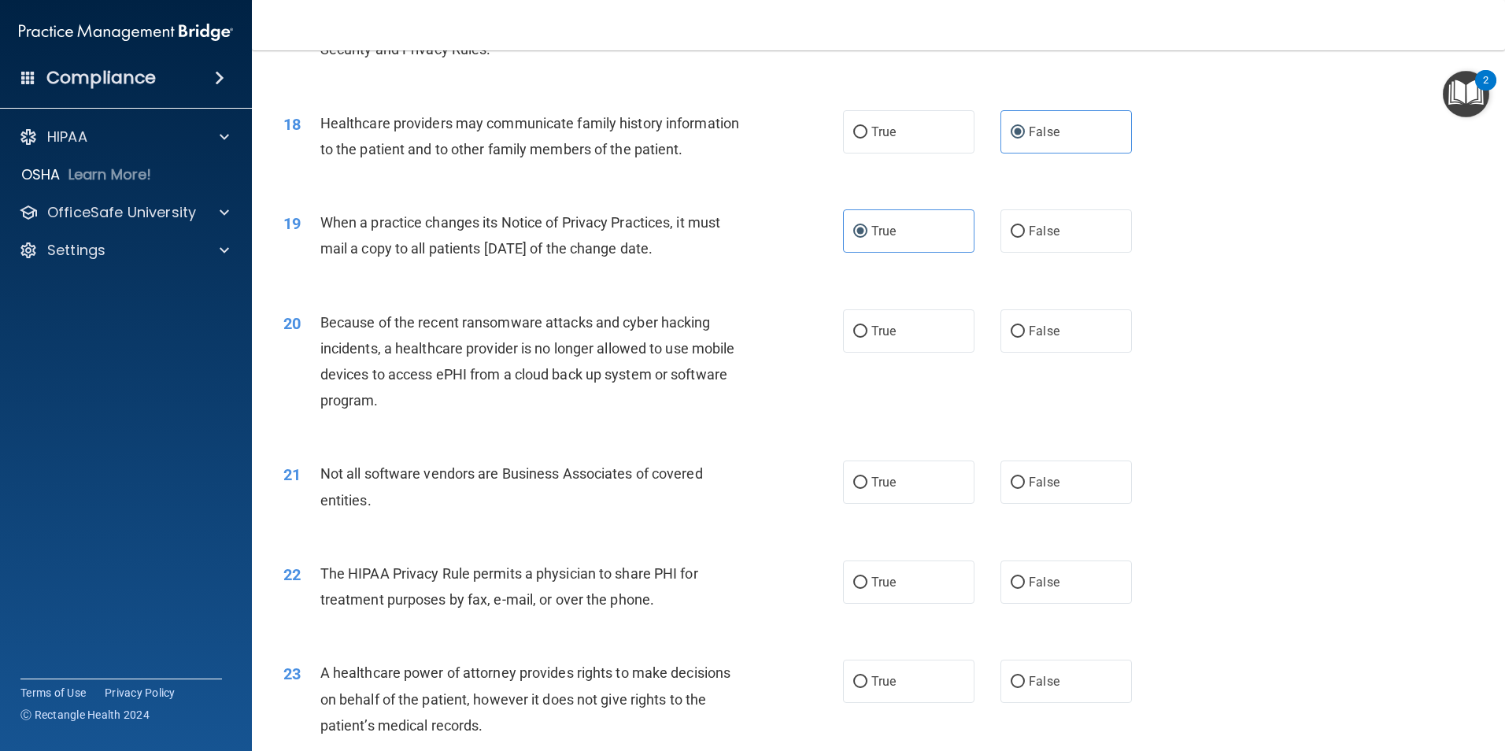
click at [886, 360] on div "20 Because of the recent ransomware attacks and cyber hacking incidents, a heal…" at bounding box center [879, 366] width 1214 height 152
drag, startPoint x: 886, startPoint y: 350, endPoint x: 886, endPoint y: 368, distance: 17.3
click at [886, 351] on label "True" at bounding box center [908, 330] width 131 height 43
click at [867, 338] on input "True" at bounding box center [860, 332] width 14 height 12
radio input "true"
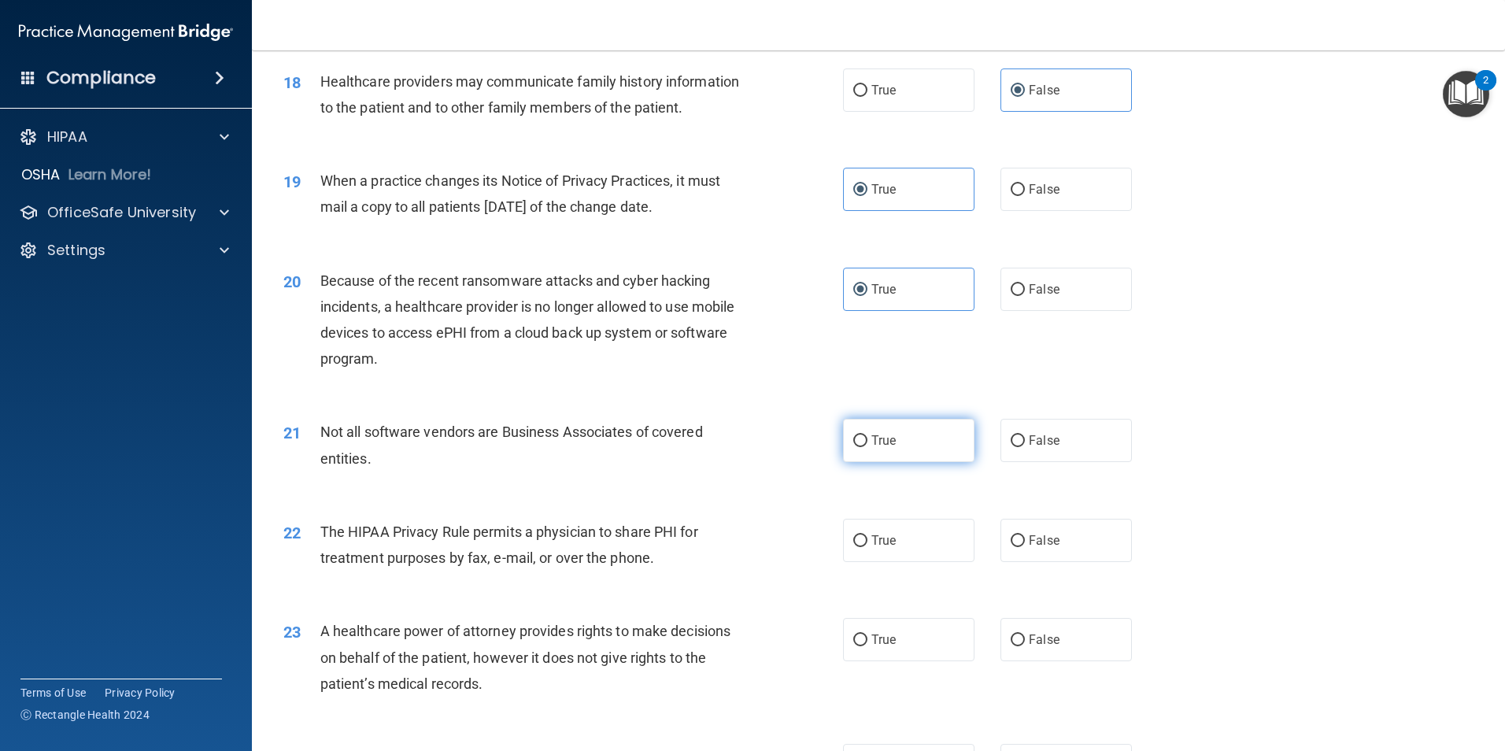
scroll to position [2204, 0]
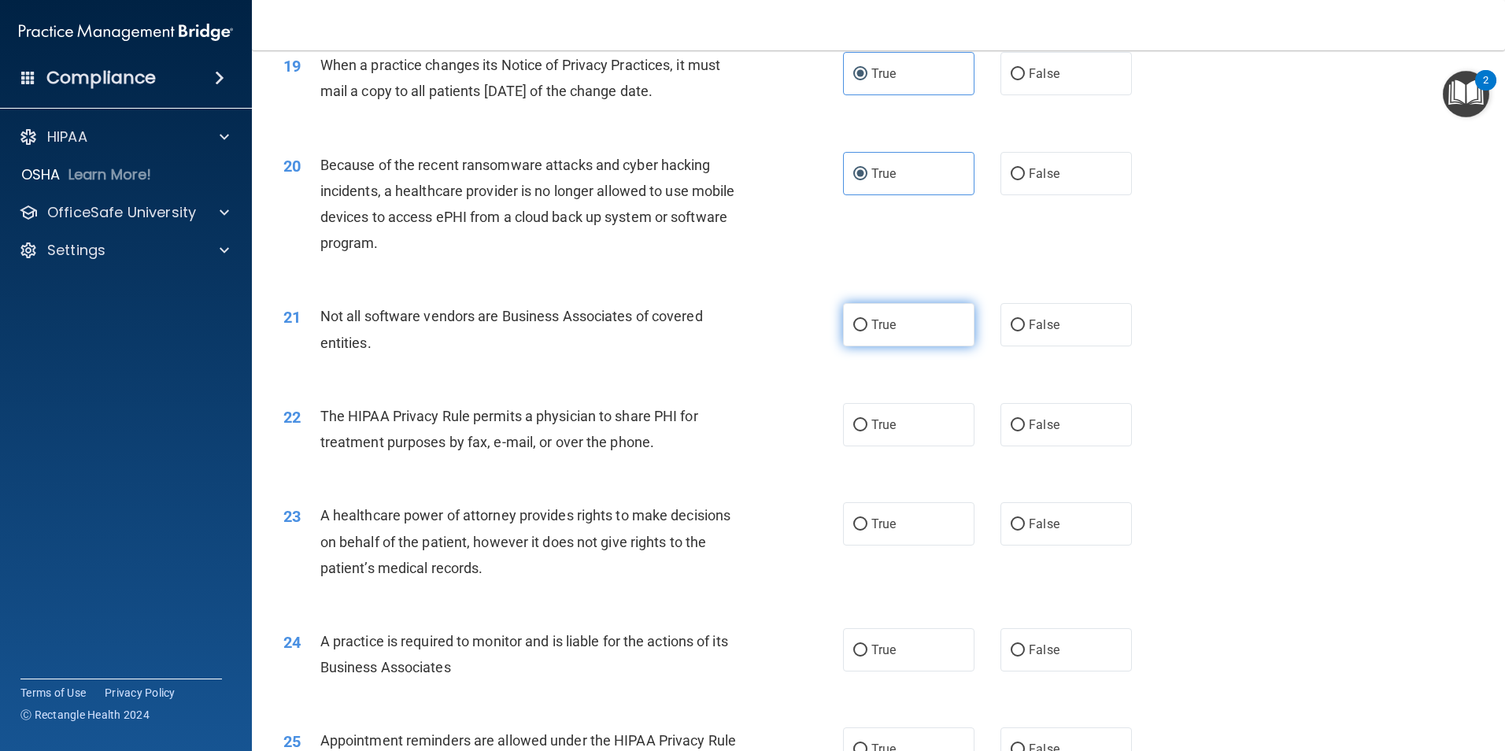
click at [948, 338] on label "True" at bounding box center [908, 324] width 131 height 43
click at [867, 331] on input "True" at bounding box center [860, 326] width 14 height 12
radio input "true"
click at [1011, 426] on input "False" at bounding box center [1018, 426] width 14 height 12
radio input "true"
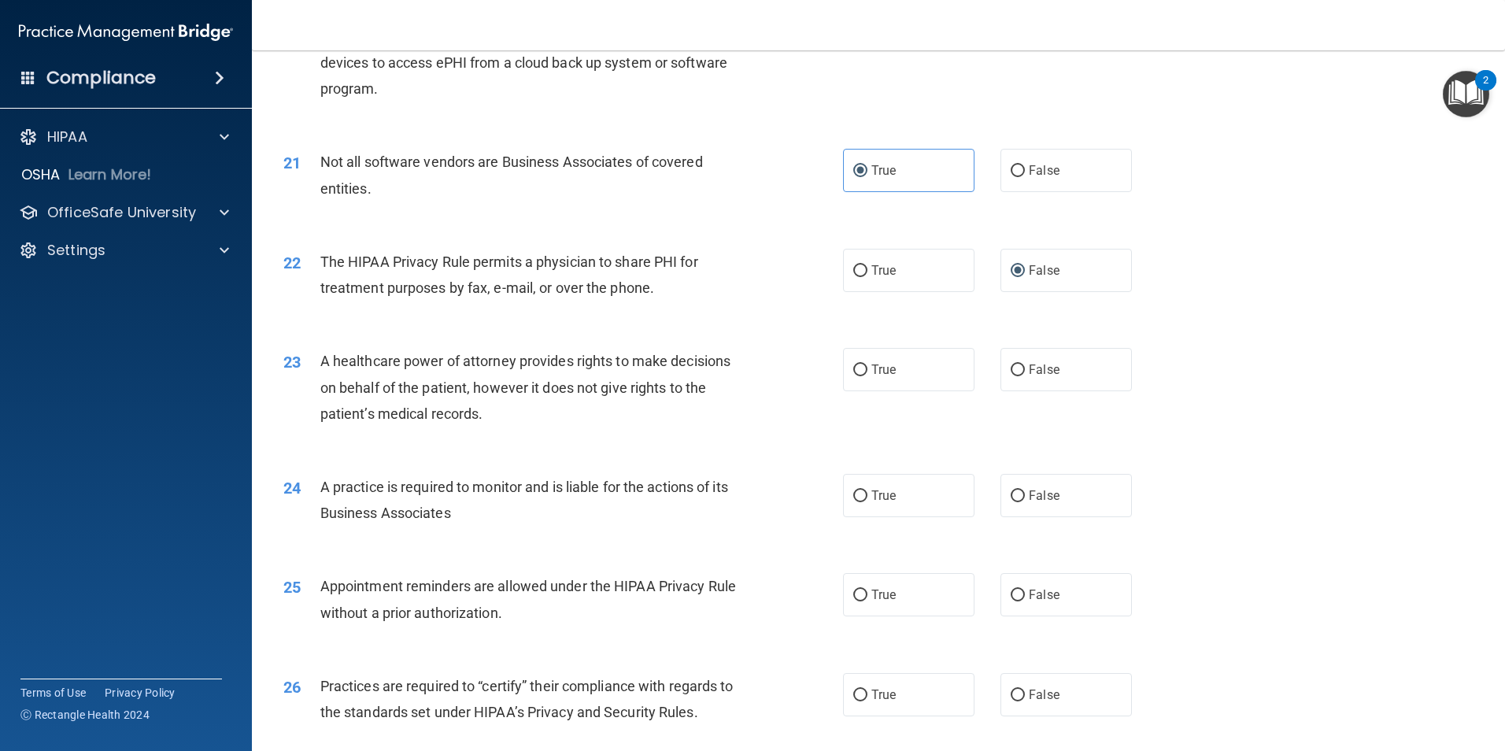
scroll to position [2362, 0]
click at [1007, 379] on label "False" at bounding box center [1066, 366] width 131 height 43
click at [1011, 373] on input "False" at bounding box center [1018, 367] width 14 height 12
radio input "true"
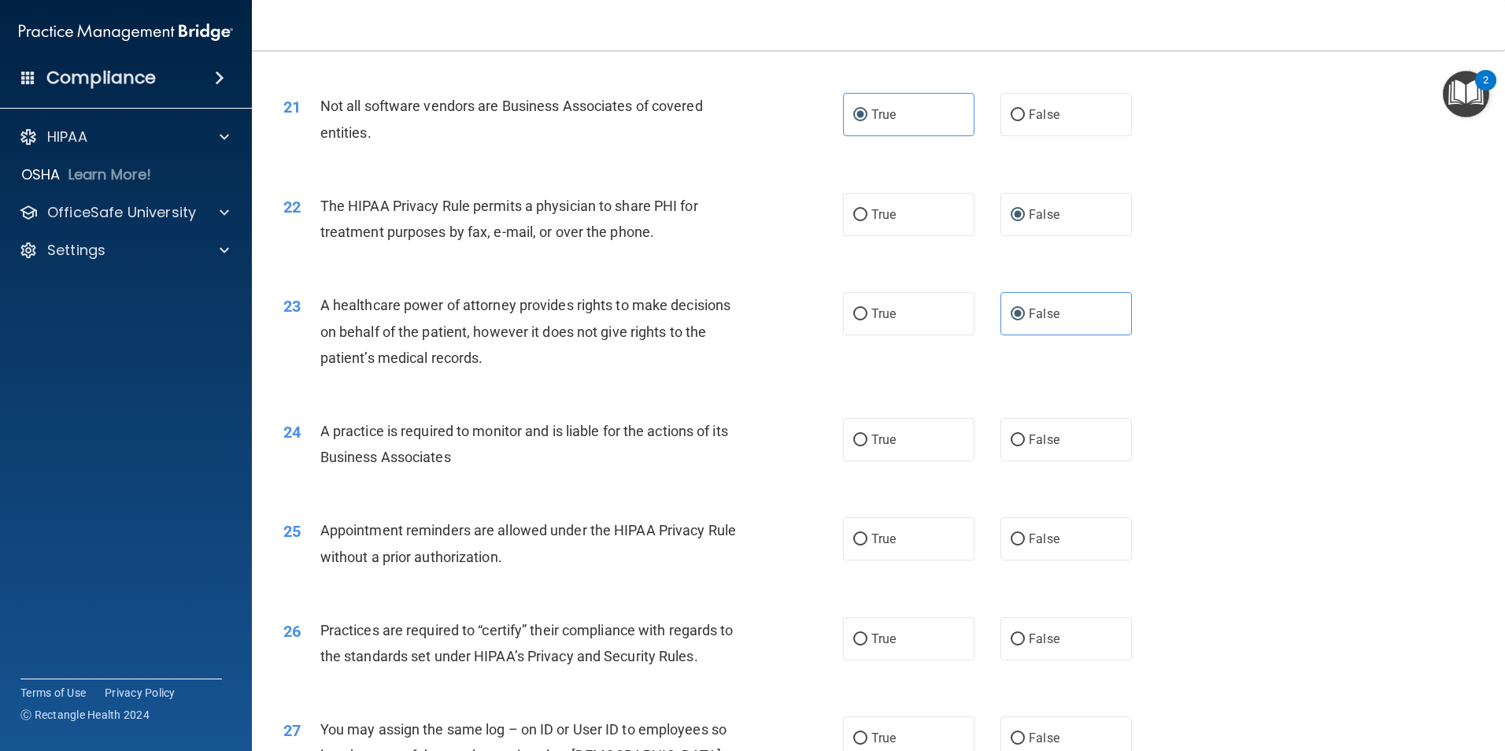
scroll to position [2440, 0]
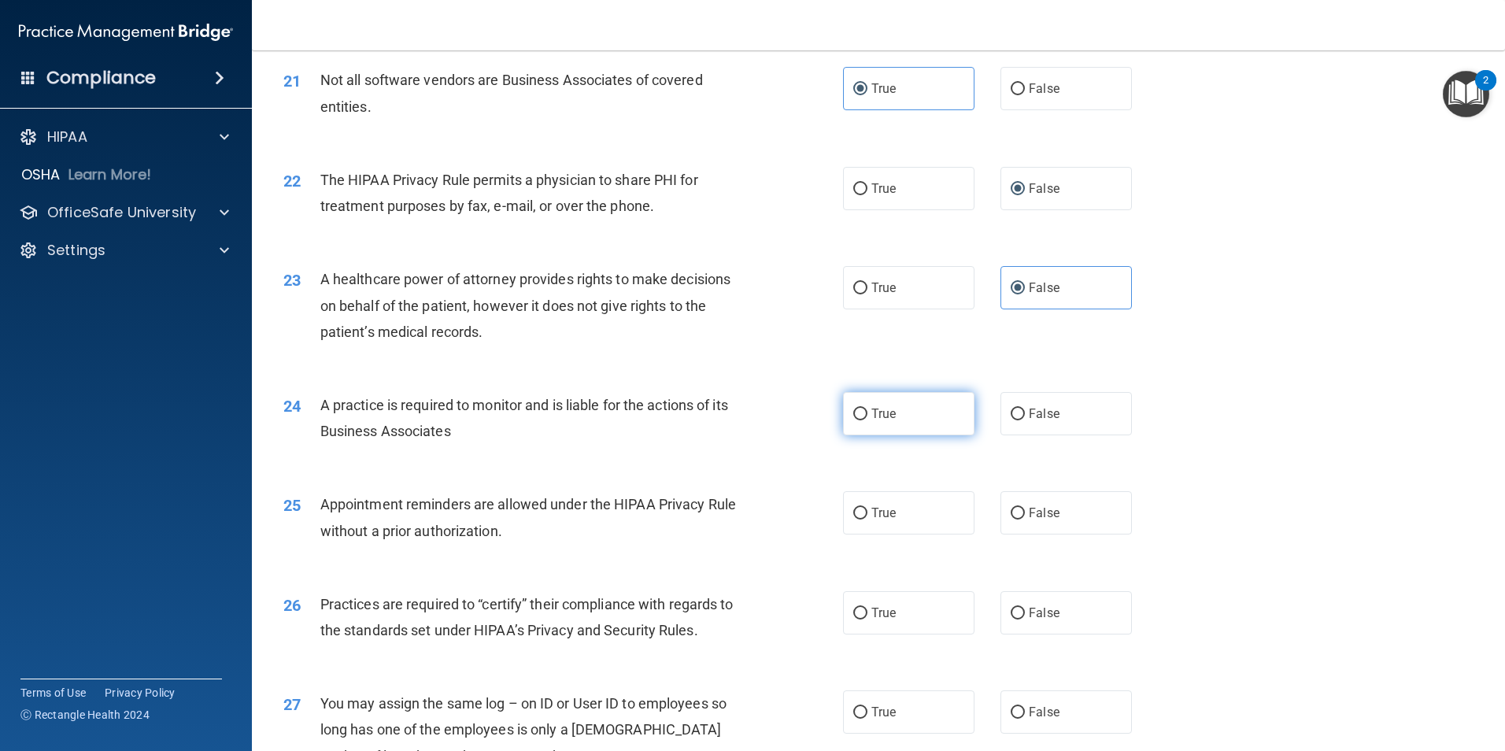
click at [923, 425] on label "True" at bounding box center [908, 413] width 131 height 43
click at [867, 420] on input "True" at bounding box center [860, 415] width 14 height 12
radio input "true"
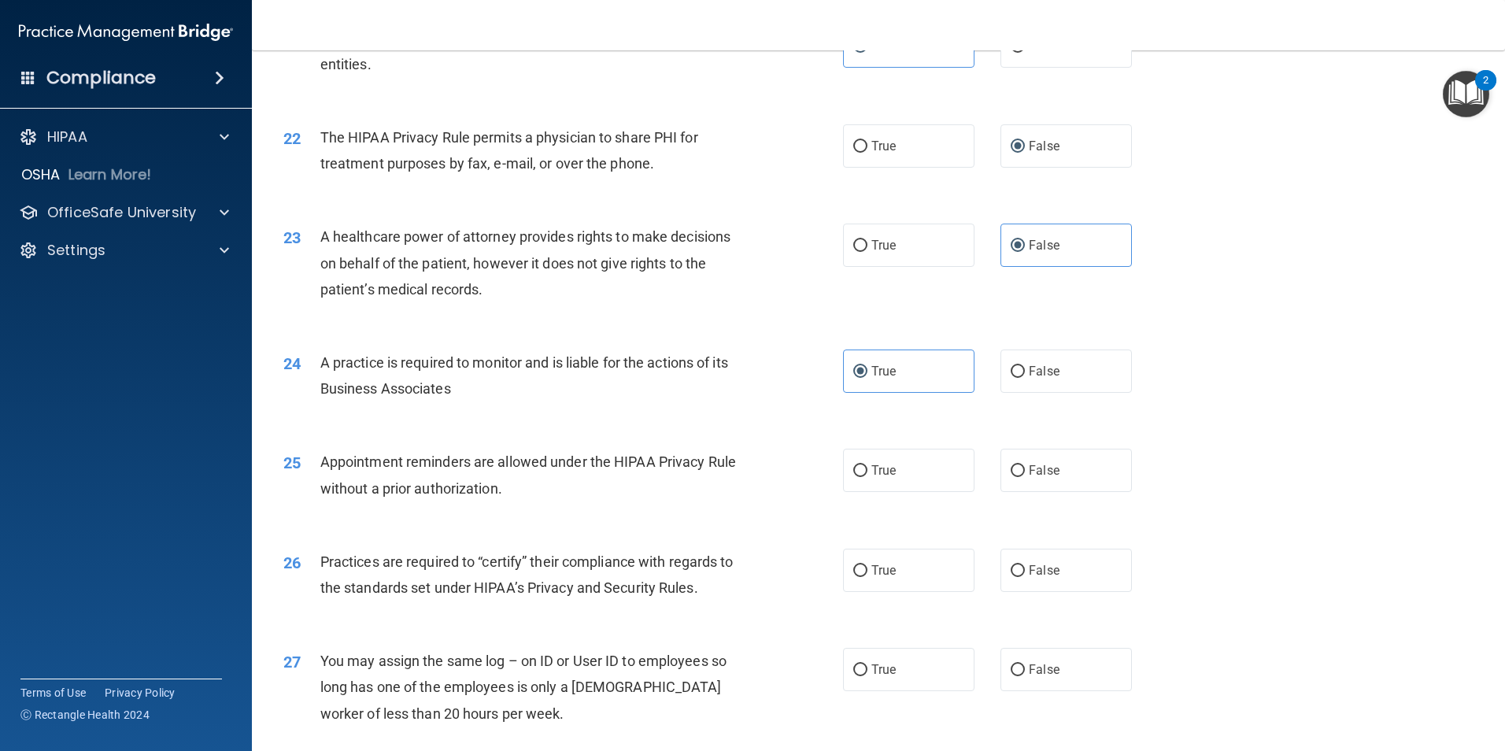
scroll to position [2598, 0]
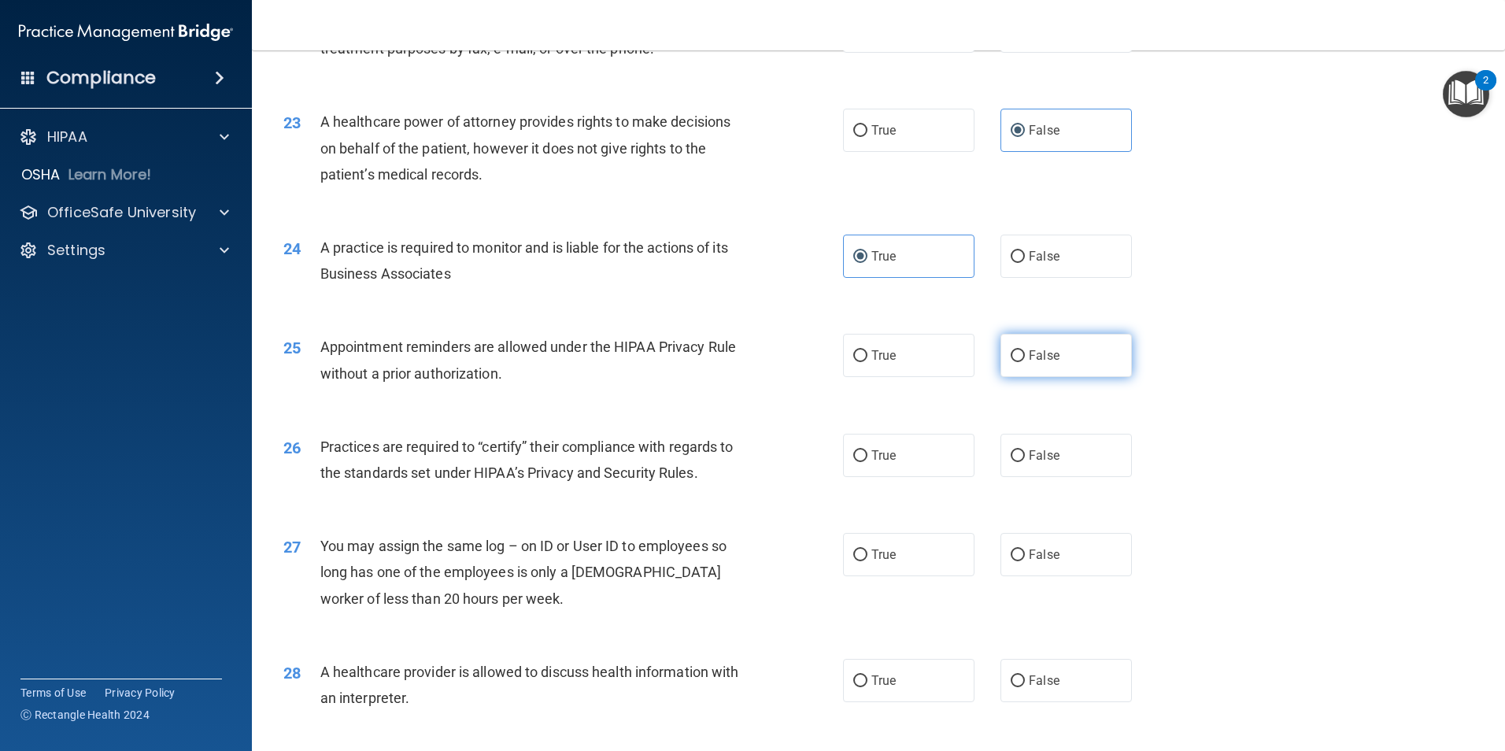
click at [1013, 364] on label "False" at bounding box center [1066, 355] width 131 height 43
click at [1013, 362] on input "False" at bounding box center [1018, 356] width 14 height 12
radio input "true"
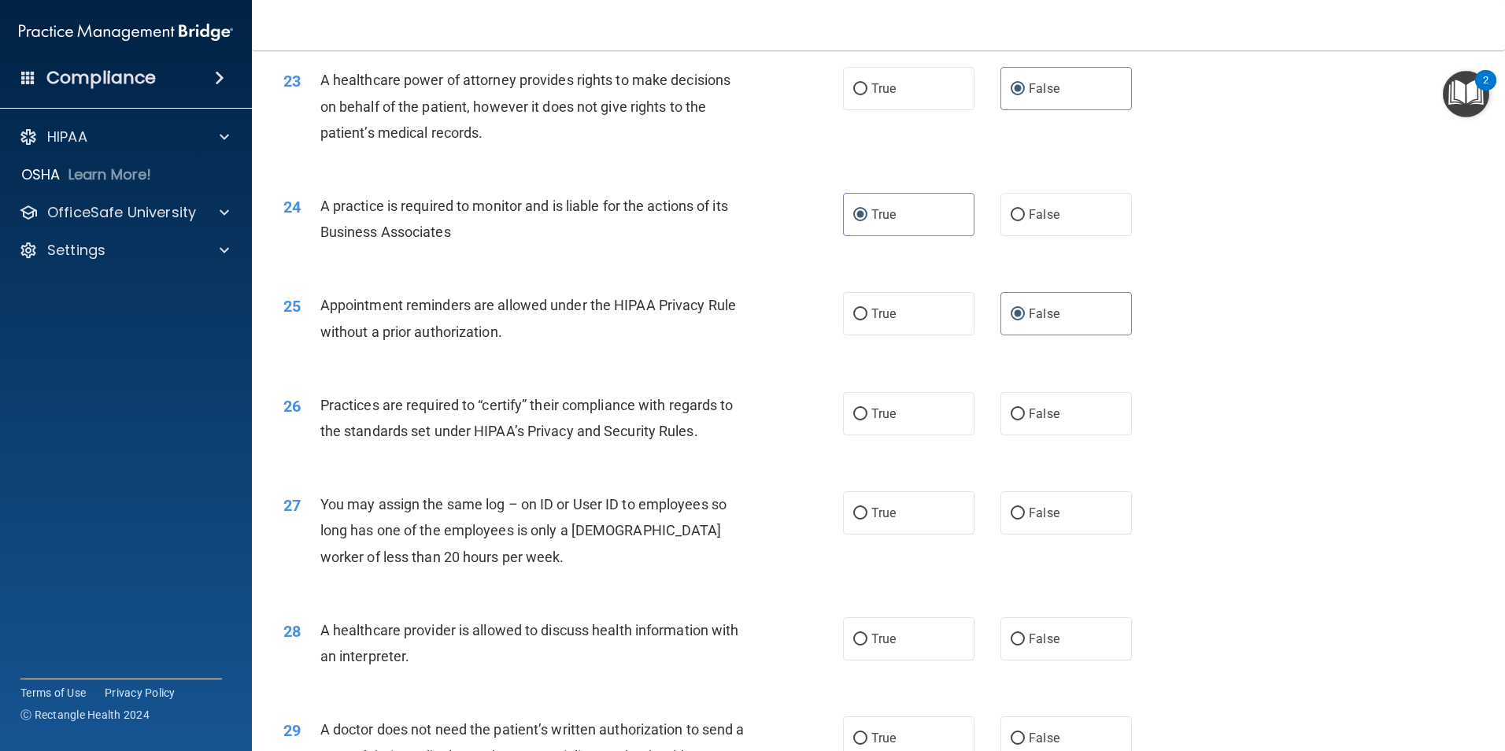
scroll to position [2676, 0]
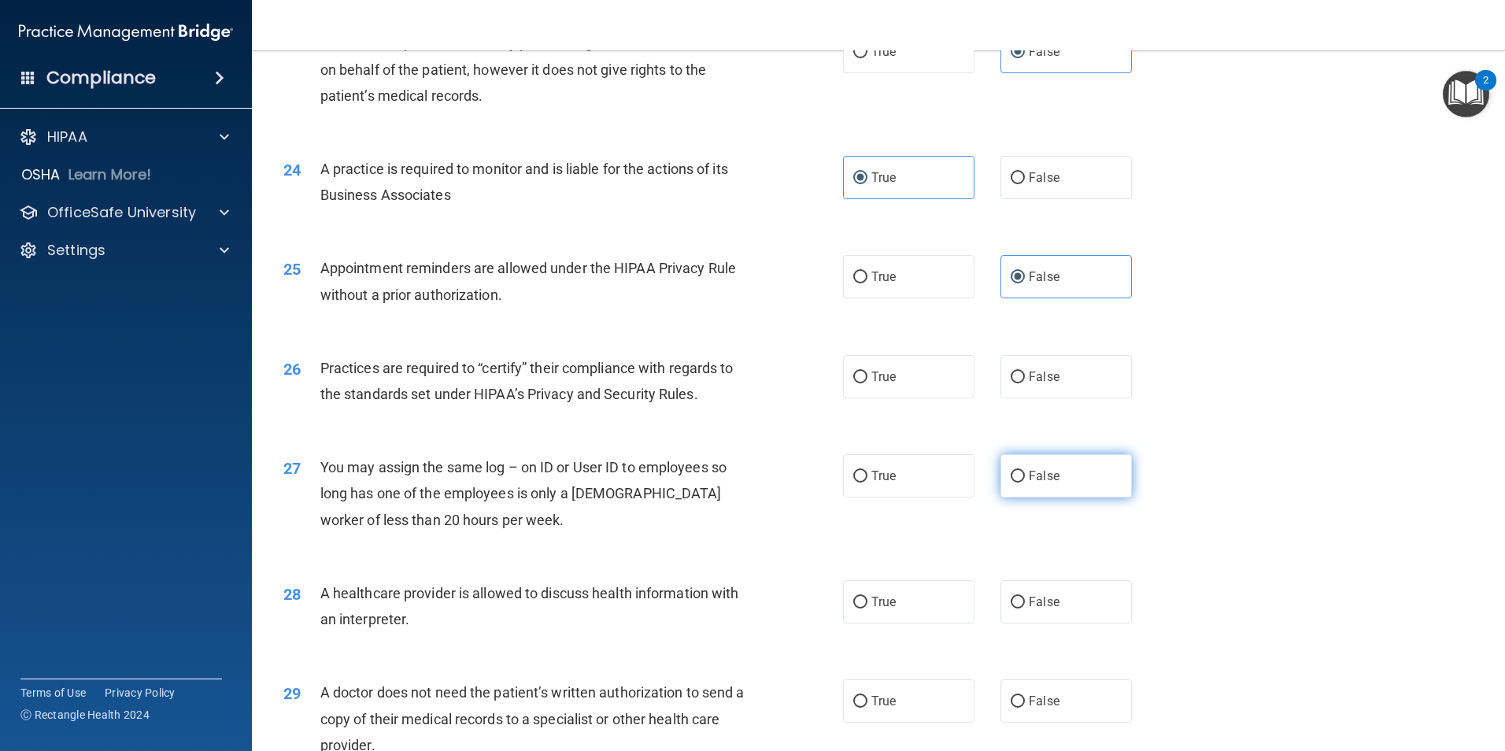
click at [1077, 487] on label "False" at bounding box center [1066, 475] width 131 height 43
click at [1025, 483] on input "False" at bounding box center [1018, 477] width 14 height 12
radio input "true"
click at [929, 399] on div "26 Practices are required to “certify” their compliance with regards to the sta…" at bounding box center [879, 384] width 1214 height 99
click at [927, 393] on label "True" at bounding box center [908, 376] width 131 height 43
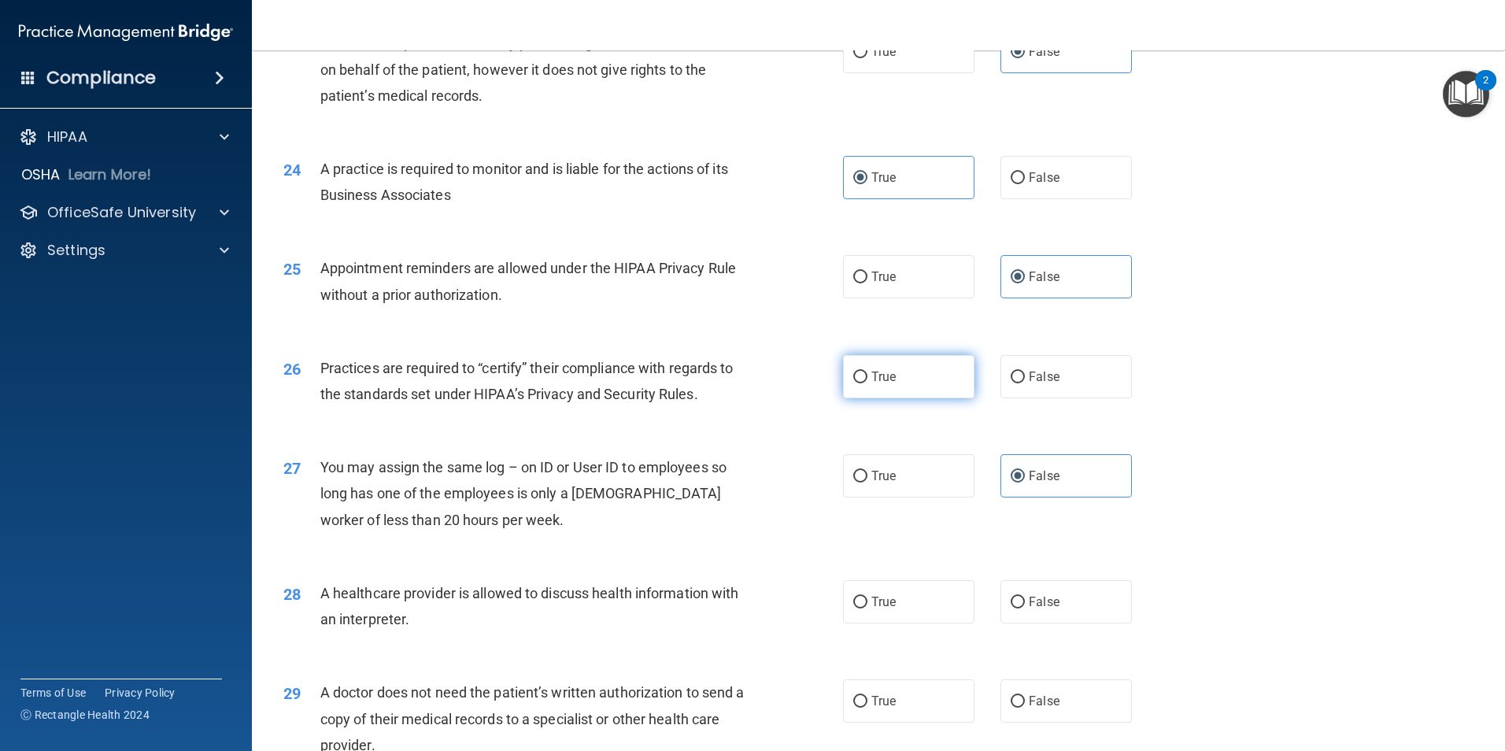
click at [867, 383] on input "True" at bounding box center [860, 378] width 14 height 12
radio input "true"
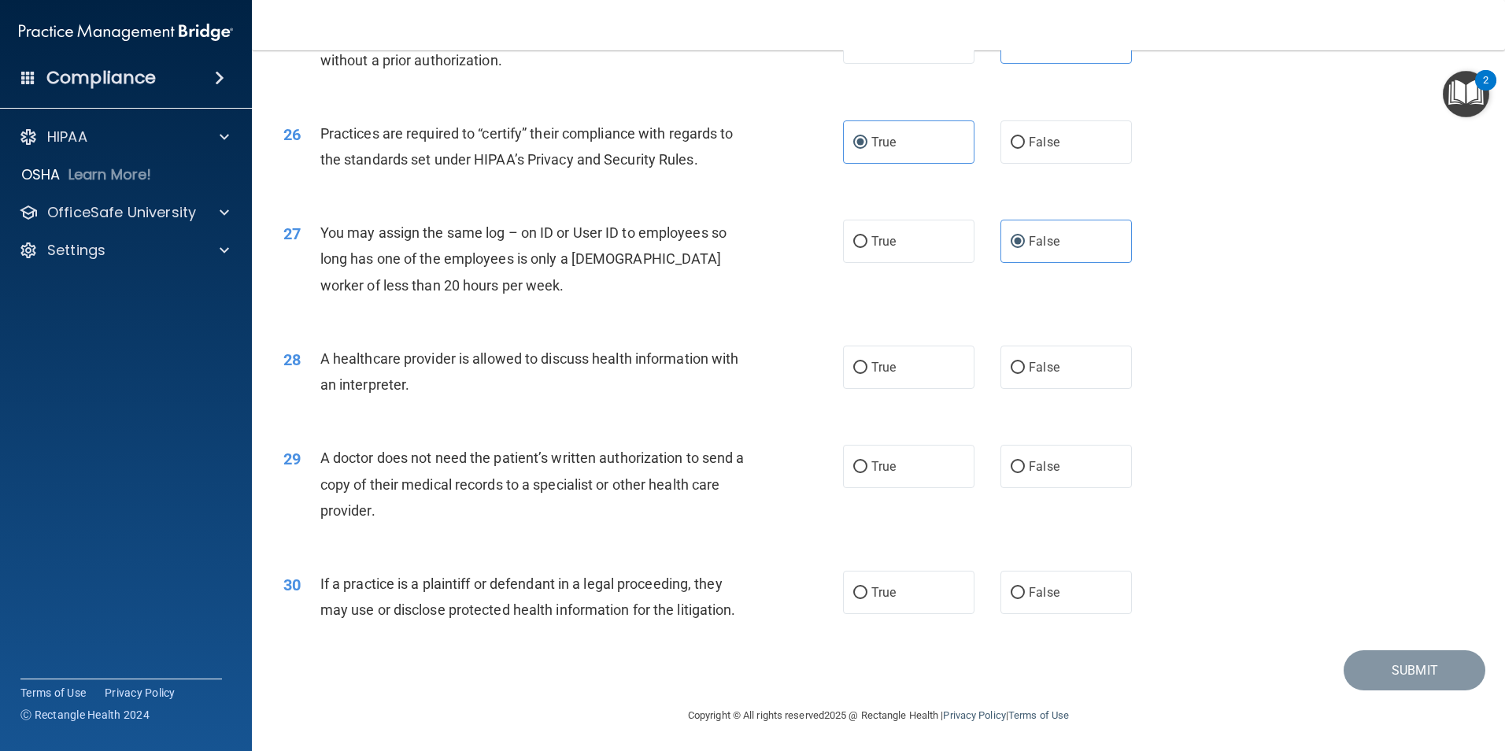
scroll to position [2913, 0]
click at [903, 364] on label "True" at bounding box center [908, 365] width 131 height 43
click at [867, 364] on input "True" at bounding box center [860, 367] width 14 height 12
radio input "true"
click at [1017, 375] on label "False" at bounding box center [1066, 365] width 131 height 43
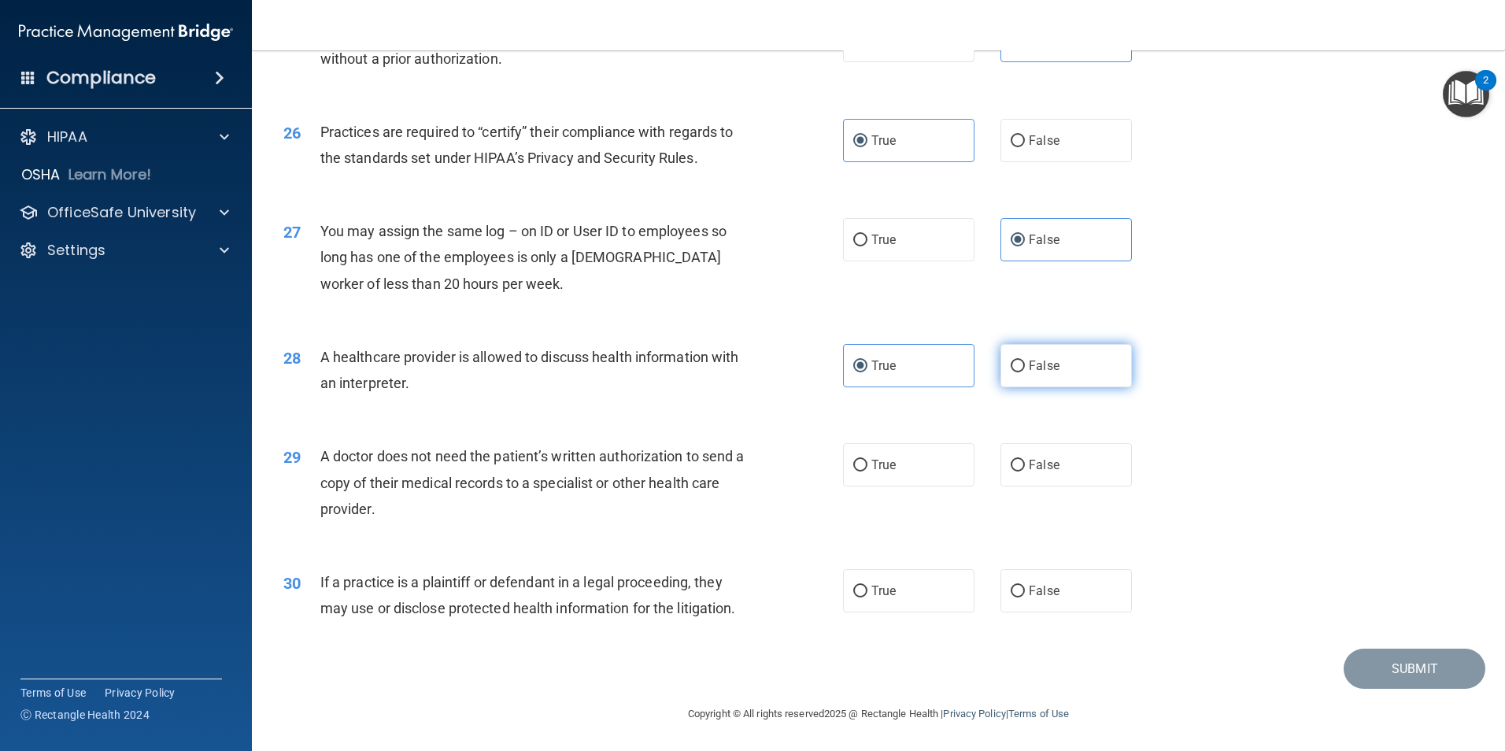
click at [1017, 372] on input "False" at bounding box center [1018, 367] width 14 height 12
radio input "true"
radio input "false"
click at [969, 474] on div "True False" at bounding box center [1001, 464] width 316 height 43
click at [956, 470] on label "True" at bounding box center [908, 464] width 131 height 43
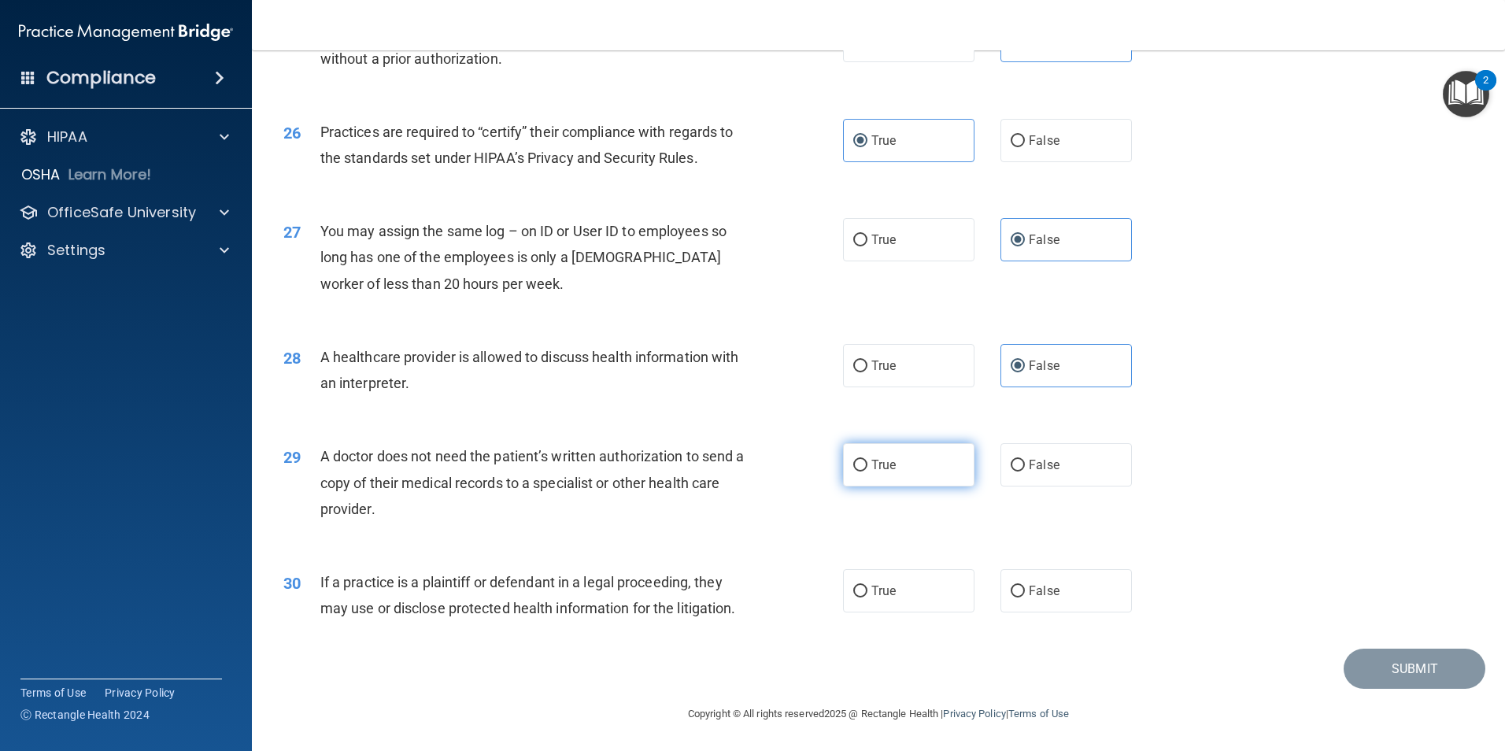
click at [867, 470] on input "True" at bounding box center [860, 466] width 14 height 12
radio input "true"
click at [1054, 583] on label "False" at bounding box center [1066, 590] width 131 height 43
click at [1025, 586] on input "False" at bounding box center [1018, 592] width 14 height 12
radio input "true"
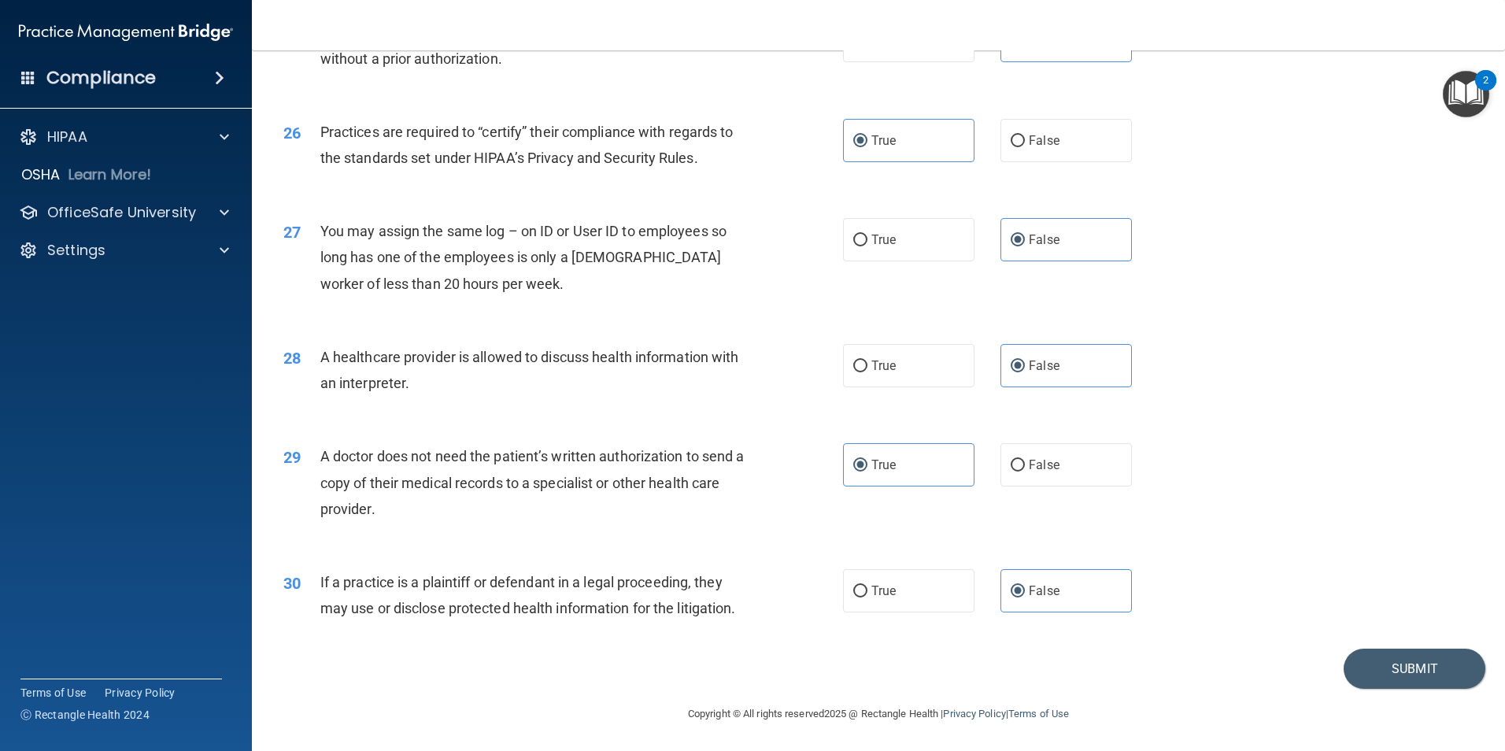
scroll to position [2913, 0]
click at [1351, 660] on button "Submit" at bounding box center [1415, 668] width 142 height 40
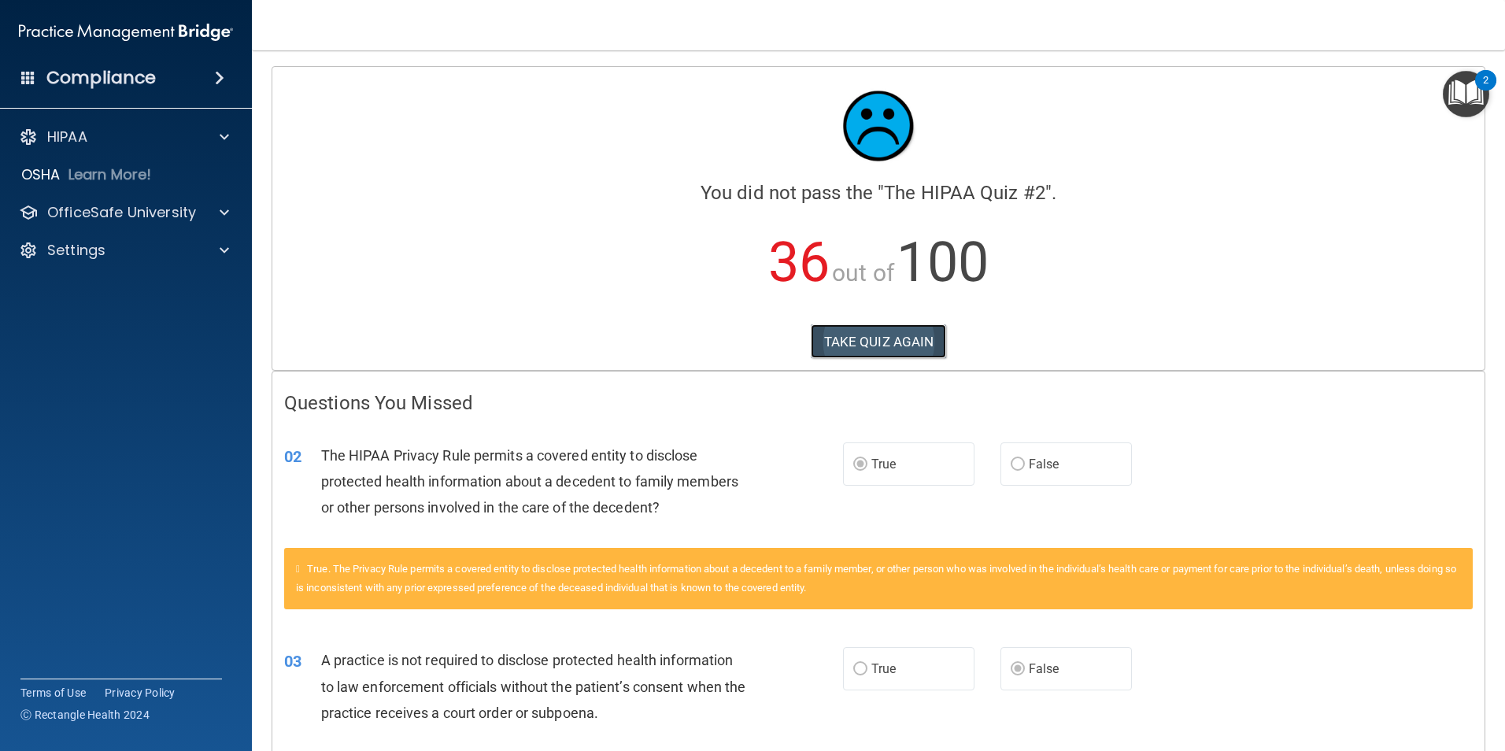
click at [904, 332] on button "TAKE QUIZ AGAIN" at bounding box center [879, 341] width 136 height 35
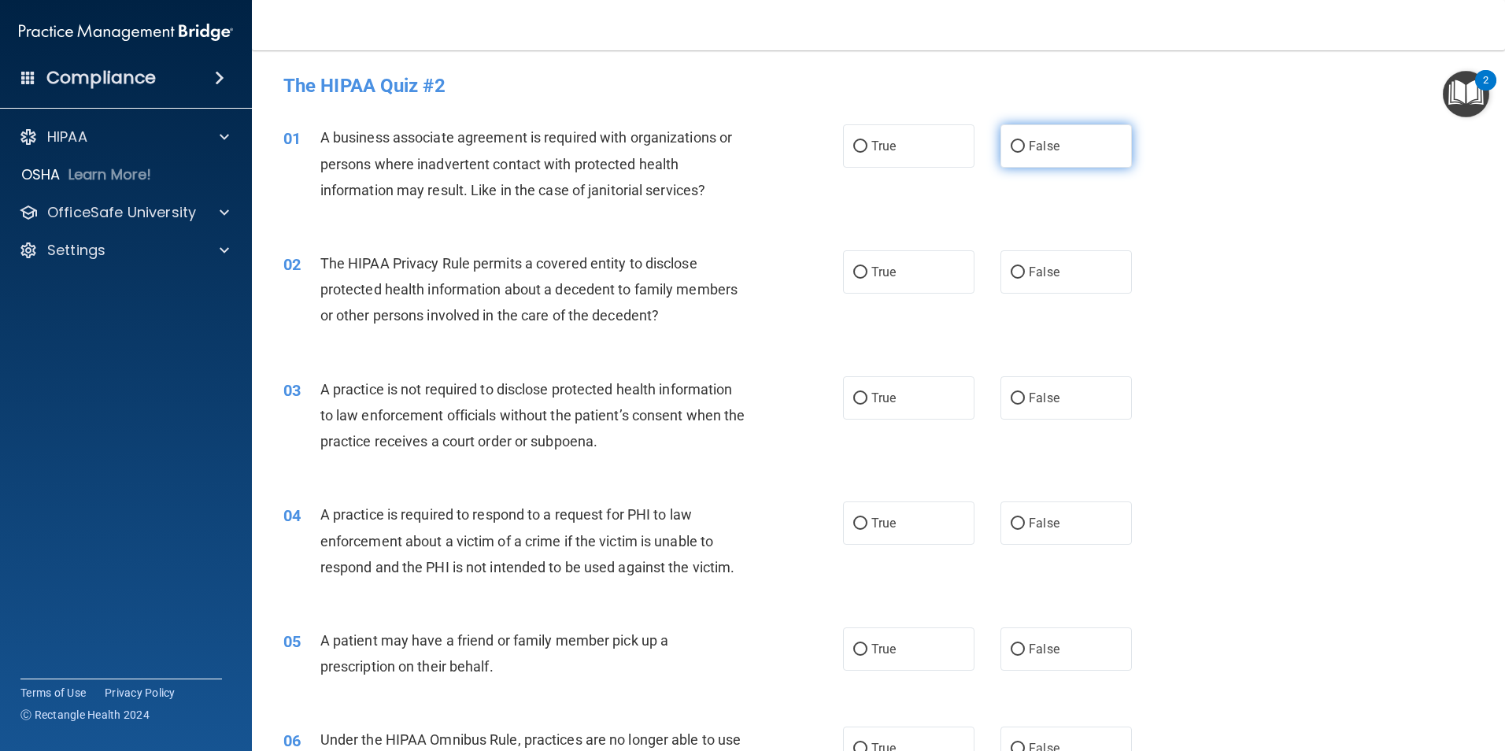
click at [1011, 149] on input "False" at bounding box center [1018, 147] width 14 height 12
radio input "true"
click at [1021, 268] on label "False" at bounding box center [1066, 271] width 131 height 43
click at [1021, 268] on input "False" at bounding box center [1018, 273] width 14 height 12
radio input "true"
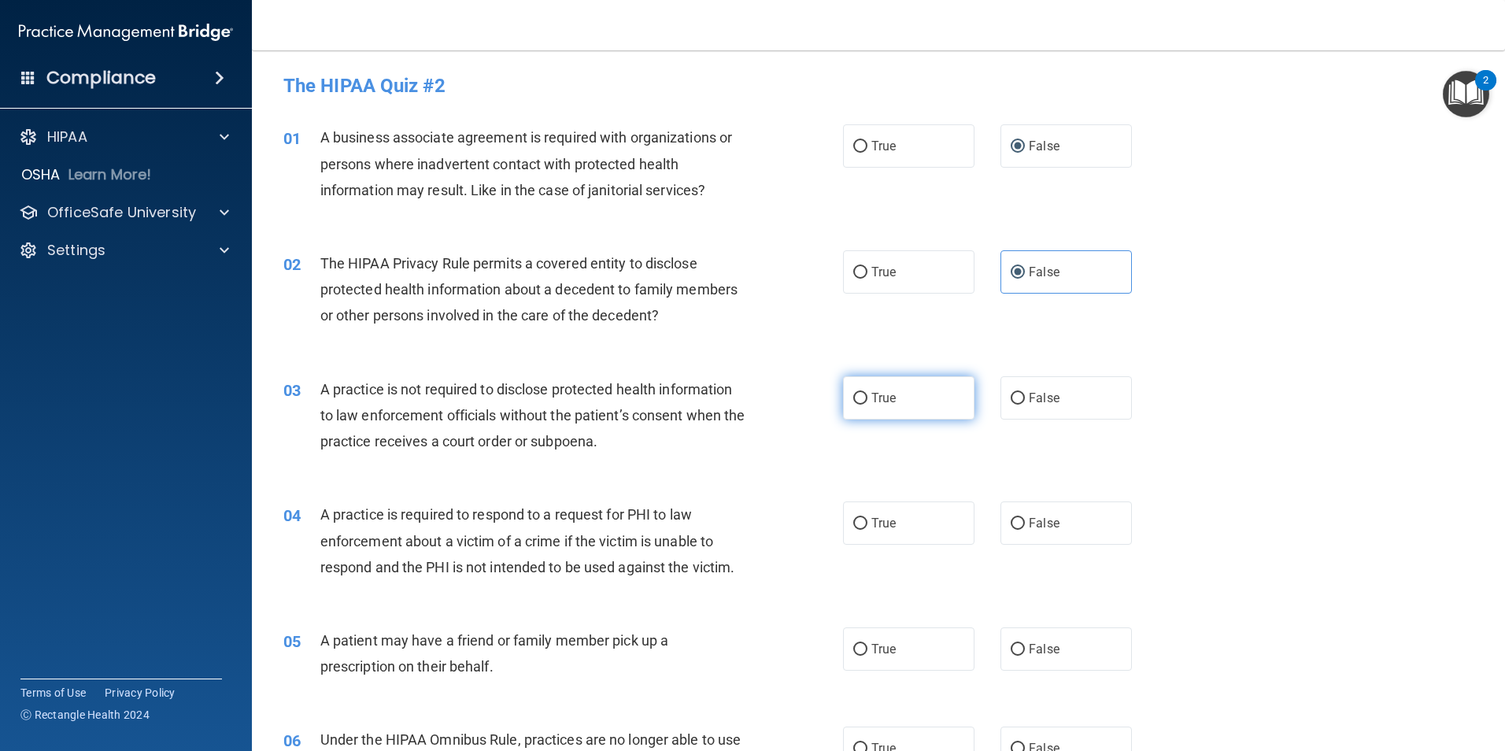
click at [912, 406] on label "True" at bounding box center [908, 397] width 131 height 43
click at [867, 405] on input "True" at bounding box center [860, 399] width 14 height 12
radio input "true"
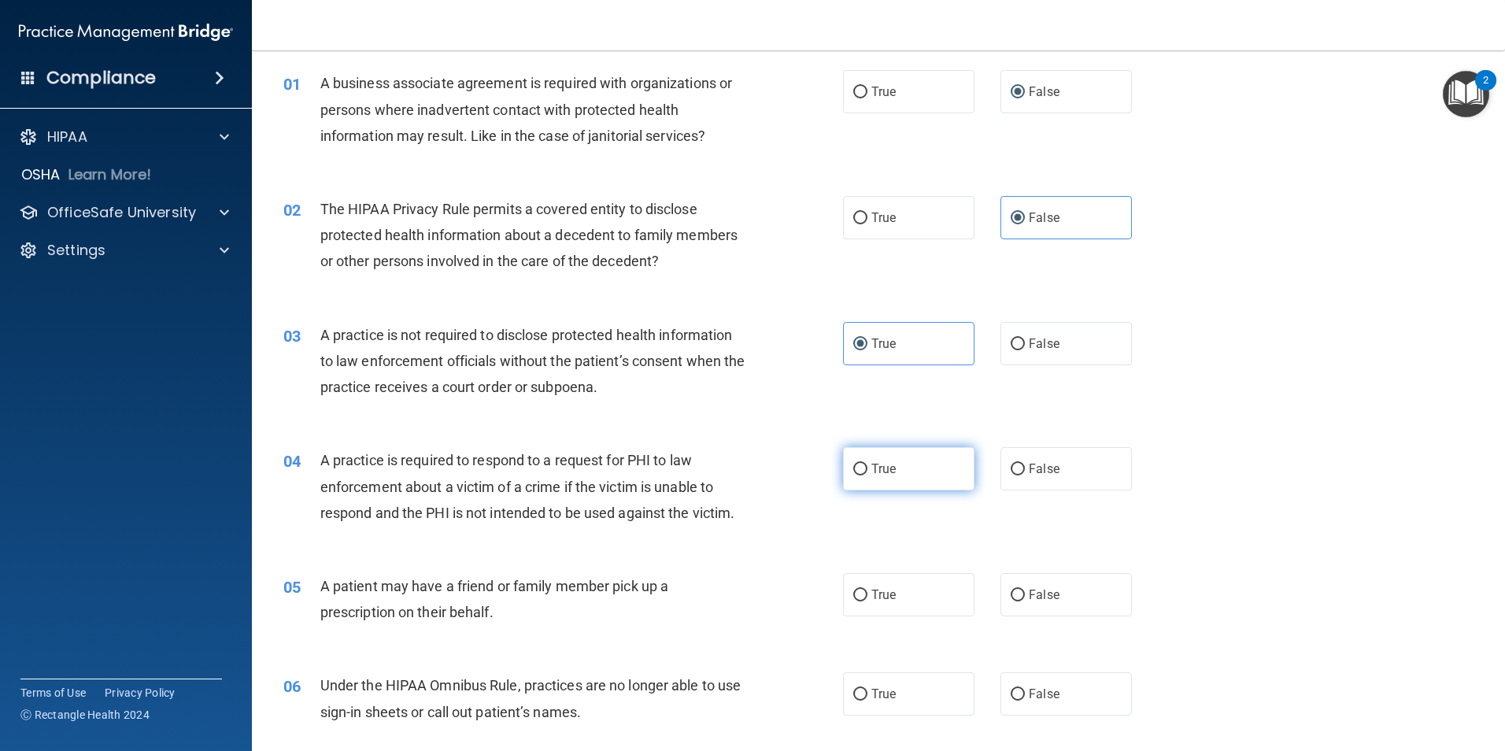
scroll to position [79, 0]
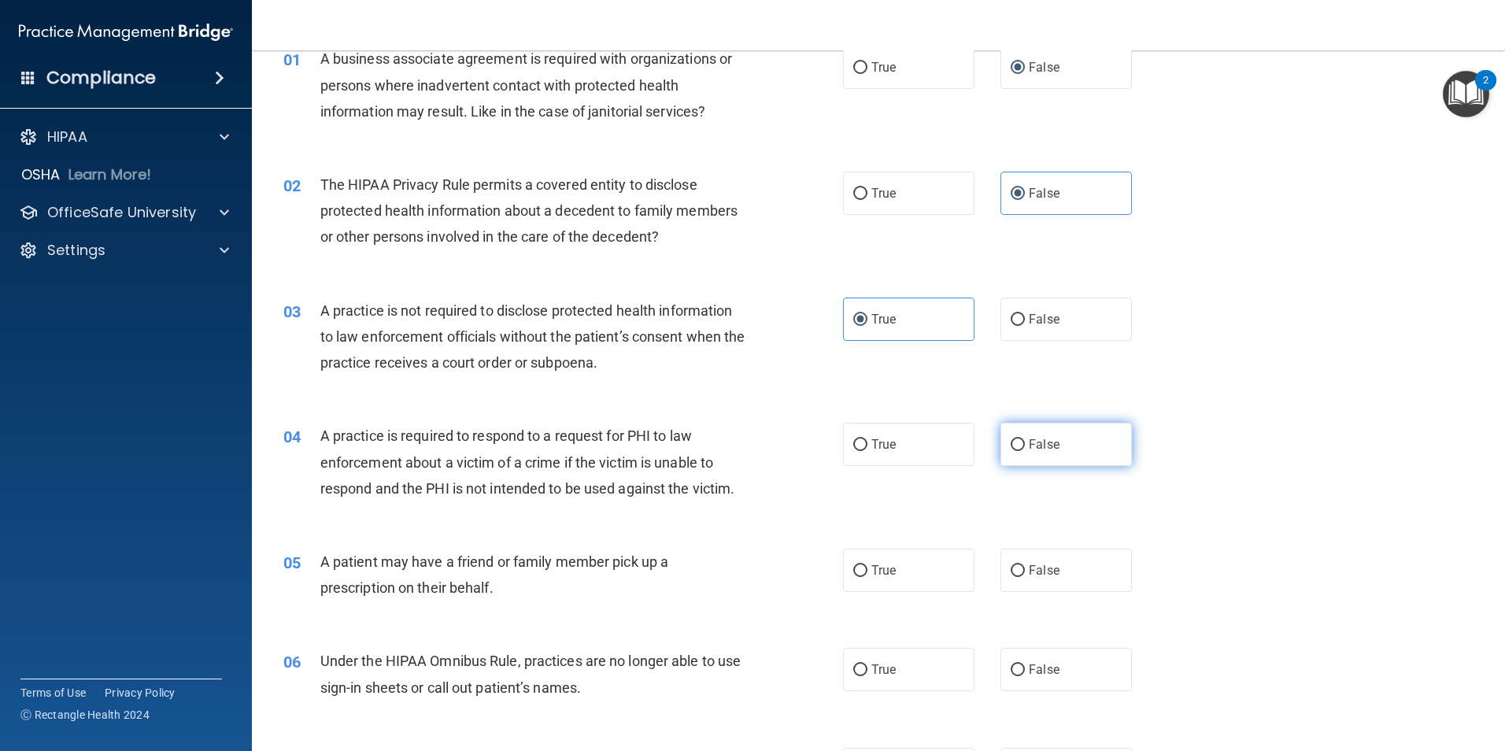
click at [1001, 450] on label "False" at bounding box center [1066, 444] width 131 height 43
click at [1011, 450] on input "False" at bounding box center [1018, 445] width 14 height 12
radio input "true"
click at [926, 559] on label "True" at bounding box center [908, 570] width 131 height 43
click at [867, 565] on input "True" at bounding box center [860, 571] width 14 height 12
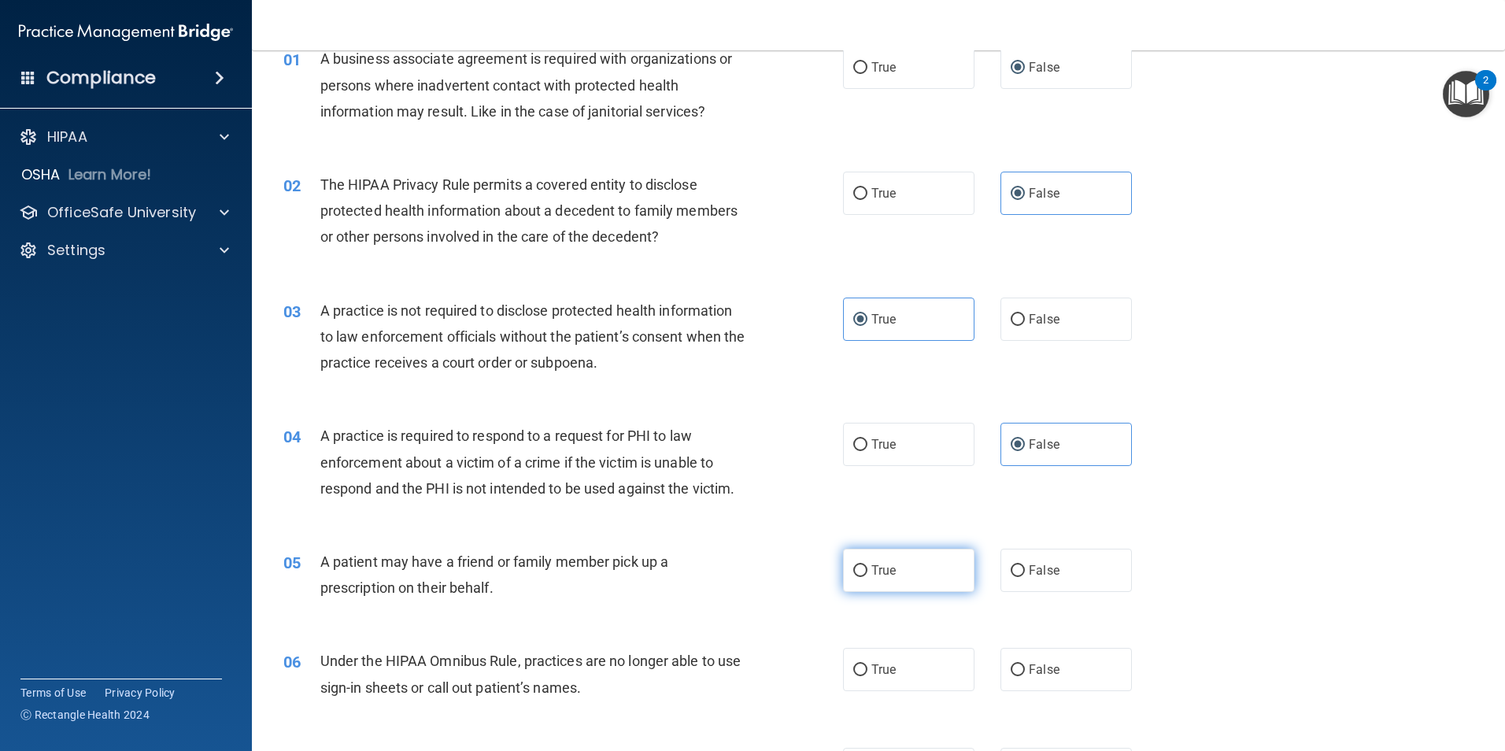
radio input "true"
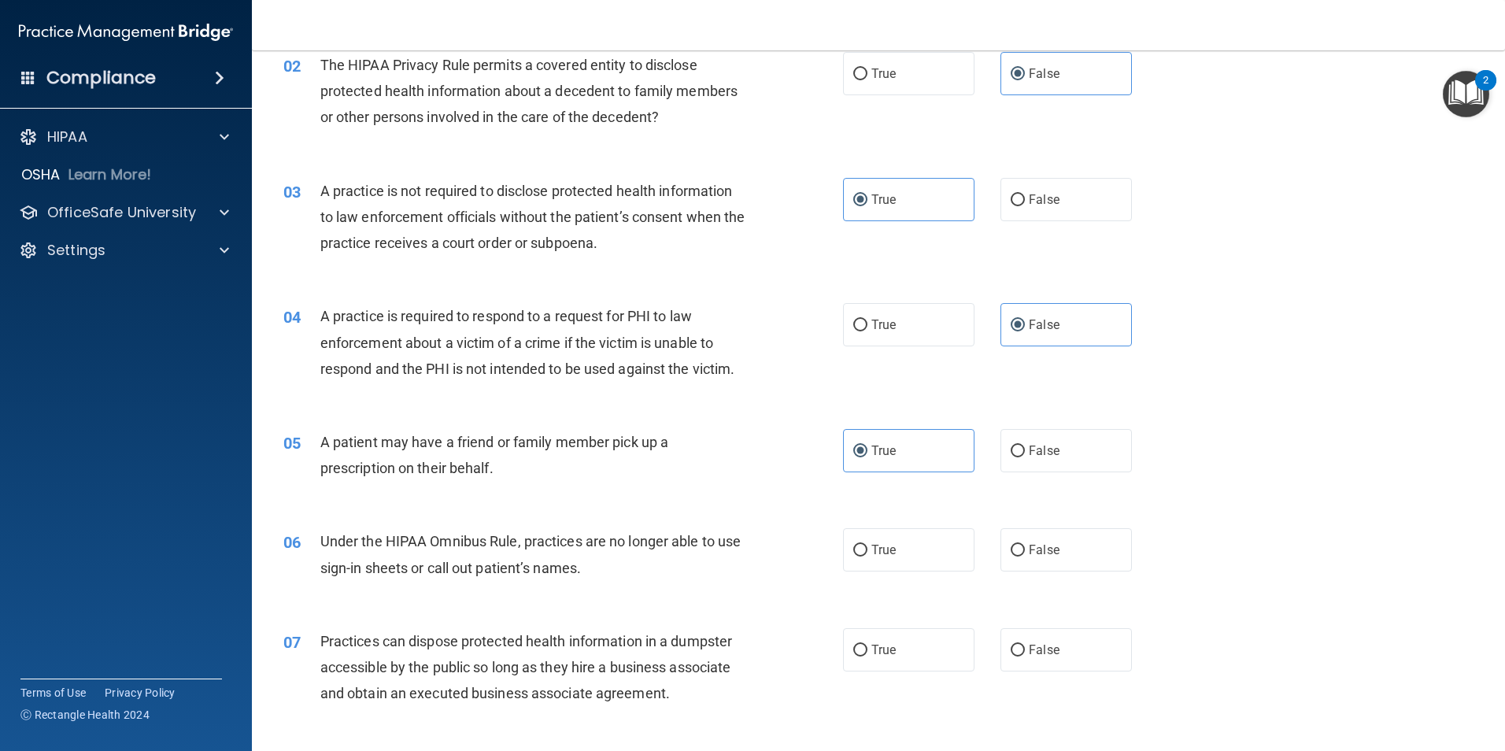
scroll to position [236, 0]
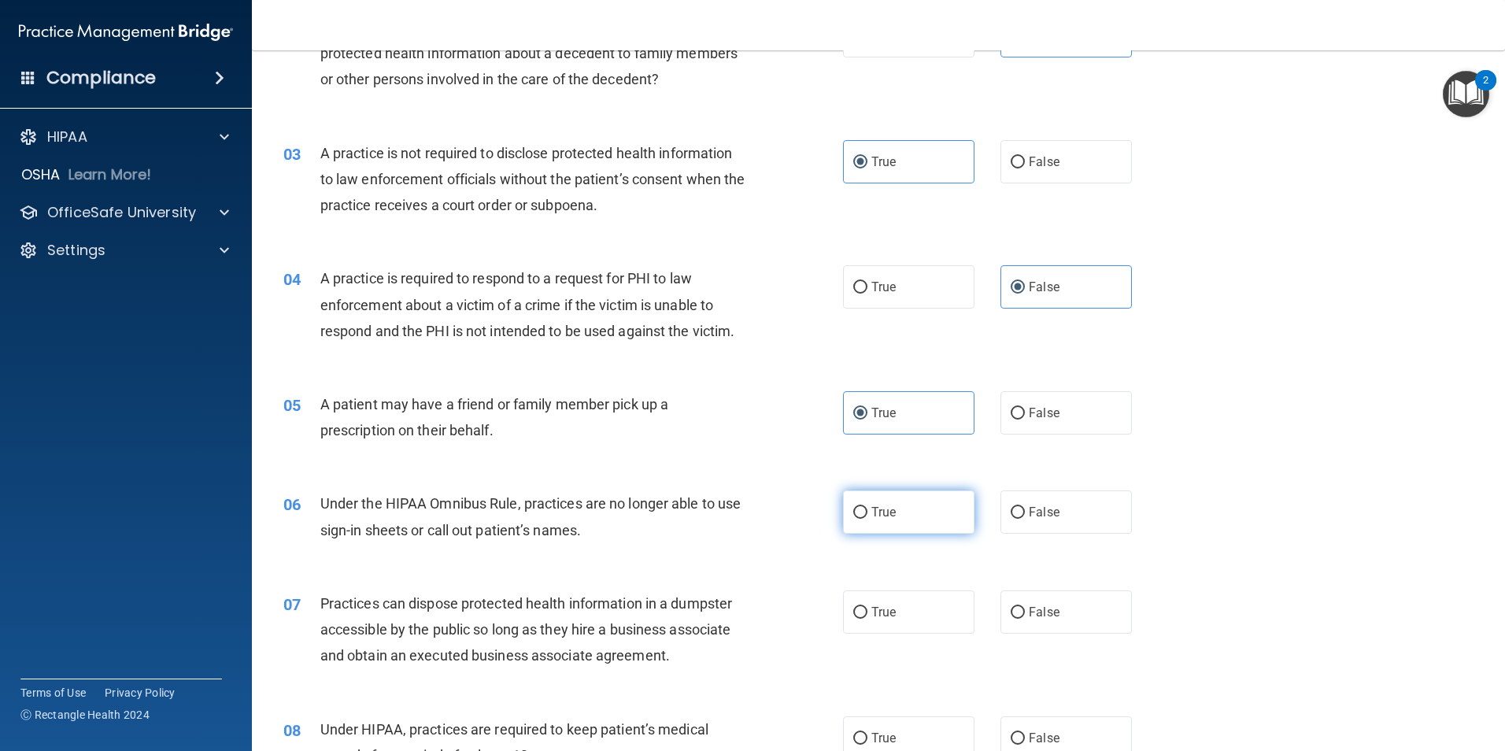
click at [915, 519] on label "True" at bounding box center [908, 511] width 131 height 43
click at [867, 519] on input "True" at bounding box center [860, 513] width 14 height 12
radio input "true"
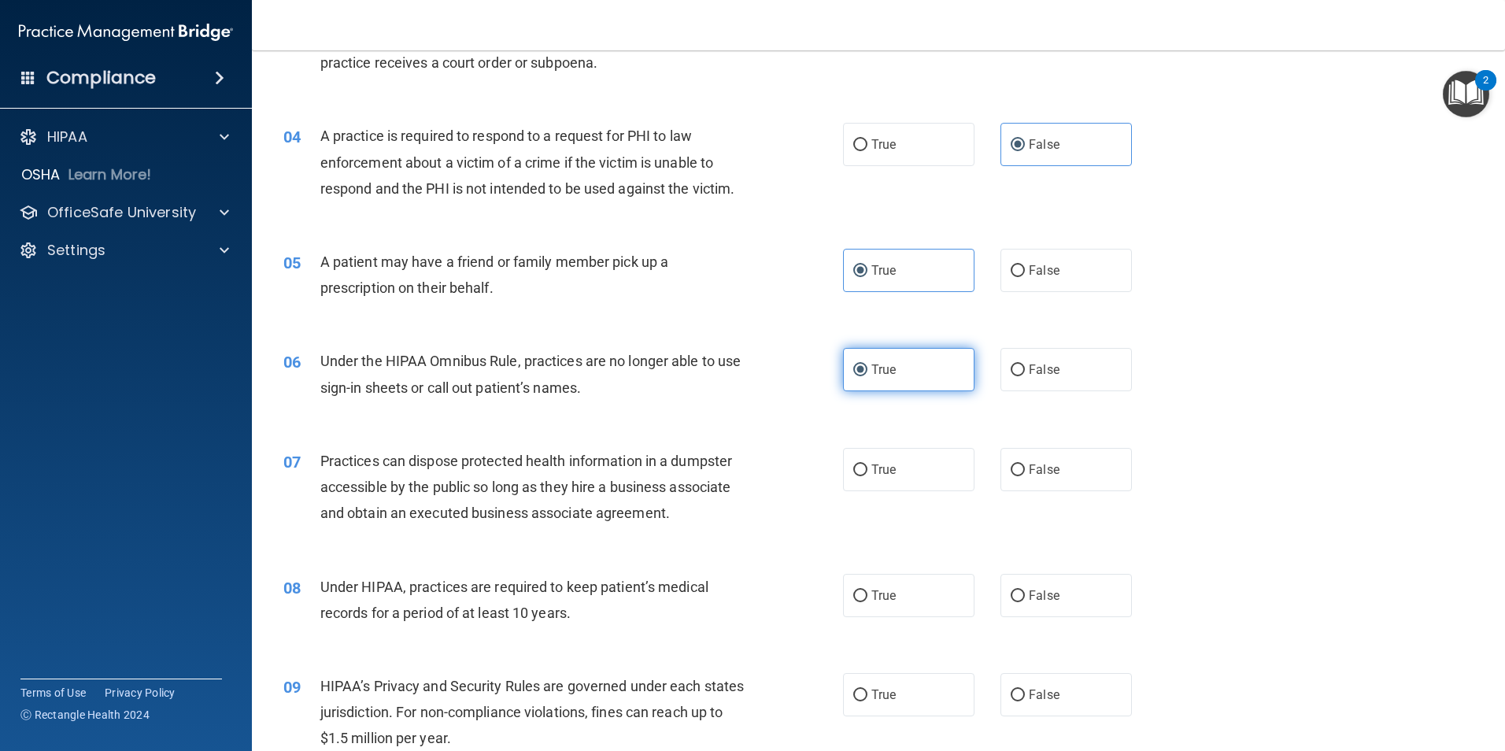
scroll to position [394, 0]
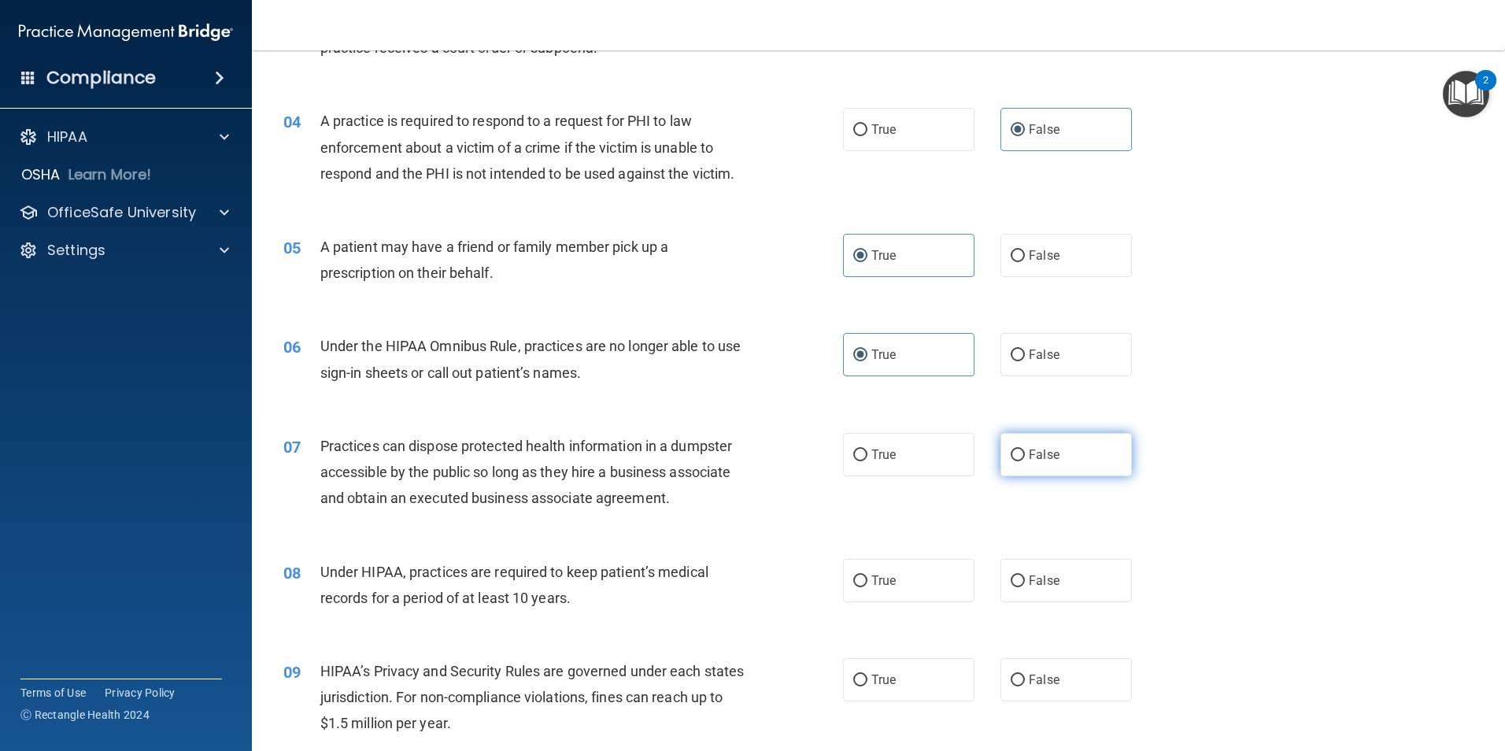
click at [1033, 462] on label "False" at bounding box center [1066, 454] width 131 height 43
click at [1025, 461] on input "False" at bounding box center [1018, 455] width 14 height 12
radio input "true"
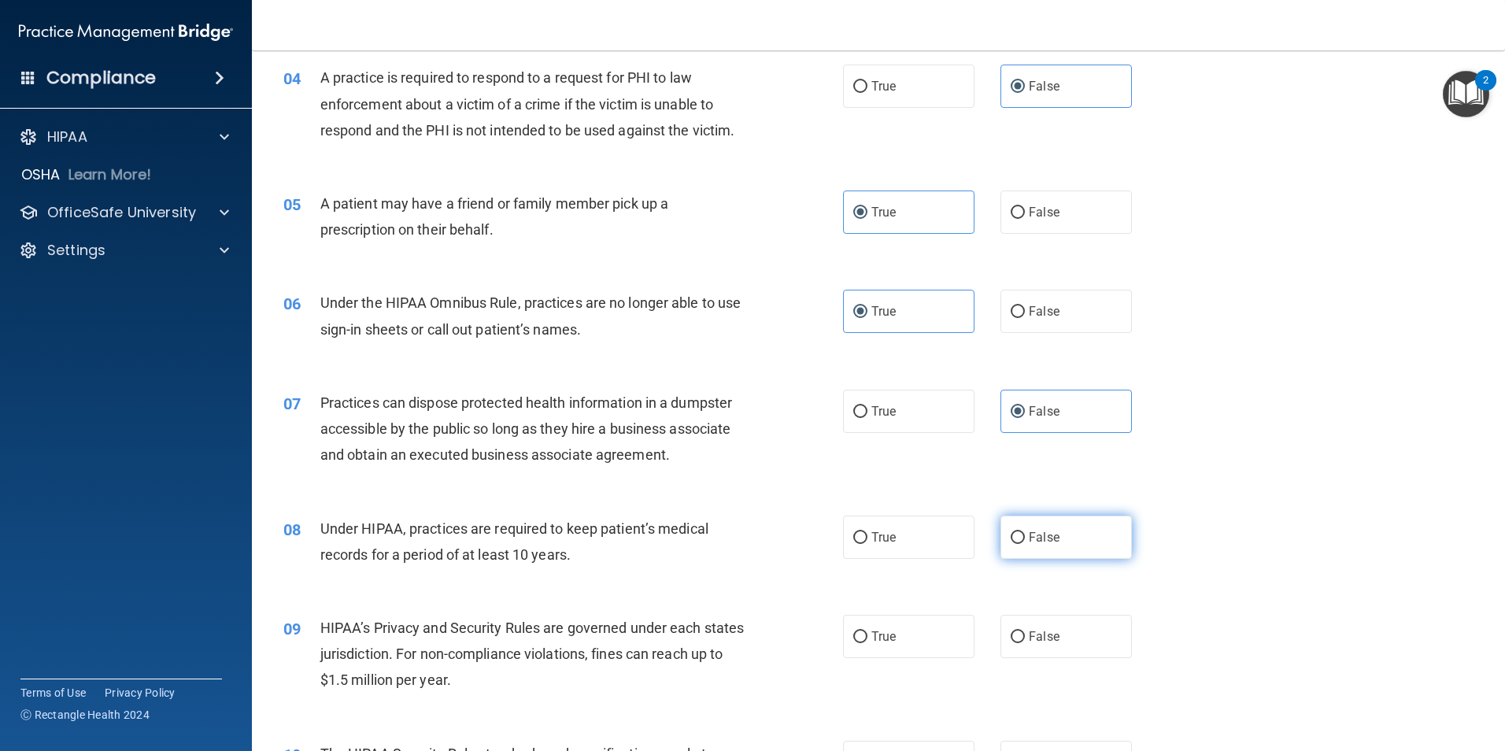
scroll to position [472, 0]
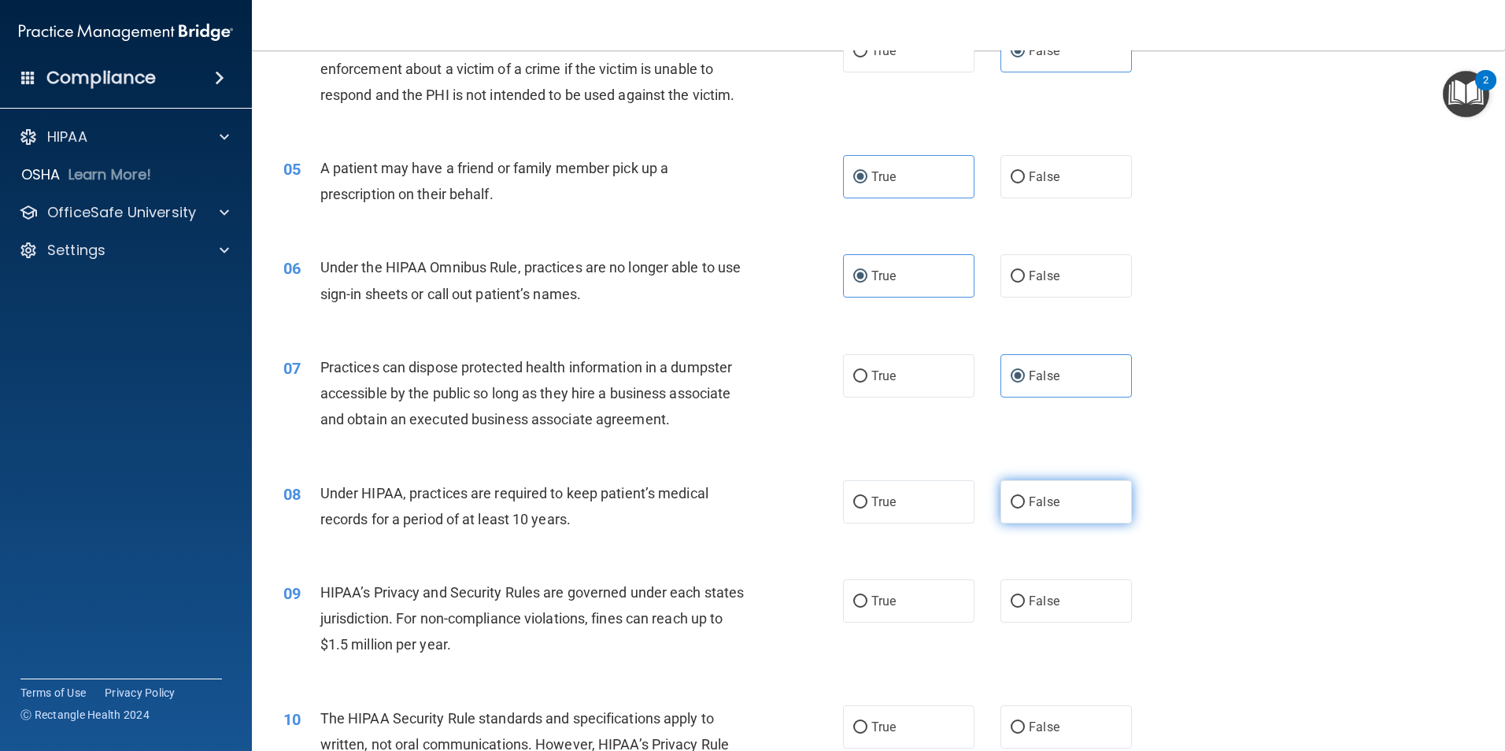
click at [1016, 493] on label "False" at bounding box center [1066, 501] width 131 height 43
click at [1016, 497] on input "False" at bounding box center [1018, 503] width 14 height 12
radio input "true"
click at [856, 601] on input "True" at bounding box center [860, 602] width 14 height 12
radio input "true"
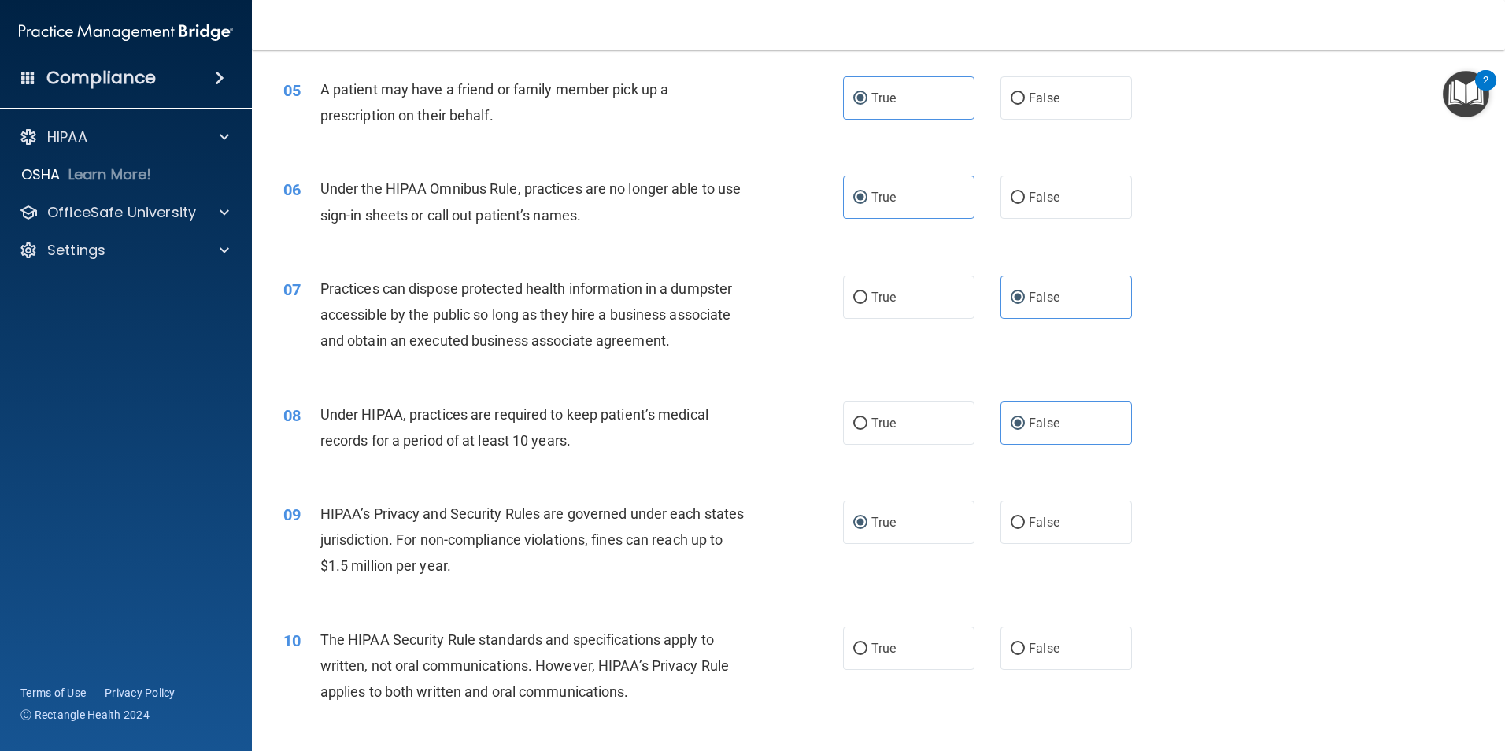
scroll to position [630, 0]
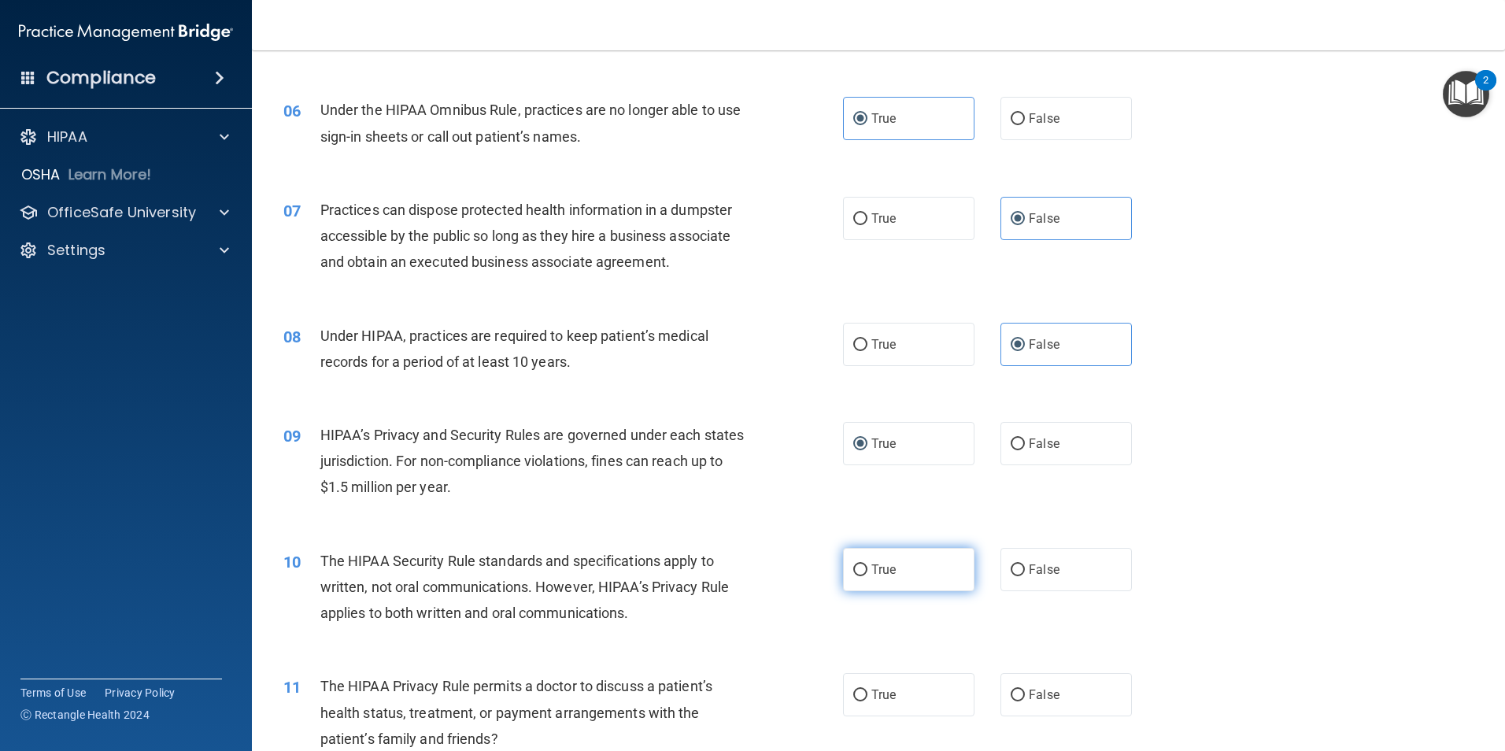
click at [843, 564] on label "True" at bounding box center [908, 569] width 131 height 43
click at [853, 564] on input "True" at bounding box center [860, 570] width 14 height 12
radio input "true"
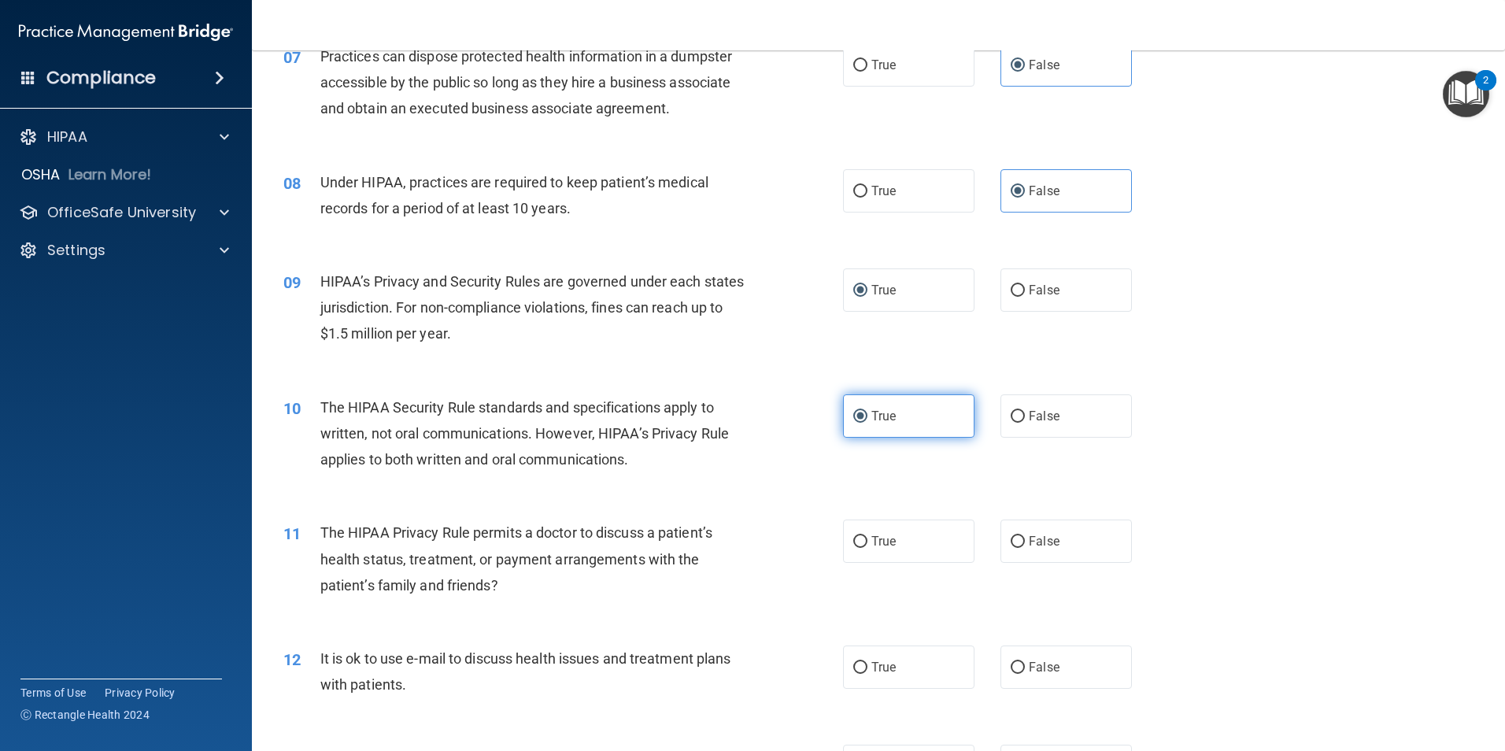
scroll to position [787, 0]
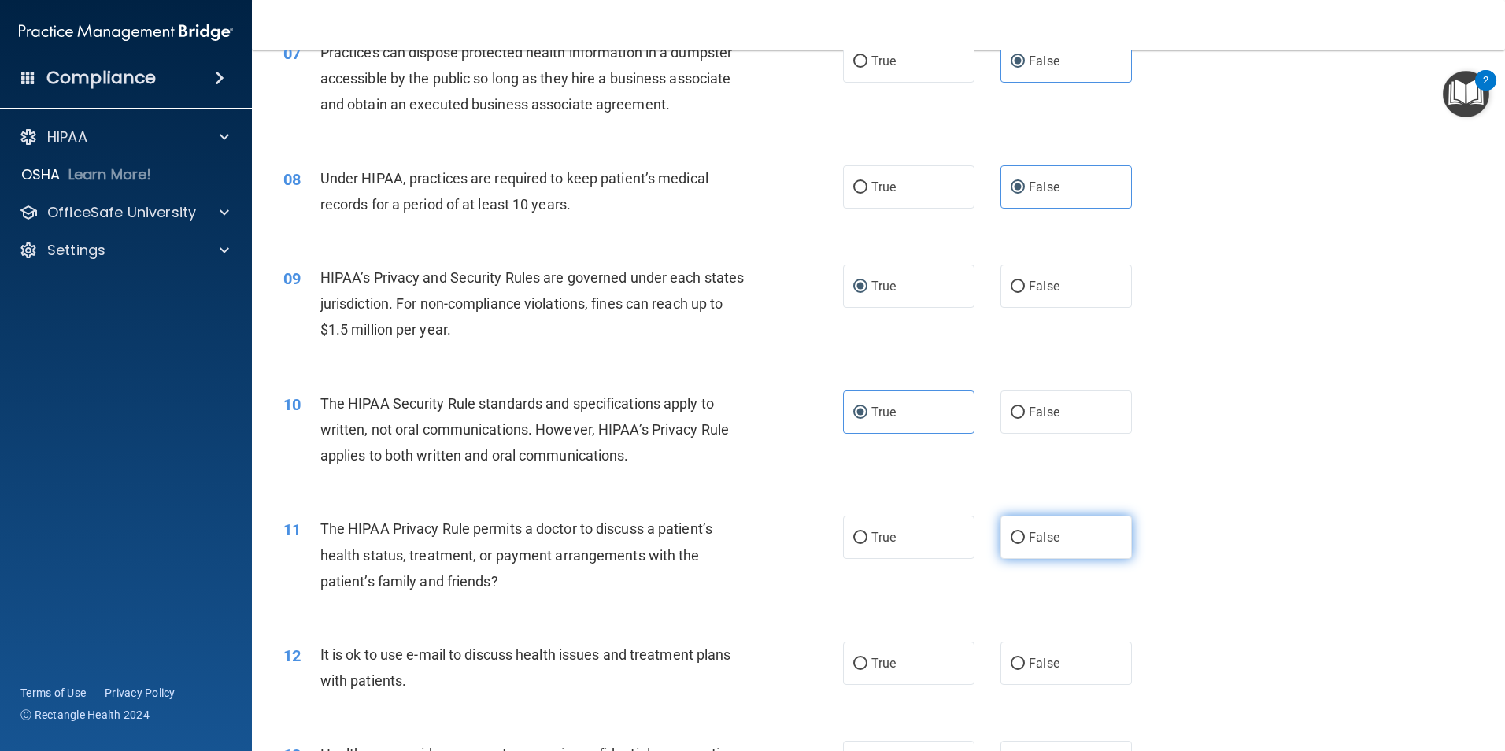
click at [1001, 542] on label "False" at bounding box center [1066, 537] width 131 height 43
click at [1011, 542] on input "False" at bounding box center [1018, 538] width 14 height 12
radio input "true"
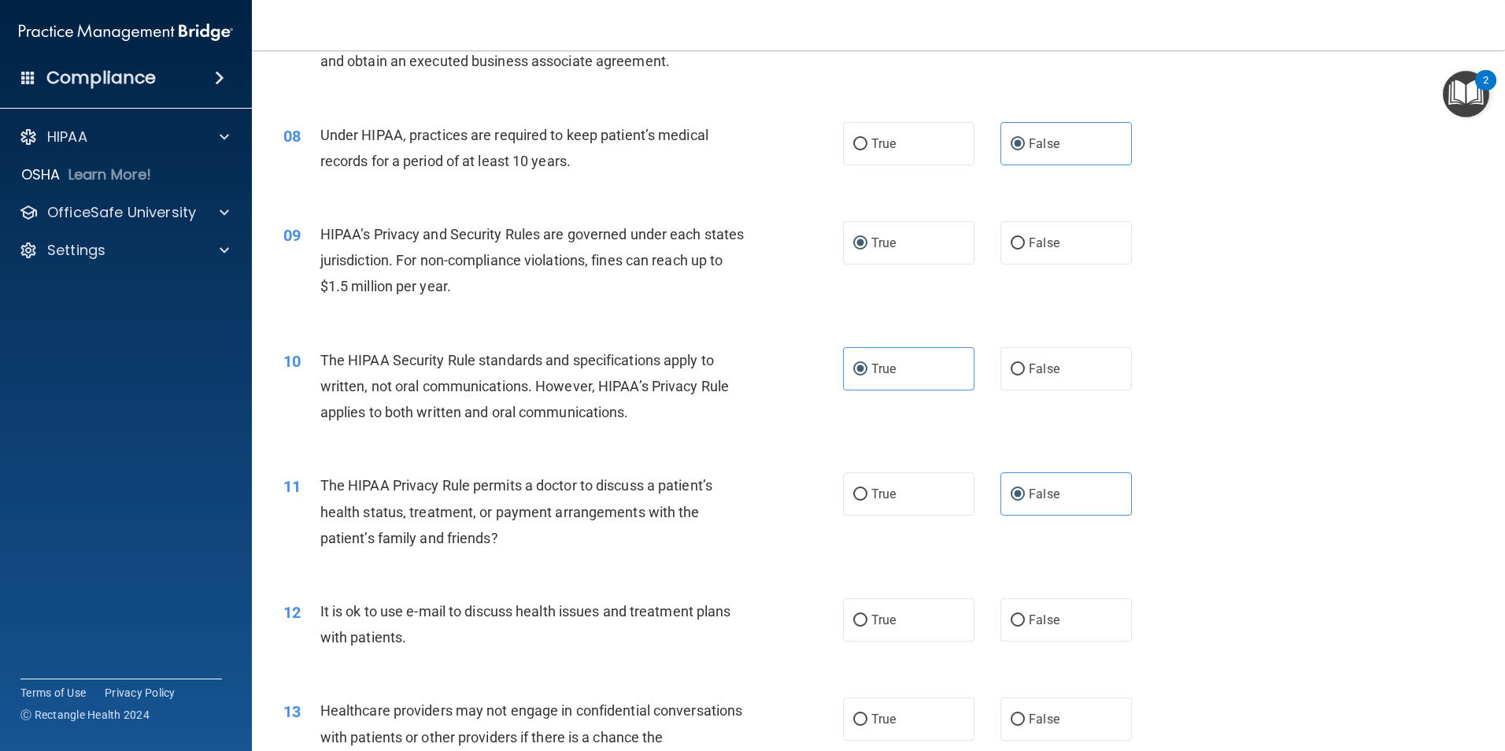
scroll to position [866, 0]
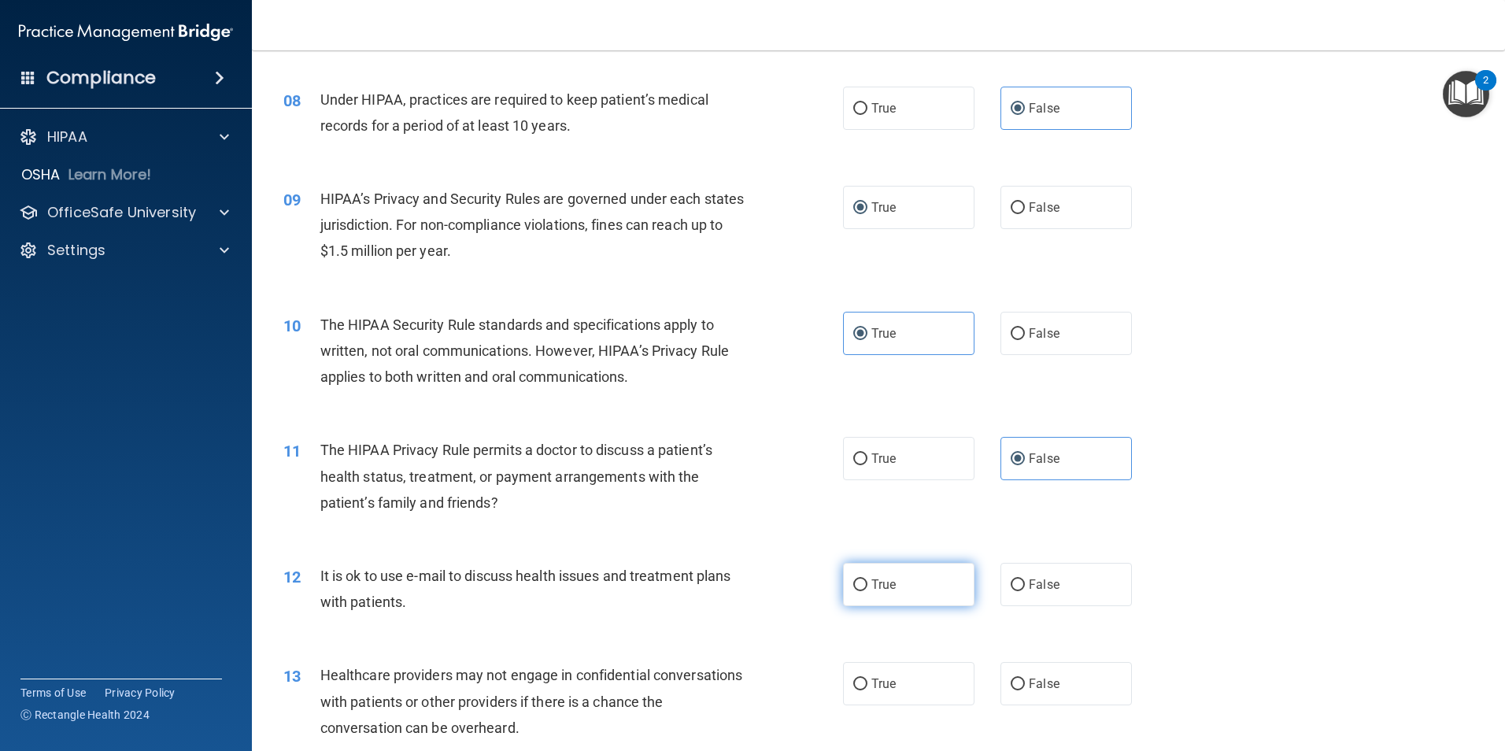
click at [890, 586] on span "True" at bounding box center [883, 584] width 24 height 15
click at [867, 586] on input "True" at bounding box center [860, 585] width 14 height 12
radio input "true"
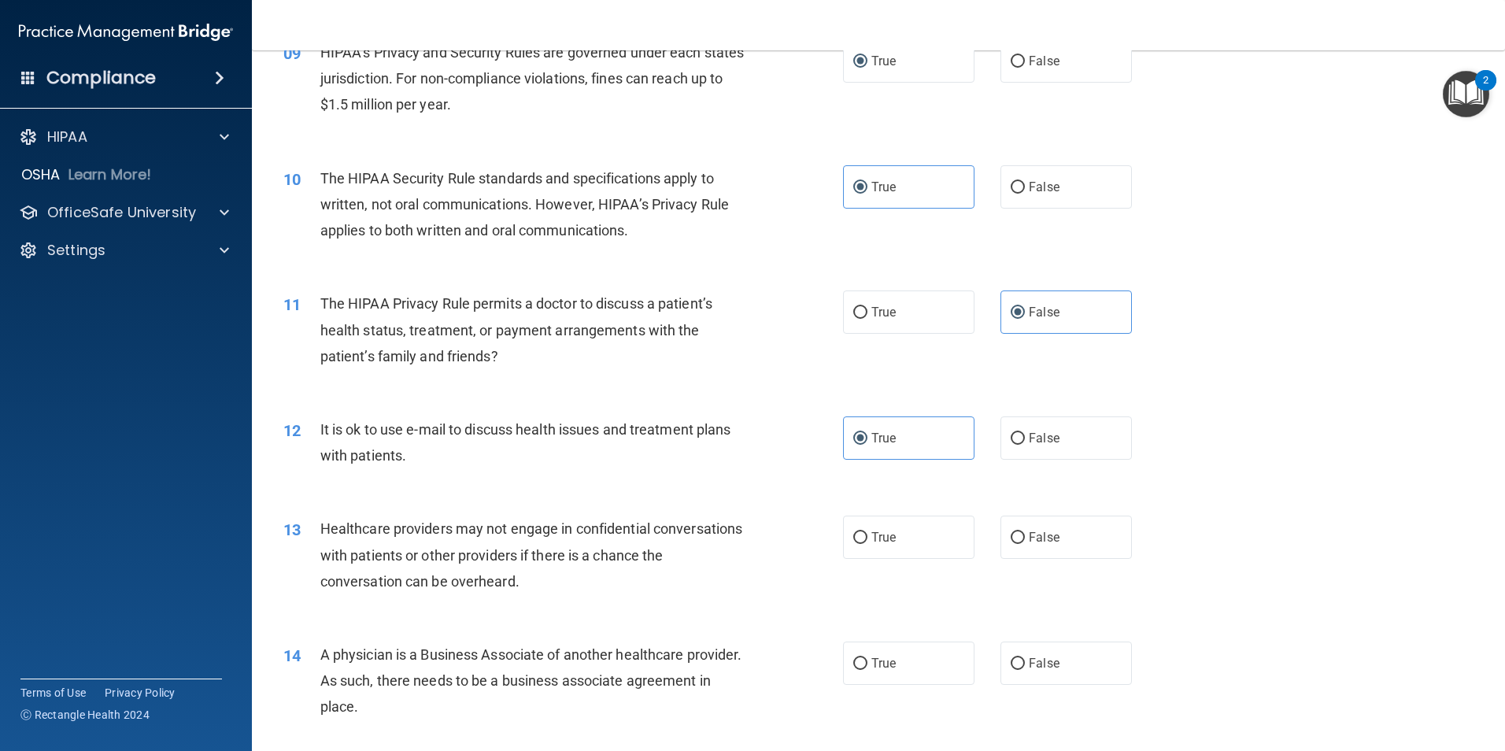
scroll to position [1023, 0]
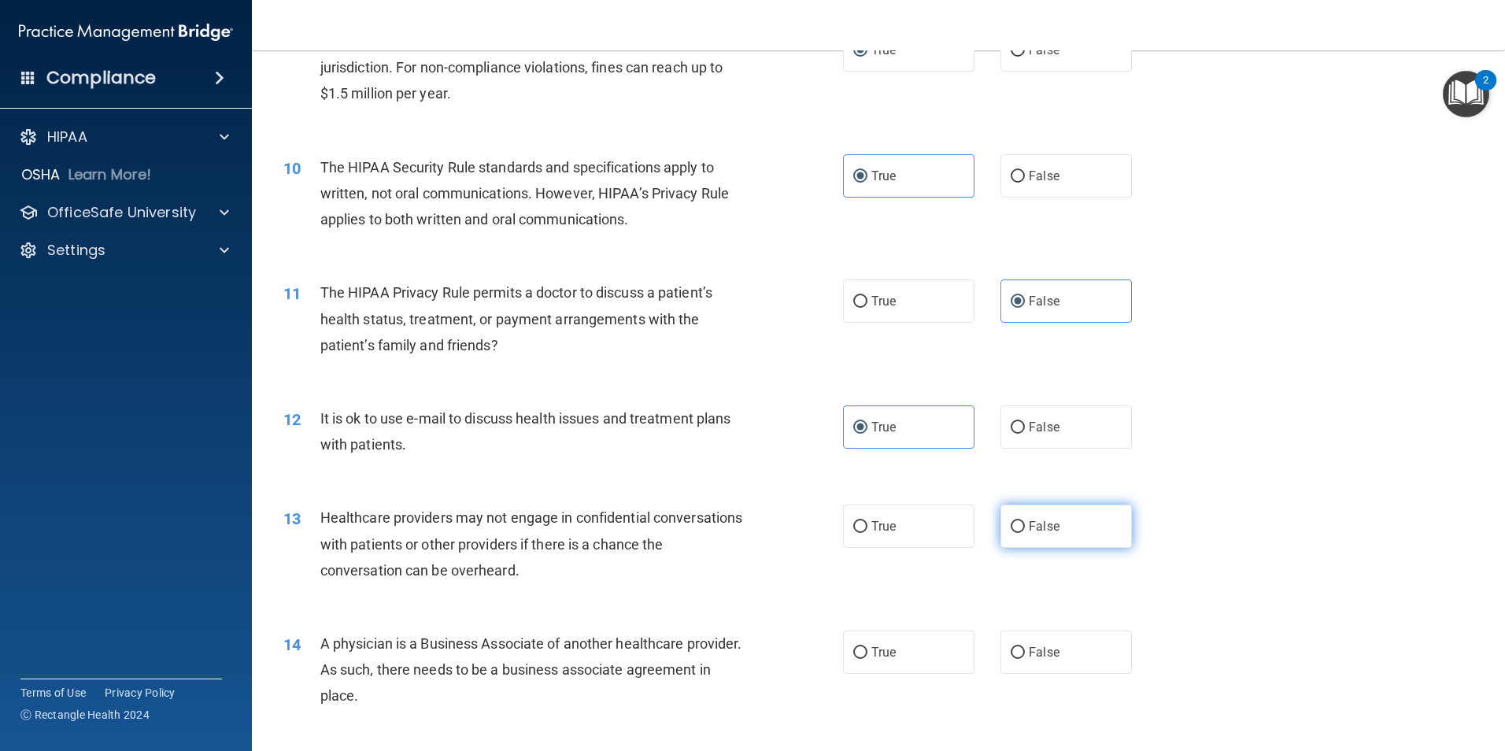
click at [1001, 541] on label "False" at bounding box center [1066, 526] width 131 height 43
click at [1011, 533] on input "False" at bounding box center [1018, 527] width 14 height 12
radio input "true"
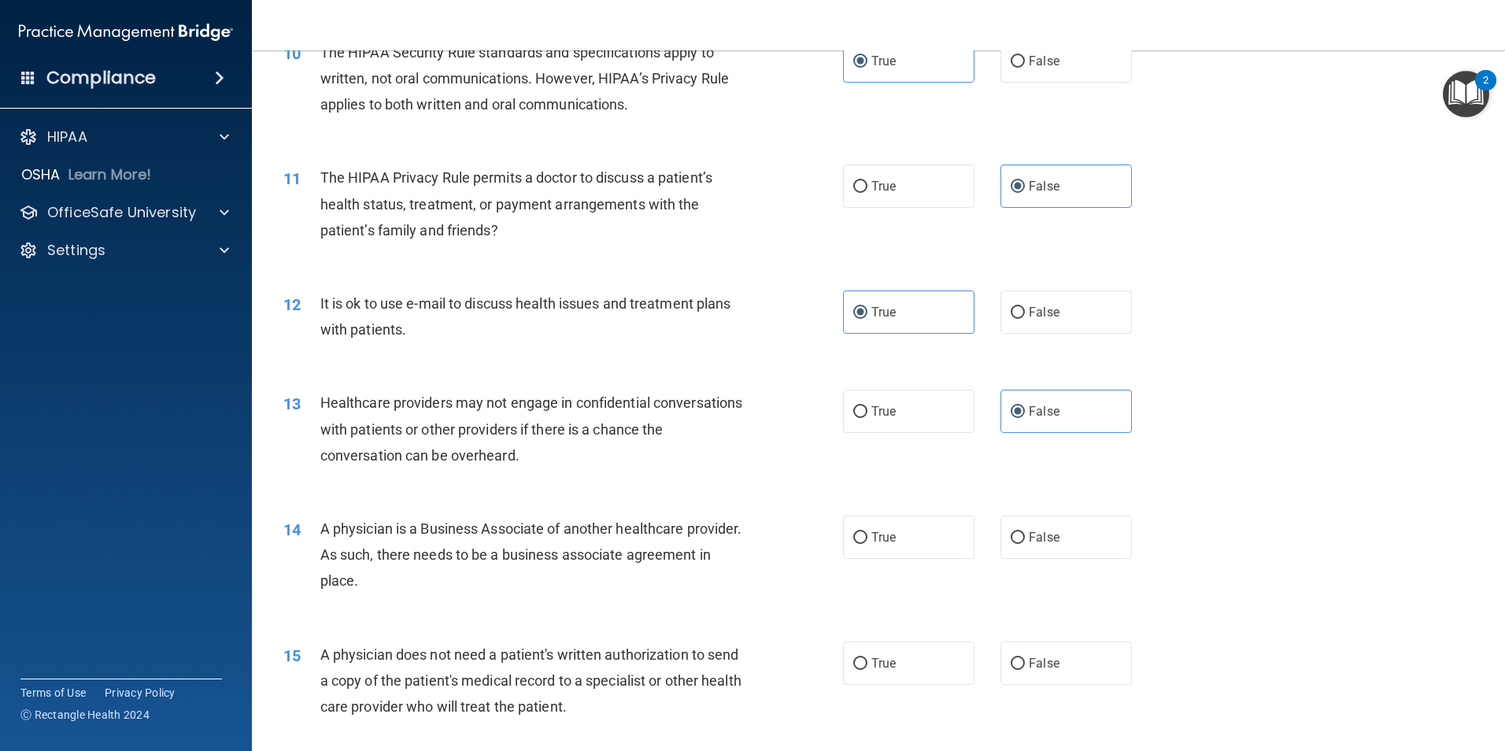
scroll to position [1181, 0]
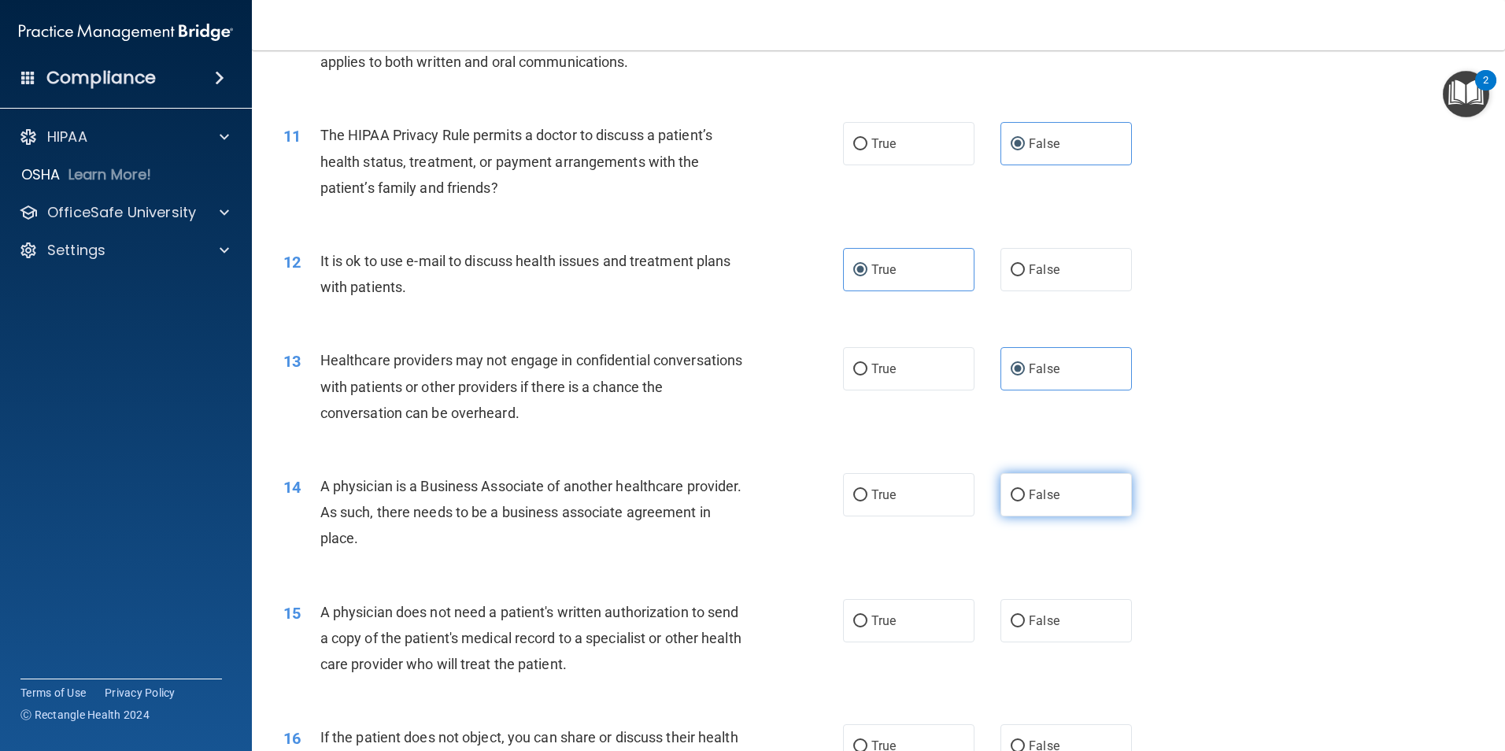
click at [1019, 505] on label "False" at bounding box center [1066, 494] width 131 height 43
click at [1019, 501] on input "False" at bounding box center [1018, 496] width 14 height 12
radio input "true"
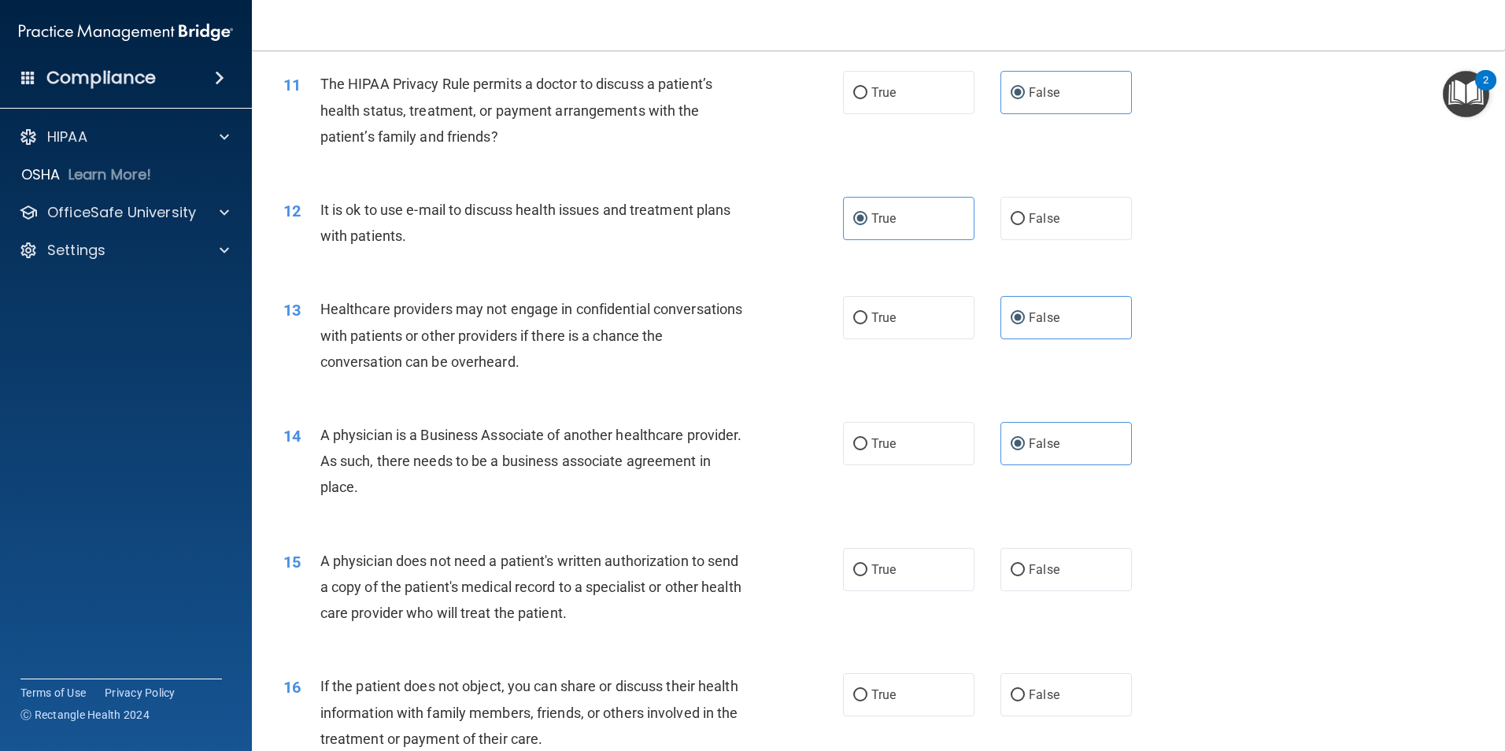
scroll to position [1260, 0]
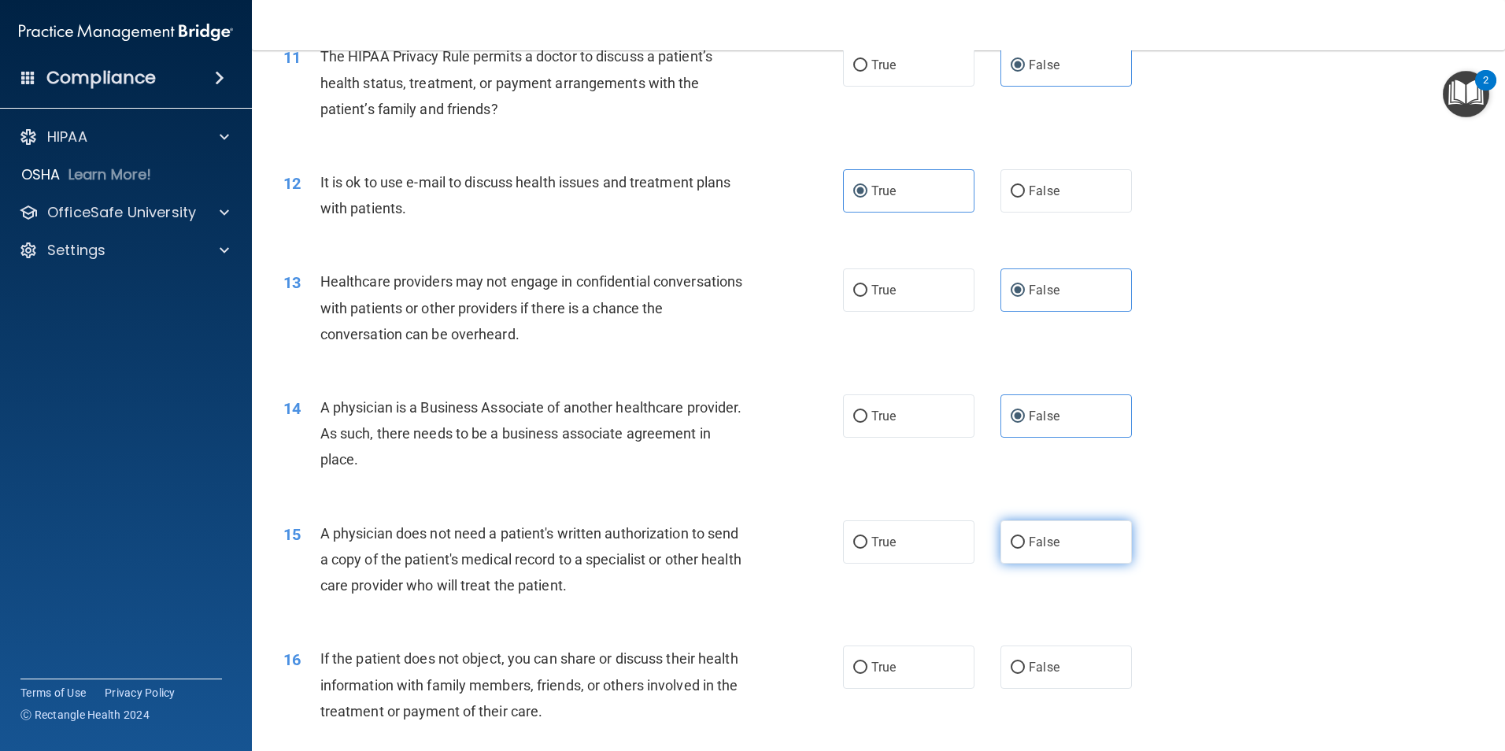
click at [1011, 546] on input "False" at bounding box center [1018, 543] width 14 height 12
radio input "true"
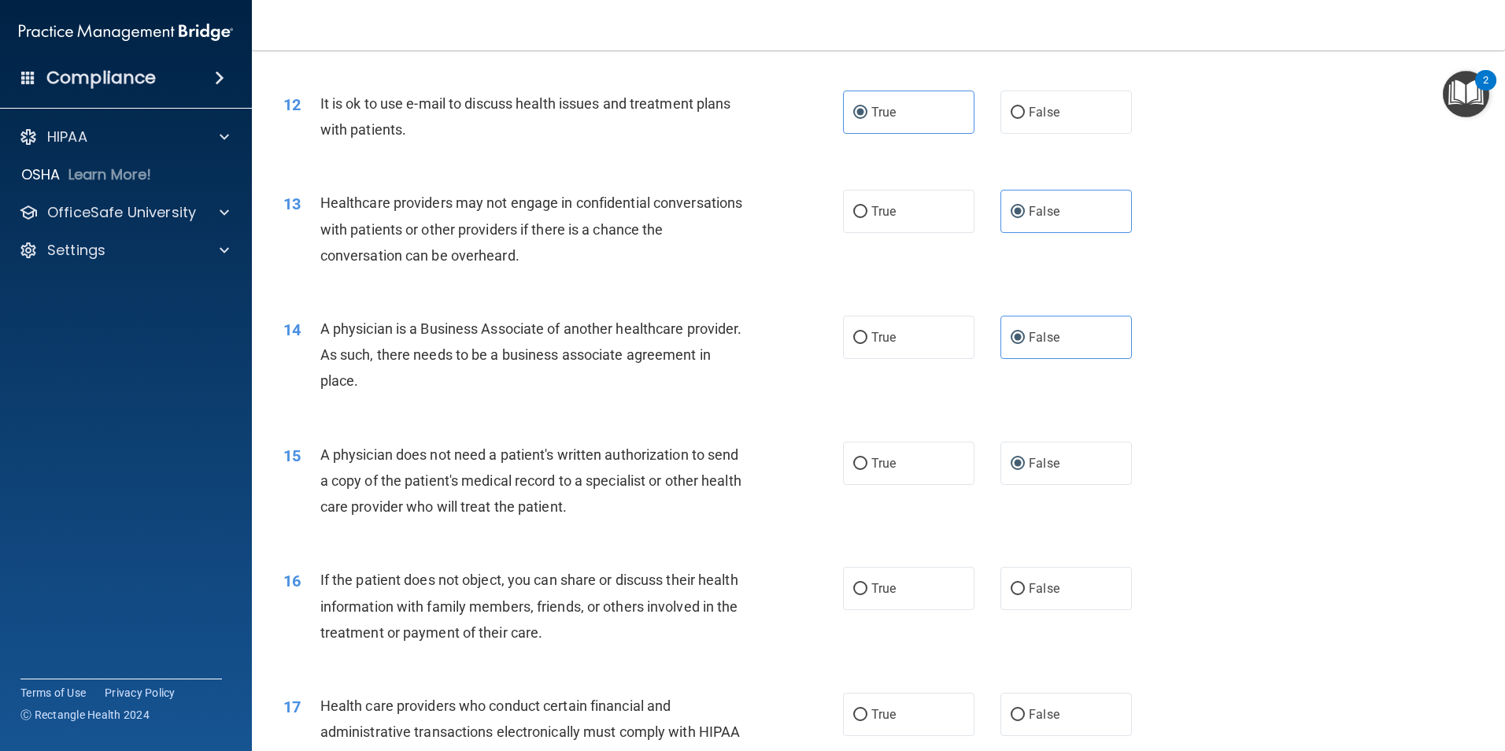
scroll to position [1417, 0]
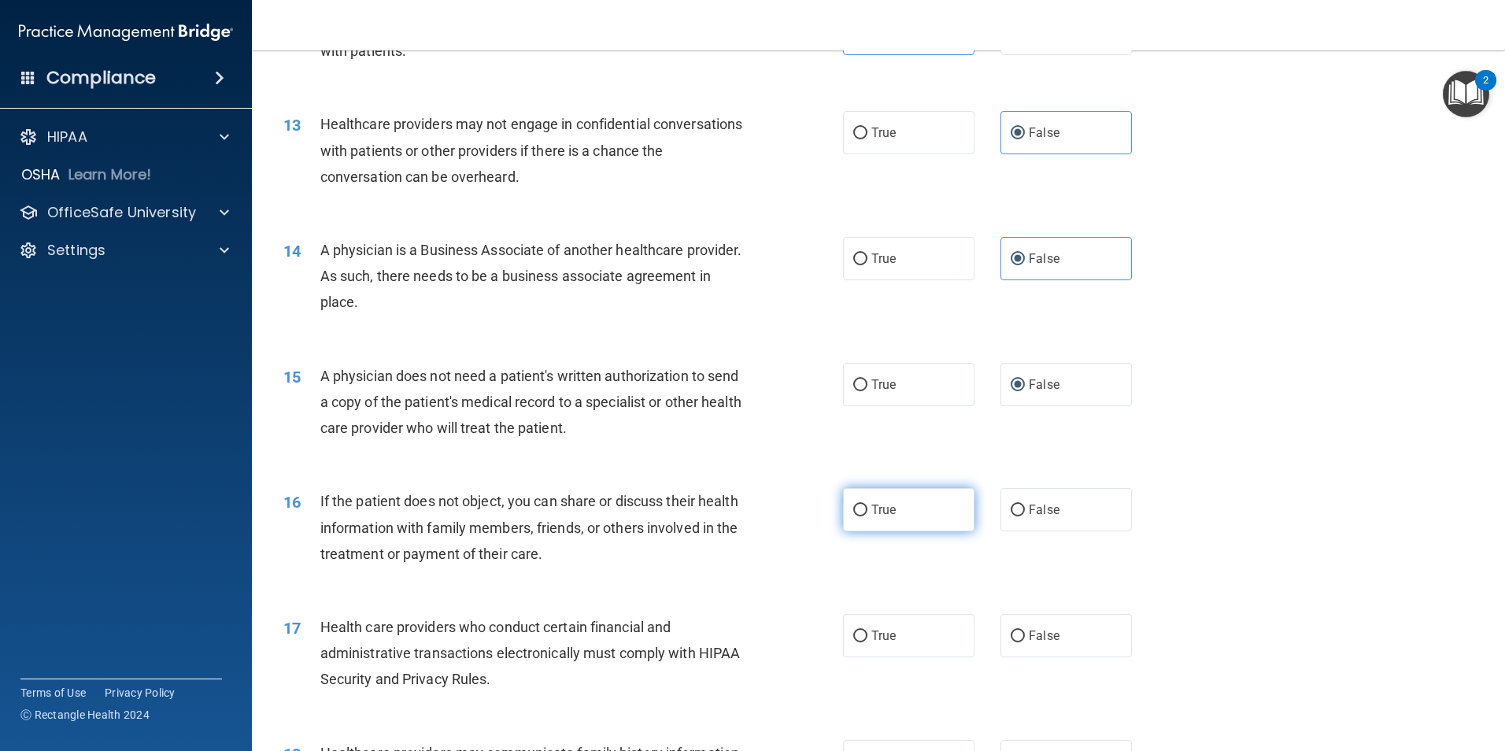
click at [928, 520] on label "True" at bounding box center [908, 509] width 131 height 43
click at [867, 516] on input "True" at bounding box center [860, 511] width 14 height 12
radio input "true"
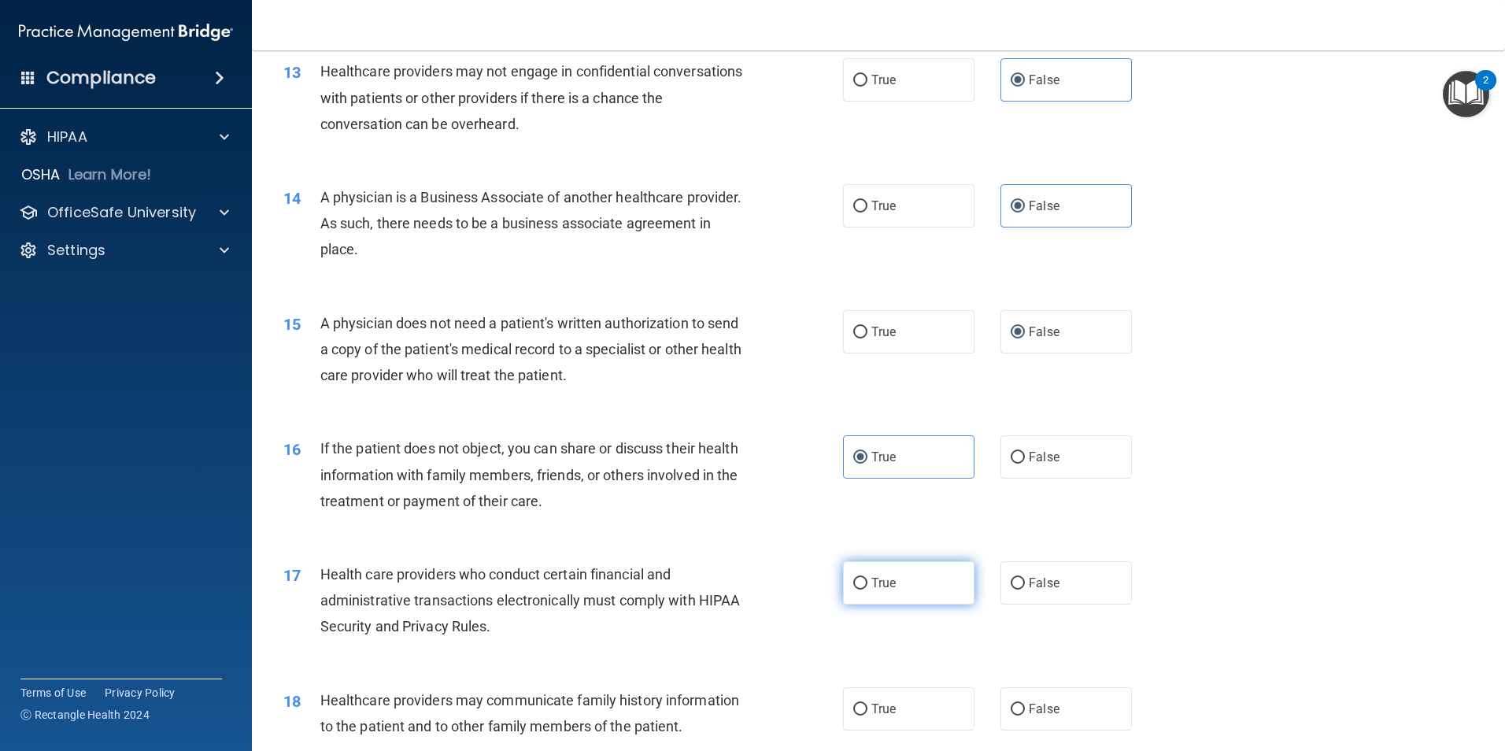
scroll to position [1574, 0]
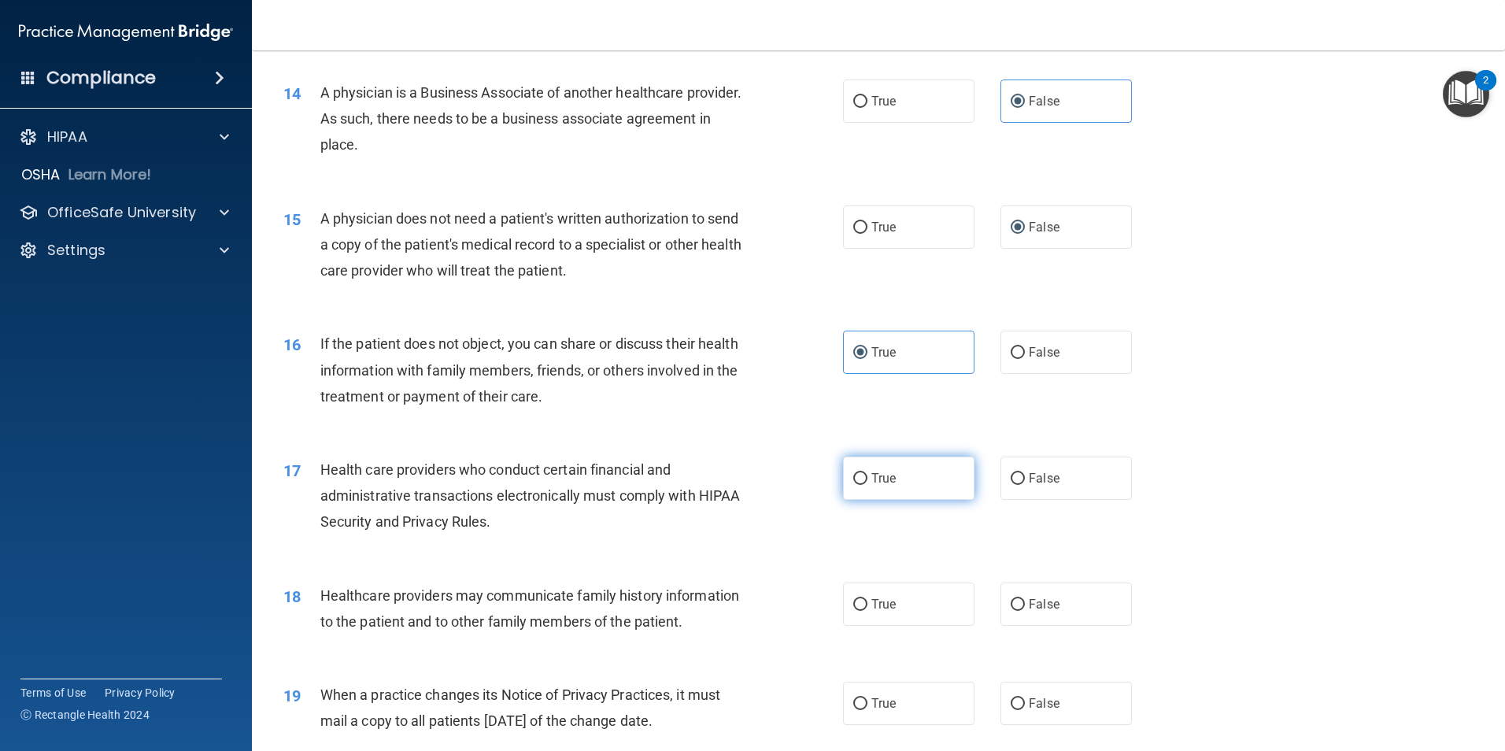
click at [921, 493] on label "True" at bounding box center [908, 478] width 131 height 43
click at [867, 485] on input "True" at bounding box center [860, 479] width 14 height 12
radio input "true"
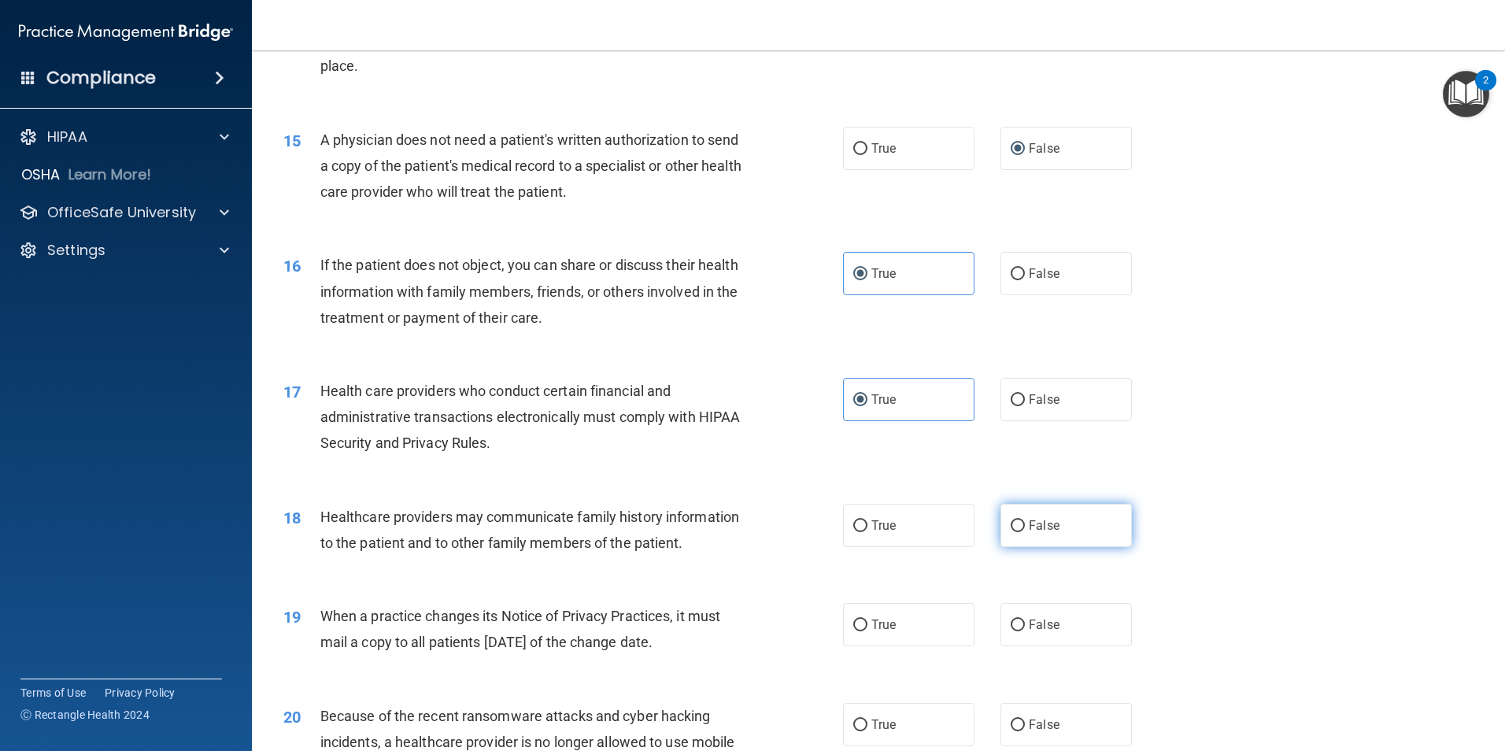
click at [1012, 535] on label "False" at bounding box center [1066, 525] width 131 height 43
click at [1012, 532] on input "False" at bounding box center [1018, 526] width 14 height 12
radio input "true"
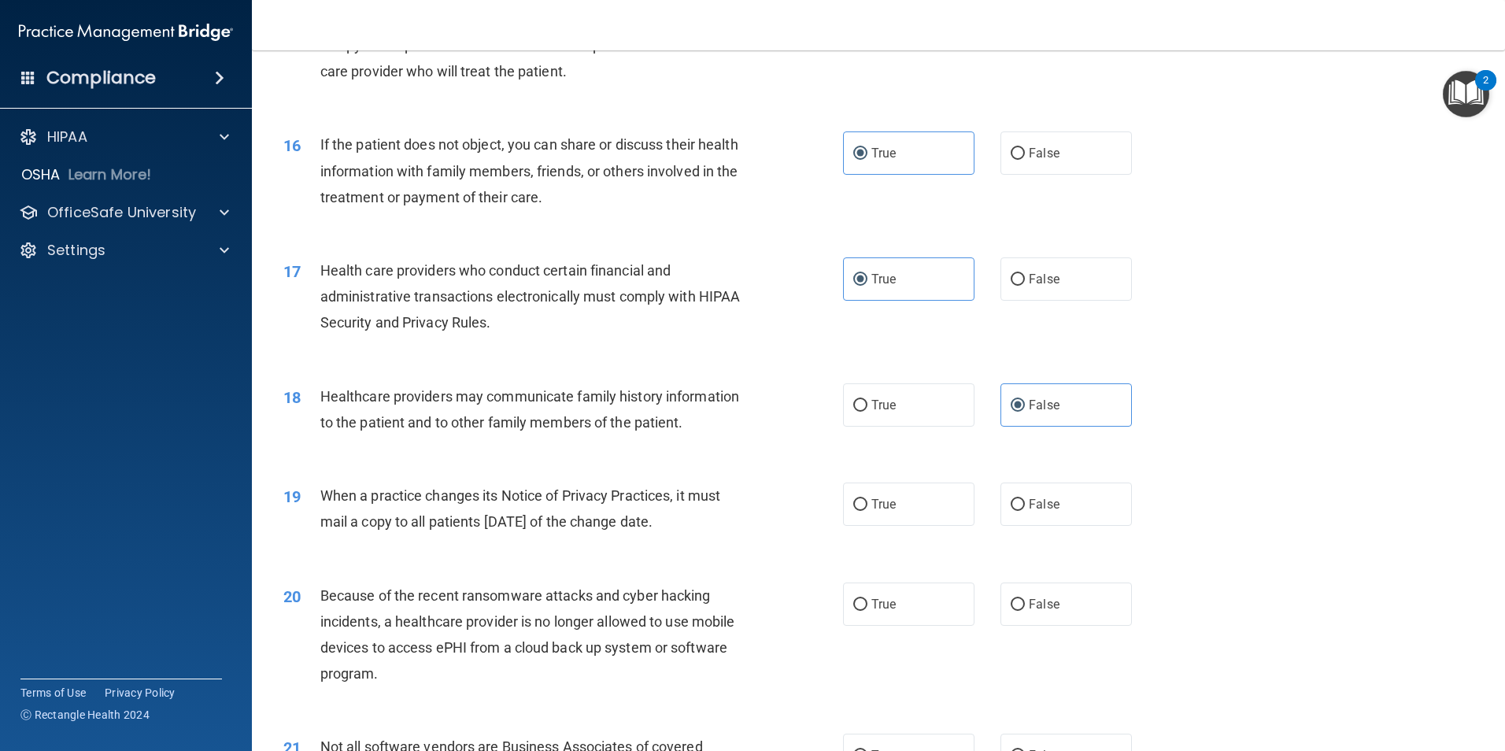
scroll to position [1811, 0]
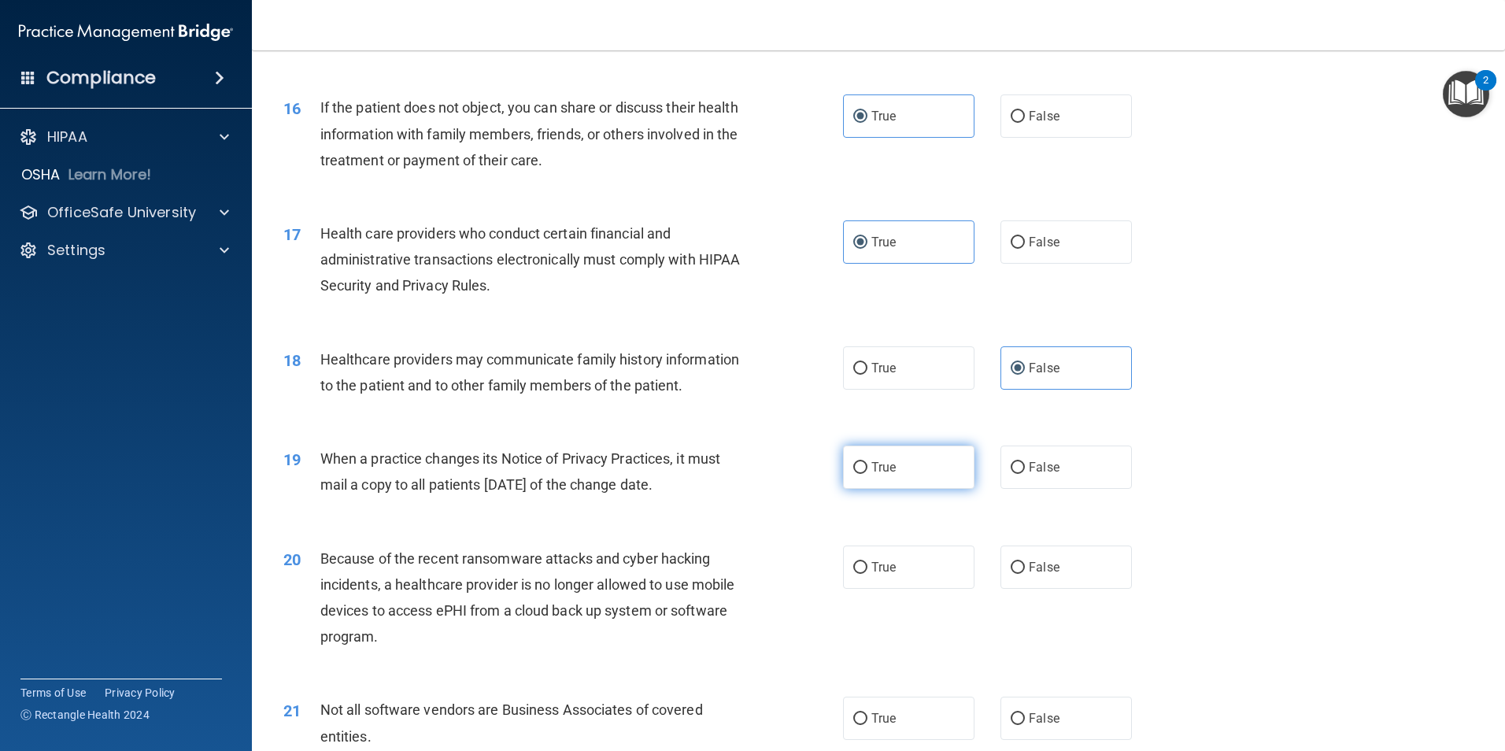
click at [904, 480] on label "True" at bounding box center [908, 467] width 131 height 43
click at [867, 474] on input "True" at bounding box center [860, 468] width 14 height 12
radio input "true"
click at [914, 563] on label "True" at bounding box center [908, 567] width 131 height 43
click at [867, 563] on input "True" at bounding box center [860, 568] width 14 height 12
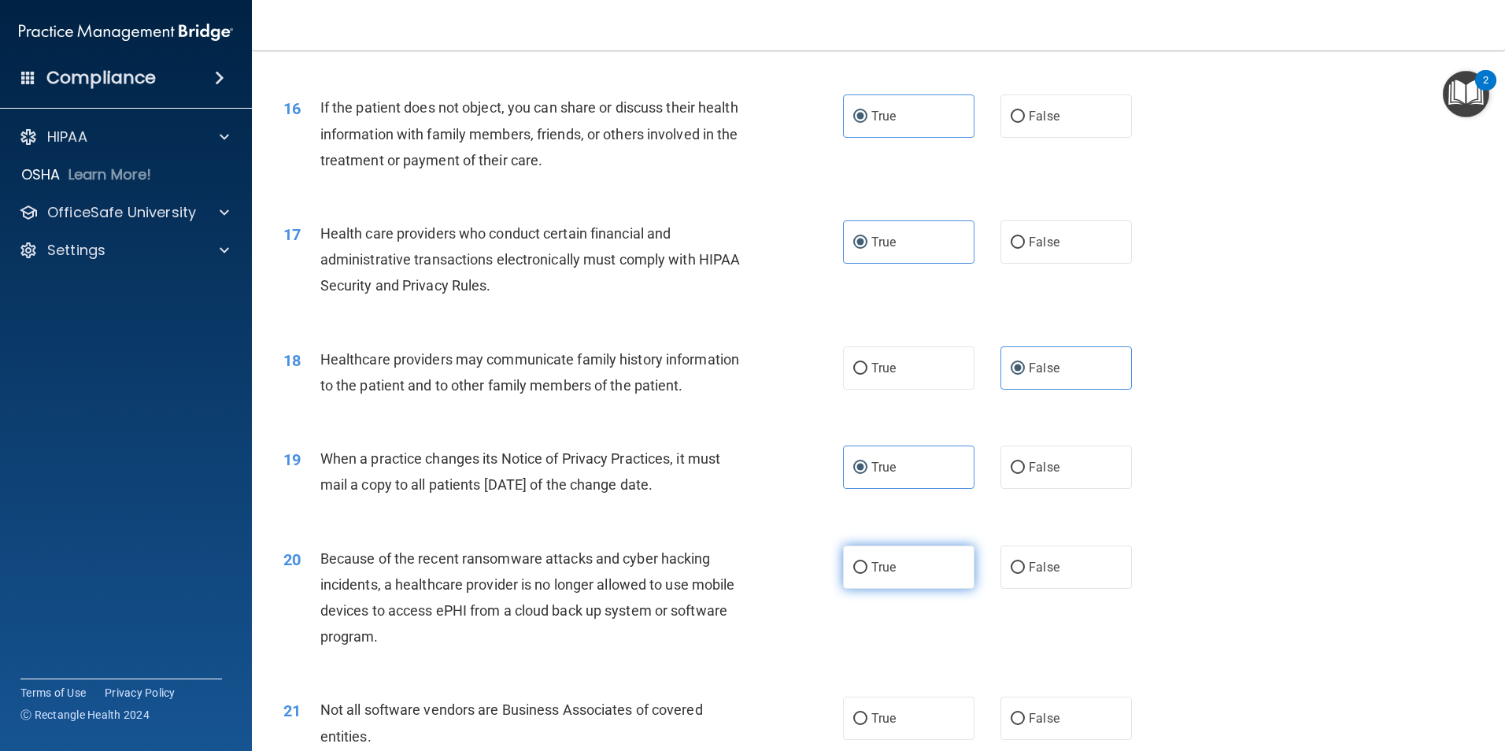
radio input "true"
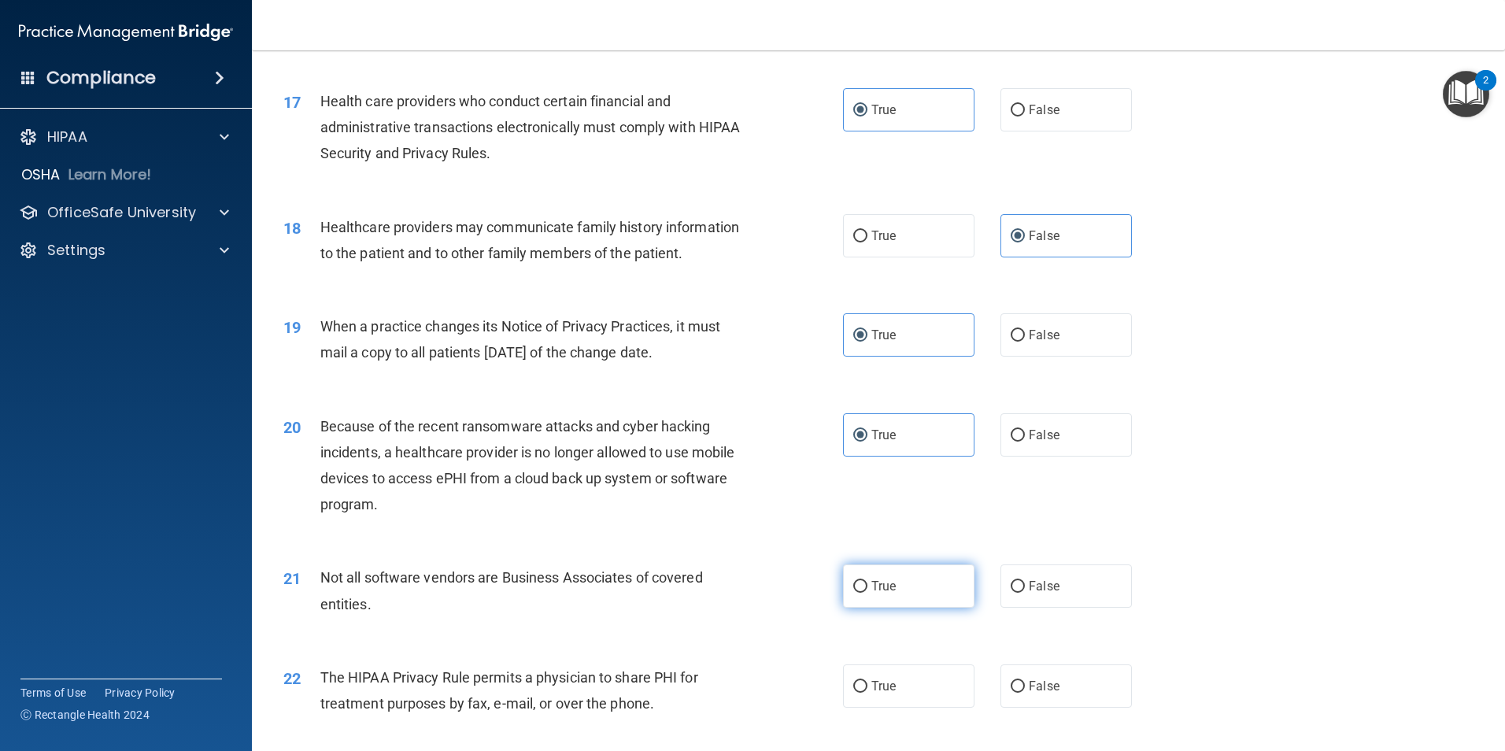
scroll to position [1968, 0]
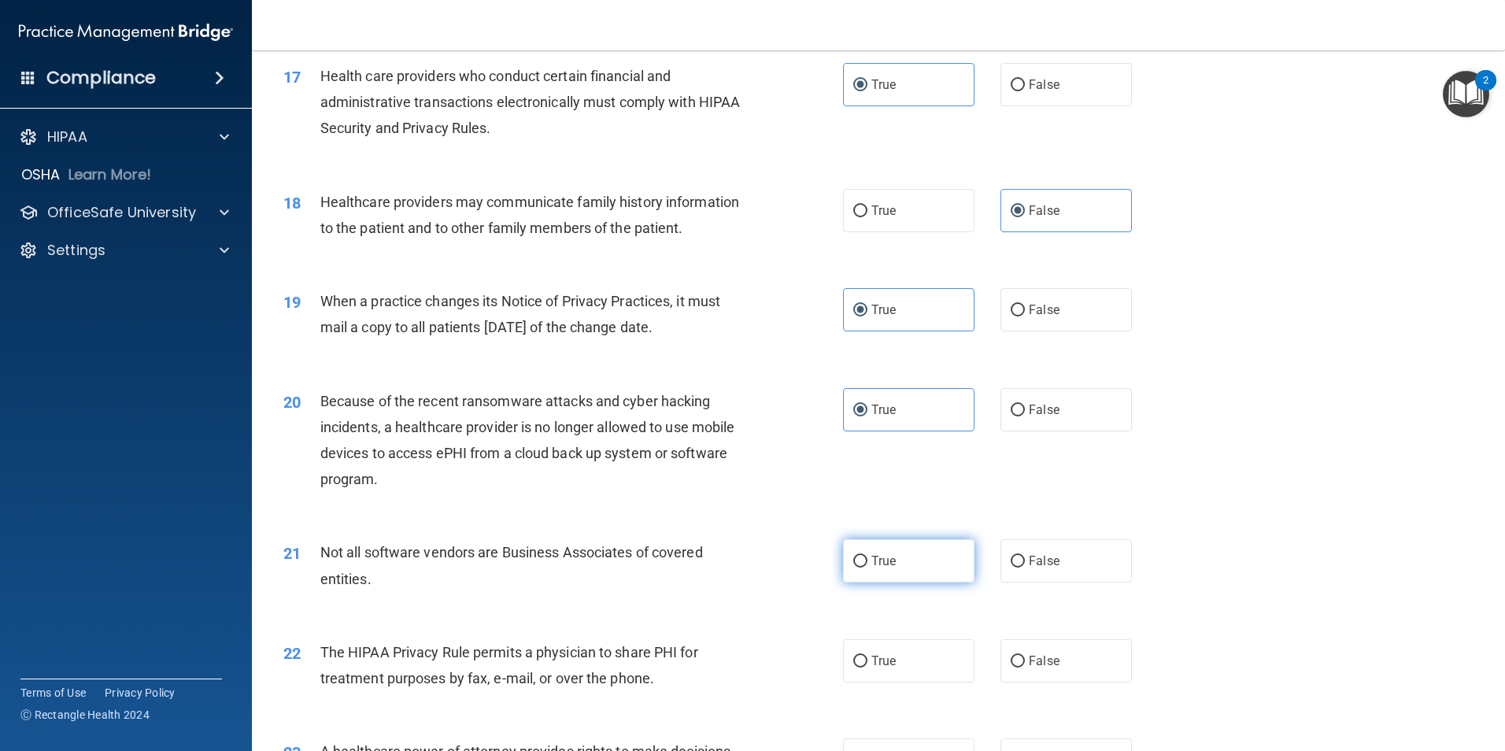
click at [925, 563] on label "True" at bounding box center [908, 560] width 131 height 43
click at [867, 563] on input "True" at bounding box center [860, 562] width 14 height 12
radio input "true"
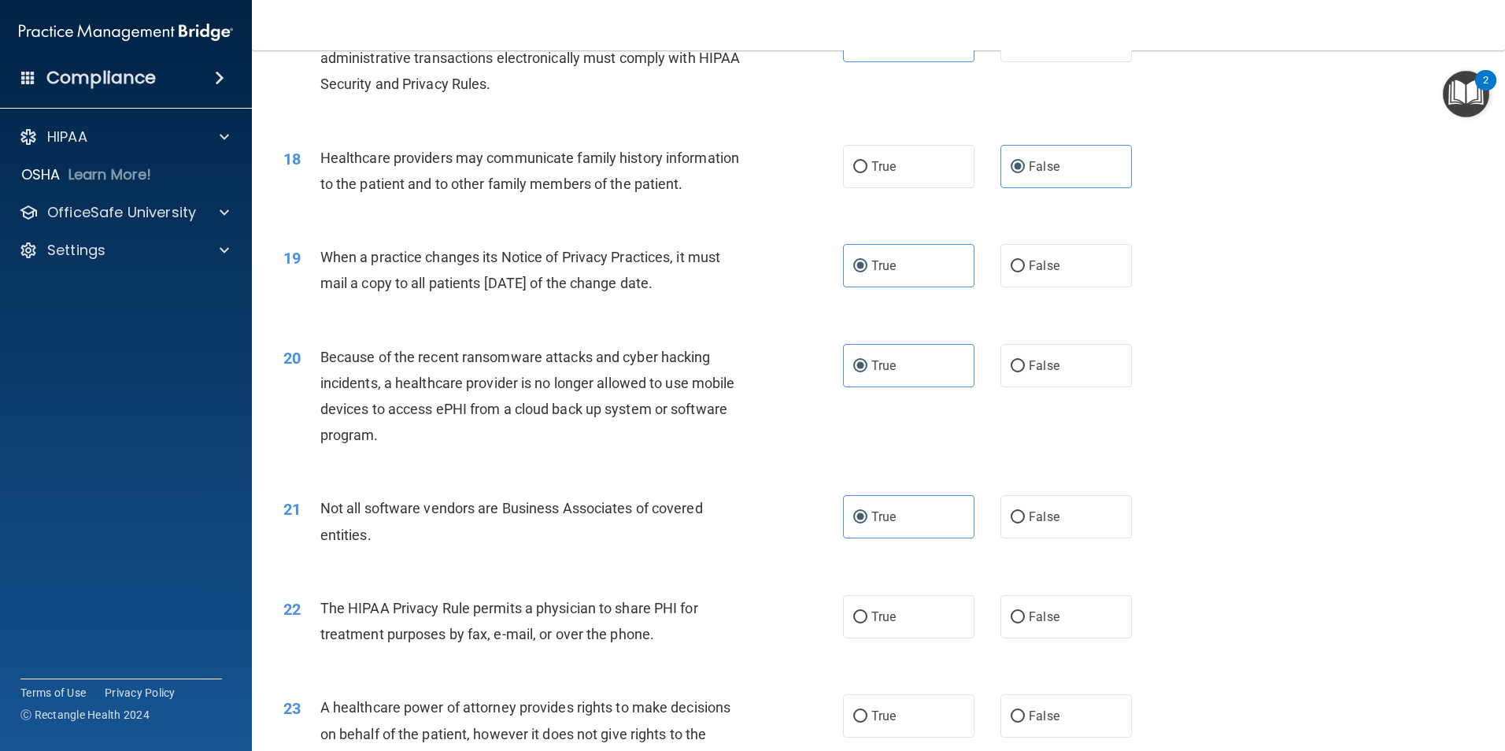
scroll to position [2125, 0]
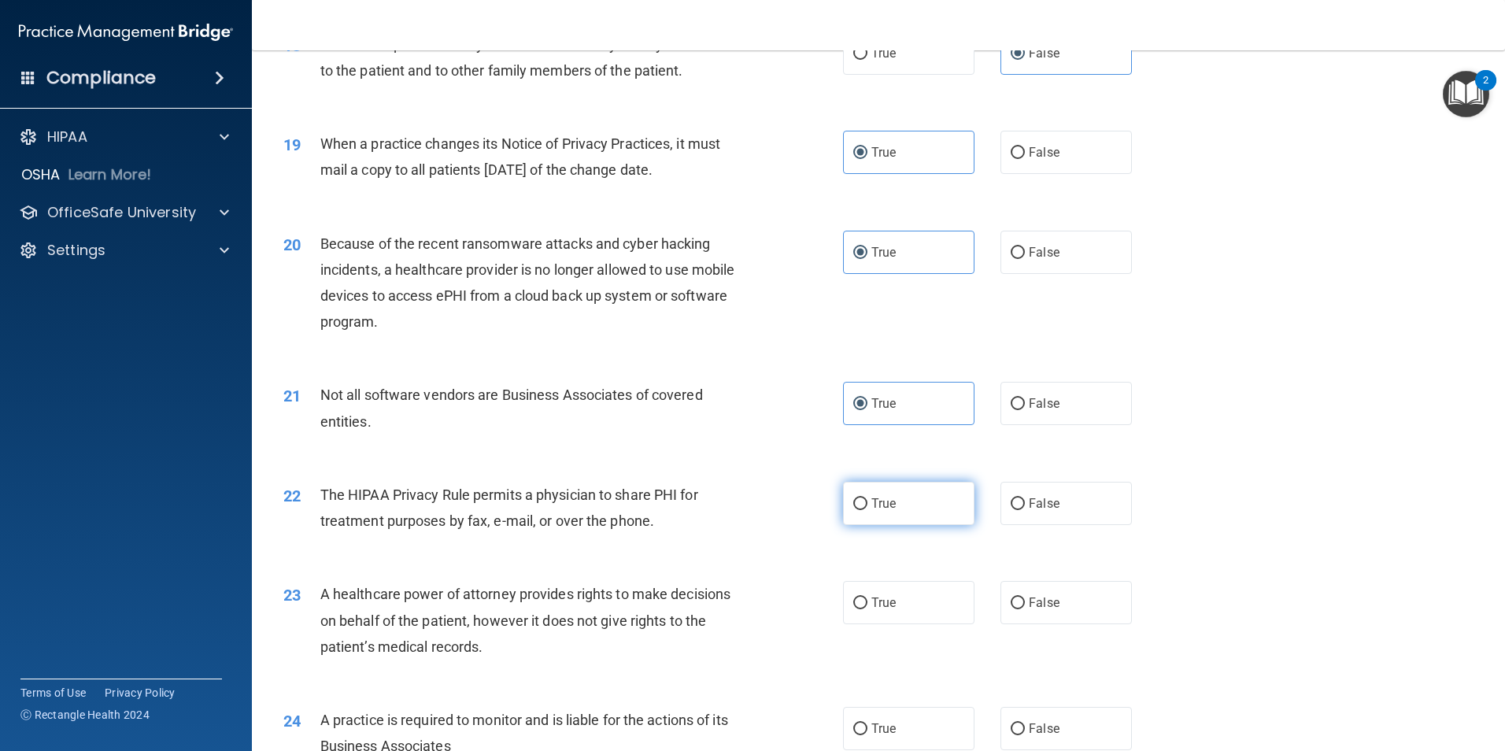
click at [891, 516] on label "True" at bounding box center [908, 503] width 131 height 43
click at [867, 510] on input "True" at bounding box center [860, 504] width 14 height 12
radio input "true"
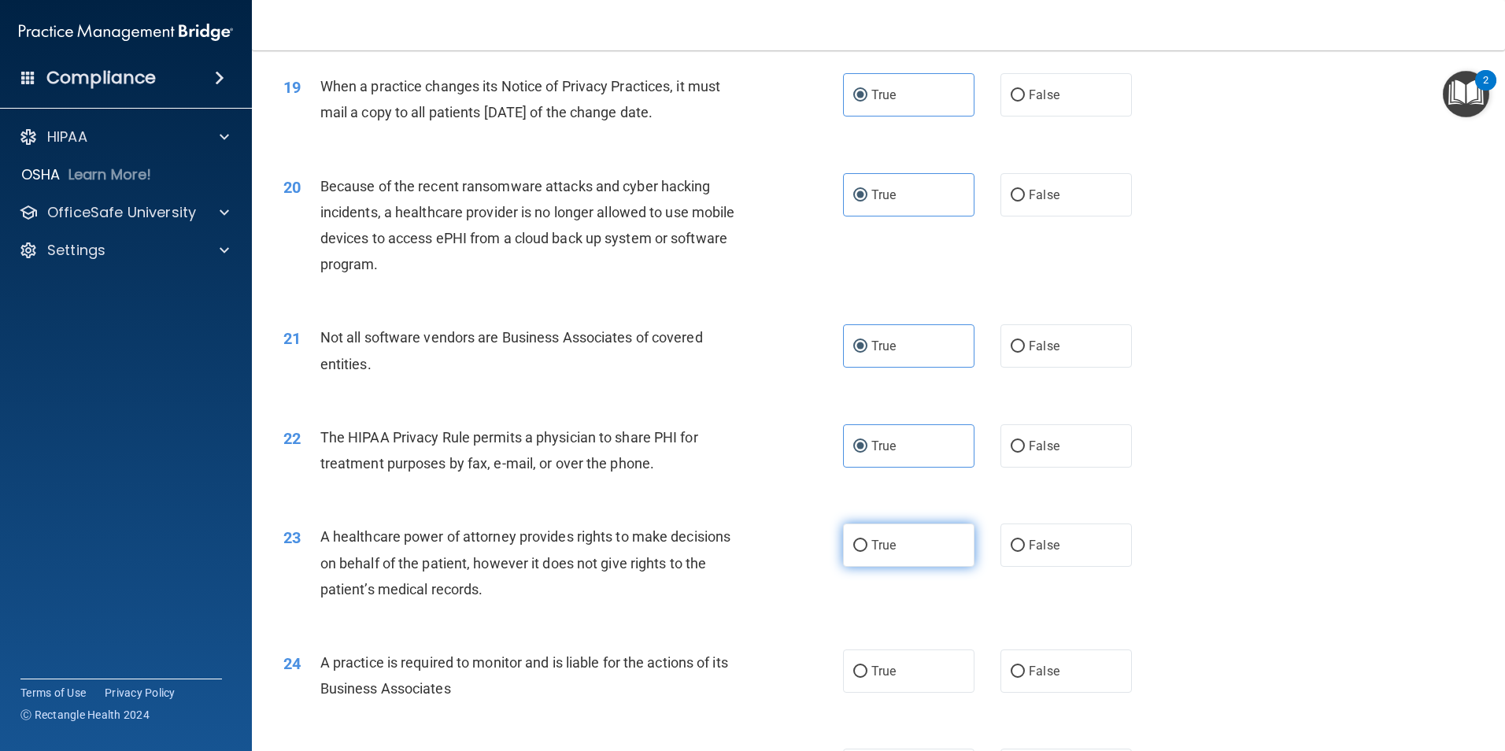
scroll to position [2283, 0]
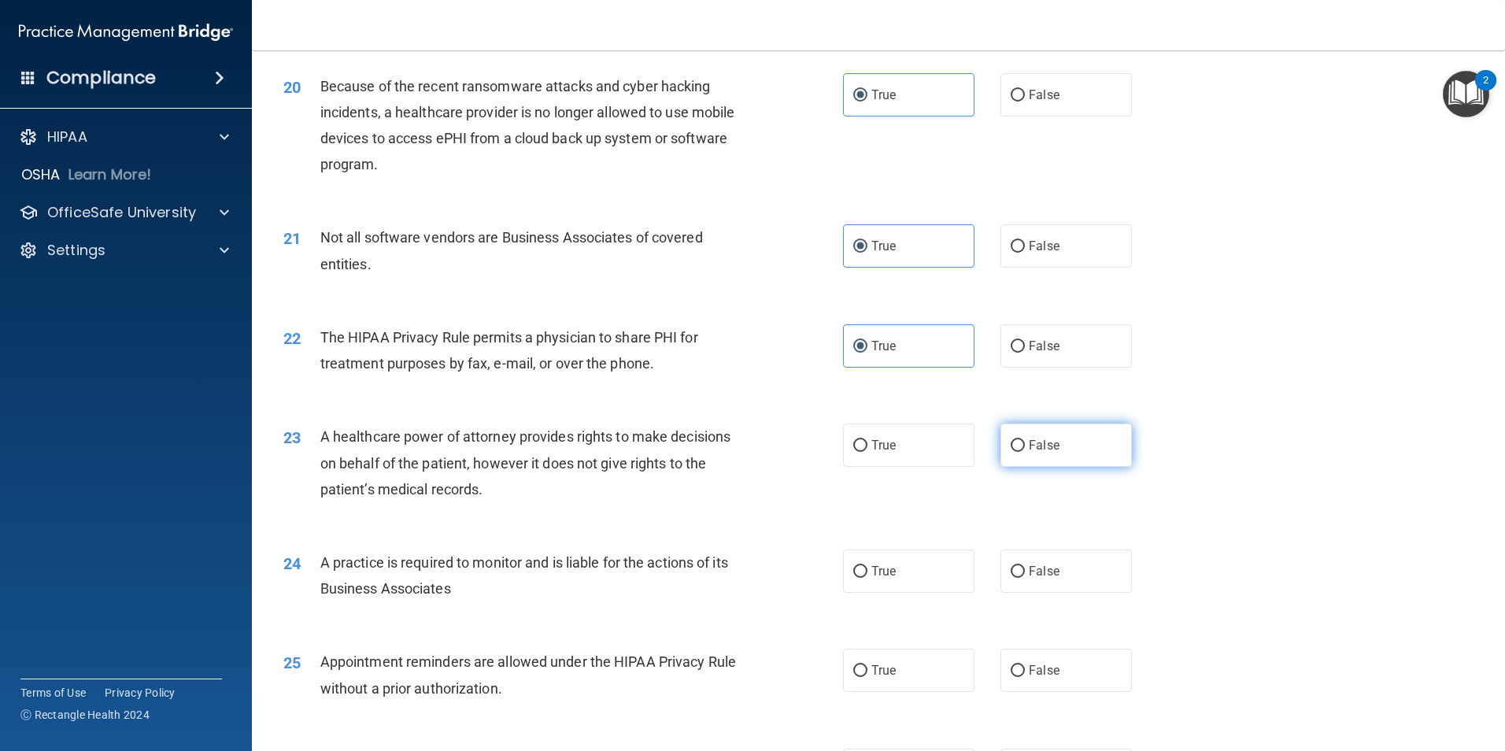
click at [1001, 459] on label "False" at bounding box center [1066, 445] width 131 height 43
click at [1011, 452] on input "False" at bounding box center [1018, 446] width 14 height 12
radio input "true"
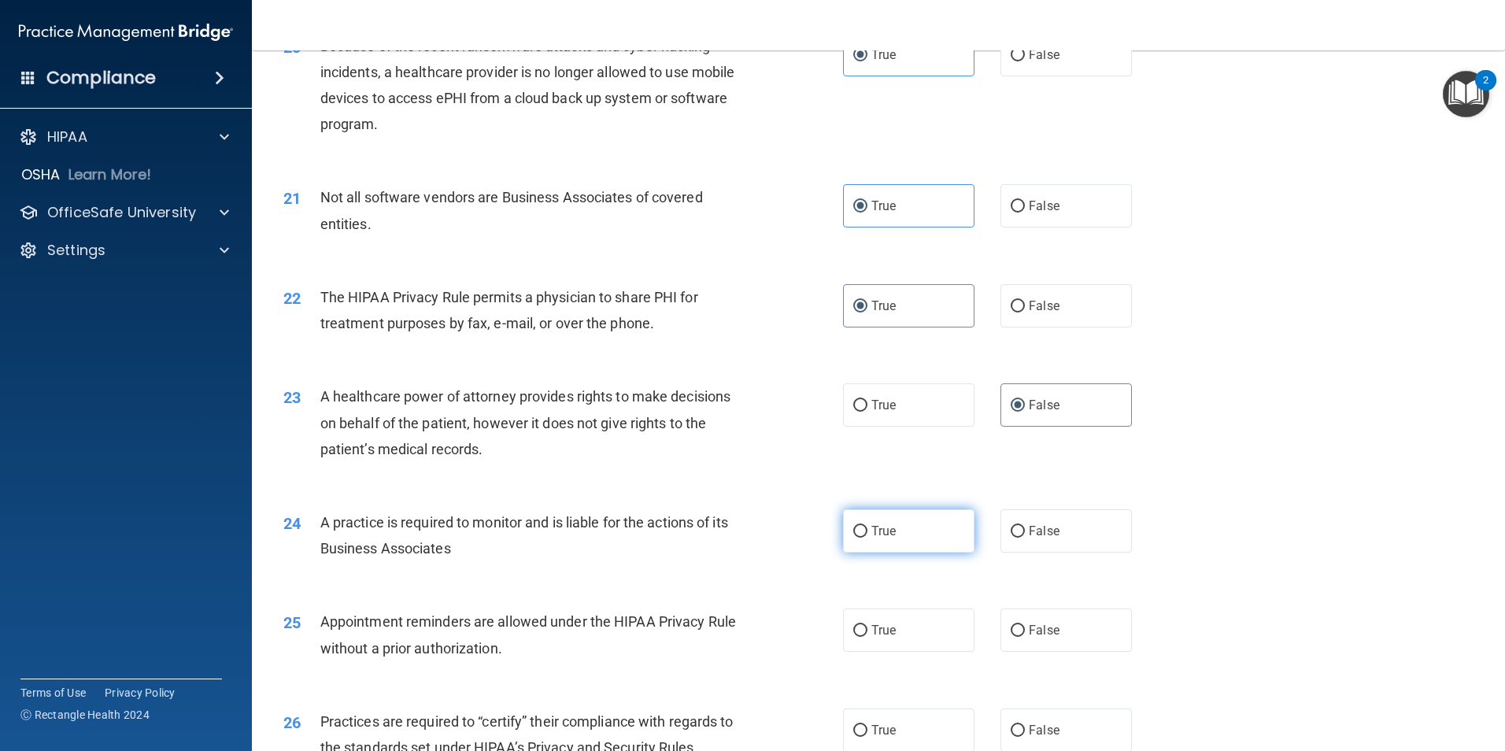
scroll to position [2362, 0]
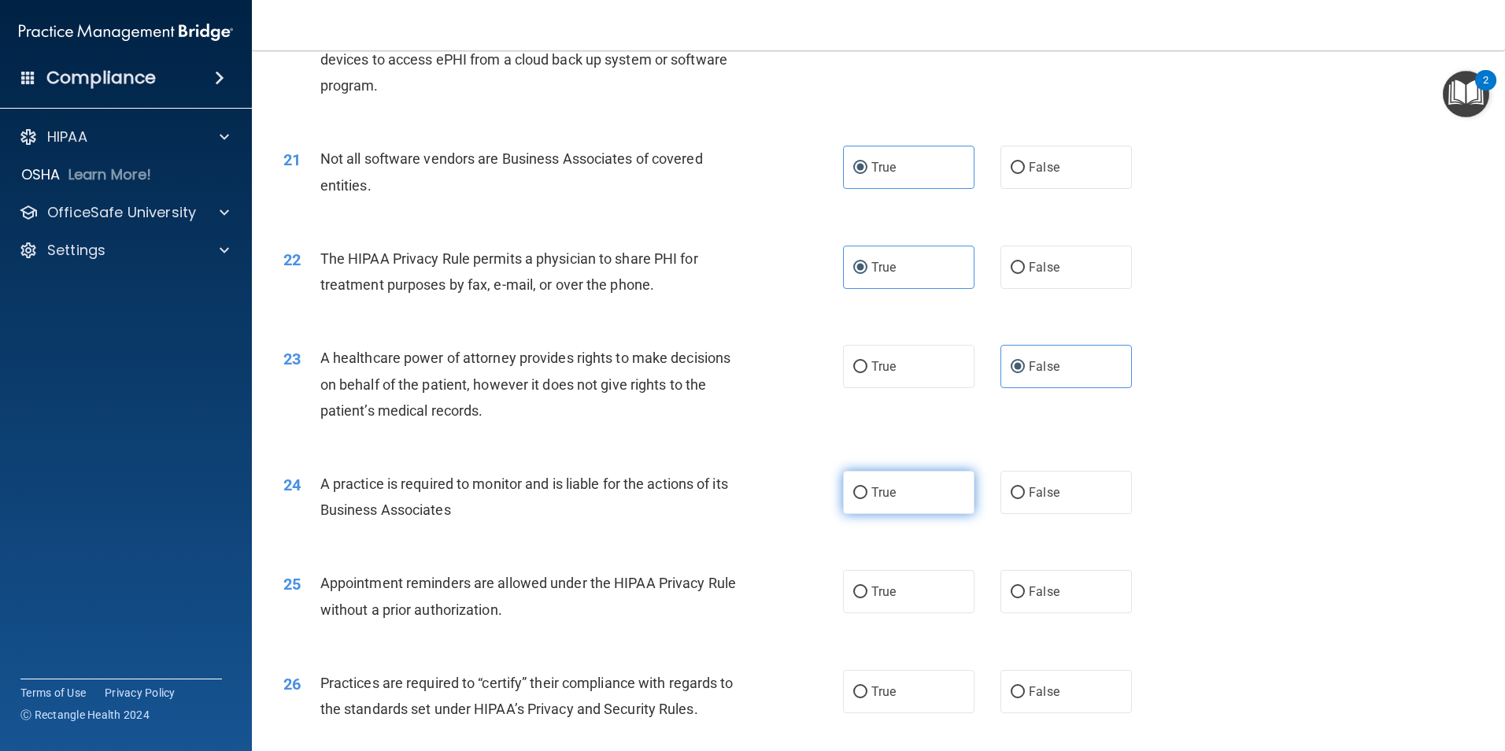
click at [927, 501] on label "True" at bounding box center [908, 492] width 131 height 43
click at [867, 499] on input "True" at bounding box center [860, 493] width 14 height 12
radio input "true"
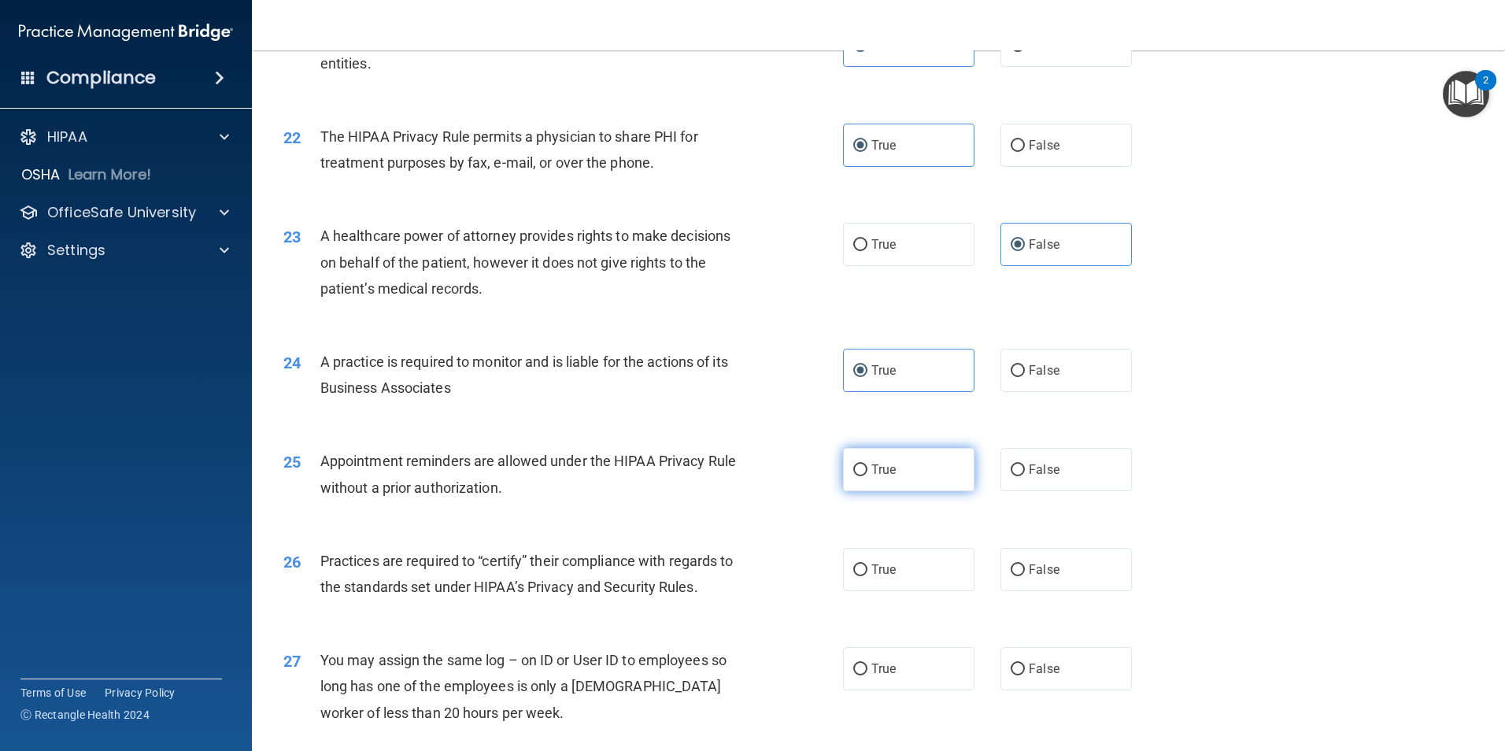
scroll to position [2519, 0]
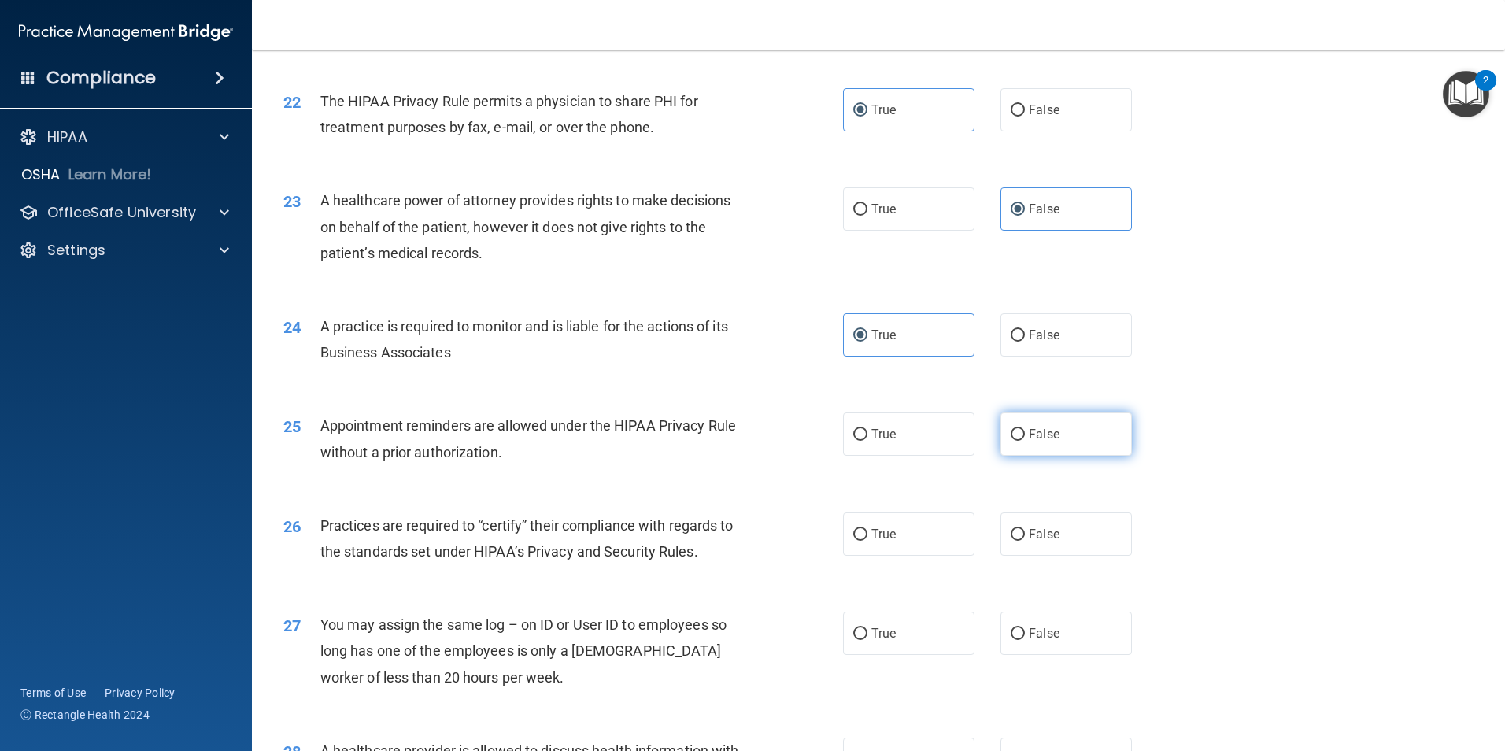
click at [1040, 445] on label "False" at bounding box center [1066, 433] width 131 height 43
click at [1025, 441] on input "False" at bounding box center [1018, 435] width 14 height 12
radio input "true"
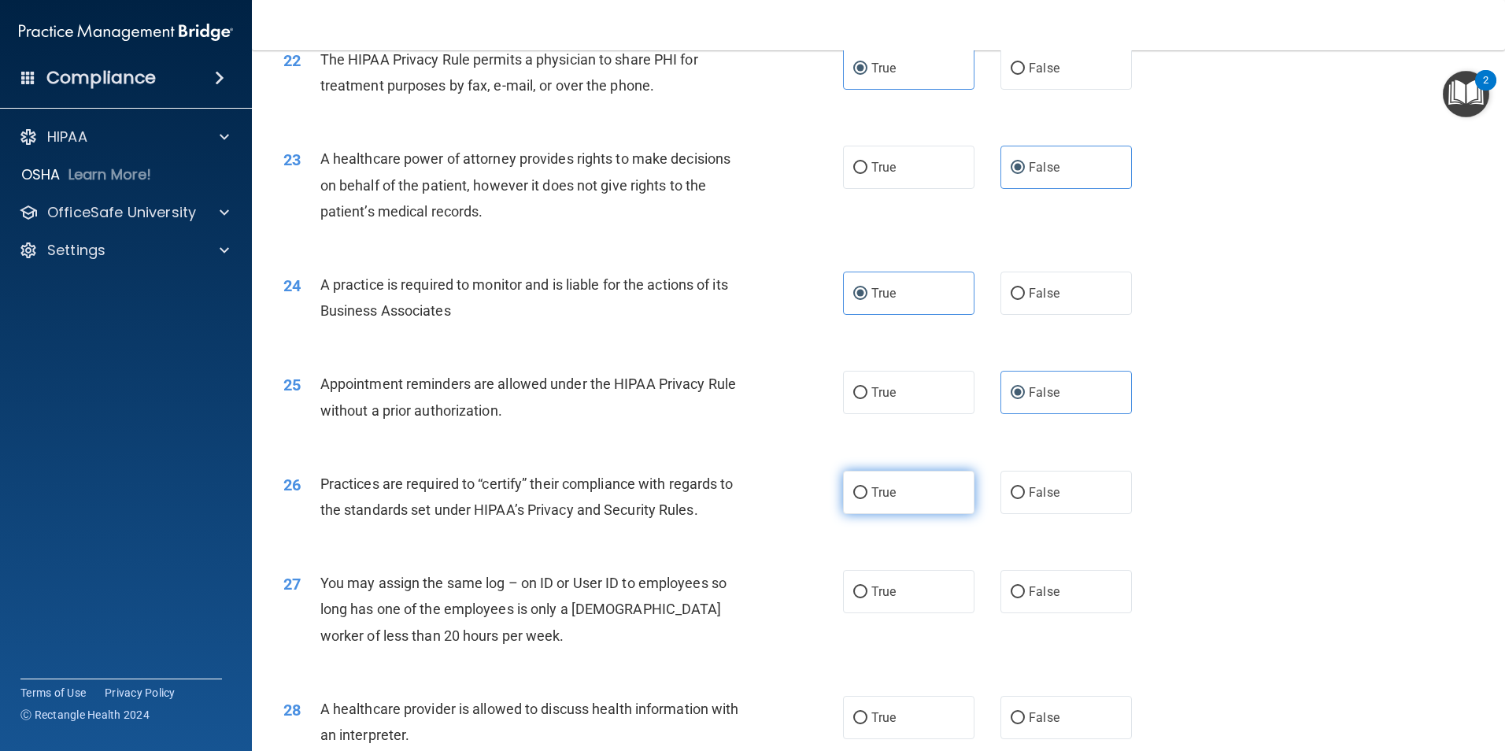
scroll to position [2598, 0]
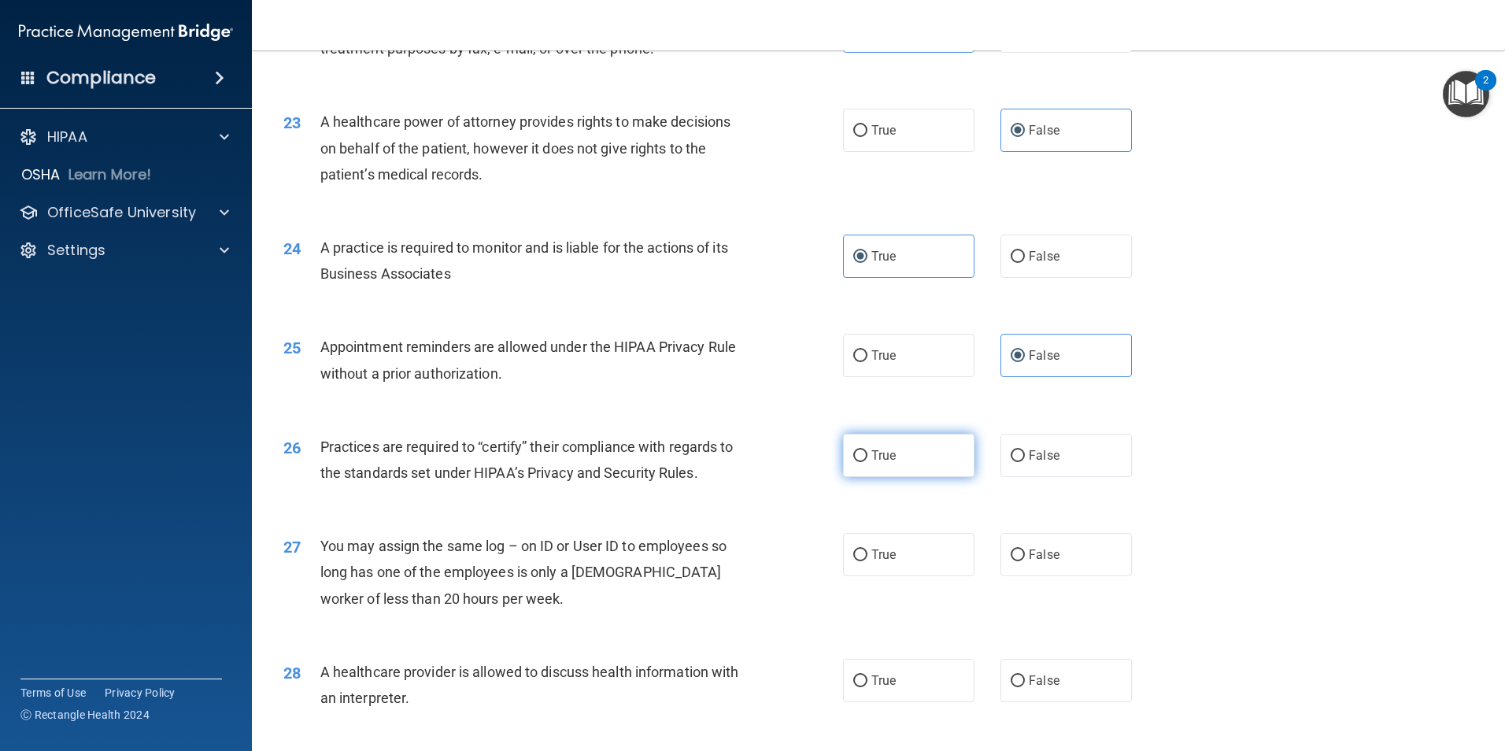
click at [915, 458] on label "True" at bounding box center [908, 455] width 131 height 43
click at [867, 458] on input "True" at bounding box center [860, 456] width 14 height 12
radio input "true"
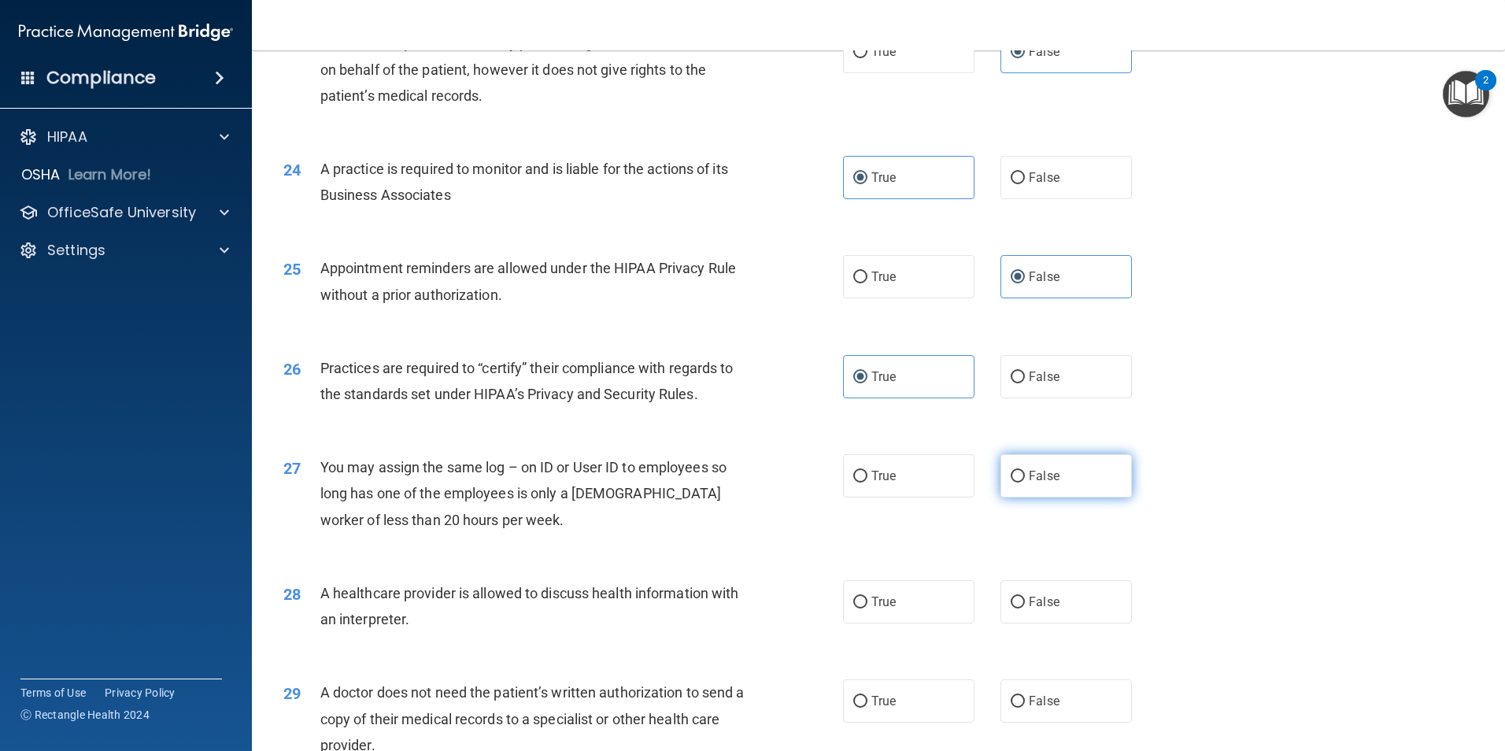
click at [1021, 483] on label "False" at bounding box center [1066, 475] width 131 height 43
click at [1021, 483] on input "False" at bounding box center [1018, 477] width 14 height 12
radio input "true"
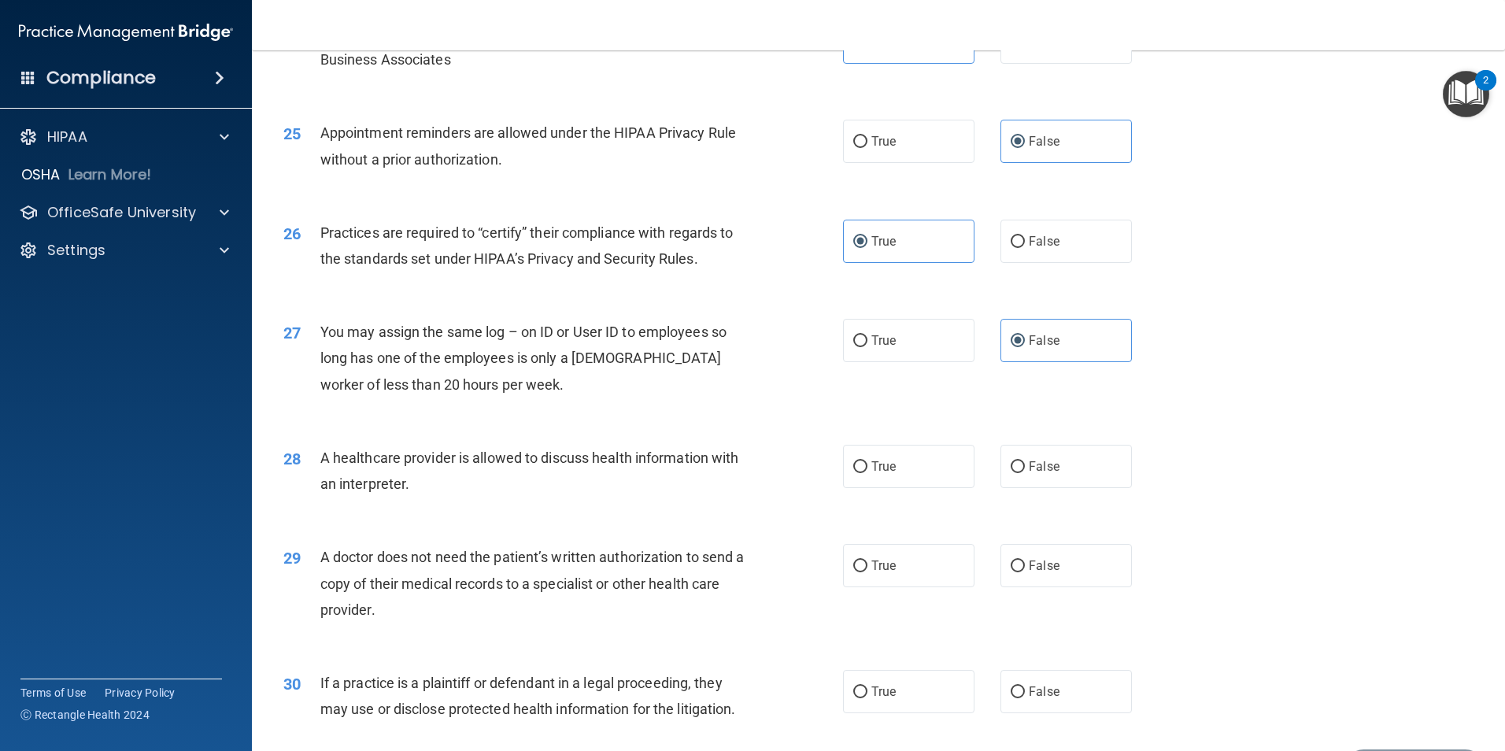
scroll to position [2834, 0]
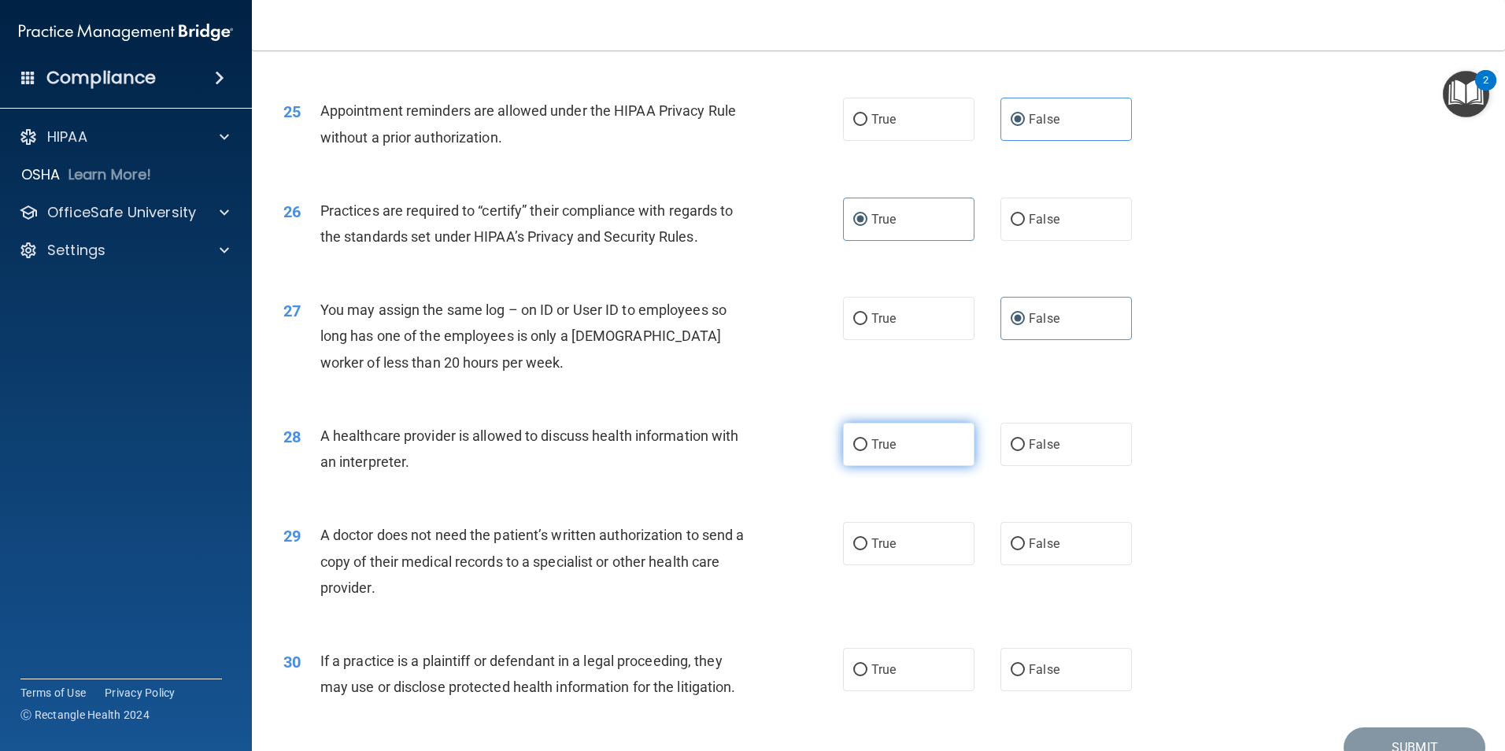
click at [910, 443] on label "True" at bounding box center [908, 444] width 131 height 43
click at [867, 443] on input "True" at bounding box center [860, 445] width 14 height 12
radio input "true"
click at [1030, 546] on span "False" at bounding box center [1044, 543] width 31 height 15
click at [1025, 546] on input "False" at bounding box center [1018, 544] width 14 height 12
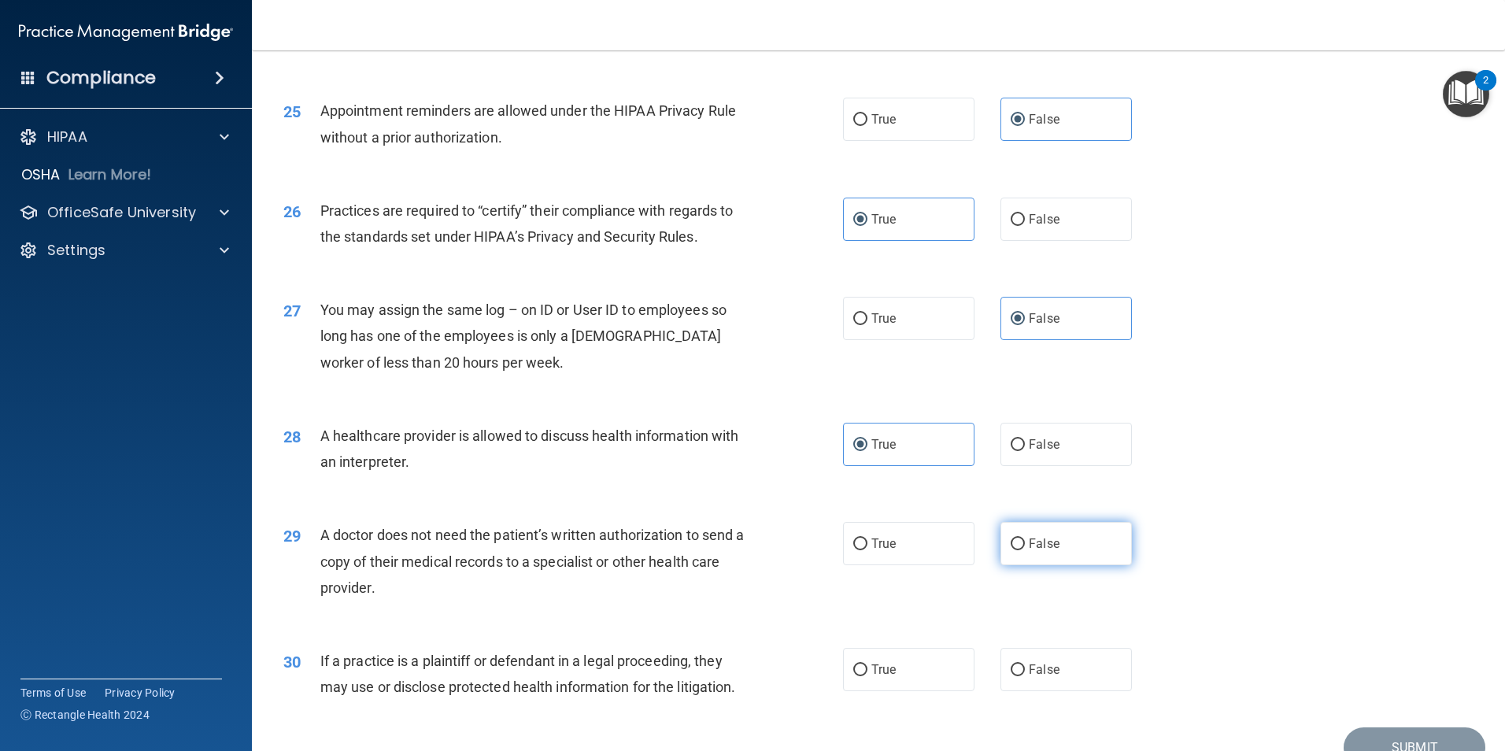
radio input "true"
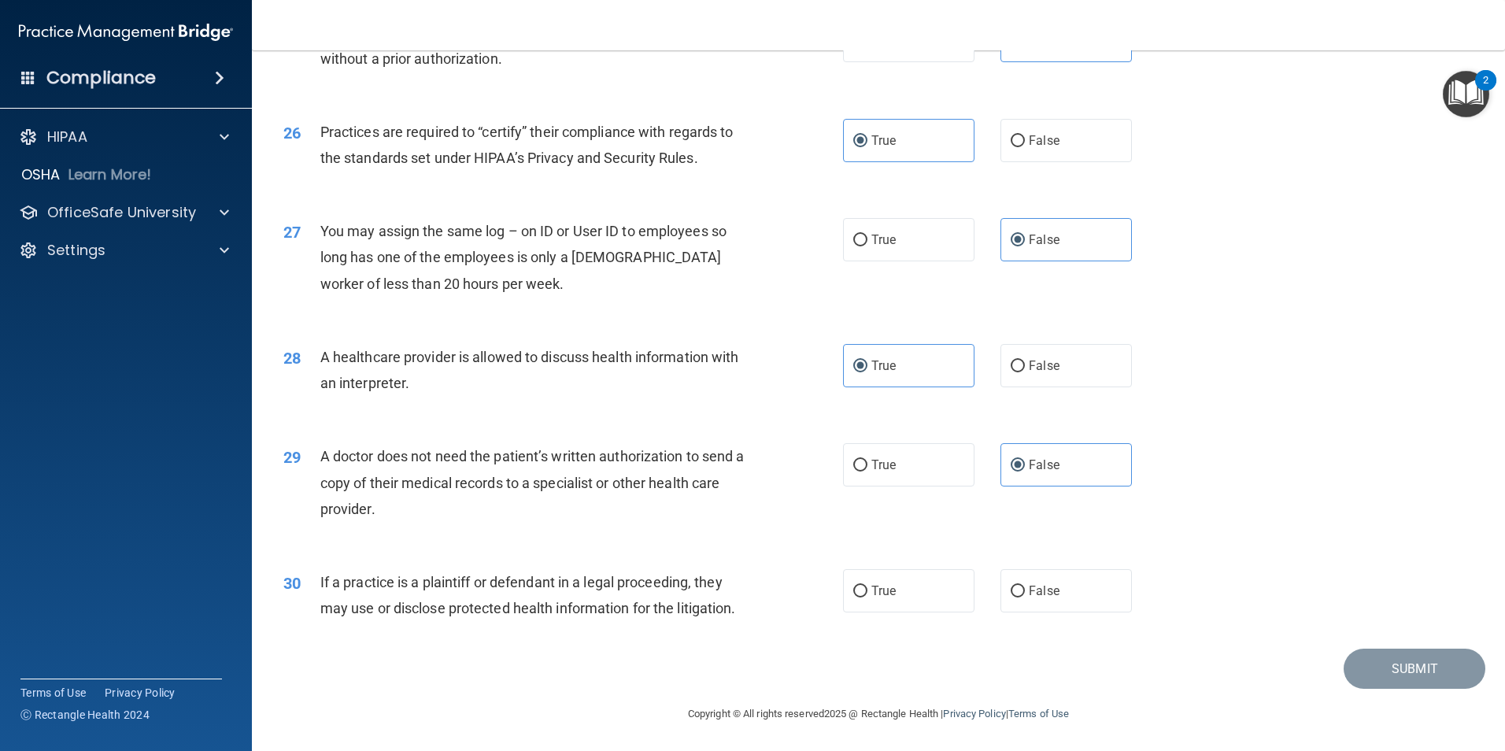
scroll to position [2913, 0]
click at [1051, 588] on span "False" at bounding box center [1044, 590] width 31 height 15
click at [1025, 588] on input "False" at bounding box center [1018, 591] width 14 height 12
radio input "true"
click at [1364, 674] on button "Submit" at bounding box center [1415, 668] width 142 height 40
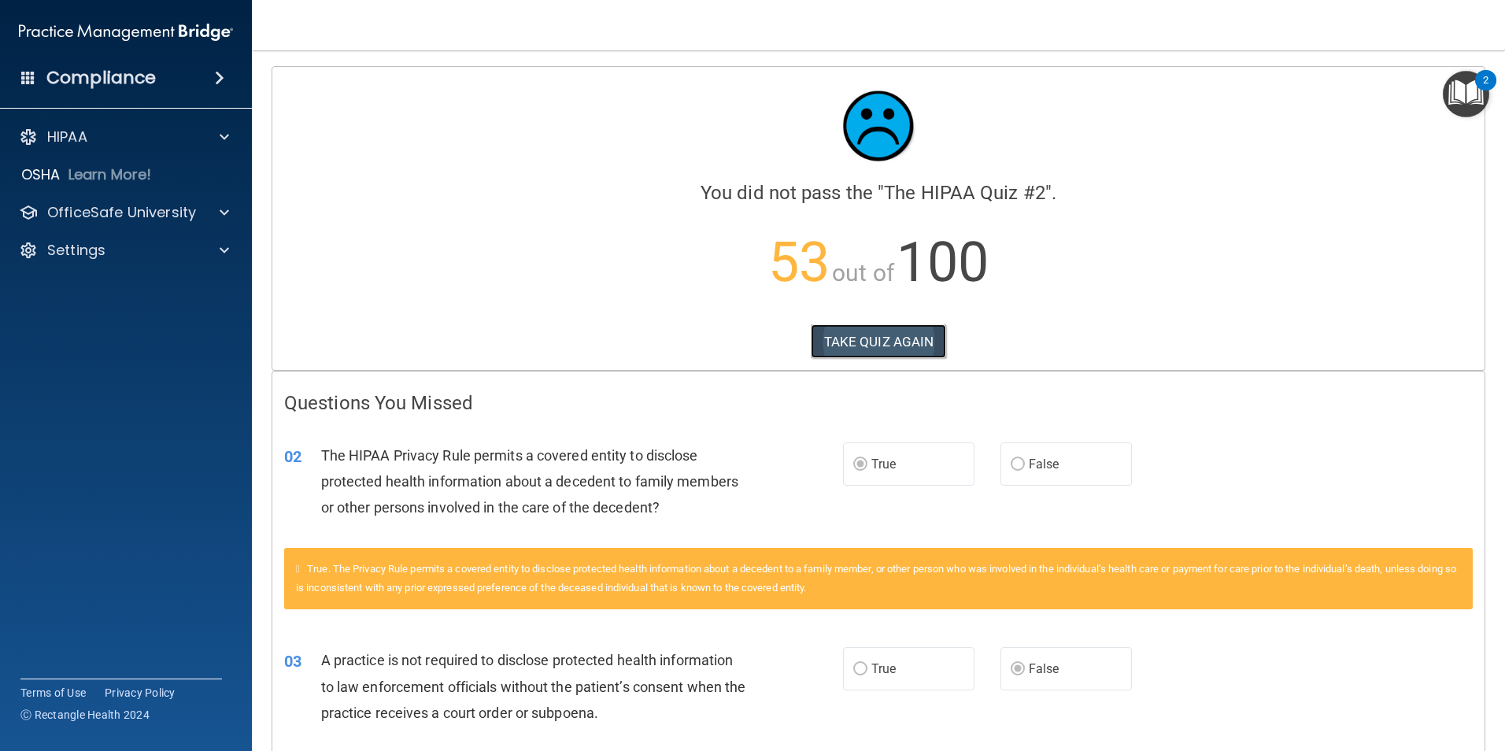
click at [918, 341] on button "TAKE QUIZ AGAIN" at bounding box center [879, 341] width 136 height 35
drag, startPoint x: 918, startPoint y: 341, endPoint x: 897, endPoint y: 341, distance: 21.3
click at [897, 341] on button "TAKE QUIZ AGAIN" at bounding box center [879, 341] width 136 height 35
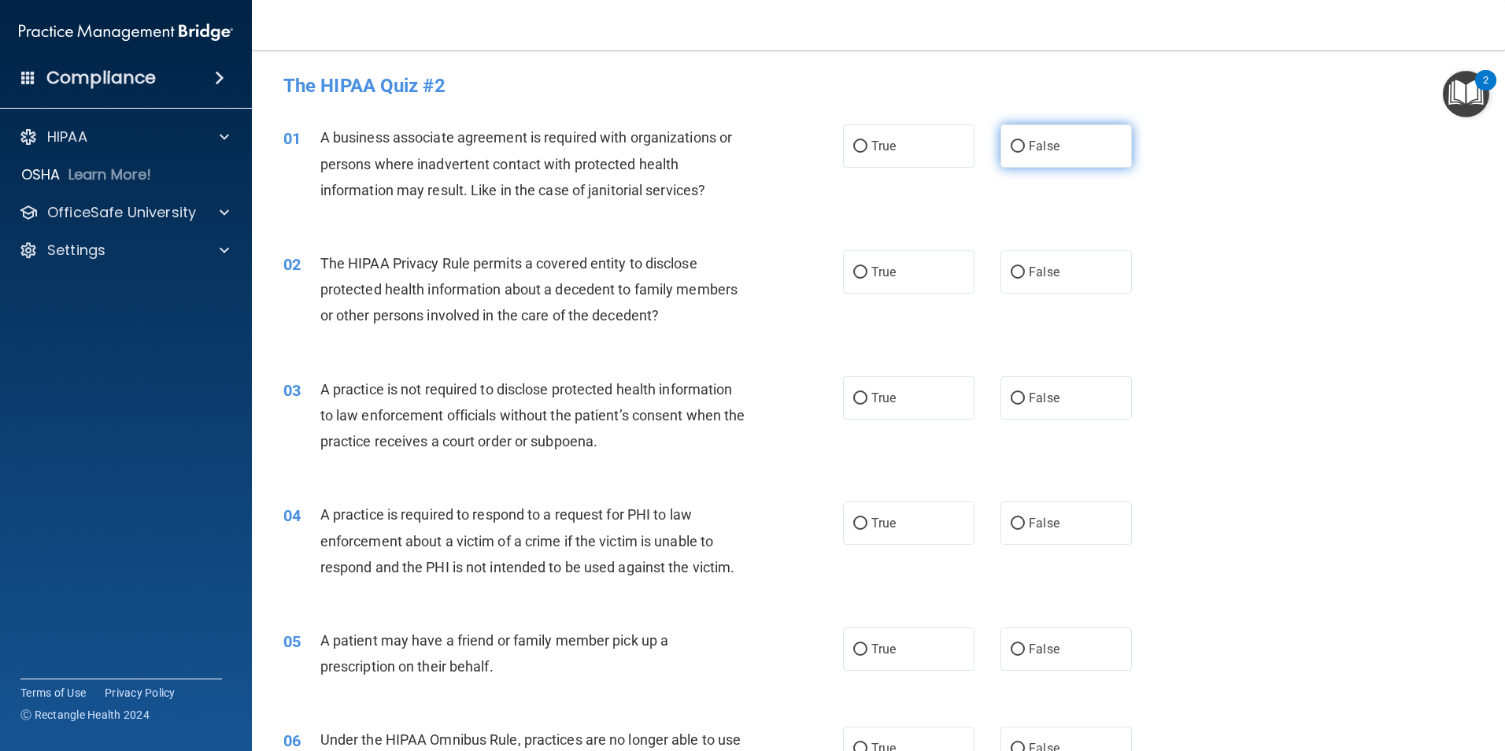
click at [1012, 142] on input "False" at bounding box center [1018, 147] width 14 height 12
radio input "true"
click at [923, 149] on label "True" at bounding box center [908, 145] width 131 height 43
click at [867, 149] on input "True" at bounding box center [860, 147] width 14 height 12
radio input "true"
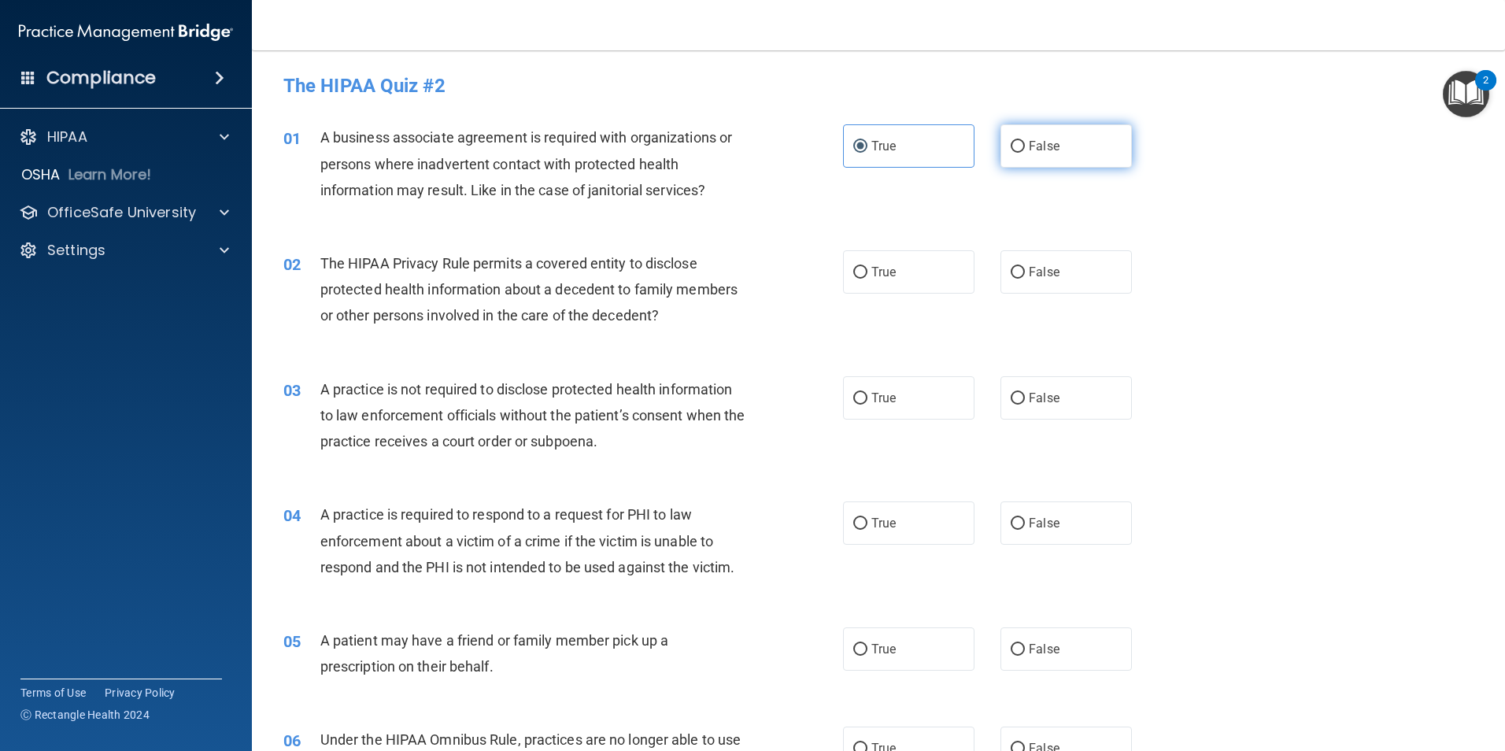
click at [1040, 160] on label "False" at bounding box center [1066, 145] width 131 height 43
click at [1025, 153] on input "False" at bounding box center [1018, 147] width 14 height 12
radio input "true"
radio input "false"
click at [864, 274] on label "True" at bounding box center [908, 271] width 131 height 43
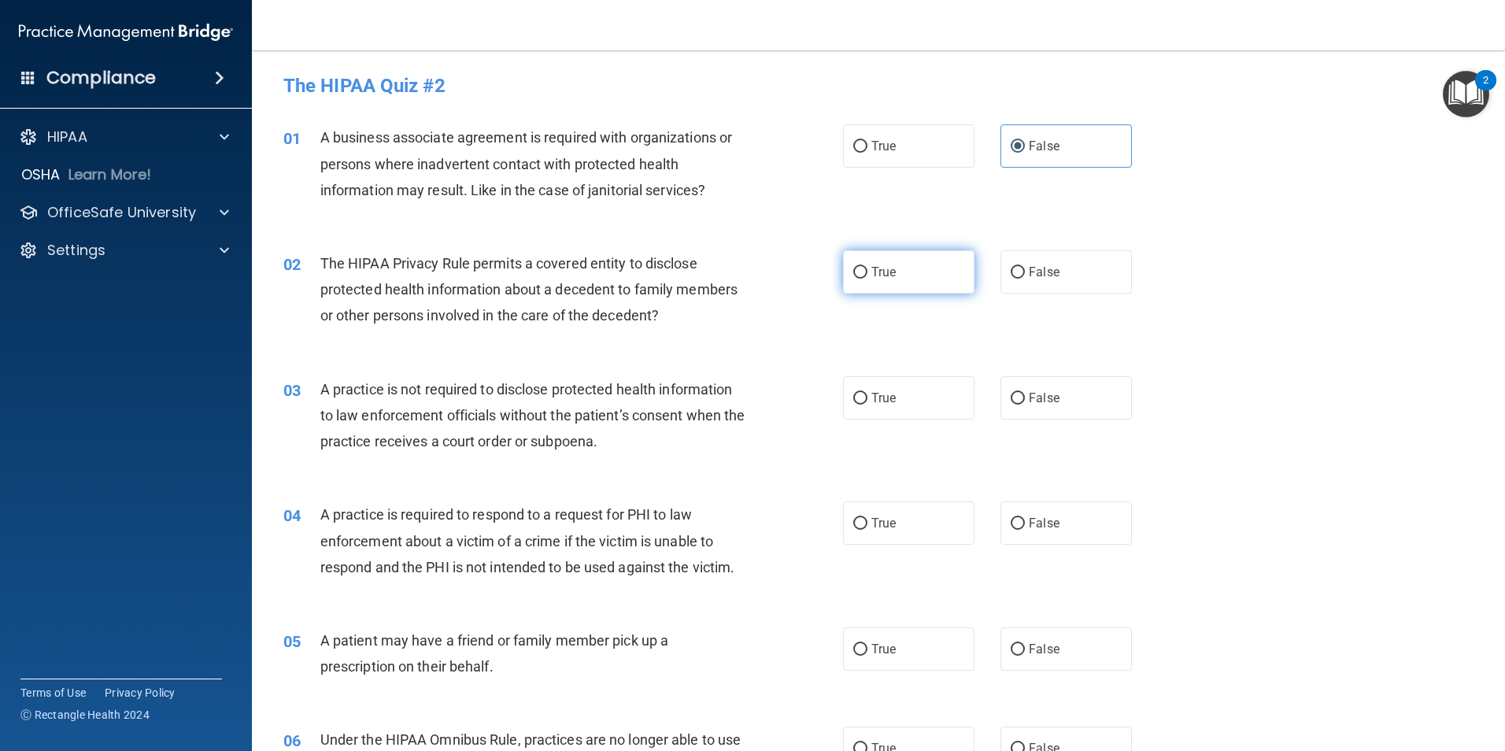
click at [864, 274] on input "True" at bounding box center [860, 273] width 14 height 12
radio input "true"
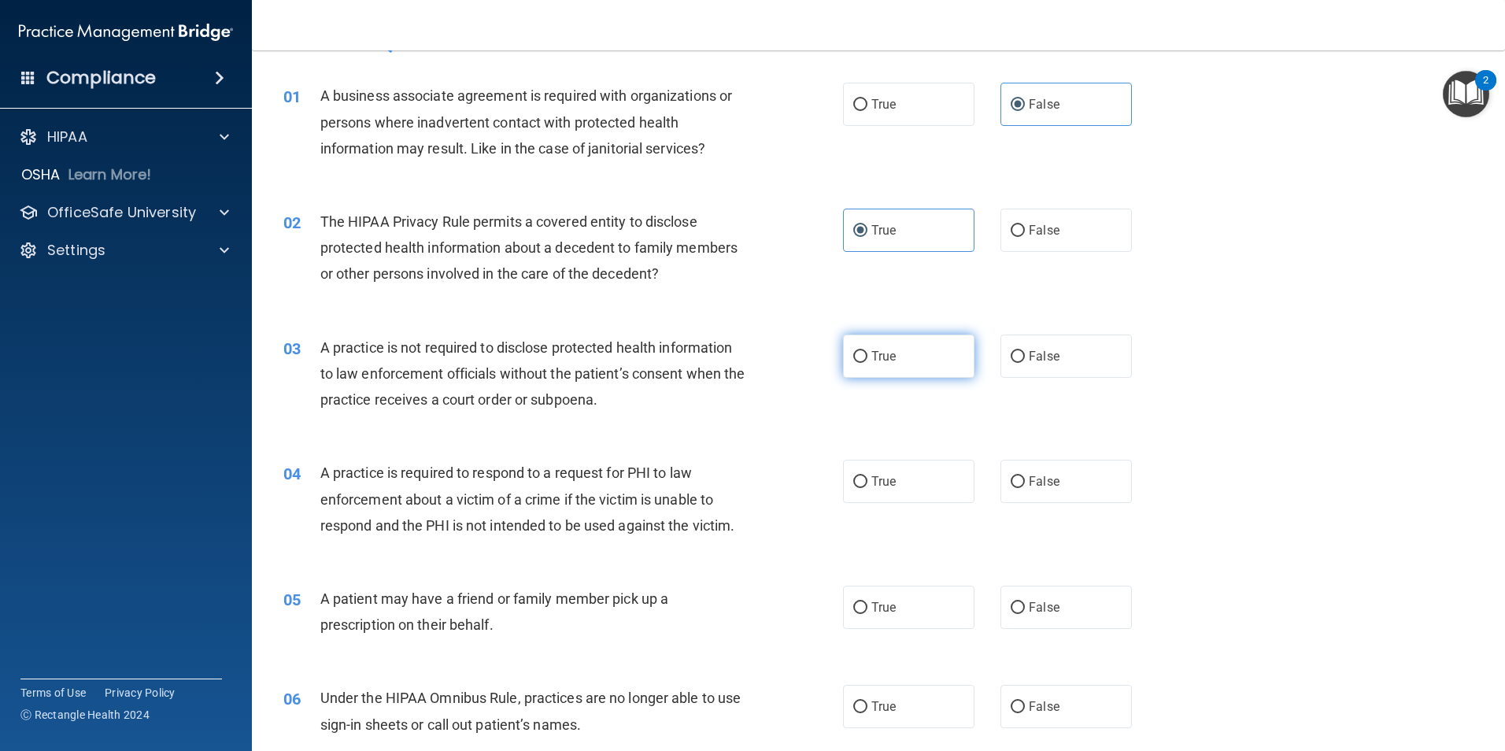
scroll to position [79, 0]
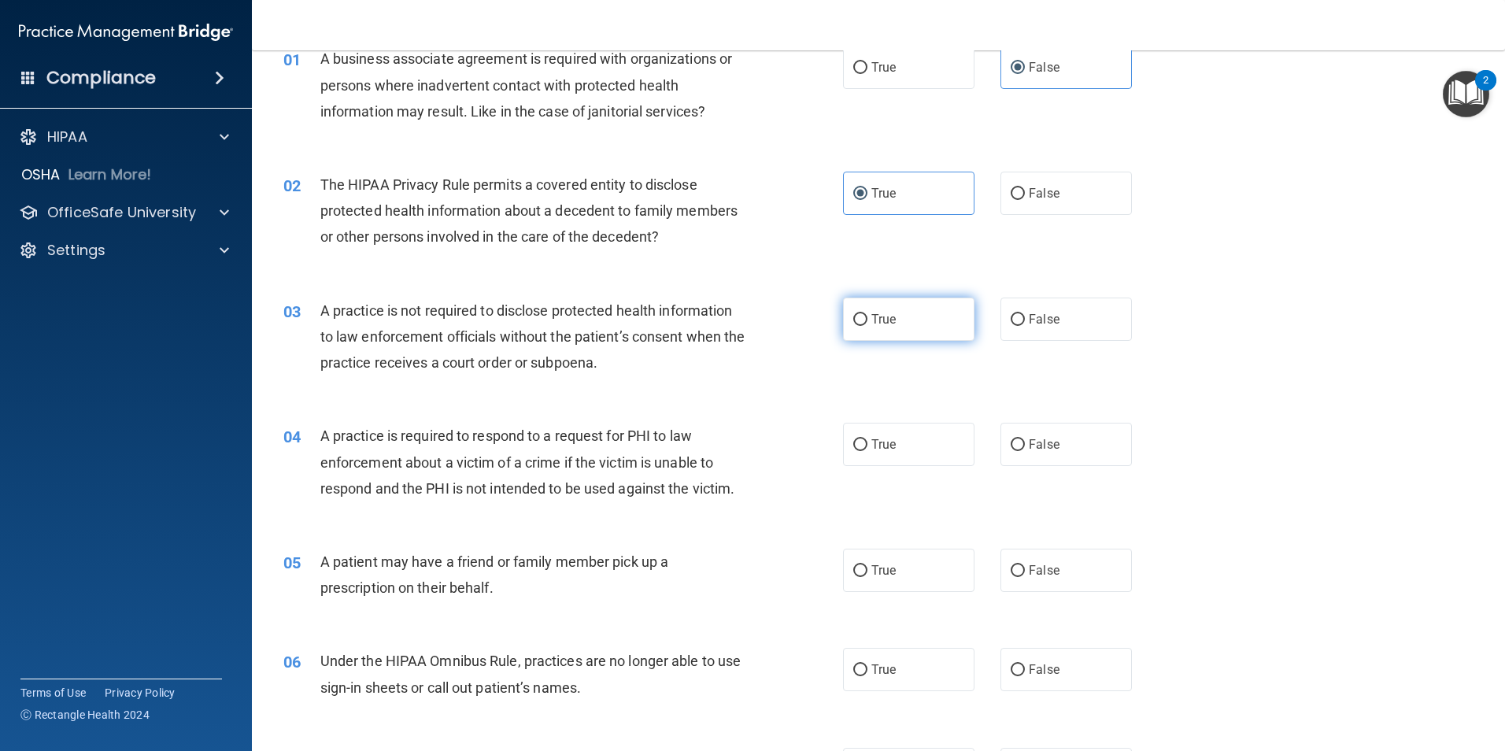
click at [916, 338] on label "True" at bounding box center [908, 319] width 131 height 43
click at [867, 326] on input "True" at bounding box center [860, 320] width 14 height 12
radio input "true"
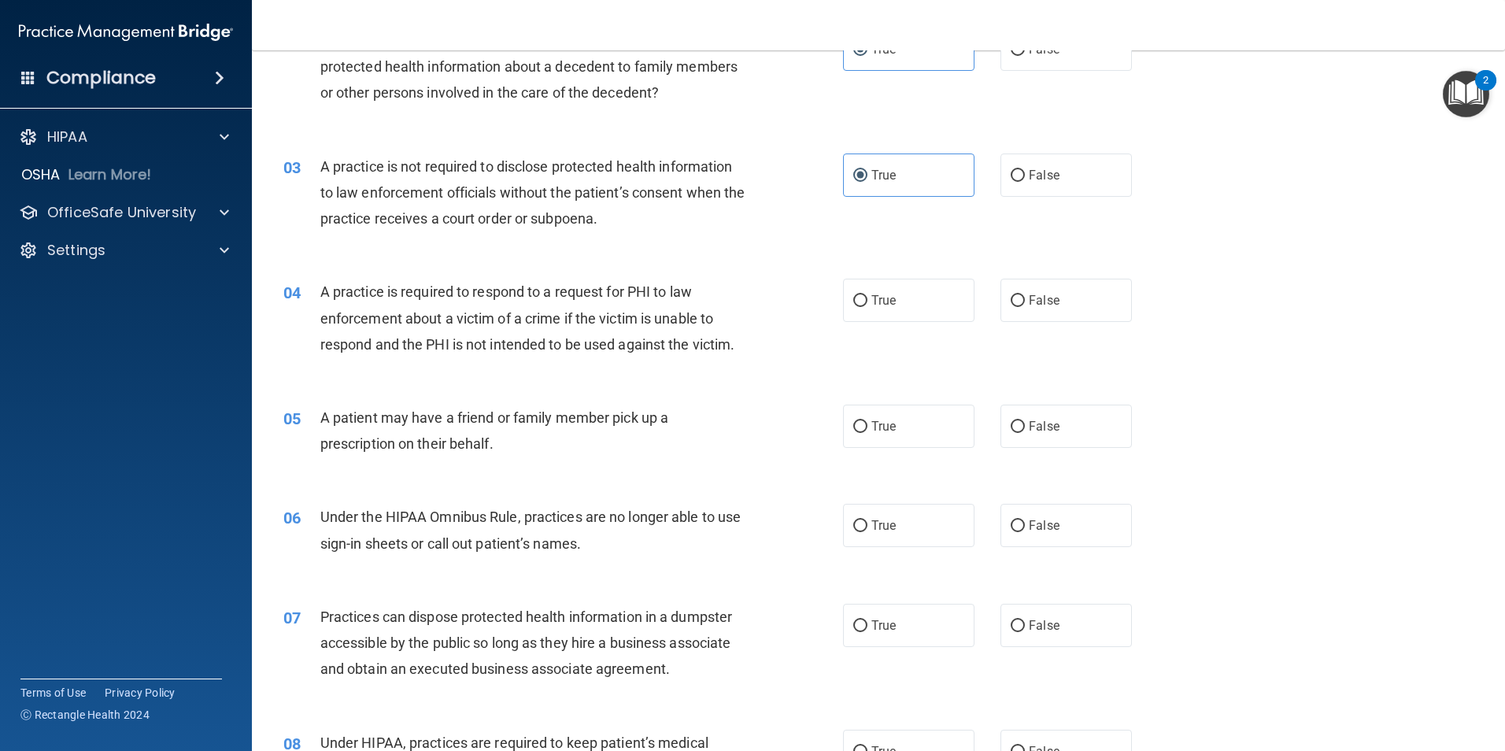
scroll to position [236, 0]
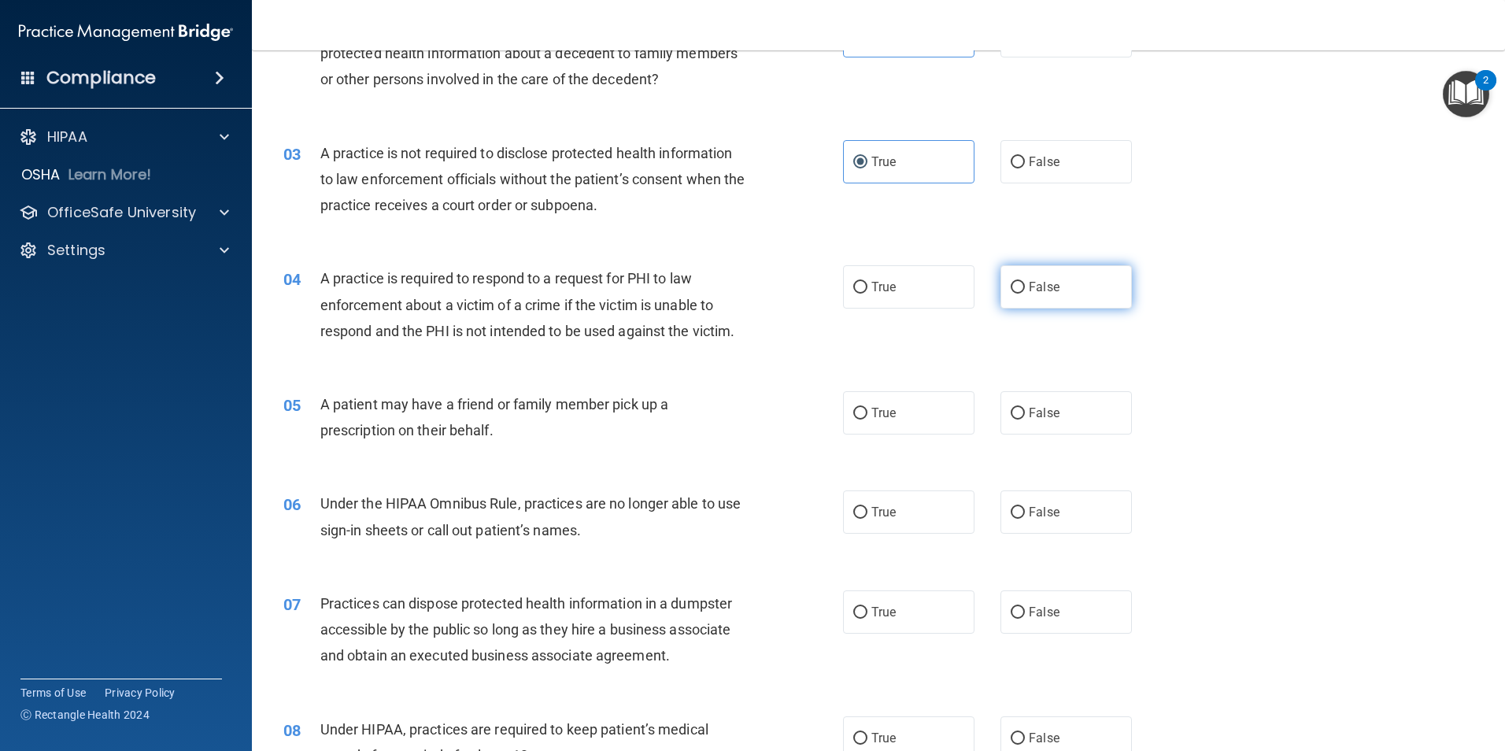
click at [1011, 285] on input "False" at bounding box center [1018, 288] width 14 height 12
radio input "true"
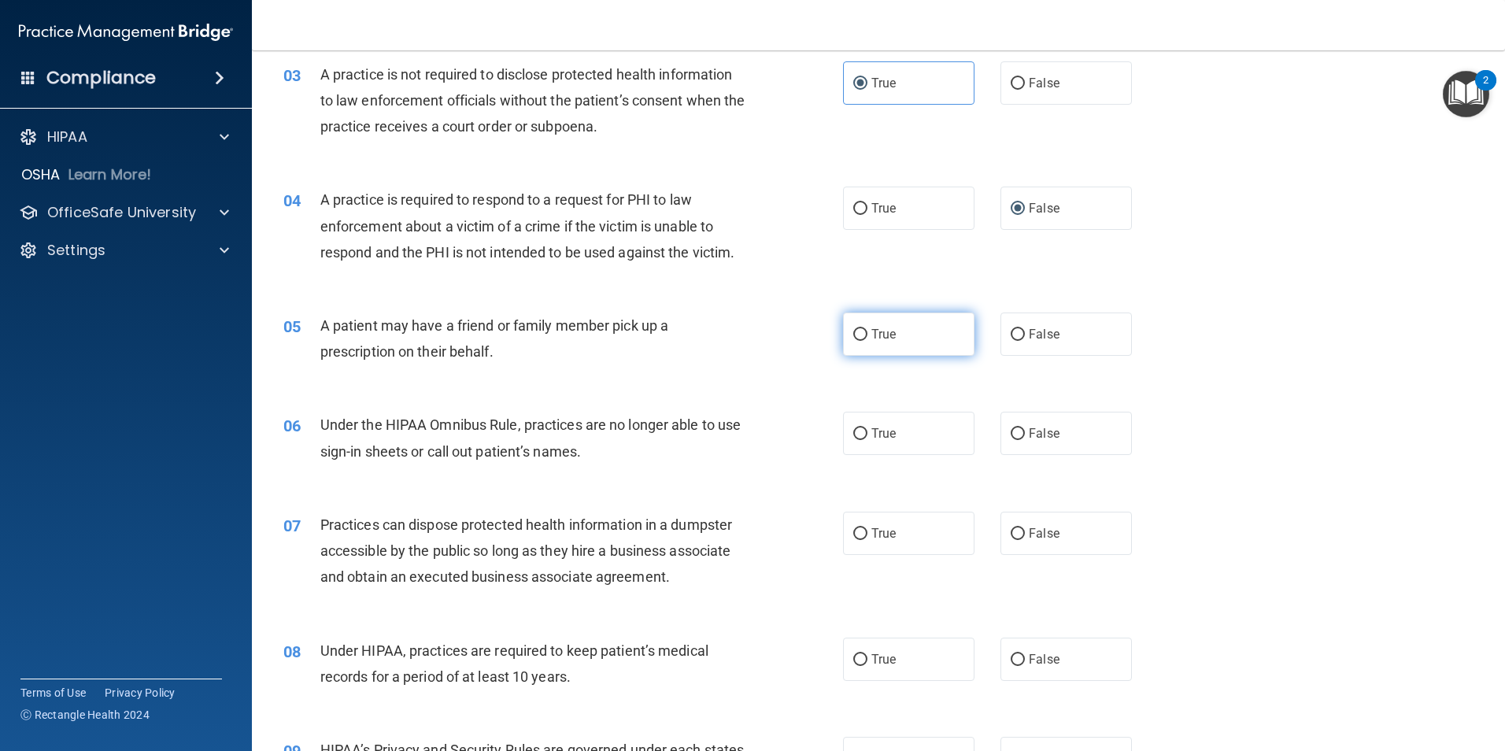
click at [894, 340] on label "True" at bounding box center [908, 334] width 131 height 43
click at [867, 340] on input "True" at bounding box center [860, 335] width 14 height 12
radio input "true"
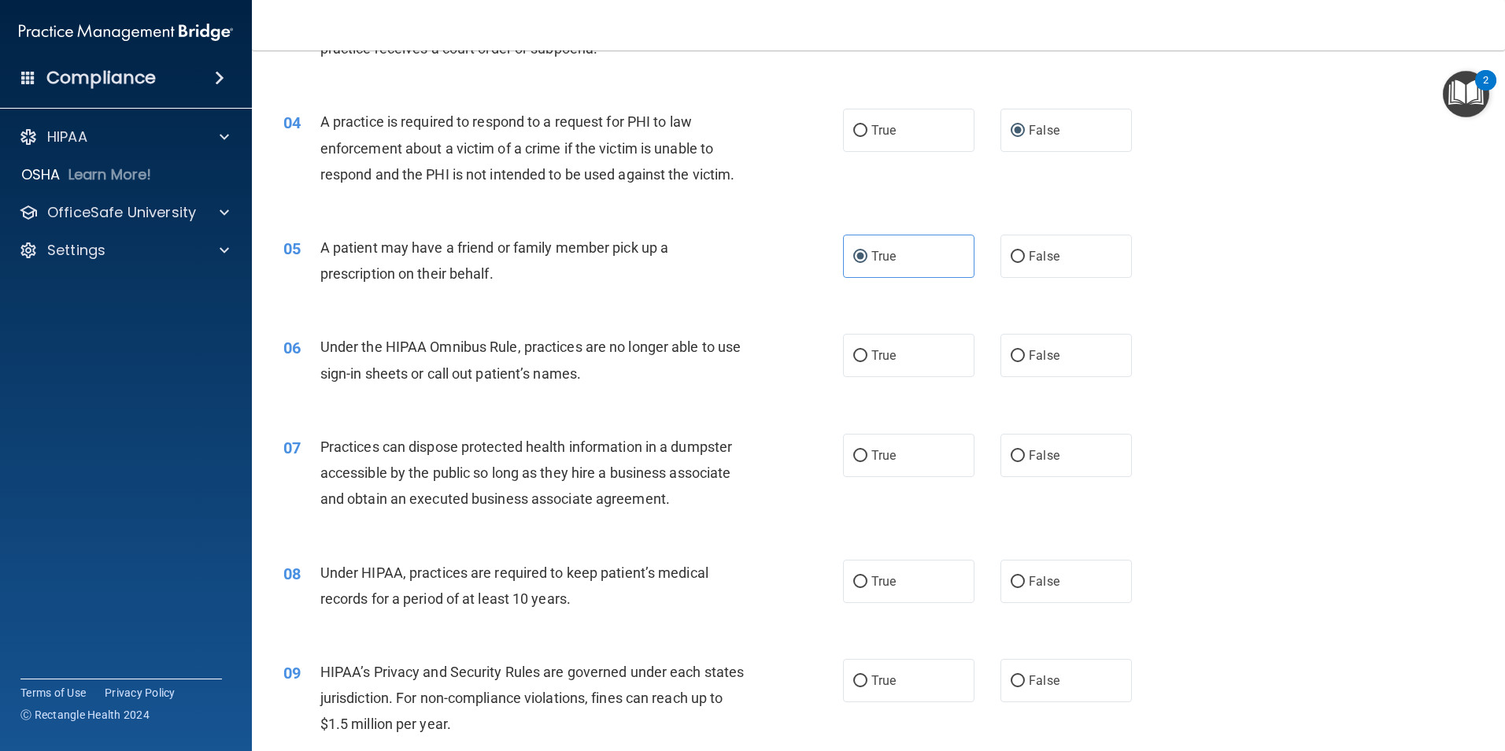
scroll to position [394, 0]
click at [1010, 364] on label "False" at bounding box center [1066, 354] width 131 height 43
click at [1011, 361] on input "False" at bounding box center [1018, 356] width 14 height 12
radio input "true"
click at [1019, 441] on label "False" at bounding box center [1066, 454] width 131 height 43
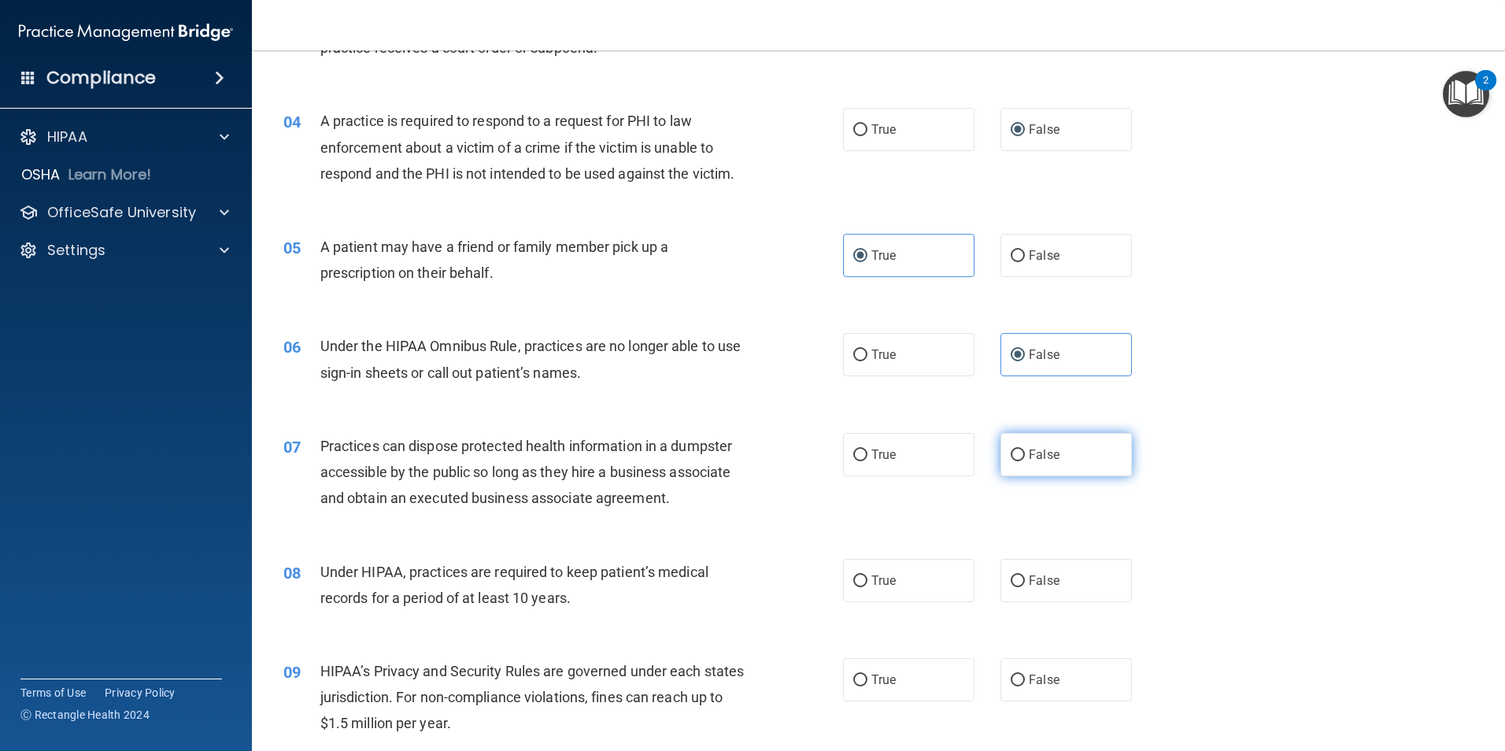
click at [1019, 449] on input "False" at bounding box center [1018, 455] width 14 height 12
radio input "true"
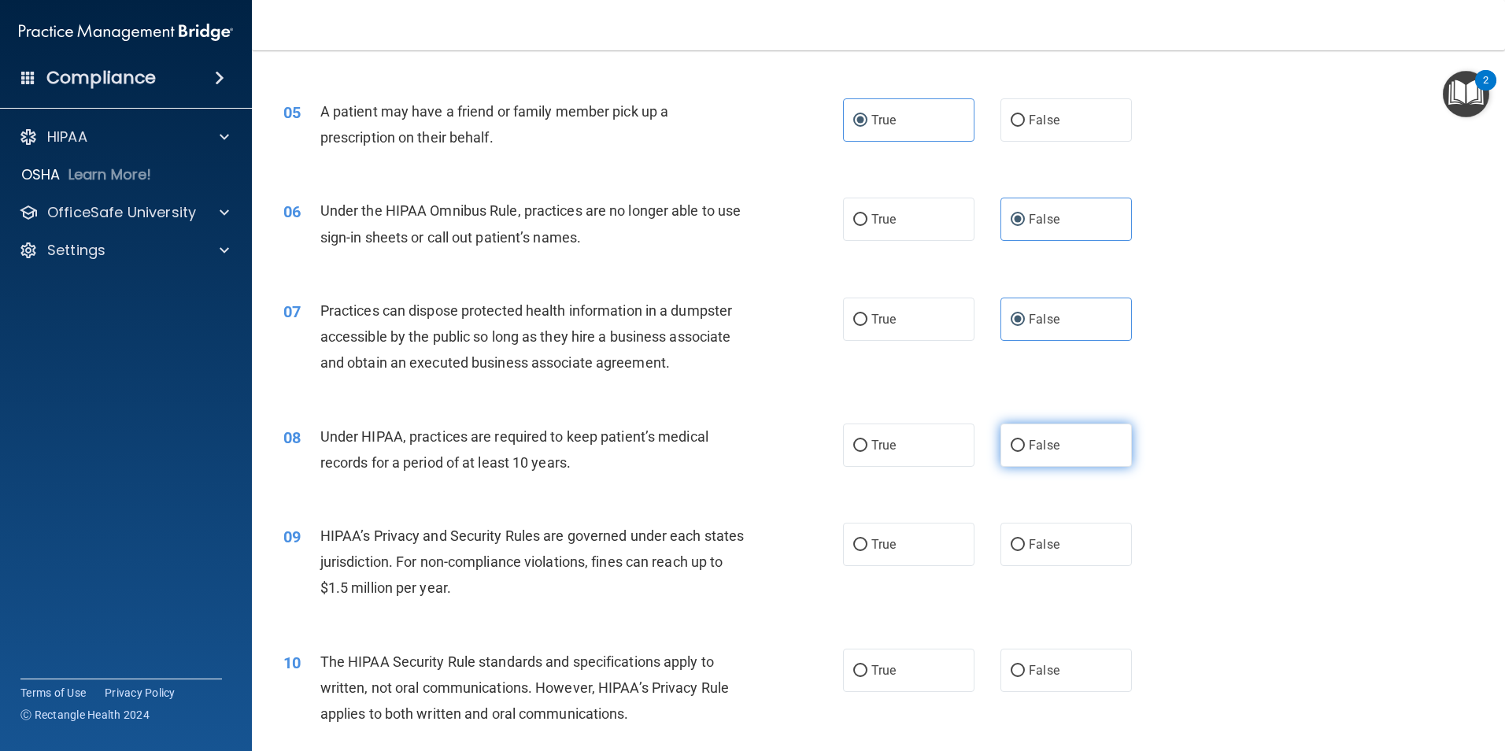
scroll to position [630, 0]
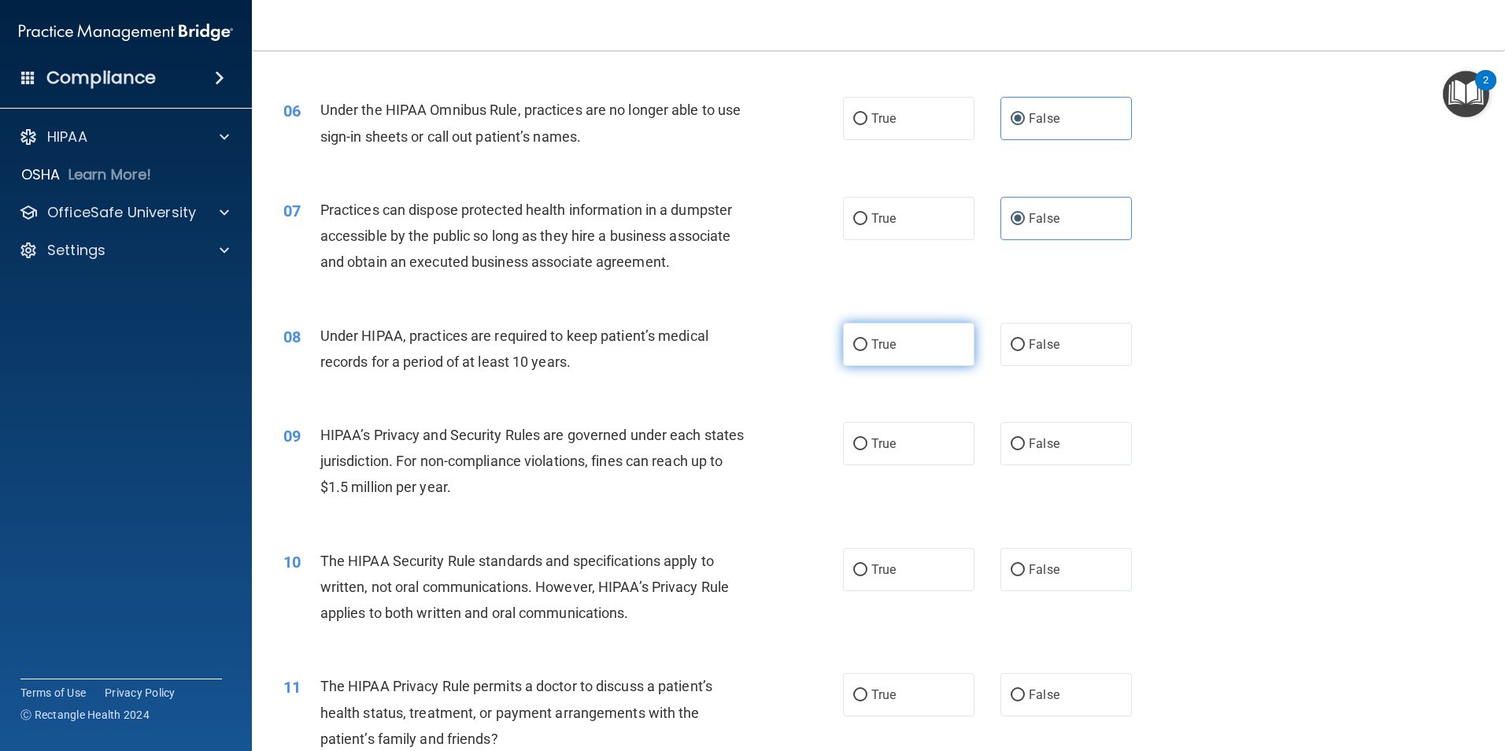
click at [919, 356] on label "True" at bounding box center [908, 344] width 131 height 43
click at [867, 351] on input "True" at bounding box center [860, 345] width 14 height 12
radio input "true"
click at [1014, 452] on label "False" at bounding box center [1066, 443] width 131 height 43
click at [1014, 450] on input "False" at bounding box center [1018, 444] width 14 height 12
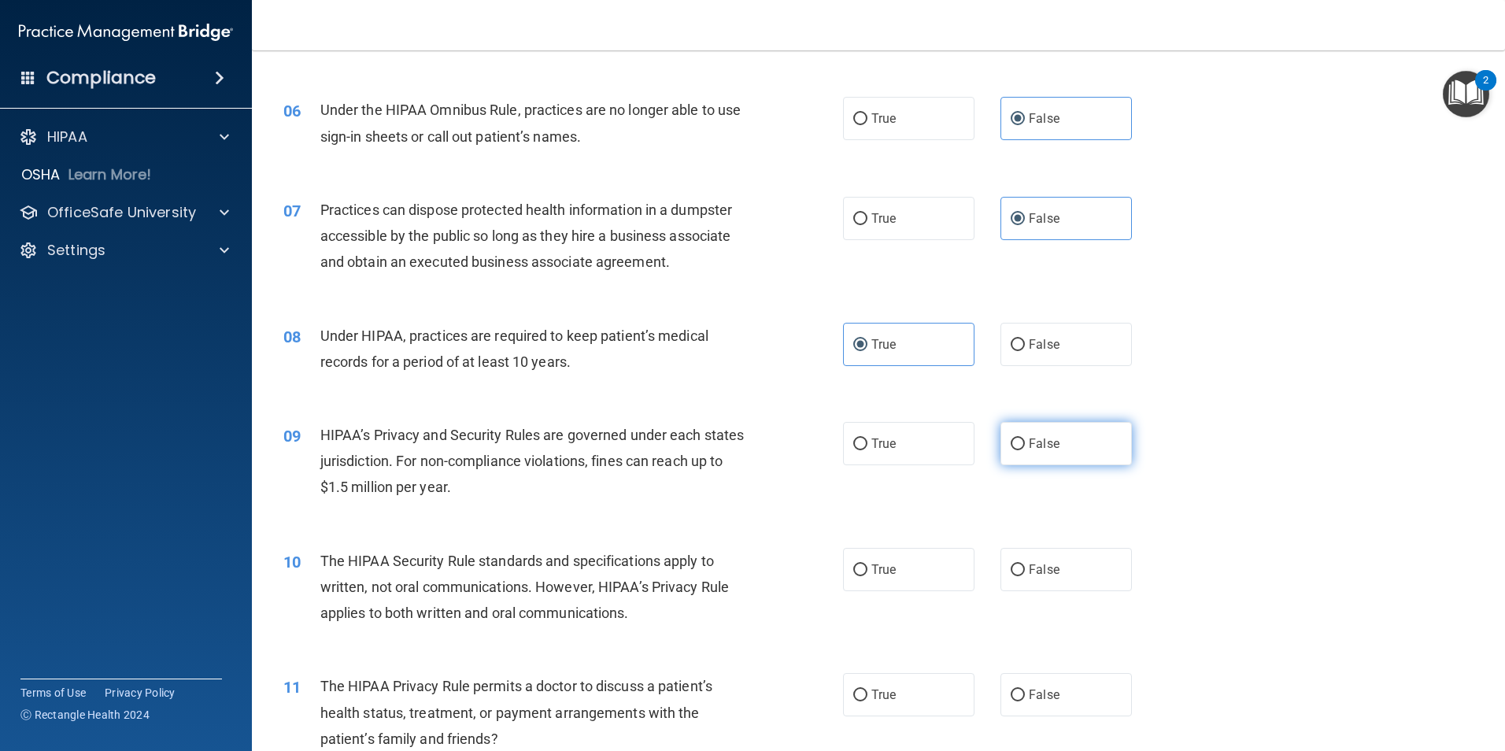
radio input "true"
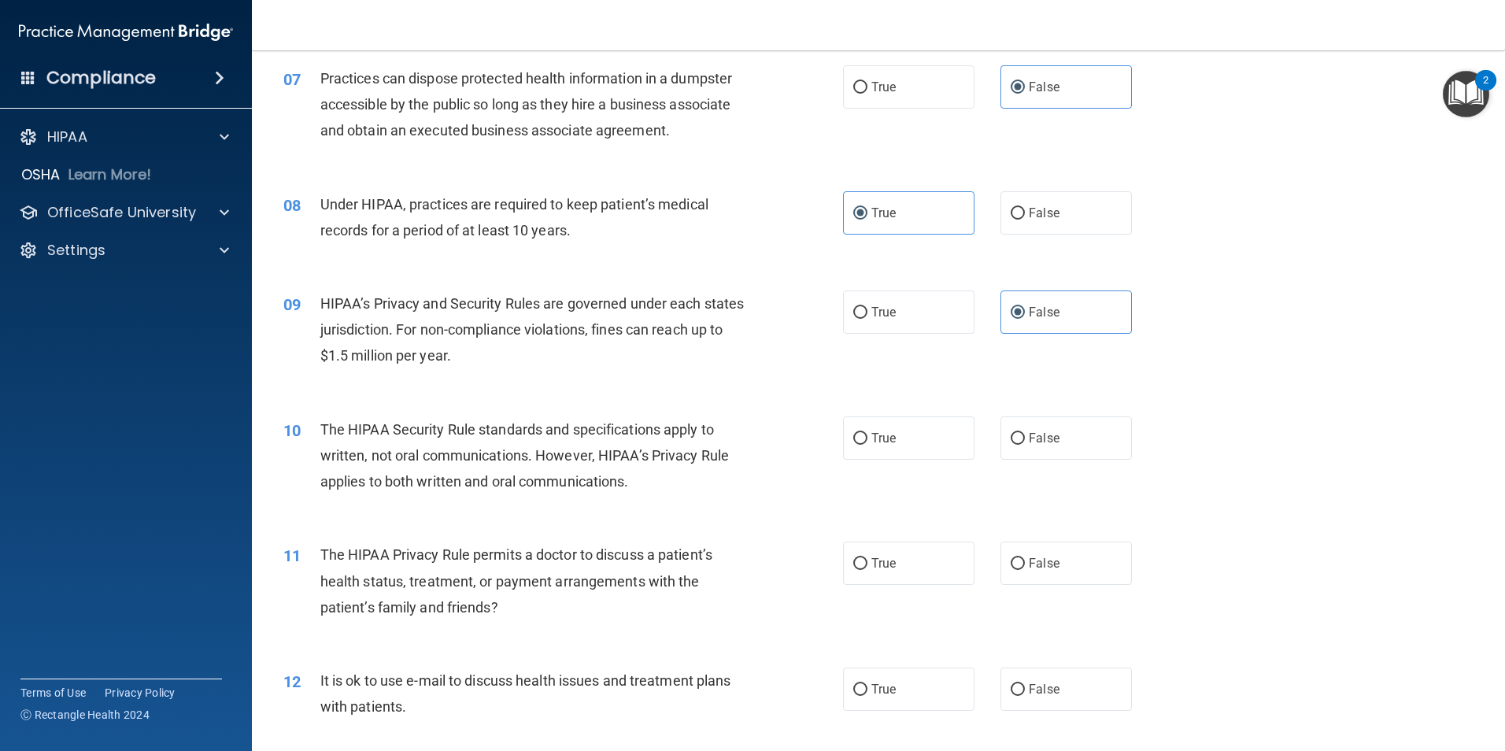
scroll to position [787, 0]
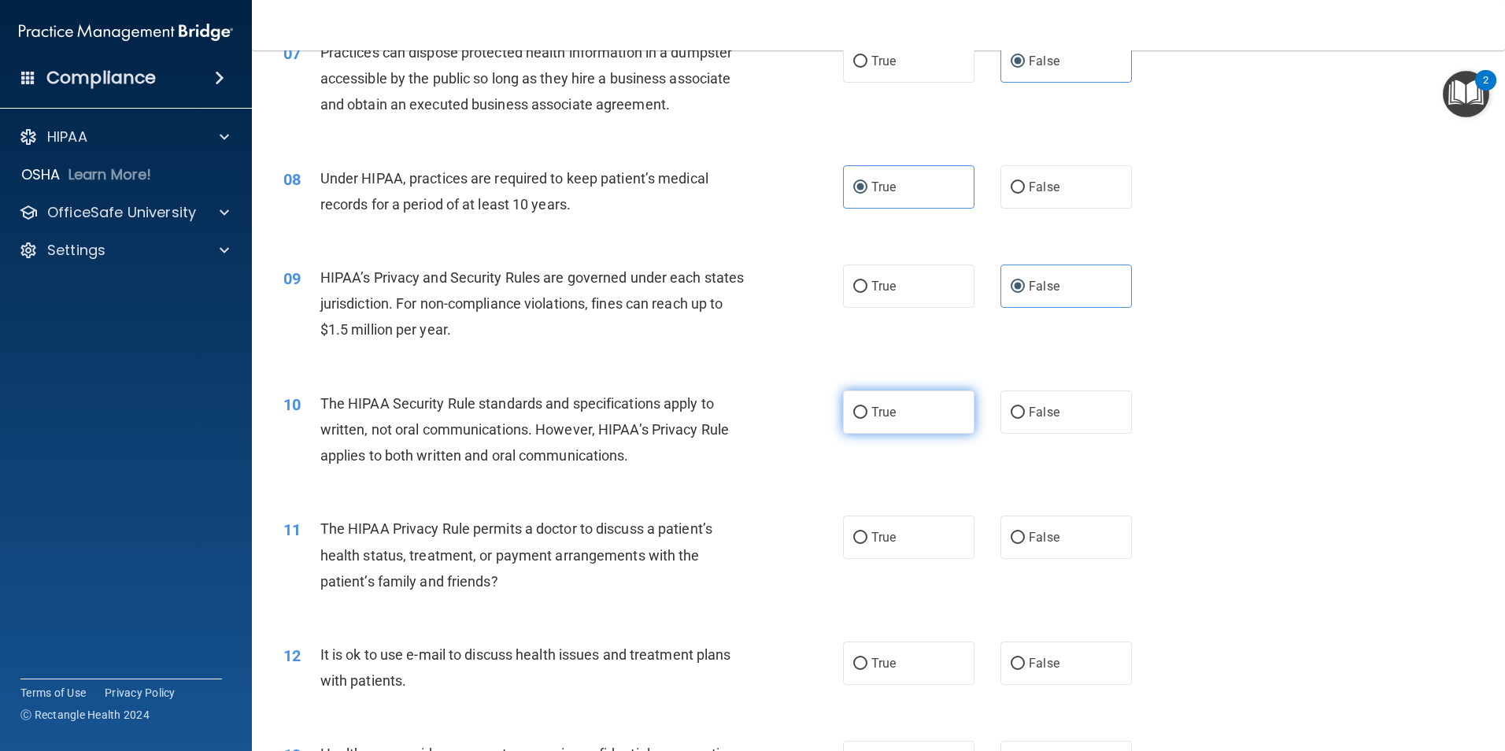
click at [920, 421] on label "True" at bounding box center [908, 411] width 131 height 43
click at [867, 419] on input "True" at bounding box center [860, 413] width 14 height 12
radio input "true"
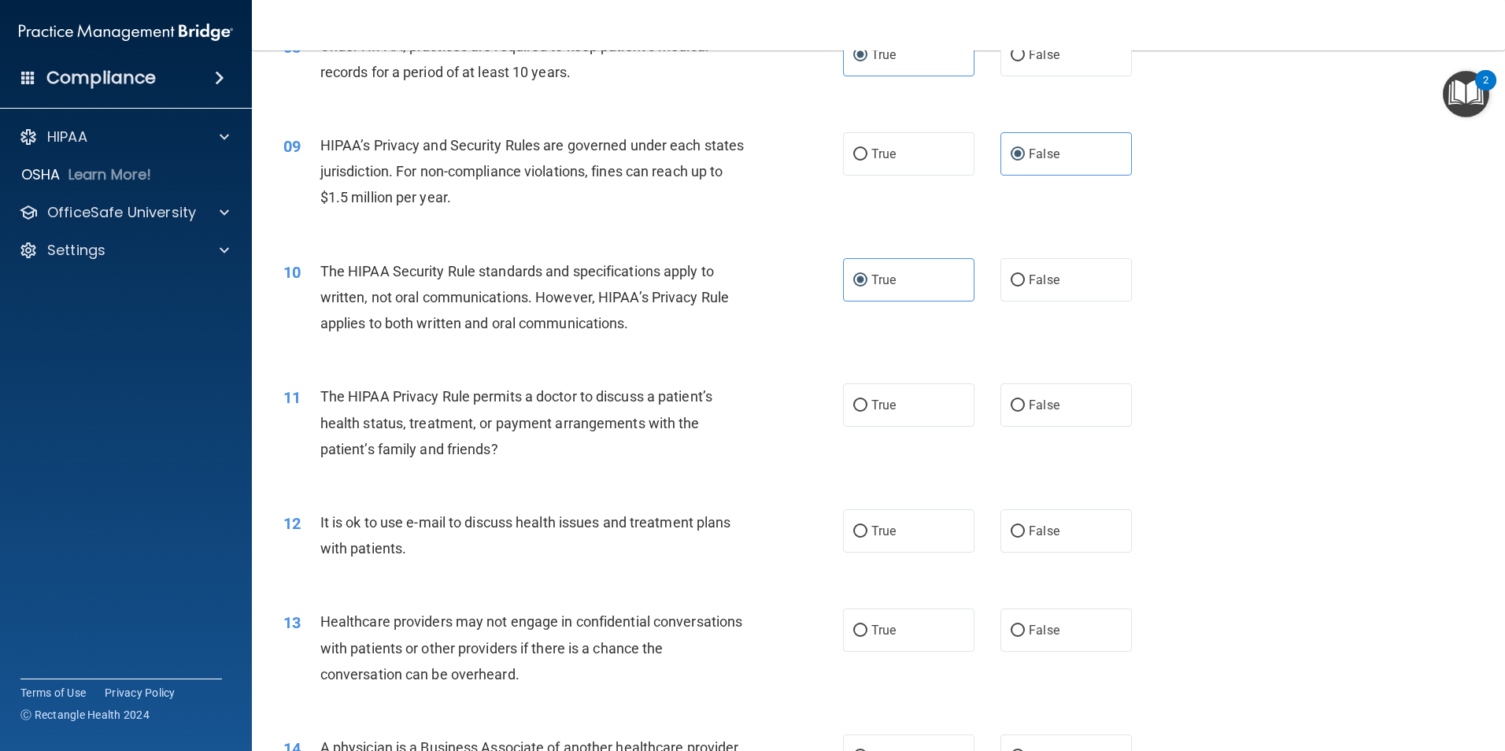
scroll to position [945, 0]
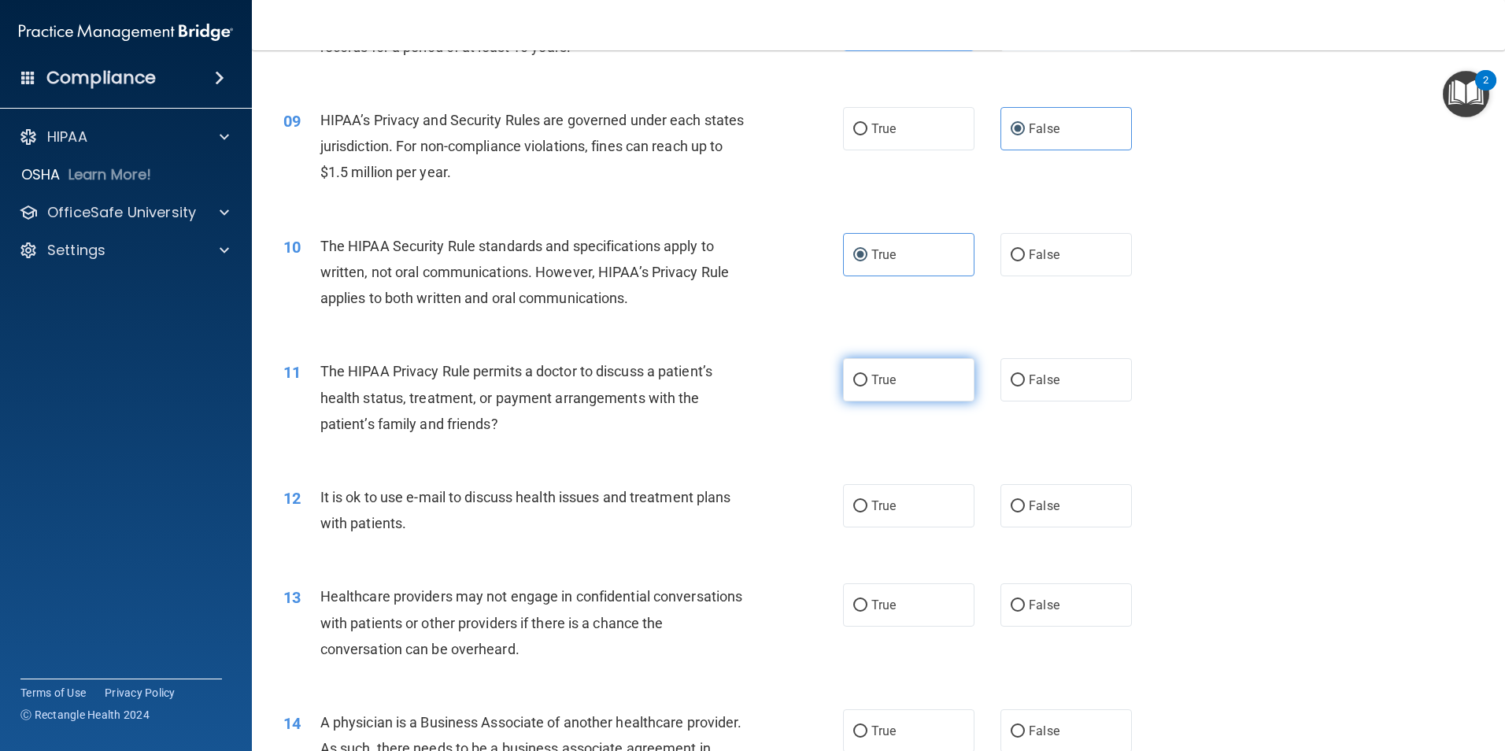
drag, startPoint x: 858, startPoint y: 386, endPoint x: 867, endPoint y: 393, distance: 11.2
click at [858, 386] on input "True" at bounding box center [860, 381] width 14 height 12
radio input "true"
click at [912, 499] on label "True" at bounding box center [908, 505] width 131 height 43
click at [867, 501] on input "True" at bounding box center [860, 507] width 14 height 12
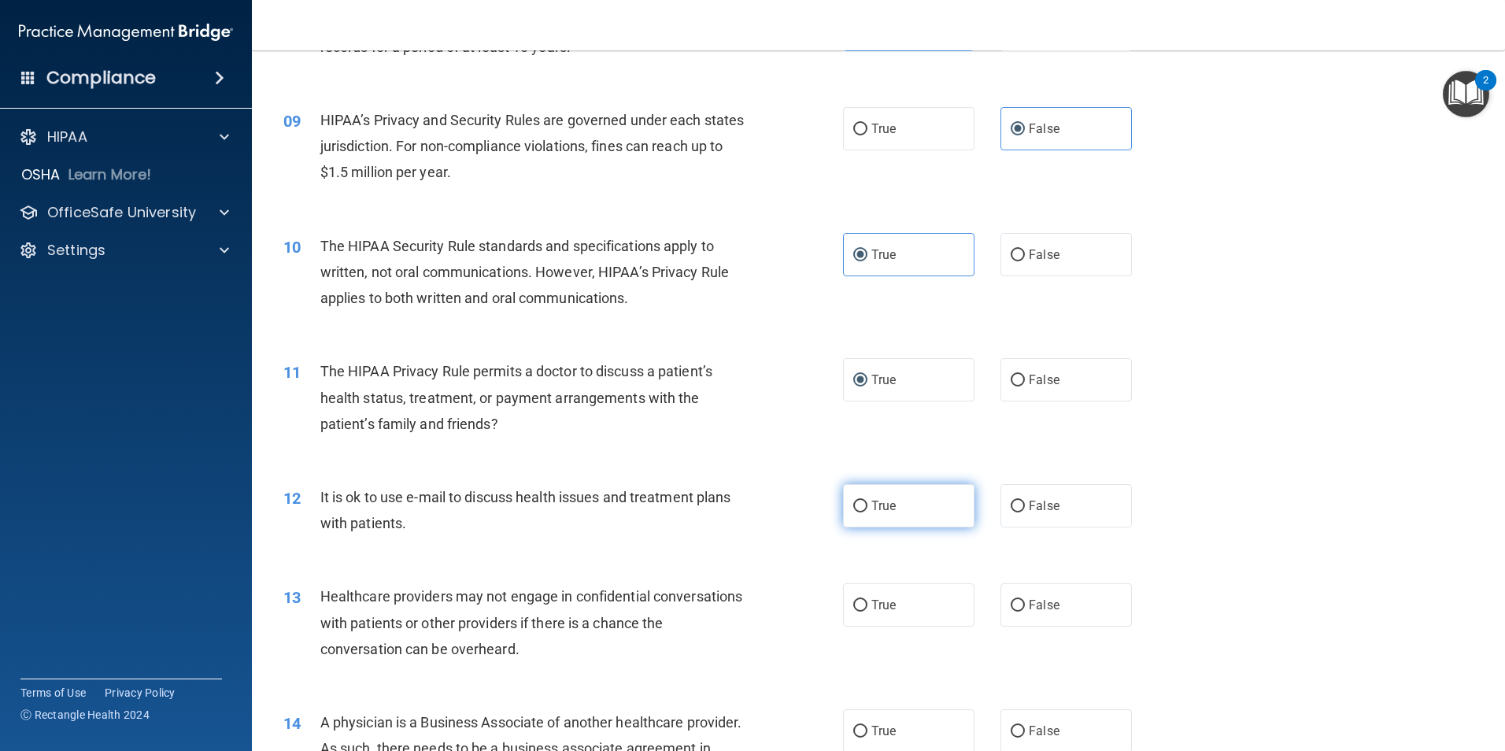
radio input "true"
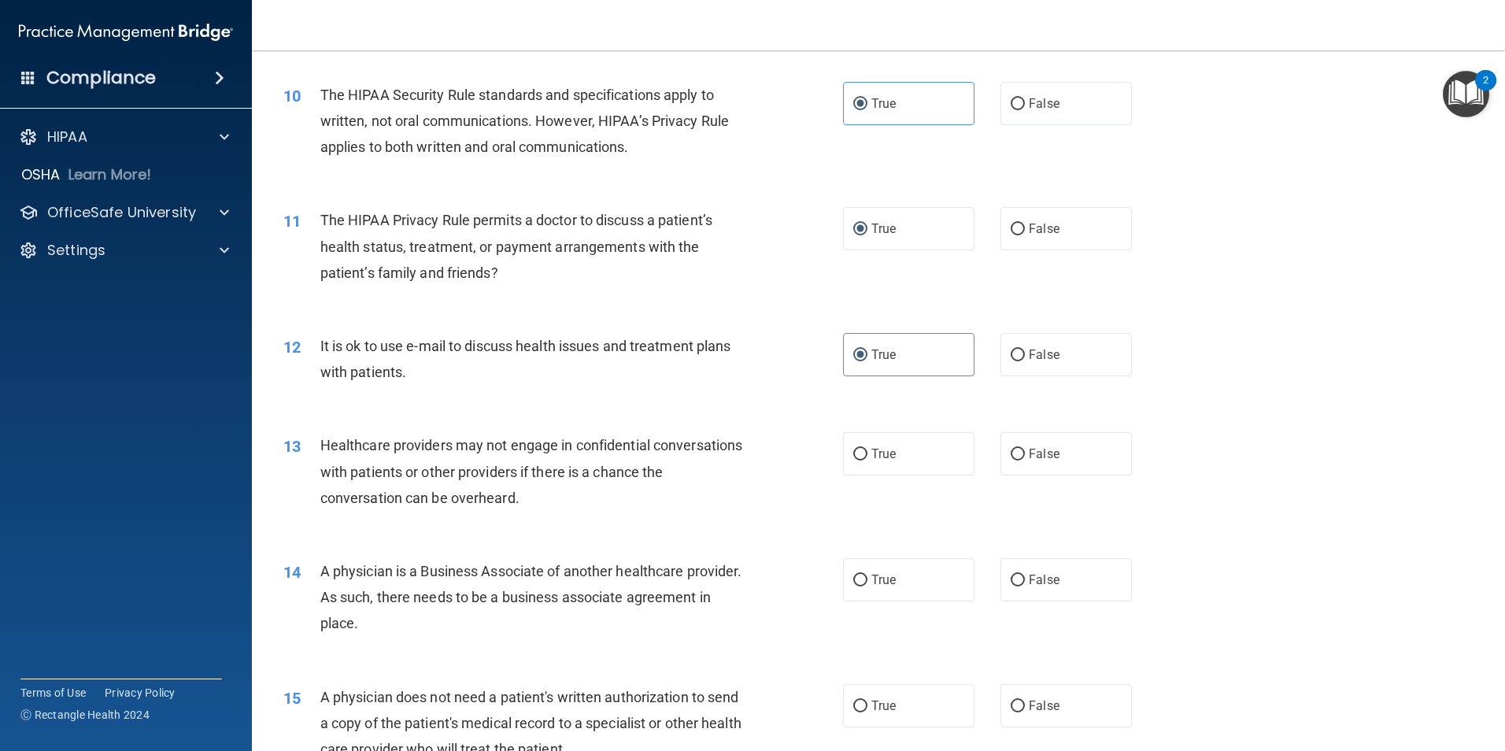
scroll to position [1102, 0]
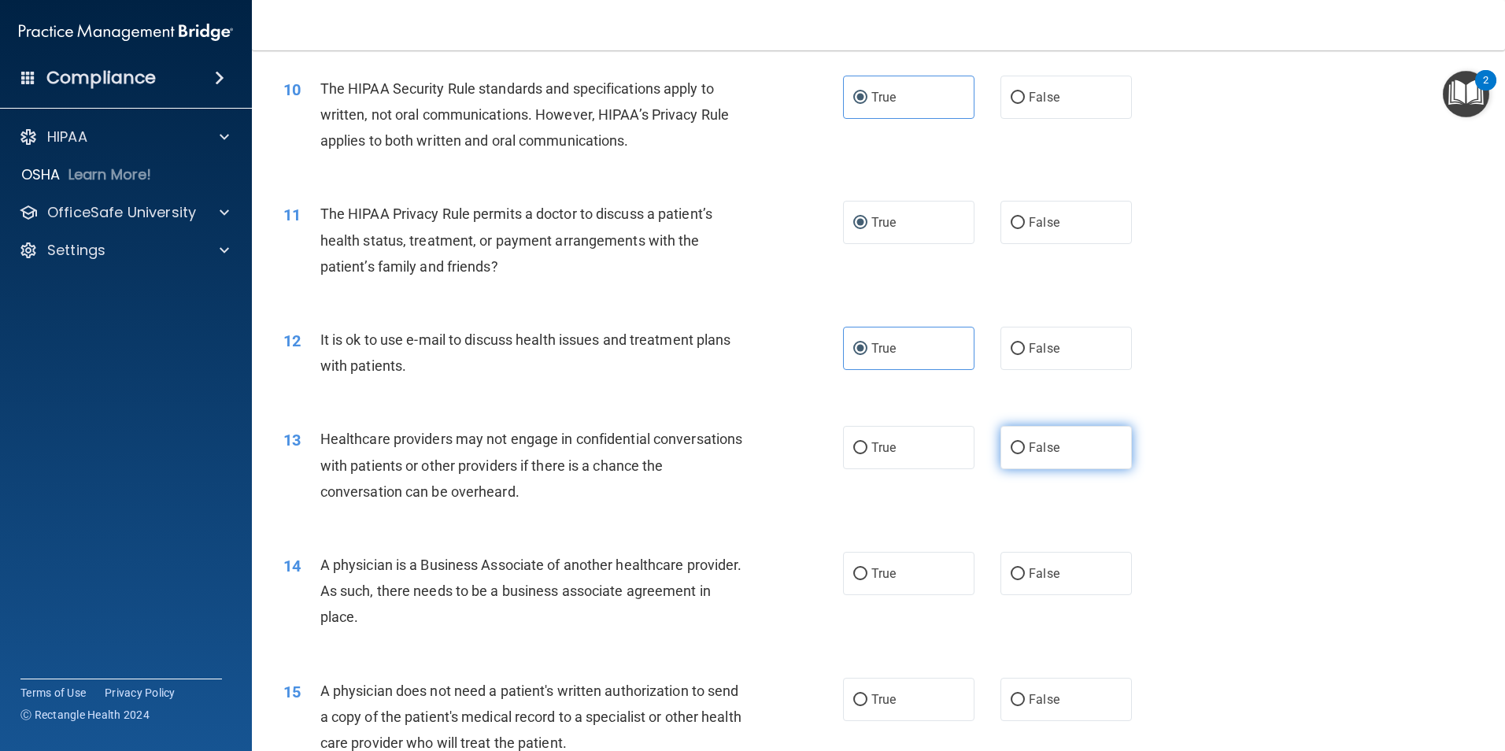
click at [1021, 458] on label "False" at bounding box center [1066, 447] width 131 height 43
click at [1021, 454] on input "False" at bounding box center [1018, 448] width 14 height 12
radio input "true"
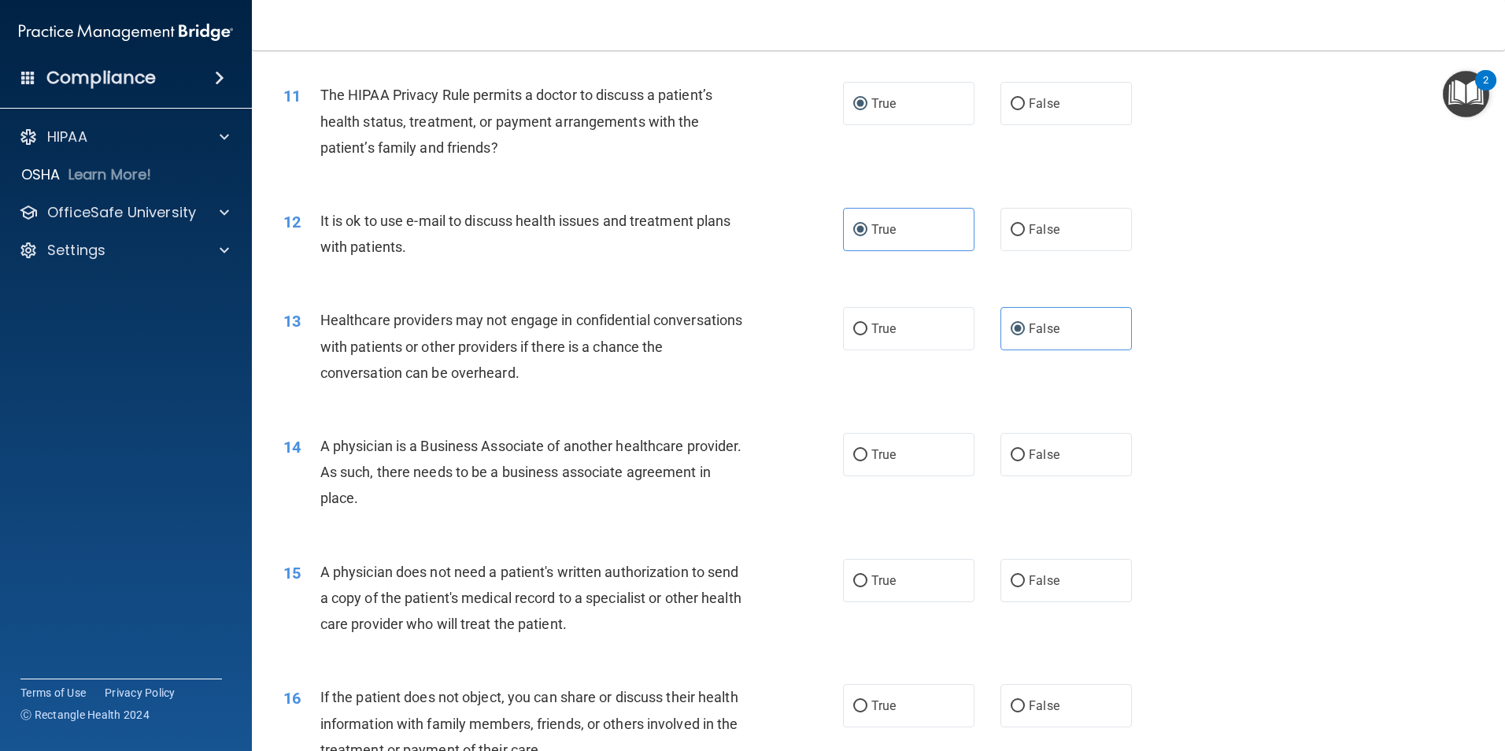
scroll to position [1260, 0]
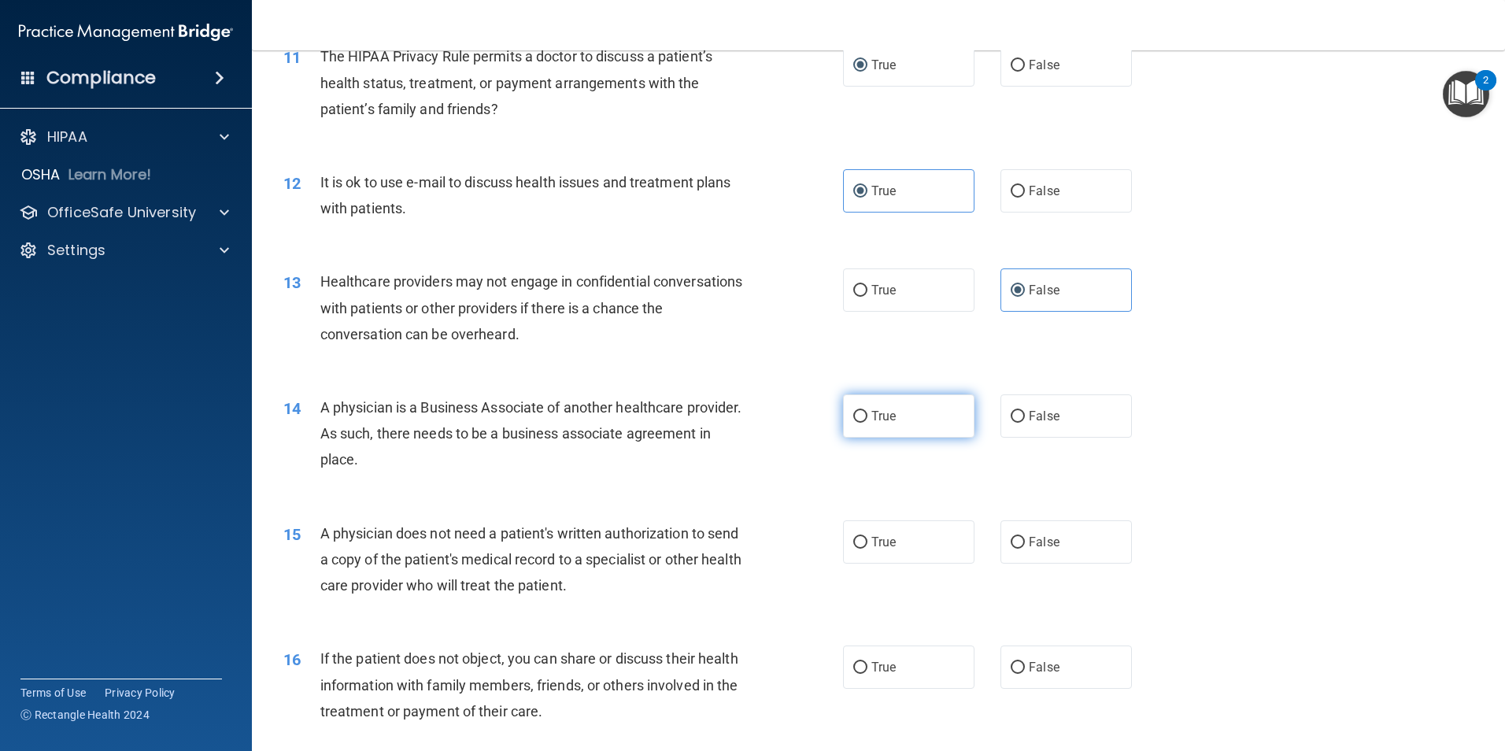
click at [912, 430] on label "True" at bounding box center [908, 415] width 131 height 43
click at [867, 423] on input "True" at bounding box center [860, 417] width 14 height 12
radio input "true"
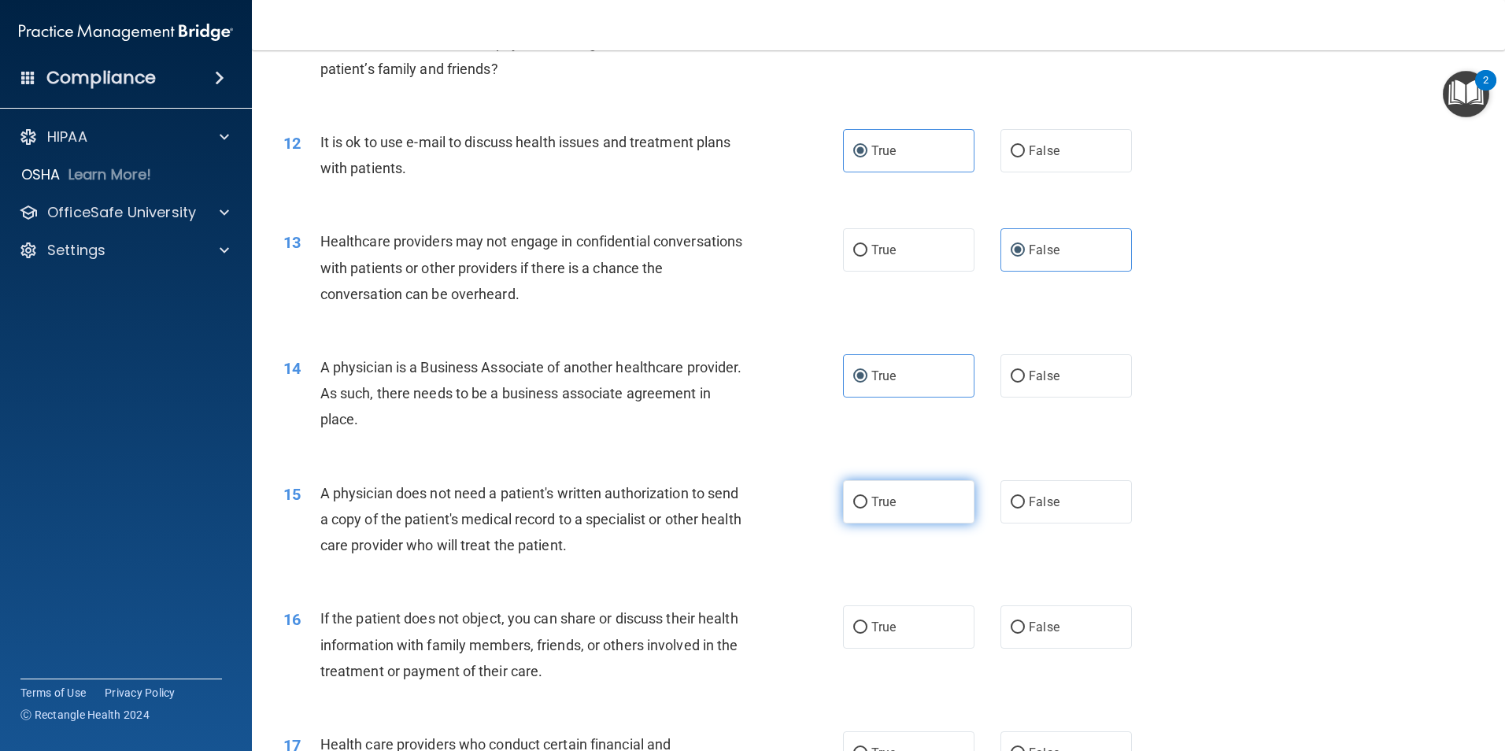
scroll to position [1417, 0]
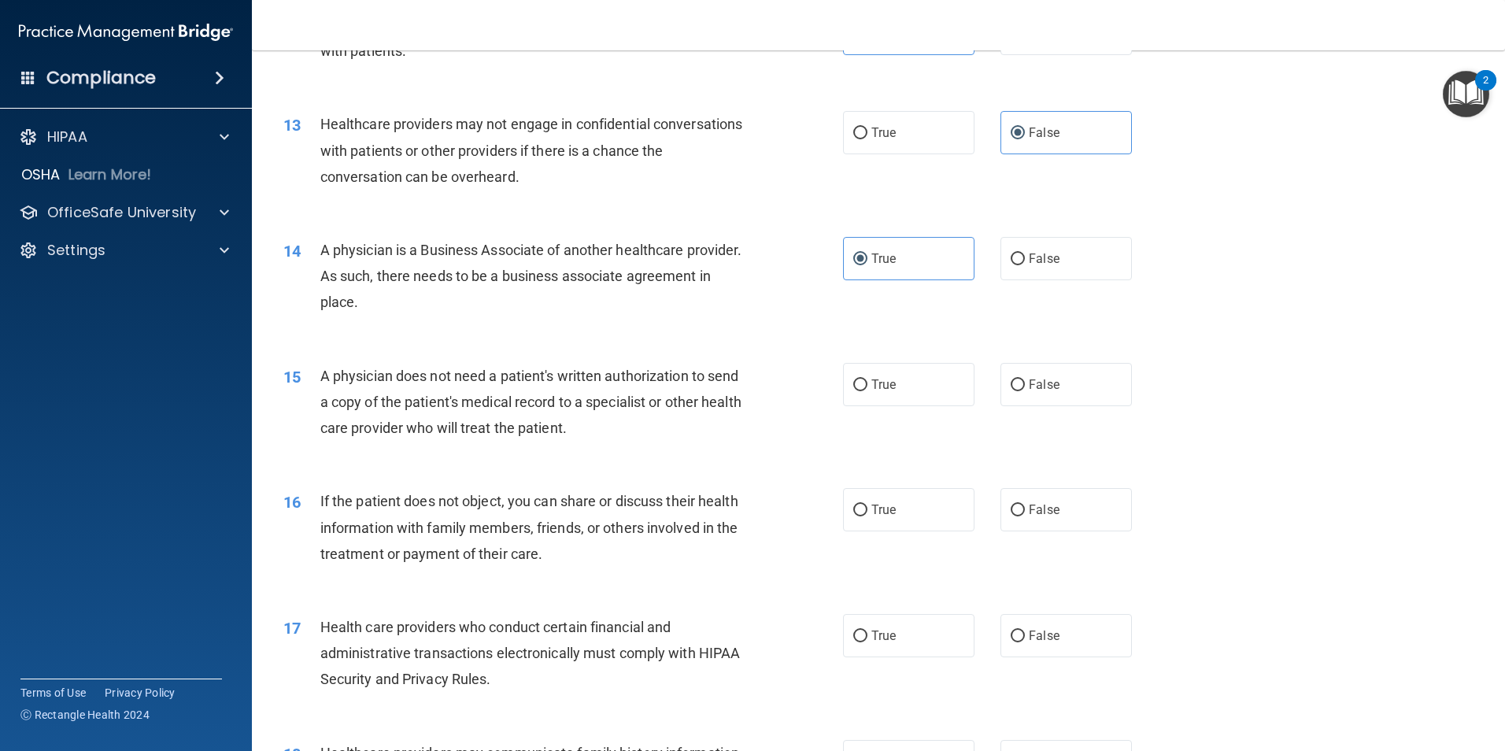
drag, startPoint x: 901, startPoint y: 396, endPoint x: 904, endPoint y: 407, distance: 11.5
click at [901, 397] on label "True" at bounding box center [908, 384] width 131 height 43
click at [867, 391] on input "True" at bounding box center [860, 385] width 14 height 12
radio input "true"
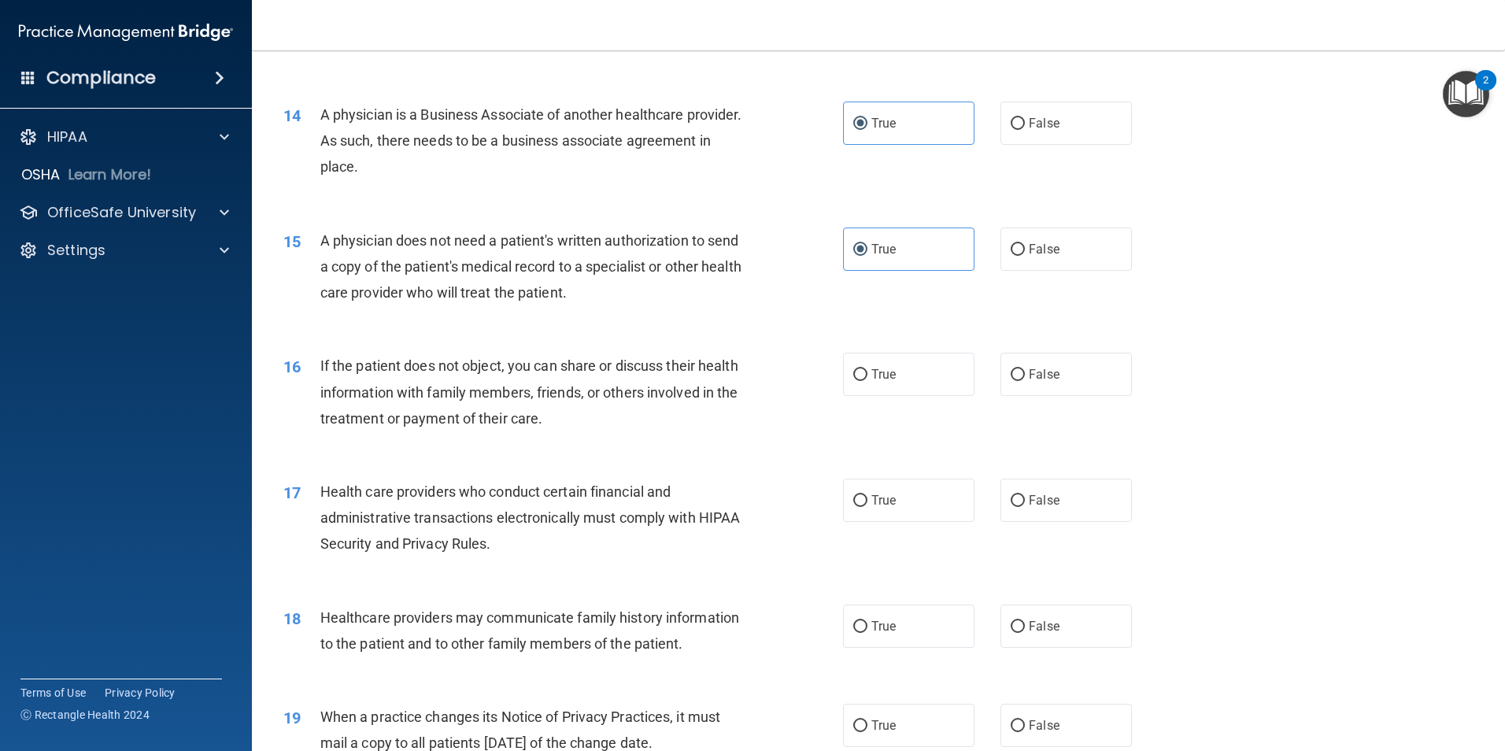
scroll to position [1574, 0]
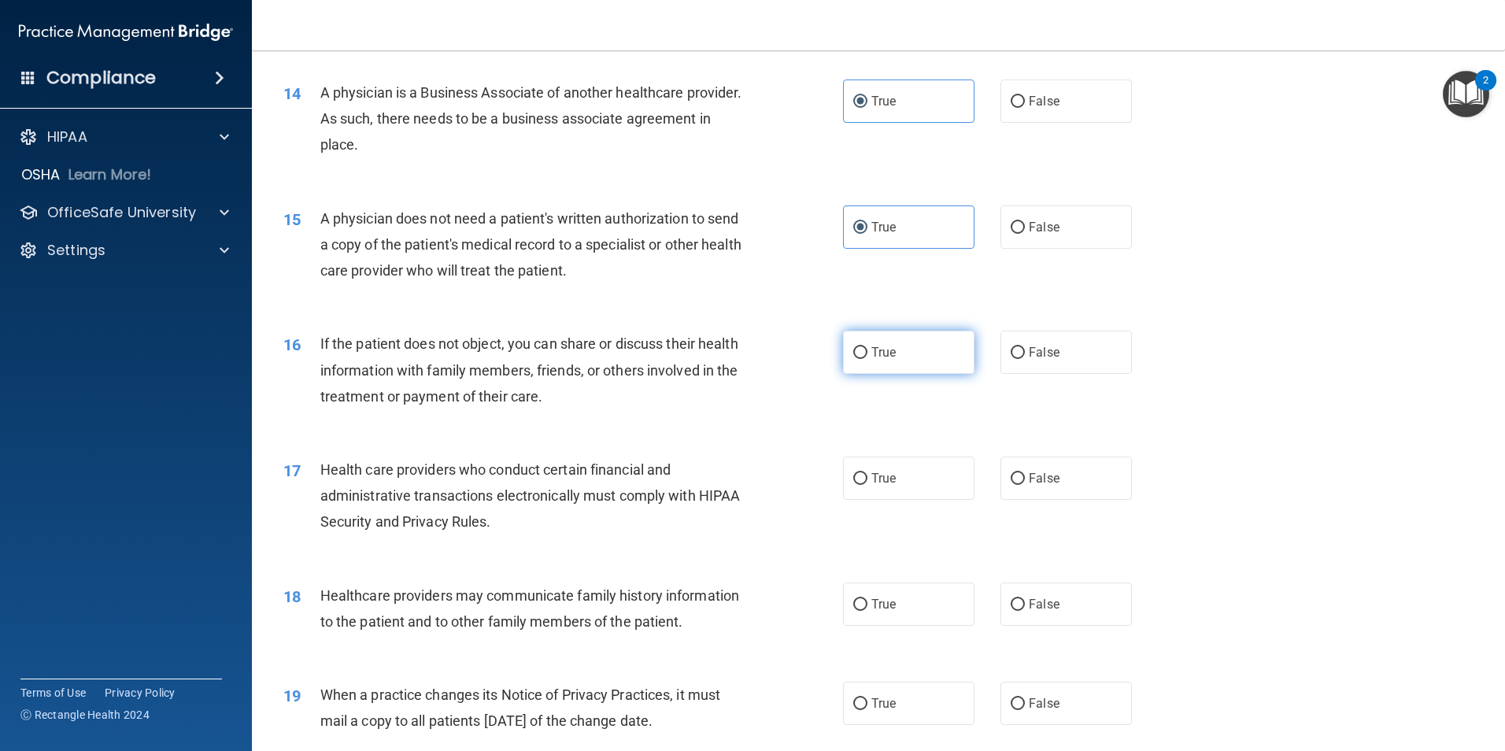
click at [900, 368] on label "True" at bounding box center [908, 352] width 131 height 43
click at [867, 359] on input "True" at bounding box center [860, 353] width 14 height 12
radio input "true"
click at [941, 479] on label "True" at bounding box center [908, 478] width 131 height 43
click at [867, 479] on input "True" at bounding box center [860, 479] width 14 height 12
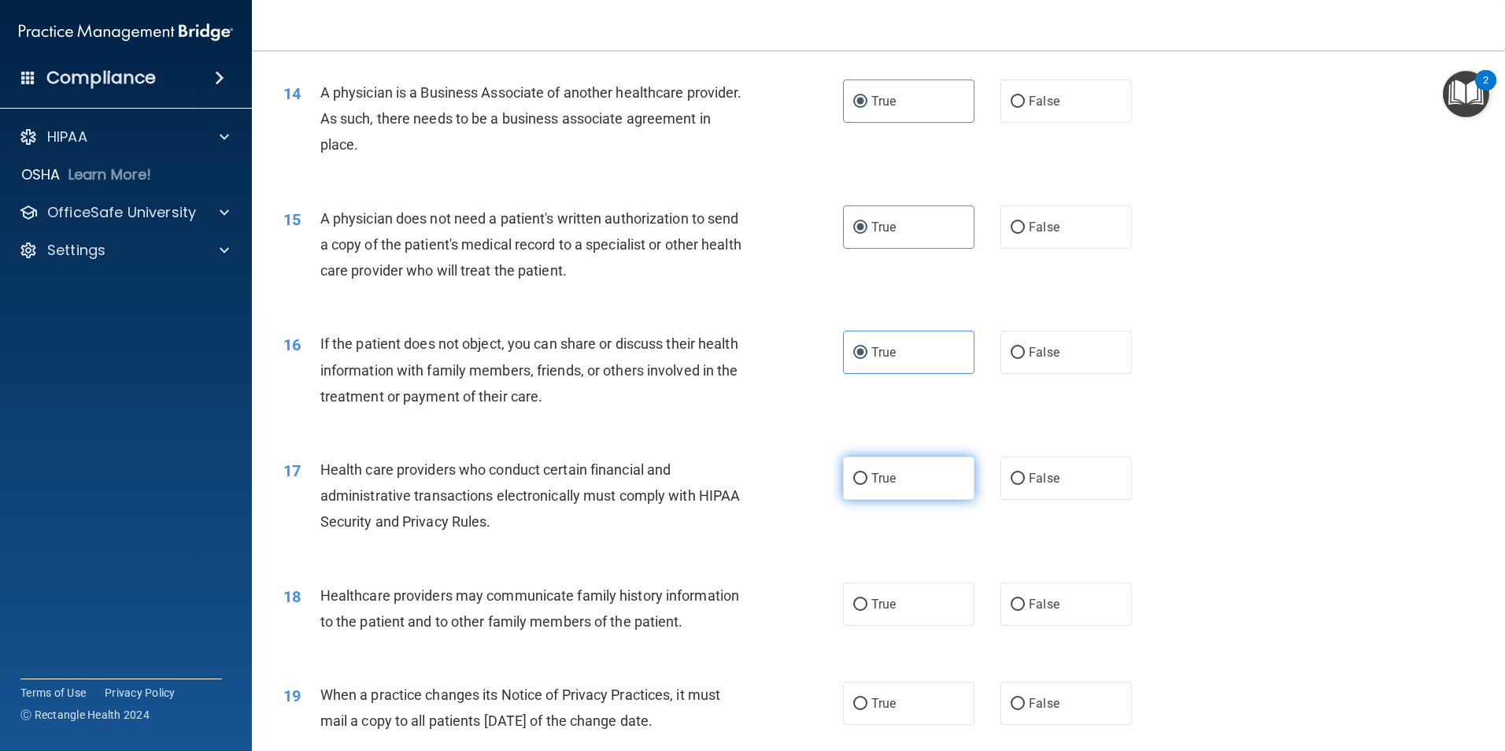
radio input "true"
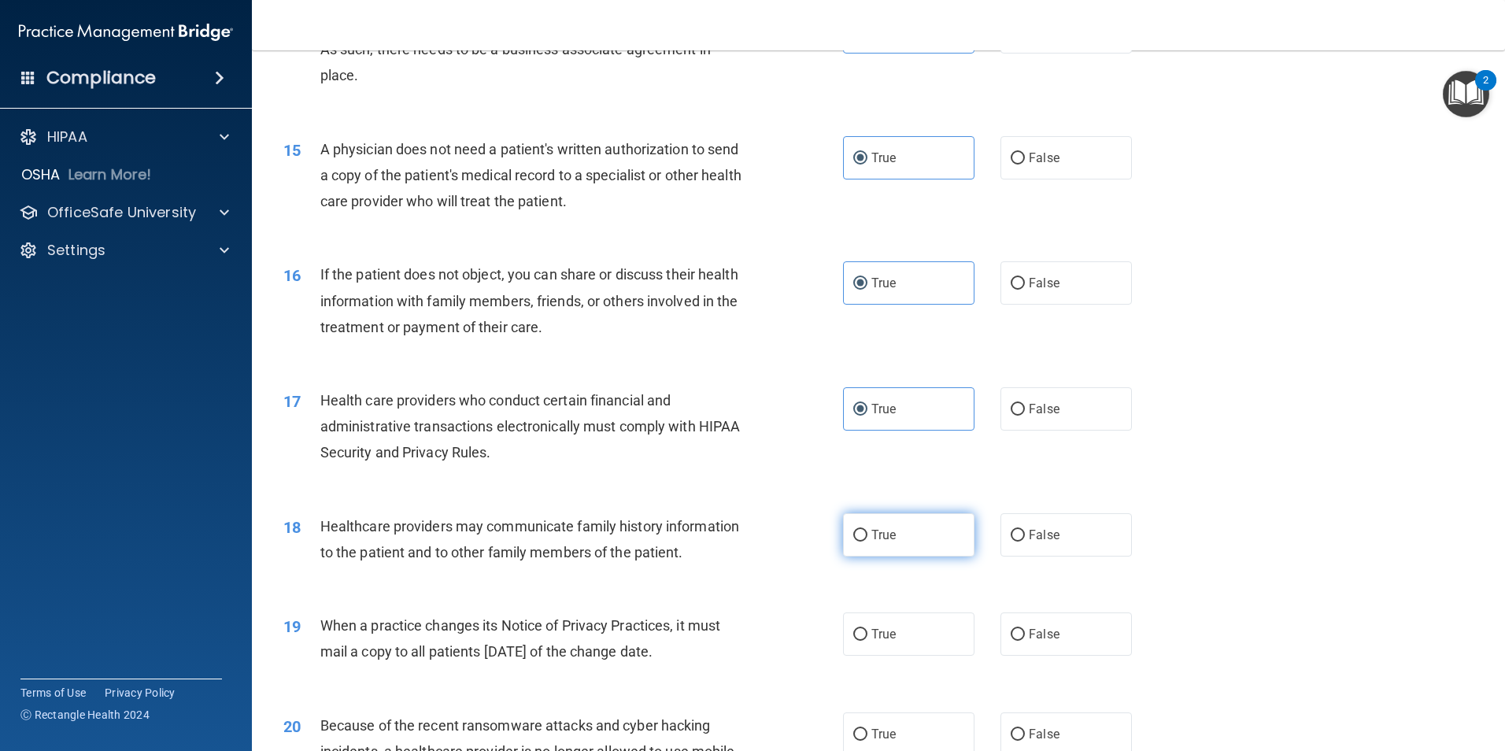
scroll to position [1732, 0]
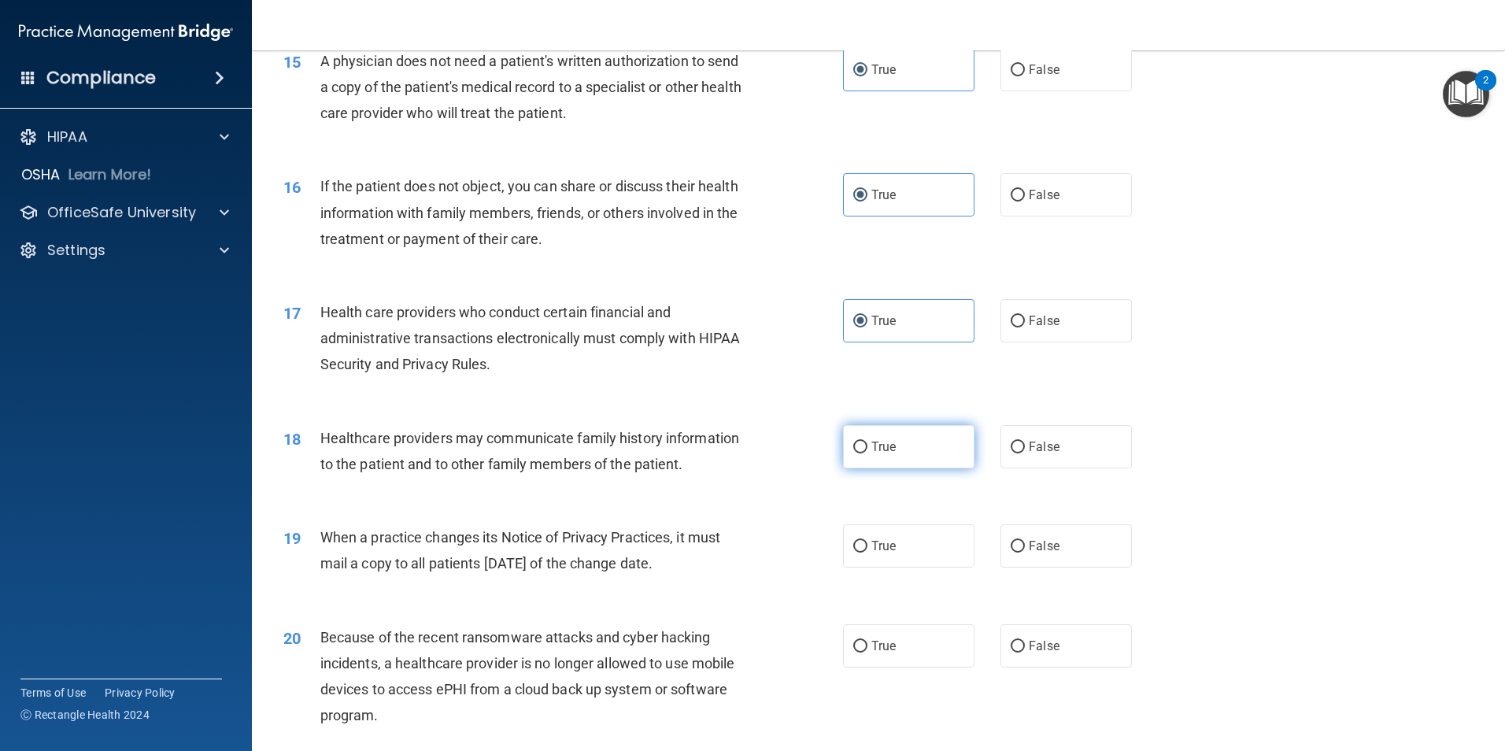
click at [938, 459] on label "True" at bounding box center [908, 446] width 131 height 43
click at [867, 453] on input "True" at bounding box center [860, 448] width 14 height 12
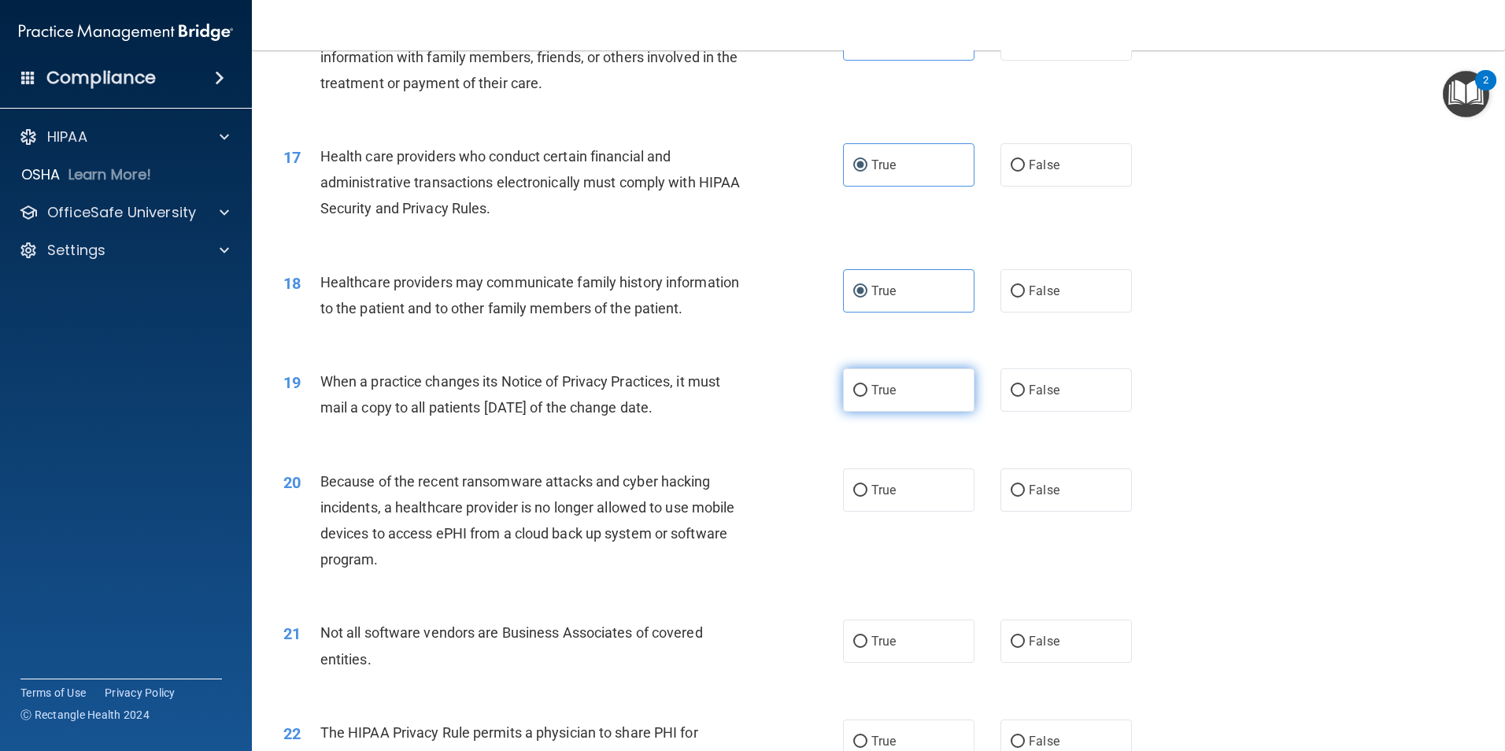
scroll to position [1889, 0]
click at [1057, 406] on label "False" at bounding box center [1066, 388] width 131 height 43
click at [1025, 395] on input "False" at bounding box center [1018, 389] width 14 height 12
click at [920, 494] on label "True" at bounding box center [908, 488] width 131 height 43
click at [867, 494] on input "True" at bounding box center [860, 489] width 14 height 12
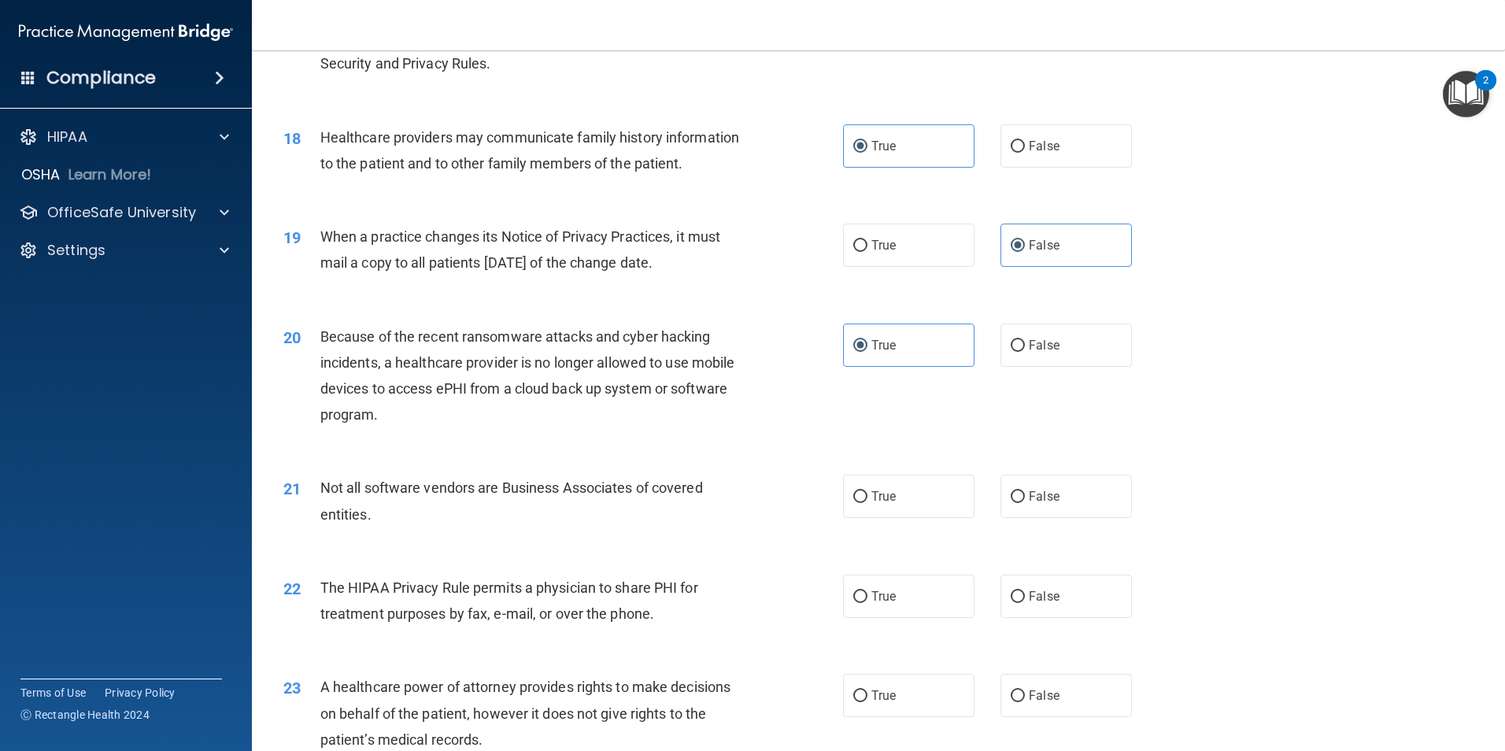
scroll to position [2047, 0]
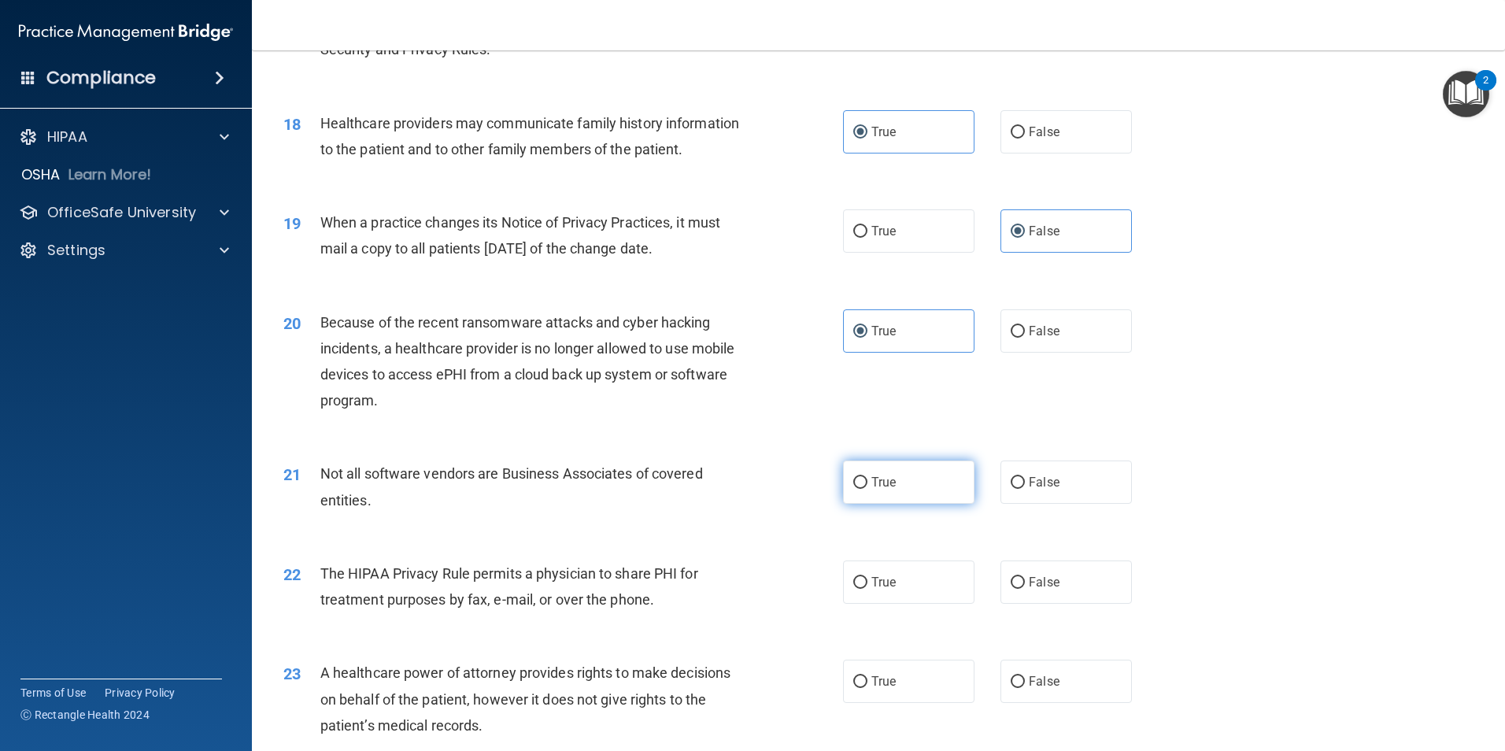
click at [927, 498] on label "True" at bounding box center [908, 482] width 131 height 43
click at [867, 489] on input "True" at bounding box center [860, 483] width 14 height 12
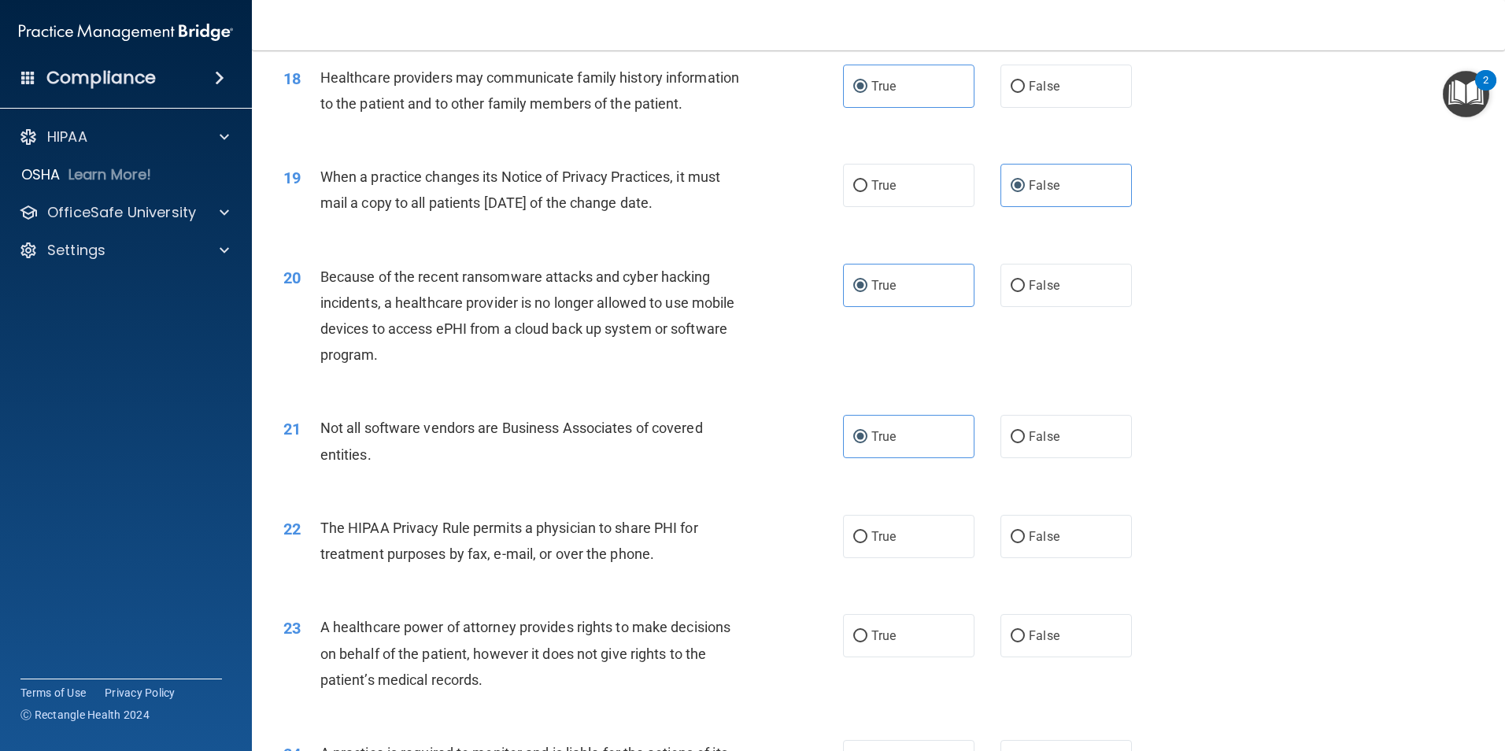
scroll to position [2204, 0]
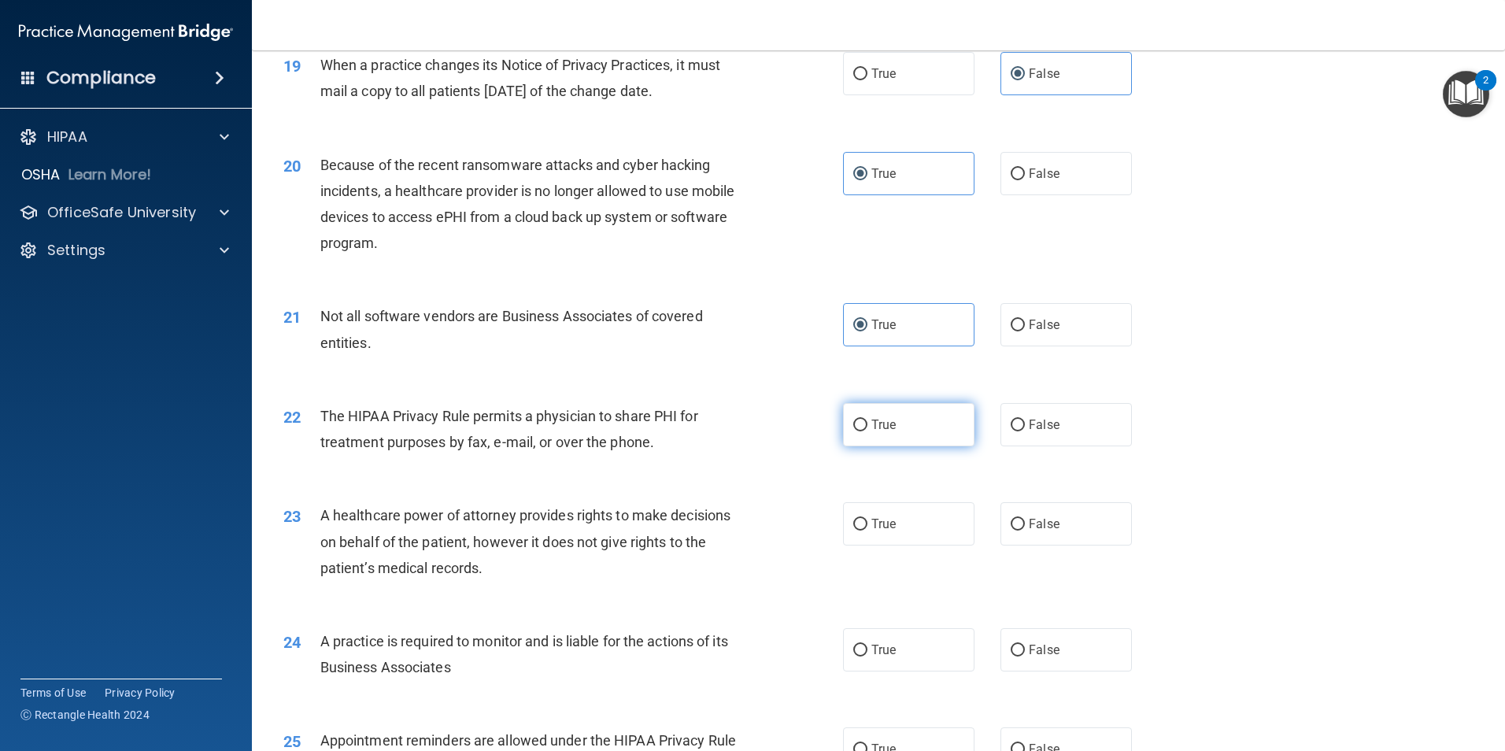
click at [927, 442] on label "True" at bounding box center [908, 424] width 131 height 43
click at [867, 431] on input "True" at bounding box center [860, 426] width 14 height 12
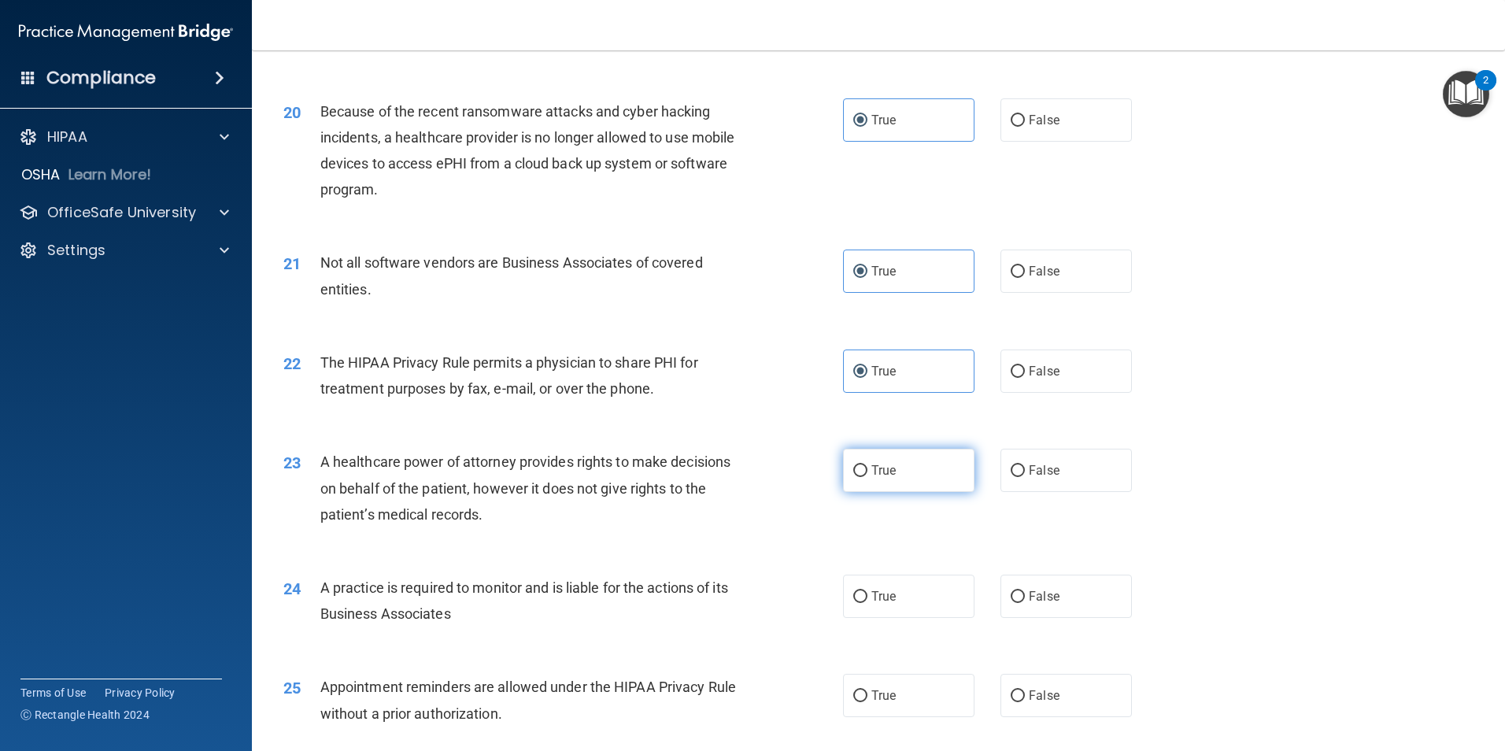
scroll to position [2283, 0]
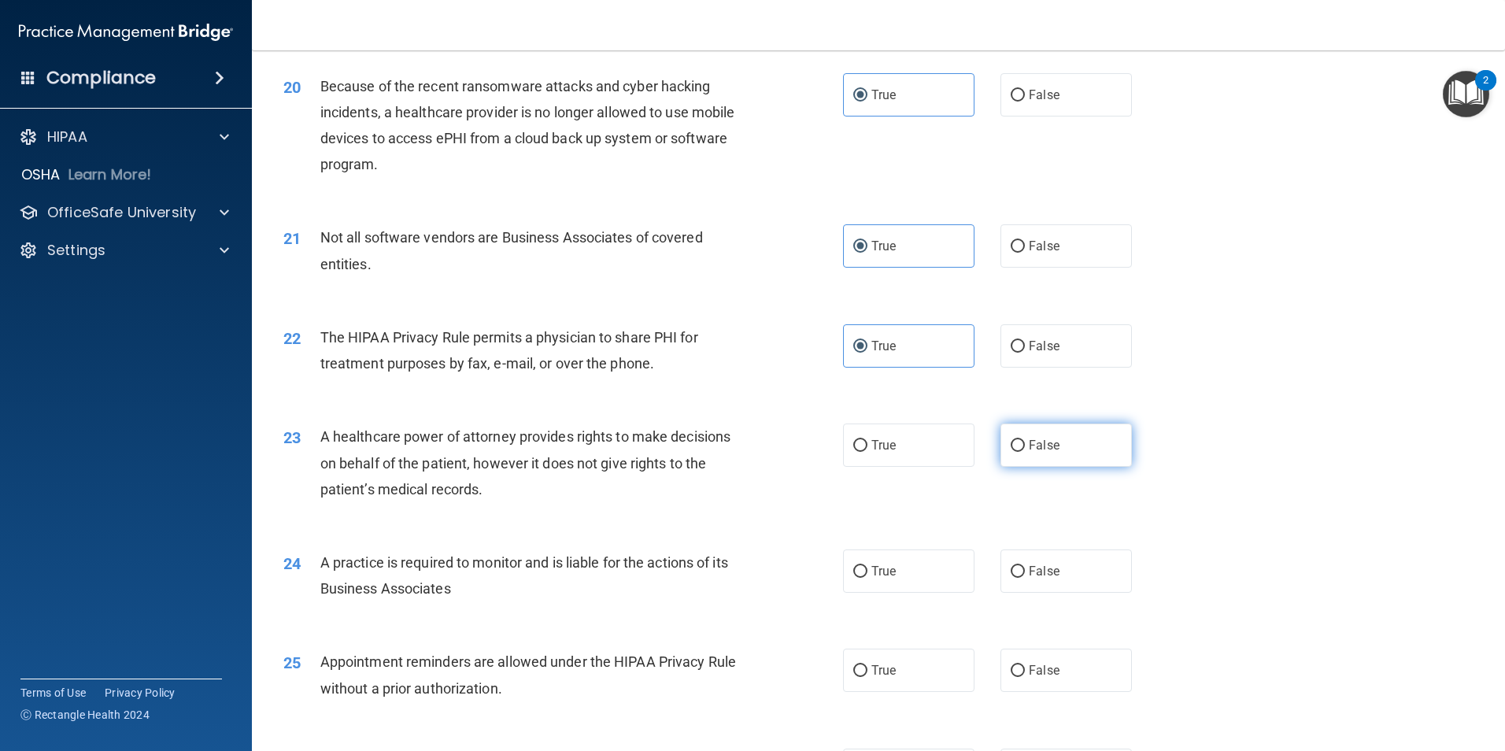
click at [1008, 454] on label "False" at bounding box center [1066, 445] width 131 height 43
click at [1011, 452] on input "False" at bounding box center [1018, 446] width 14 height 12
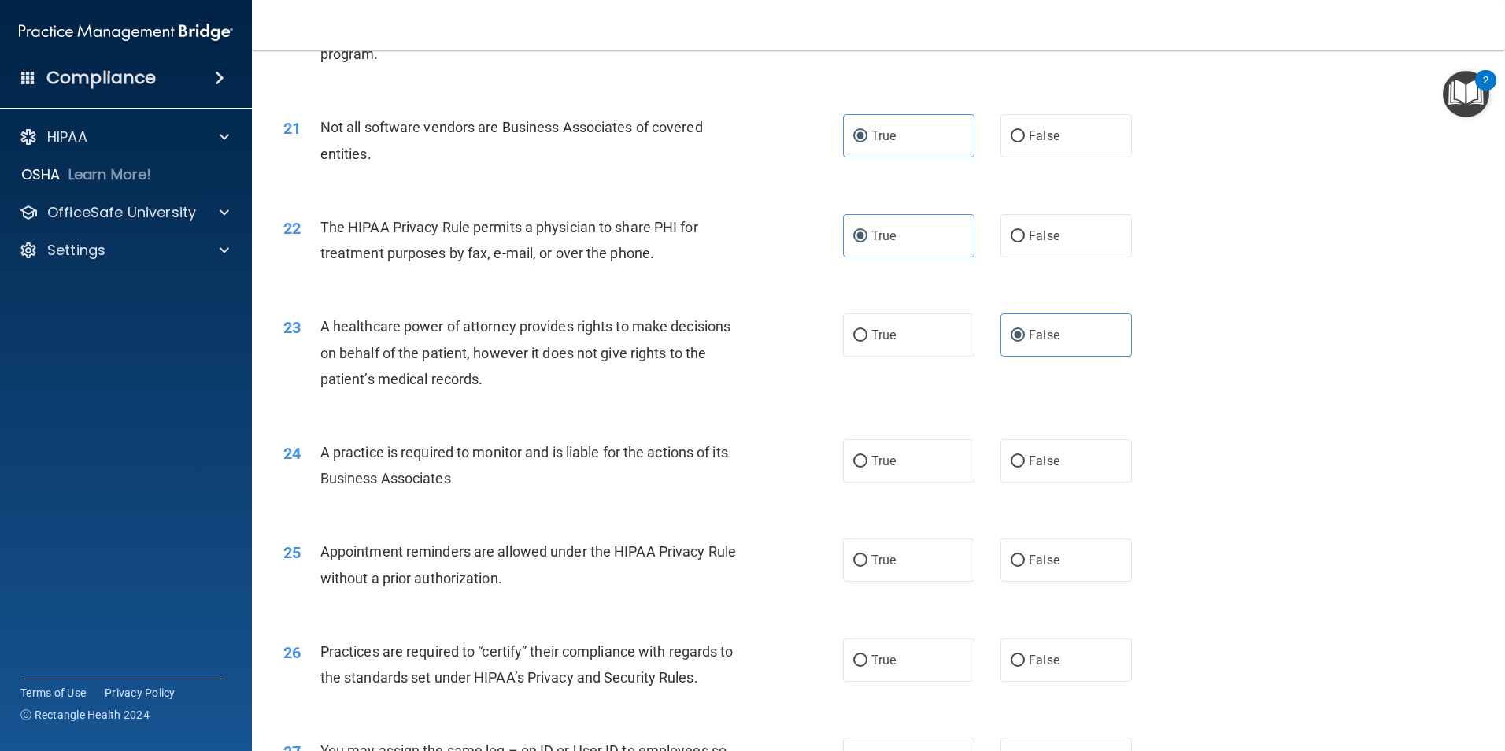
scroll to position [2440, 0]
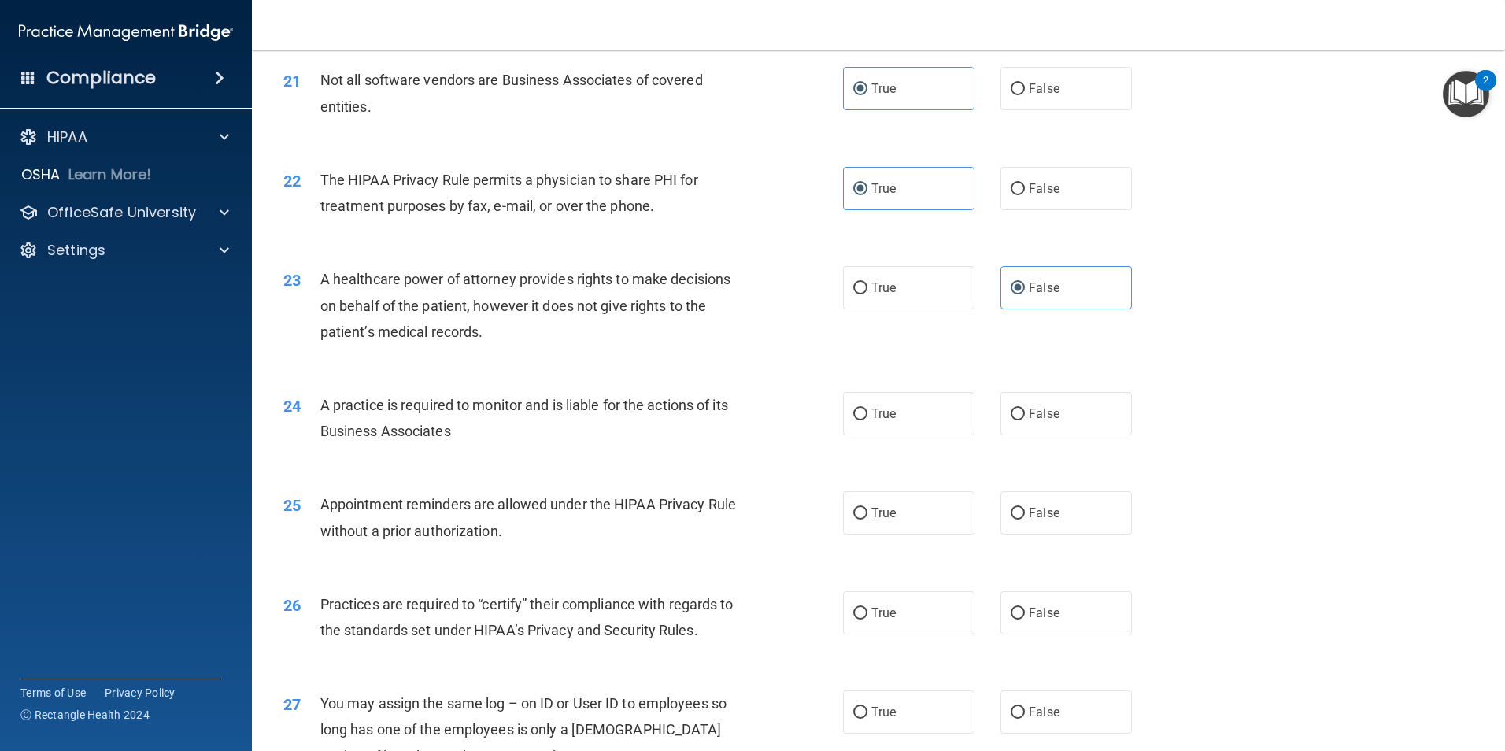
click at [1049, 438] on div "24 A practice is required to monitor and is liable for the actions of its Busin…" at bounding box center [879, 421] width 1214 height 99
click at [1049, 431] on label "False" at bounding box center [1066, 413] width 131 height 43
click at [1025, 420] on input "False" at bounding box center [1018, 415] width 14 height 12
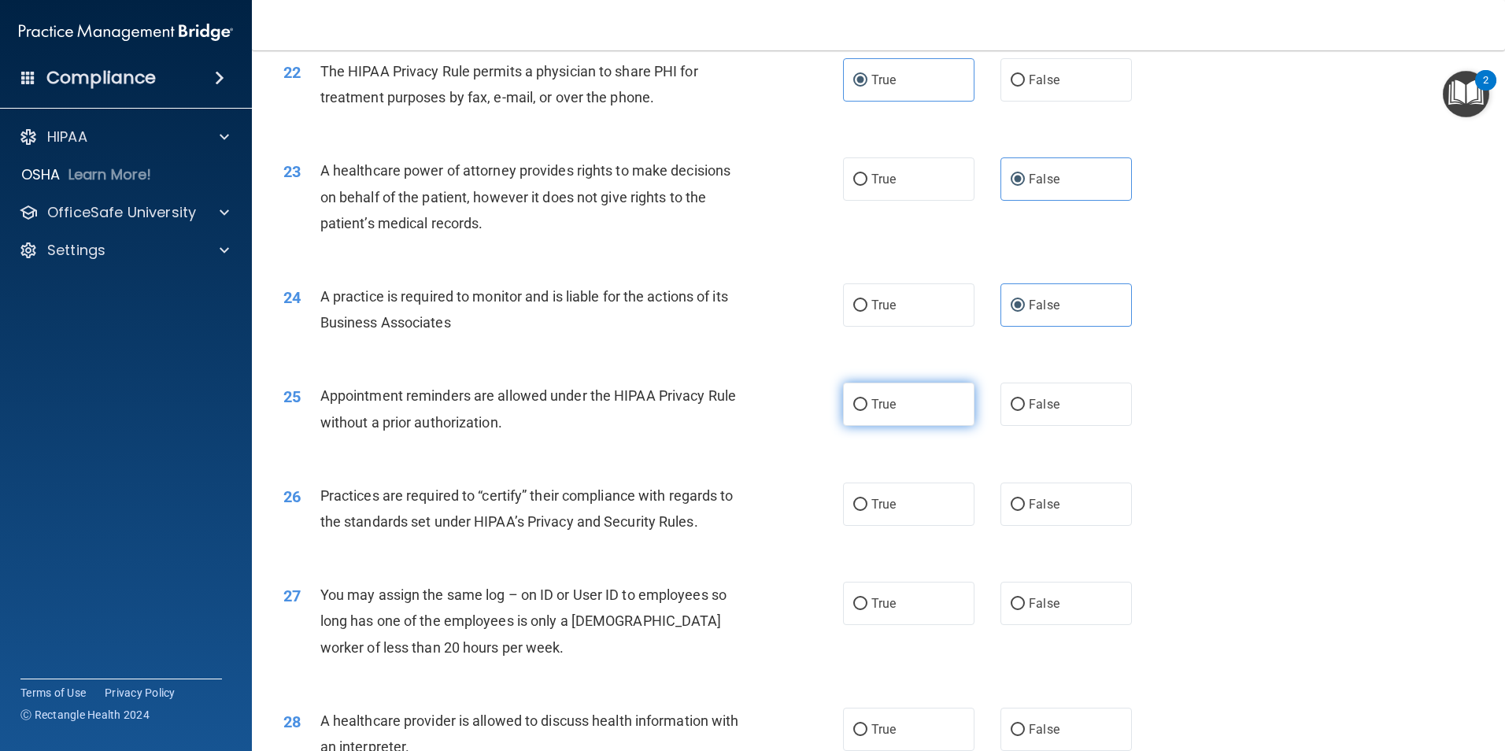
scroll to position [2598, 0]
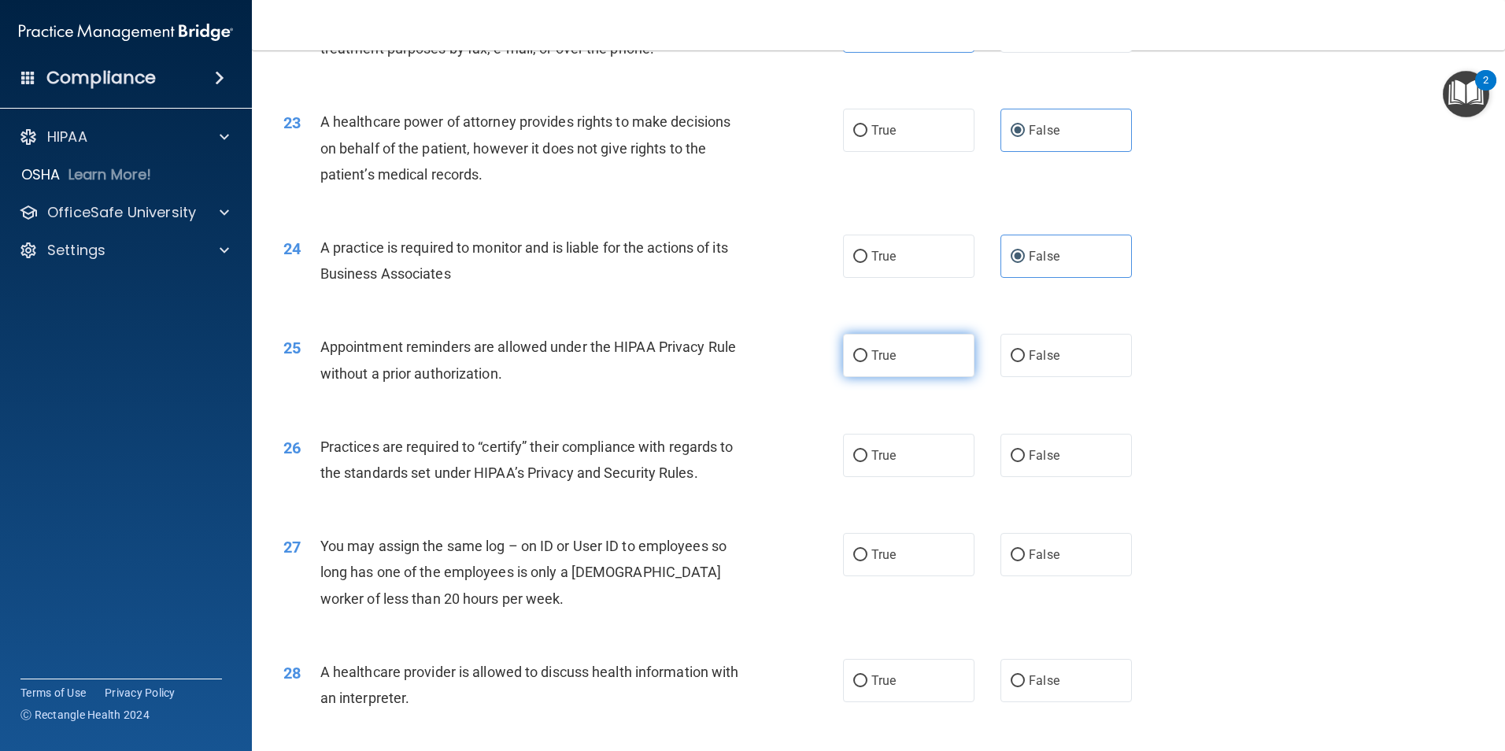
click at [901, 368] on label "True" at bounding box center [908, 355] width 131 height 43
click at [867, 362] on input "True" at bounding box center [860, 356] width 14 height 12
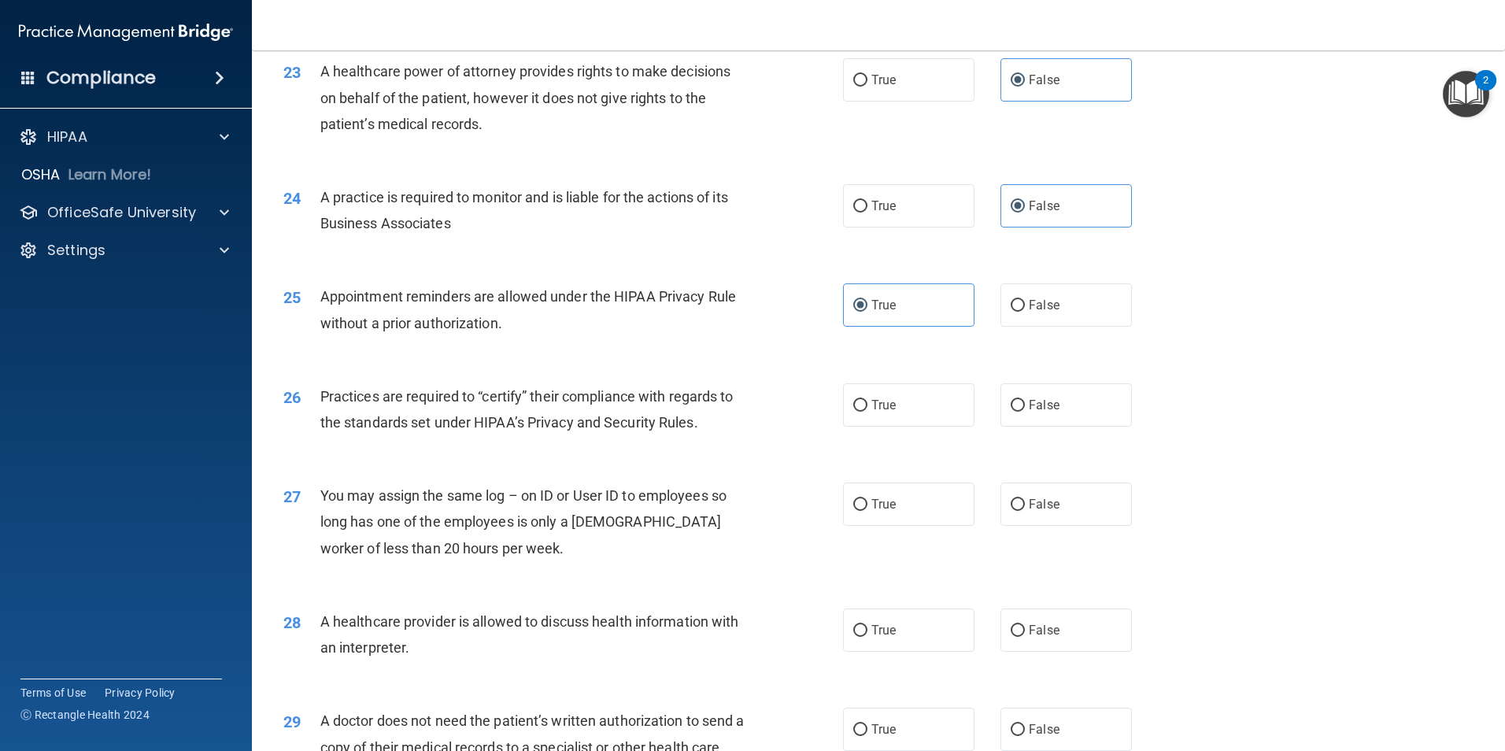
scroll to position [2676, 0]
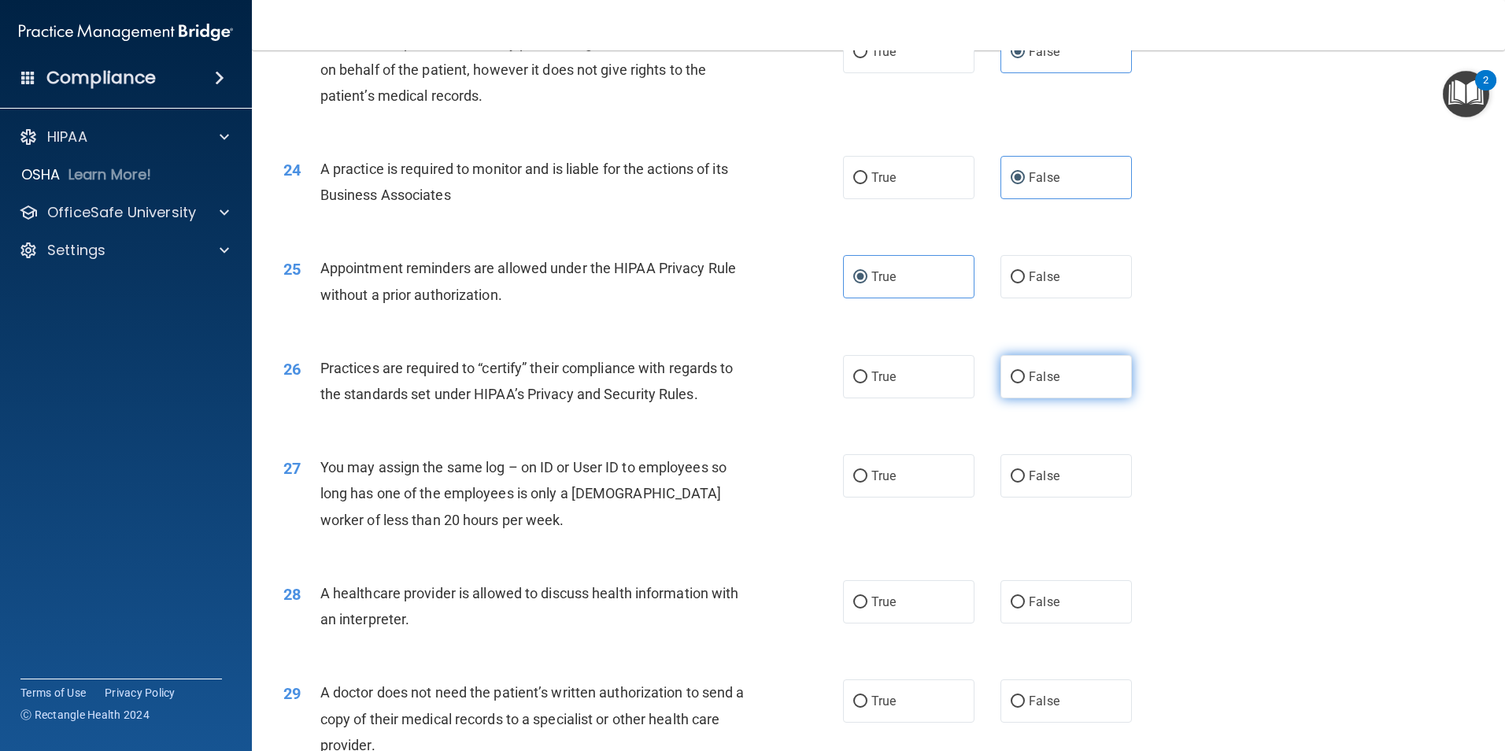
click at [1037, 390] on label "False" at bounding box center [1066, 376] width 131 height 43
click at [1025, 383] on input "False" at bounding box center [1018, 378] width 14 height 12
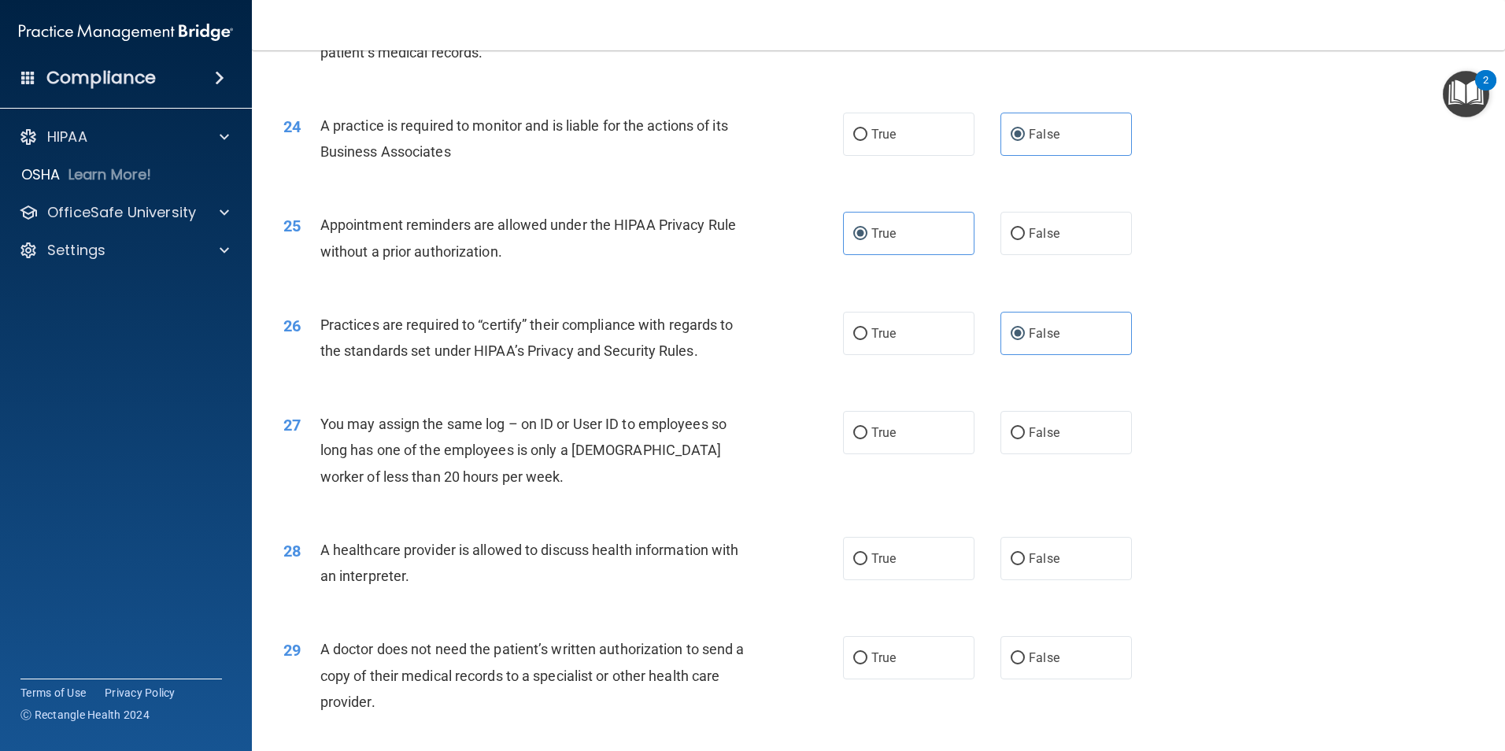
scroll to position [2834, 0]
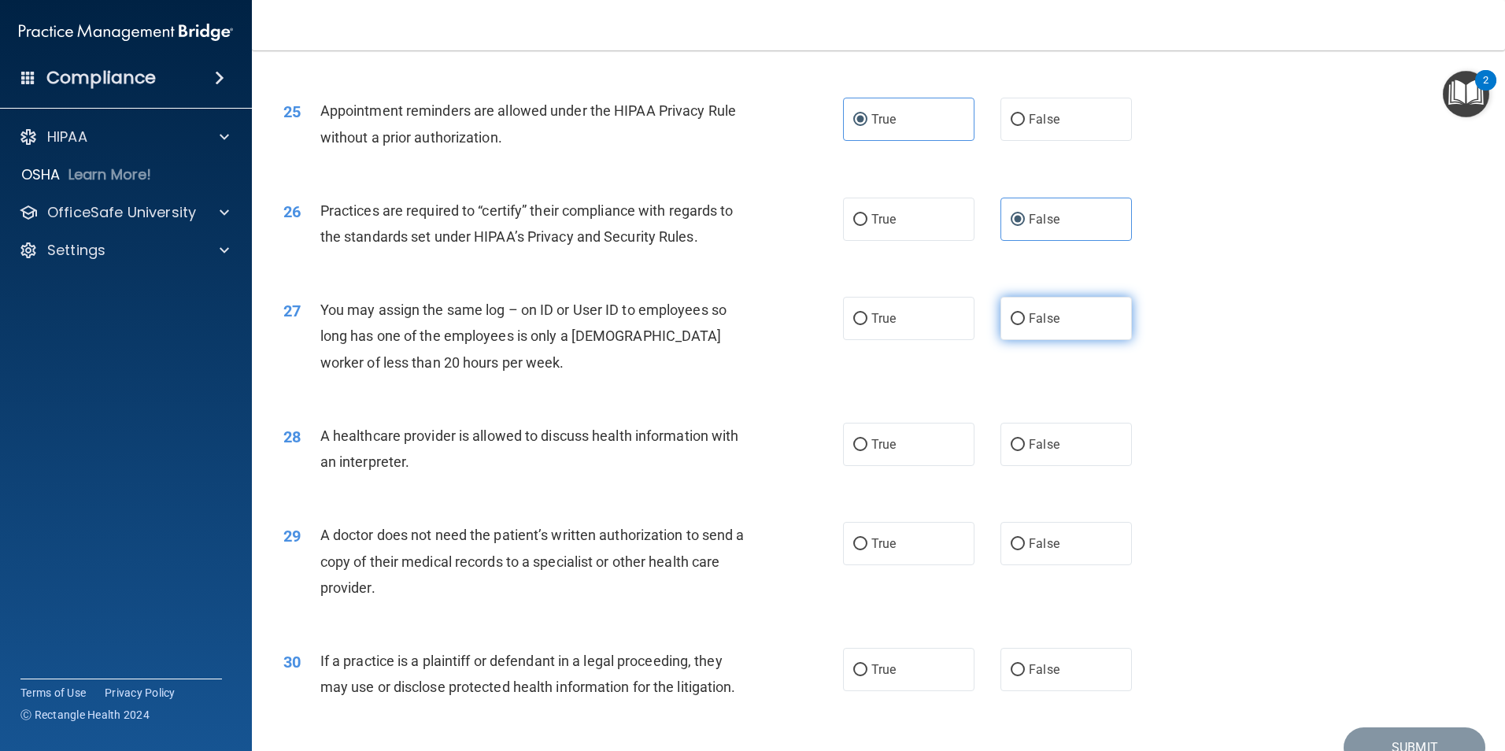
click at [1033, 327] on label "False" at bounding box center [1066, 318] width 131 height 43
click at [1025, 325] on input "False" at bounding box center [1018, 319] width 14 height 12
click at [934, 440] on label "True" at bounding box center [908, 444] width 131 height 43
click at [867, 440] on input "True" at bounding box center [860, 445] width 14 height 12
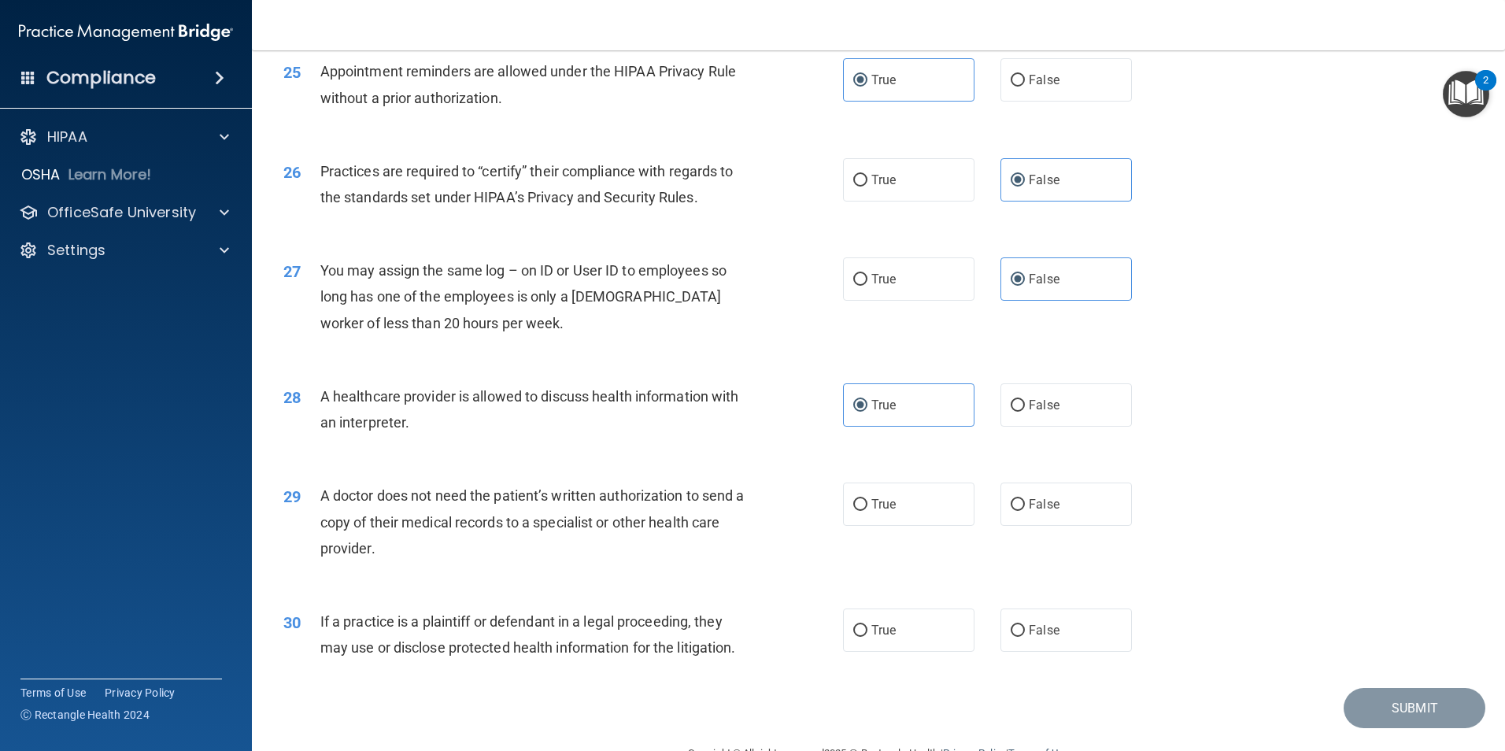
scroll to position [2913, 0]
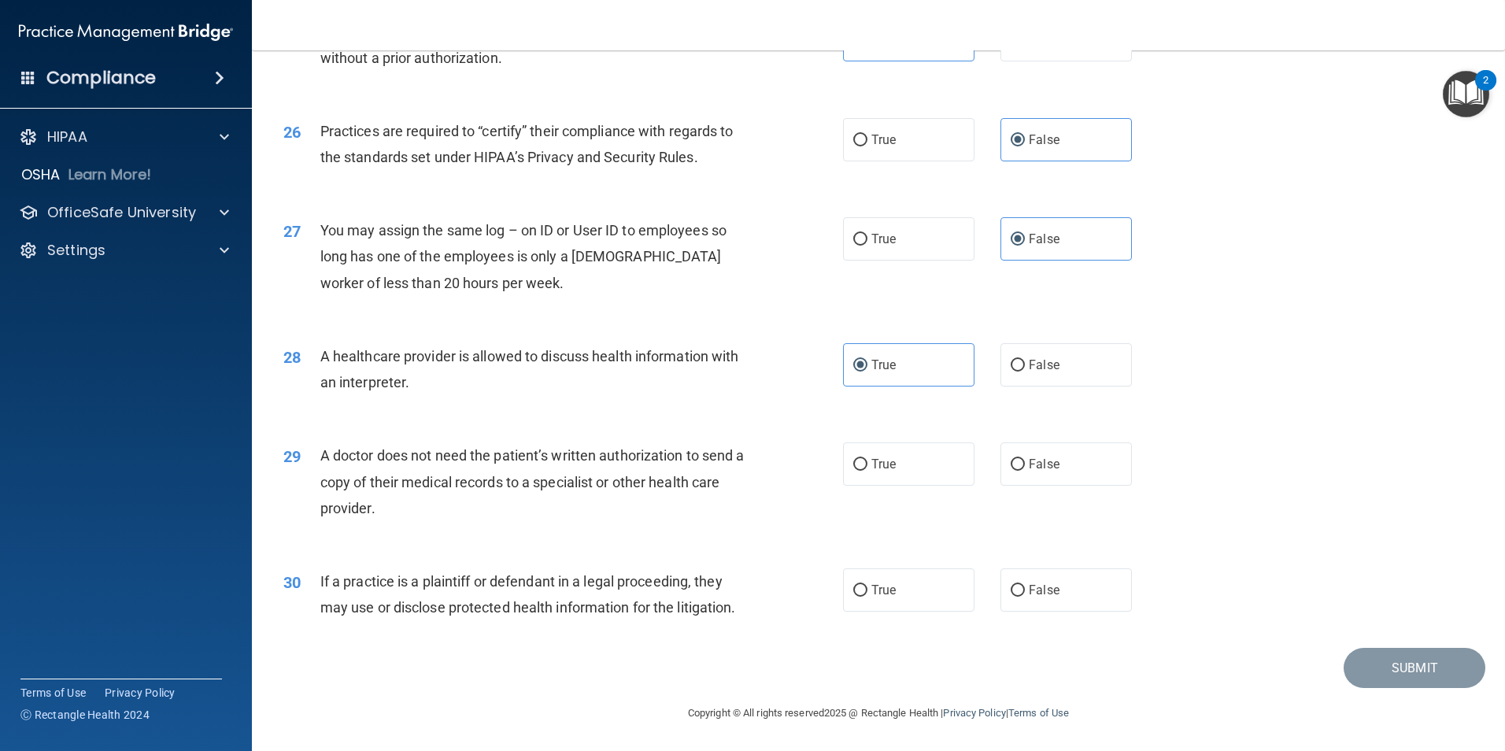
drag, startPoint x: 942, startPoint y: 459, endPoint x: 967, endPoint y: 448, distance: 27.5
click at [945, 459] on label "True" at bounding box center [908, 463] width 131 height 43
click at [867, 459] on input "True" at bounding box center [860, 465] width 14 height 12
click at [1047, 585] on span "False" at bounding box center [1044, 590] width 31 height 15
click at [1025, 585] on input "False" at bounding box center [1018, 591] width 14 height 12
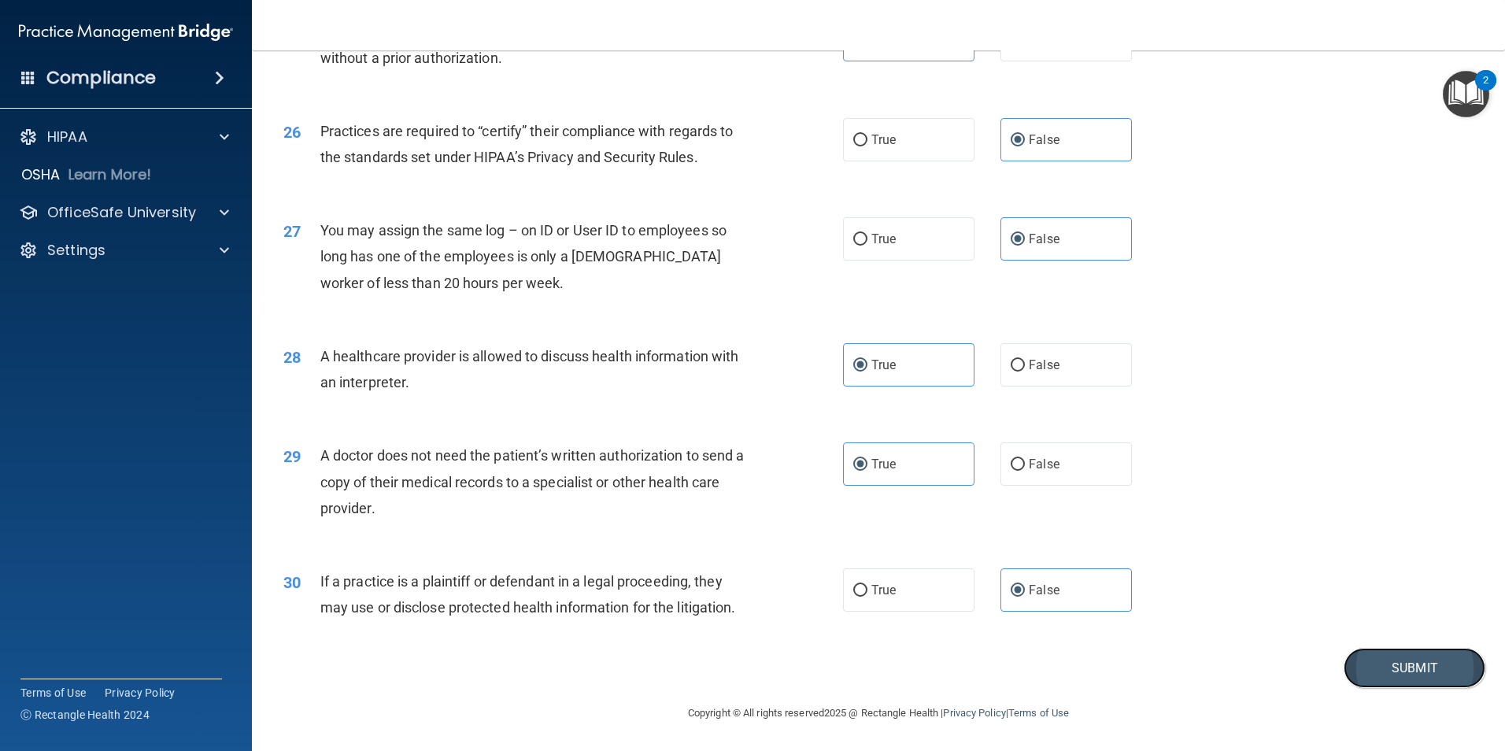
click at [1356, 669] on button "Submit" at bounding box center [1415, 668] width 142 height 40
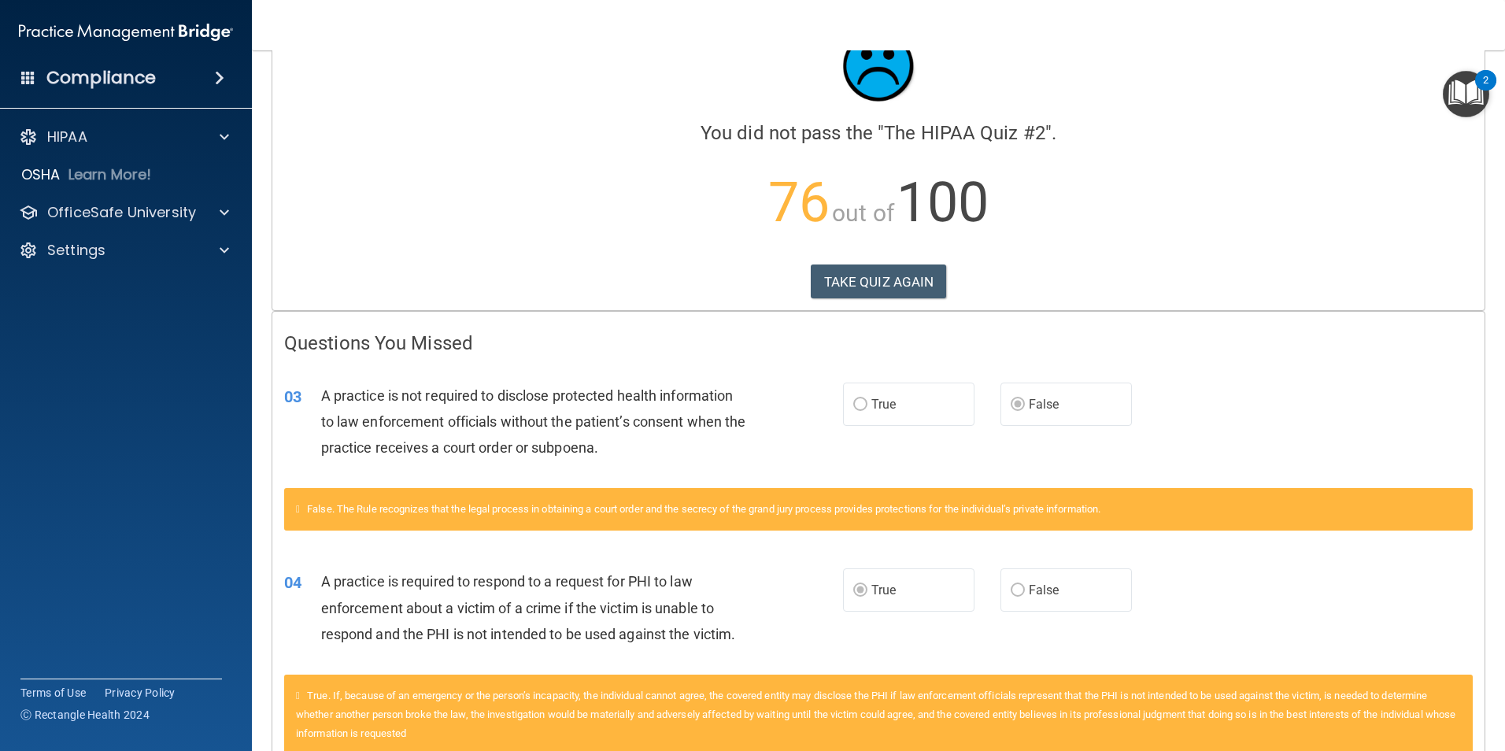
scroll to position [157, 0]
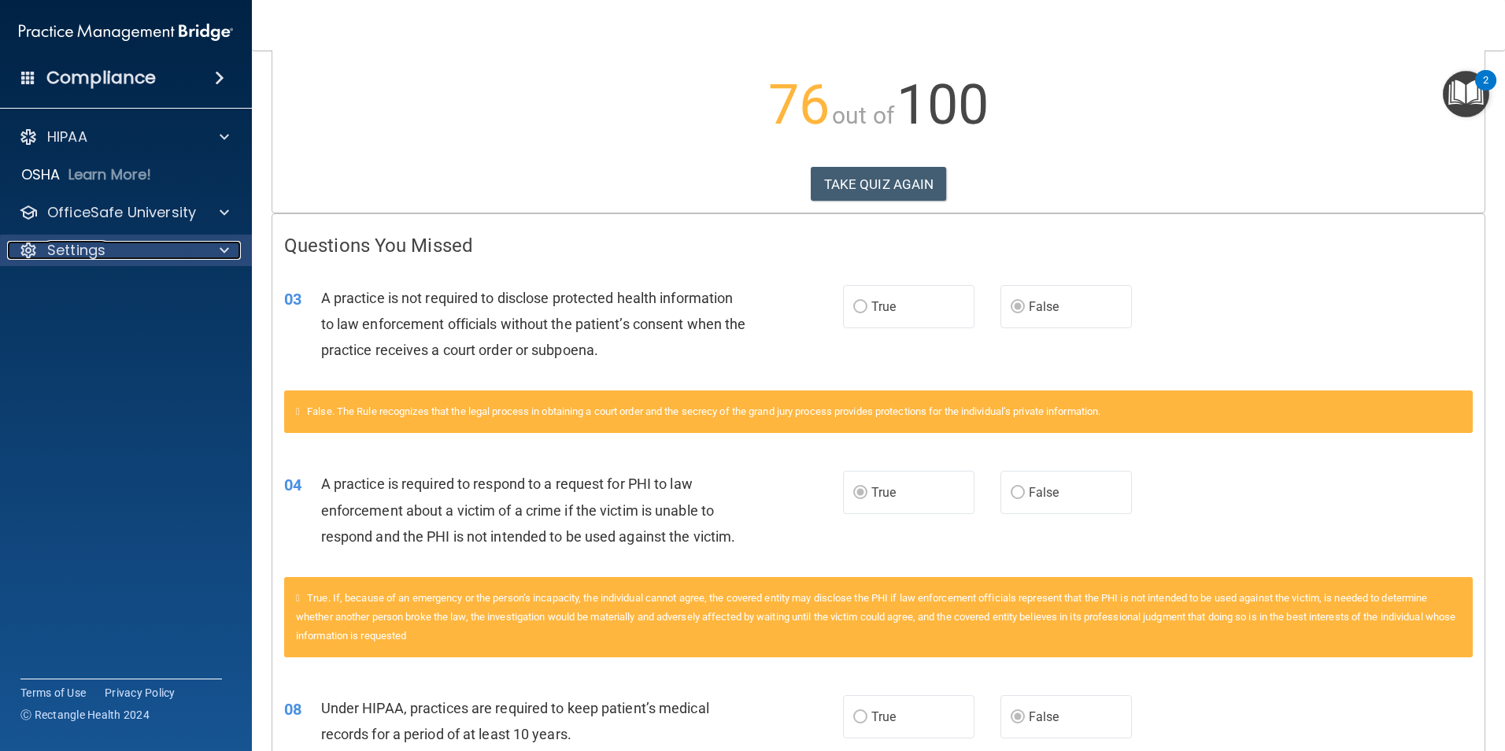
click at [164, 242] on div "Settings" at bounding box center [104, 250] width 195 height 19
click at [96, 327] on p "Sign Out" at bounding box center [117, 326] width 215 height 16
